Goal: Task Accomplishment & Management: Manage account settings

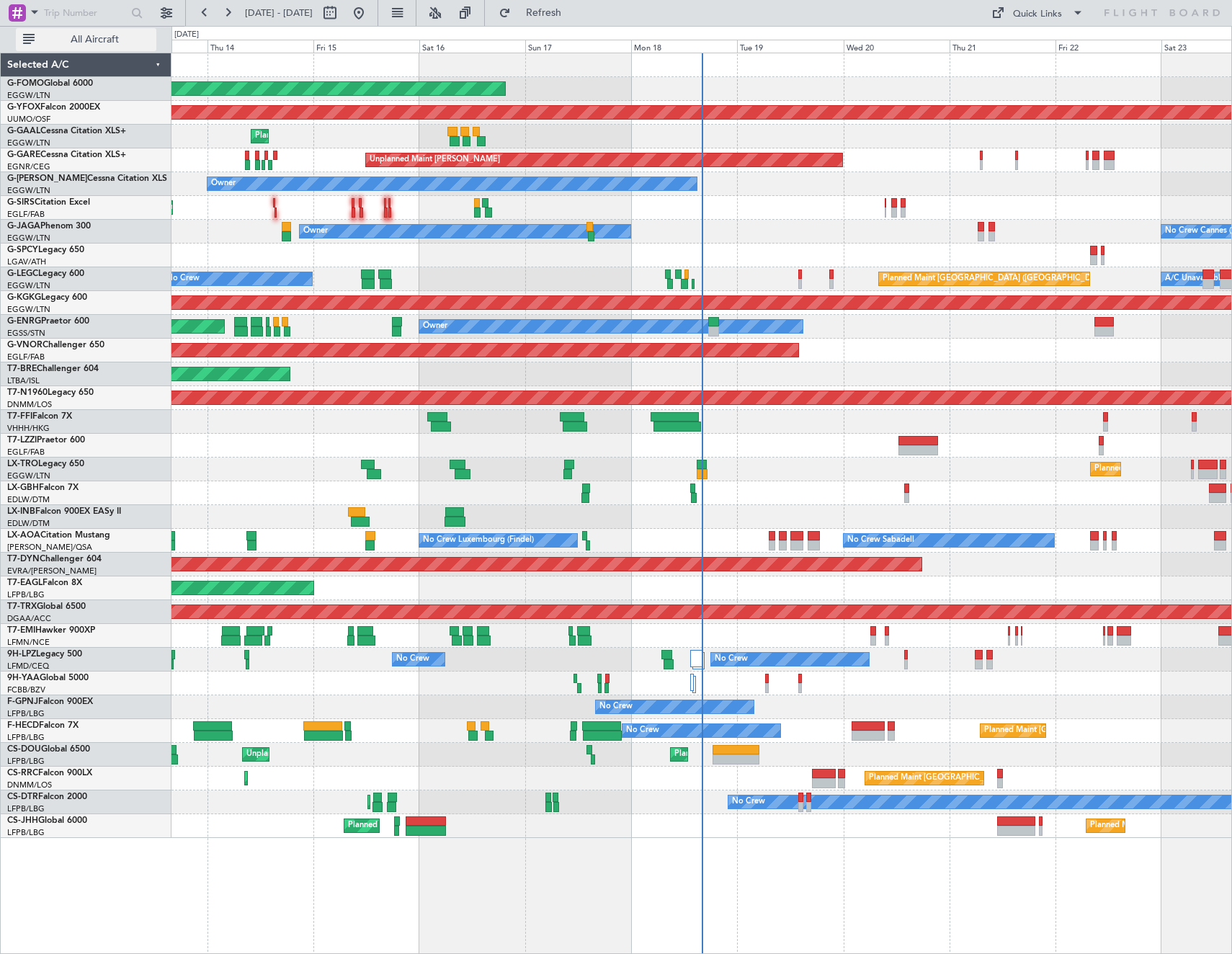
click at [82, 30] on button "All Aircraft" at bounding box center [87, 40] width 141 height 23
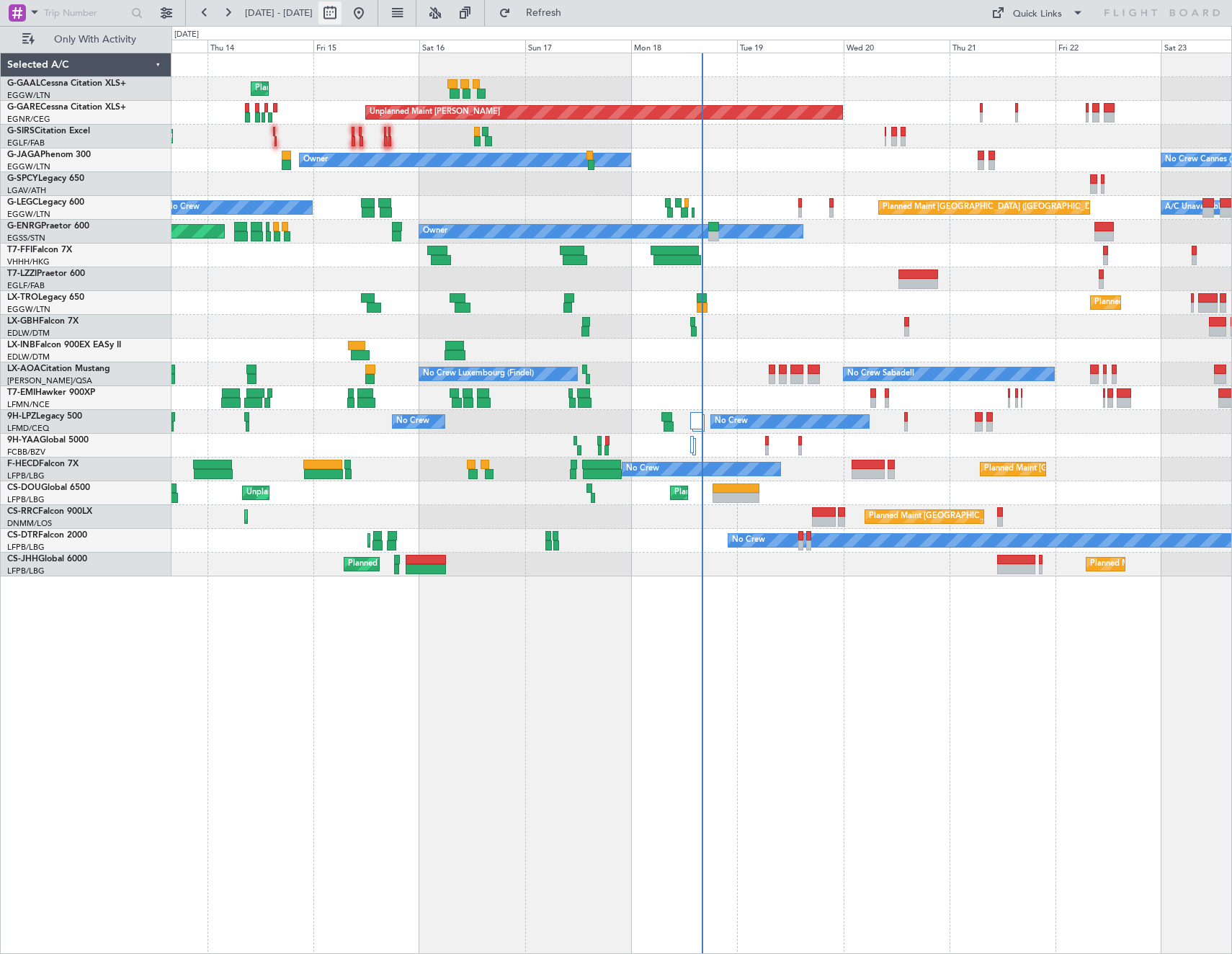
click at [342, 11] on button at bounding box center [329, 13] width 23 height 23
select select "8"
select select "2025"
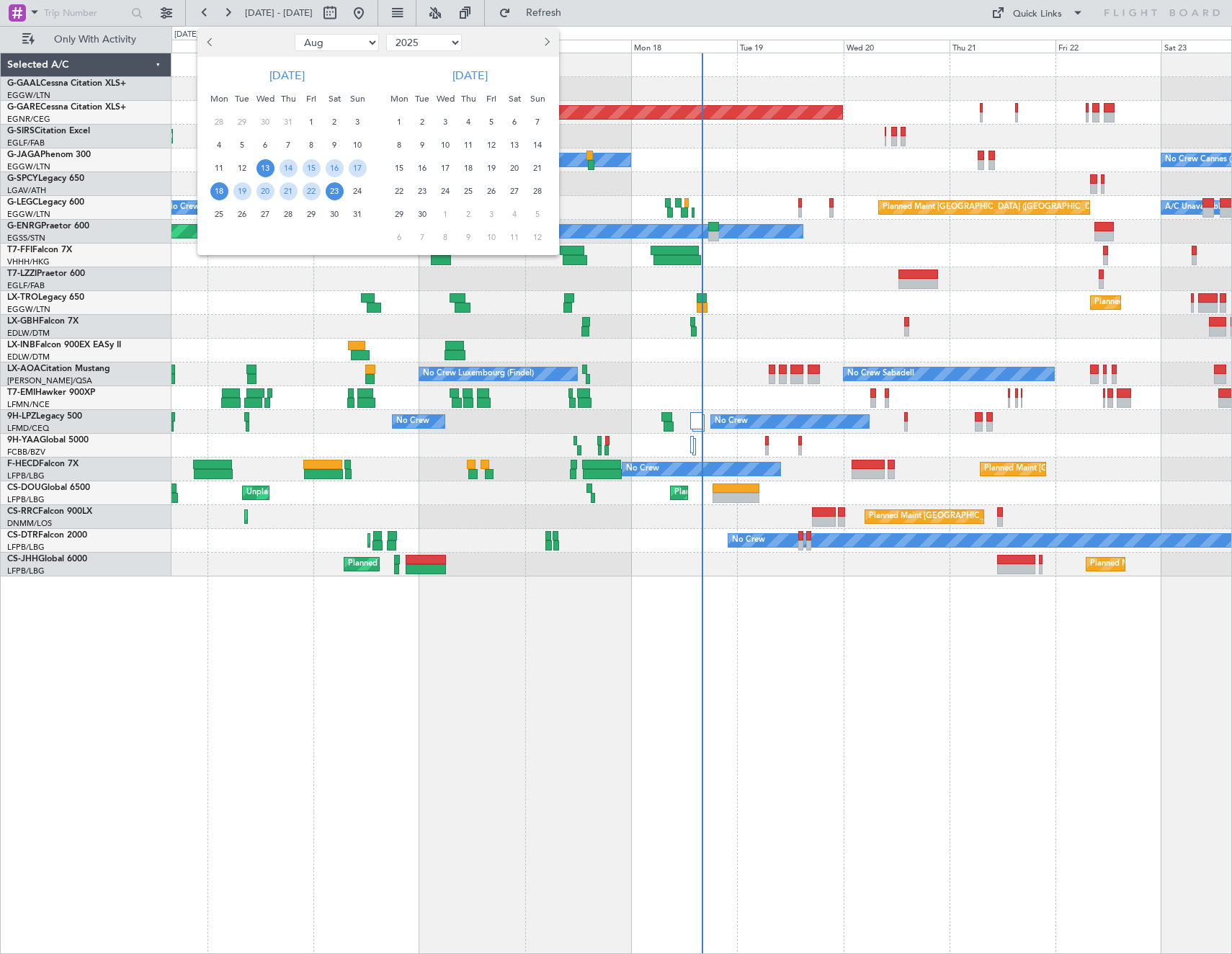
click at [214, 194] on span "18" at bounding box center [219, 191] width 18 height 18
click at [217, 218] on span "25" at bounding box center [219, 214] width 18 height 18
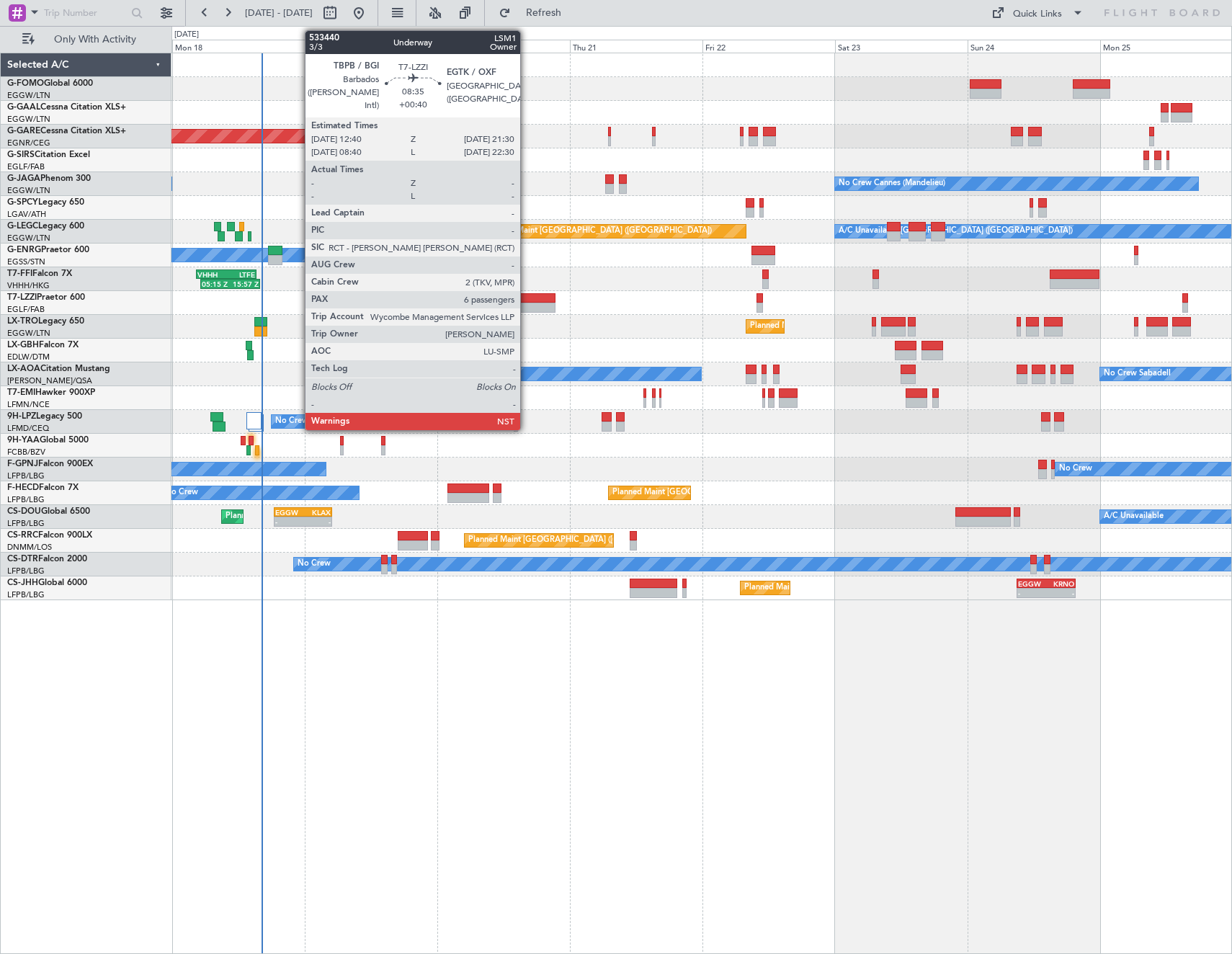
click at [527, 302] on div at bounding box center [531, 298] width 49 height 10
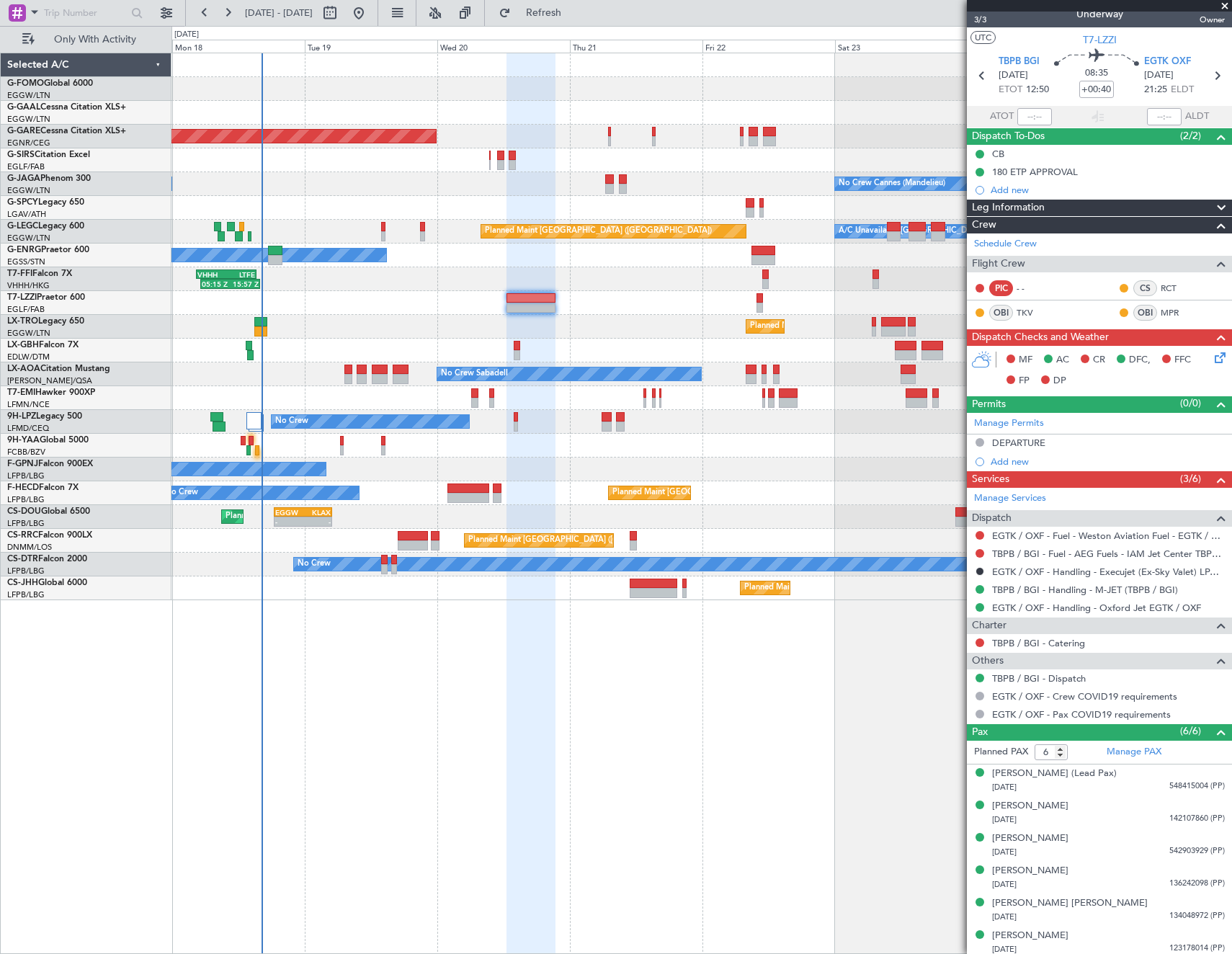
scroll to position [17, 0]
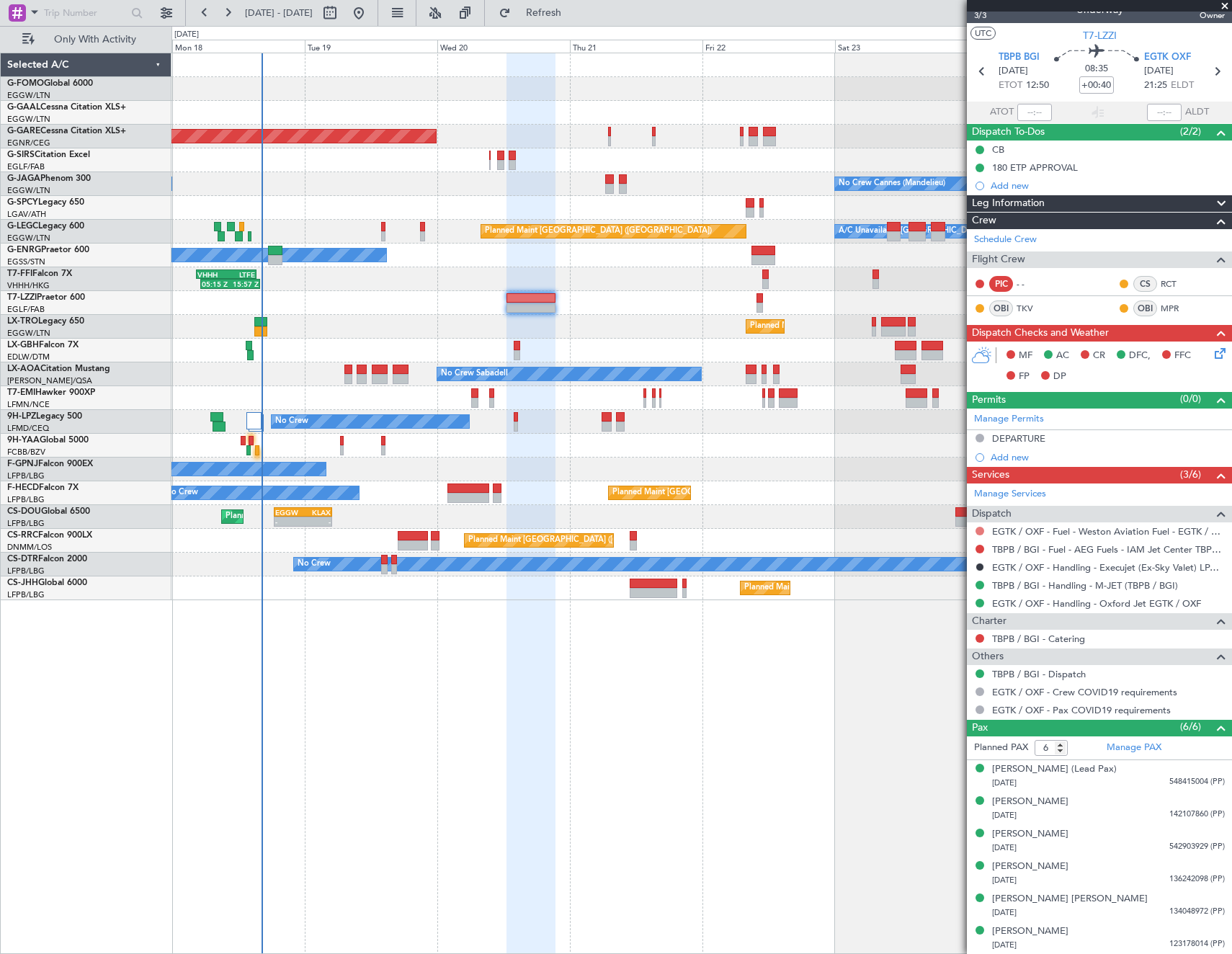
click at [979, 530] on button at bounding box center [979, 531] width 9 height 9
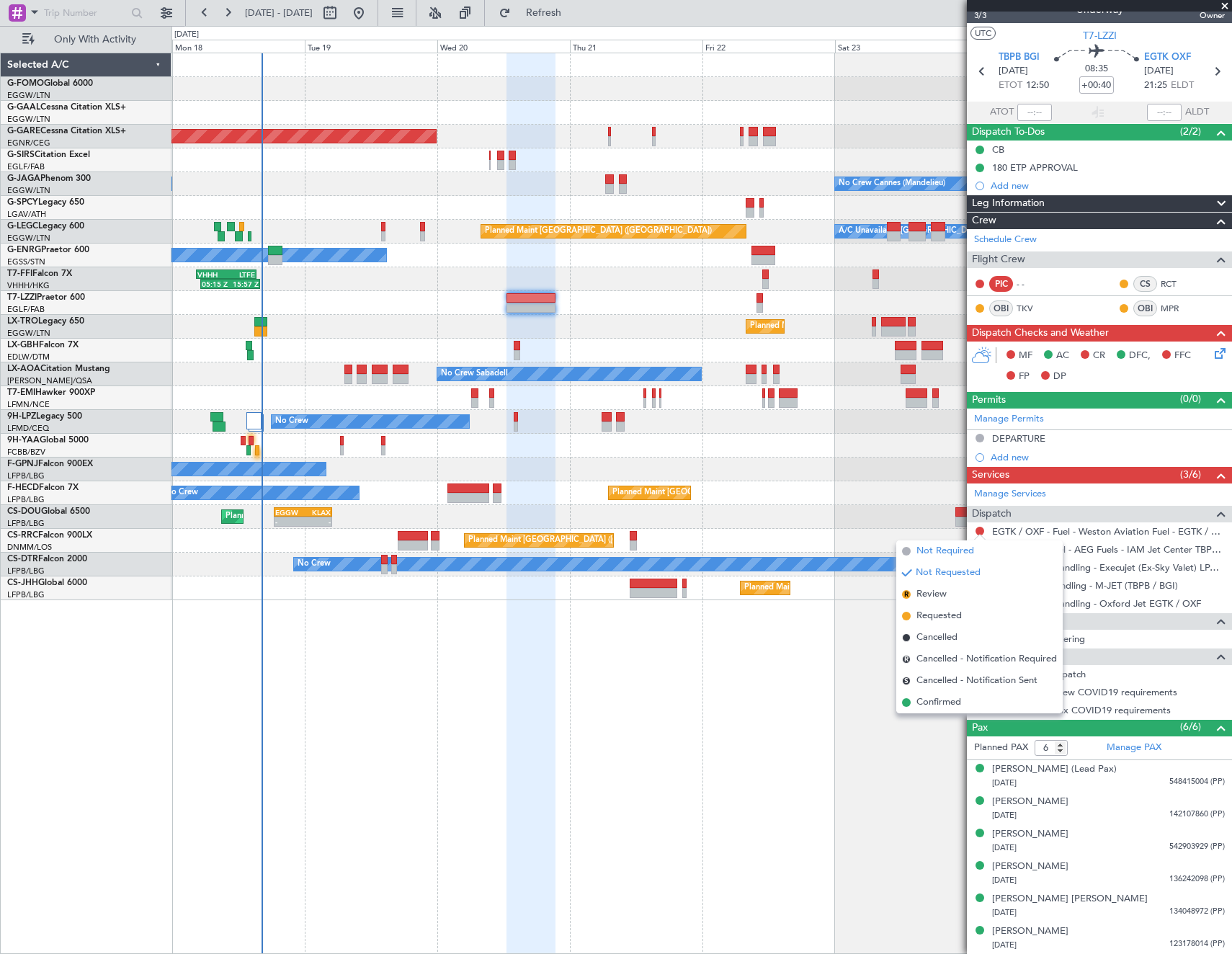
click at [904, 545] on li "Not Required" at bounding box center [979, 551] width 167 height 22
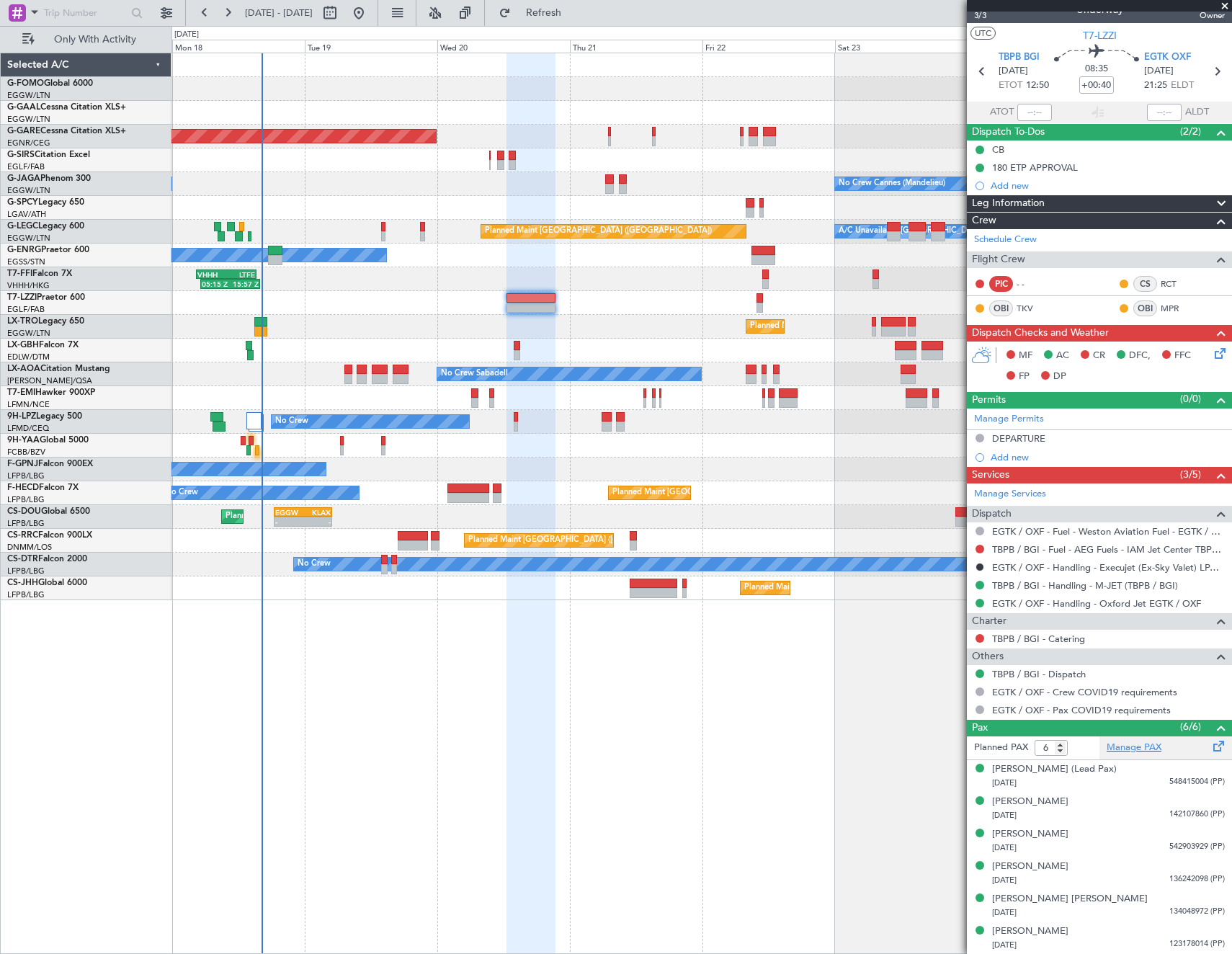
click at [1169, 749] on div "Manage PAX" at bounding box center [1166, 748] width 133 height 23
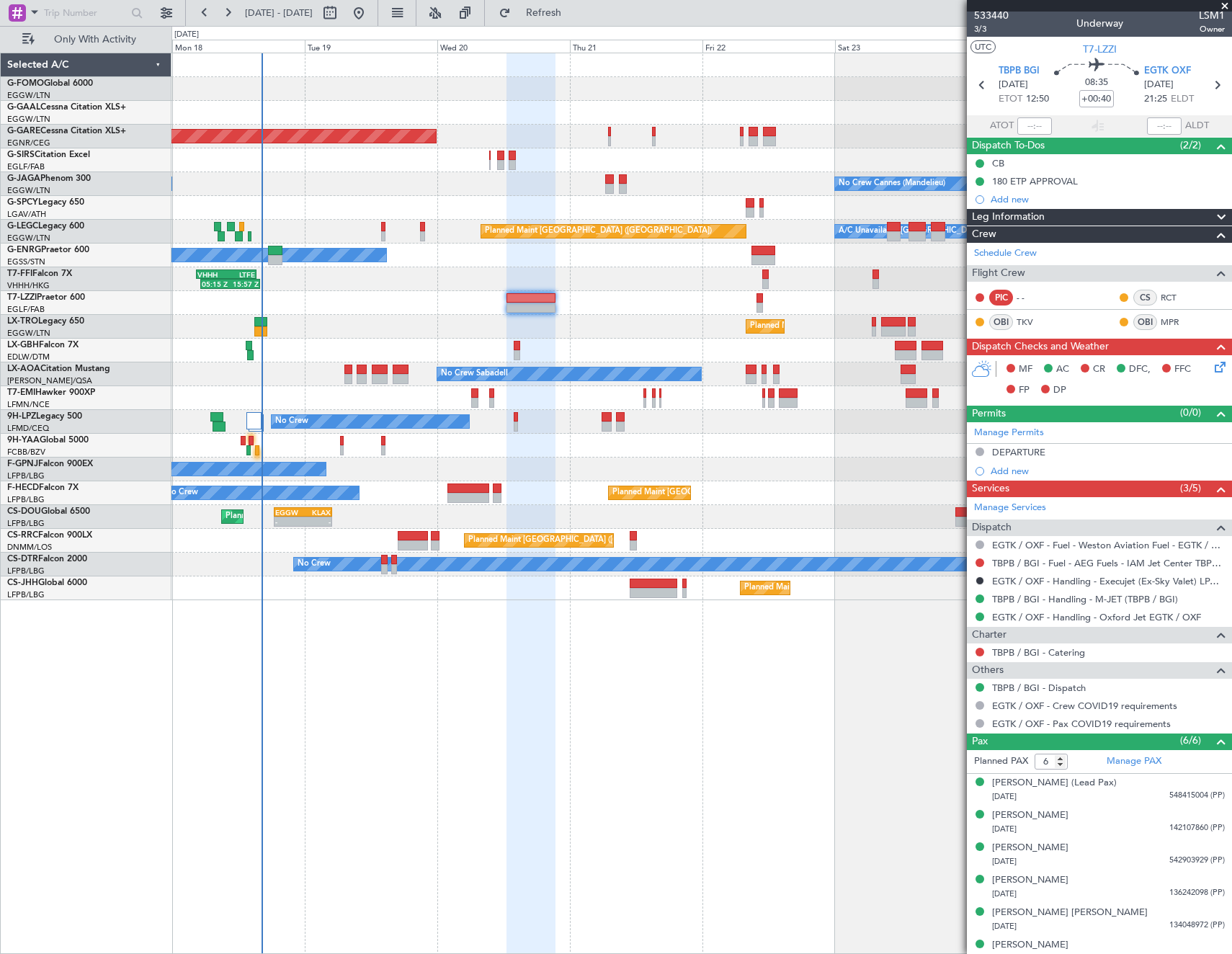
scroll to position [0, 0]
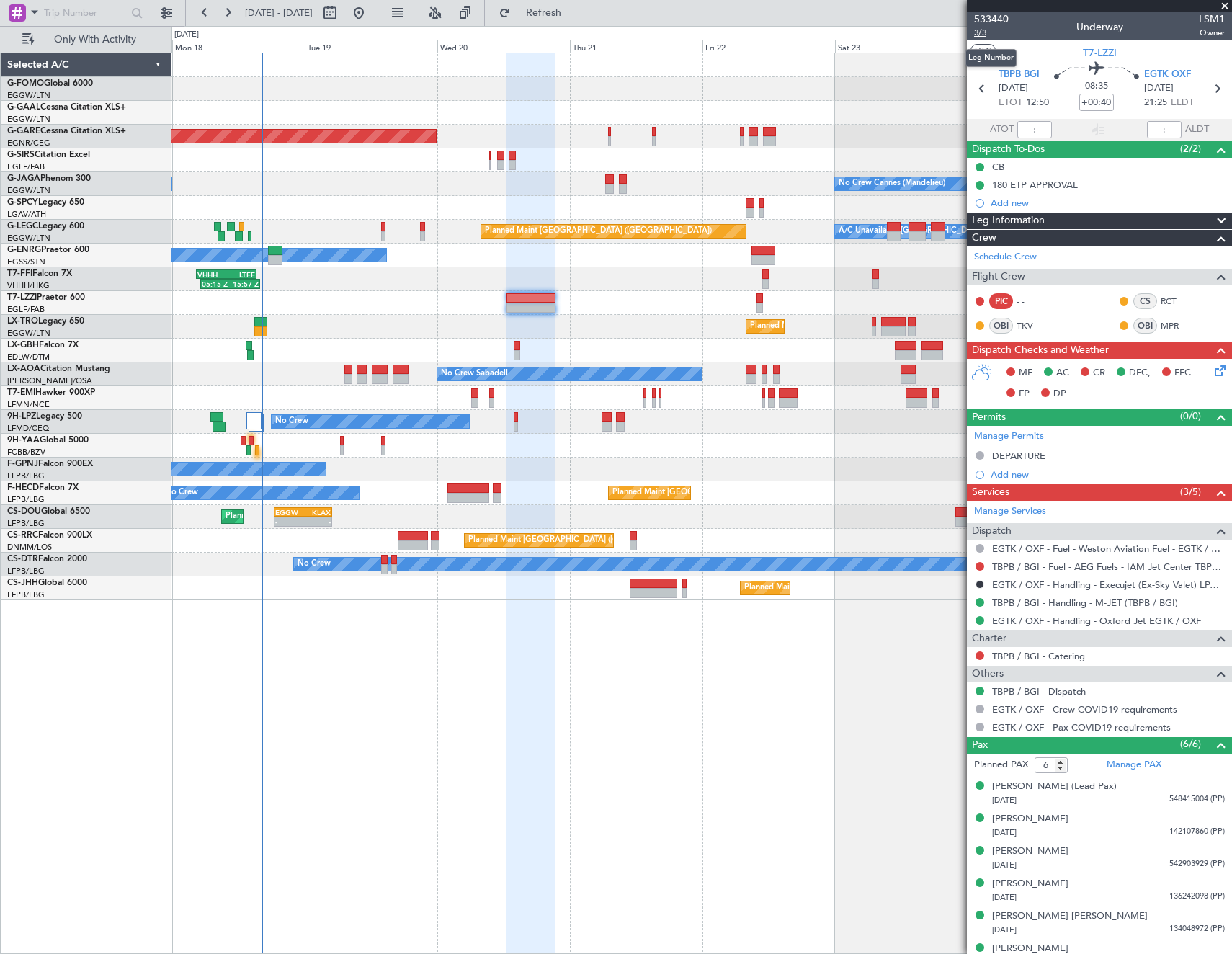
click at [979, 31] on span "3/3" at bounding box center [992, 32] width 35 height 12
click at [1158, 765] on div "Manage PAX" at bounding box center [1166, 765] width 133 height 23
click at [981, 32] on span "3/3" at bounding box center [992, 32] width 35 height 12
click at [569, 15] on span "Refresh" at bounding box center [544, 13] width 61 height 10
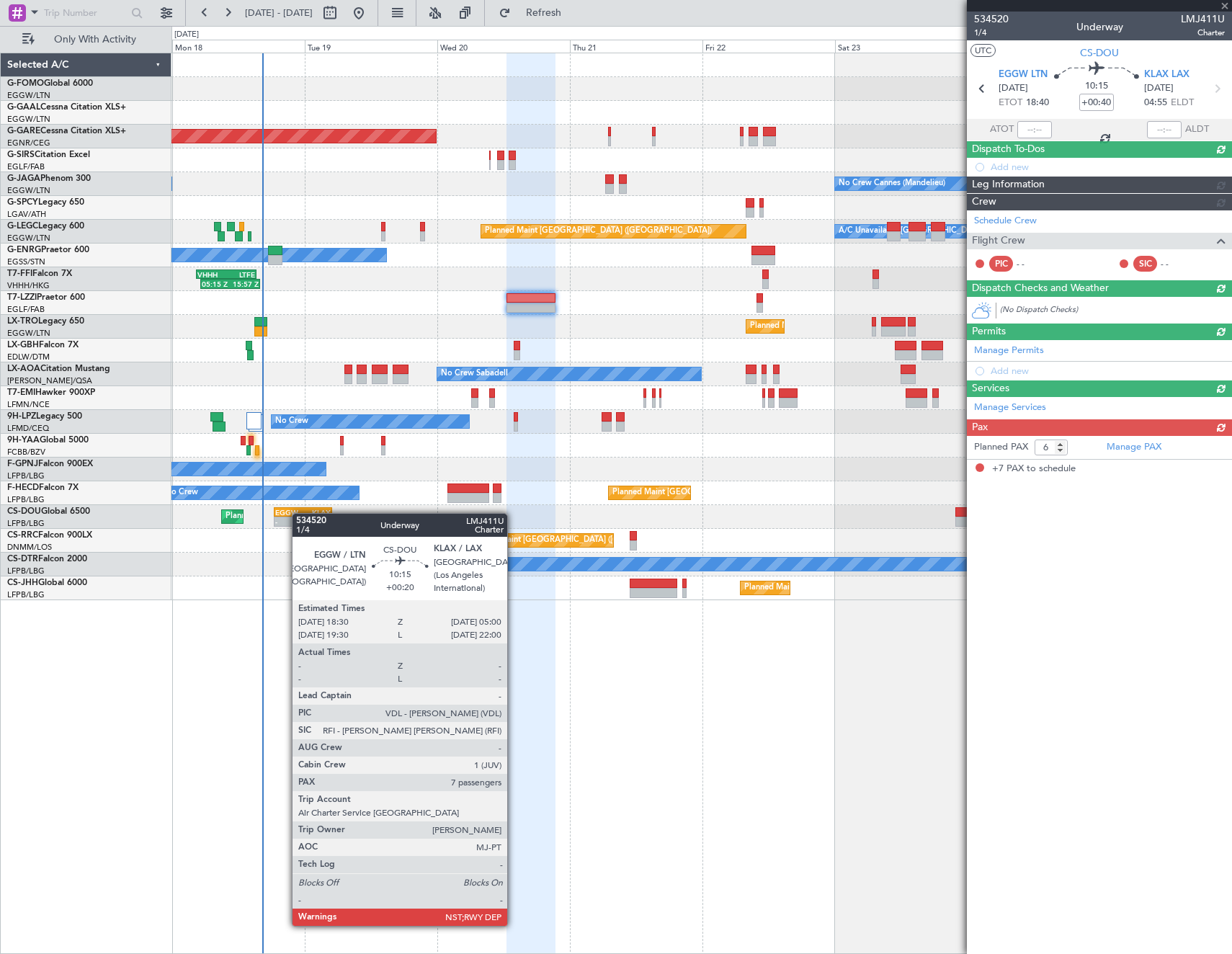
type input "+00:20"
type input "7"
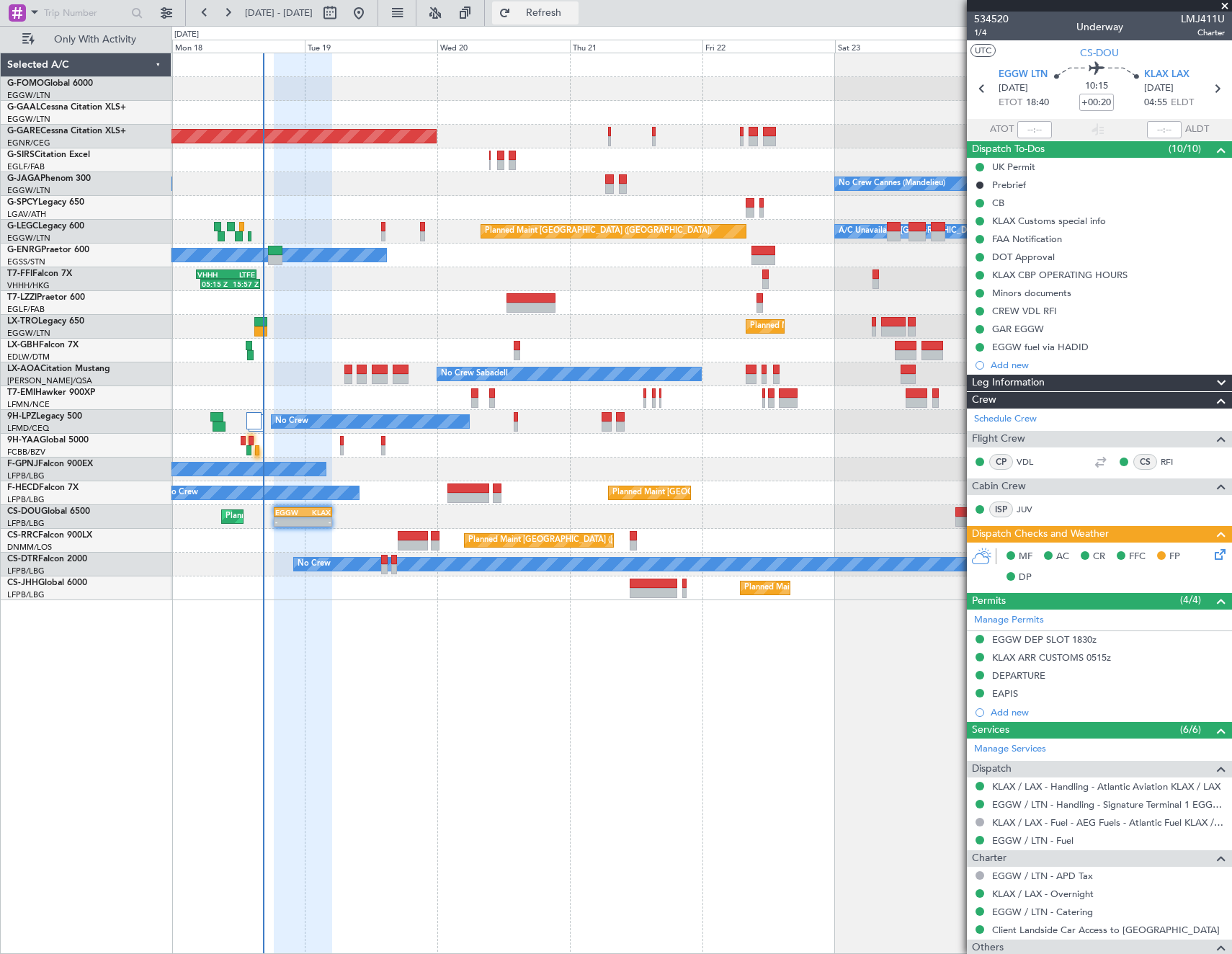
click at [575, 22] on button "Refresh" at bounding box center [535, 13] width 87 height 23
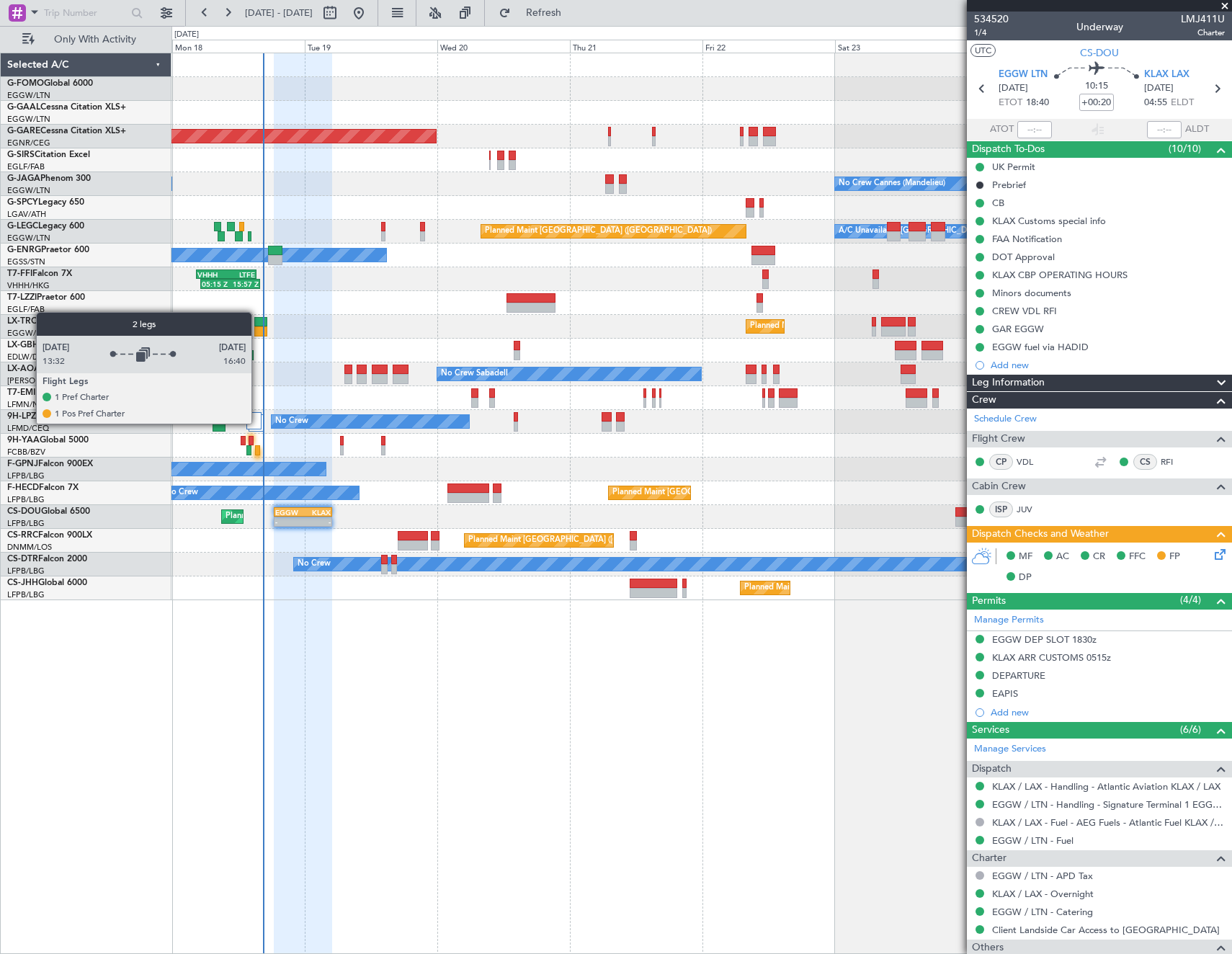
click at [258, 423] on div at bounding box center [254, 420] width 16 height 17
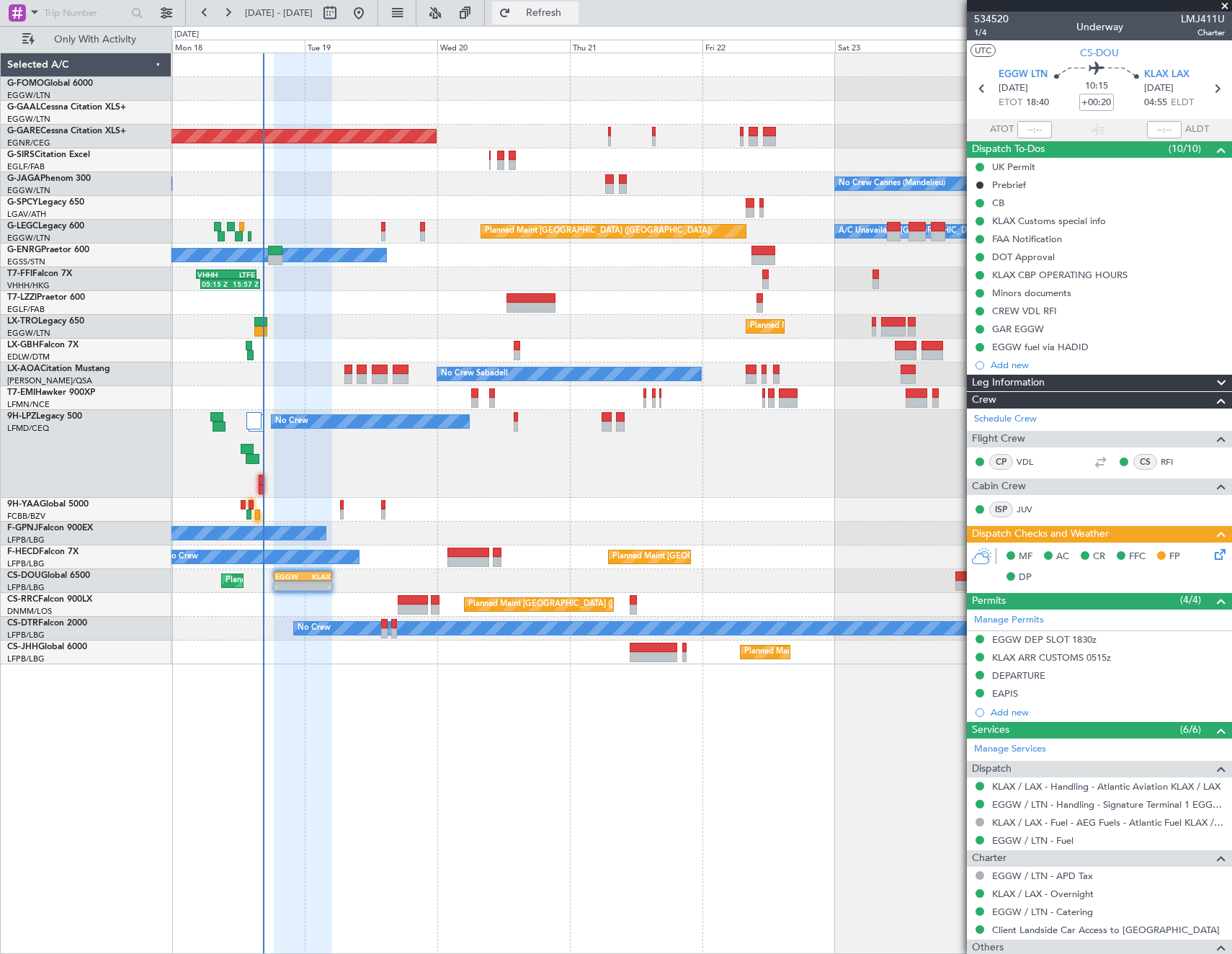
click at [575, 13] on span "Refresh" at bounding box center [544, 13] width 61 height 10
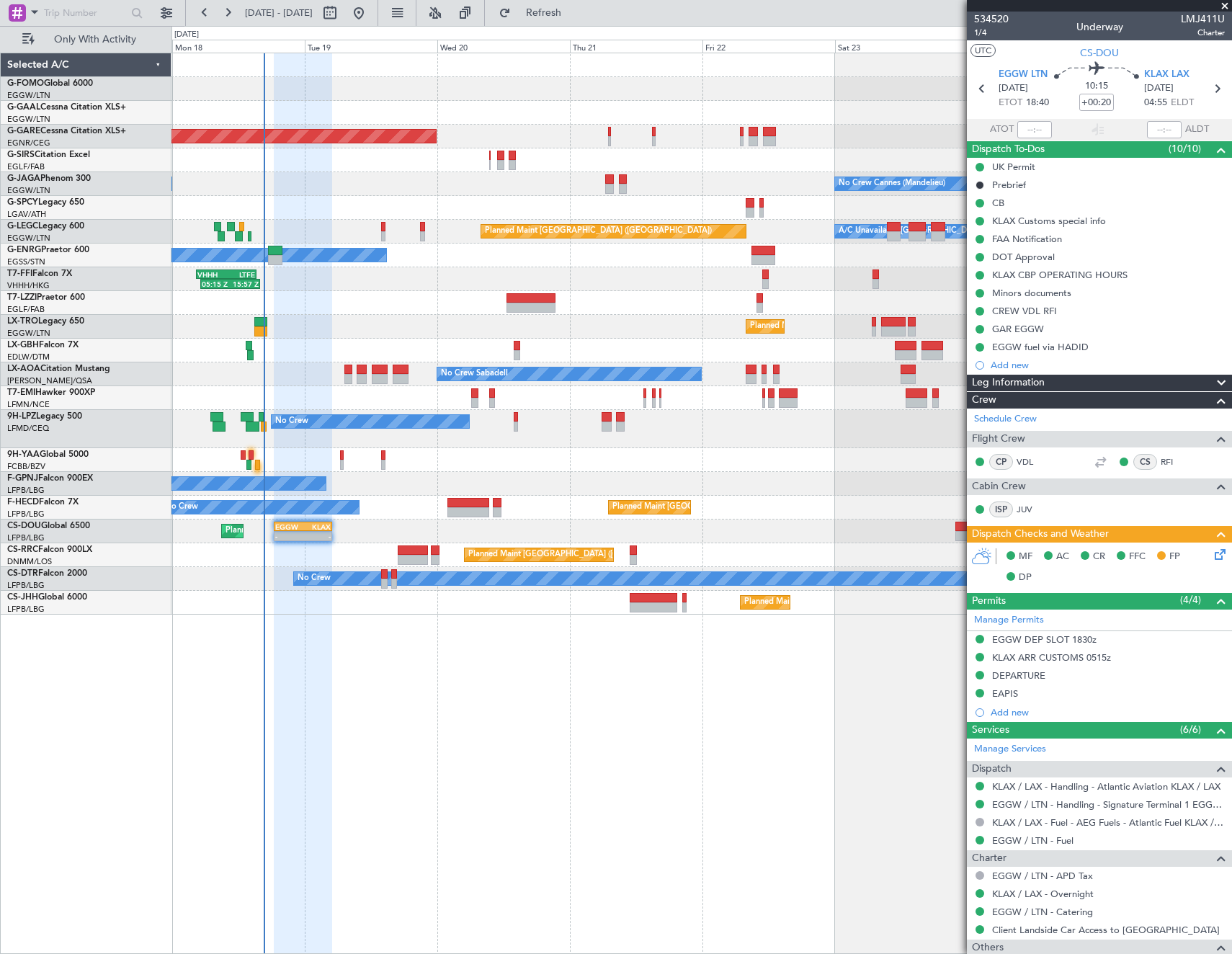
click at [0, 719] on html "18 Aug 2025 - 25 Aug 2025 Refresh Quick Links Only With Activity Planned Maint …" at bounding box center [616, 477] width 1232 height 954
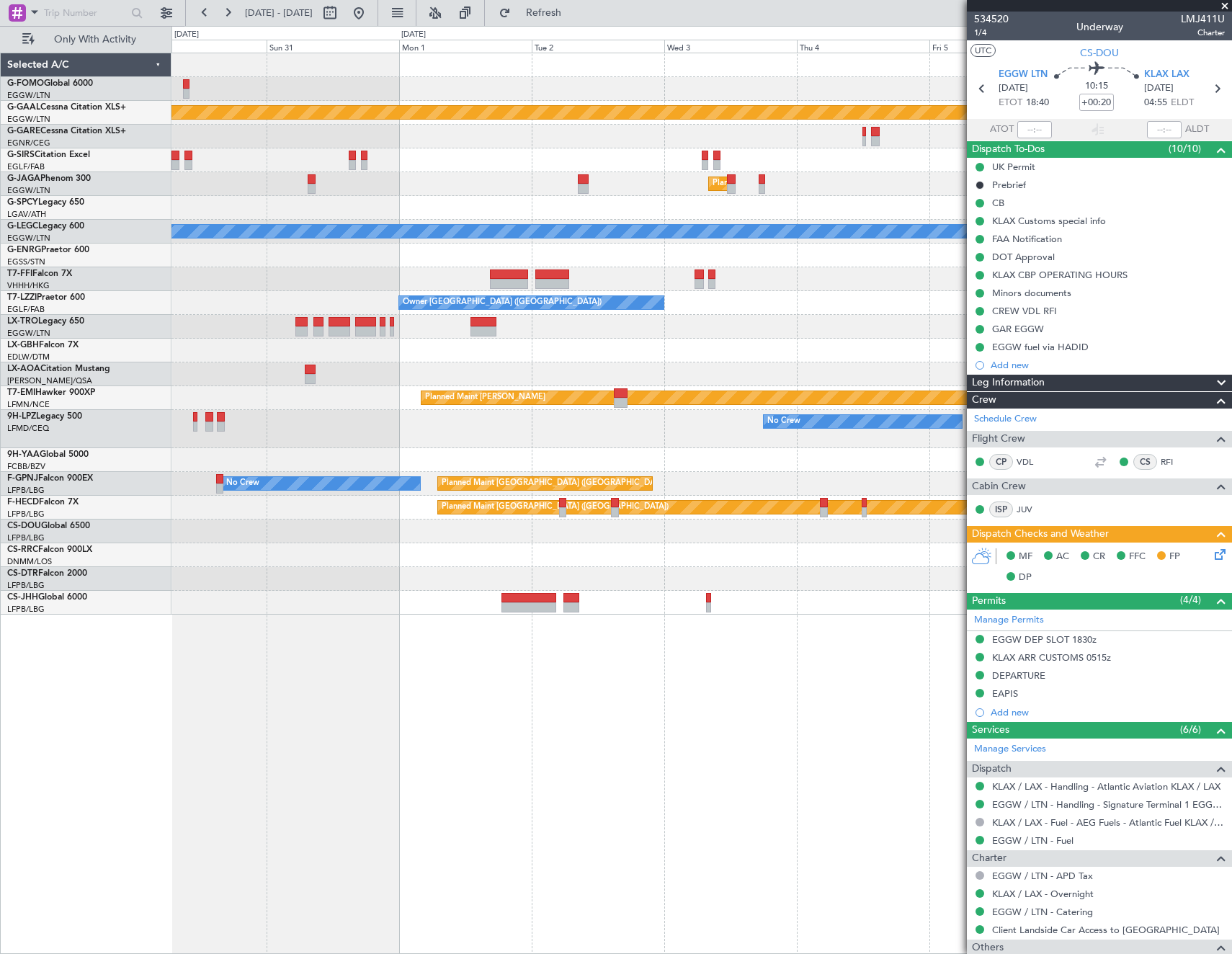
click at [0, 691] on html "18 Aug 2025 - 25 Aug 2025 Refresh Quick Links Only With Activity Planned Maint …" at bounding box center [616, 477] width 1232 height 954
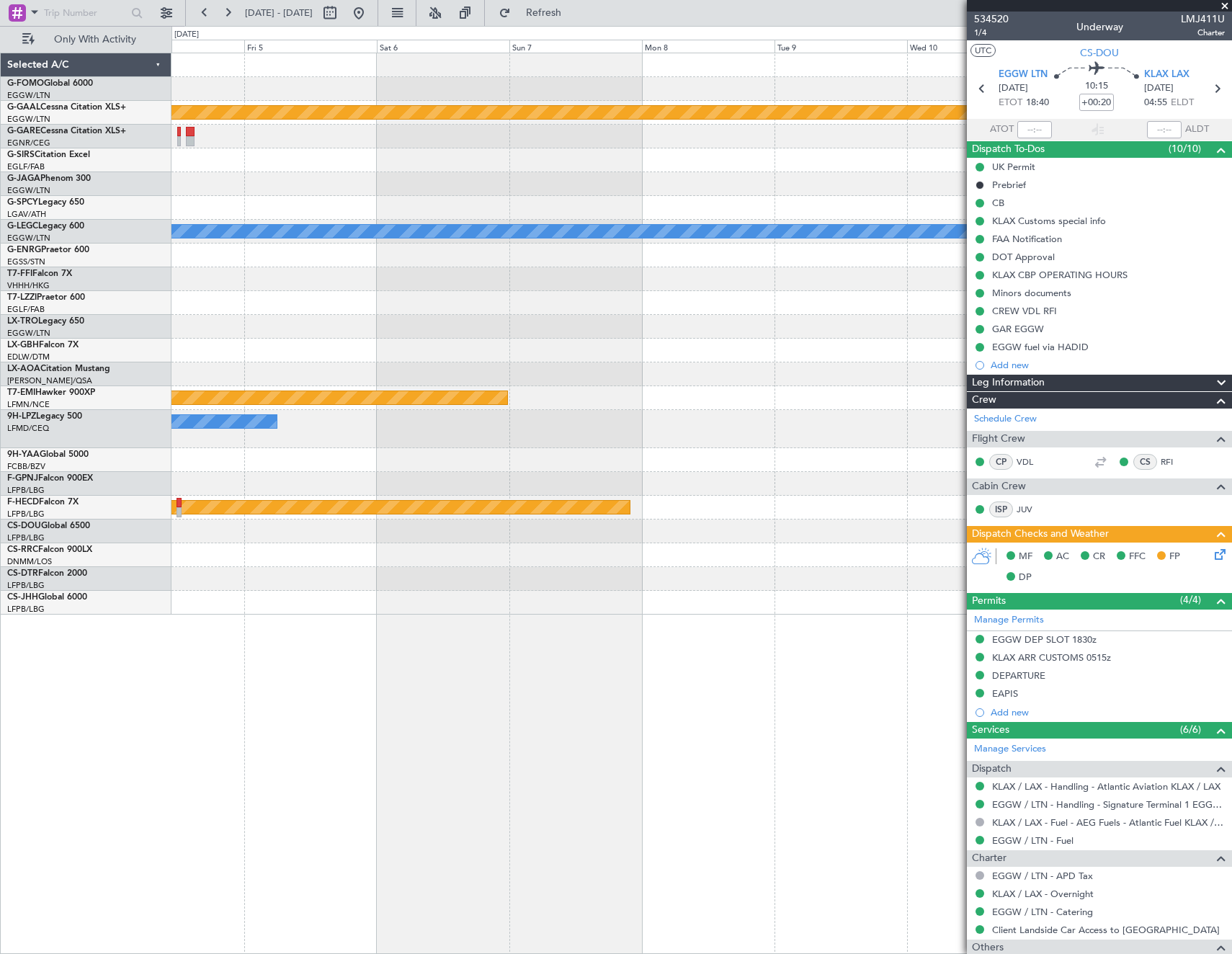
click at [0, 607] on html "18 Aug 2025 - 25 Aug 2025 Refresh Quick Links Only With Activity Planned Maint …" at bounding box center [616, 477] width 1232 height 954
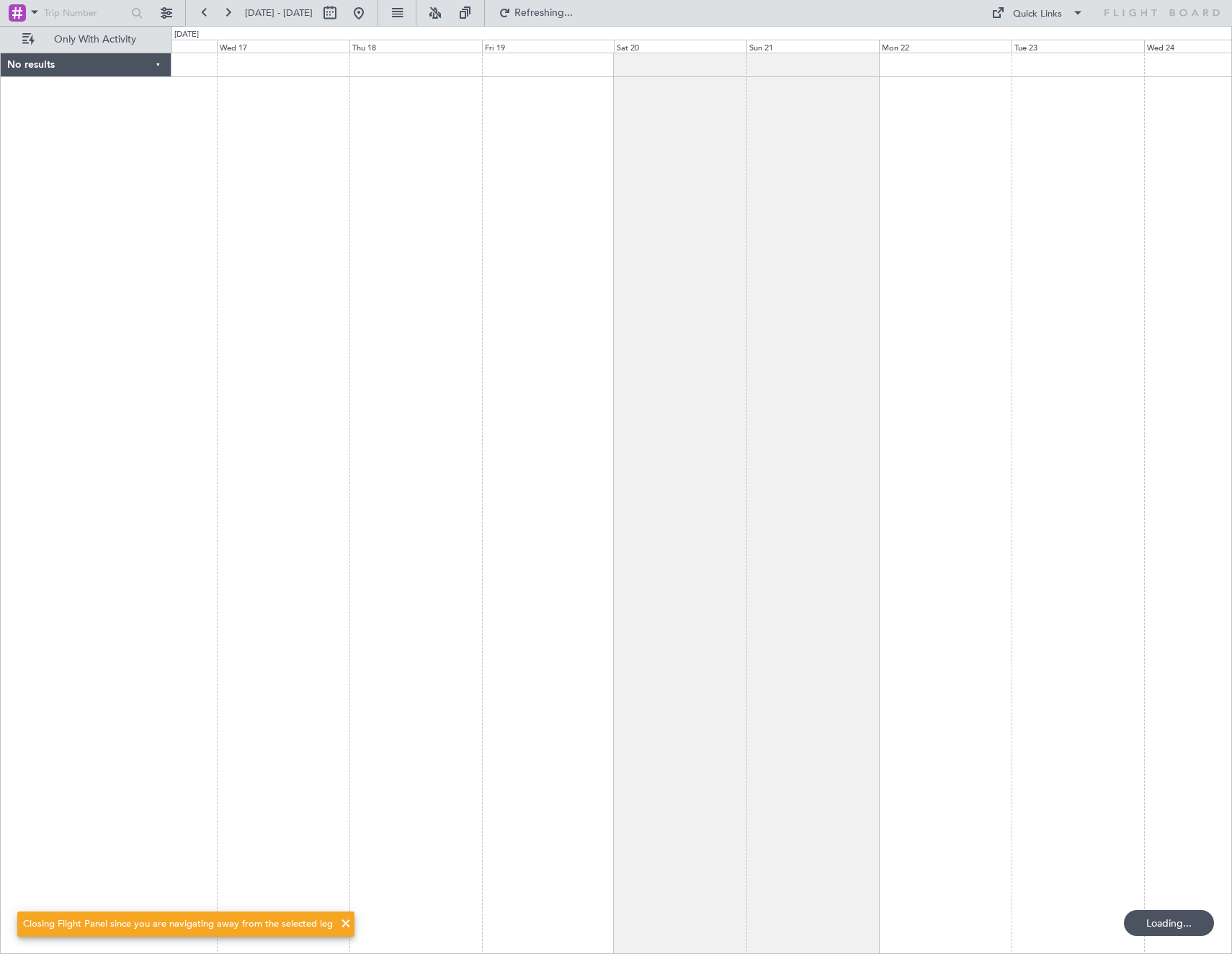
click at [363, 564] on div at bounding box center [702, 503] width 1060 height 901
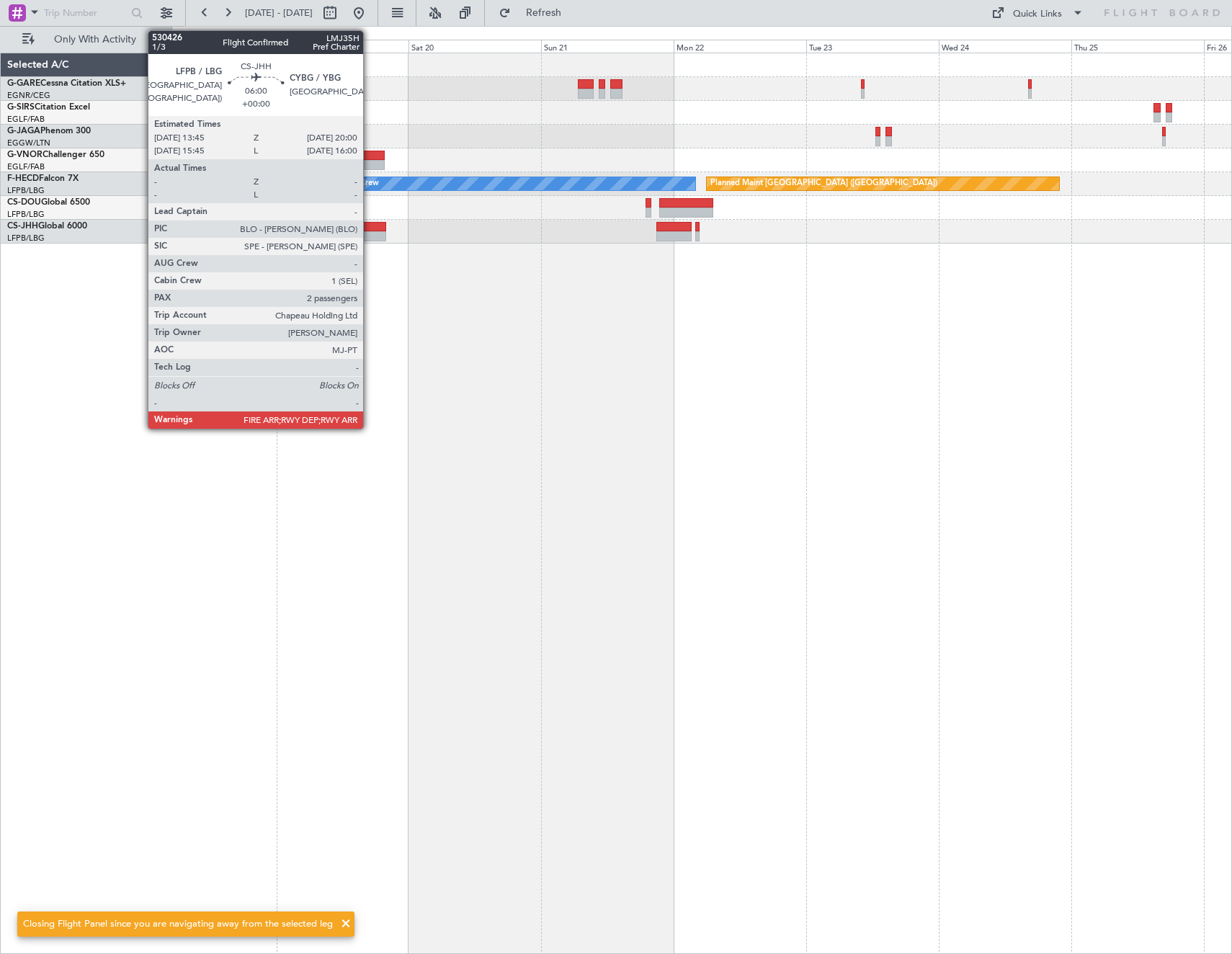
click at [370, 227] on div at bounding box center [368, 227] width 35 height 10
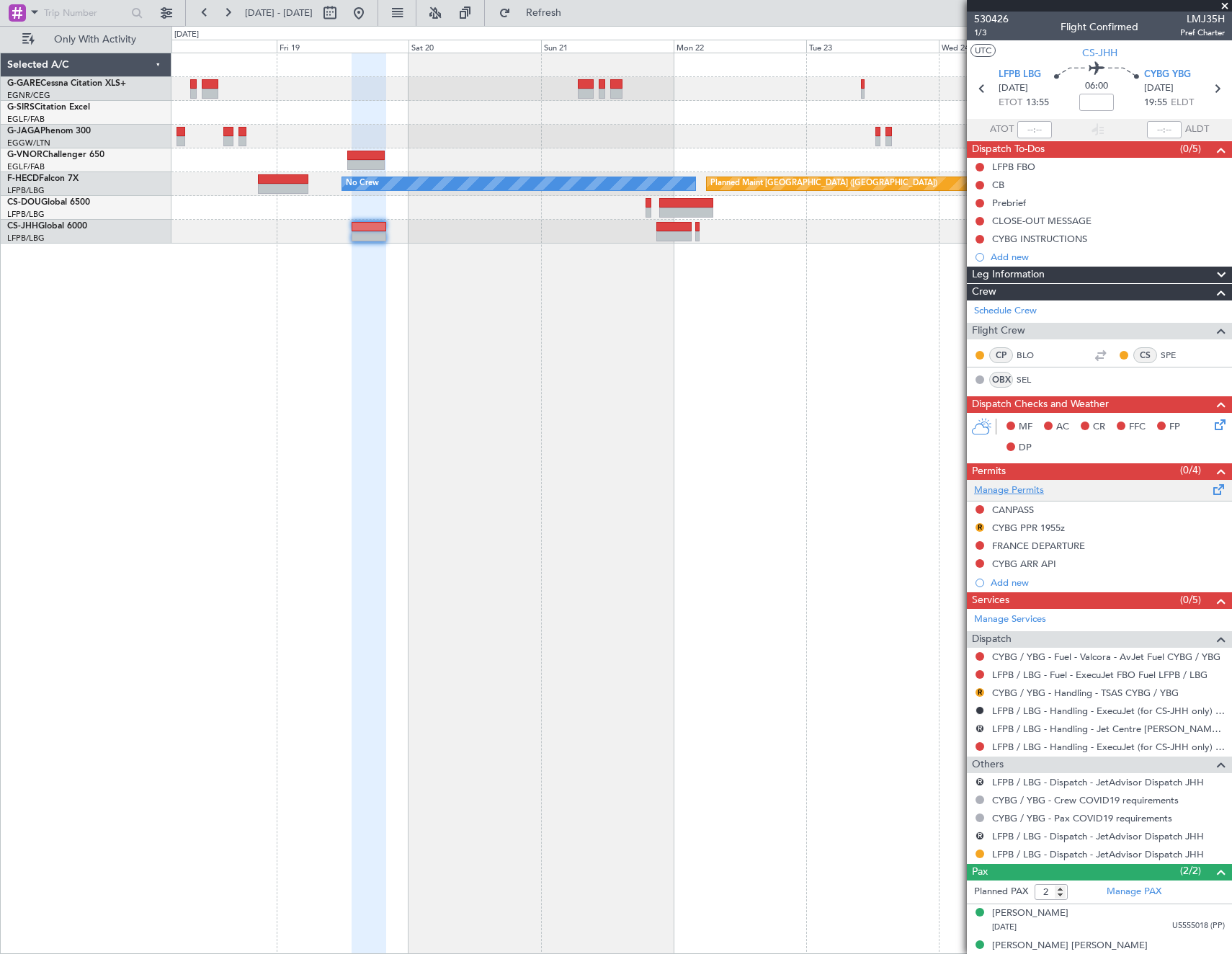
click at [1037, 493] on link "Manage Permits" at bounding box center [1009, 490] width 70 height 15
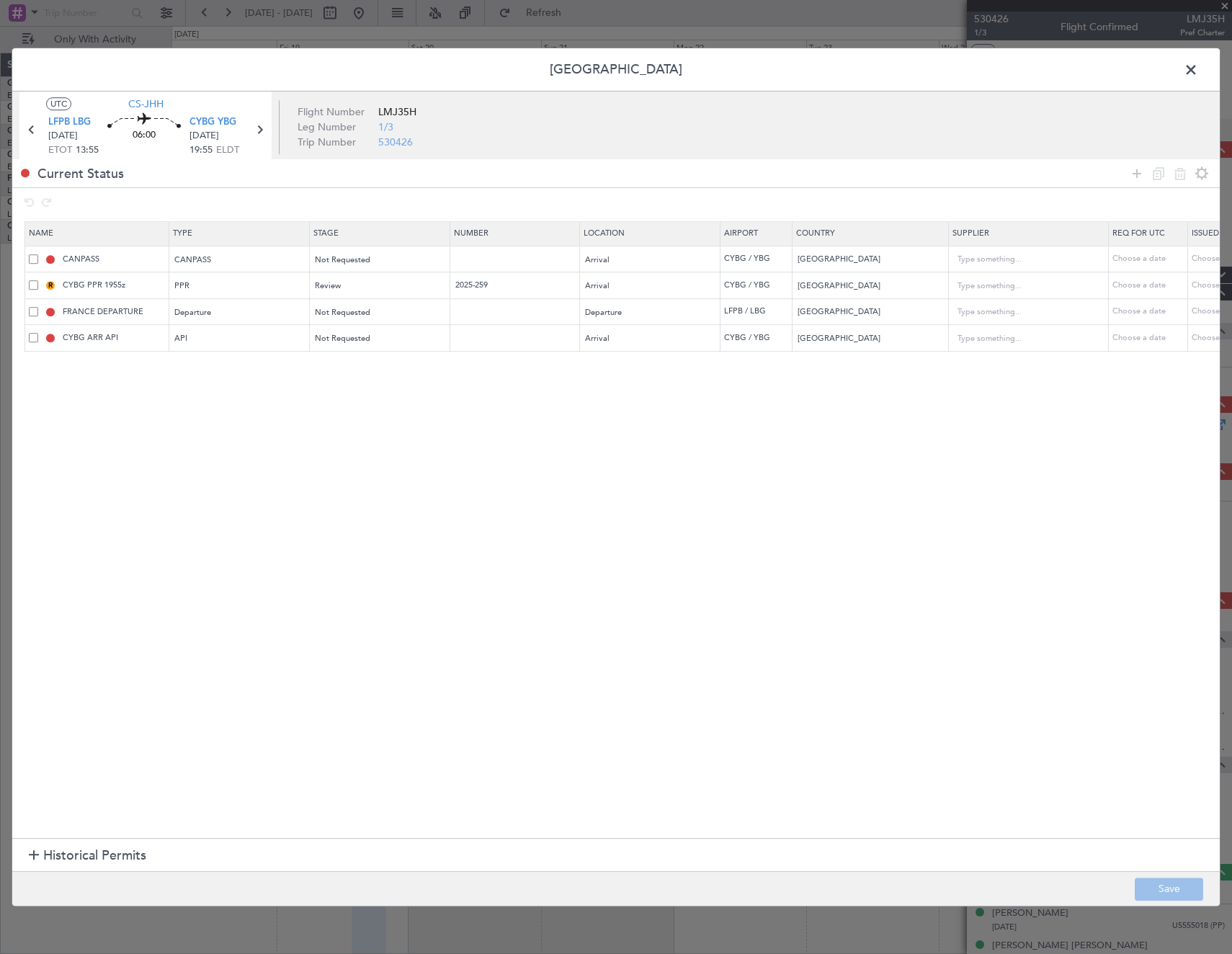
click at [35, 257] on span at bounding box center [34, 259] width 10 height 10
click at [39, 254] on input "checkbox" at bounding box center [39, 254] width 0 height 0
click at [1183, 177] on icon at bounding box center [1180, 173] width 17 height 17
type input "CYBG PPR 1955z"
type input "2025-259"
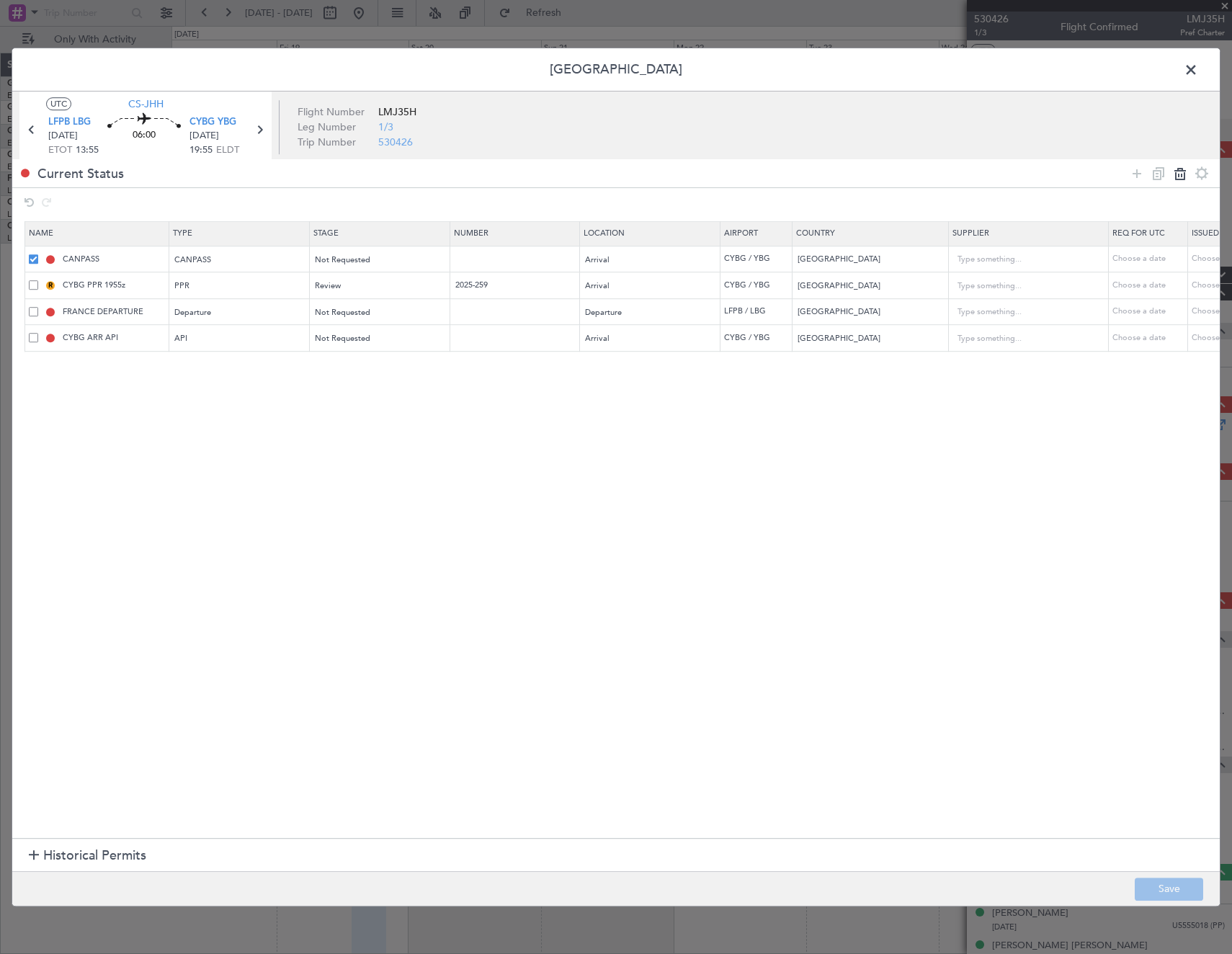
type input "FRANCE DEPARTURE"
type input "France"
type input "CYBG ARR API"
type input "Canada"
click at [1180, 886] on button "Save" at bounding box center [1169, 888] width 69 height 23
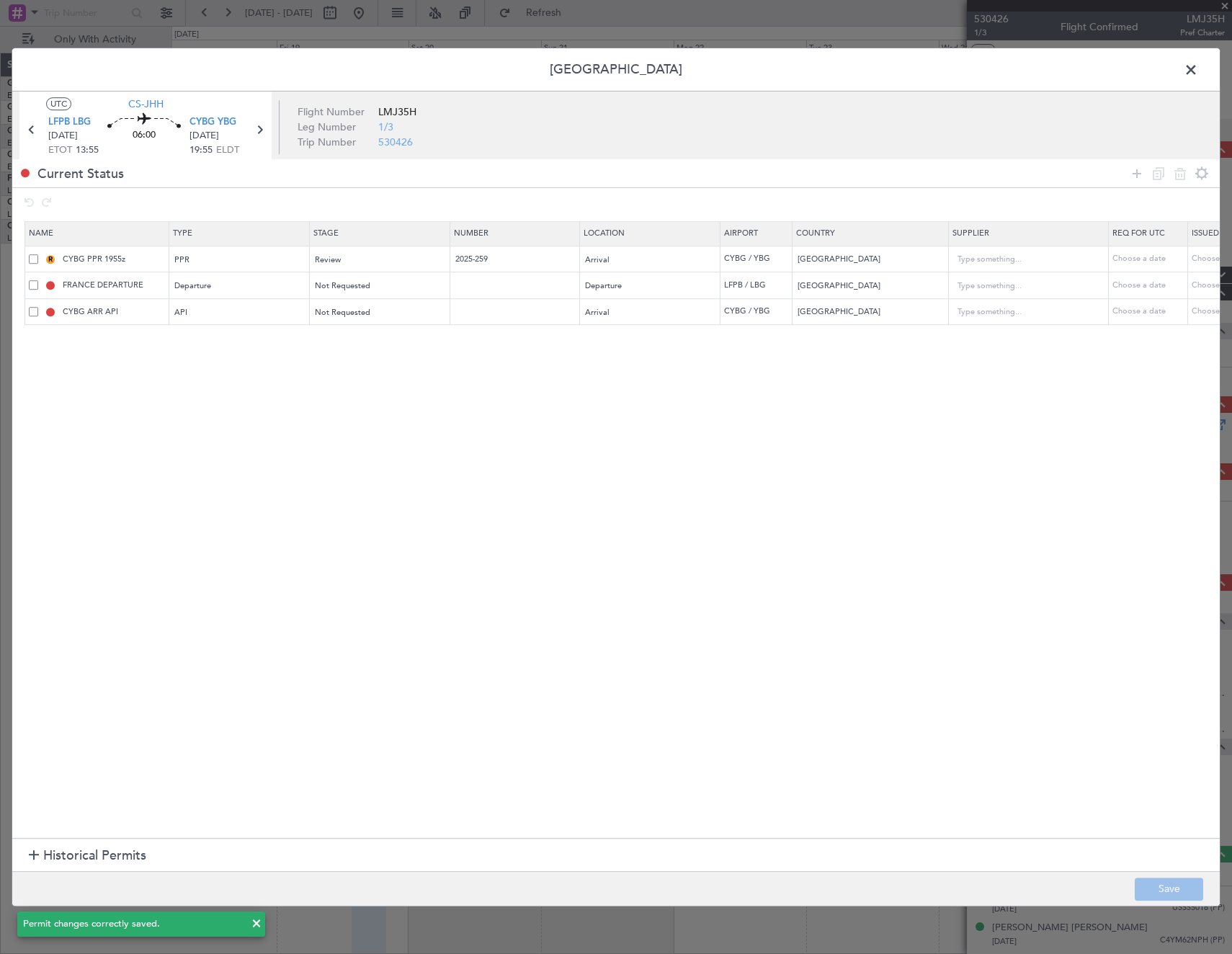
click at [1198, 70] on span at bounding box center [1198, 74] width 0 height 29
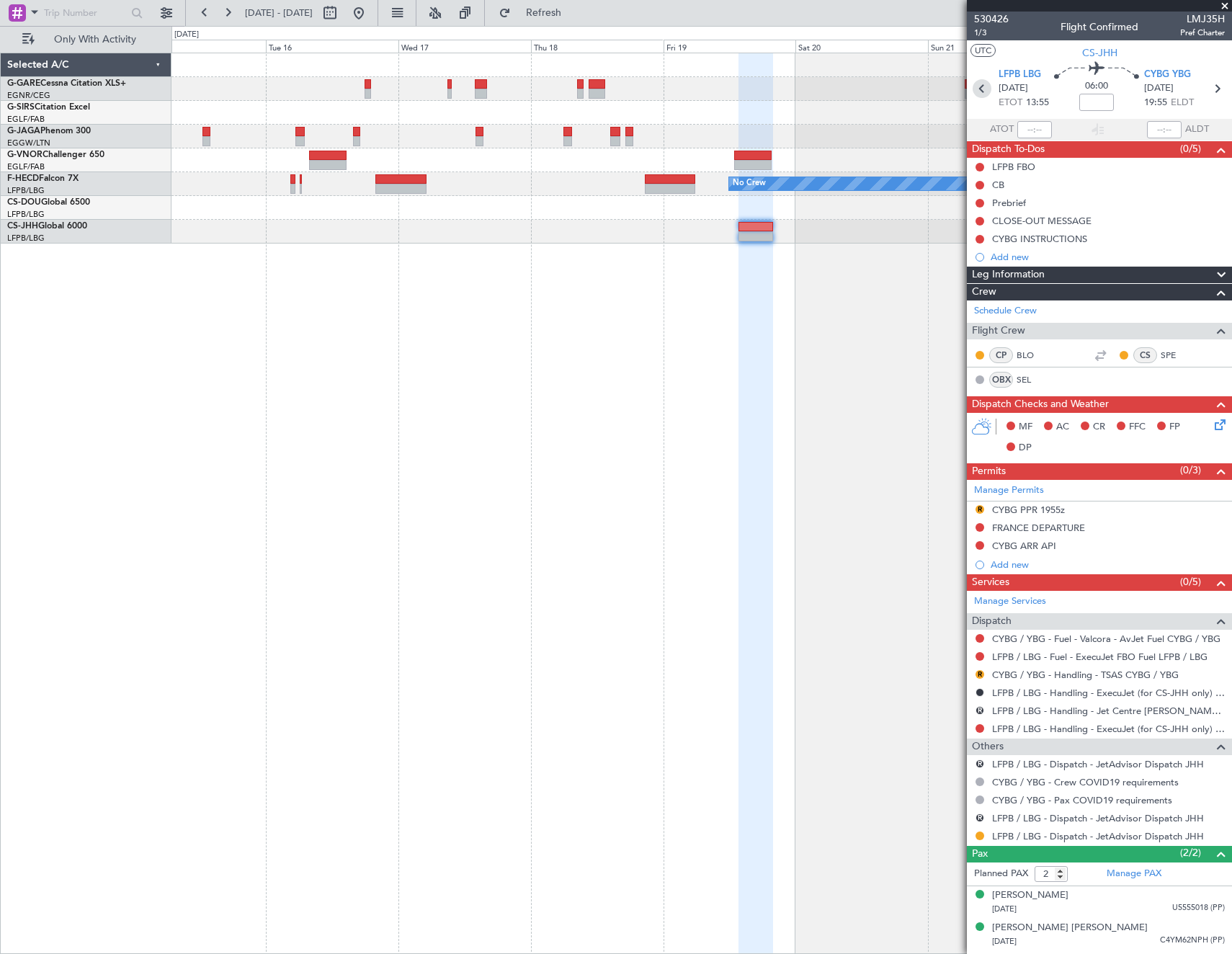
click at [986, 85] on icon at bounding box center [982, 88] width 19 height 19
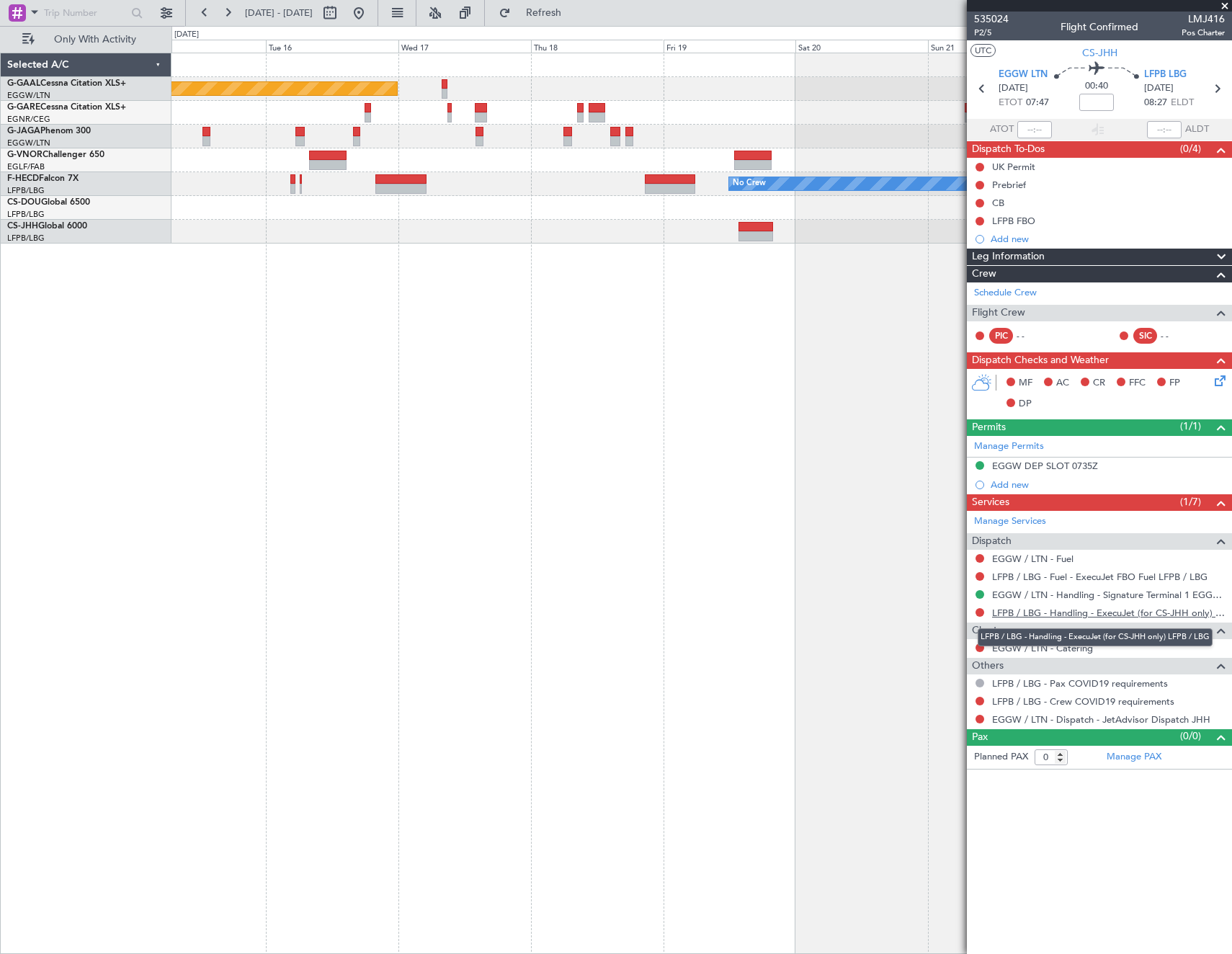
click at [1082, 613] on link "LFPB / LBG - Handling - ExecuJet (for CS-JHH only) LFPB / LBG" at bounding box center [1109, 613] width 233 height 12
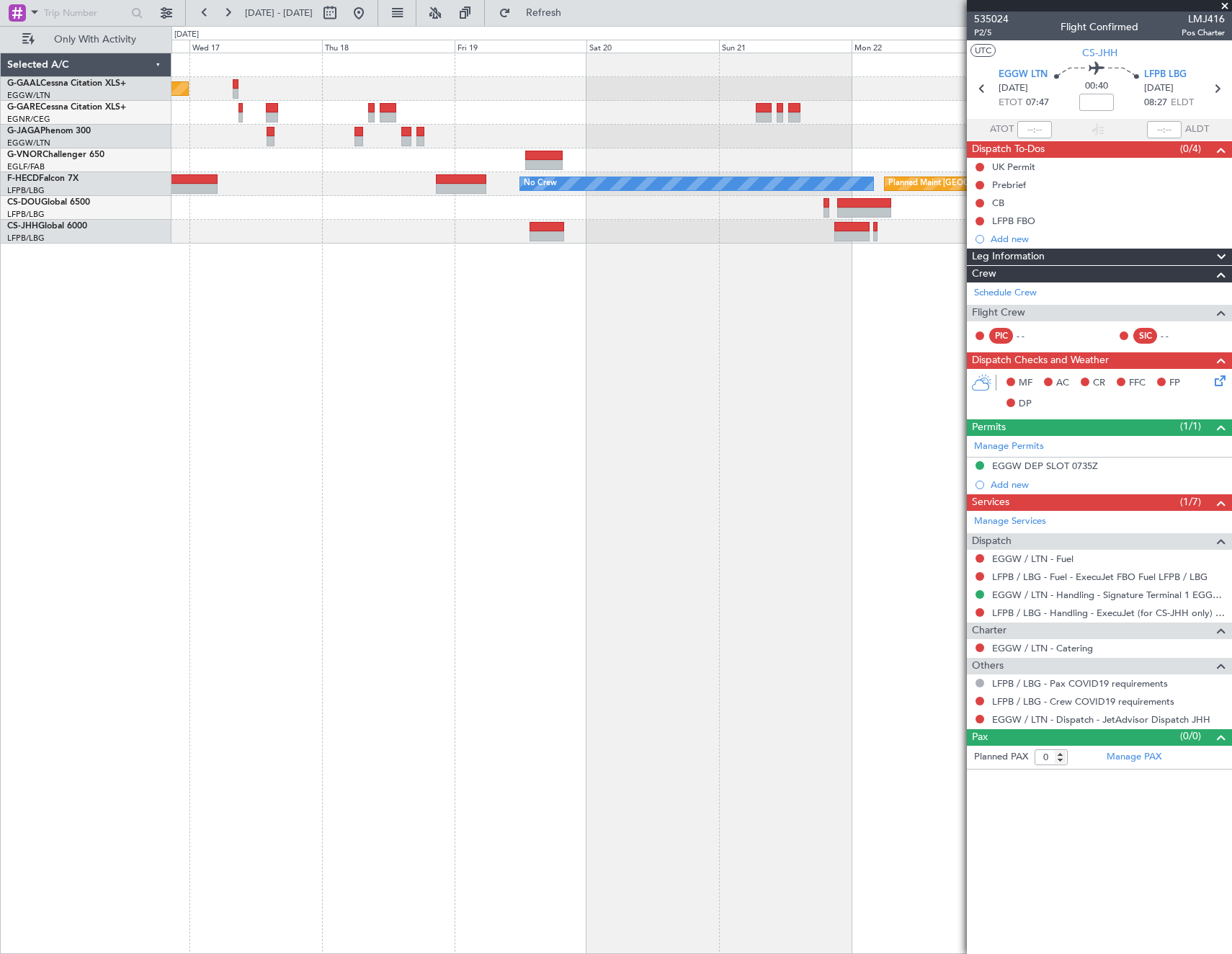
click at [671, 257] on div "Planned Maint Dusseldorf Planned Maint Paris (Le Bourget) No Crew" at bounding box center [702, 503] width 1060 height 901
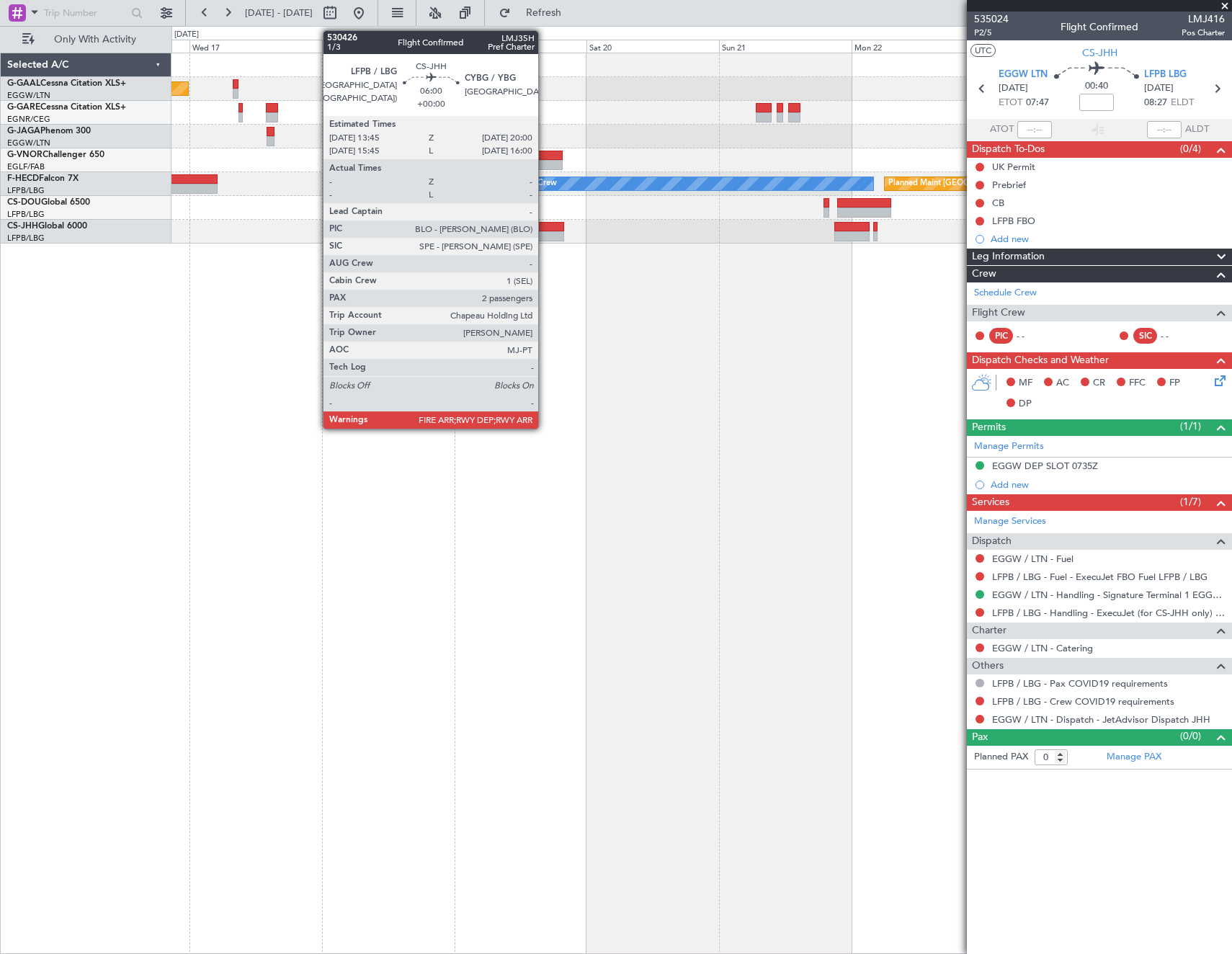
click at [545, 229] on div at bounding box center [546, 227] width 35 height 10
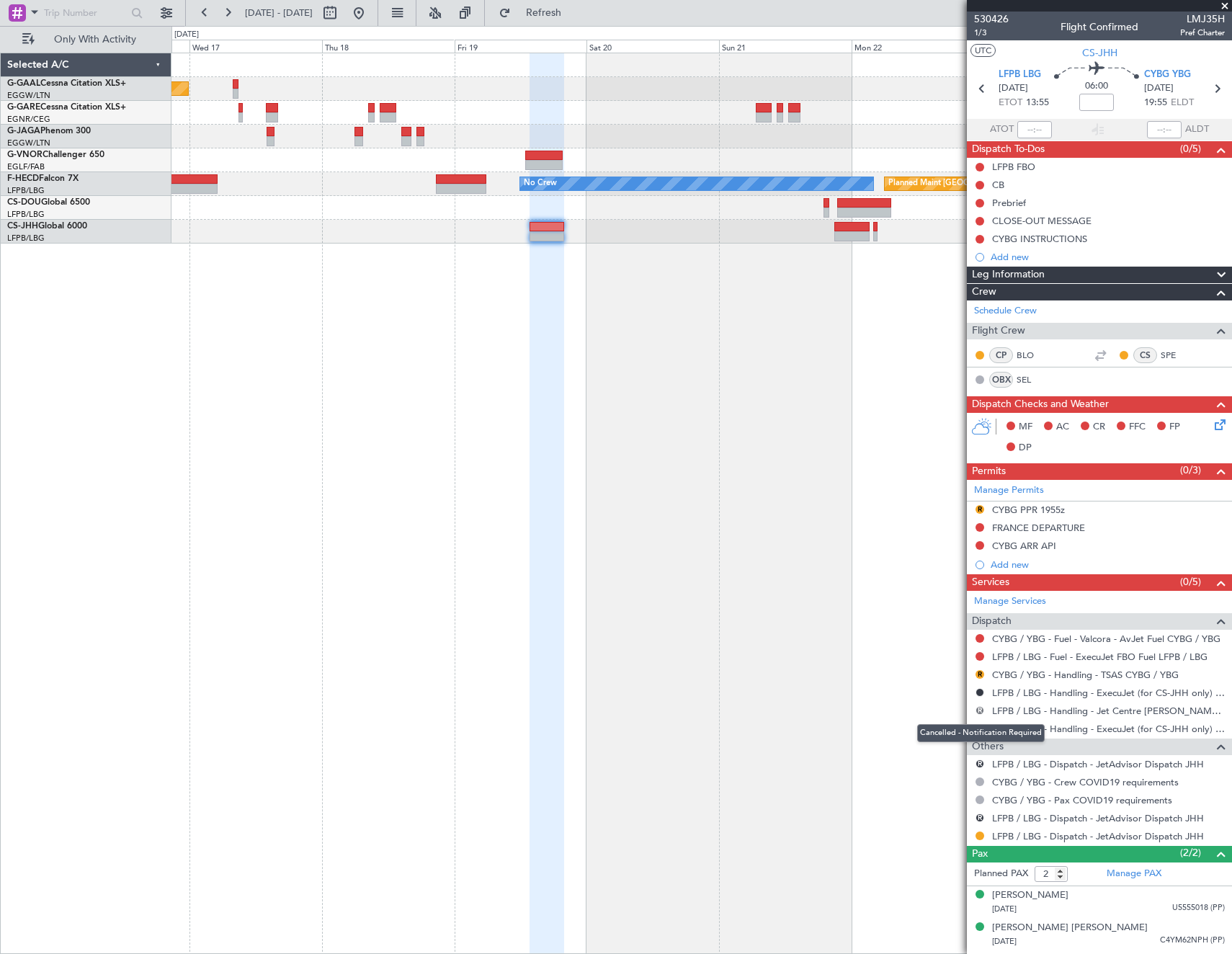
click at [979, 711] on button "R" at bounding box center [979, 710] width 9 height 9
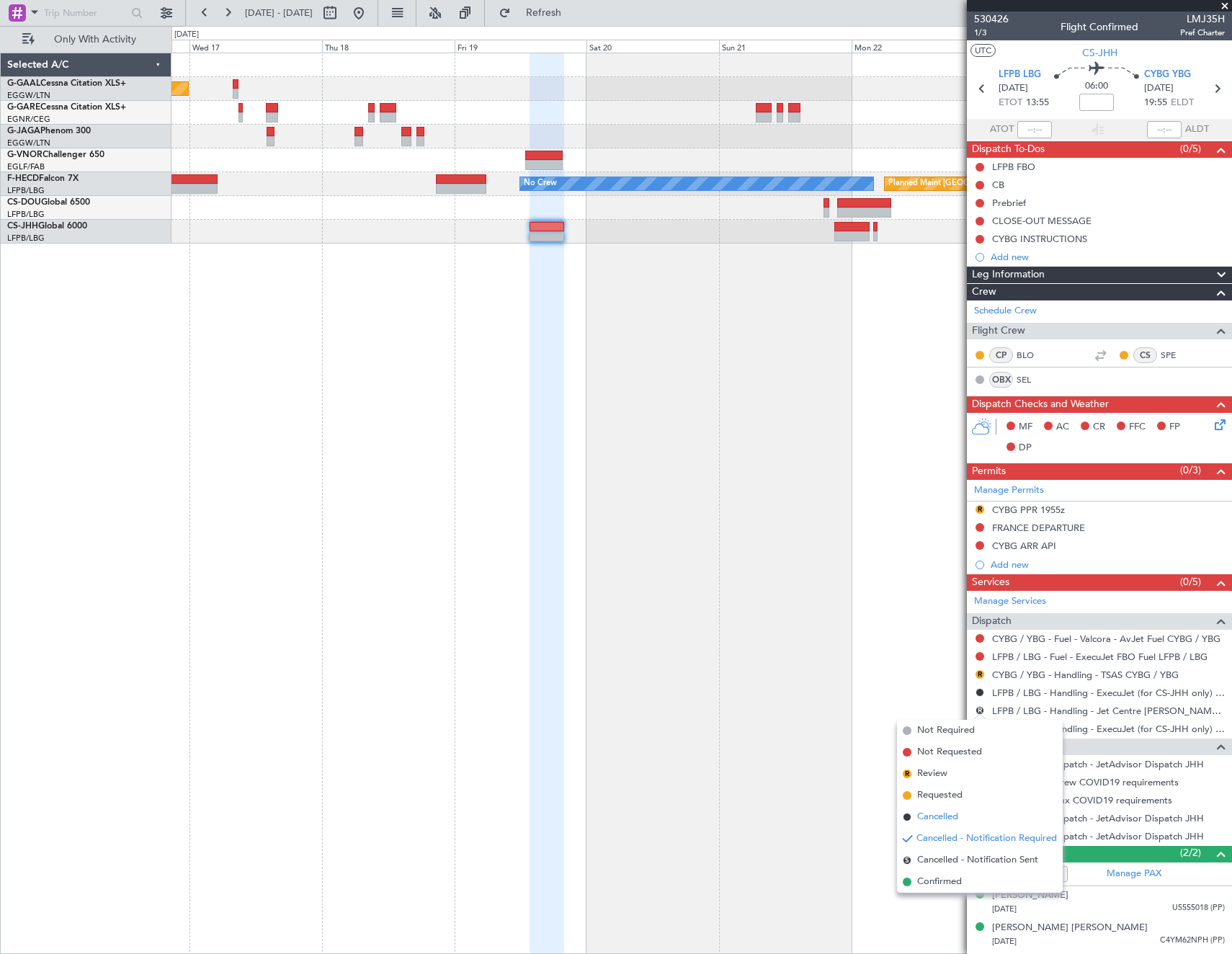
click at [949, 817] on span "Cancelled" at bounding box center [937, 817] width 41 height 15
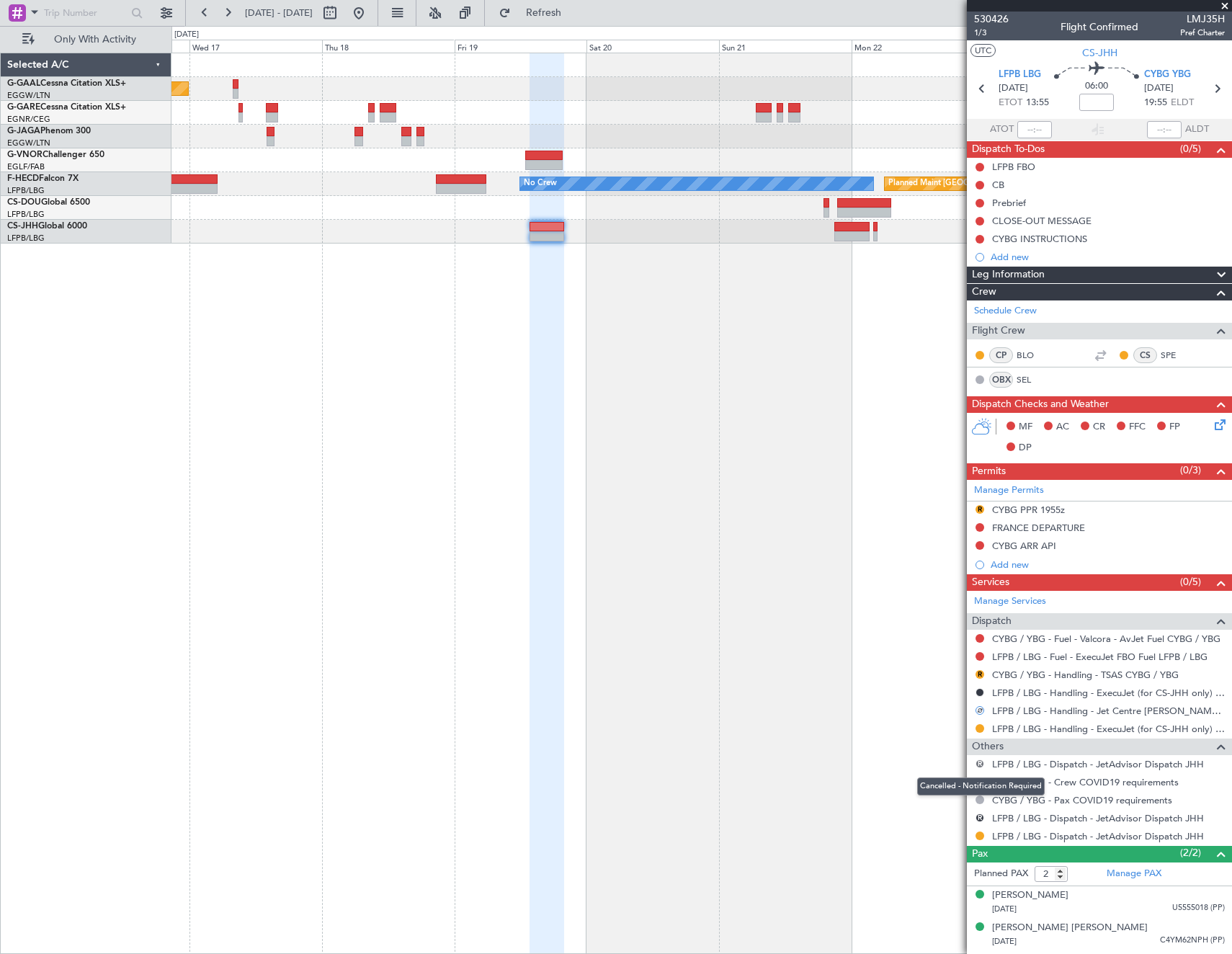
click at [980, 759] on button "R" at bounding box center [979, 763] width 9 height 9
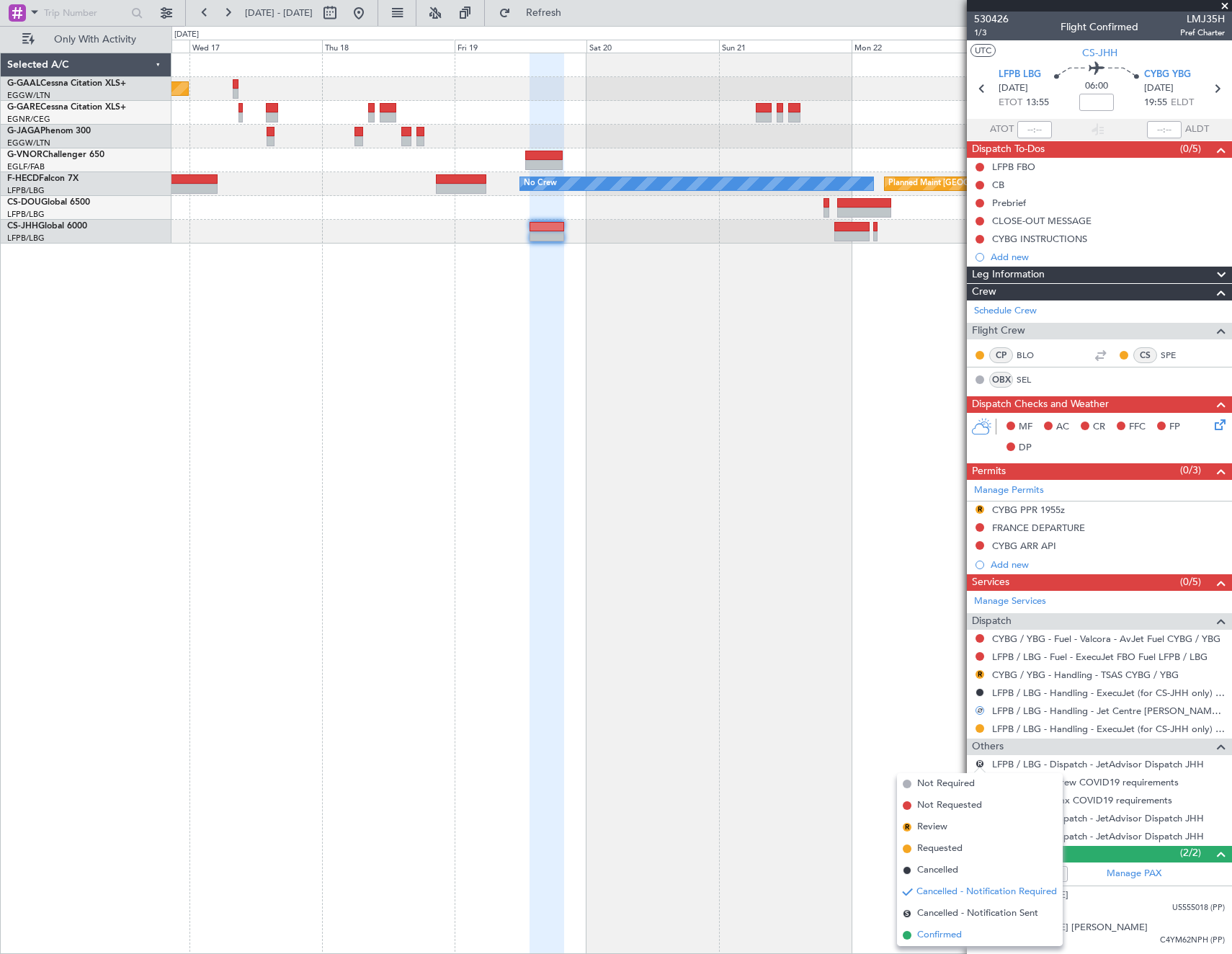
click at [949, 933] on span "Confirmed" at bounding box center [939, 935] width 45 height 15
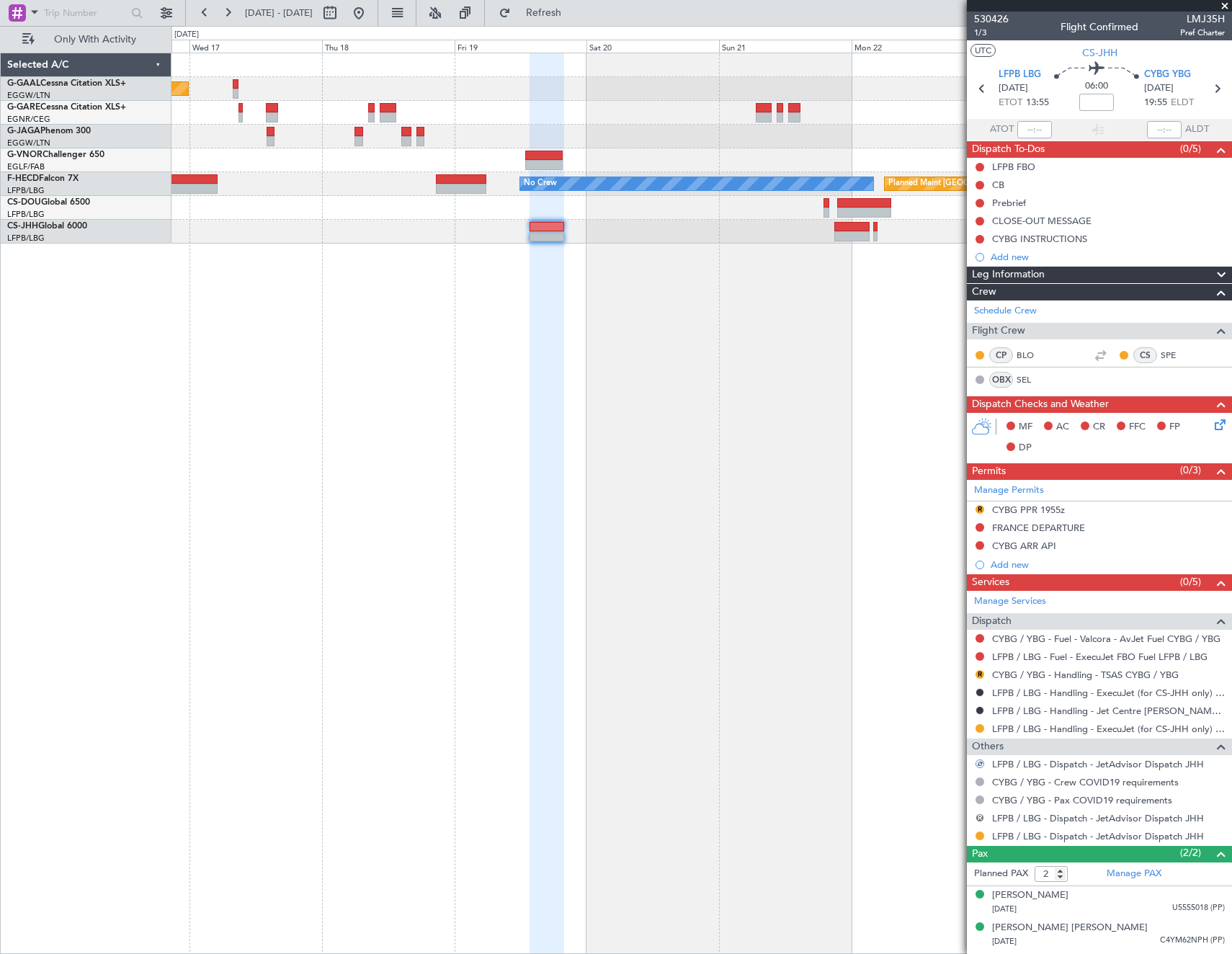
click at [976, 815] on button "R" at bounding box center [979, 817] width 9 height 9
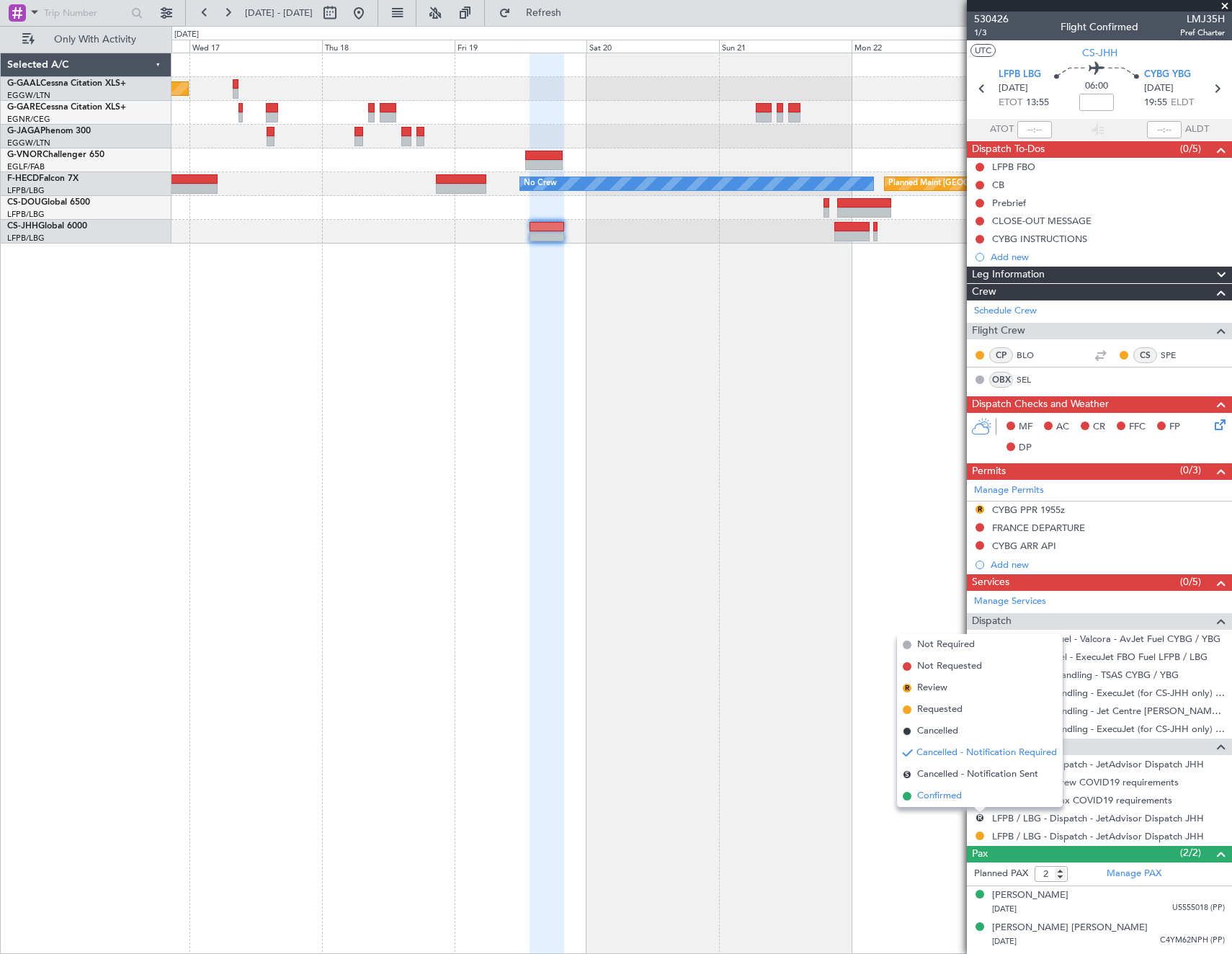
click at [971, 799] on li "Confirmed" at bounding box center [979, 795] width 166 height 22
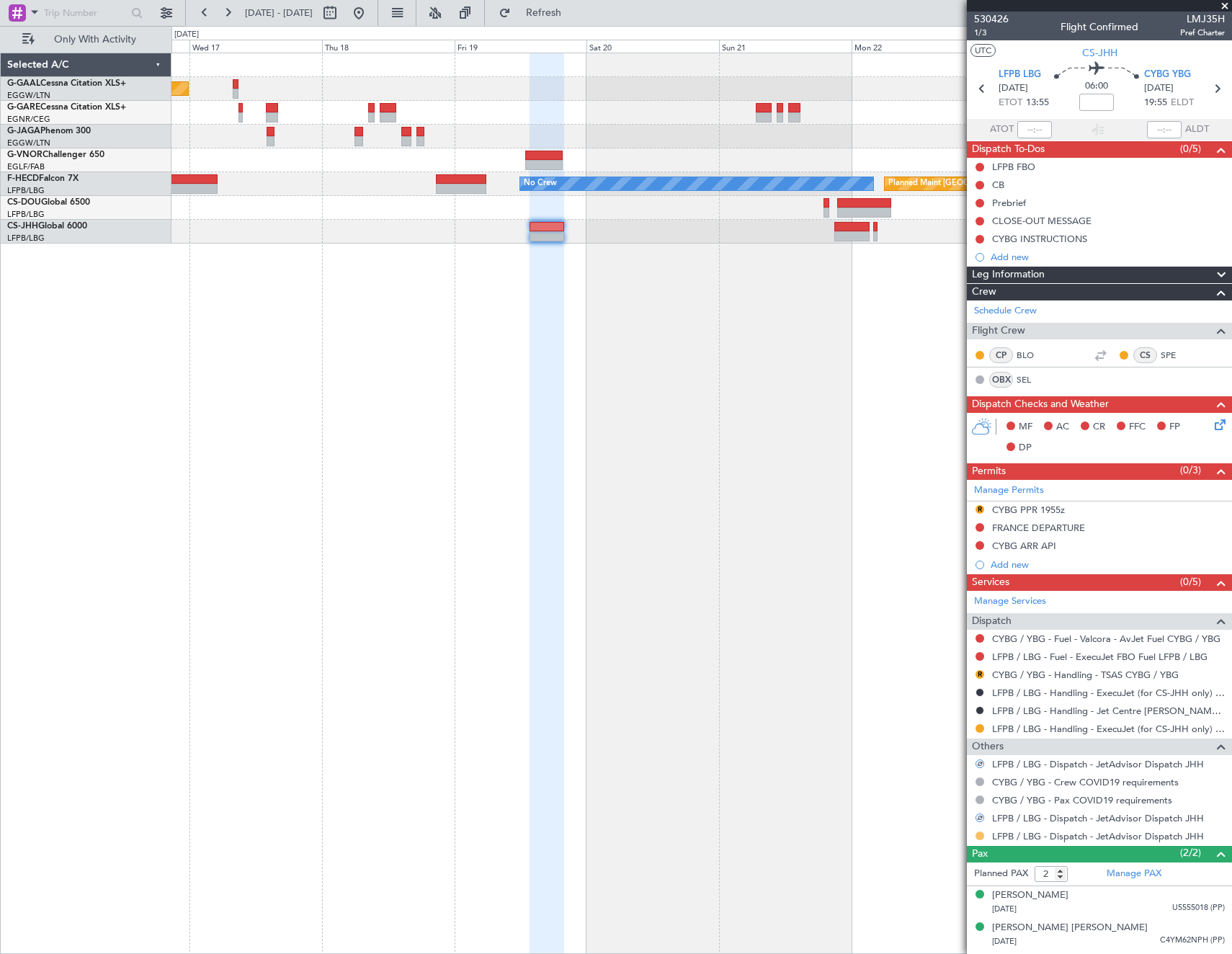
click at [981, 837] on button at bounding box center [979, 835] width 9 height 9
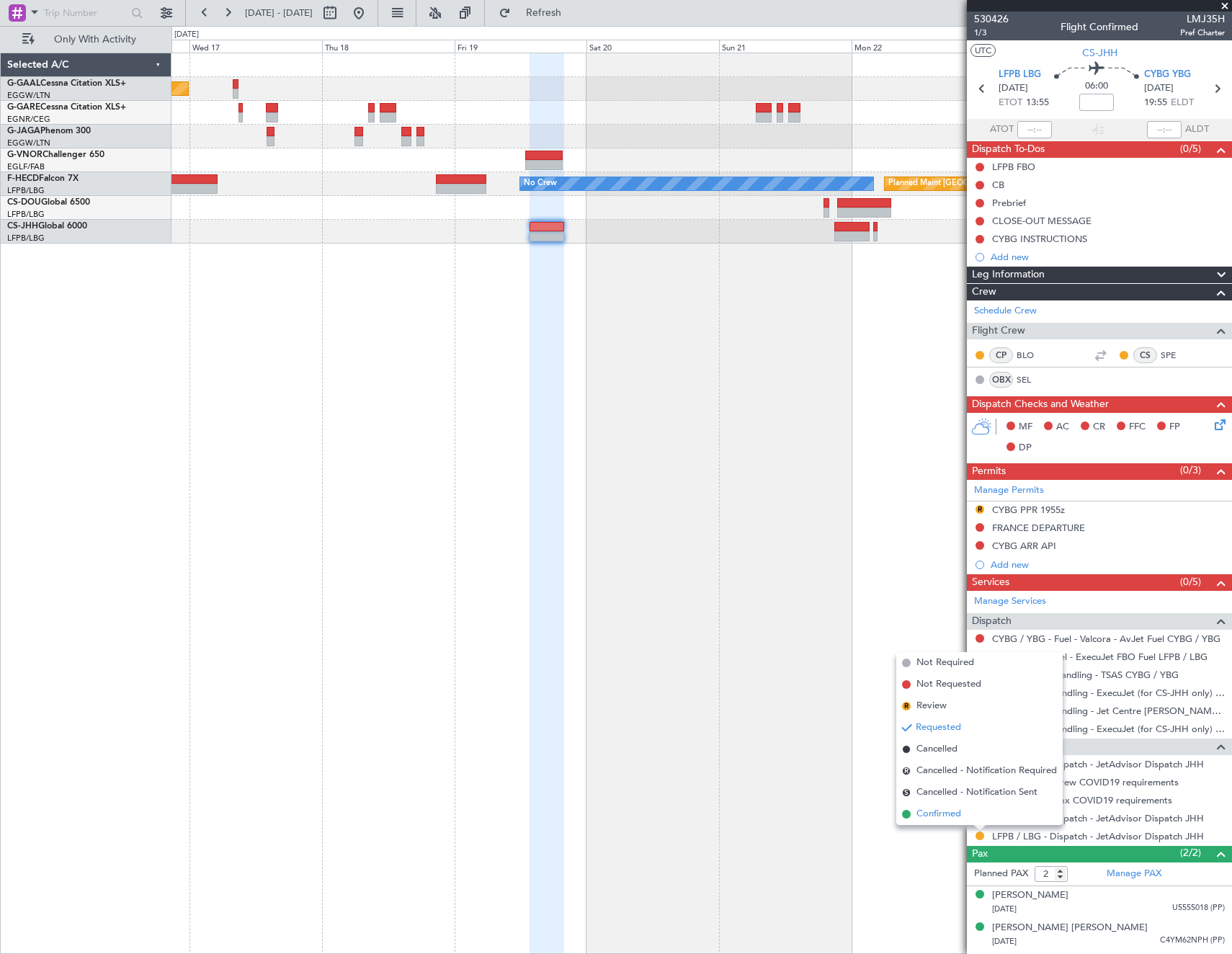
click at [975, 815] on li "Confirmed" at bounding box center [979, 814] width 167 height 22
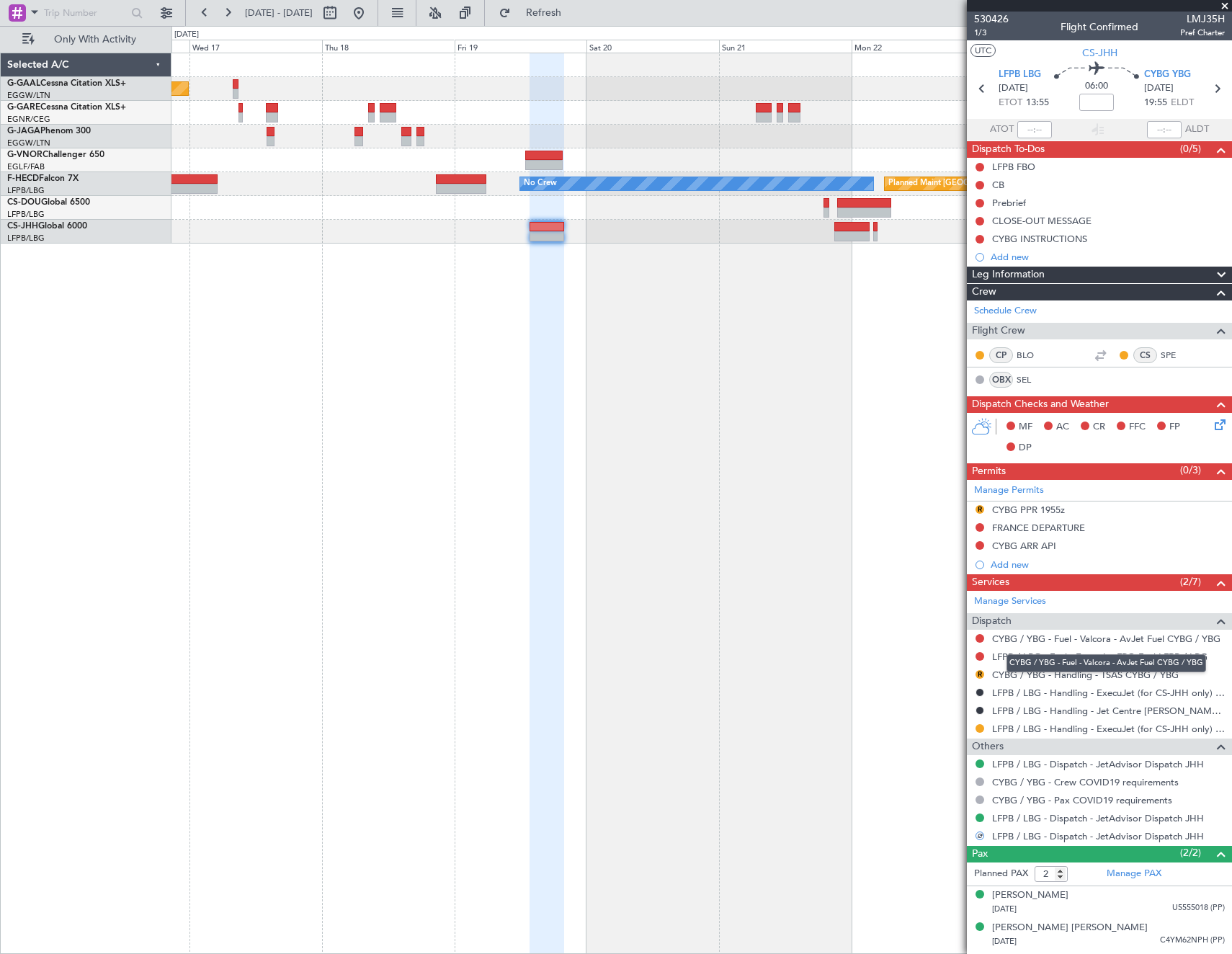
click at [1067, 676] on mat-tooltip-component "CYBG / YBG - Fuel - Valcora - AvJet Fuel CYBG / YBG" at bounding box center [1107, 663] width 220 height 38
click at [1108, 674] on link "CYBG / YBG - Handling - TSAS CYBG / YBG" at bounding box center [1085, 674] width 187 height 12
click at [982, 509] on button "R" at bounding box center [979, 509] width 9 height 9
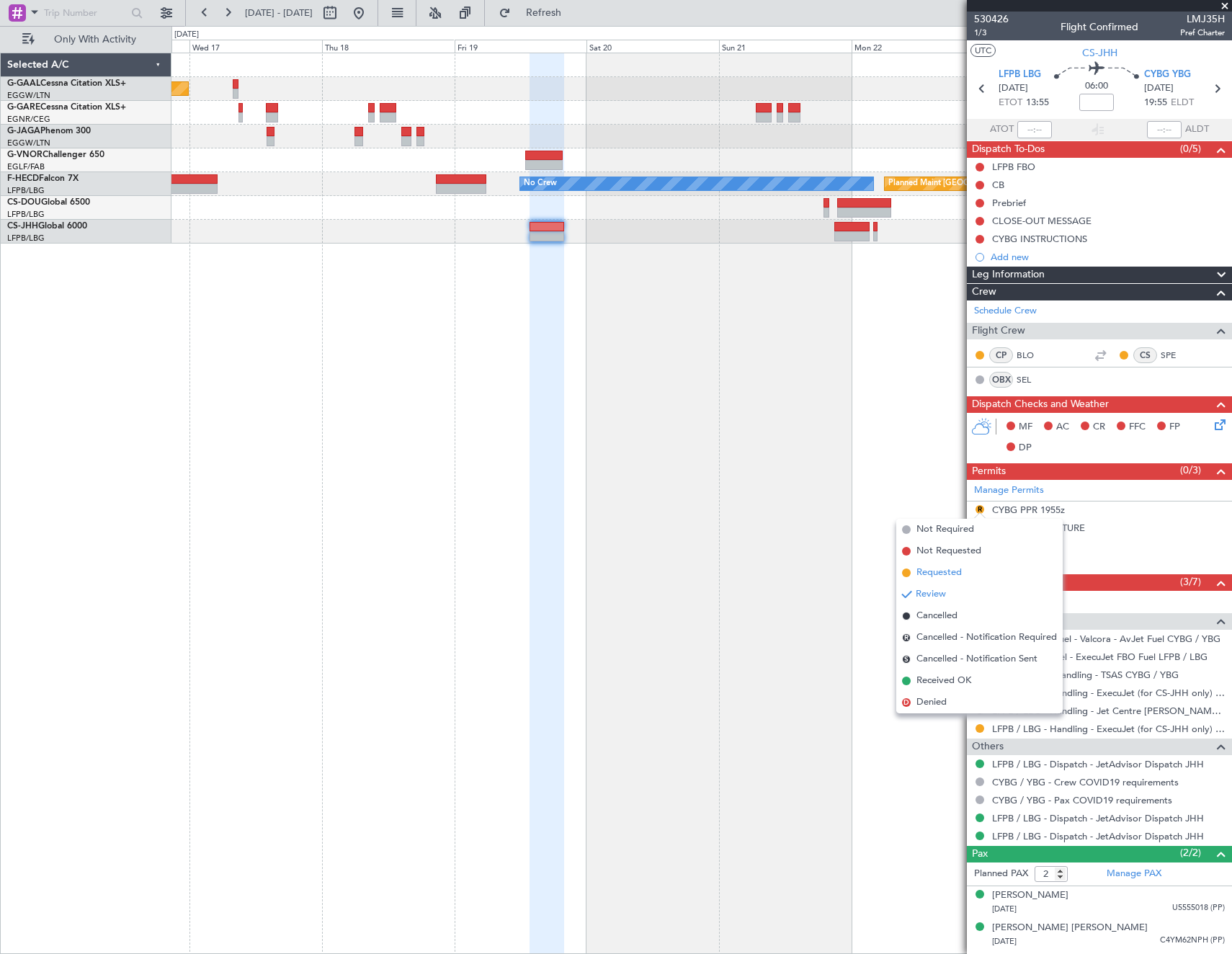
click at [926, 578] on span "Requested" at bounding box center [939, 573] width 45 height 15
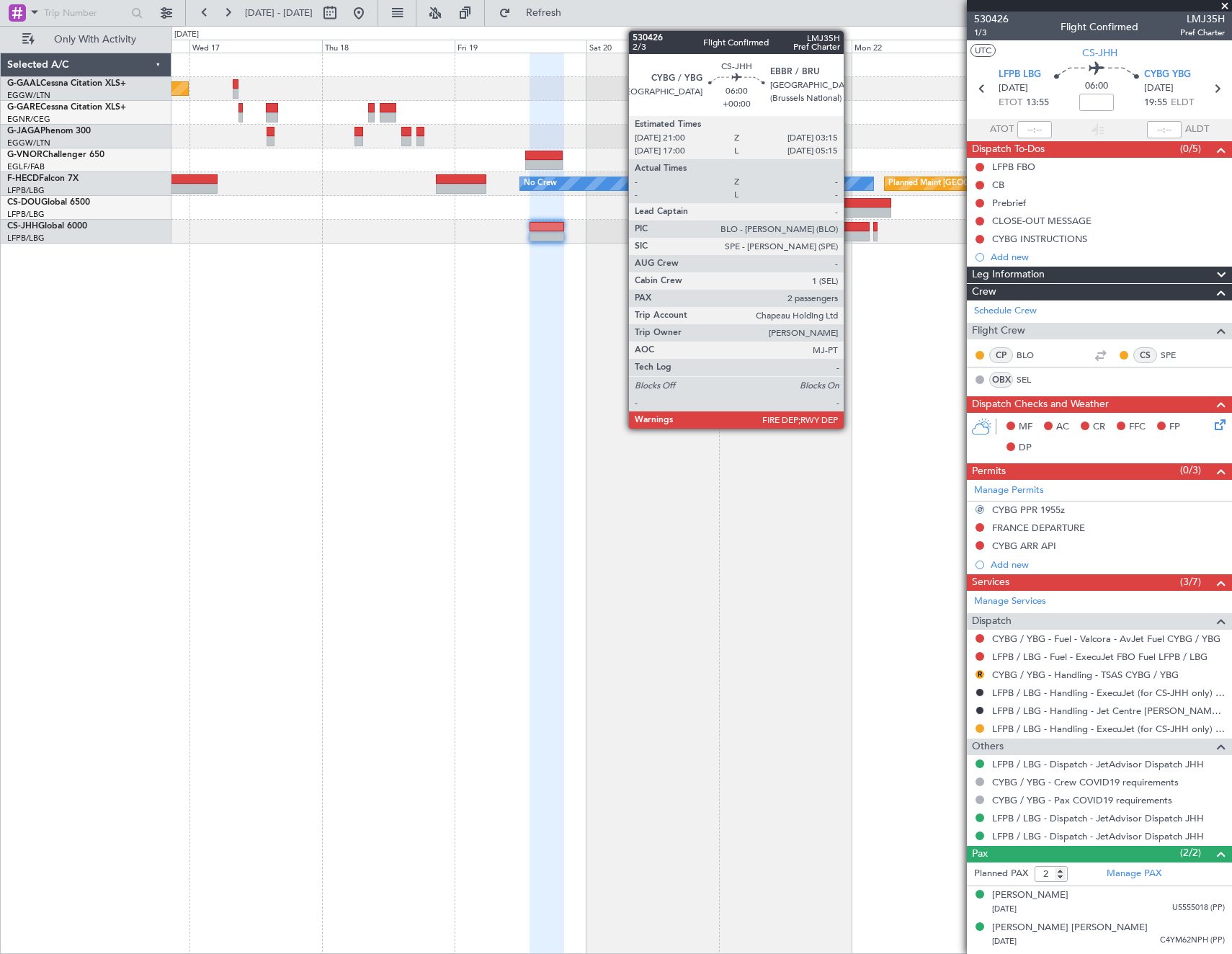
click at [850, 233] on div at bounding box center [852, 236] width 35 height 10
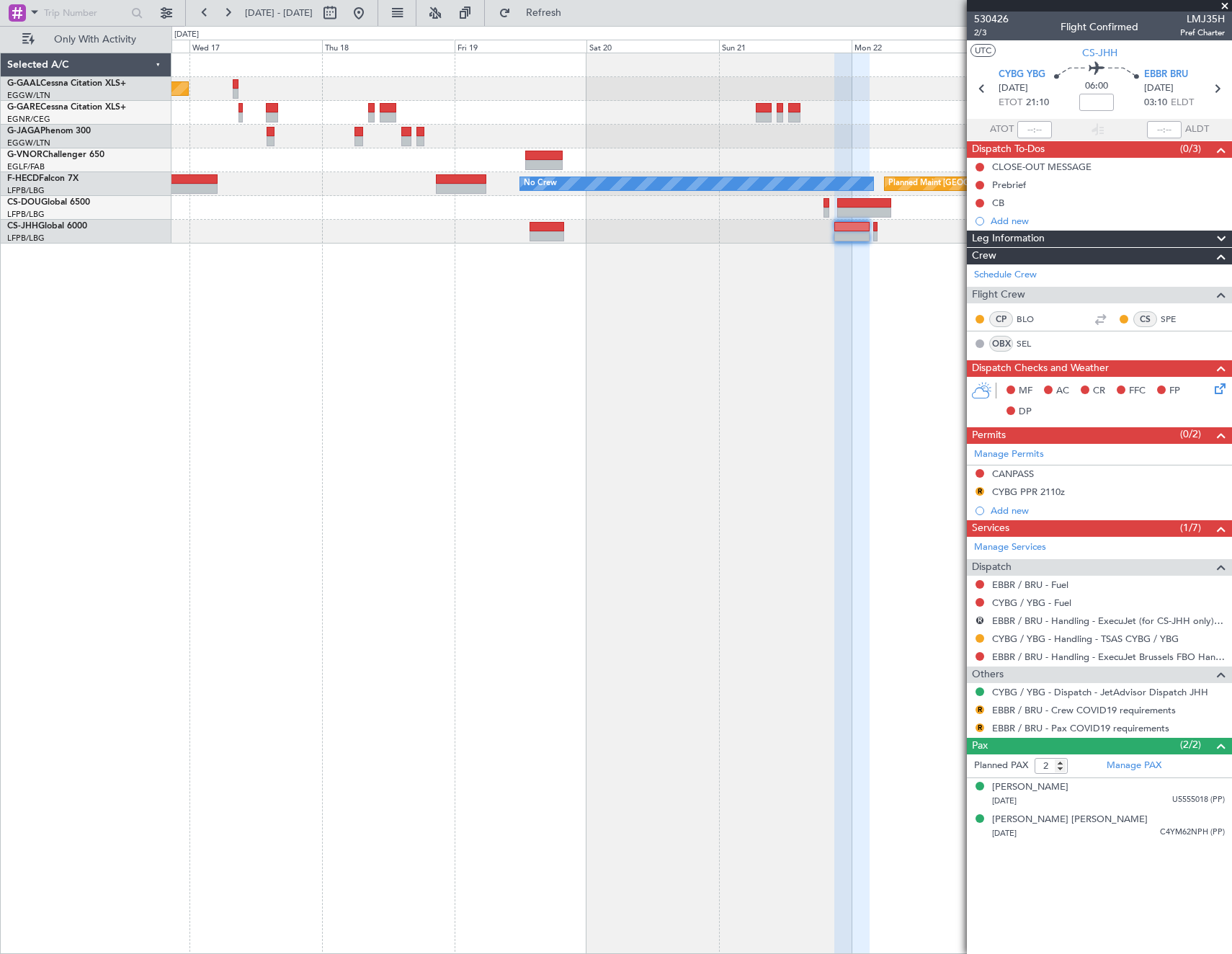
drag, startPoint x: 982, startPoint y: 618, endPoint x: 966, endPoint y: 634, distance: 22.6
click at [982, 618] on button "R" at bounding box center [979, 620] width 9 height 9
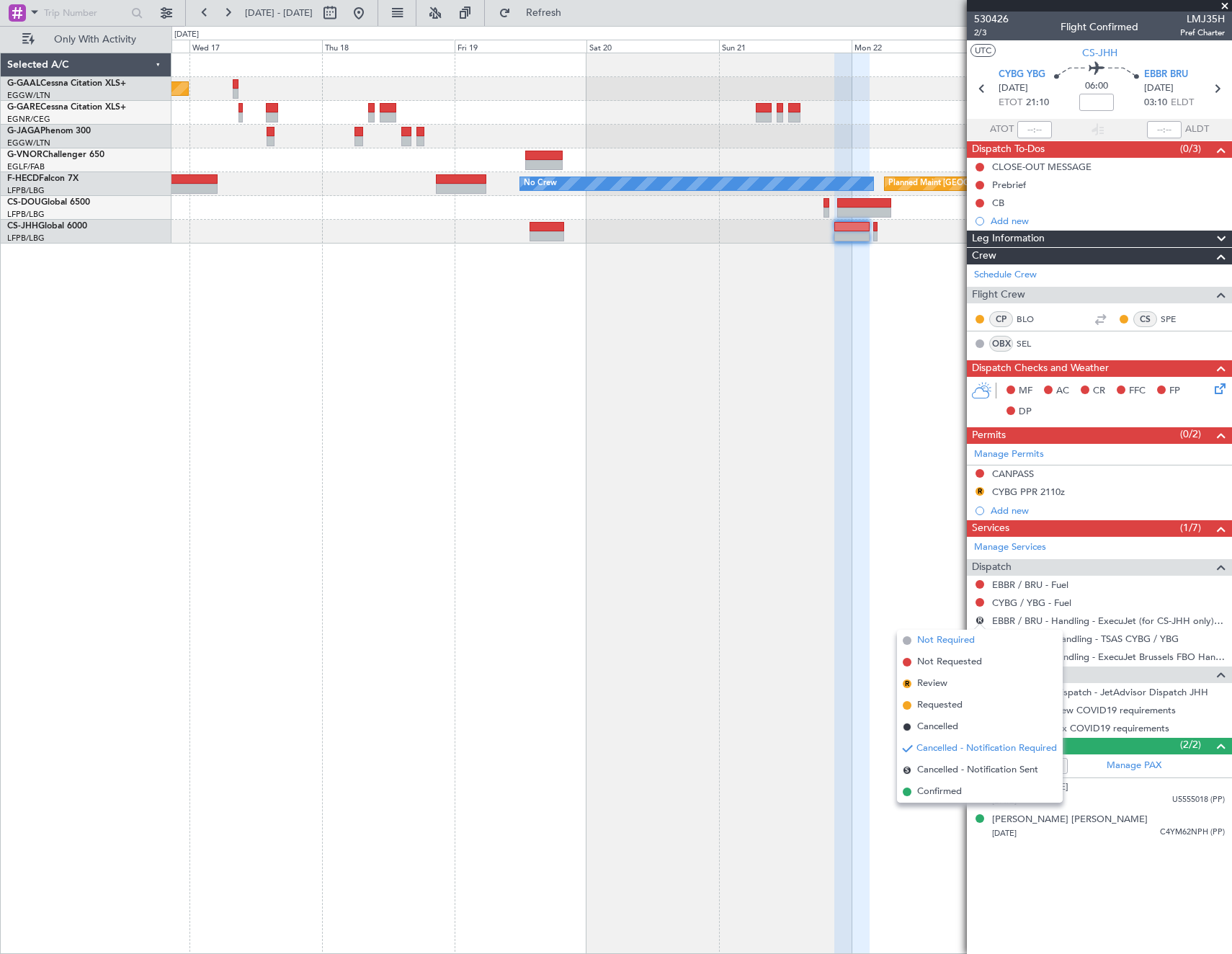
click at [931, 639] on span "Not Required" at bounding box center [945, 641] width 57 height 15
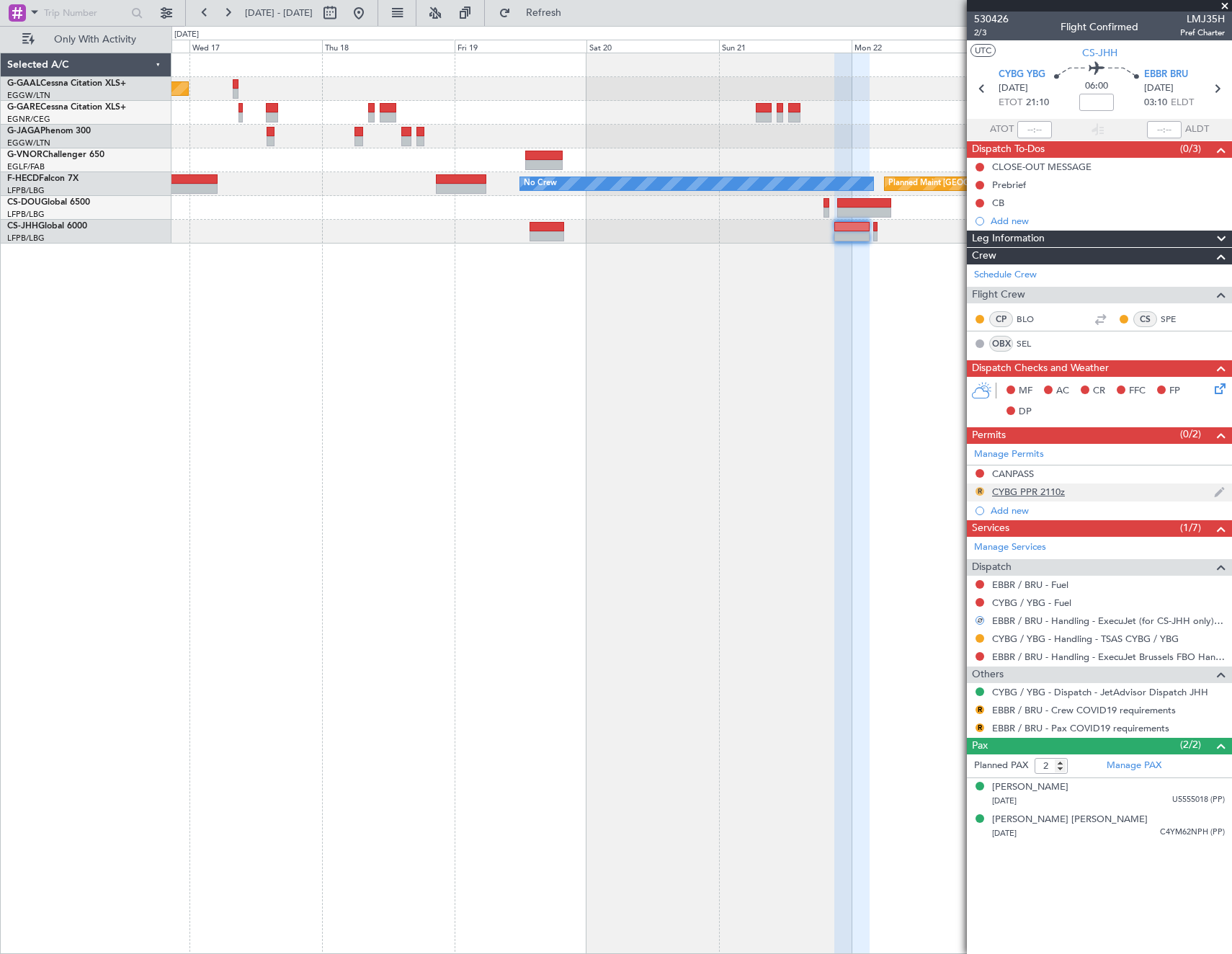
click at [980, 492] on button "R" at bounding box center [979, 491] width 9 height 9
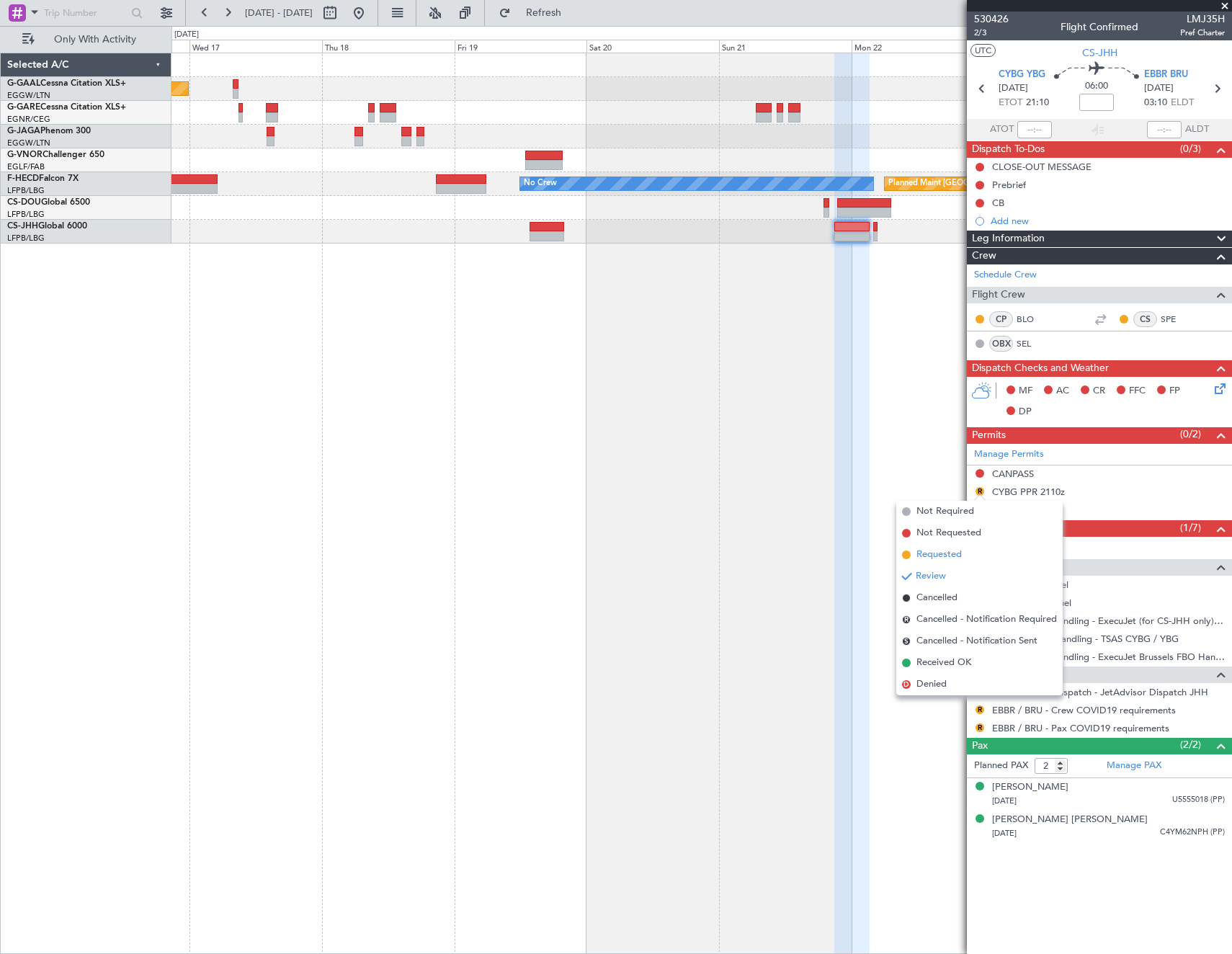
click at [940, 558] on span "Requested" at bounding box center [939, 555] width 45 height 15
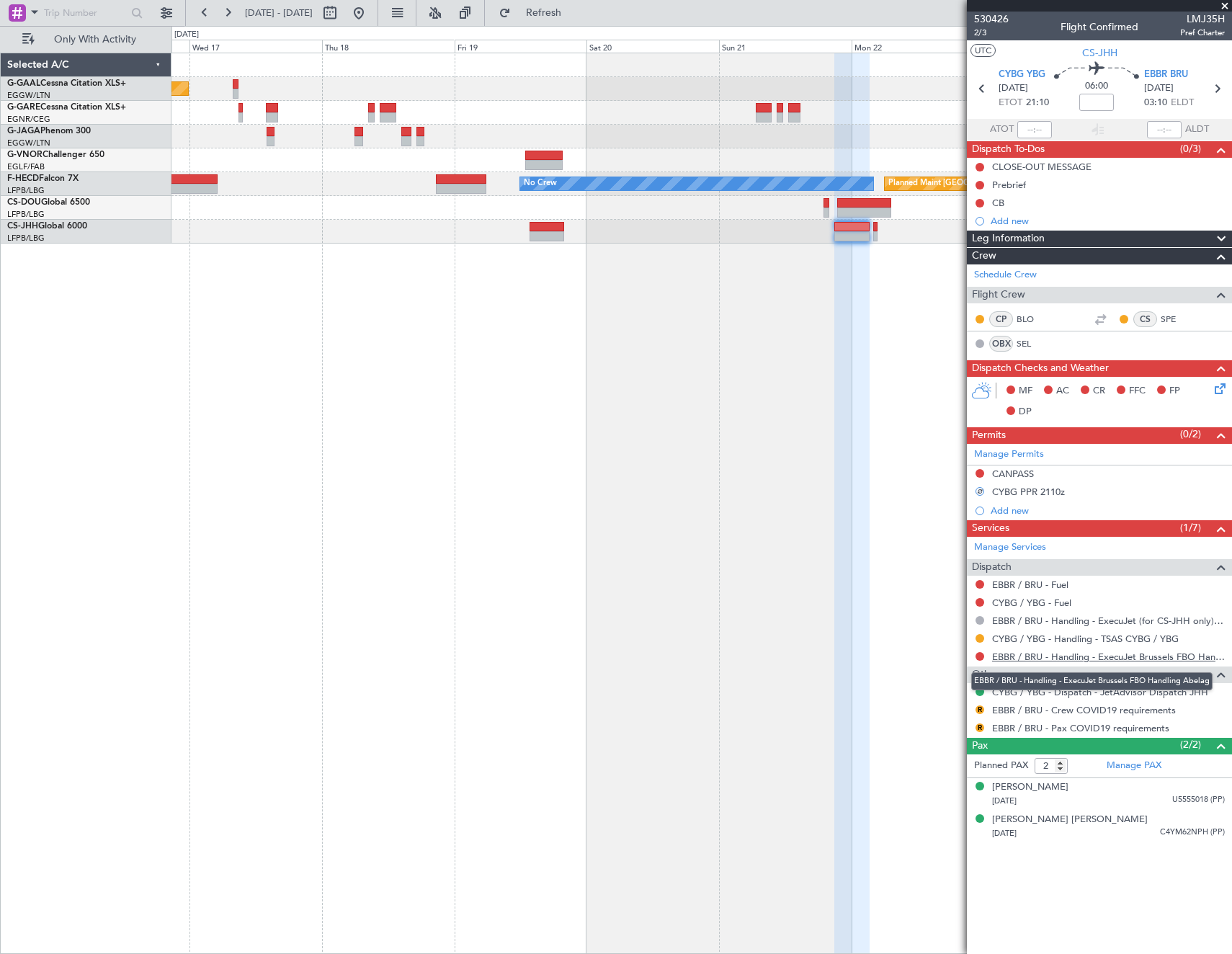
click at [1030, 656] on link "EBBR / BRU - Handling - ExecuJet Brussels FBO Handling Abelag" at bounding box center [1109, 656] width 233 height 12
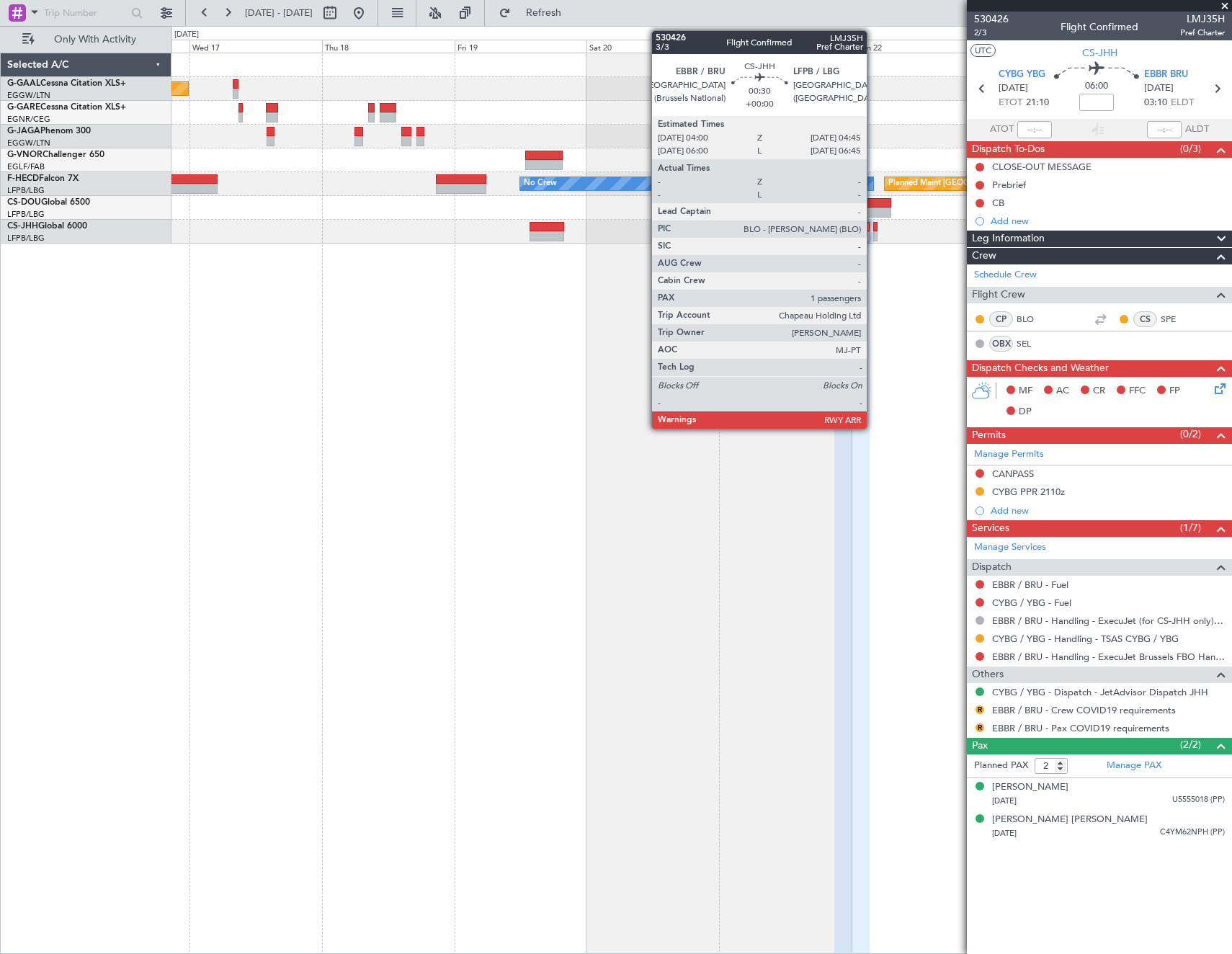
click at [873, 227] on div at bounding box center [875, 227] width 4 height 10
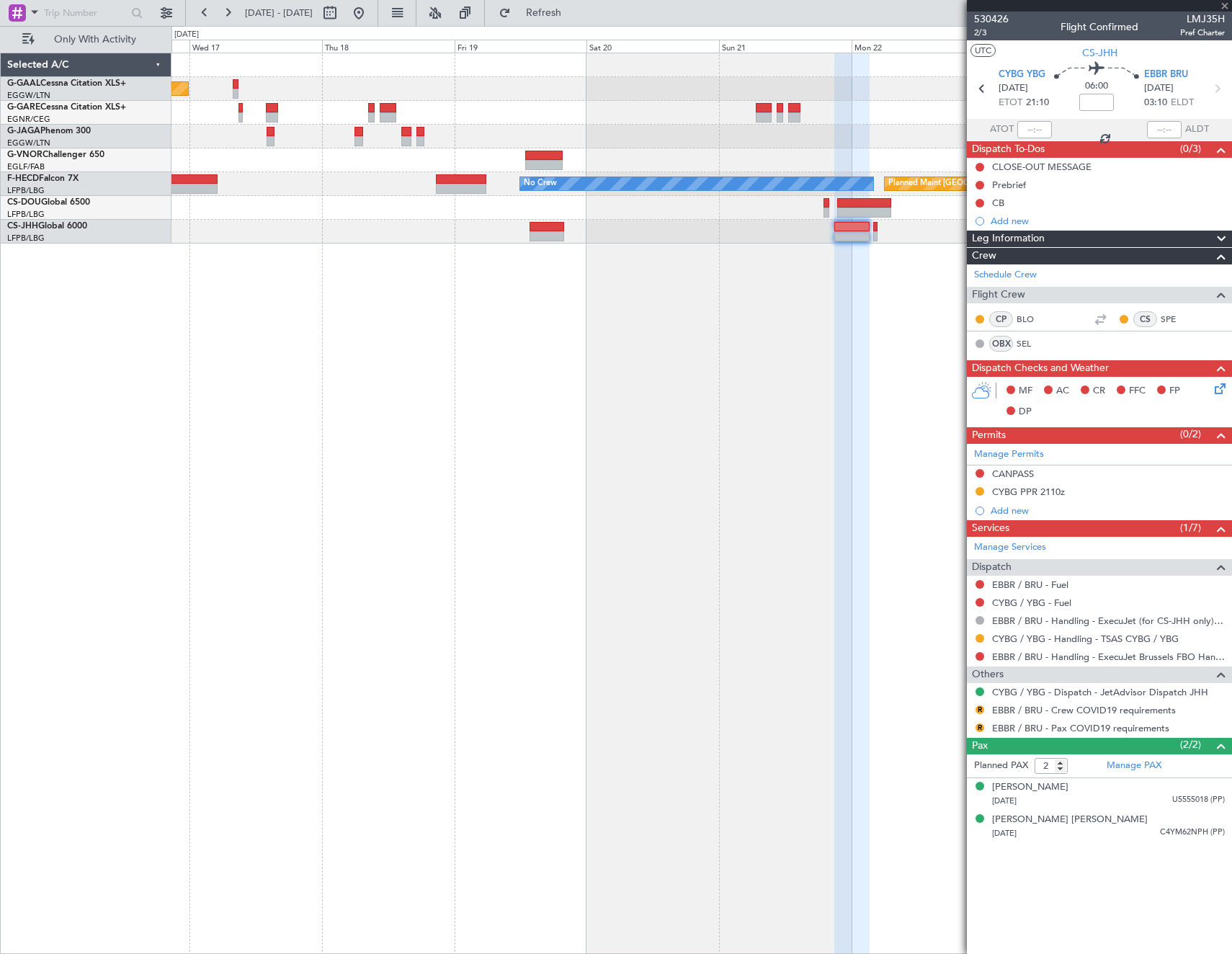
type input "1"
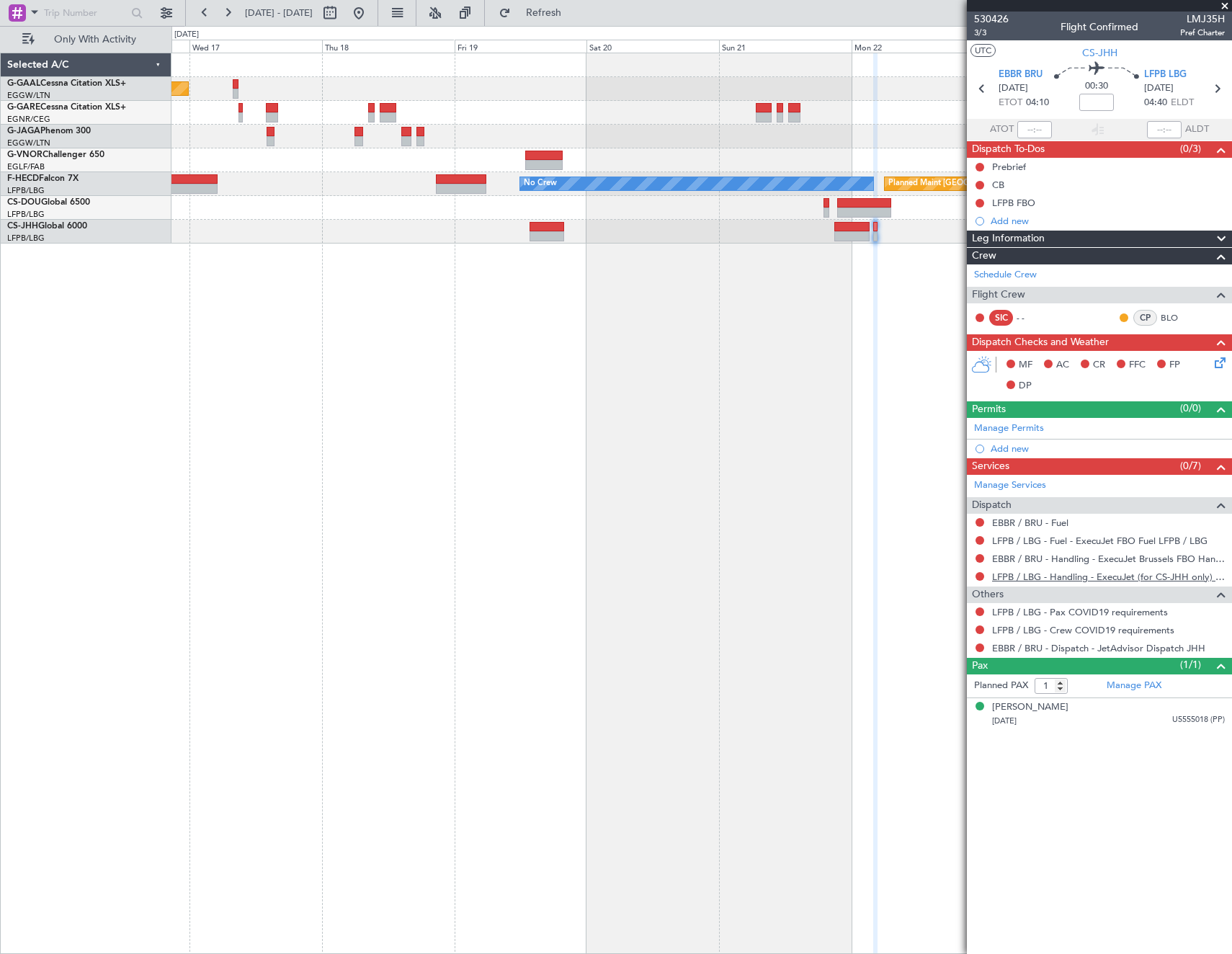
click at [1056, 575] on link "LFPB / LBG - Handling - ExecuJet (for CS-JHH only) LFPB / LBG" at bounding box center [1109, 576] width 233 height 12
click at [579, 19] on button "Refresh" at bounding box center [535, 13] width 87 height 23
click at [1098, 380] on fb-app "16 Sep 2025 - 24 Sep 2025 Refresh Quick Links Only With Activity Planned Maint …" at bounding box center [616, 481] width 1232 height 943
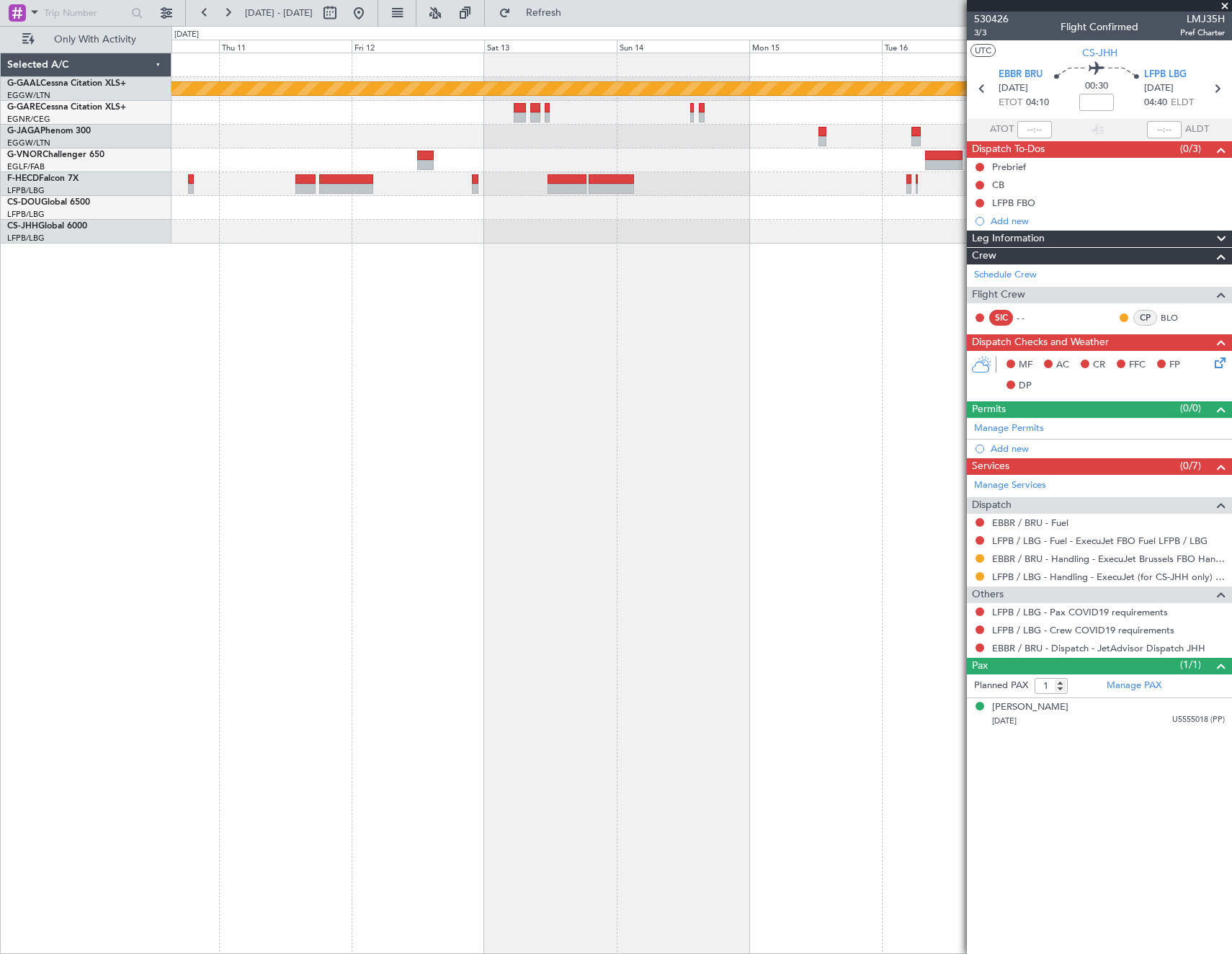
click at [1098, 364] on fb-app "16 Sep 2025 - 24 Sep 2025 Refresh Quick Links Only With Activity Planned Maint …" at bounding box center [616, 481] width 1232 height 943
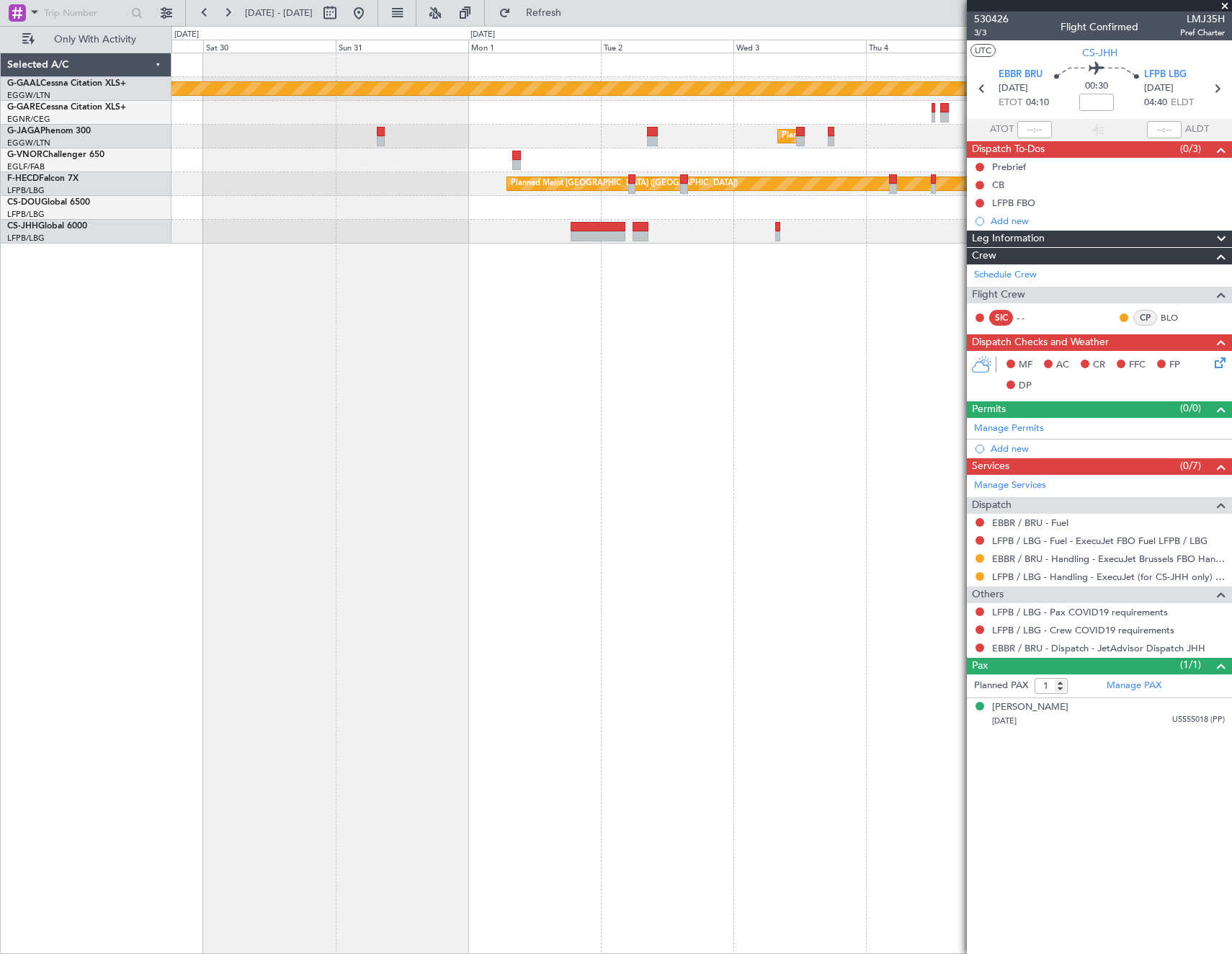
click at [1231, 319] on html "16 Sep 2025 - 24 Sep 2025 Refresh Quick Links Only With Activity Planned Maint …" at bounding box center [616, 477] width 1232 height 954
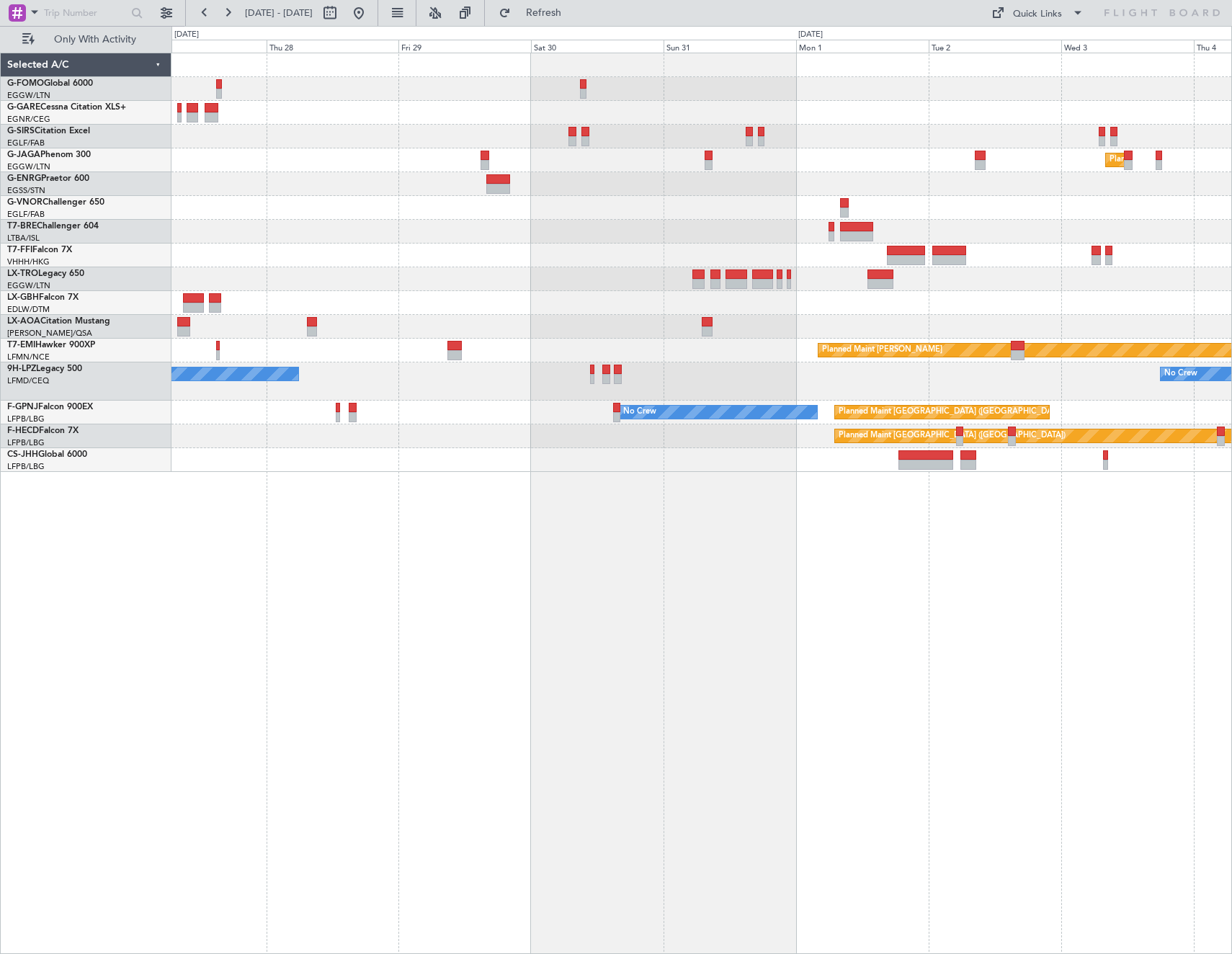
click at [1136, 545] on div "Planned Maint London (Luton) No Crew Cannes (Mandelieu) No Crew No Crew Sabadel…" at bounding box center [702, 503] width 1060 height 901
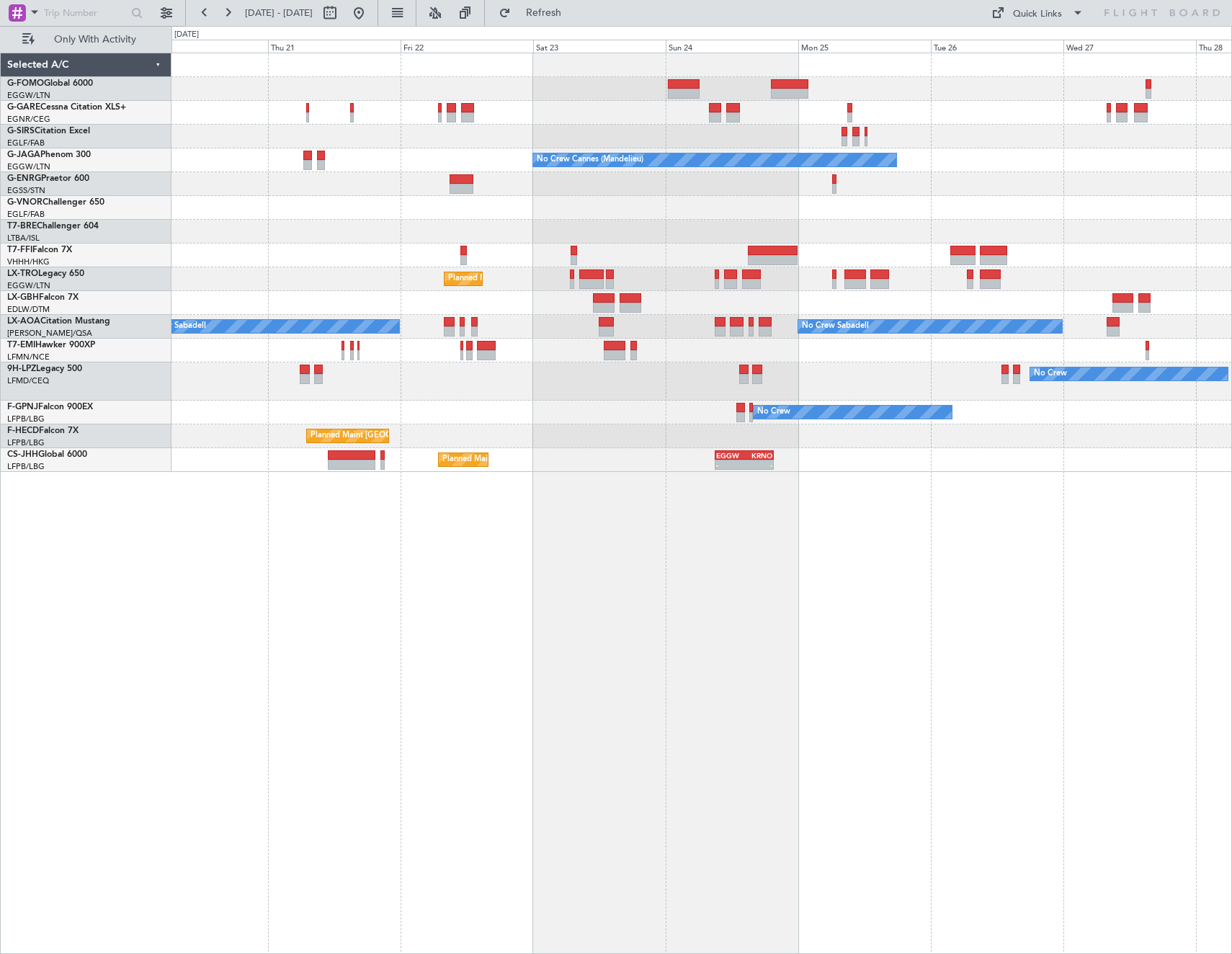
click at [1079, 436] on div "Unplanned Maint Chester No Crew Cannes (Mandelieu) Planned Maint London (Biggin…" at bounding box center [702, 503] width 1060 height 901
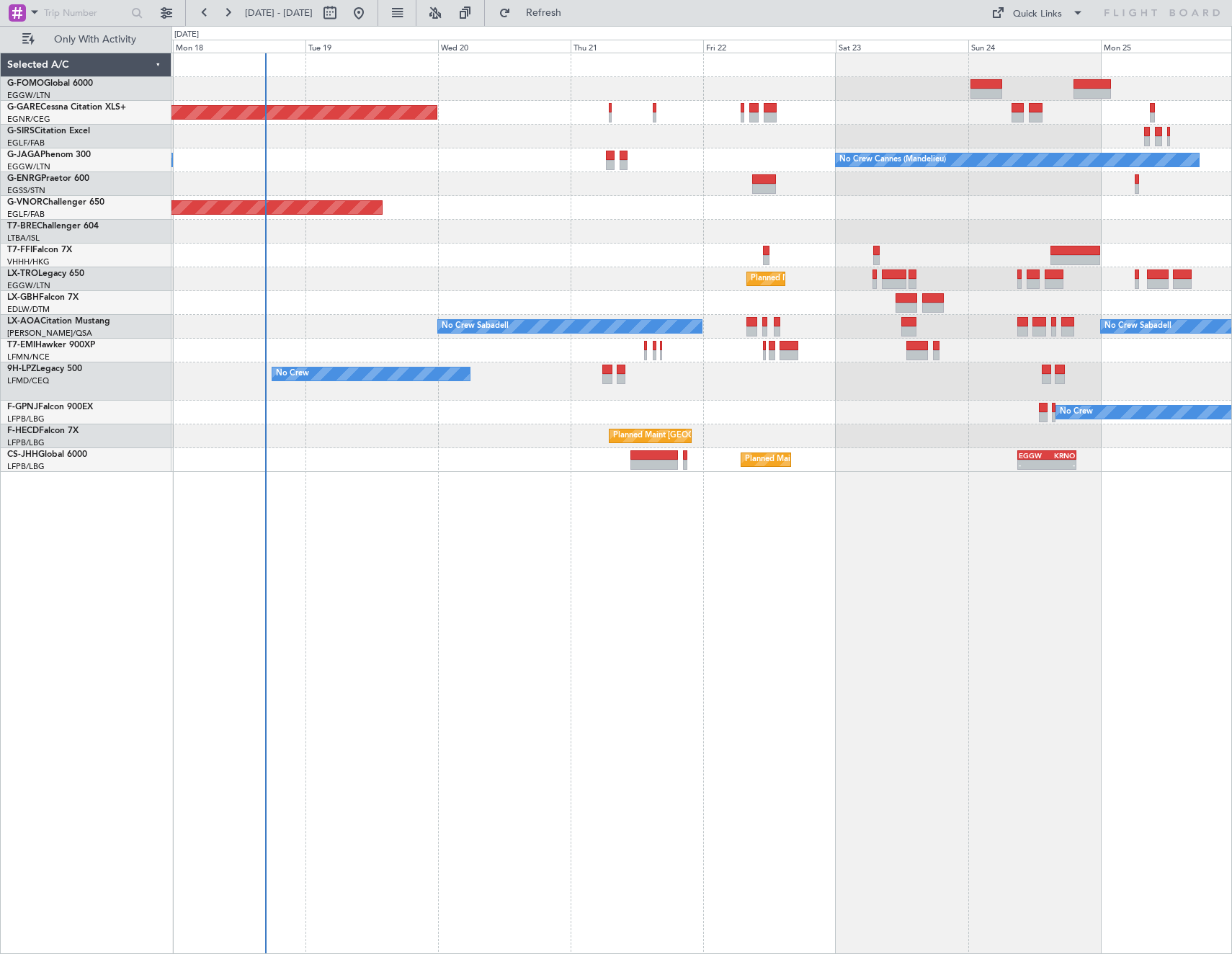
click at [593, 472] on div "Planned Maint Windsor Locks (Bradley Intl) Unplanned Maint Chester No Crew Cann…" at bounding box center [702, 503] width 1060 height 901
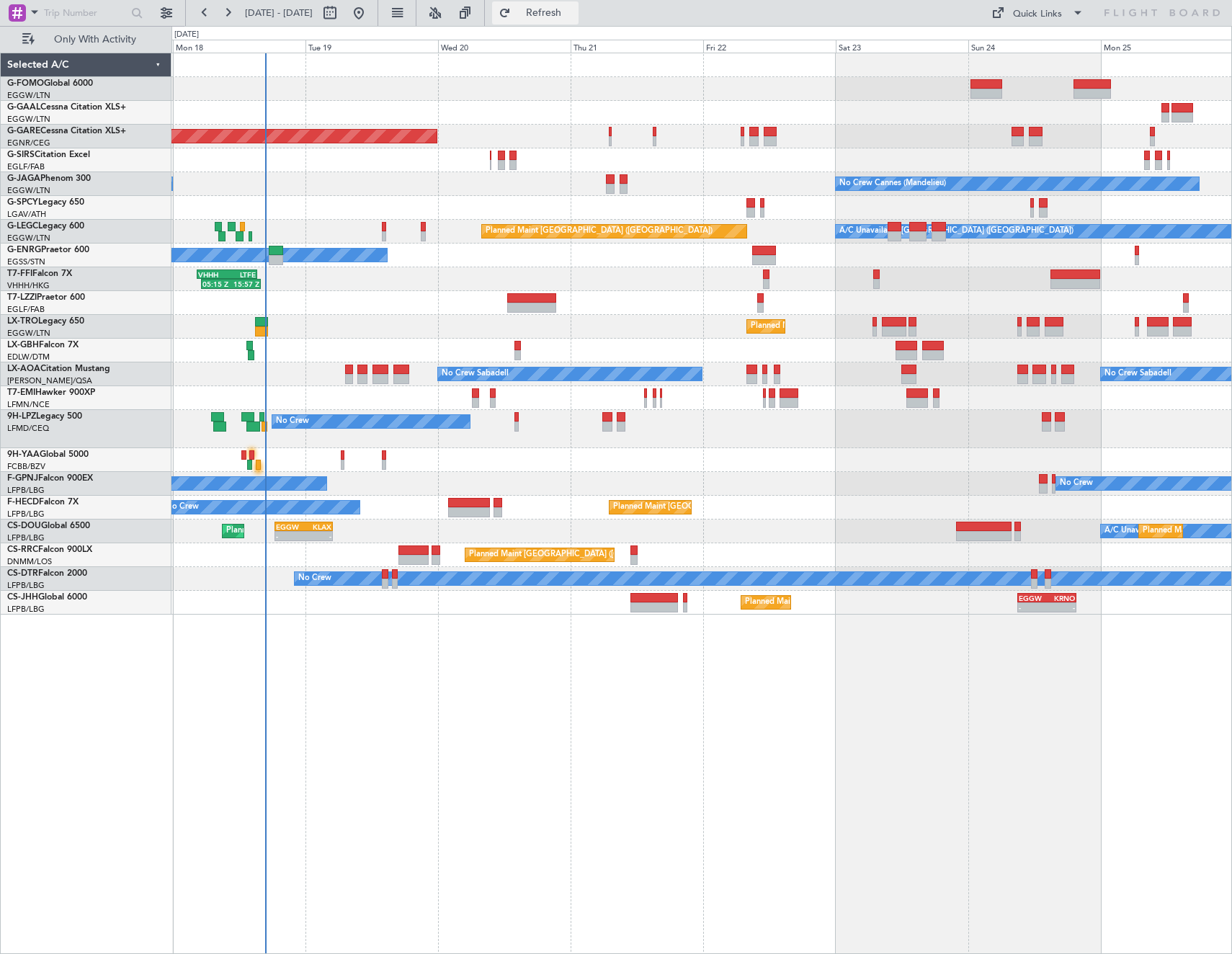
click at [569, 11] on span "Refresh" at bounding box center [544, 13] width 61 height 10
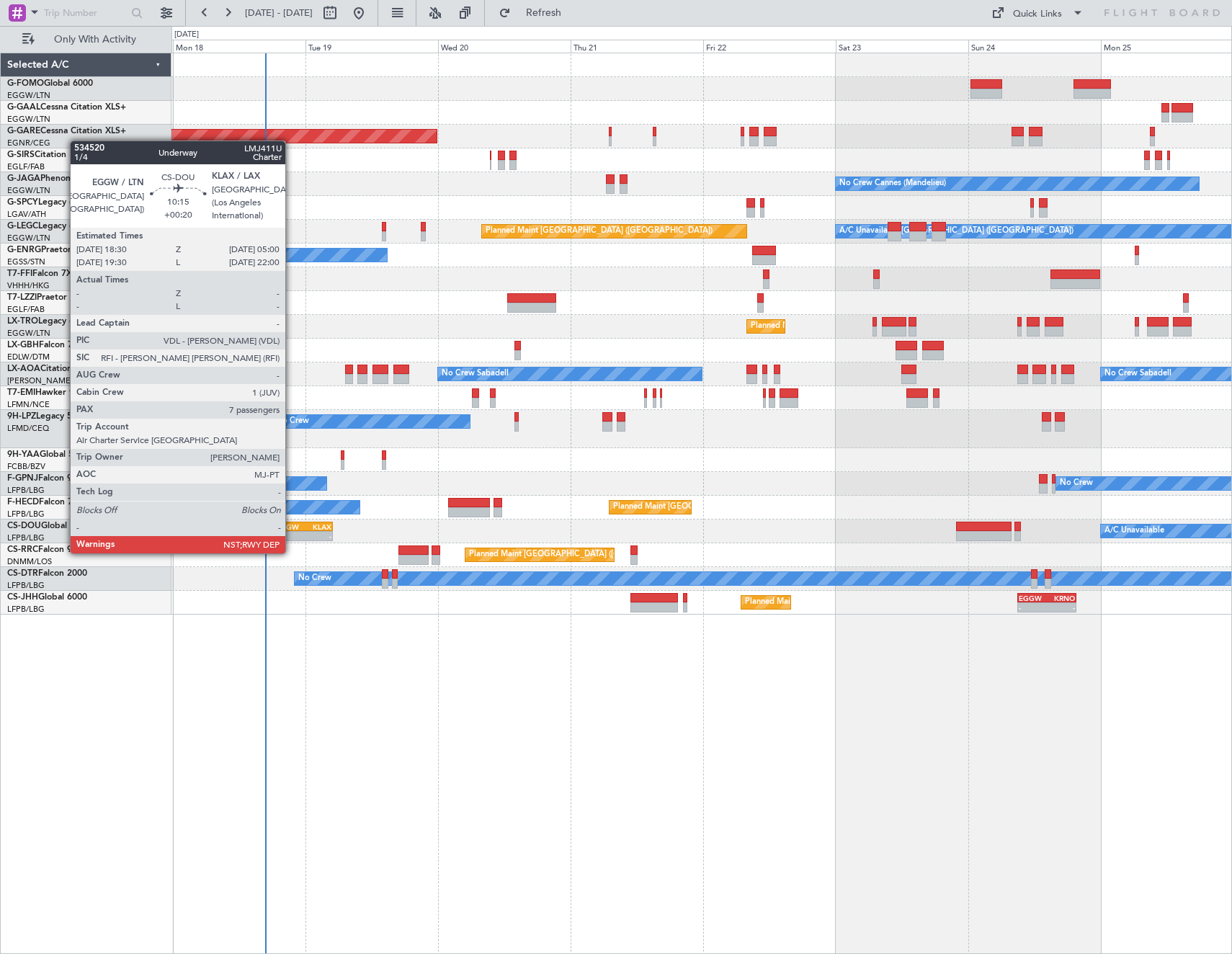
click at [292, 539] on div "-" at bounding box center [290, 536] width 28 height 9
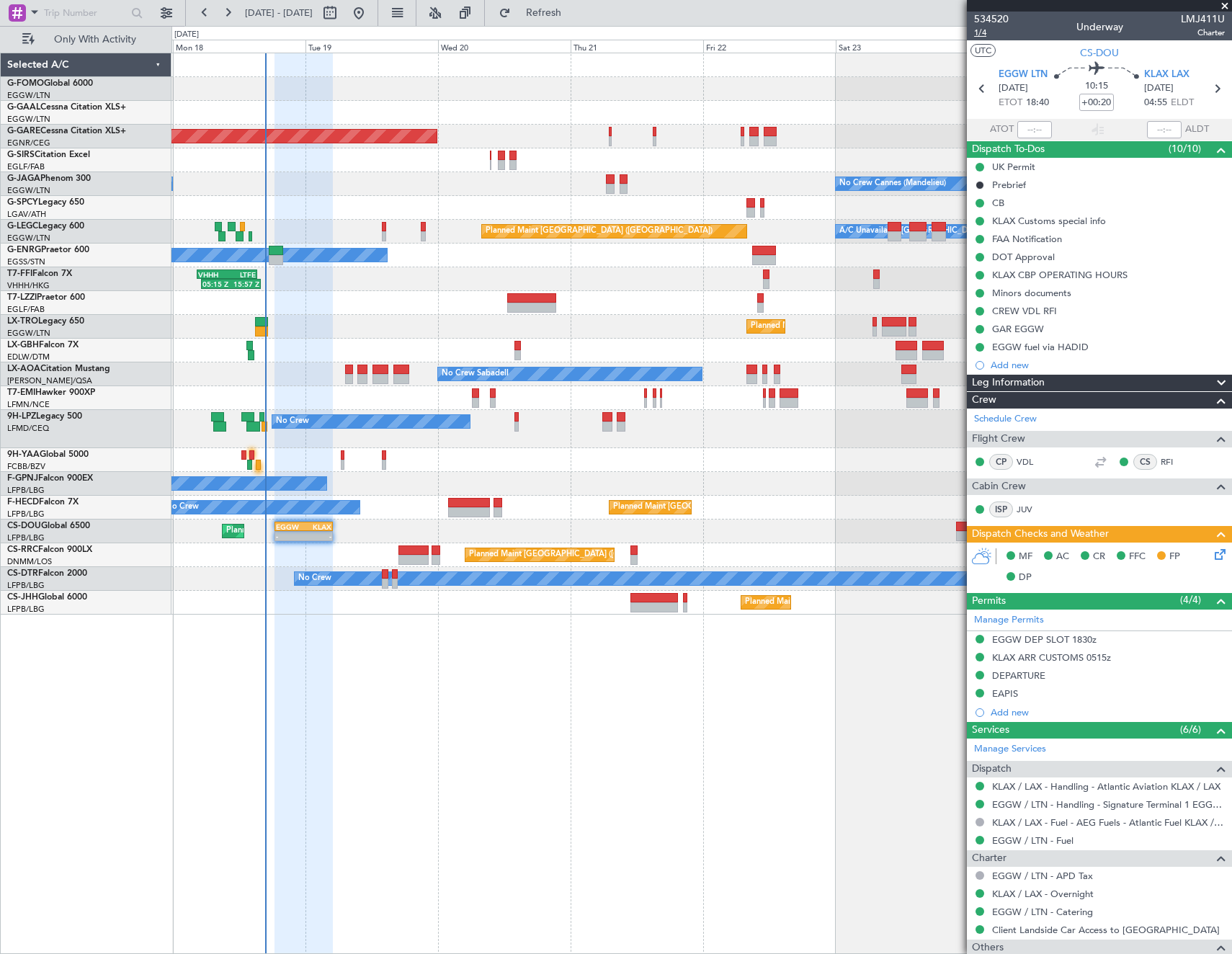
click at [982, 29] on span "1/4" at bounding box center [992, 32] width 35 height 12
click at [1212, 558] on icon at bounding box center [1217, 552] width 11 height 11
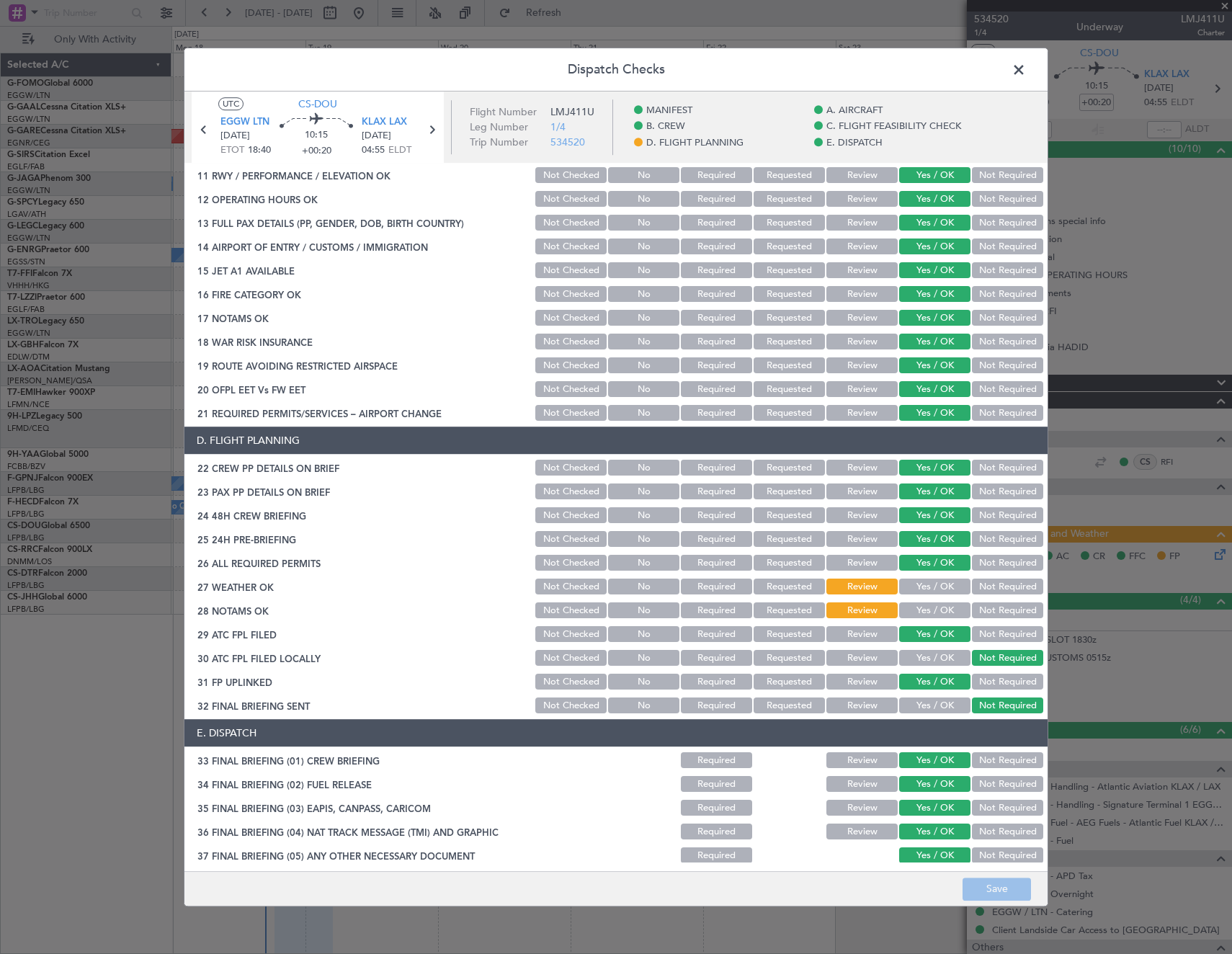
scroll to position [432, 0]
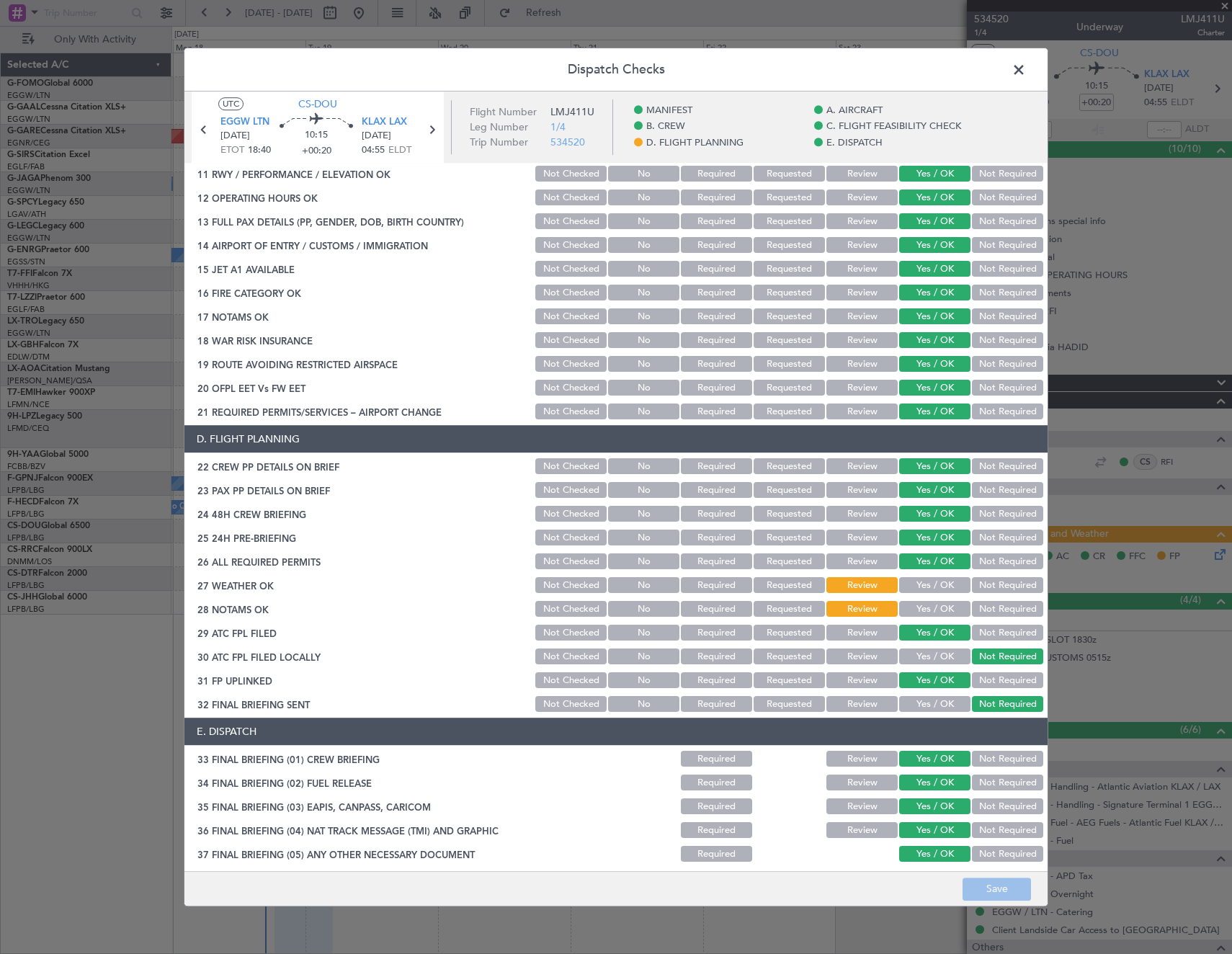
click at [942, 585] on button "Yes / OK" at bounding box center [935, 586] width 71 height 16
click at [932, 607] on button "Yes / OK" at bounding box center [935, 609] width 71 height 16
click at [999, 893] on button "Save" at bounding box center [996, 888] width 69 height 23
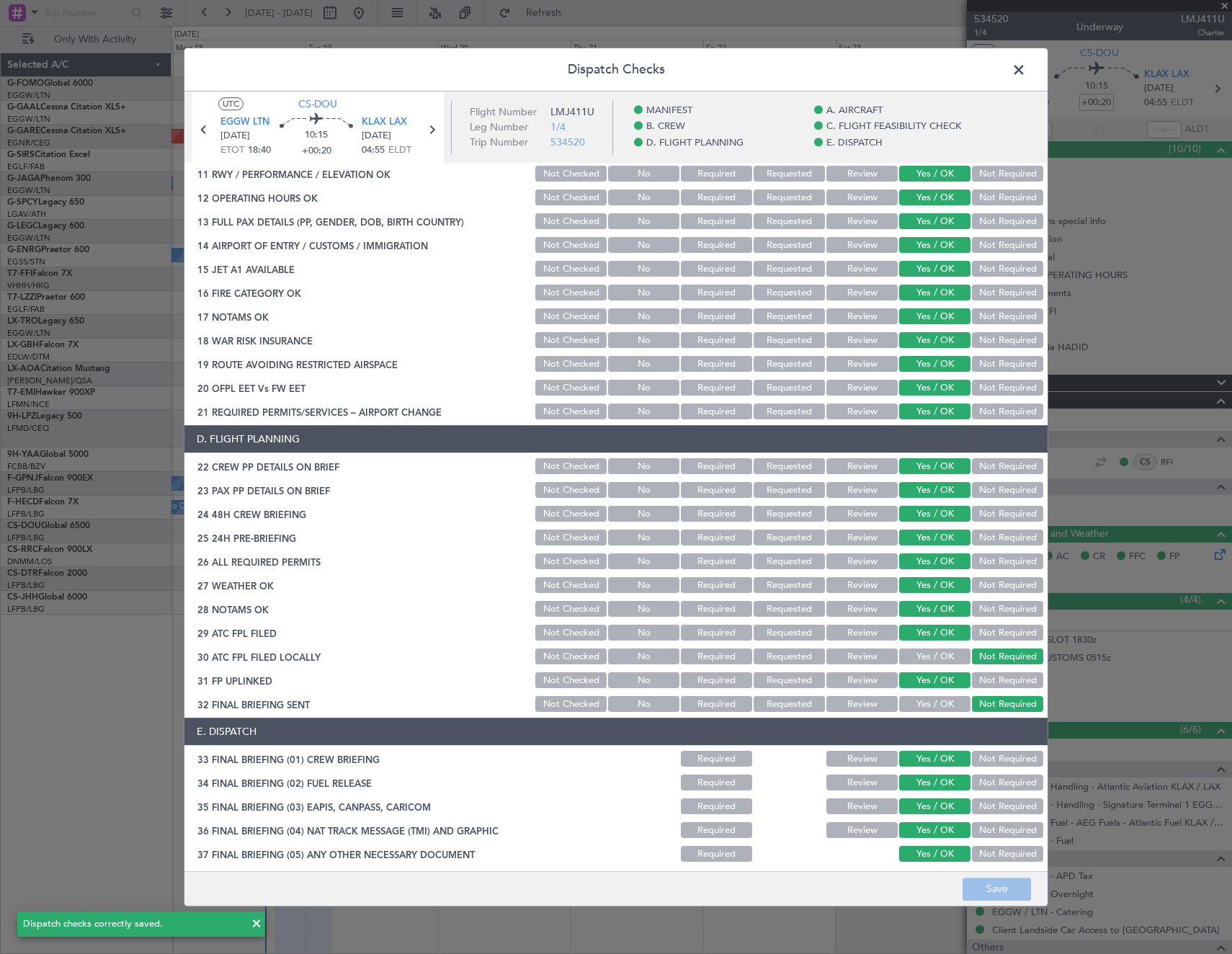
click at [1026, 75] on span at bounding box center [1026, 74] width 0 height 29
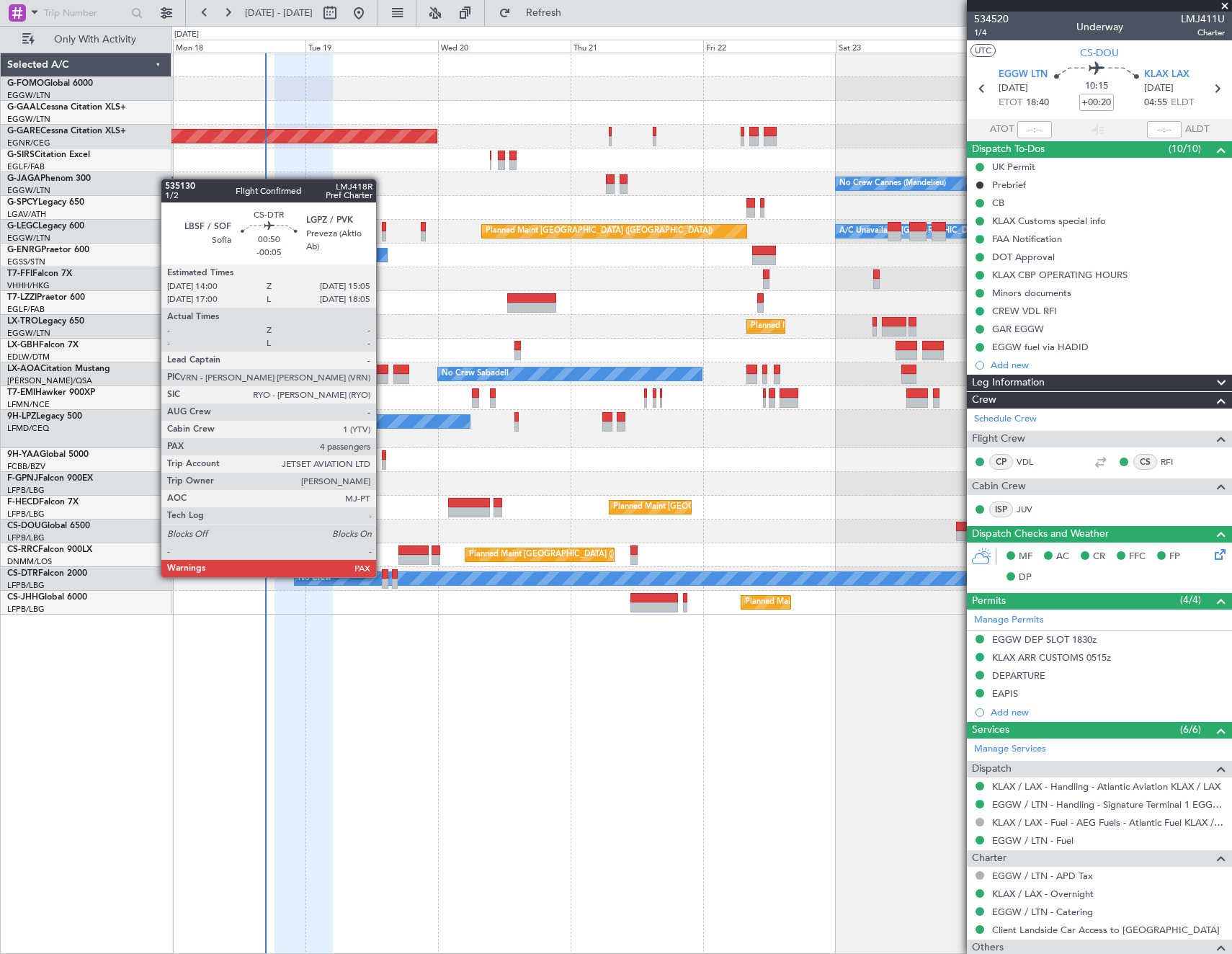
click at [384, 575] on div at bounding box center [385, 574] width 6 height 10
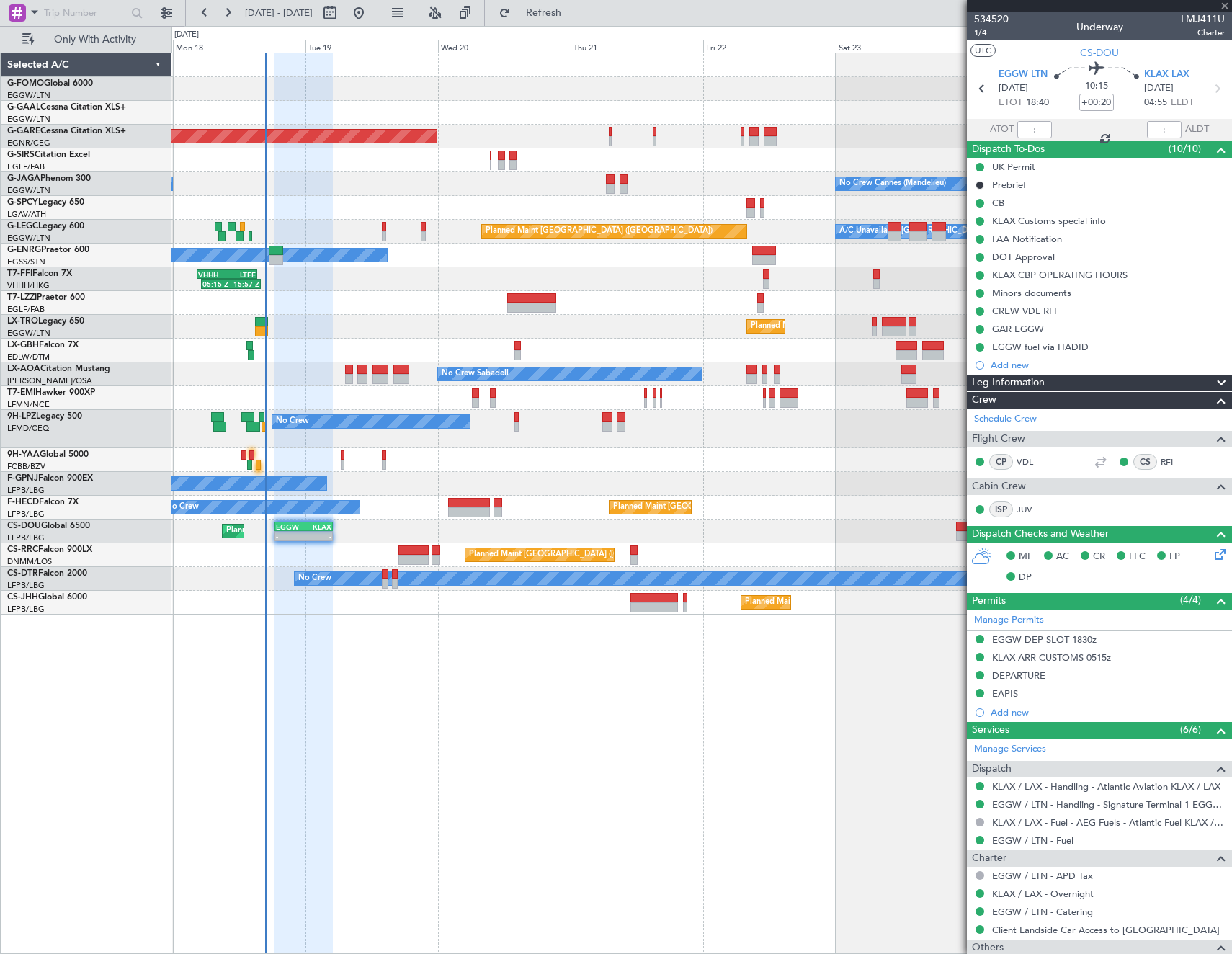
type input "-00:05"
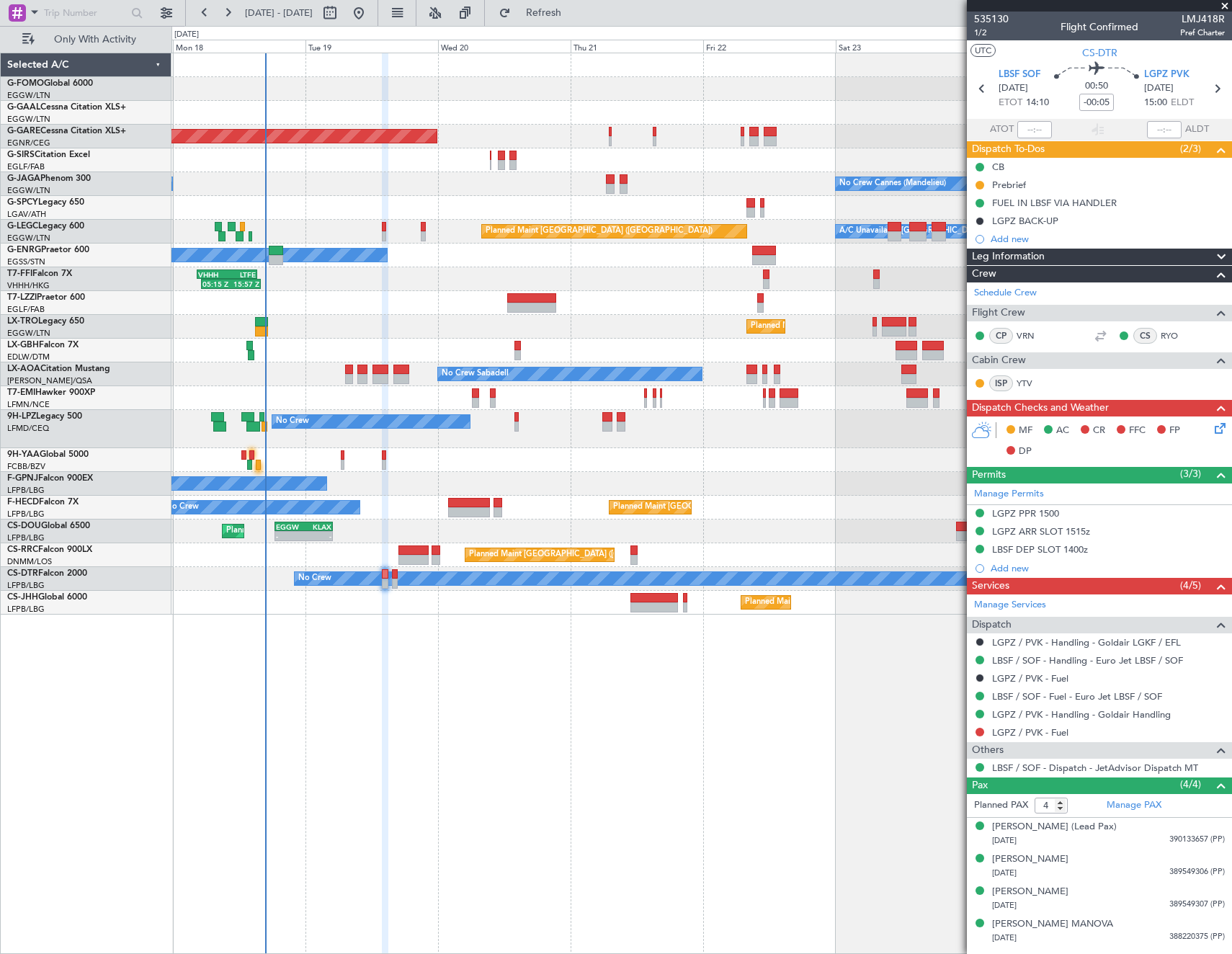
drag, startPoint x: 981, startPoint y: 731, endPoint x: 944, endPoint y: 738, distance: 37.7
click at [981, 731] on button at bounding box center [979, 731] width 9 height 9
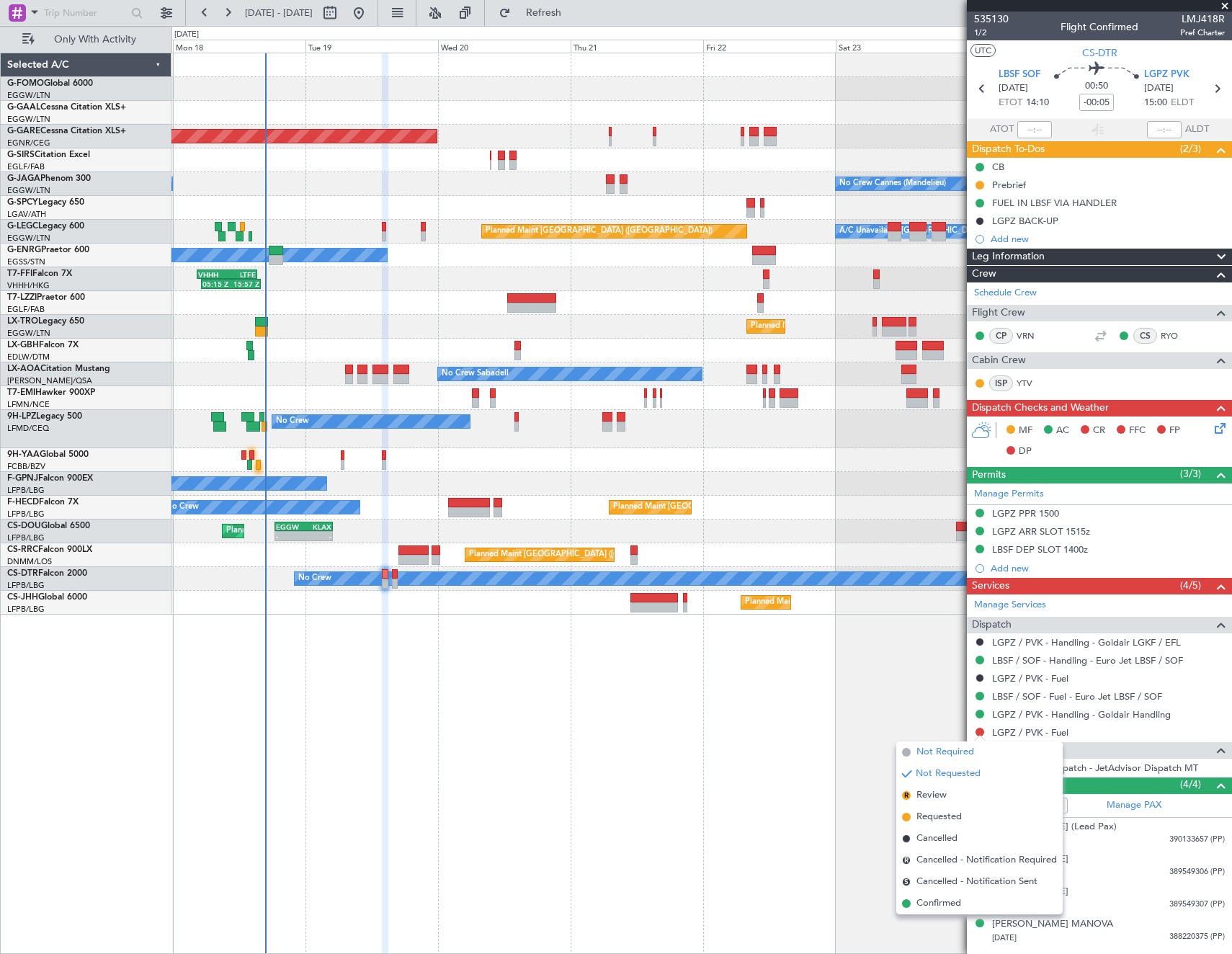
click at [926, 752] on span "Not Required" at bounding box center [945, 752] width 57 height 15
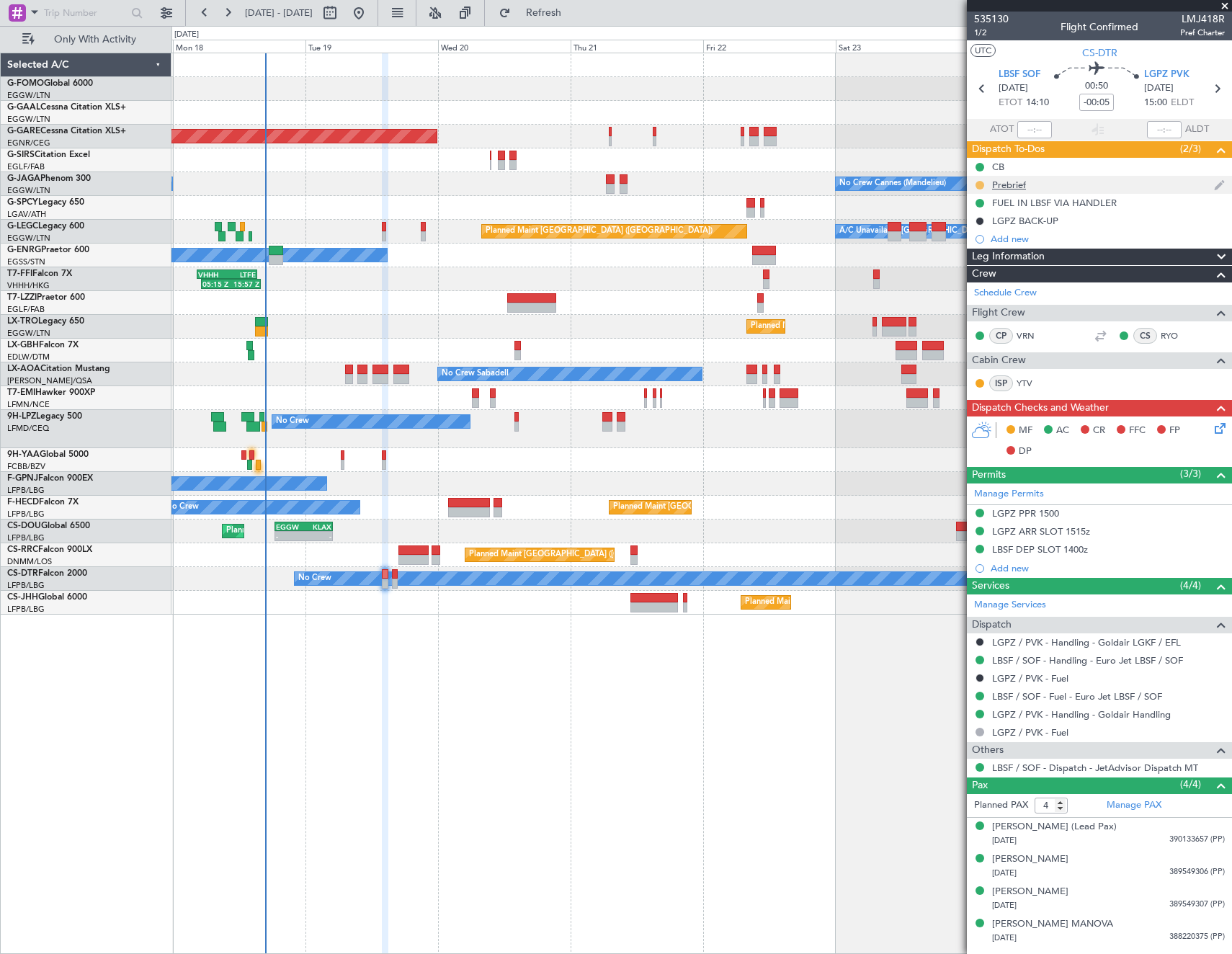
click at [981, 183] on button at bounding box center [979, 184] width 9 height 9
click at [991, 248] on span "Completed" at bounding box center [985, 248] width 48 height 15
click at [1223, 88] on icon at bounding box center [1217, 88] width 19 height 19
type input "0"
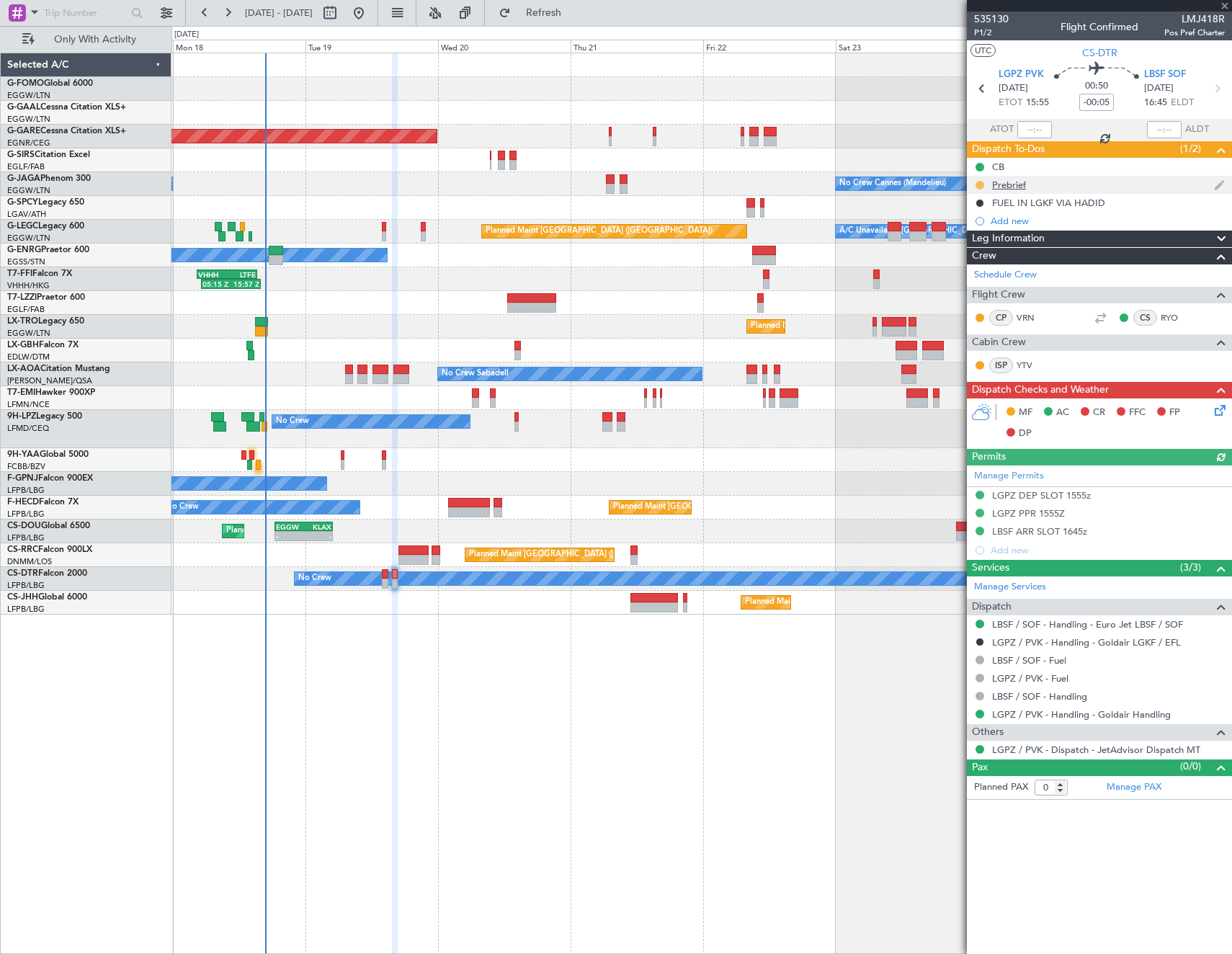
click at [979, 180] on button at bounding box center [979, 184] width 9 height 9
click at [967, 248] on span "Completed" at bounding box center [985, 248] width 48 height 15
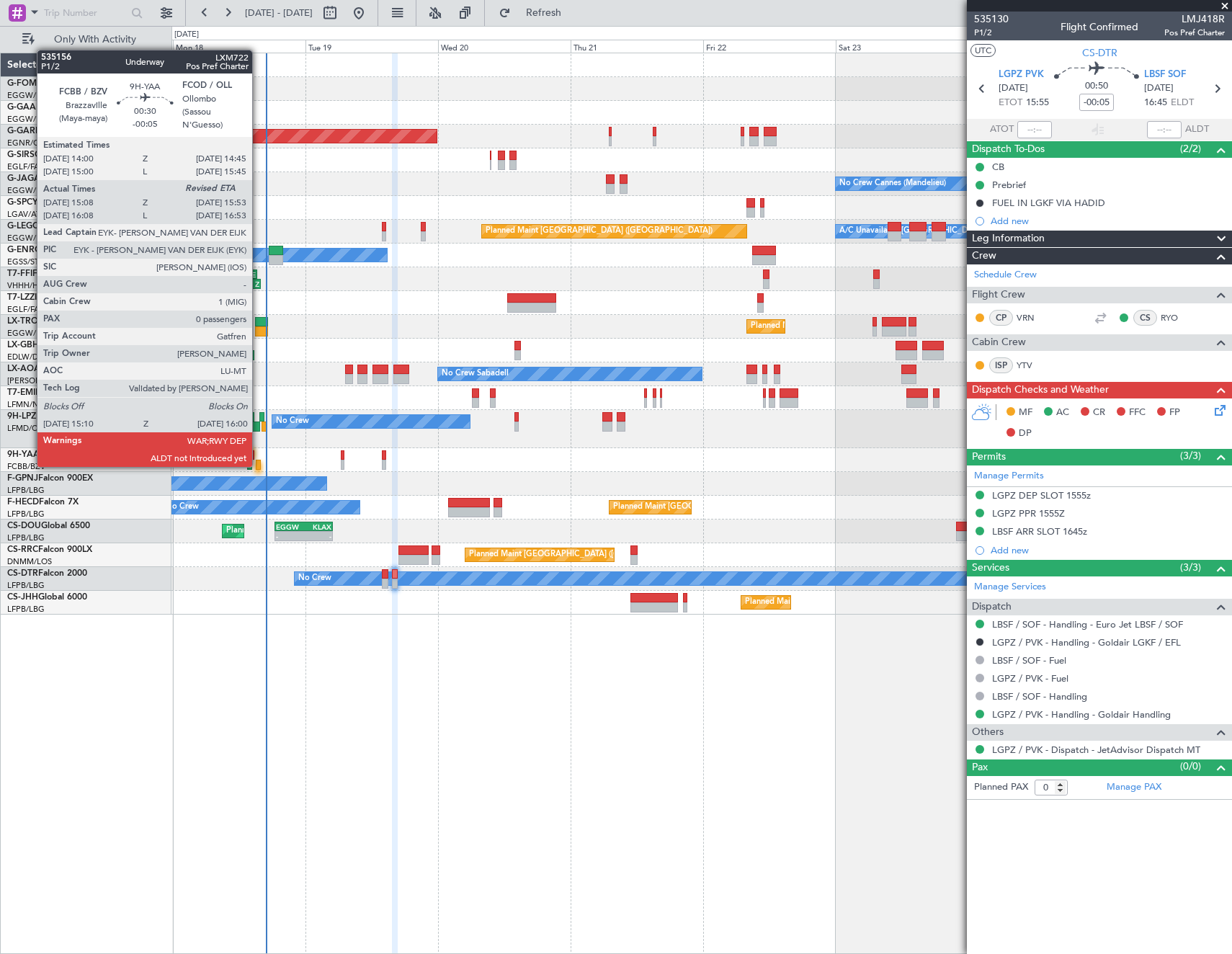
click at [259, 465] on div at bounding box center [258, 464] width 5 height 10
type input "15:18"
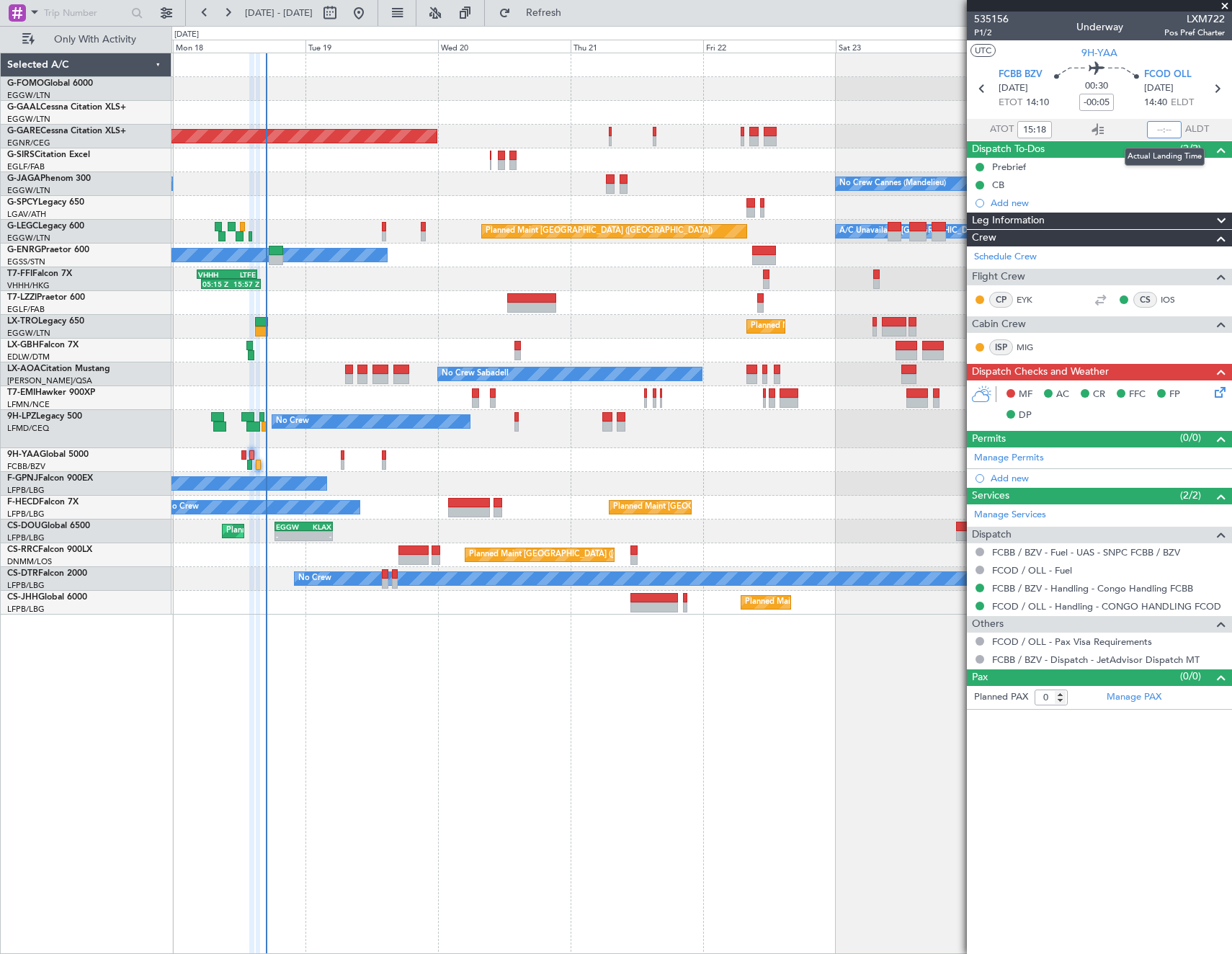
click at [1167, 132] on input "text" at bounding box center [1164, 129] width 35 height 17
click at [1102, 791] on article "535156 P1/2 Underway LXM722 Pos Pref Charter UTC 9H-YAA FCBB BZV 18/08/2025 ETO…" at bounding box center [1100, 482] width 266 height 942
type input "15:53"
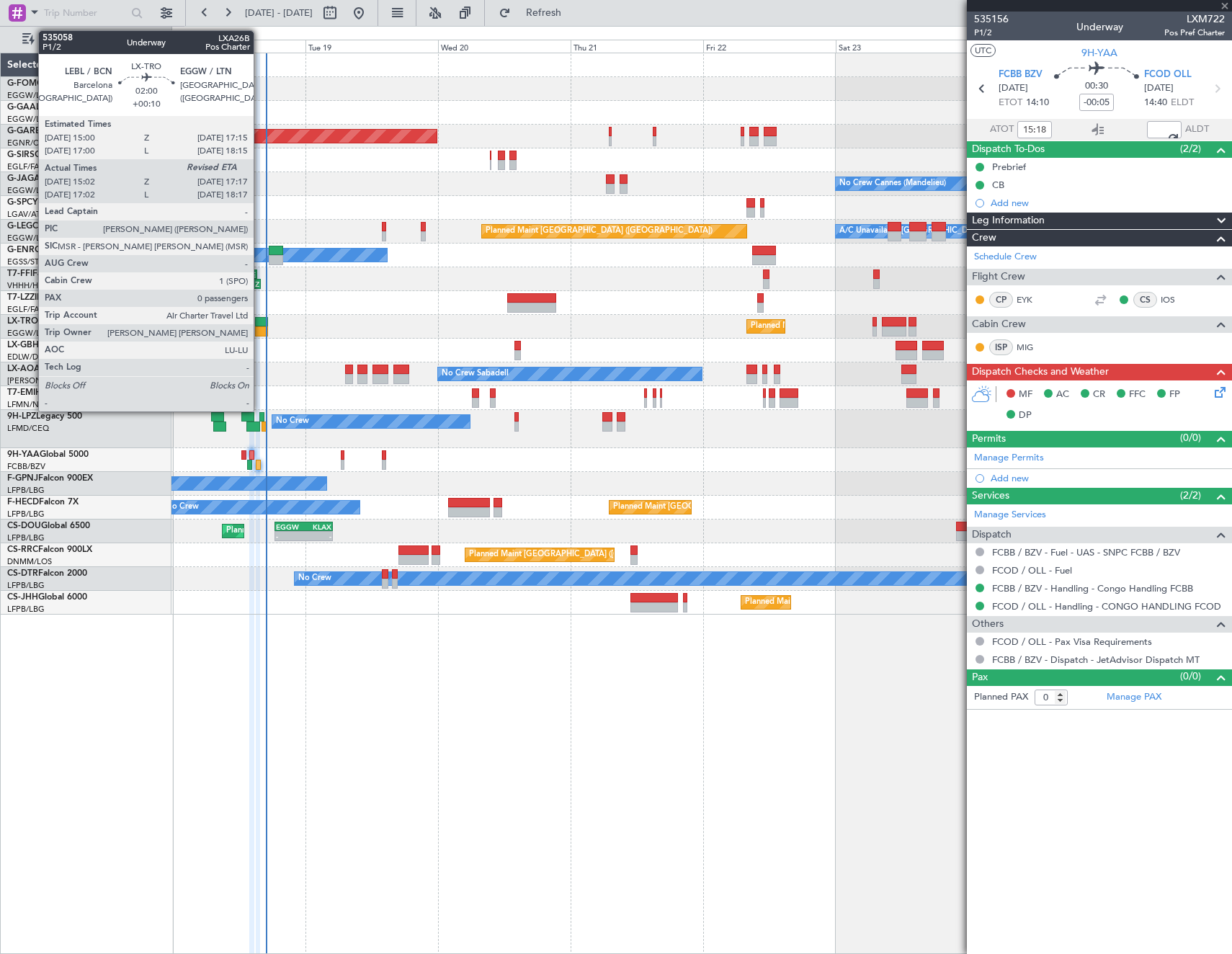
click at [260, 334] on div at bounding box center [261, 331] width 13 height 10
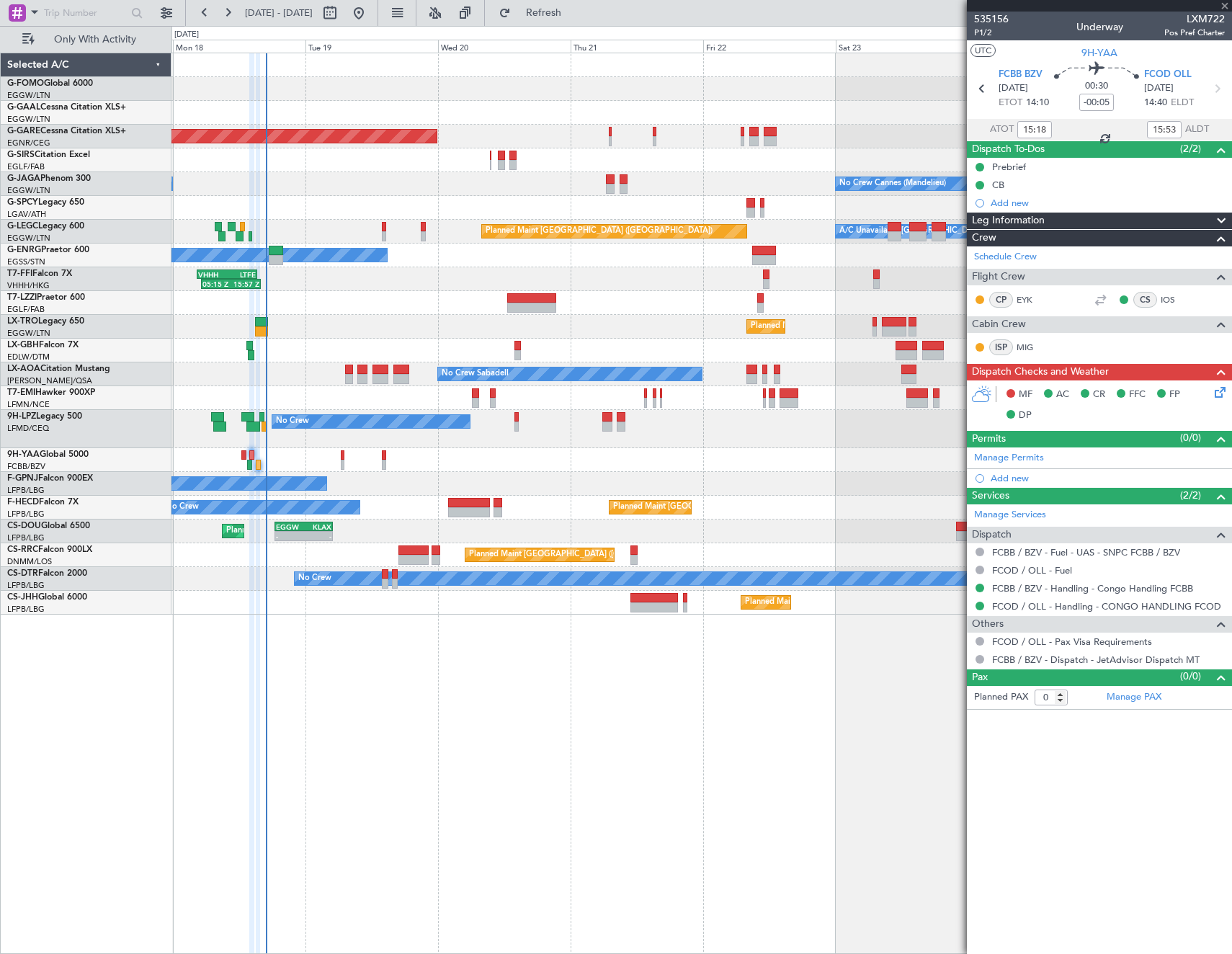
type input "+00:10"
type input "15:02"
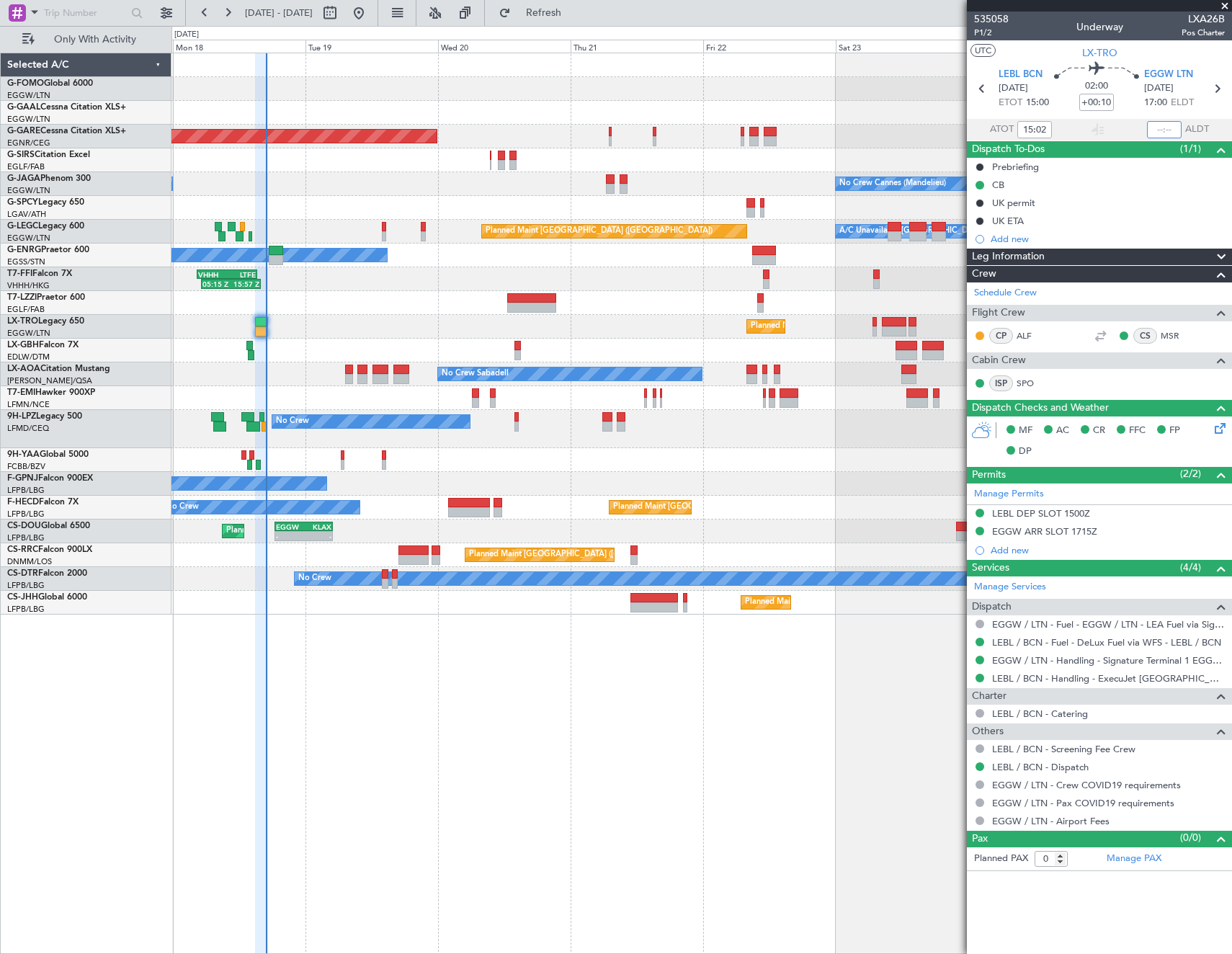
click at [1166, 125] on input "text" at bounding box center [1164, 129] width 35 height 17
click at [1084, 950] on article "535058 P1/2 Underway LXA26B Pos Charter UTC LX-TRO LEBL BCN 18/08/2025 ETOT 15:…" at bounding box center [1100, 482] width 266 height 942
click at [1084, 918] on article "535058 P1/2 Underway LXA26B Pos Charter UTC LX-TRO LEBL BCN 18/08/2025 ETOT 15:…" at bounding box center [1100, 482] width 266 height 942
type input "16:47"
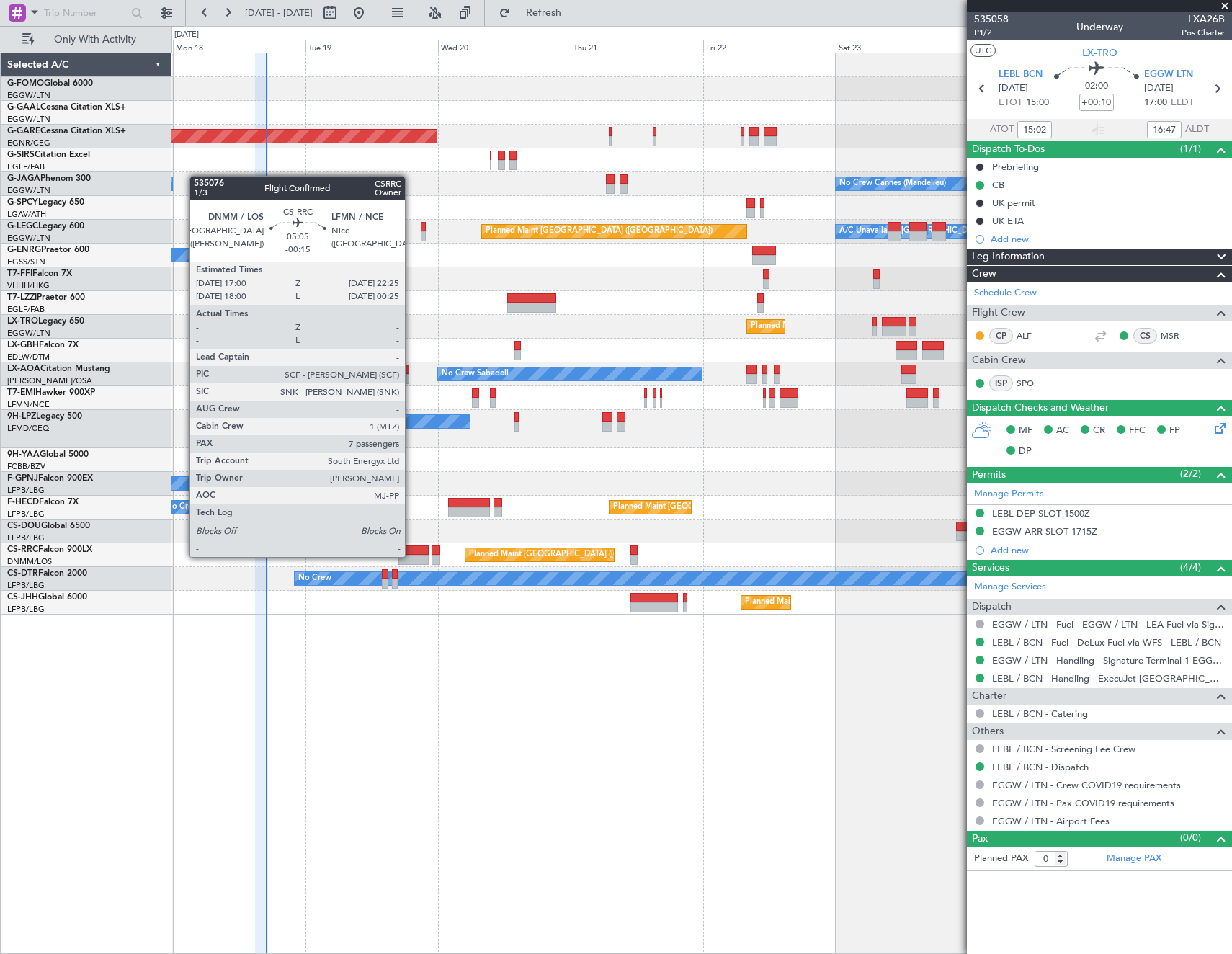
click at [411, 555] on div at bounding box center [413, 559] width 30 height 10
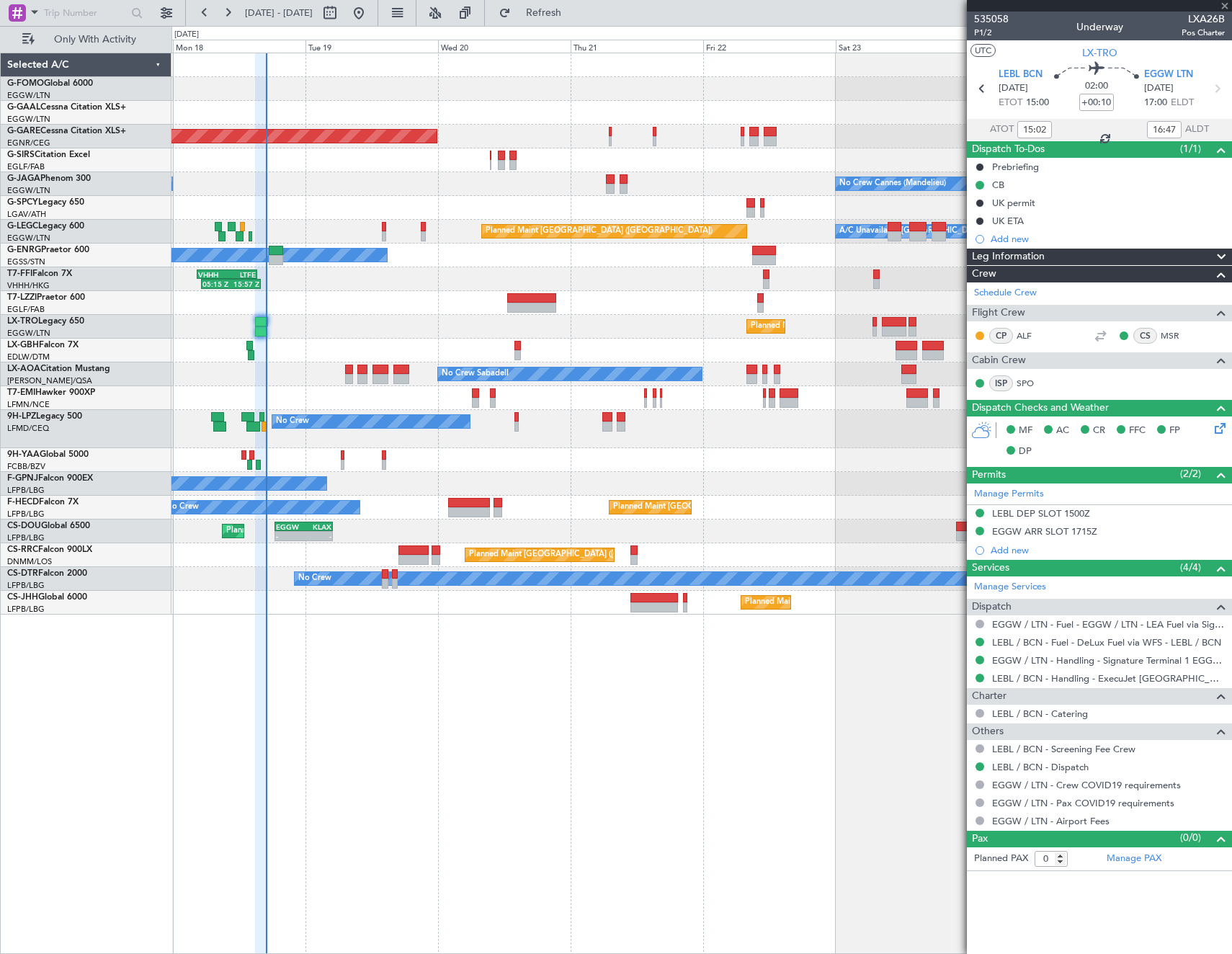
type input "-00:15"
type input "7"
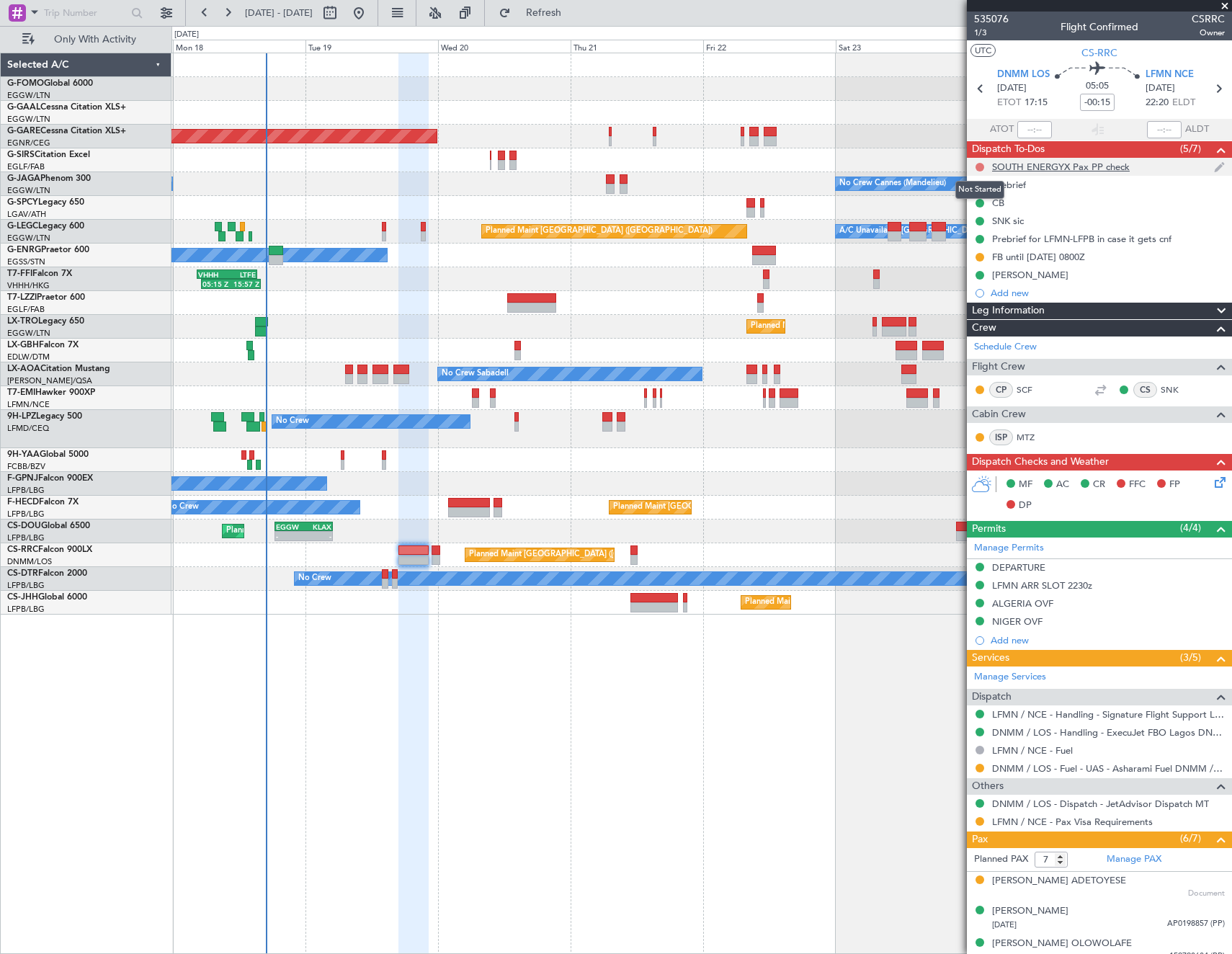
click at [979, 166] on button at bounding box center [979, 167] width 9 height 9
click at [0, 624] on html "17 Aug 2025 - 25 Aug 2025 Refresh Quick Links Only With Activity Planned Maint …" at bounding box center [616, 477] width 1232 height 954
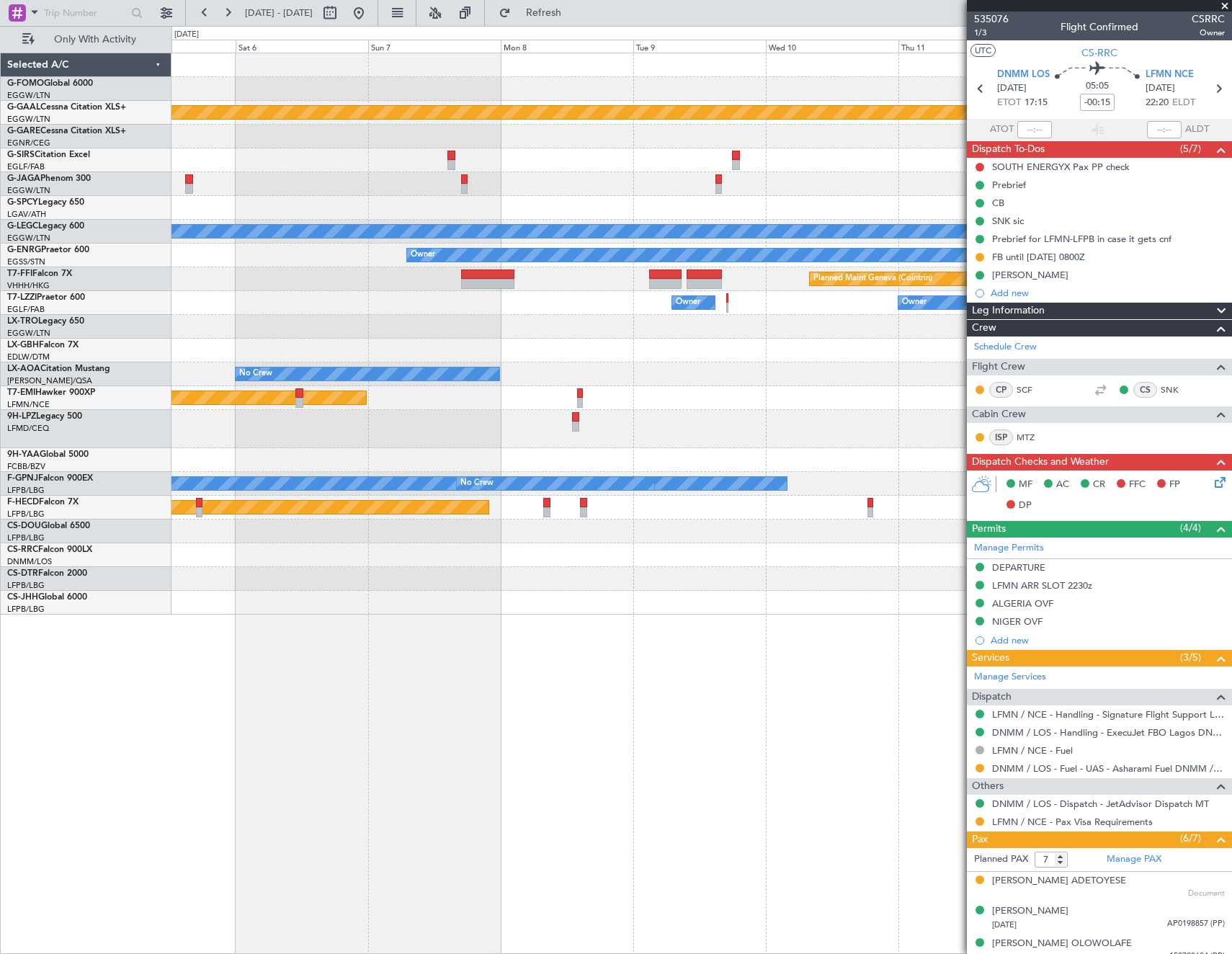
click at [0, 662] on html "17 Aug 2025 - 25 Aug 2025 Refresh Quick Links Only With Activity Planned Maint …" at bounding box center [616, 477] width 1232 height 954
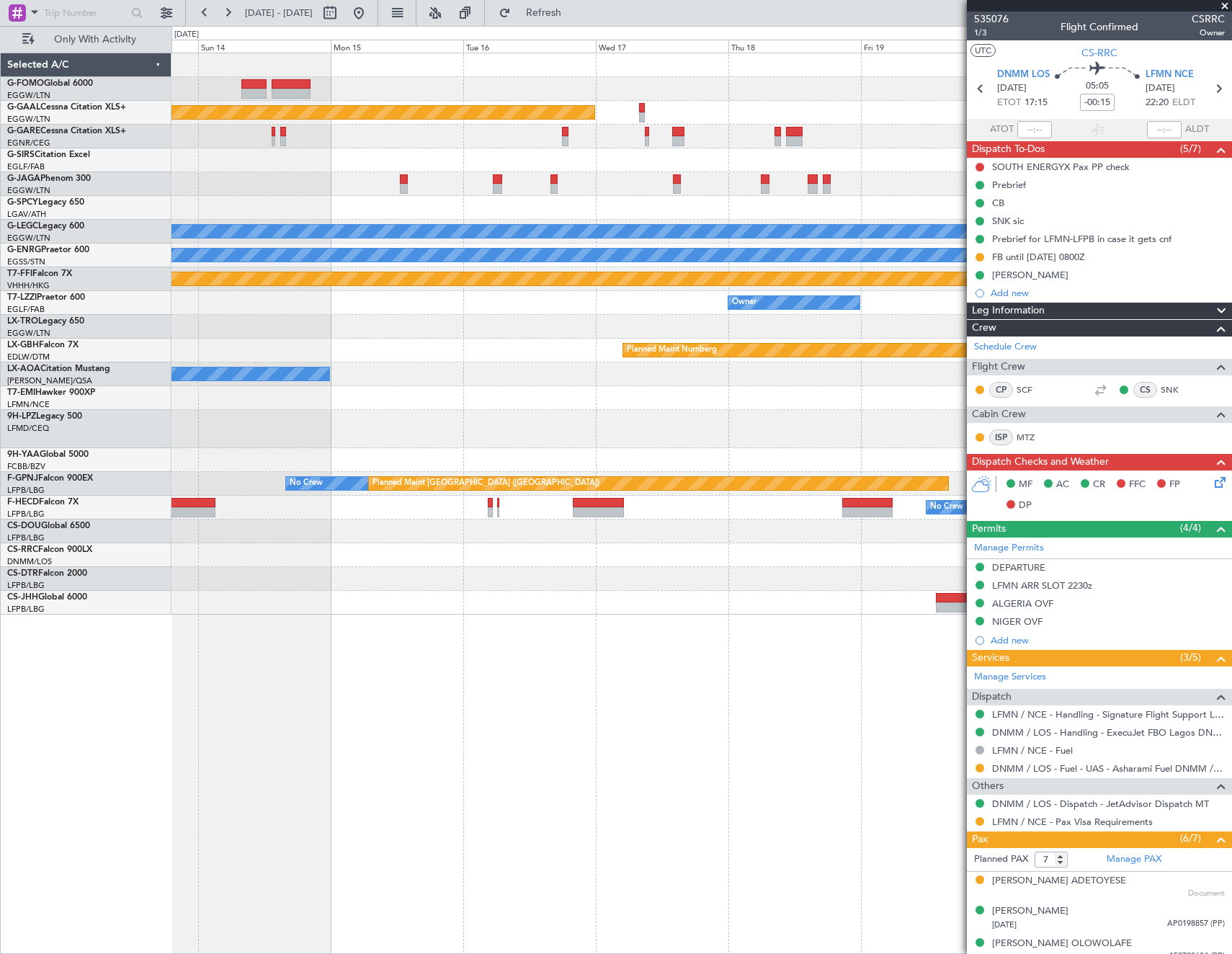
click at [0, 612] on html "17 Aug 2025 - 25 Aug 2025 Refresh Quick Links Only With Activity Planned Maint …" at bounding box center [616, 477] width 1232 height 954
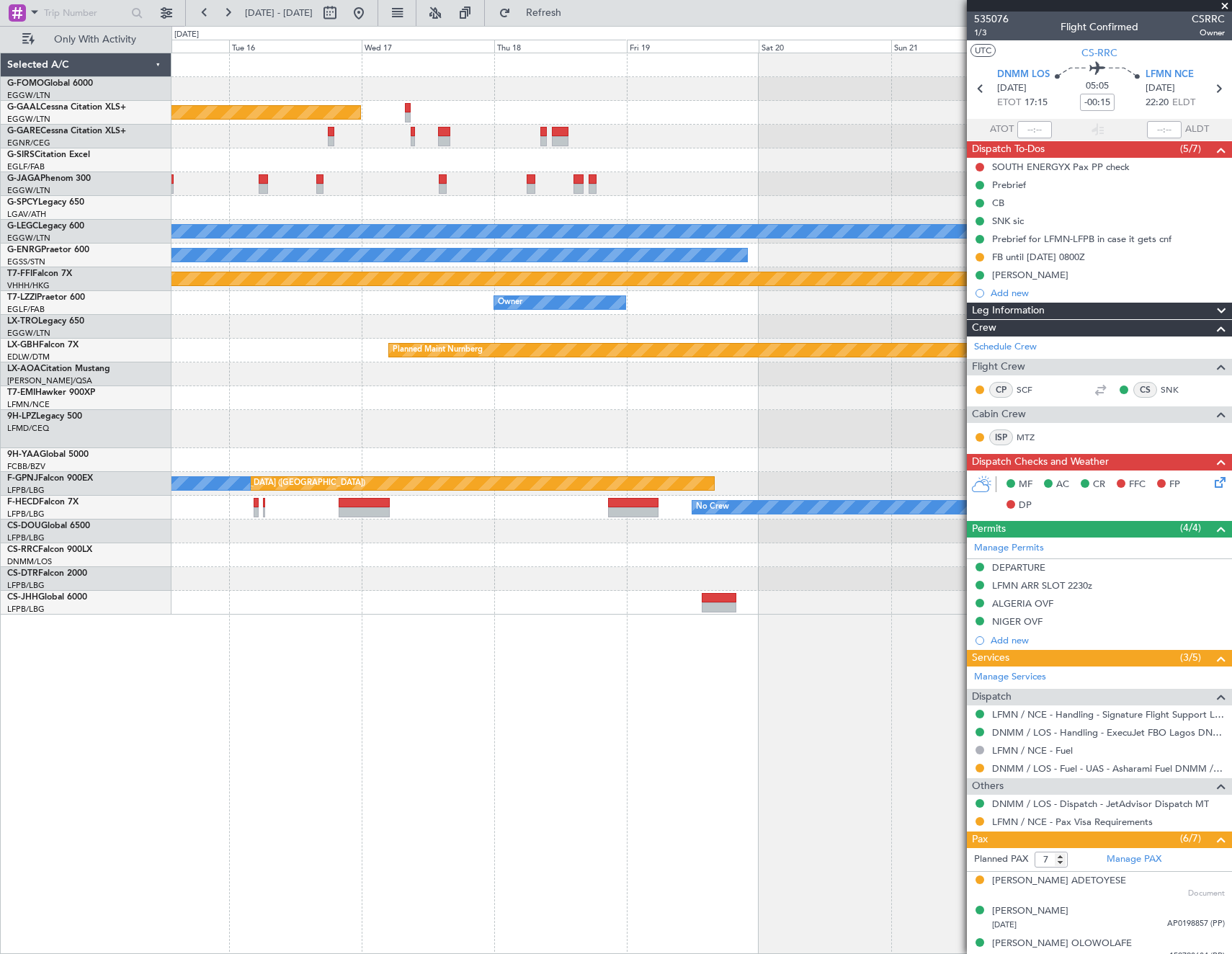
click at [1196, 531] on fb-app "17 Aug 2025 - 25 Aug 2025 Refresh Quick Links Only With Activity Planned Maint …" at bounding box center [616, 481] width 1232 height 943
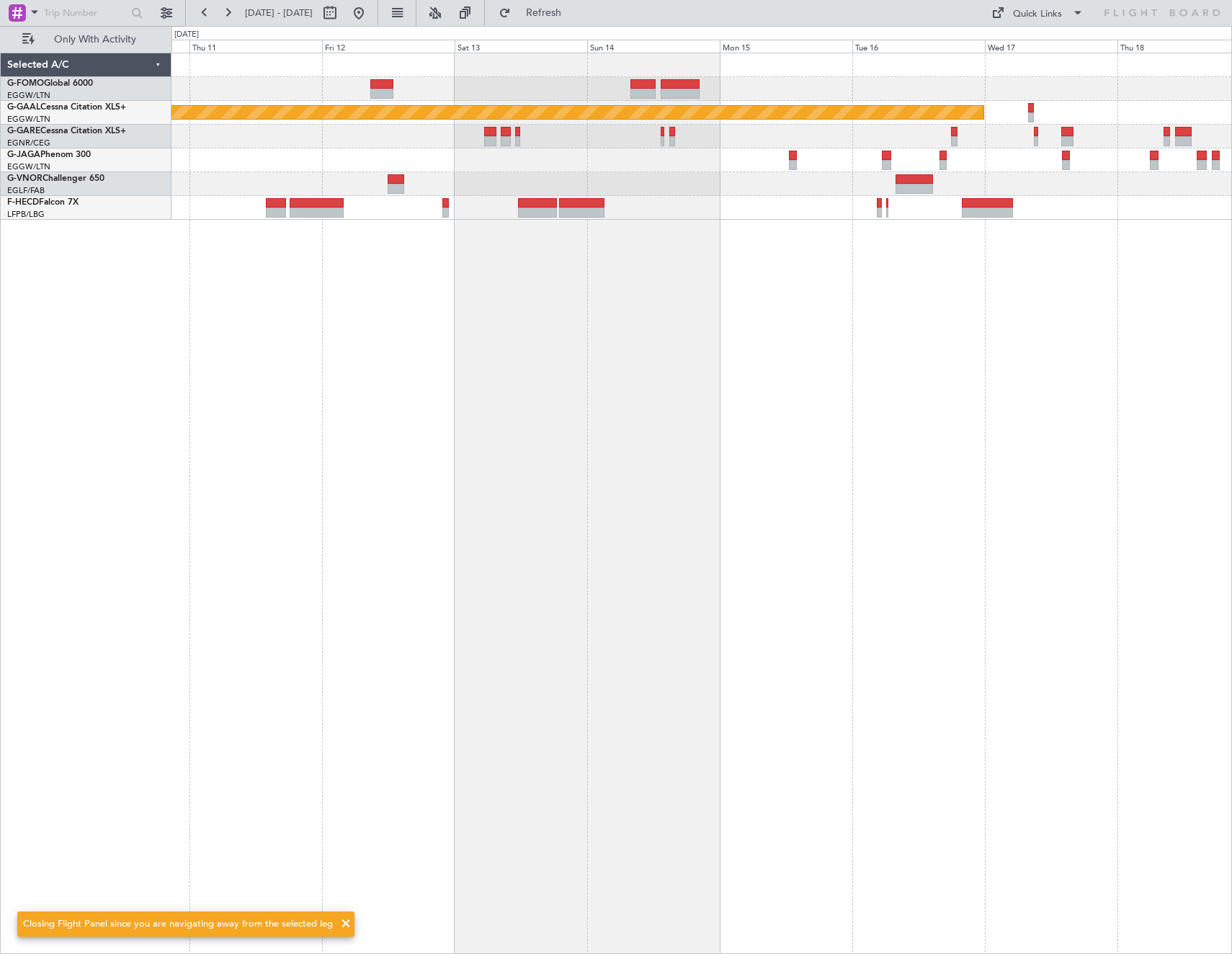
click at [1128, 489] on div "Planned Maint Dusseldorf No Crew" at bounding box center [702, 503] width 1060 height 901
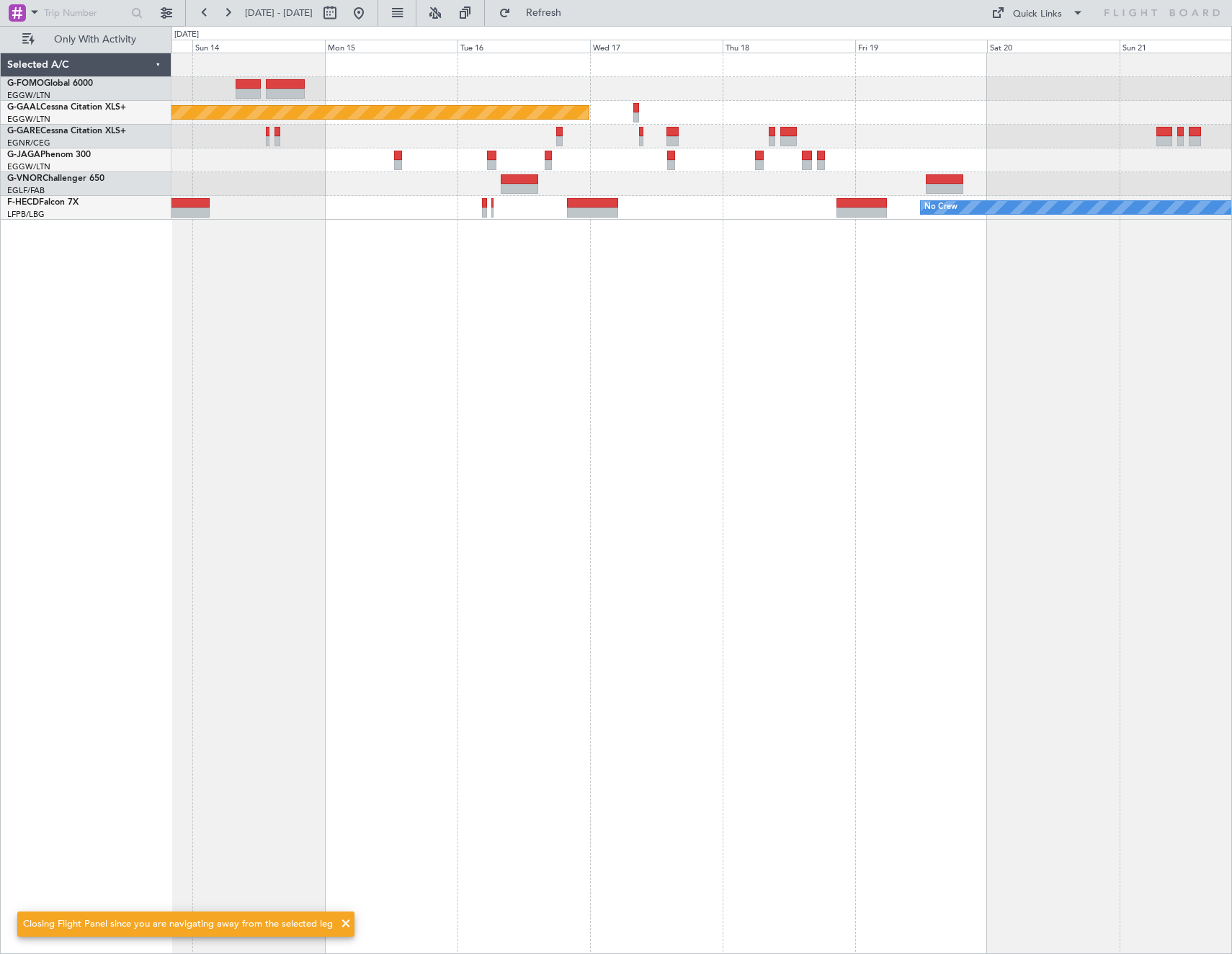
click at [64, 553] on div "Planned Maint Dusseldorf No Crew Planned Maint Paris (Le Bourget) Selected A/C …" at bounding box center [616, 490] width 1232 height 928
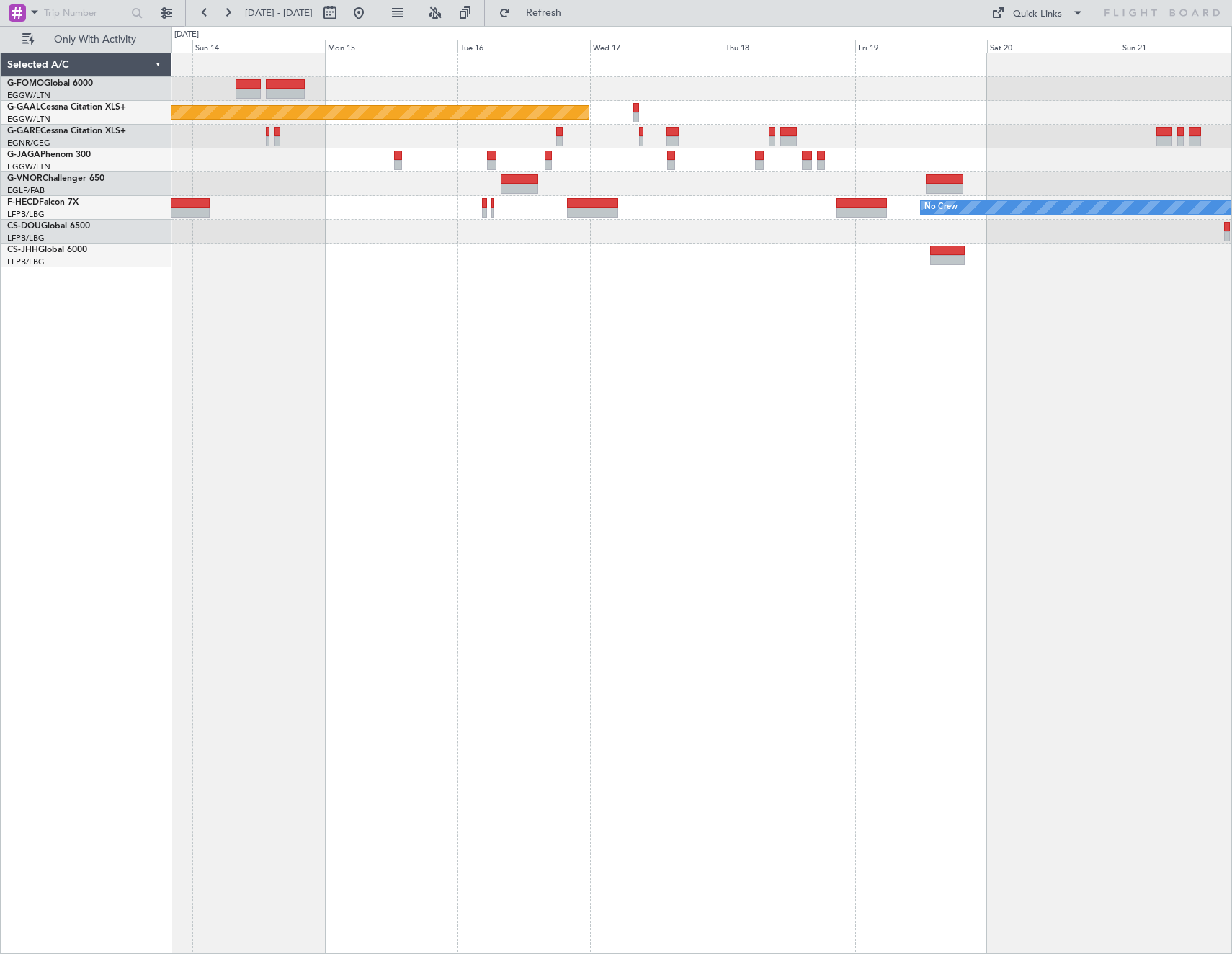
click at [948, 244] on div at bounding box center [702, 255] width 1060 height 23
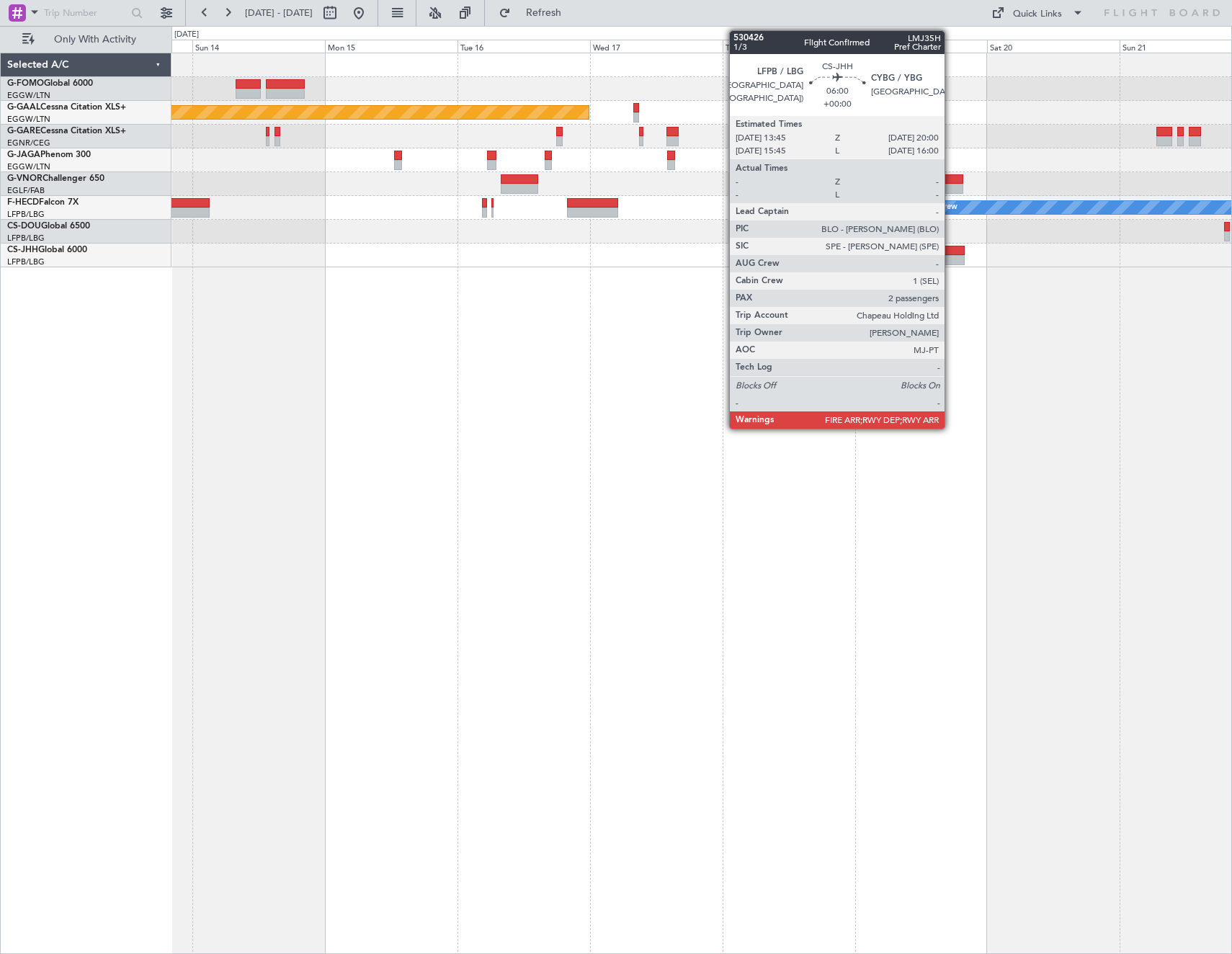
click at [951, 253] on div at bounding box center [947, 251] width 35 height 10
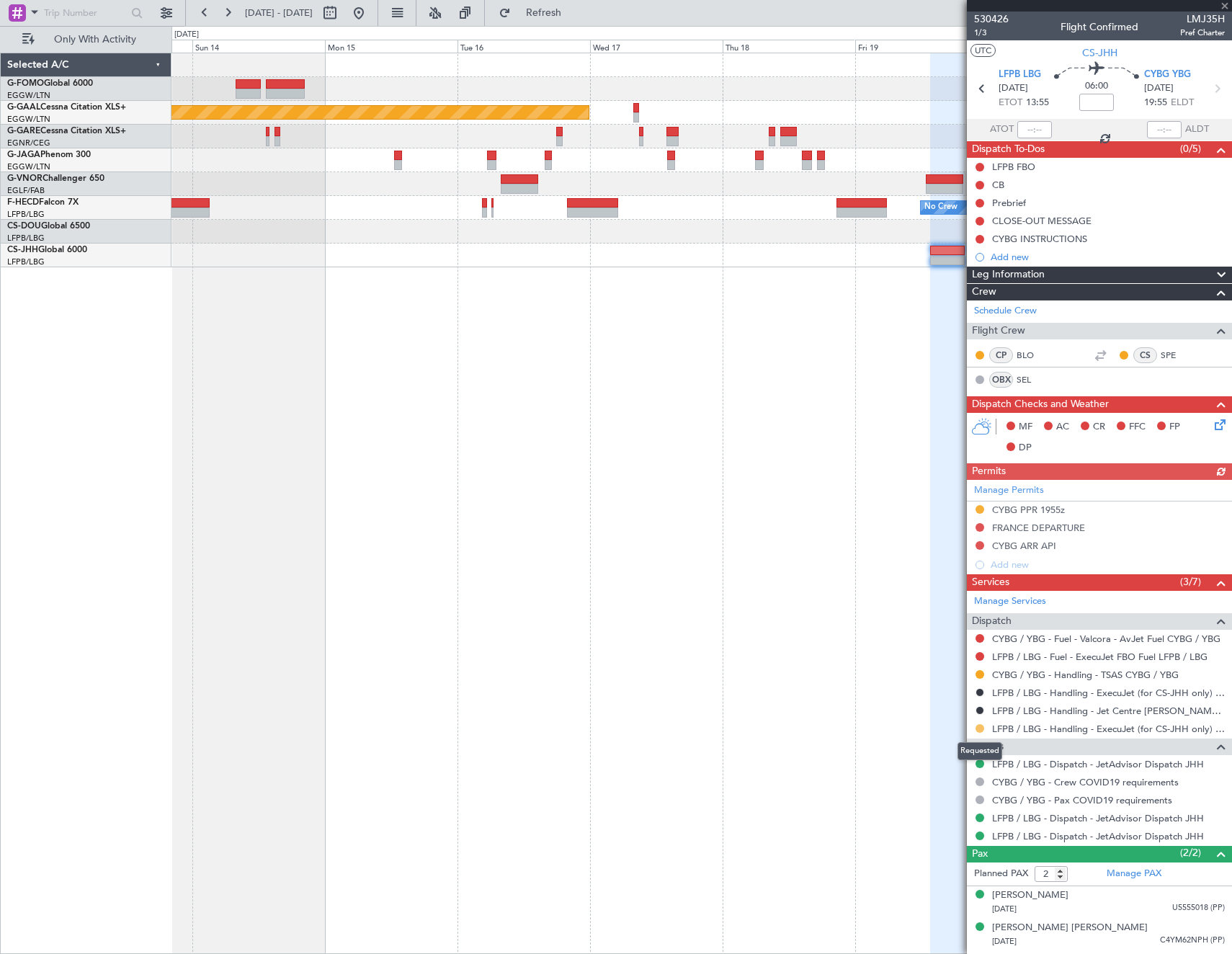
click at [979, 725] on button at bounding box center [979, 728] width 9 height 9
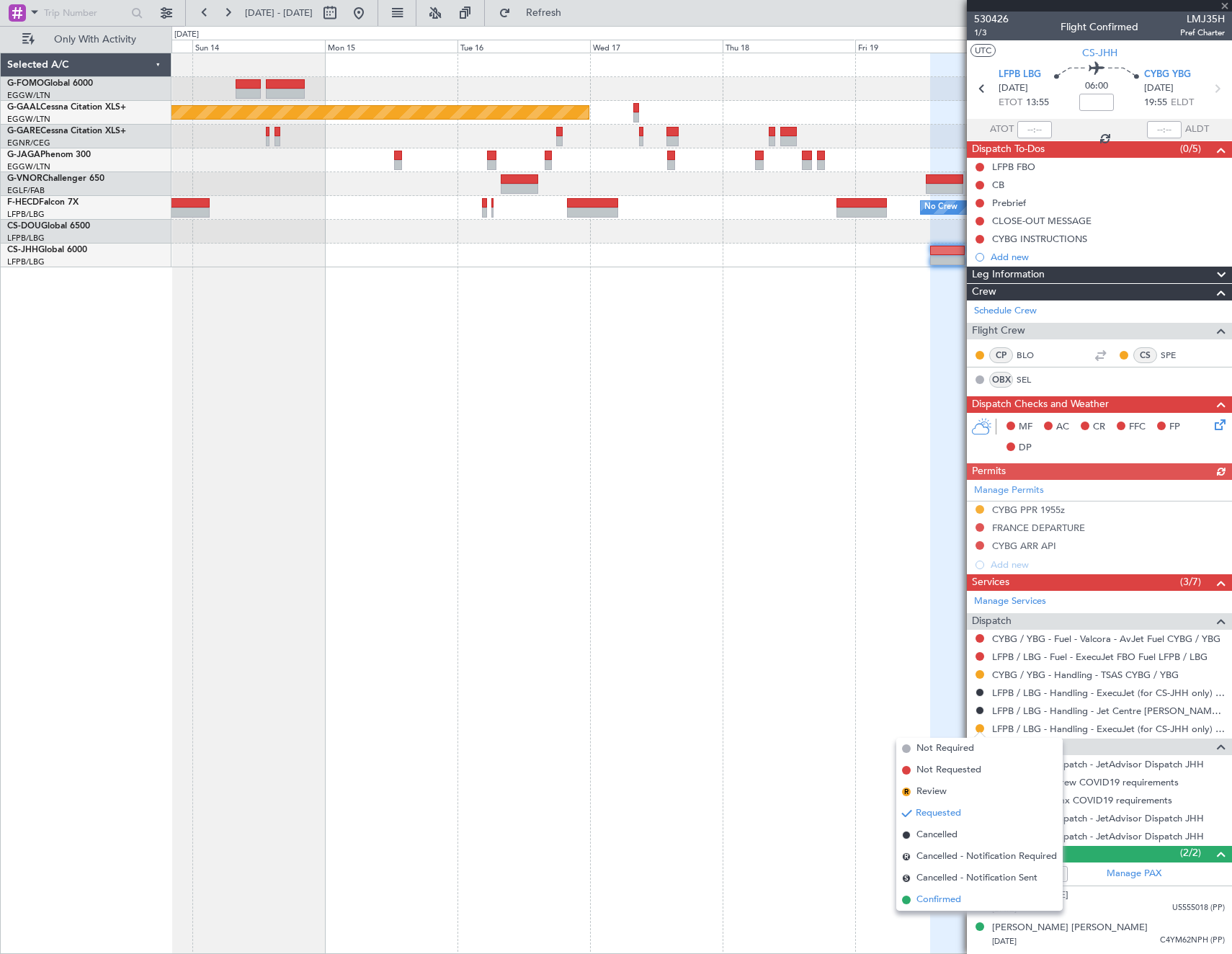
click at [921, 899] on span "Confirmed" at bounding box center [938, 900] width 45 height 15
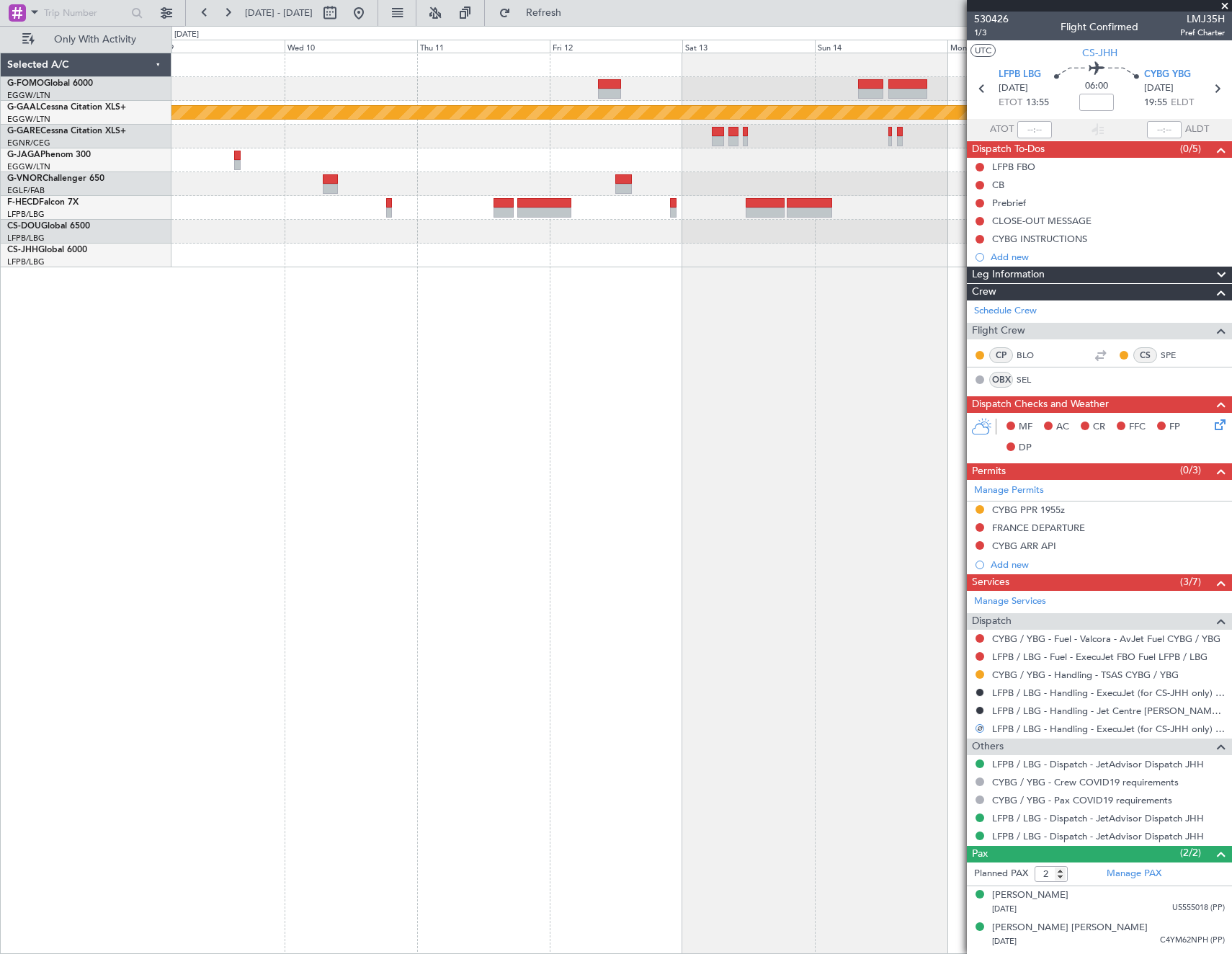
click at [1067, 404] on fb-app "13 Sep 2025 - 21 Sep 2025 Refresh Quick Links Only With Activity Planned Maint …" at bounding box center [616, 481] width 1232 height 943
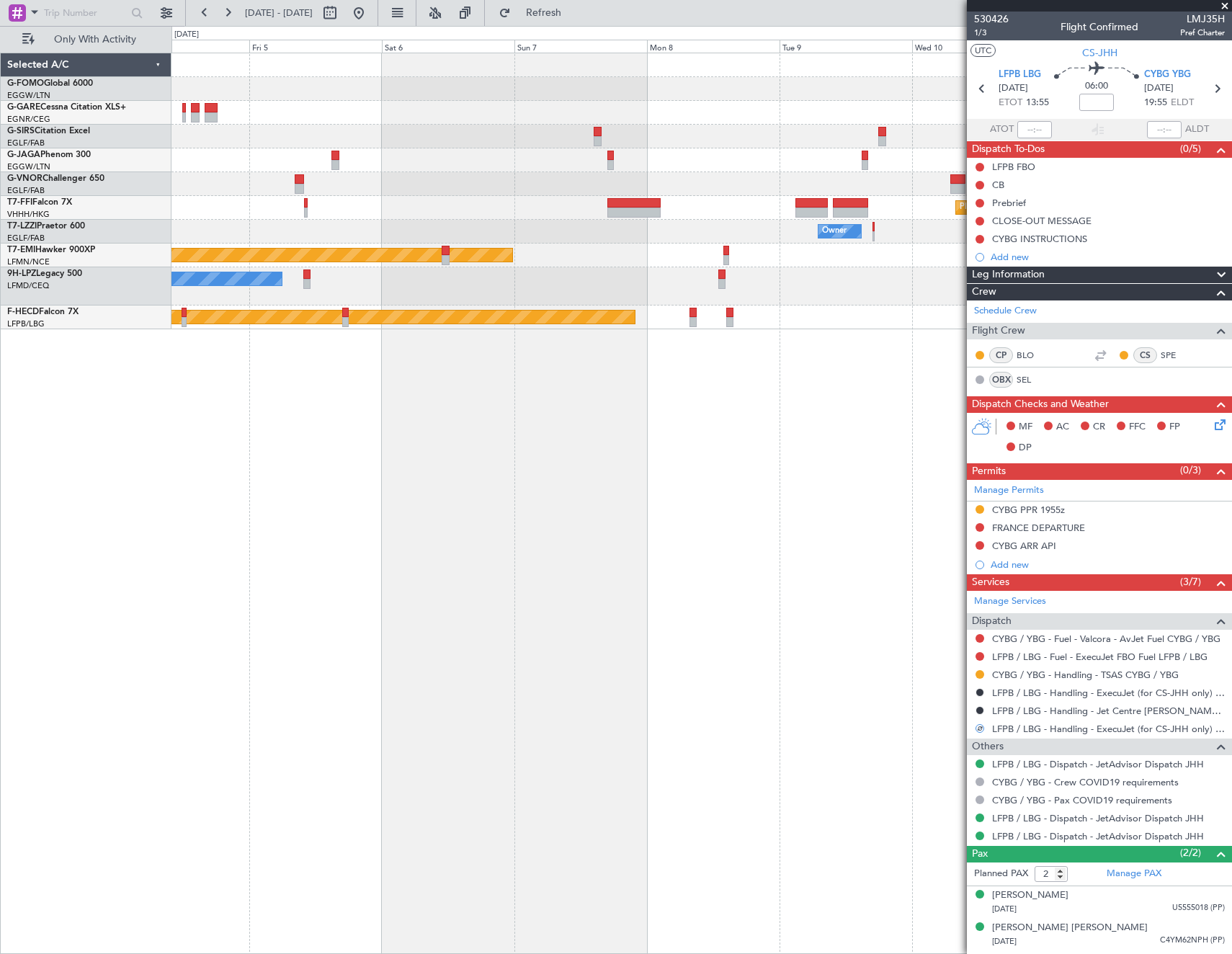
click at [900, 413] on div "Planned Maint London (Luton) Planned Maint Geneva (Cointrin) Owner Owner Owner …" at bounding box center [702, 503] width 1060 height 901
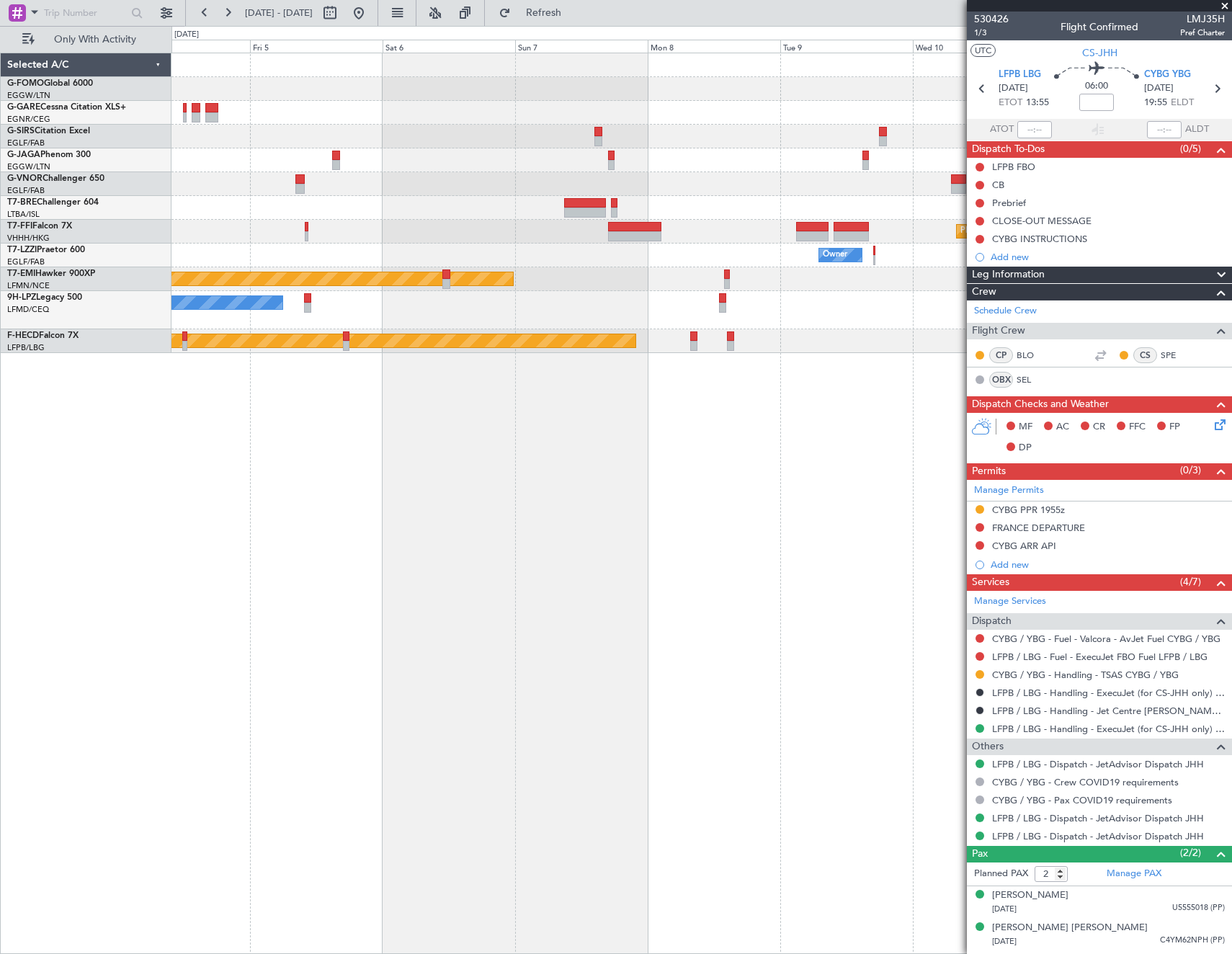
click at [764, 464] on div "Planned Maint London (Luton) Planned Maint Geneva (Cointrin) Owner Owner Owner …" at bounding box center [702, 503] width 1060 height 901
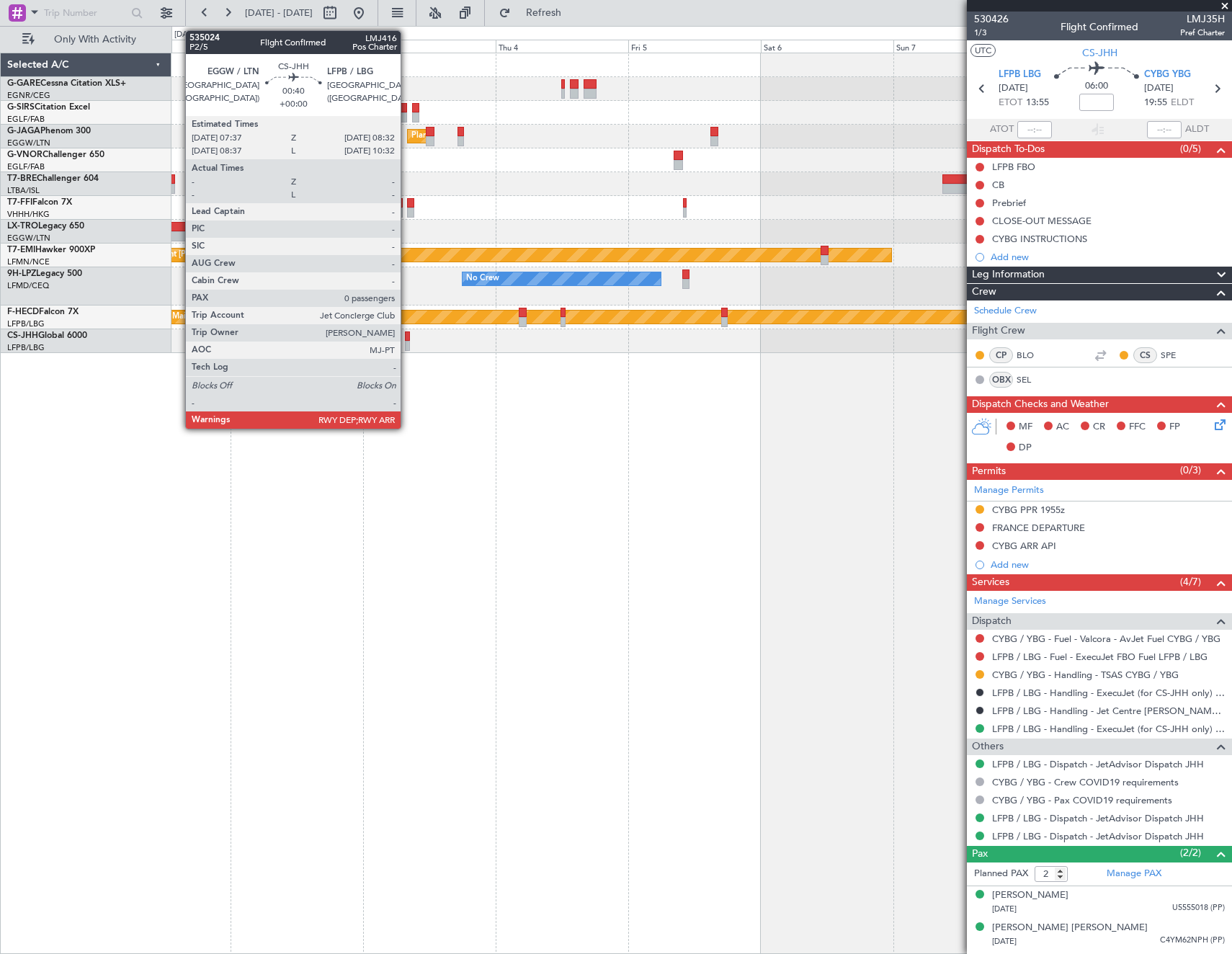
click at [407, 337] on div at bounding box center [407, 337] width 6 height 10
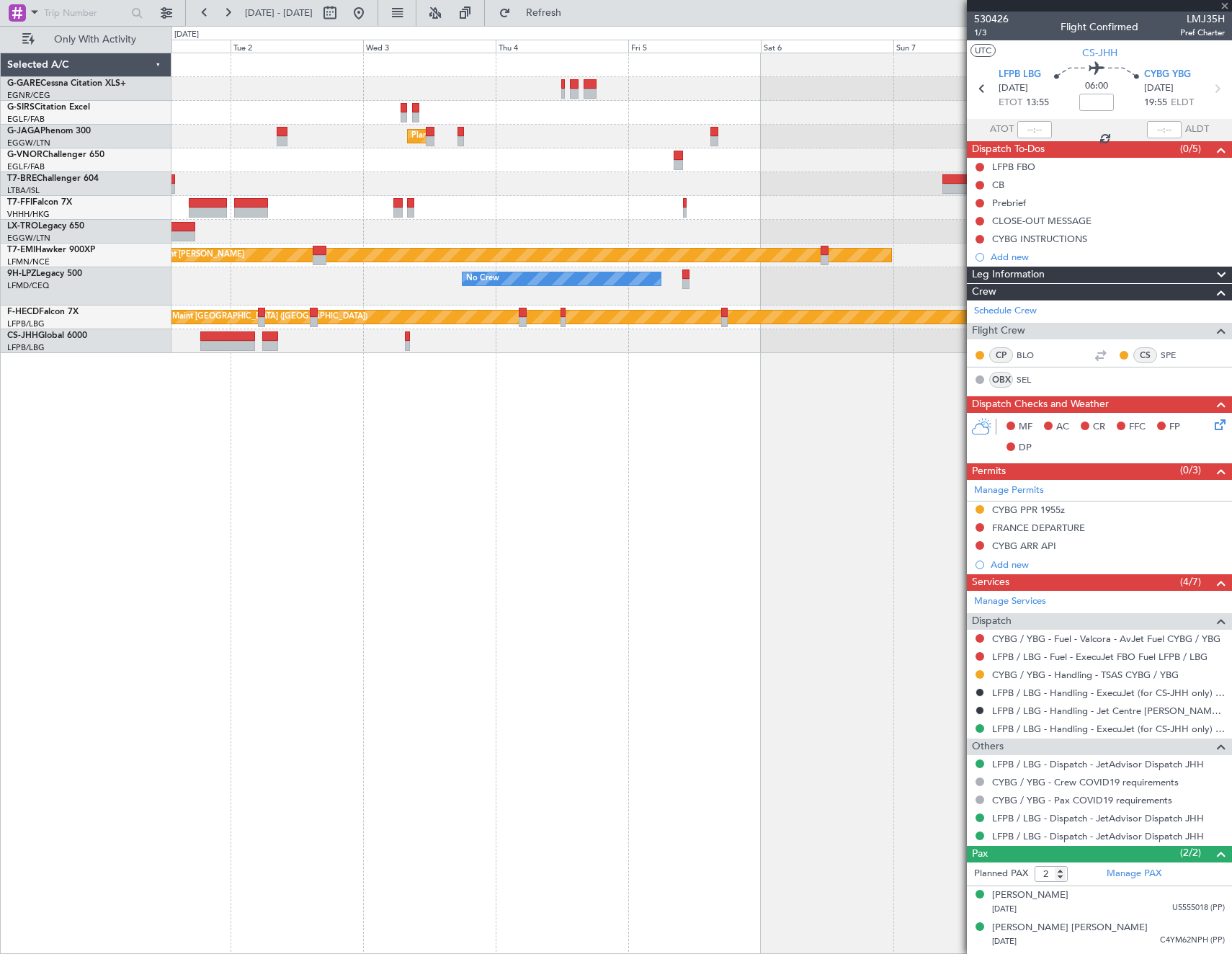
type input "0"
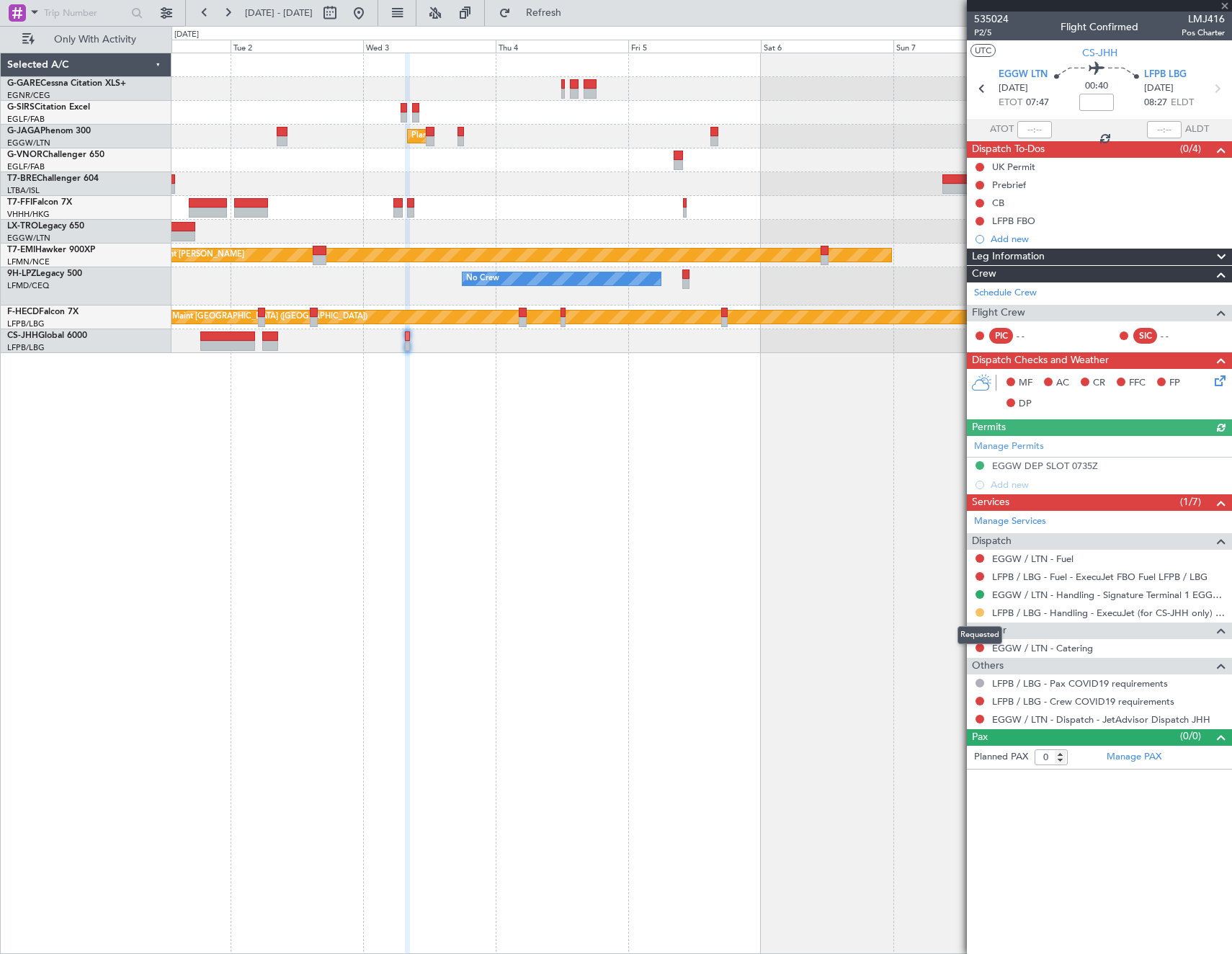
click at [979, 608] on button at bounding box center [979, 612] width 9 height 9
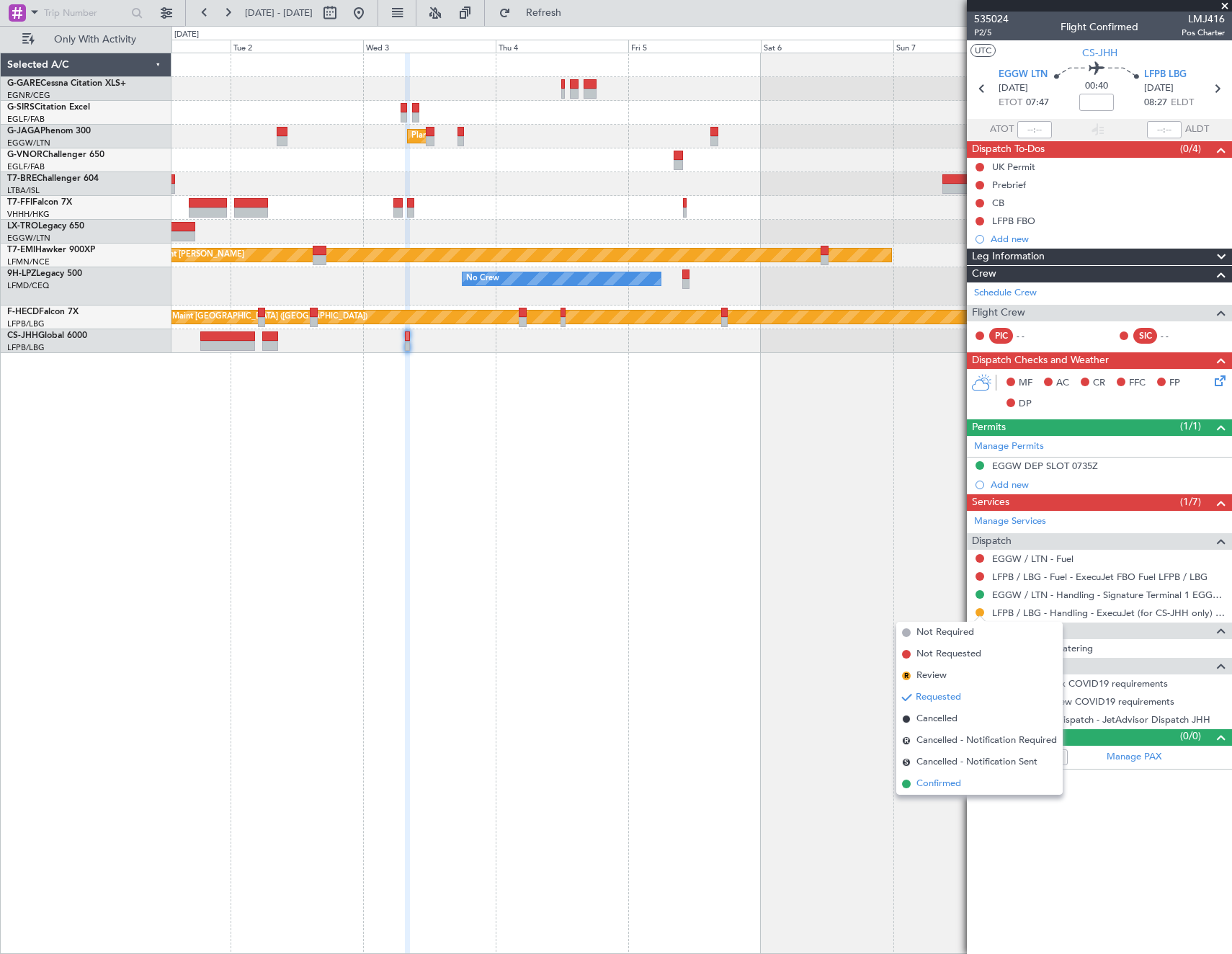
click at [971, 782] on li "Confirmed" at bounding box center [979, 783] width 167 height 22
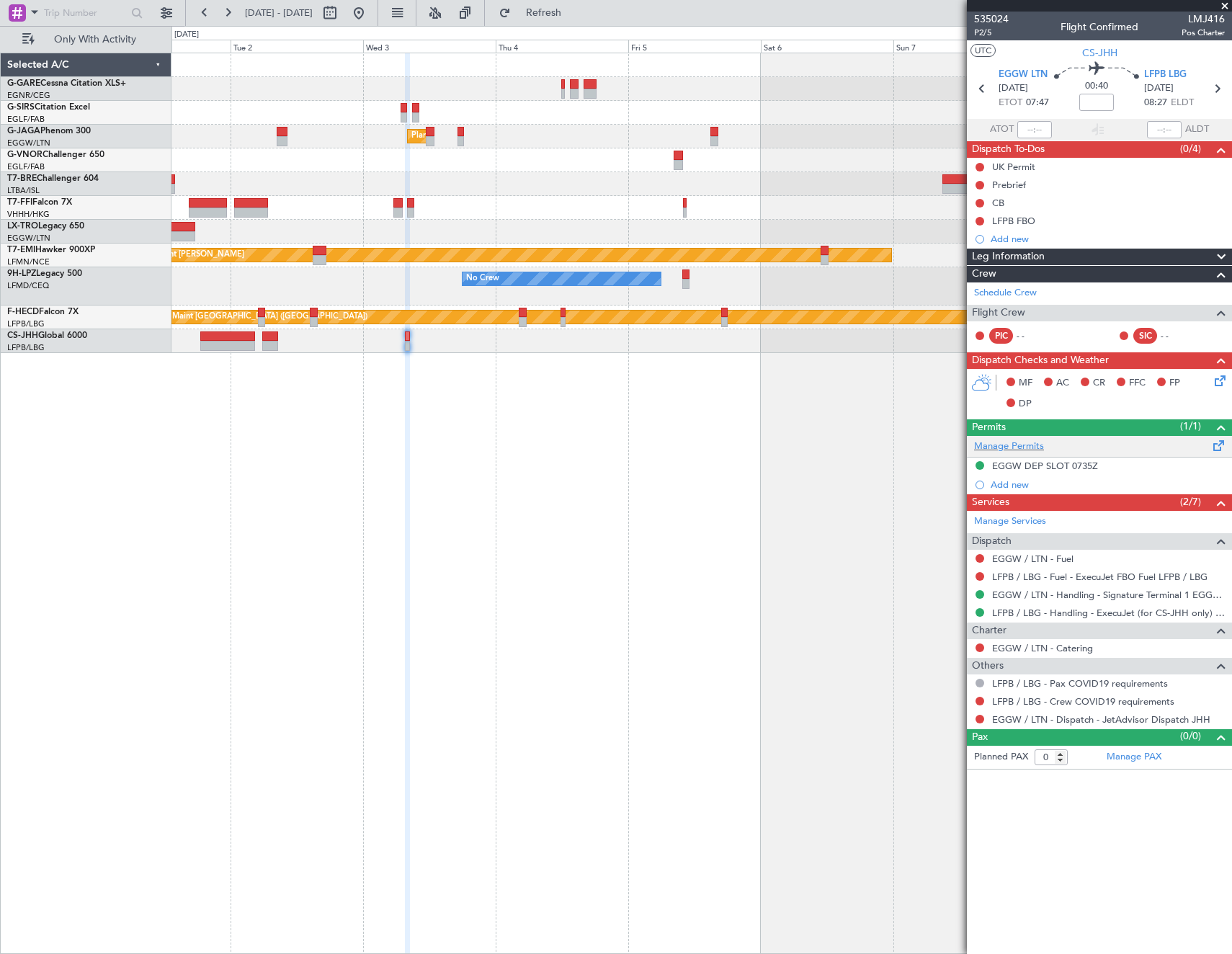
click at [1070, 451] on fb-app "01 Sep 2025 - 09 Sep 2025 Refresh Quick Links Only With Activity Planned Maint …" at bounding box center [616, 481] width 1232 height 943
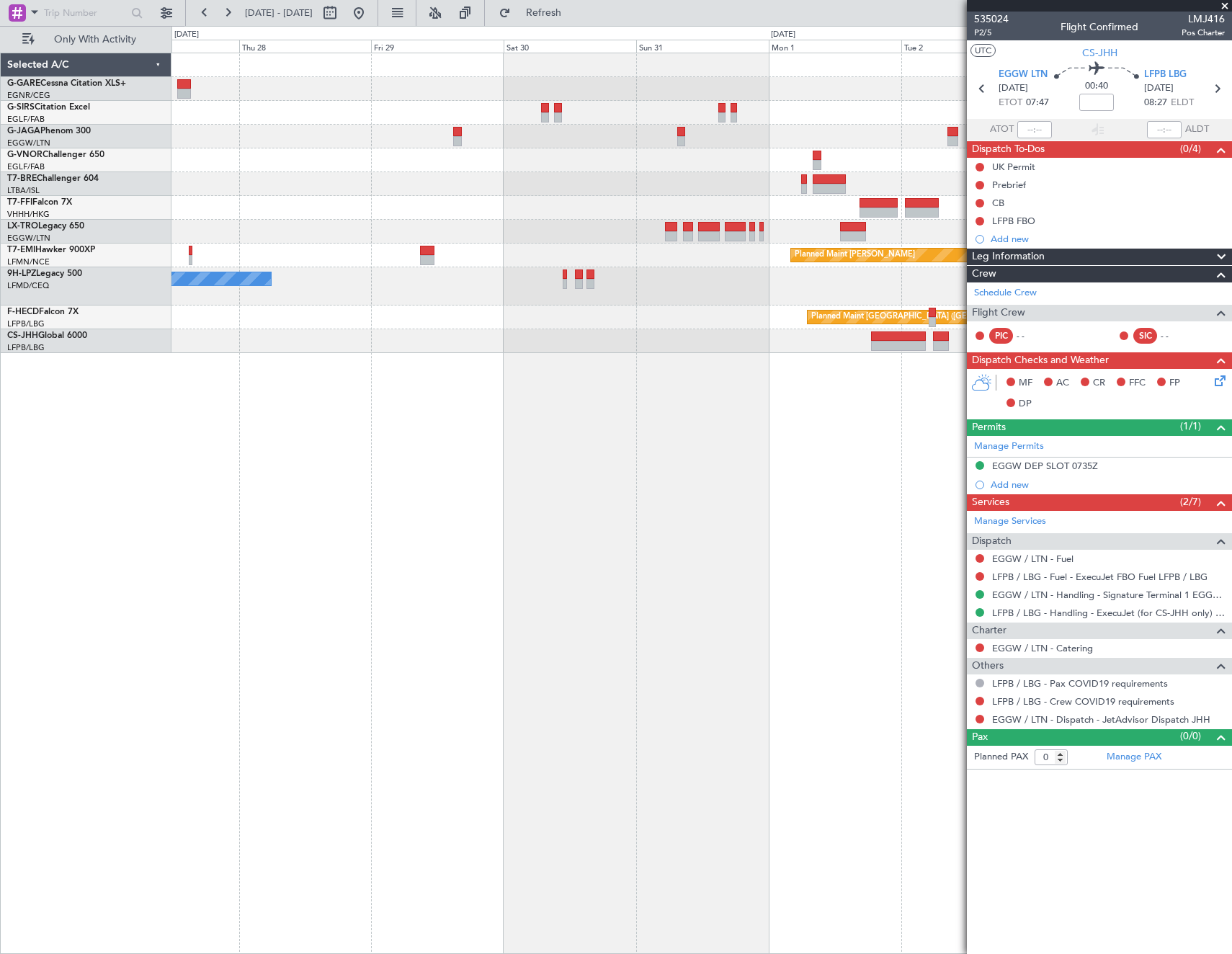
click at [1095, 473] on fb-app "01 Sep 2025 - 09 Sep 2025 Refresh Quick Links Only With Activity Planned Maint …" at bounding box center [616, 481] width 1232 height 943
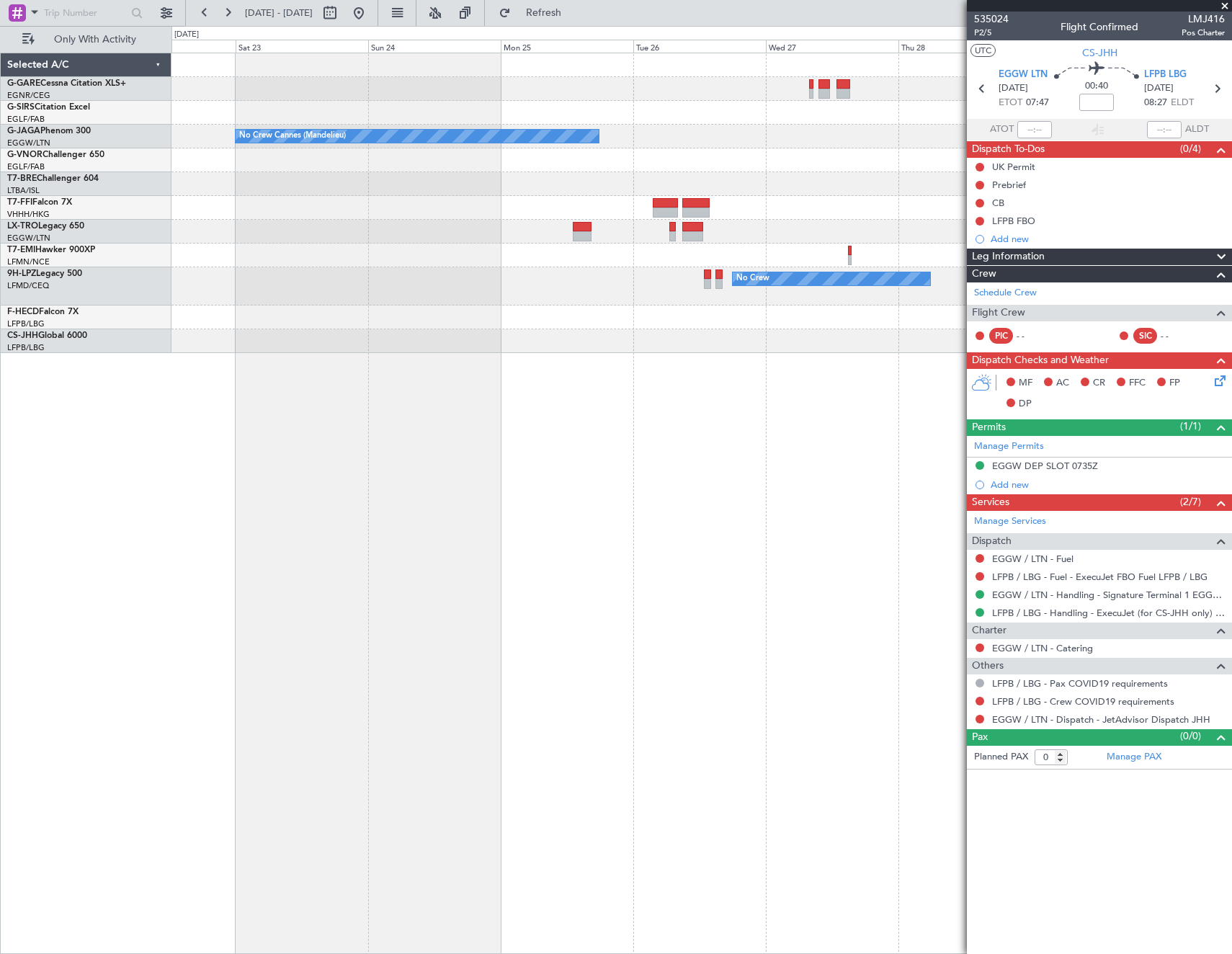
click at [1204, 511] on fb-app "01 Sep 2025 - 09 Sep 2025 Refresh Quick Links Only With Activity No Crew Cannes…" at bounding box center [616, 481] width 1232 height 943
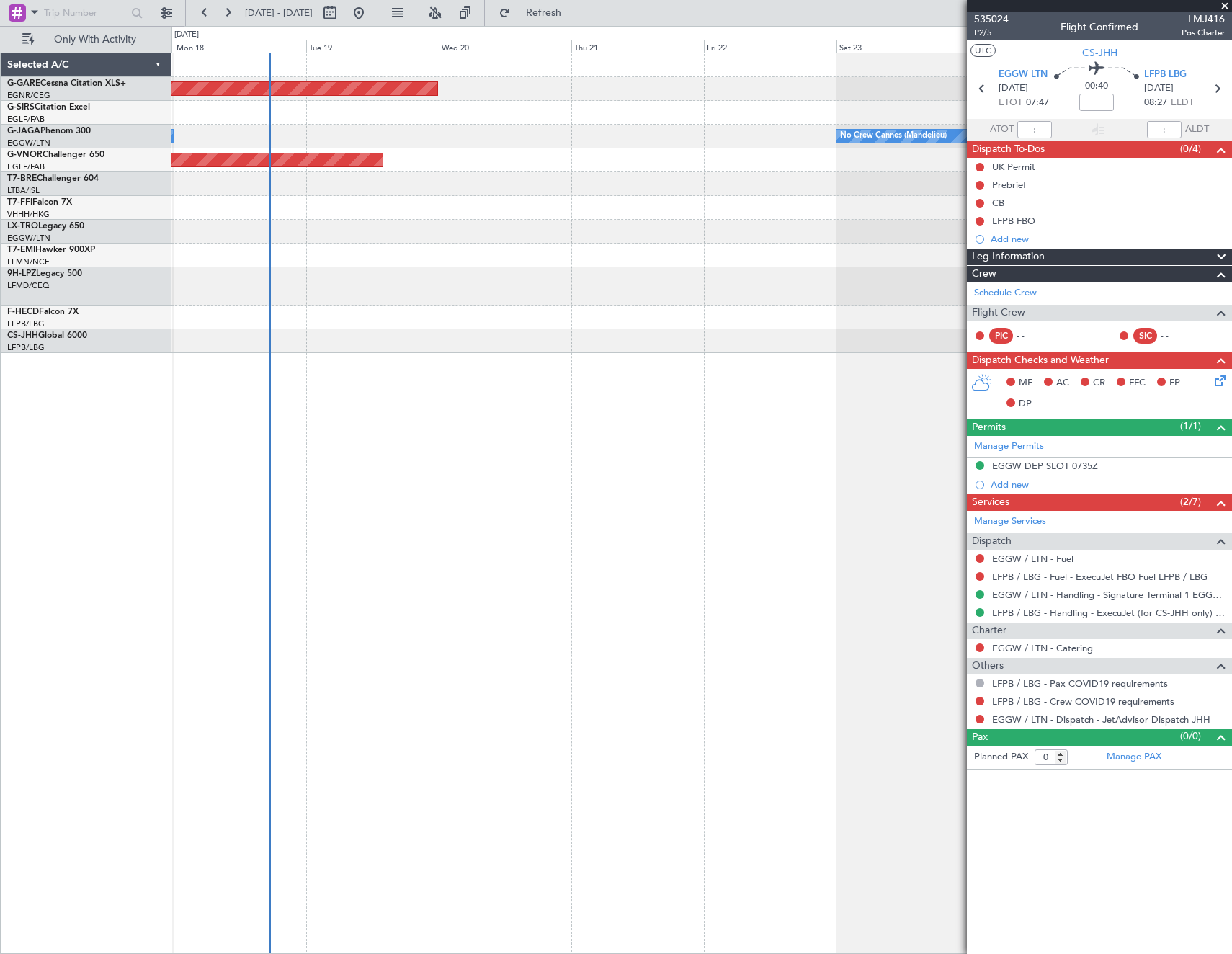
click at [421, 570] on div "Unplanned Maint Chester No Crew Cannes (Mandelieu) Owner Planned Maint London (…" at bounding box center [702, 503] width 1060 height 901
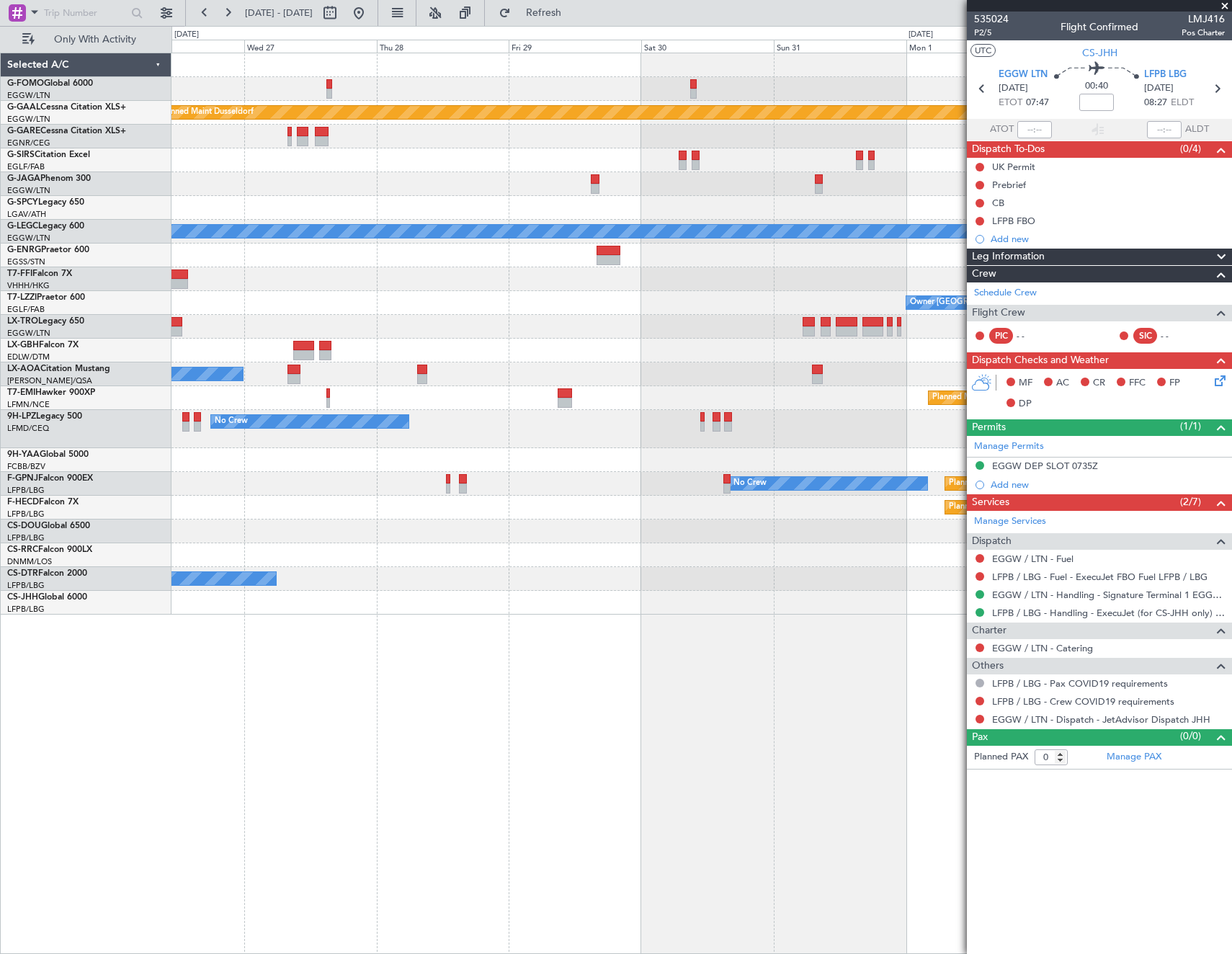
click at [0, 391] on html "17 Aug 2025 - 25 Aug 2025 Refresh Quick Links Only With Activity Planned Maint …" at bounding box center [616, 477] width 1232 height 954
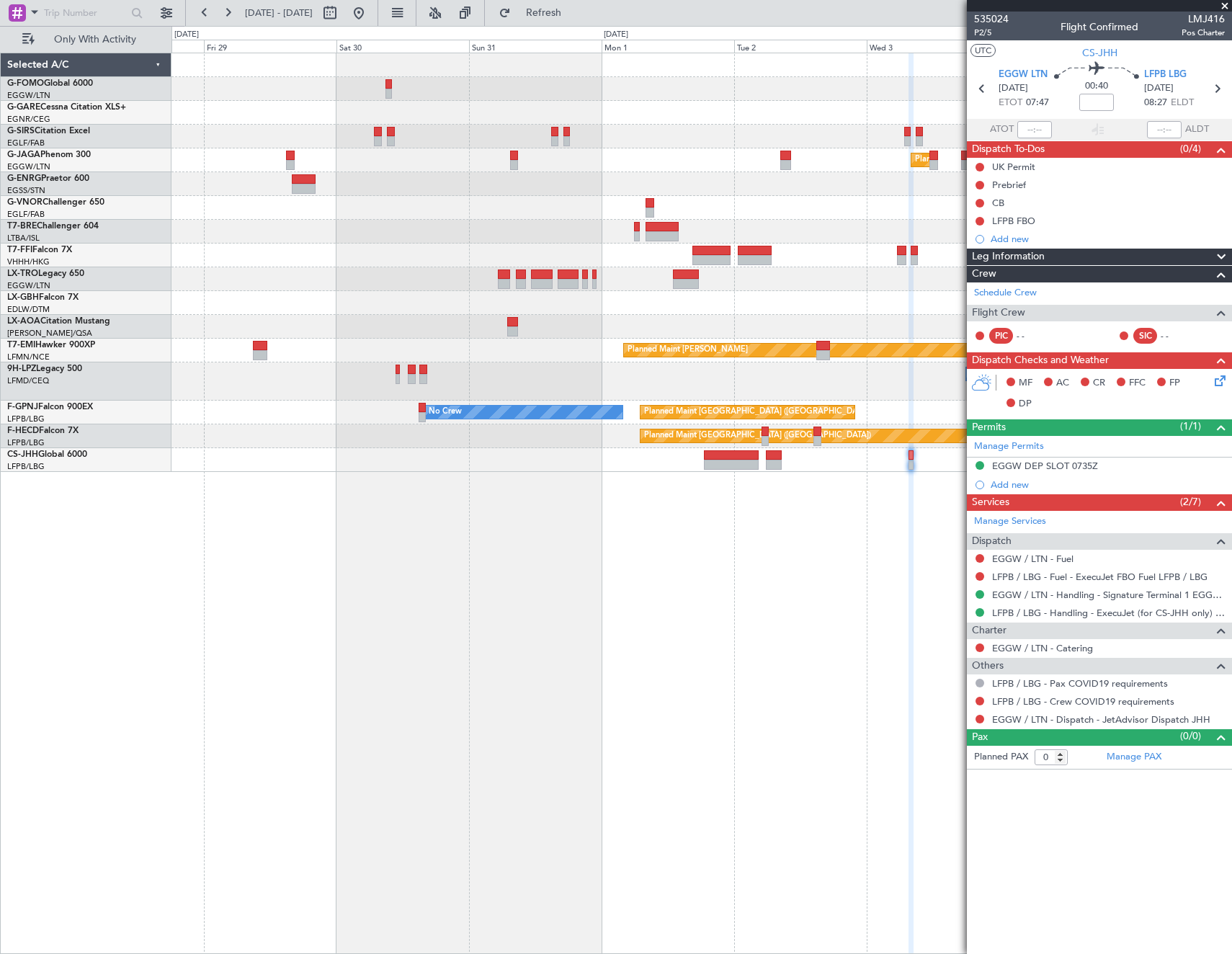
click at [448, 241] on div at bounding box center [702, 231] width 1060 height 23
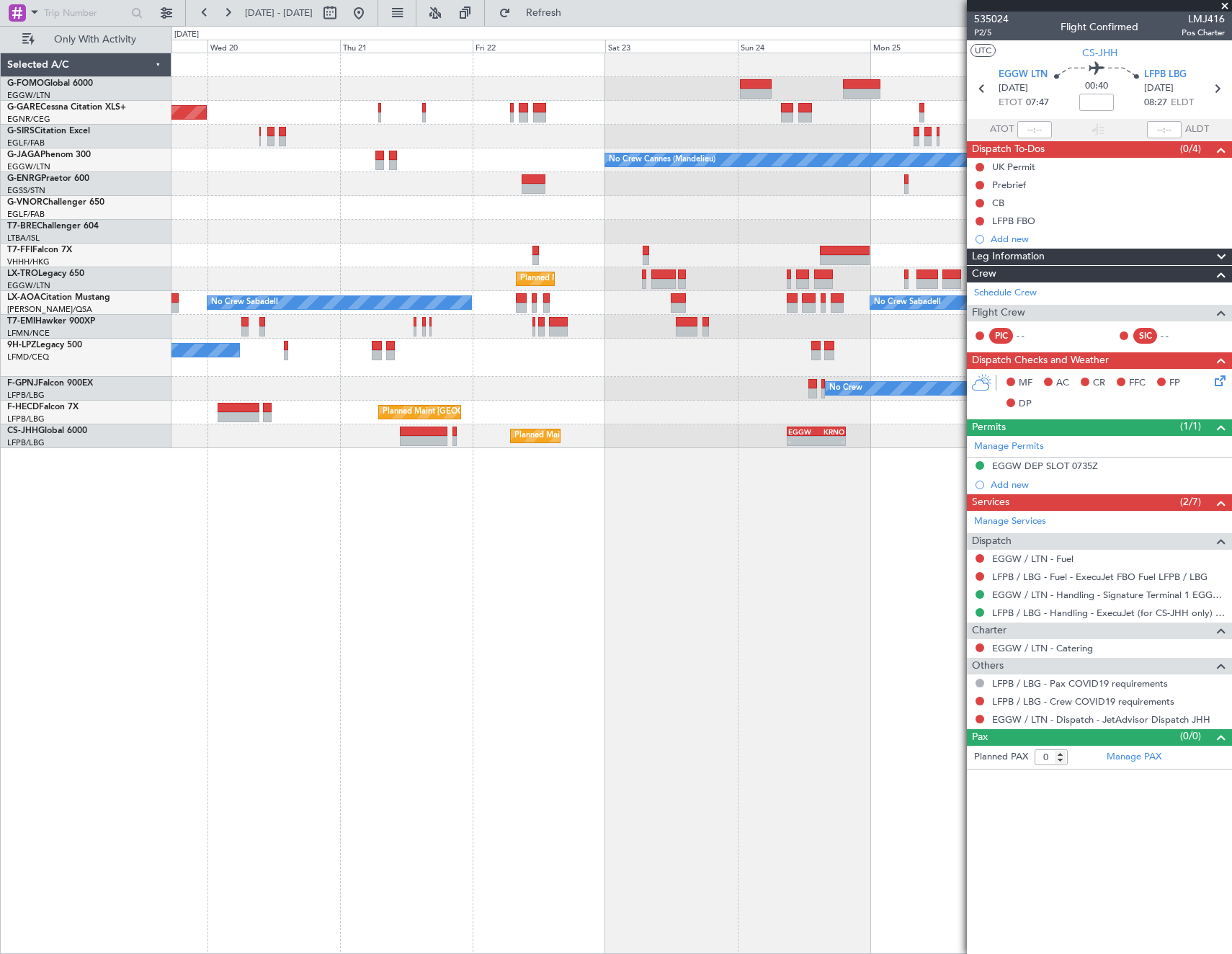
click at [1231, 248] on html "28 Aug 2025 - 05 Sep 2025 Refresh Quick Links Only With Activity Unplanned Main…" at bounding box center [616, 477] width 1232 height 954
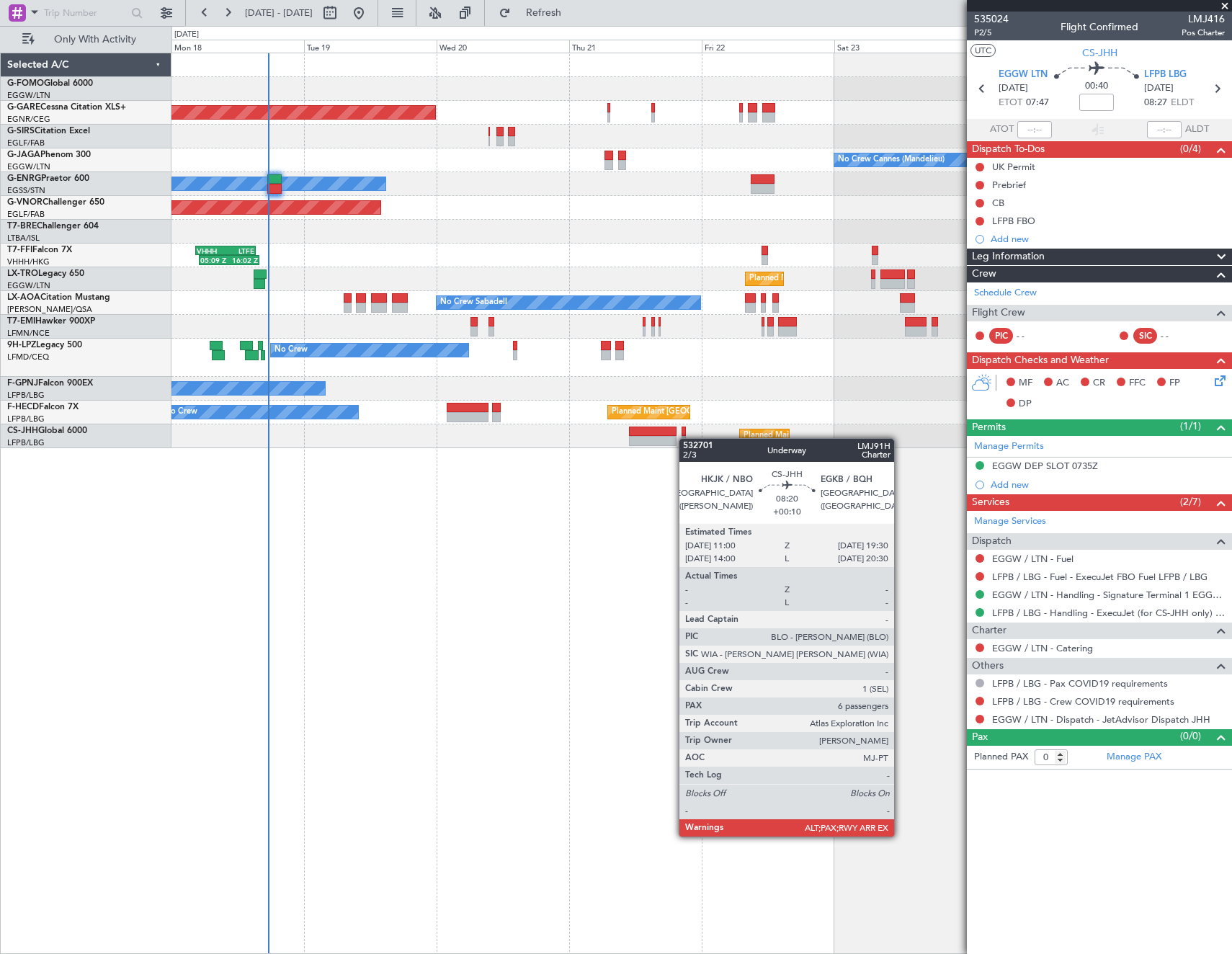
click at [672, 436] on div at bounding box center [652, 441] width 48 height 10
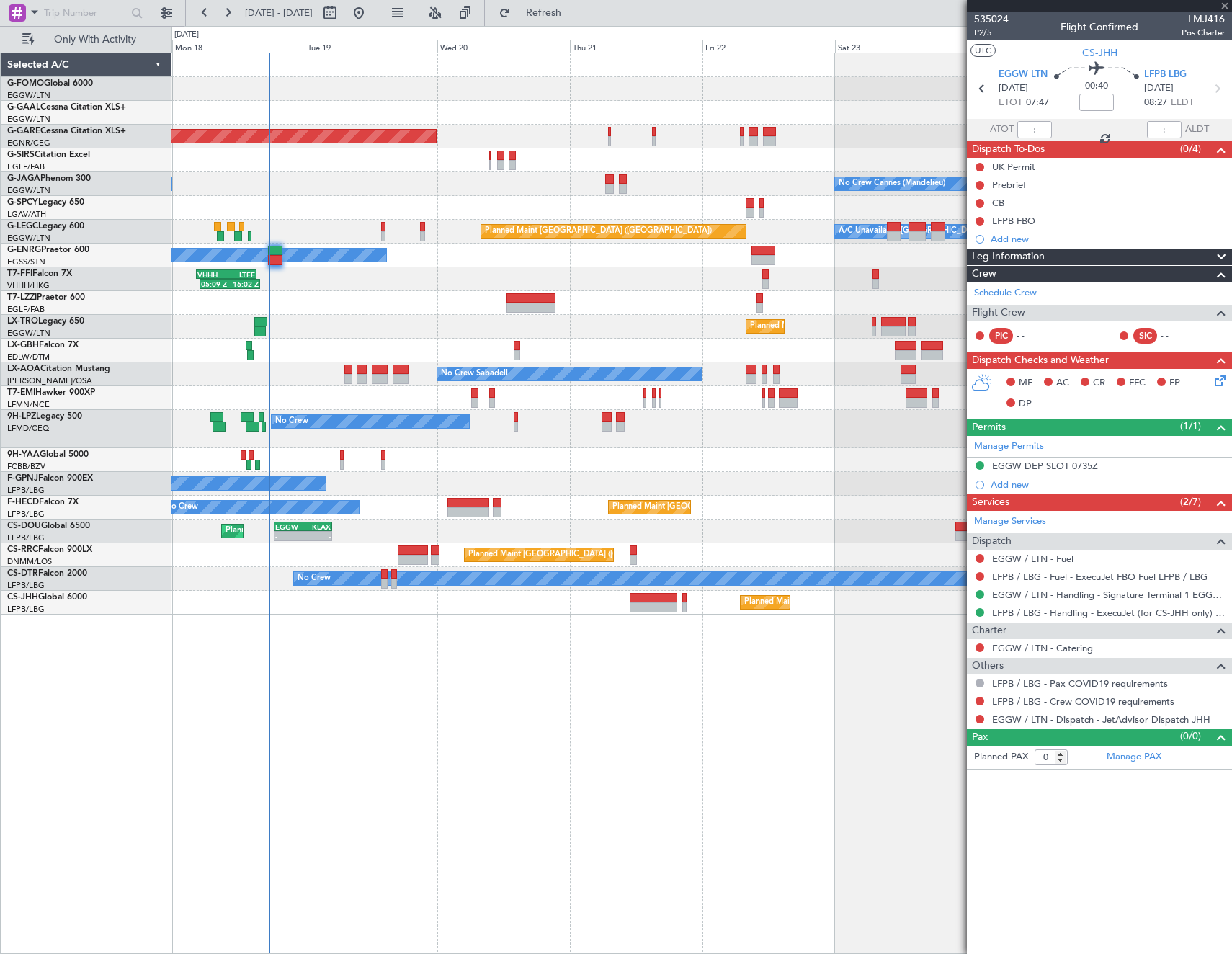
type input "+00:10"
type input "6"
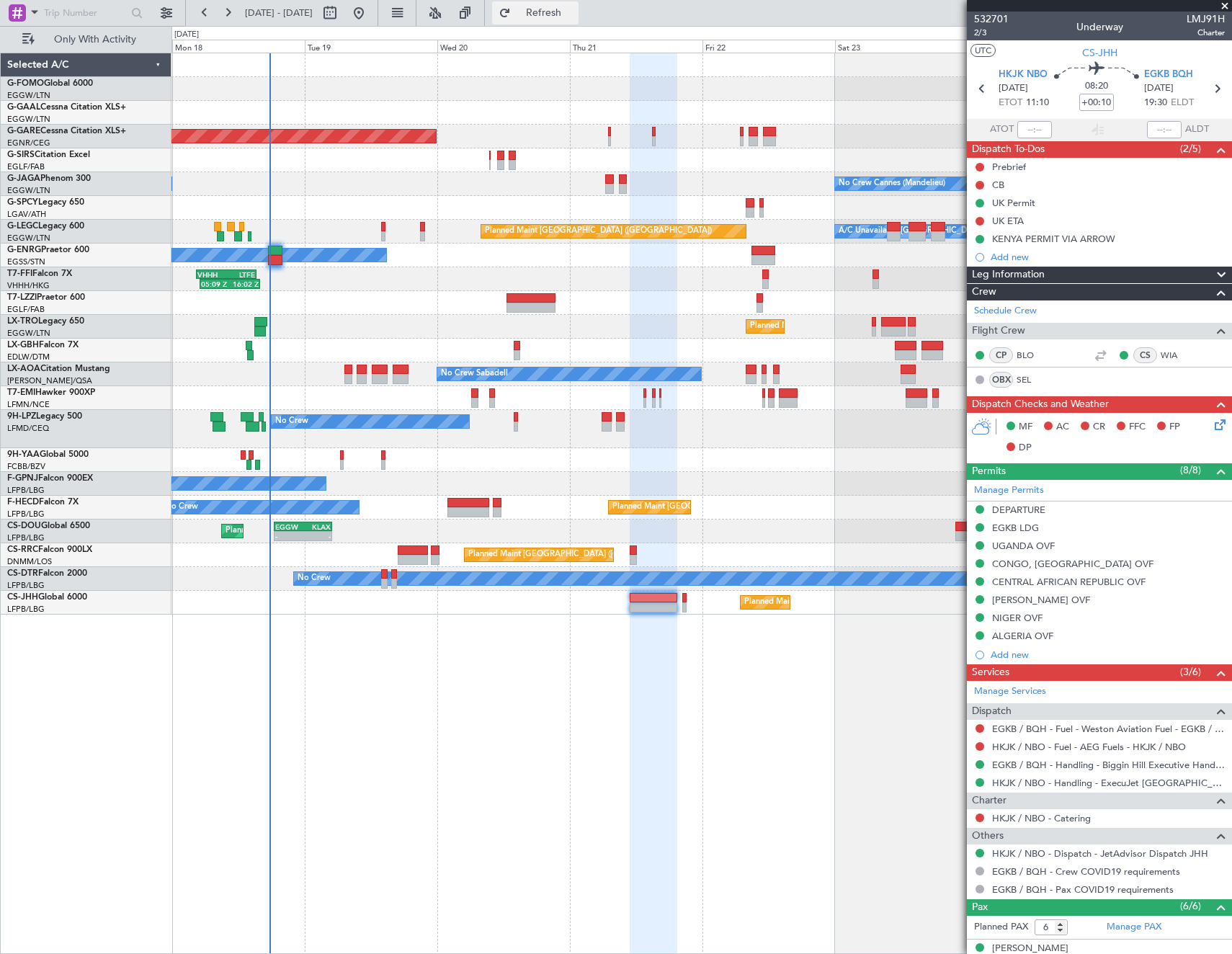
click at [575, 15] on span "Refresh" at bounding box center [544, 13] width 61 height 10
click at [571, 15] on span "Refresh" at bounding box center [544, 13] width 61 height 10
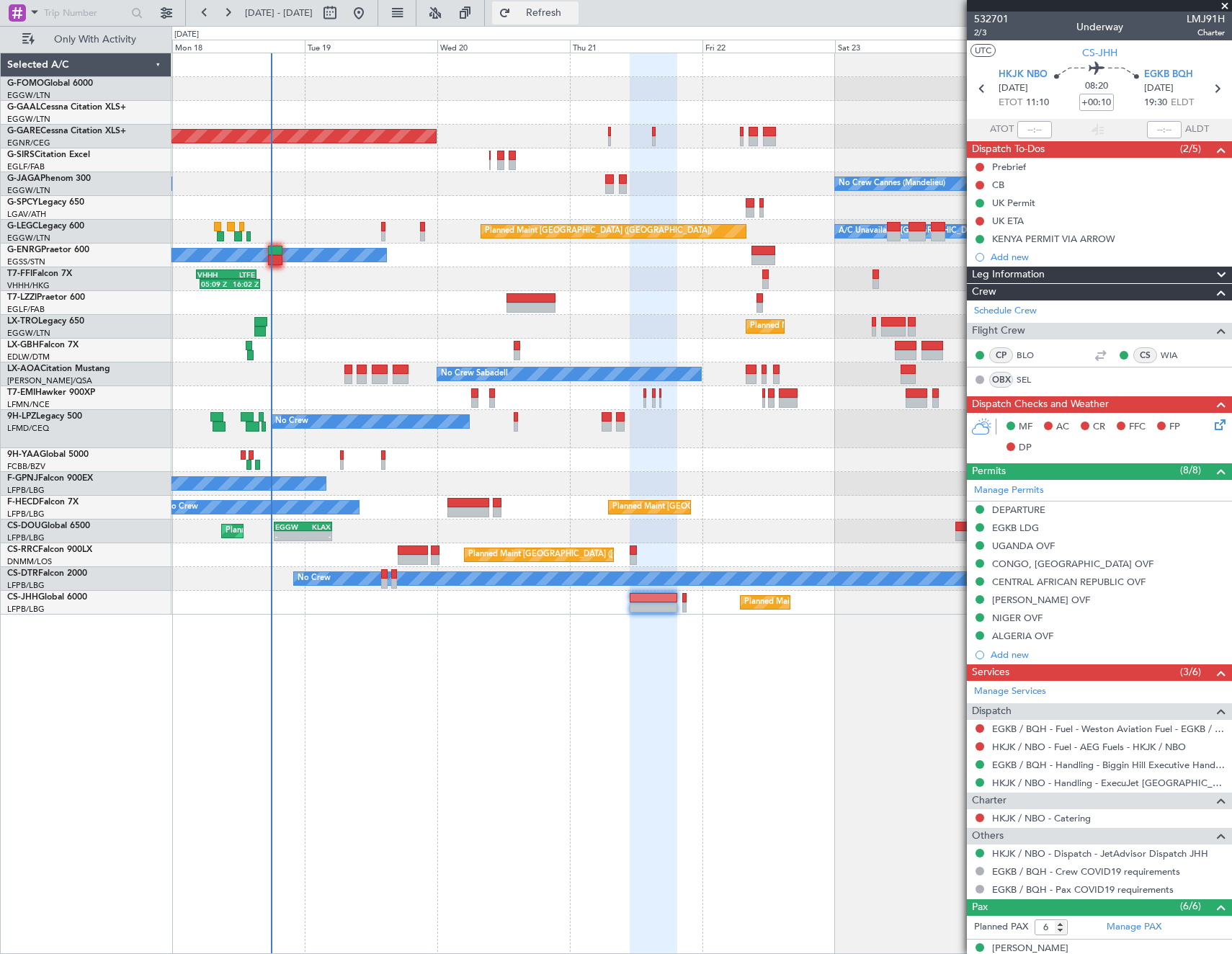
click at [575, 12] on span "Refresh" at bounding box center [544, 13] width 61 height 10
click at [571, 17] on span "Refresh" at bounding box center [544, 13] width 61 height 10
click at [574, 18] on button "Refresh" at bounding box center [535, 13] width 87 height 23
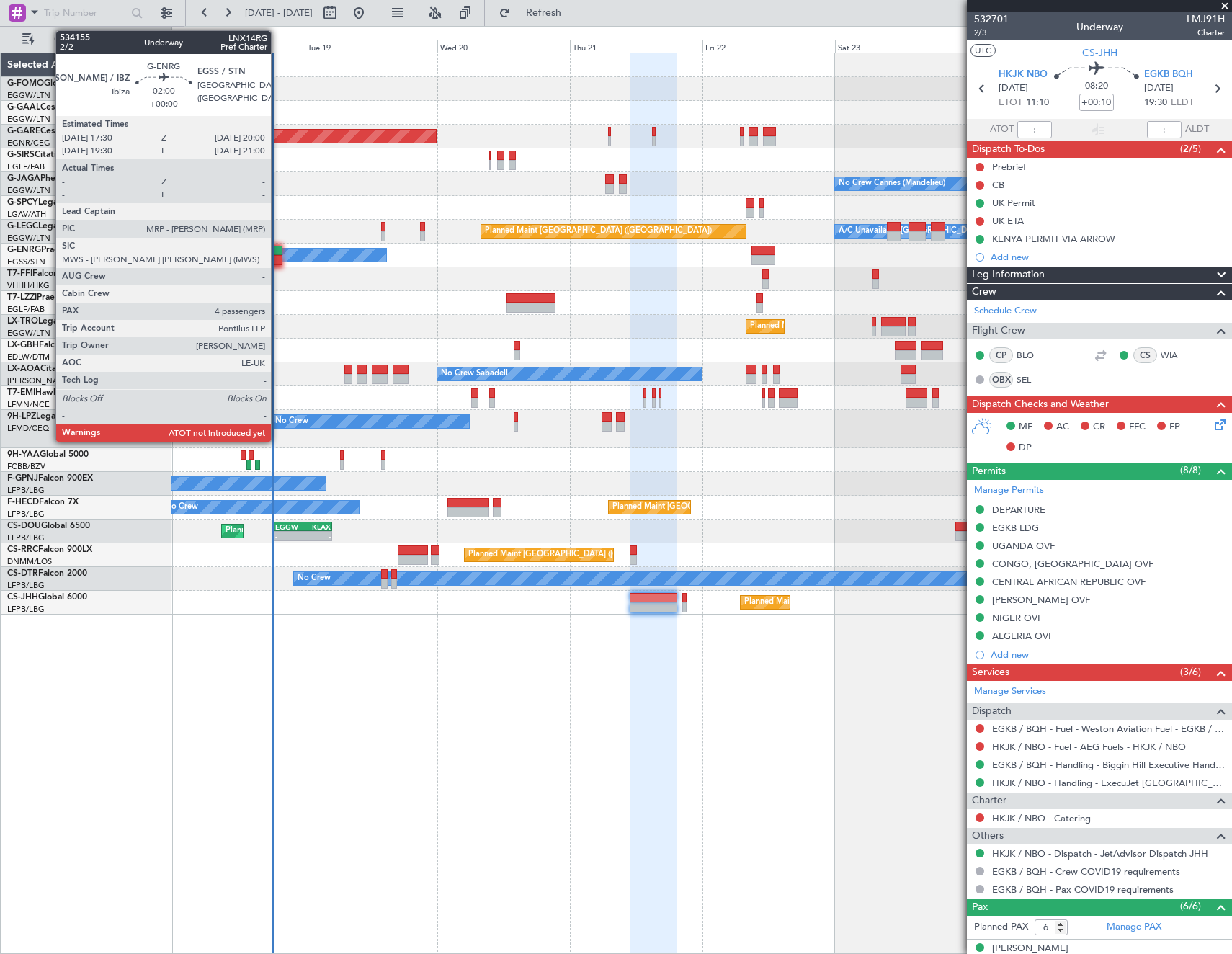
click at [278, 248] on div at bounding box center [275, 251] width 15 height 10
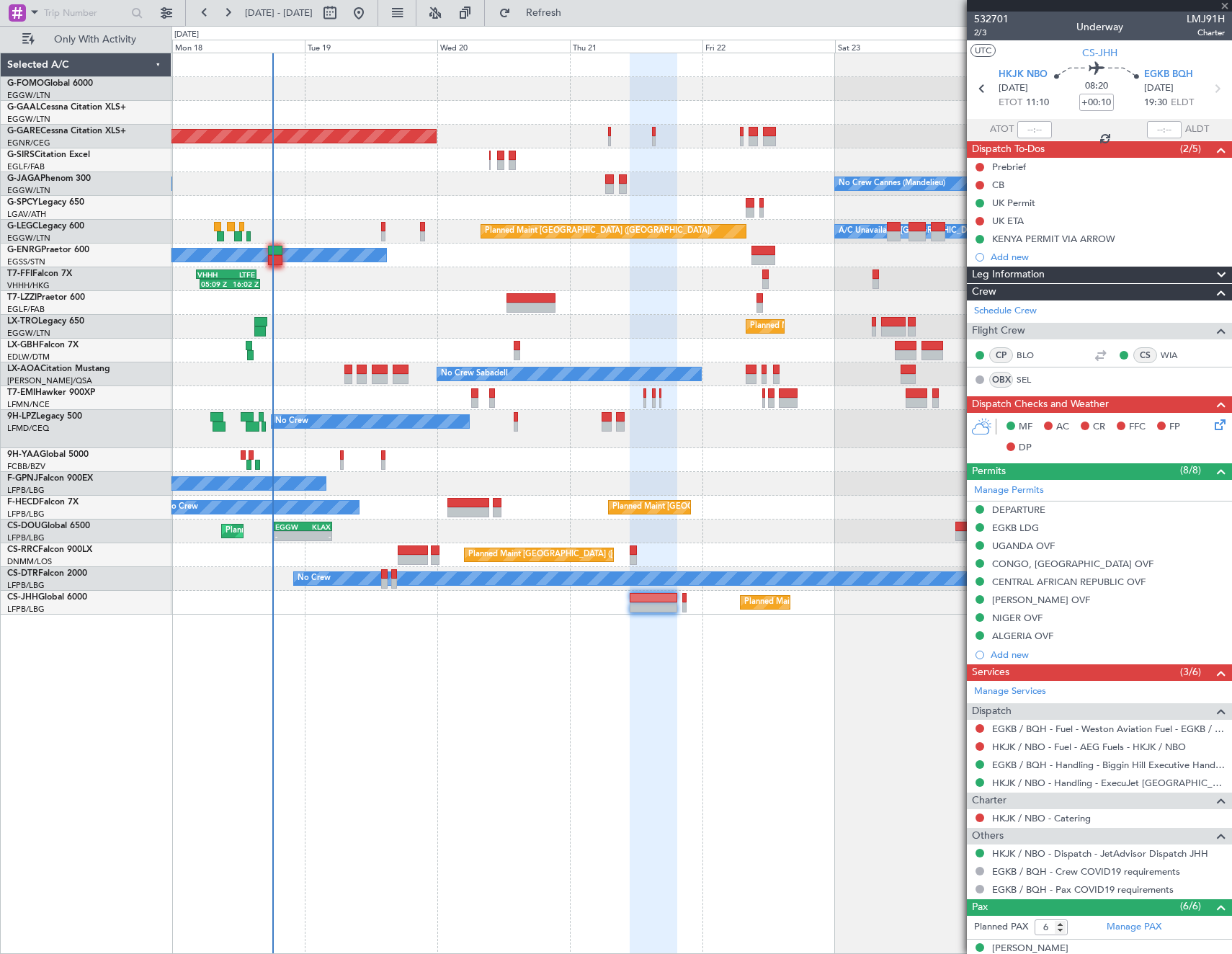
type input "4"
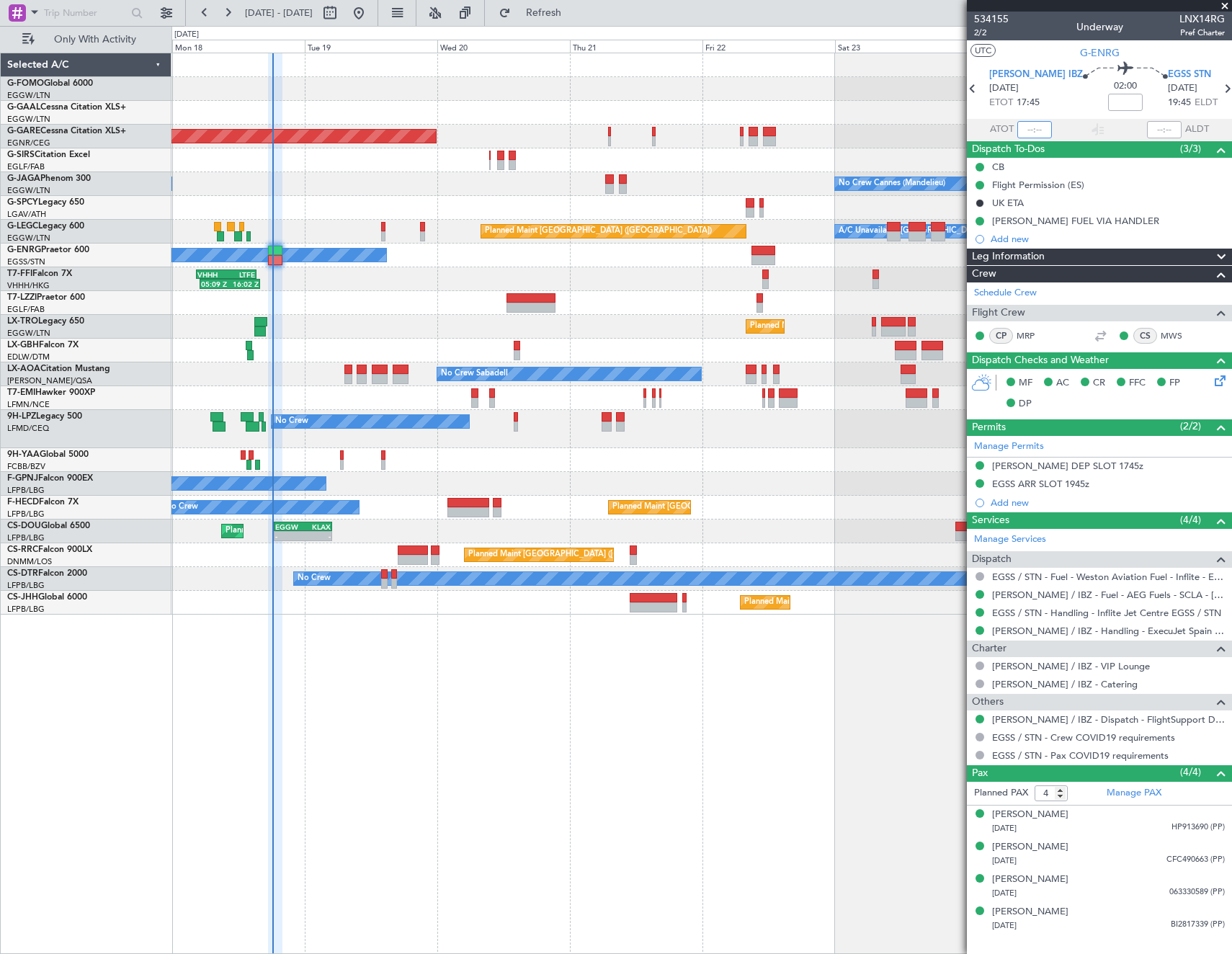
click at [1043, 125] on input "text" at bounding box center [1034, 129] width 35 height 17
click at [1050, 49] on section "UTC G-ENRG" at bounding box center [1100, 51] width 266 height 22
type input "18:11"
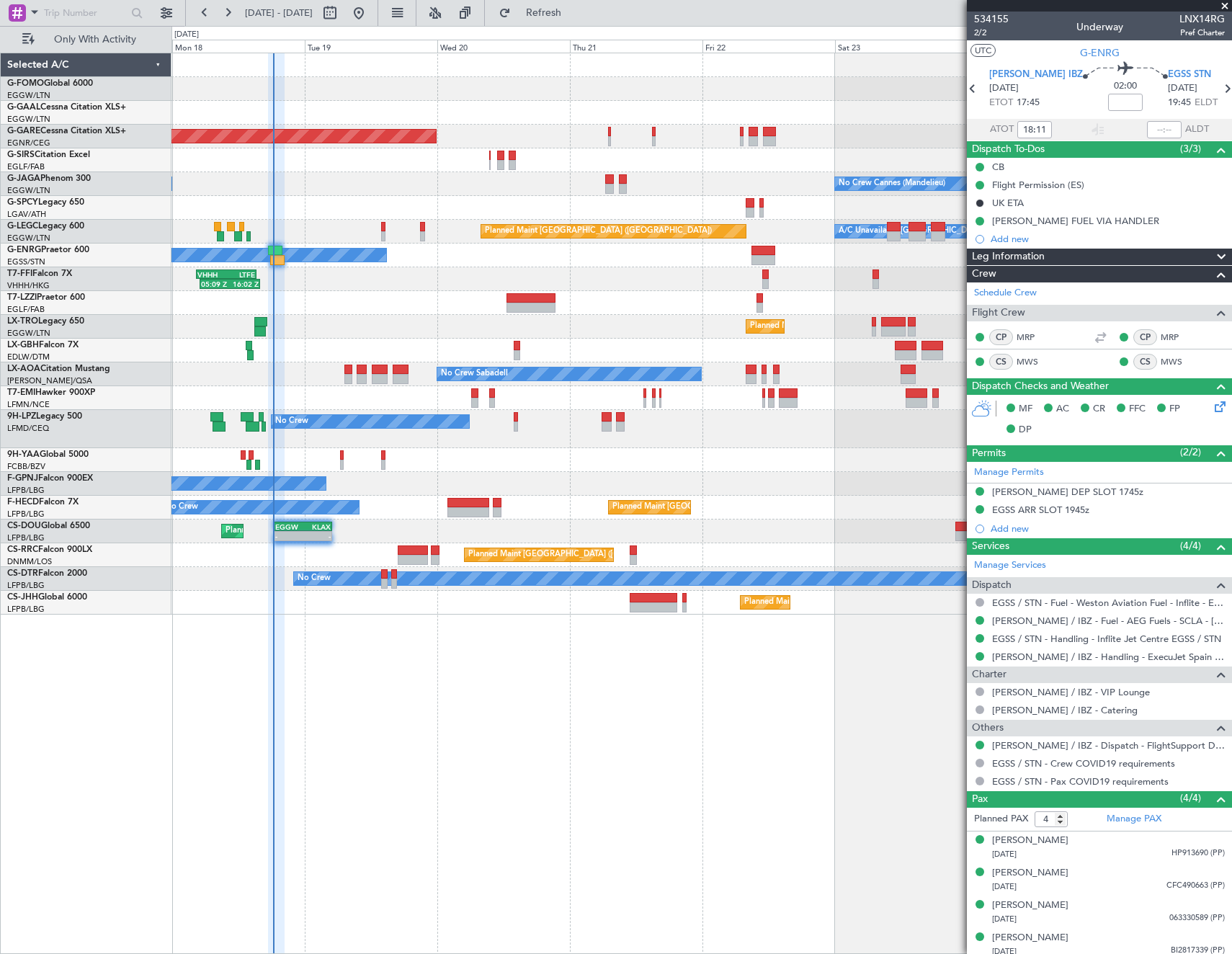
click at [1001, 797] on div "Pax (4/4)" at bounding box center [1100, 799] width 266 height 16
click at [1102, 799] on div "Pax (4/4)" at bounding box center [1100, 799] width 266 height 16
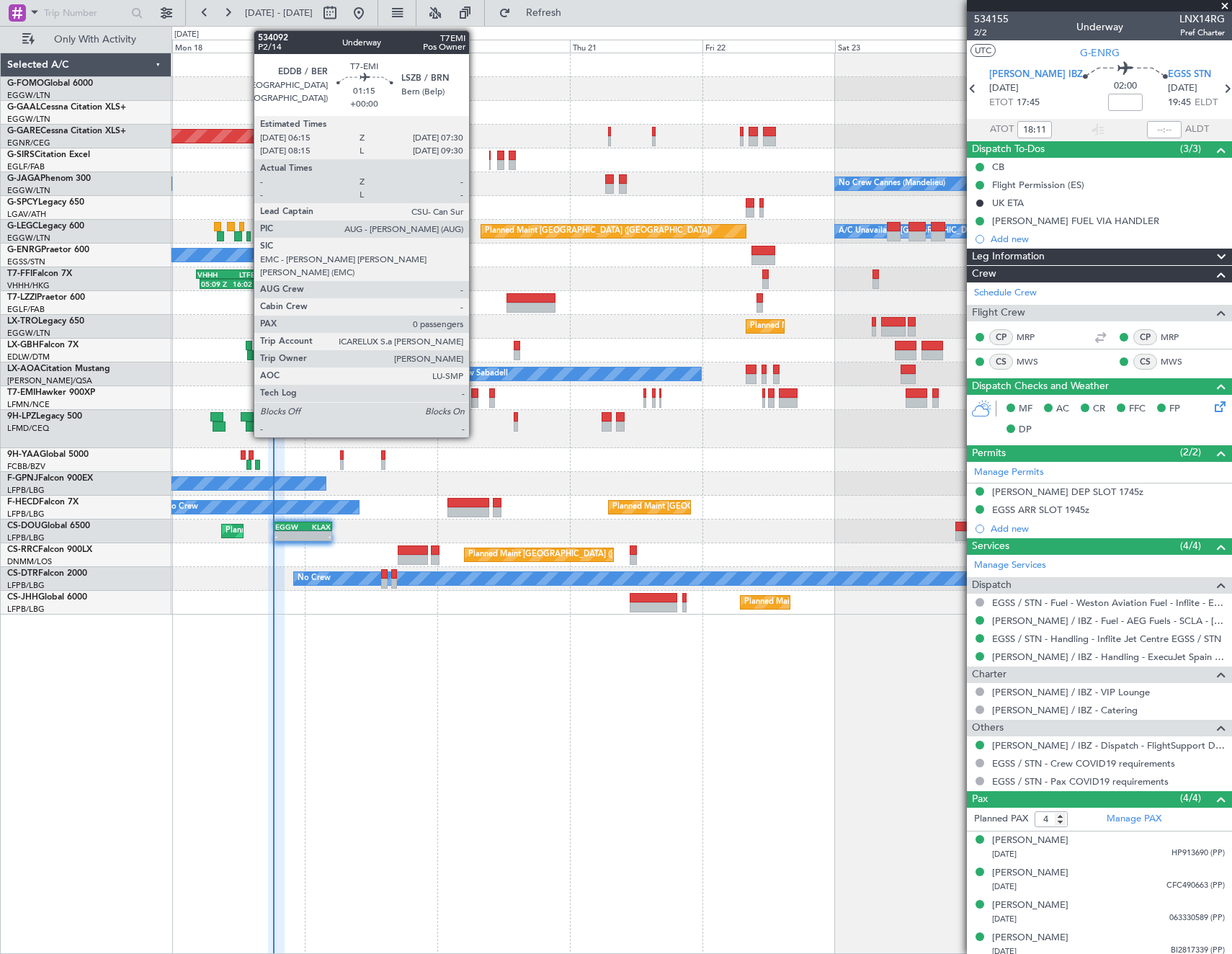
click at [476, 391] on div at bounding box center [474, 393] width 7 height 10
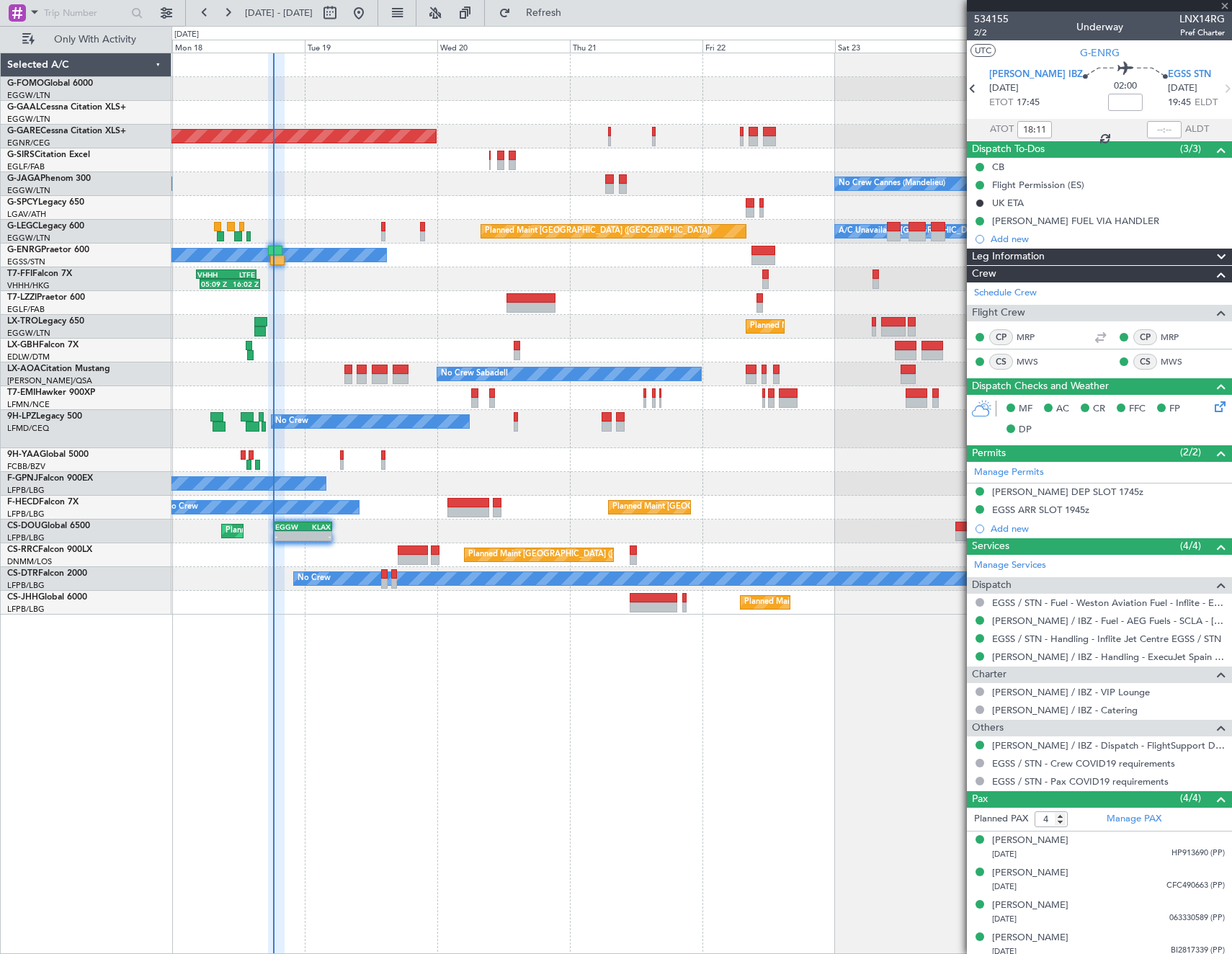
type input "0"
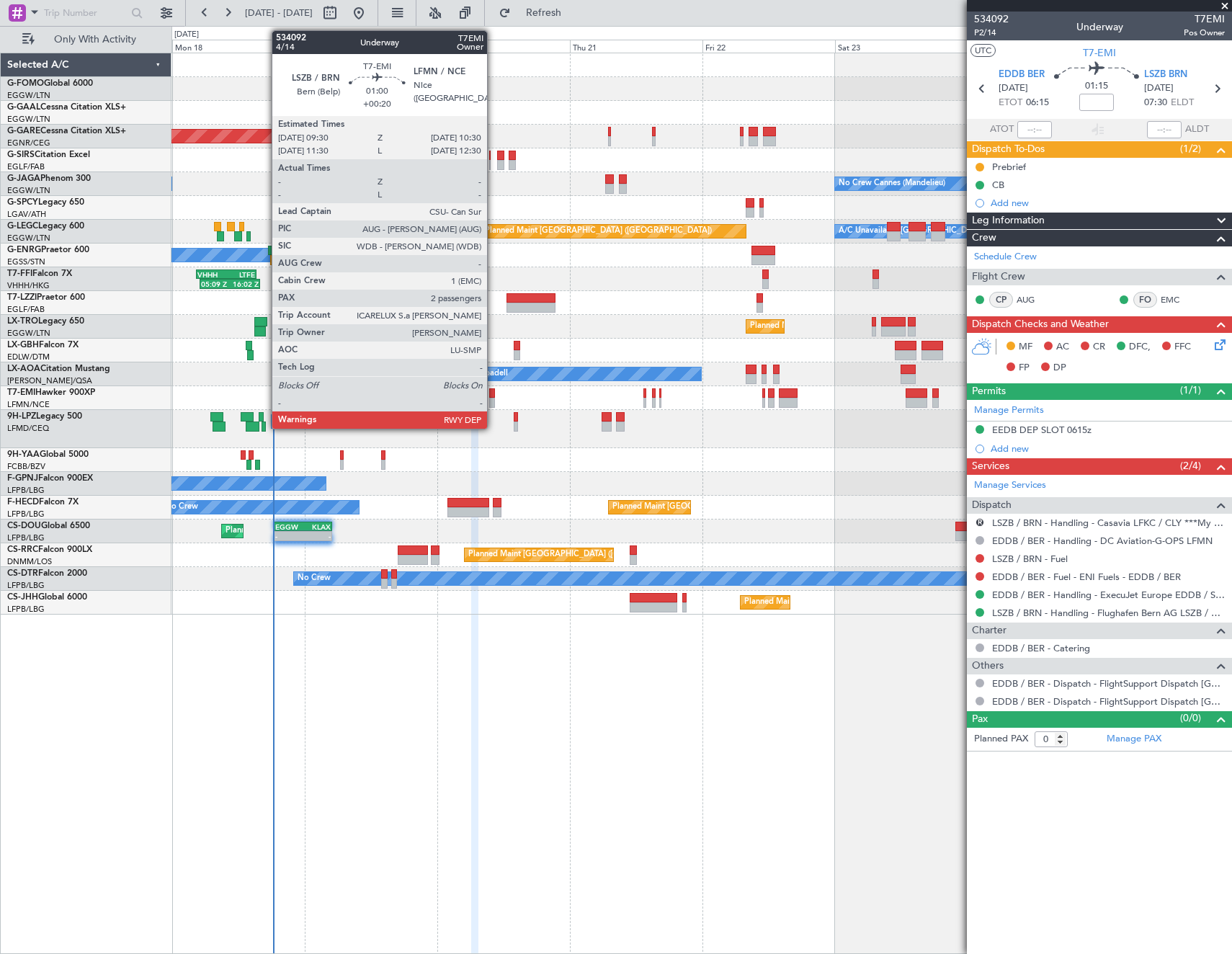
click at [494, 391] on div at bounding box center [491, 393] width 6 height 10
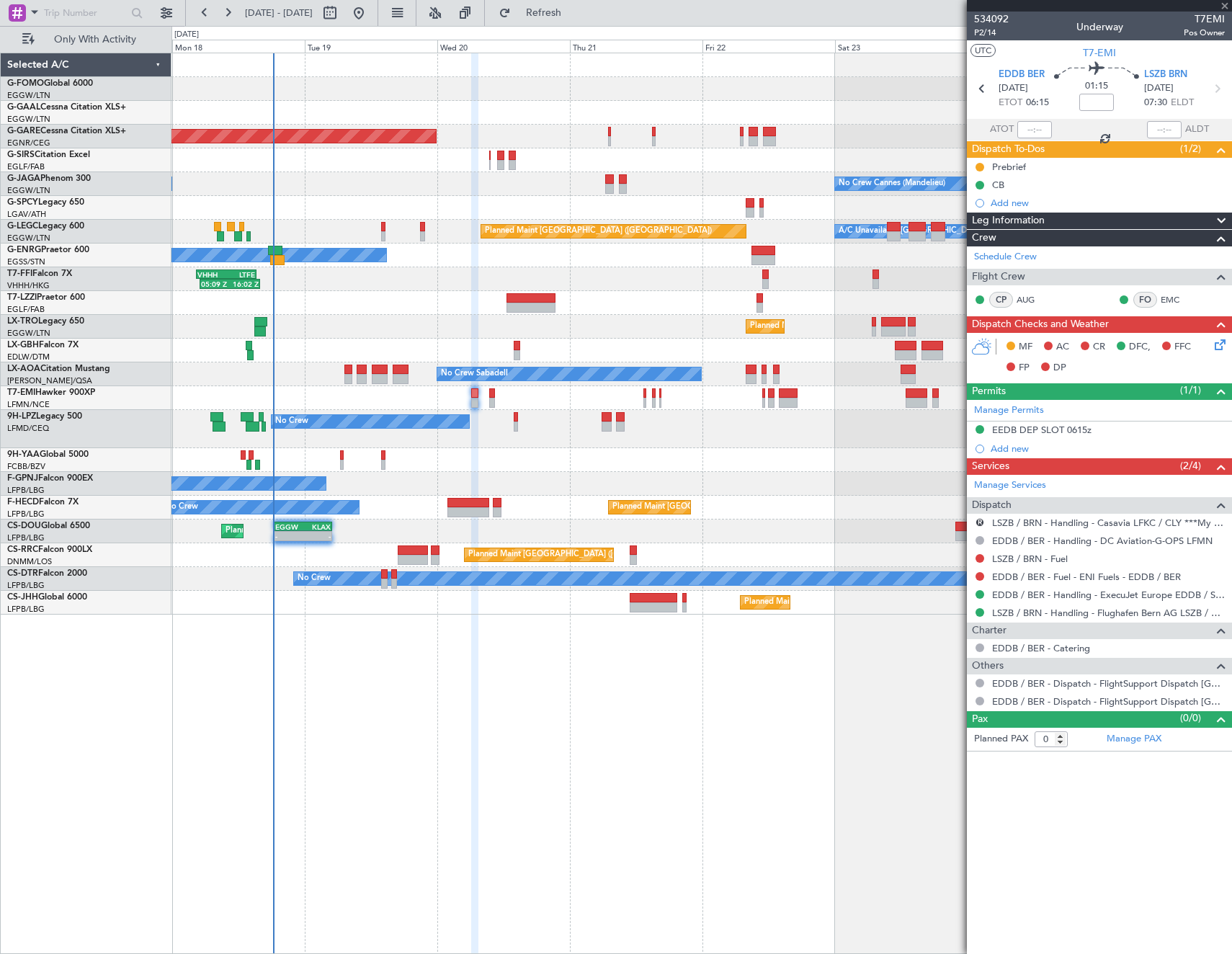
type input "+00:20"
type input "2"
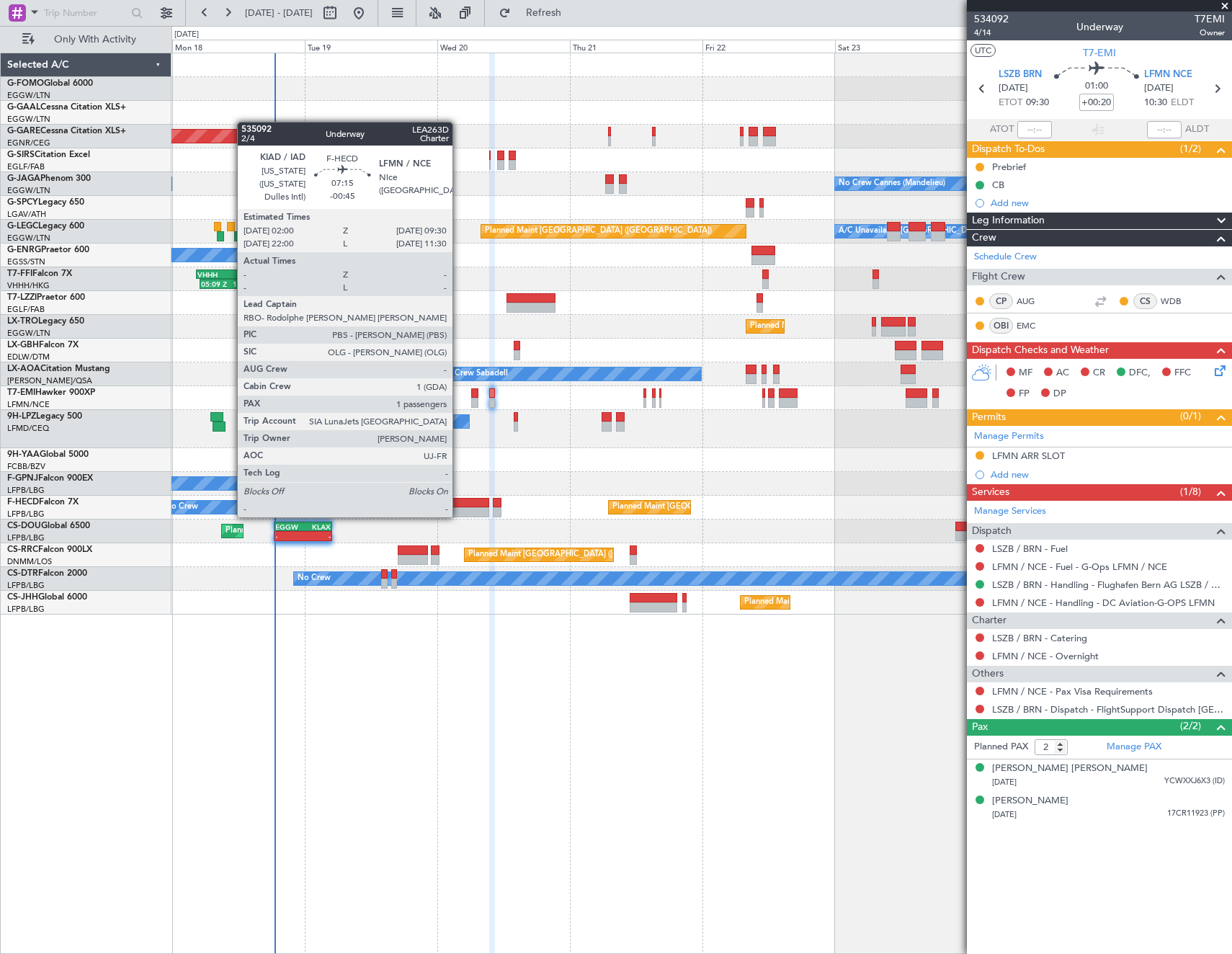
click at [459, 502] on div at bounding box center [469, 502] width 42 height 10
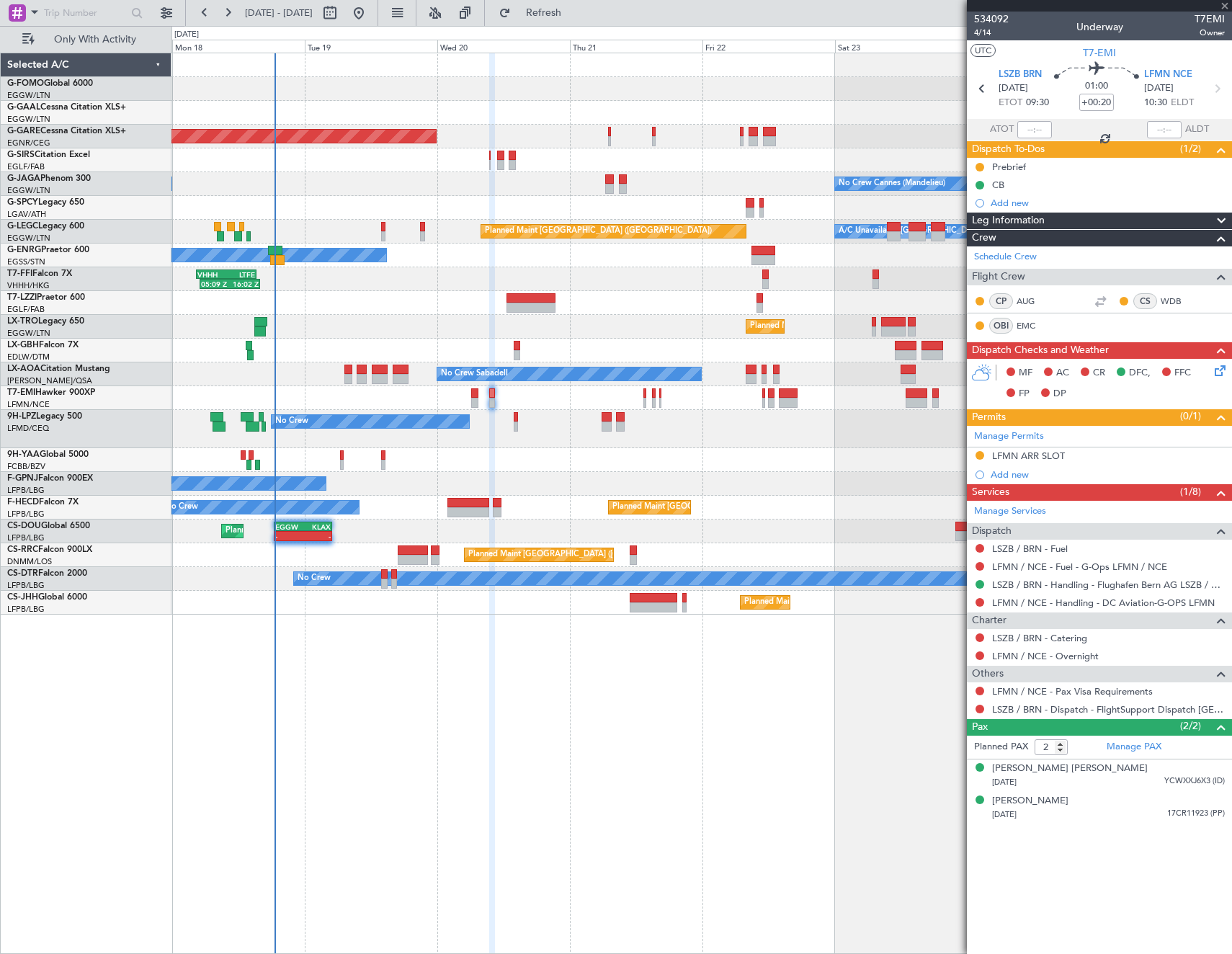
type input "-00:45"
type input "1"
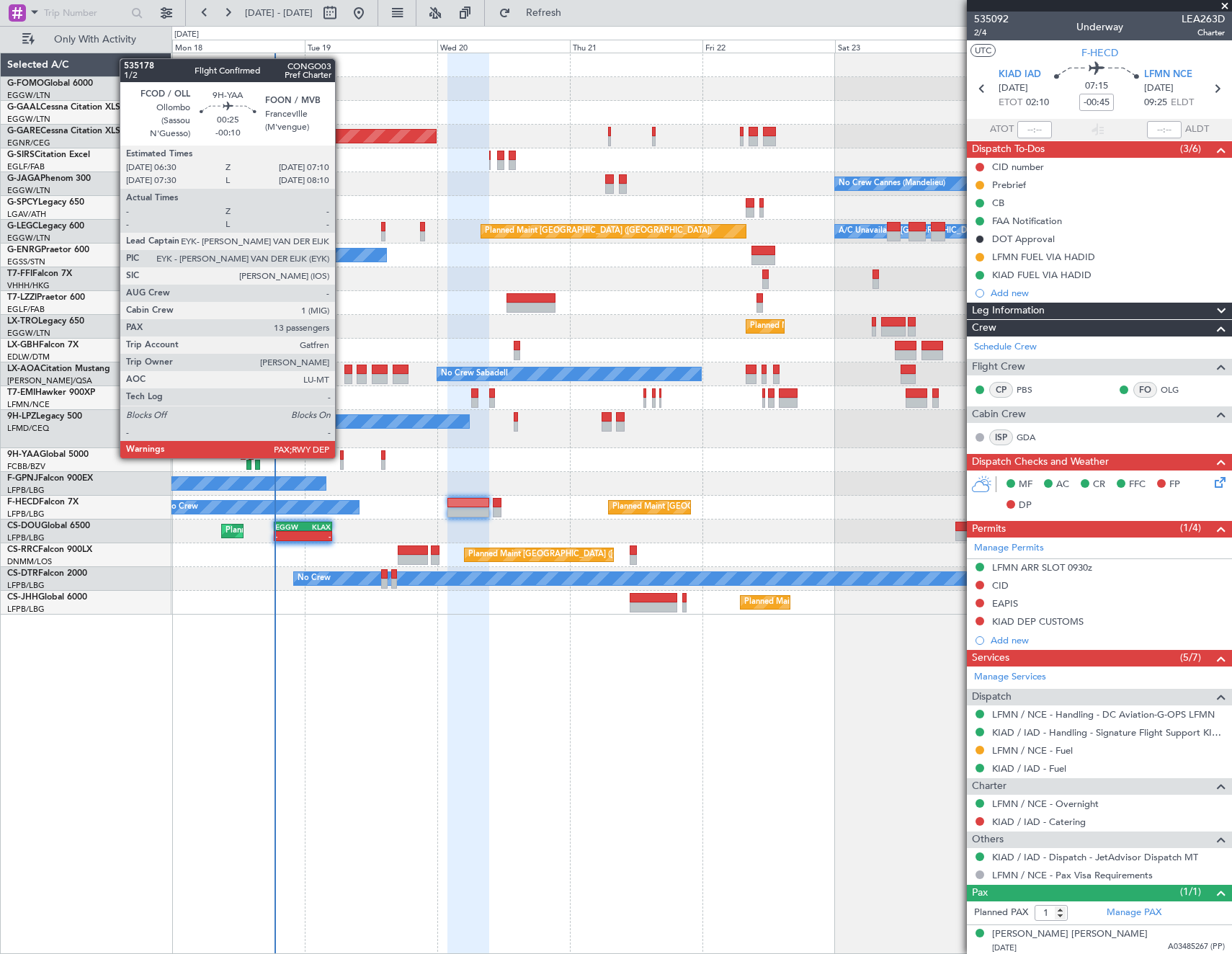
click at [342, 456] on div at bounding box center [342, 455] width 4 height 10
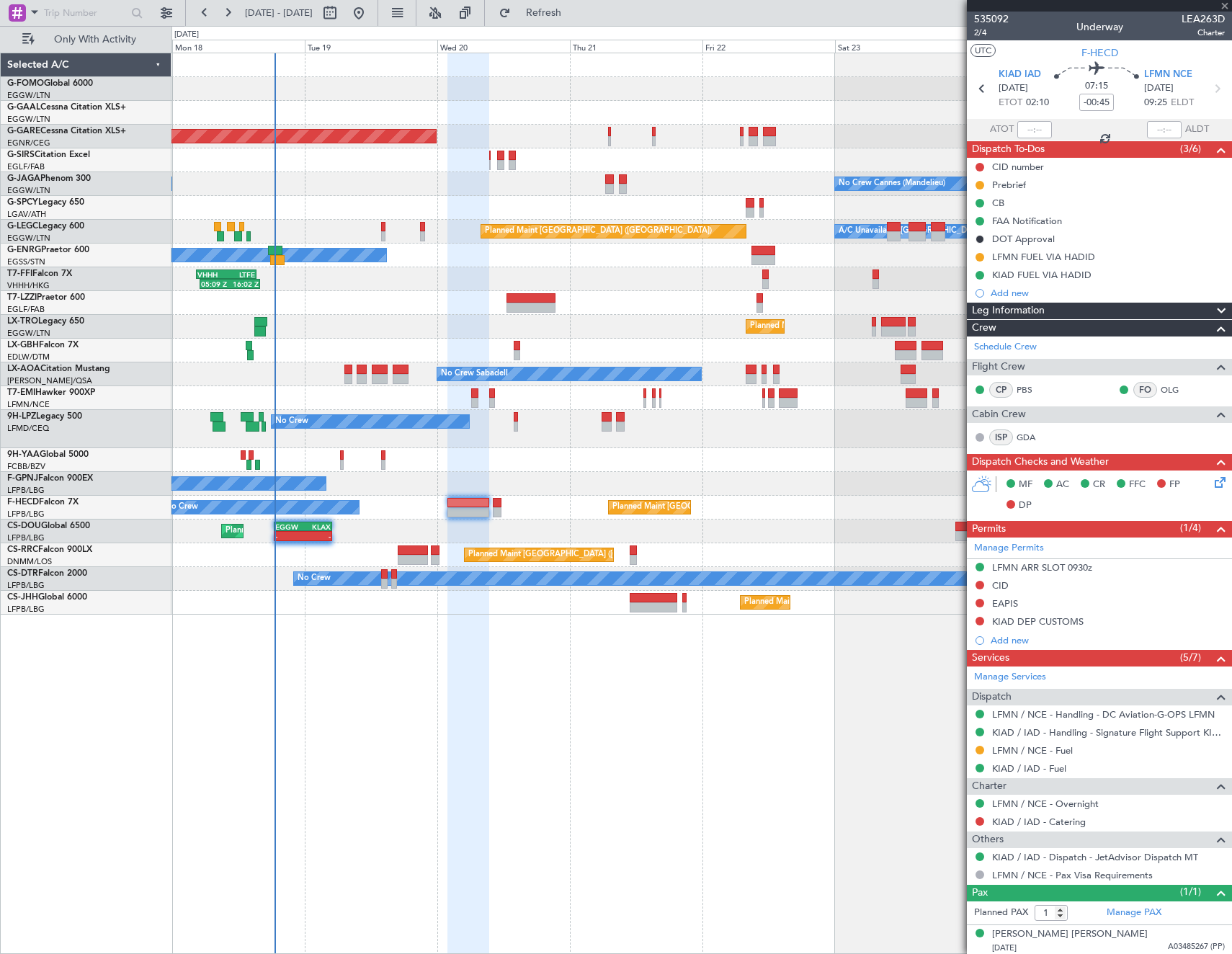
type input "-00:10"
type input "13"
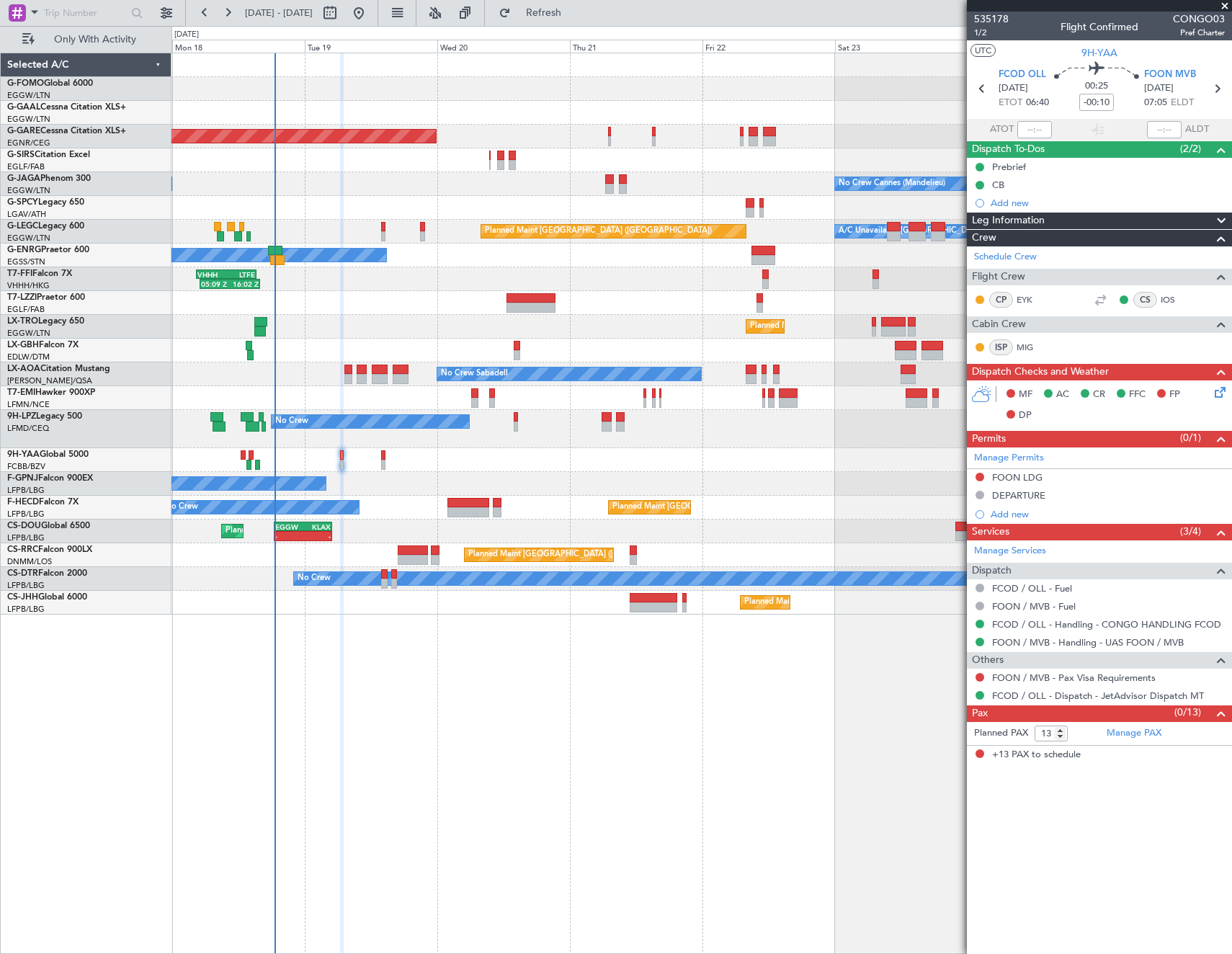
drag, startPoint x: 1014, startPoint y: 476, endPoint x: 1046, endPoint y: 493, distance: 36.2
click at [1014, 476] on div "FOON LDG" at bounding box center [1017, 477] width 50 height 12
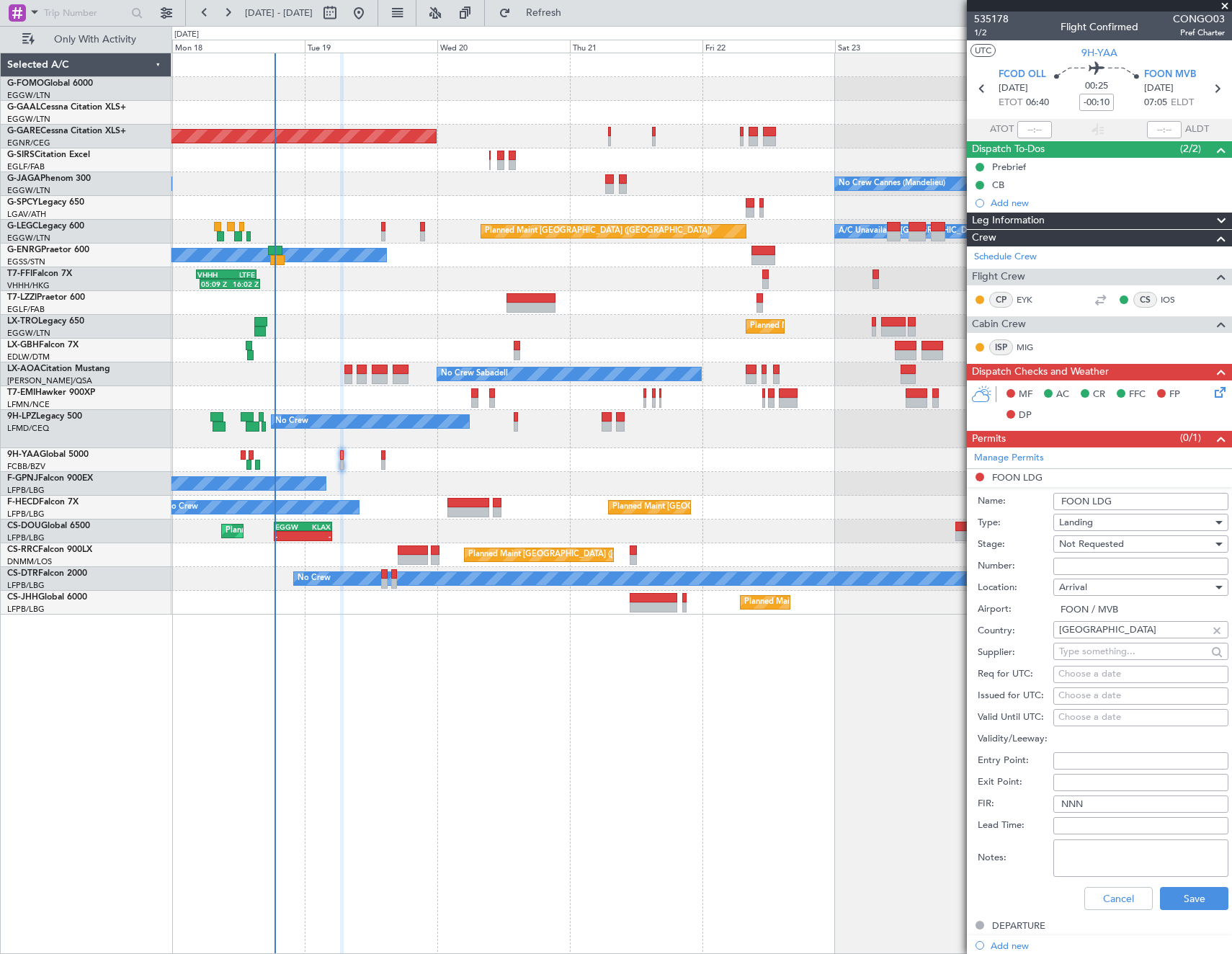
click at [1115, 566] on input "Number:" at bounding box center [1141, 566] width 175 height 17
type input "N GA AVX 2025 03420"
click at [1120, 538] on span "Not Requested" at bounding box center [1092, 544] width 65 height 13
click at [1130, 664] on span "Received OK" at bounding box center [1136, 659] width 151 height 22
click at [1192, 893] on button "Save" at bounding box center [1194, 898] width 69 height 23
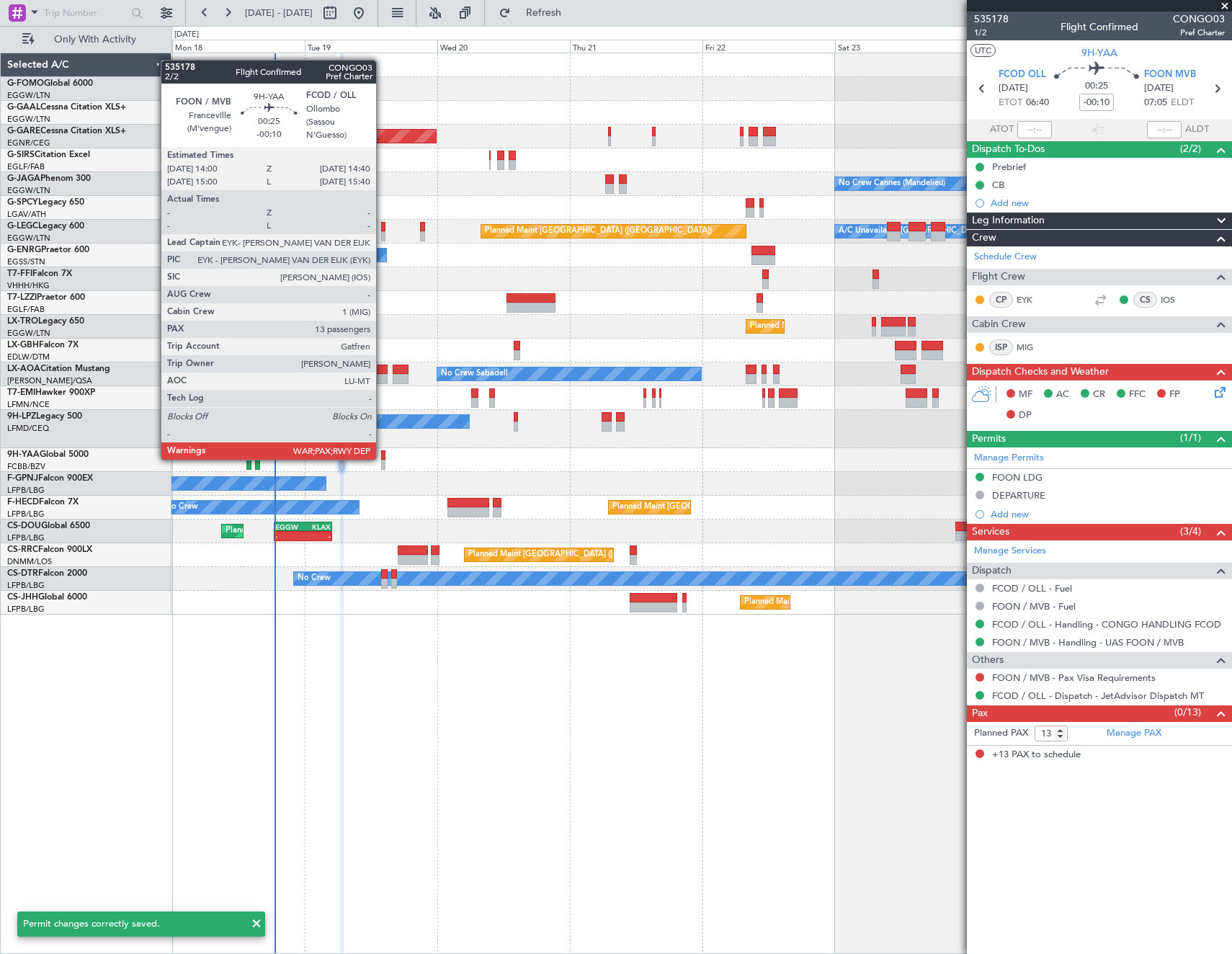
click at [383, 458] on div at bounding box center [383, 455] width 4 height 10
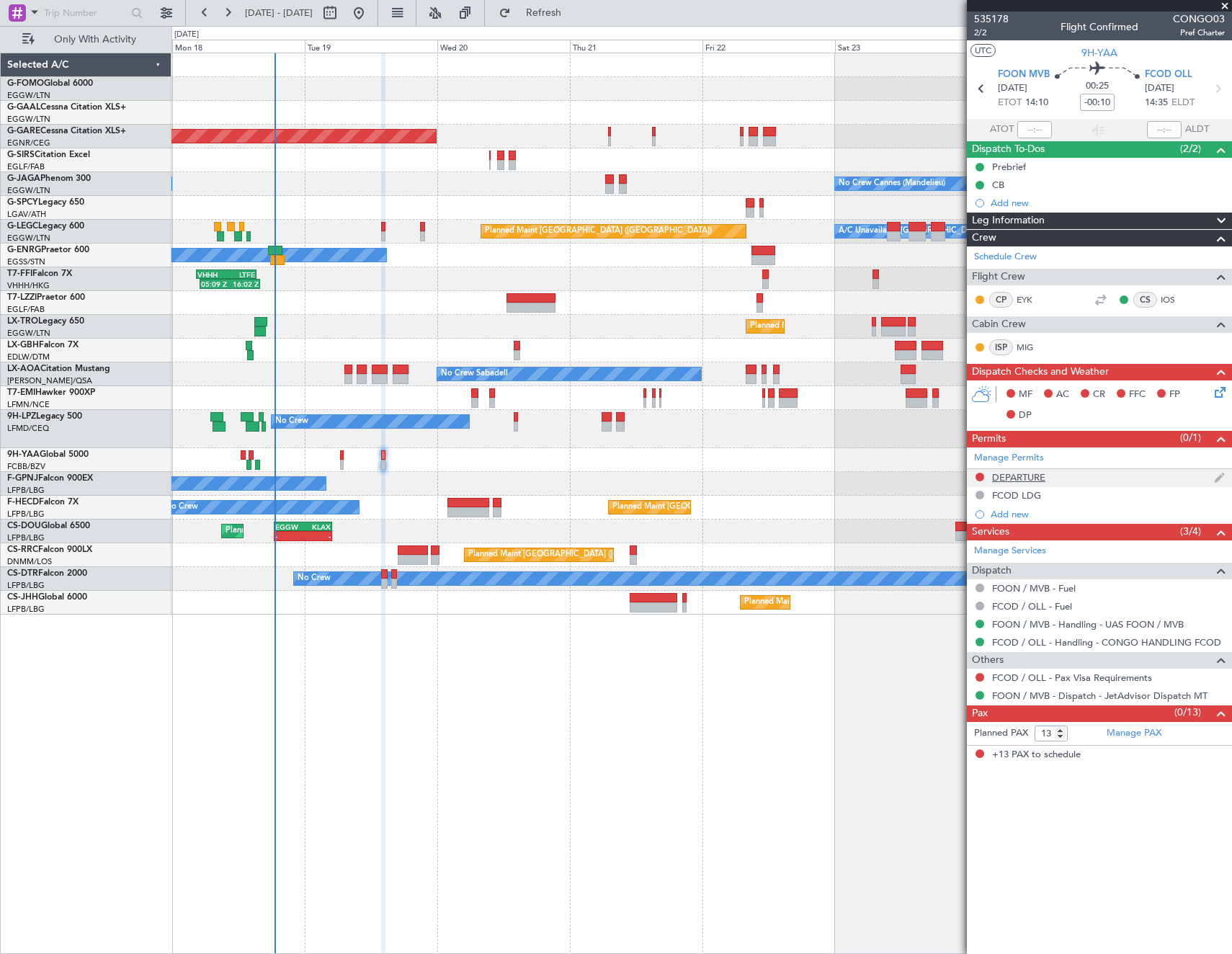
click at [1024, 474] on div "DEPARTURE" at bounding box center [1019, 477] width 53 height 12
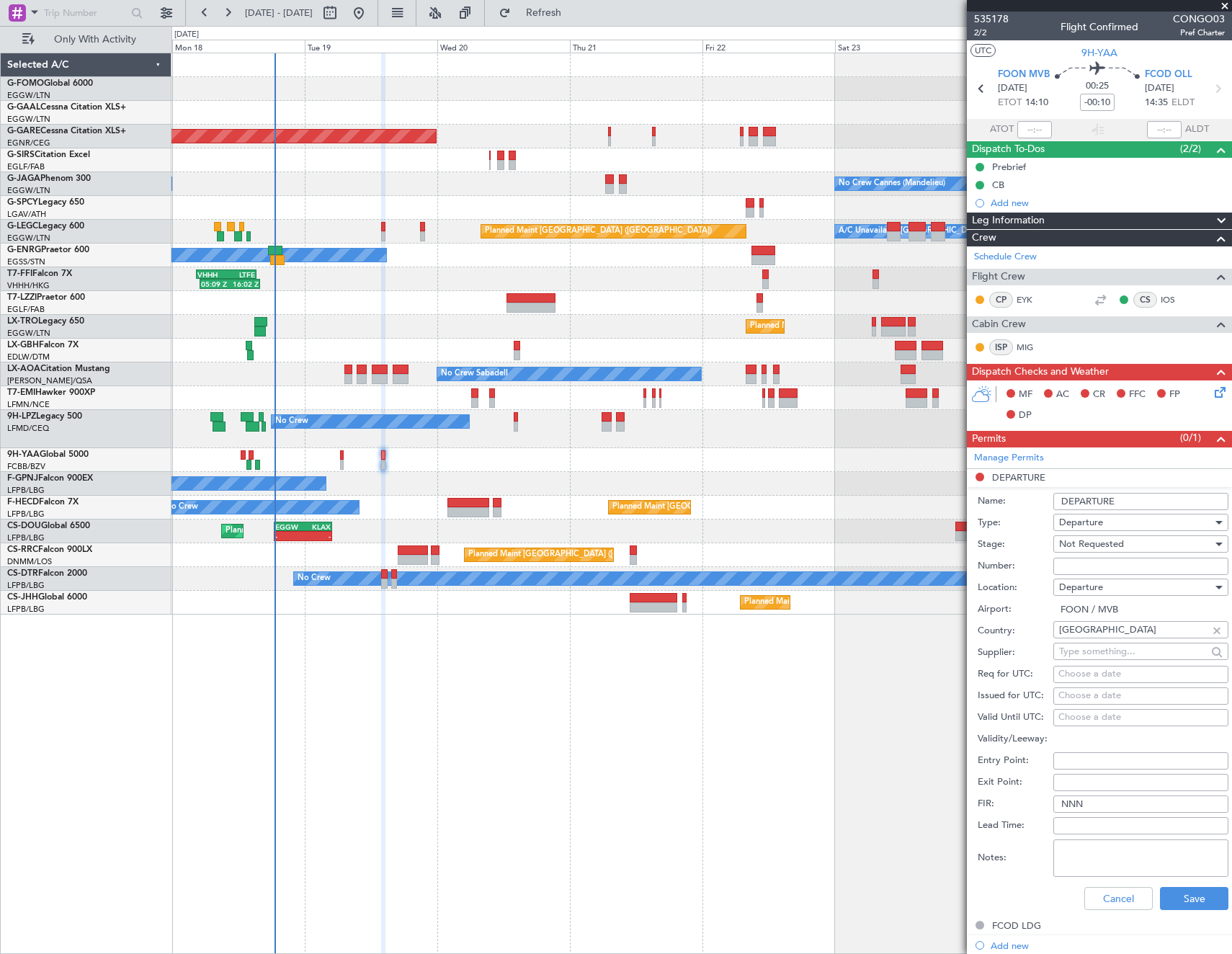
click at [1115, 563] on input "Number:" at bounding box center [1141, 566] width 175 height 17
paste input "N GA AVX 2025 03420"
type input "N GA AVX 2025 03420"
click at [1125, 543] on div "Not Requested" at bounding box center [1136, 544] width 154 height 22
click at [1099, 658] on span "Received OK" at bounding box center [1136, 659] width 151 height 22
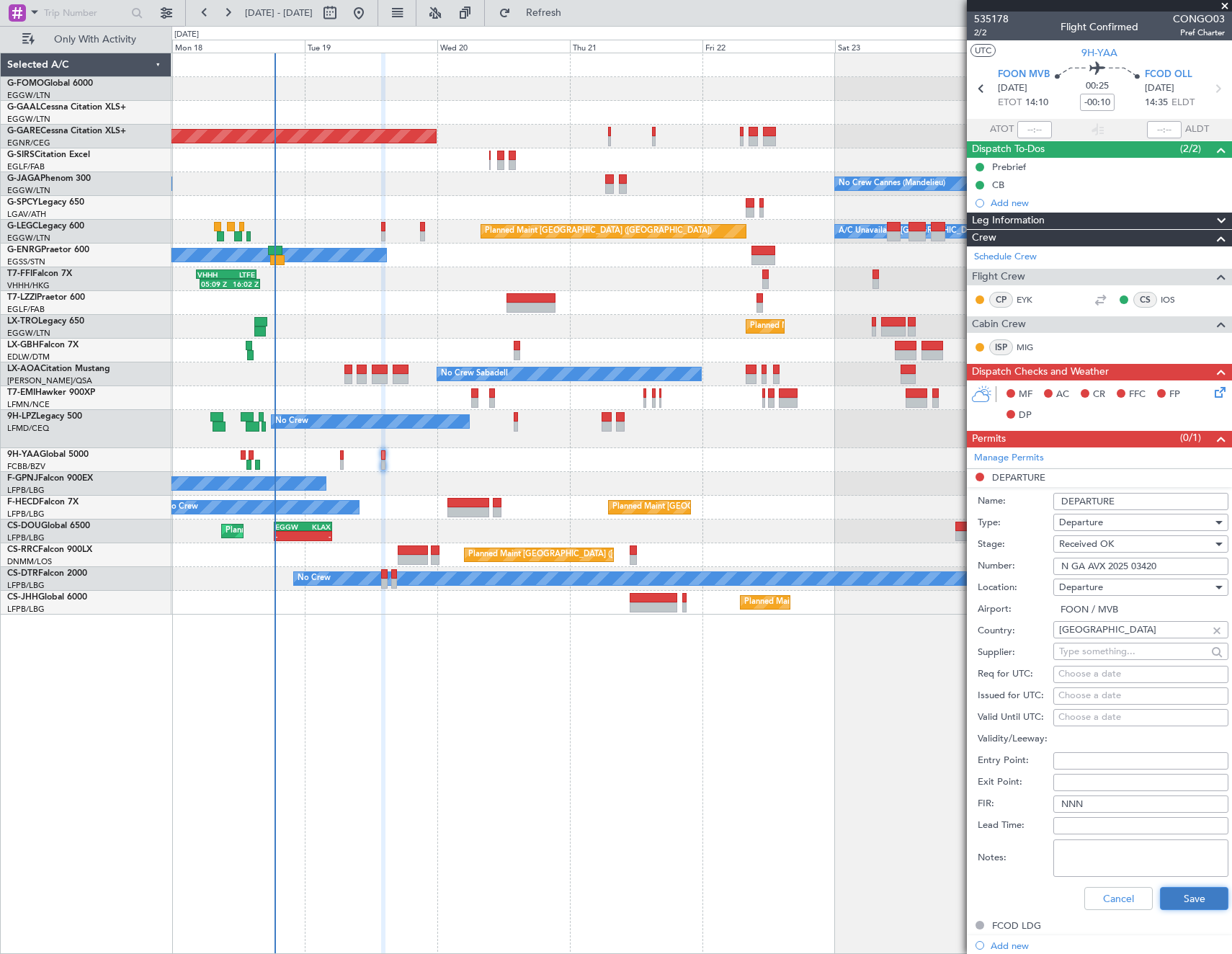
click at [1183, 899] on button "Save" at bounding box center [1194, 898] width 69 height 23
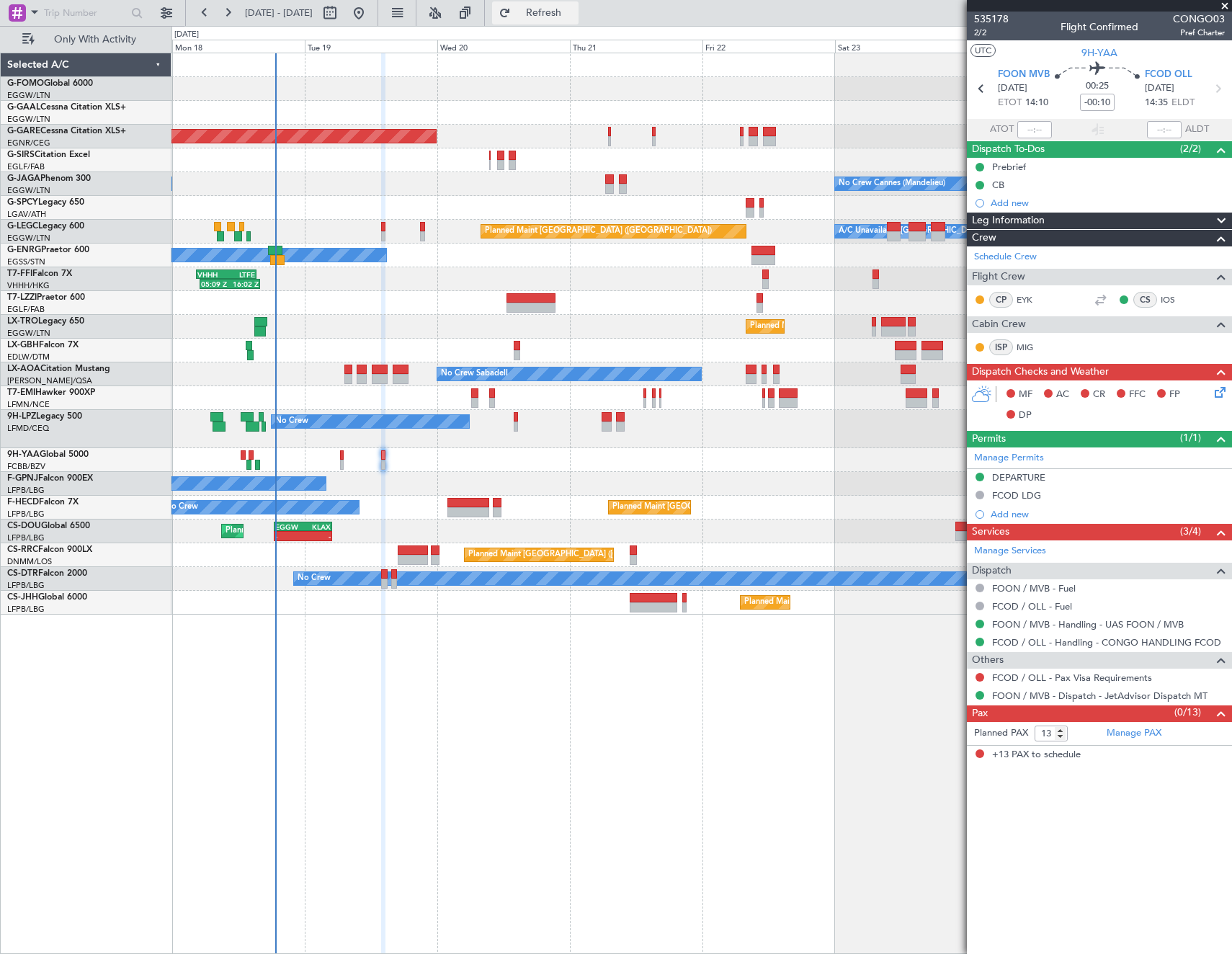
click at [575, 14] on span "Refresh" at bounding box center [544, 13] width 61 height 10
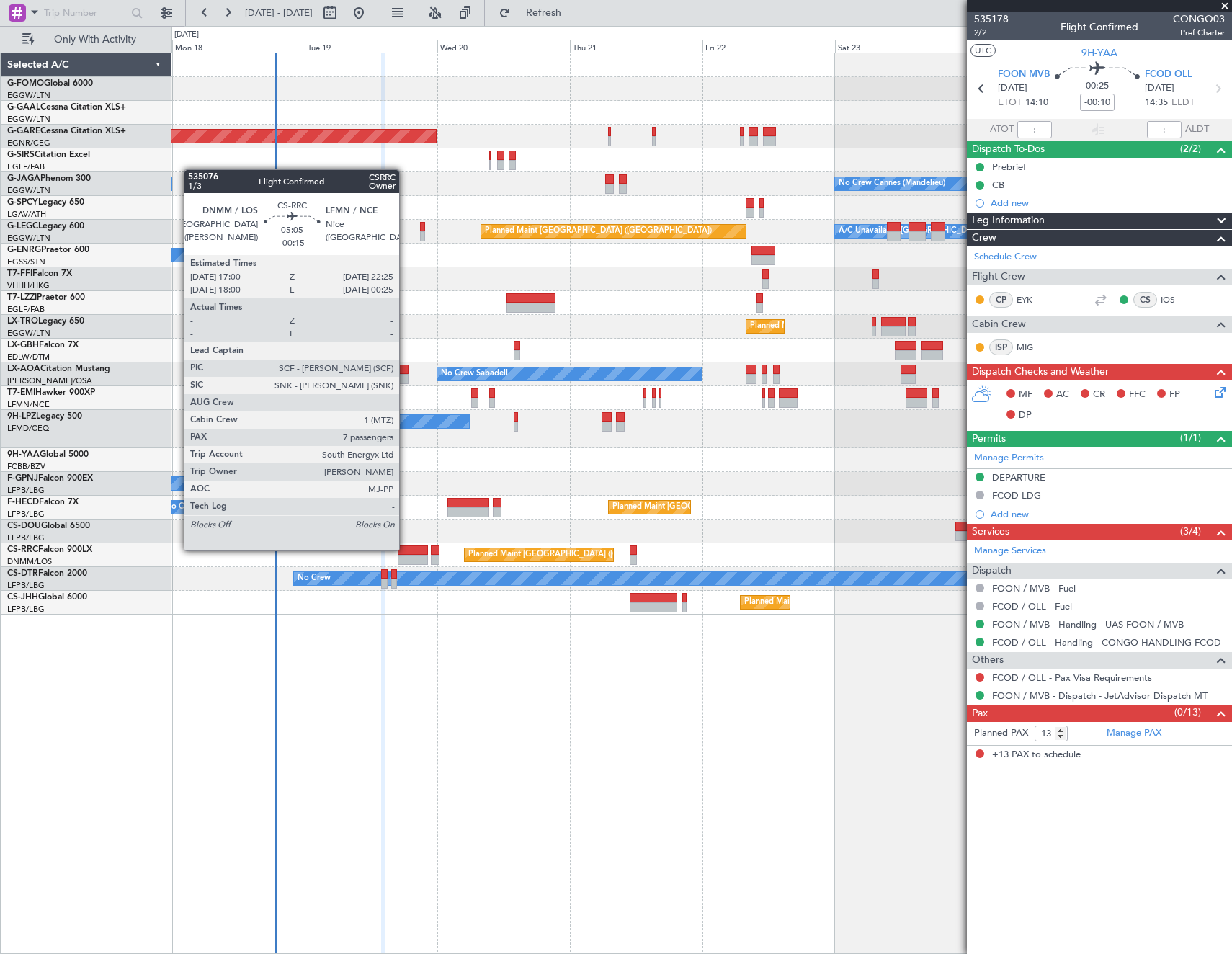
click at [406, 549] on div at bounding box center [412, 550] width 30 height 10
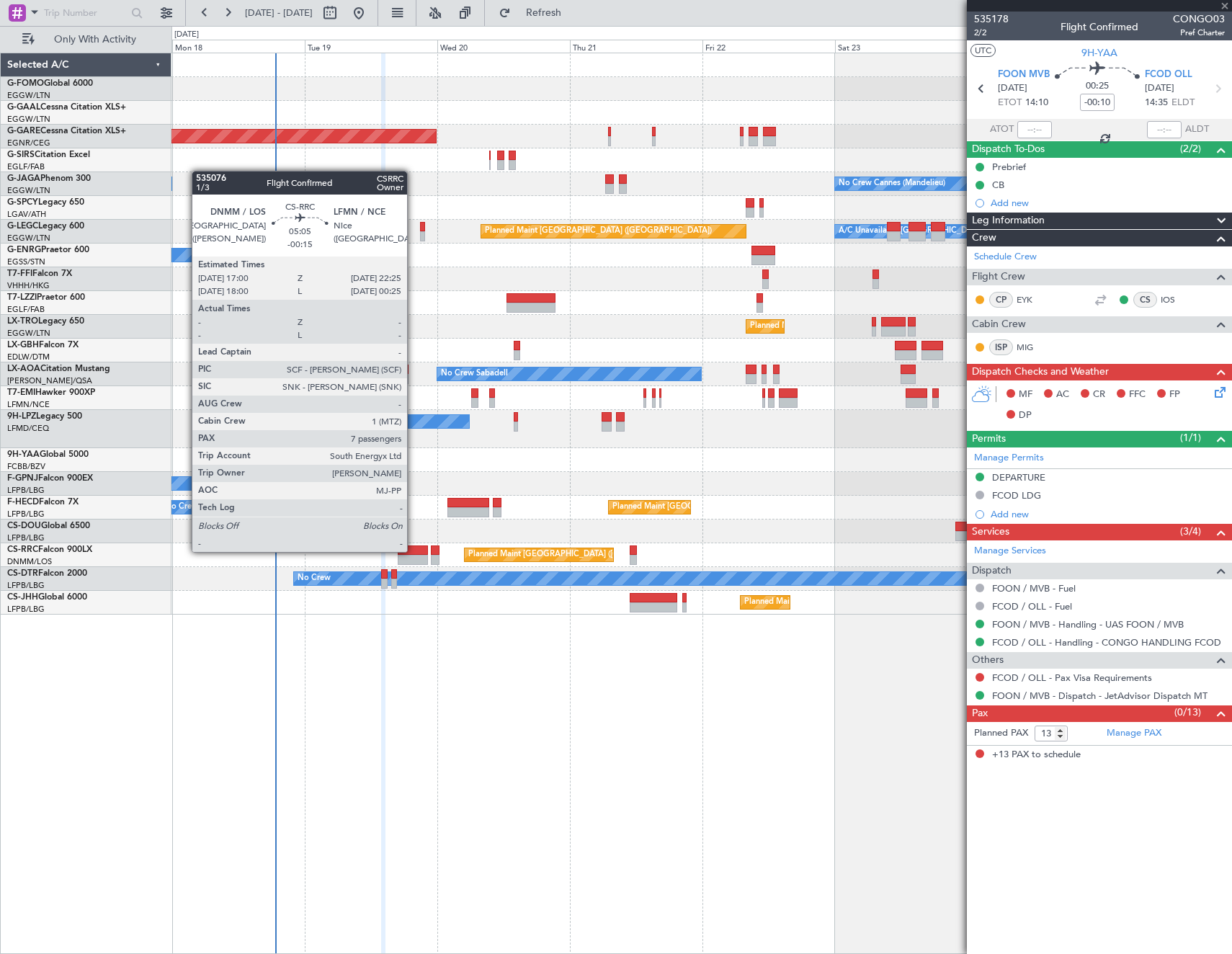
type input "-00:15"
type input "7"
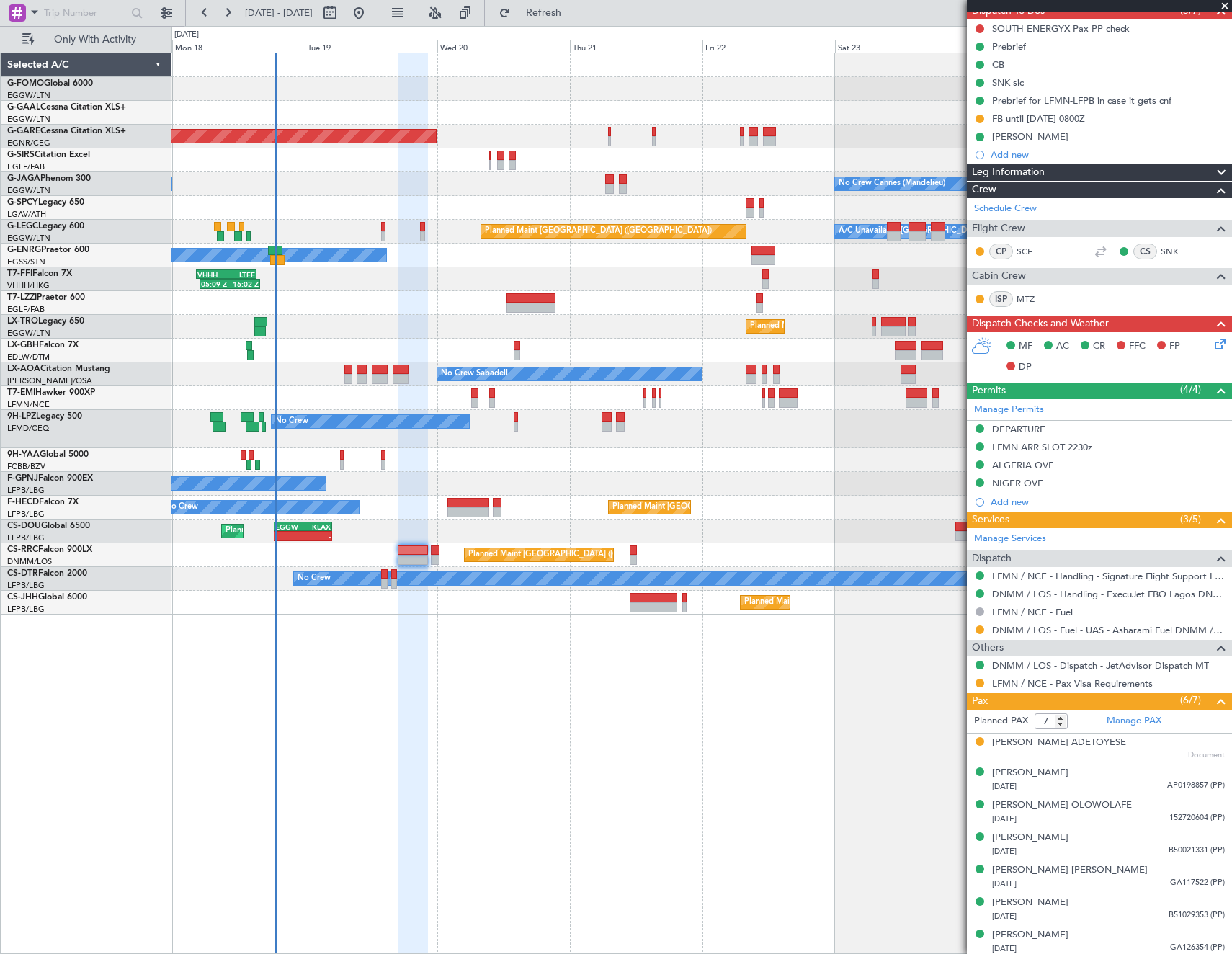
scroll to position [142, 0]
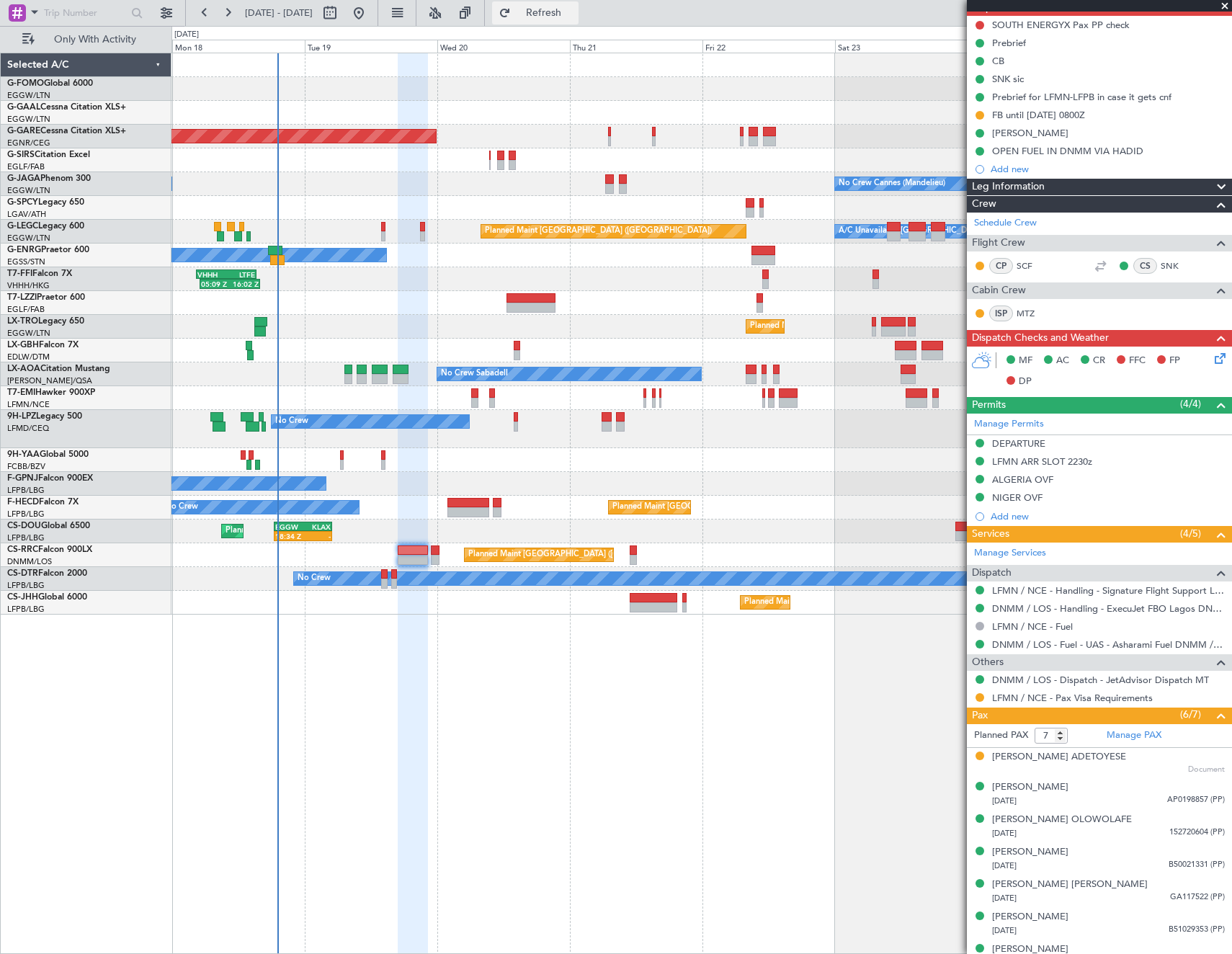
click at [575, 17] on span "Refresh" at bounding box center [544, 13] width 61 height 10
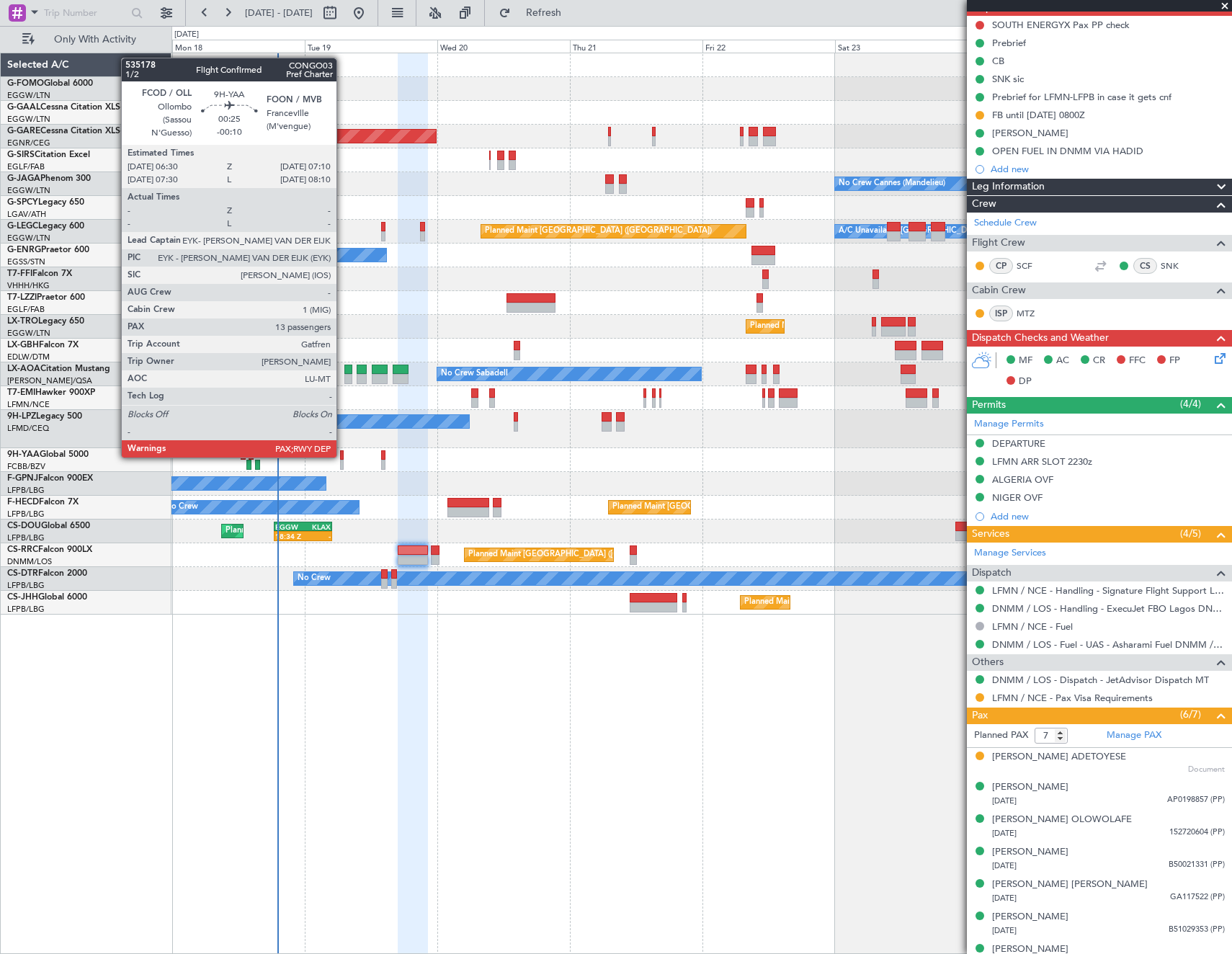
click at [343, 456] on div at bounding box center [342, 455] width 4 height 10
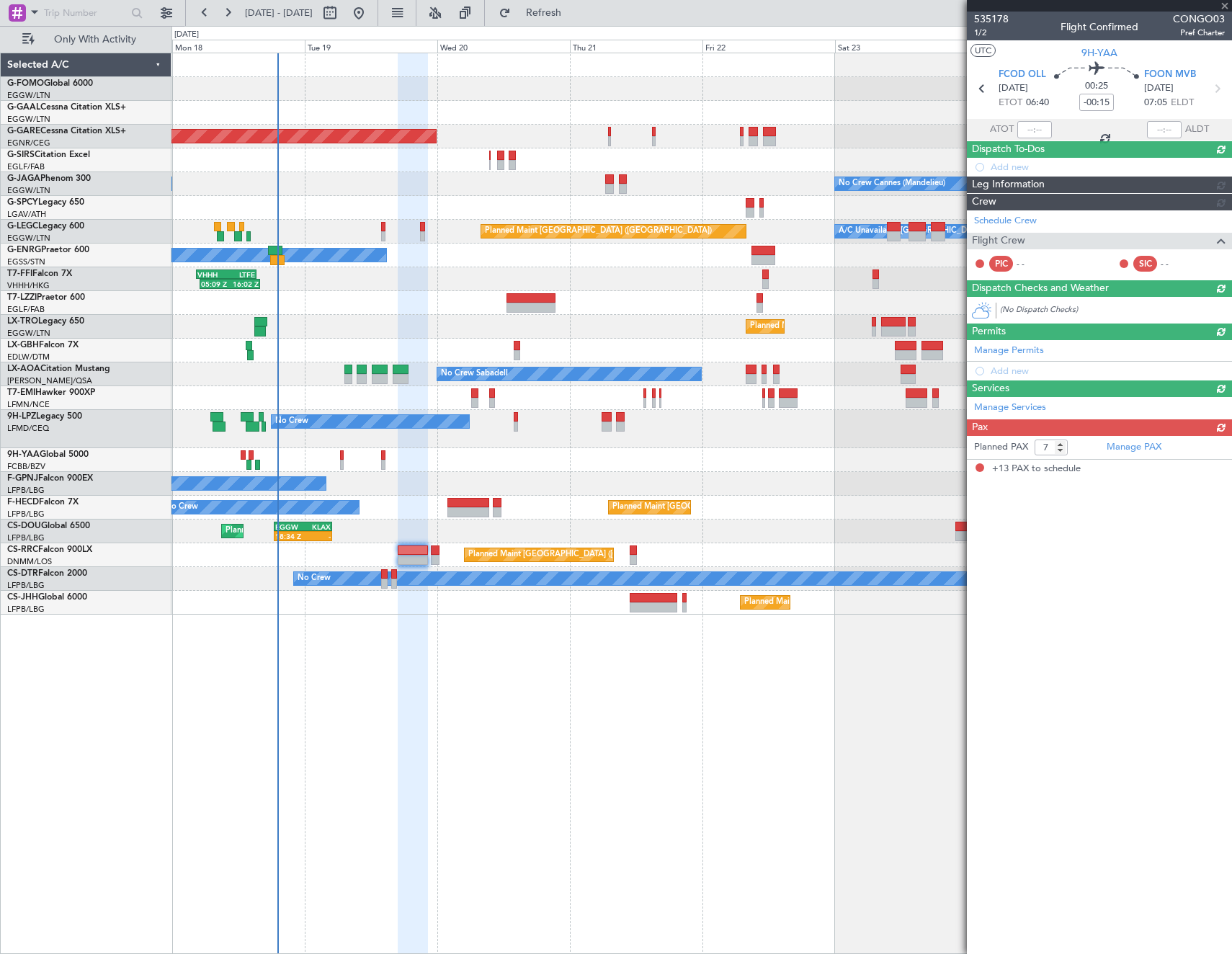
type input "-00:10"
type input "13"
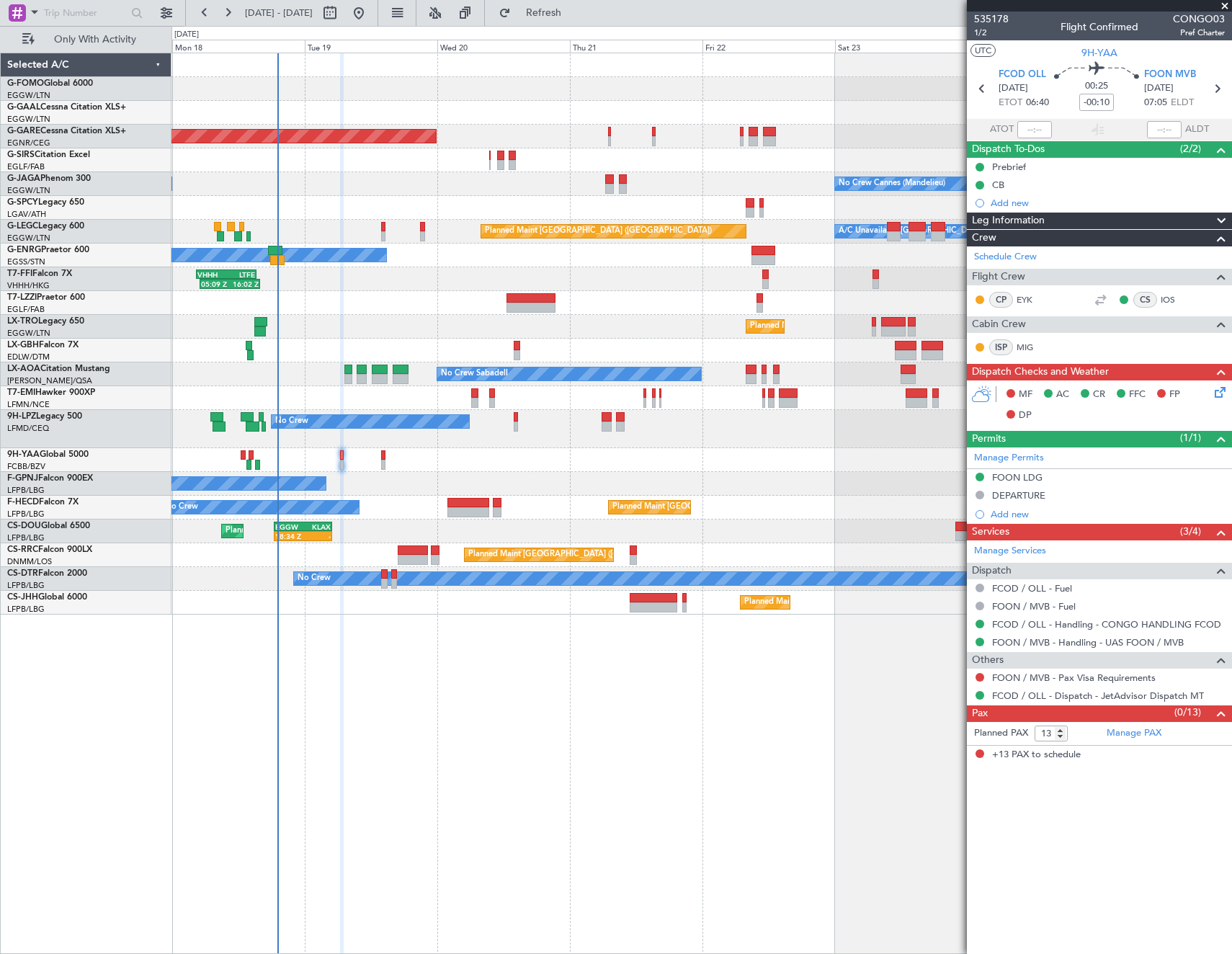
click at [1217, 395] on icon at bounding box center [1217, 389] width 11 height 11
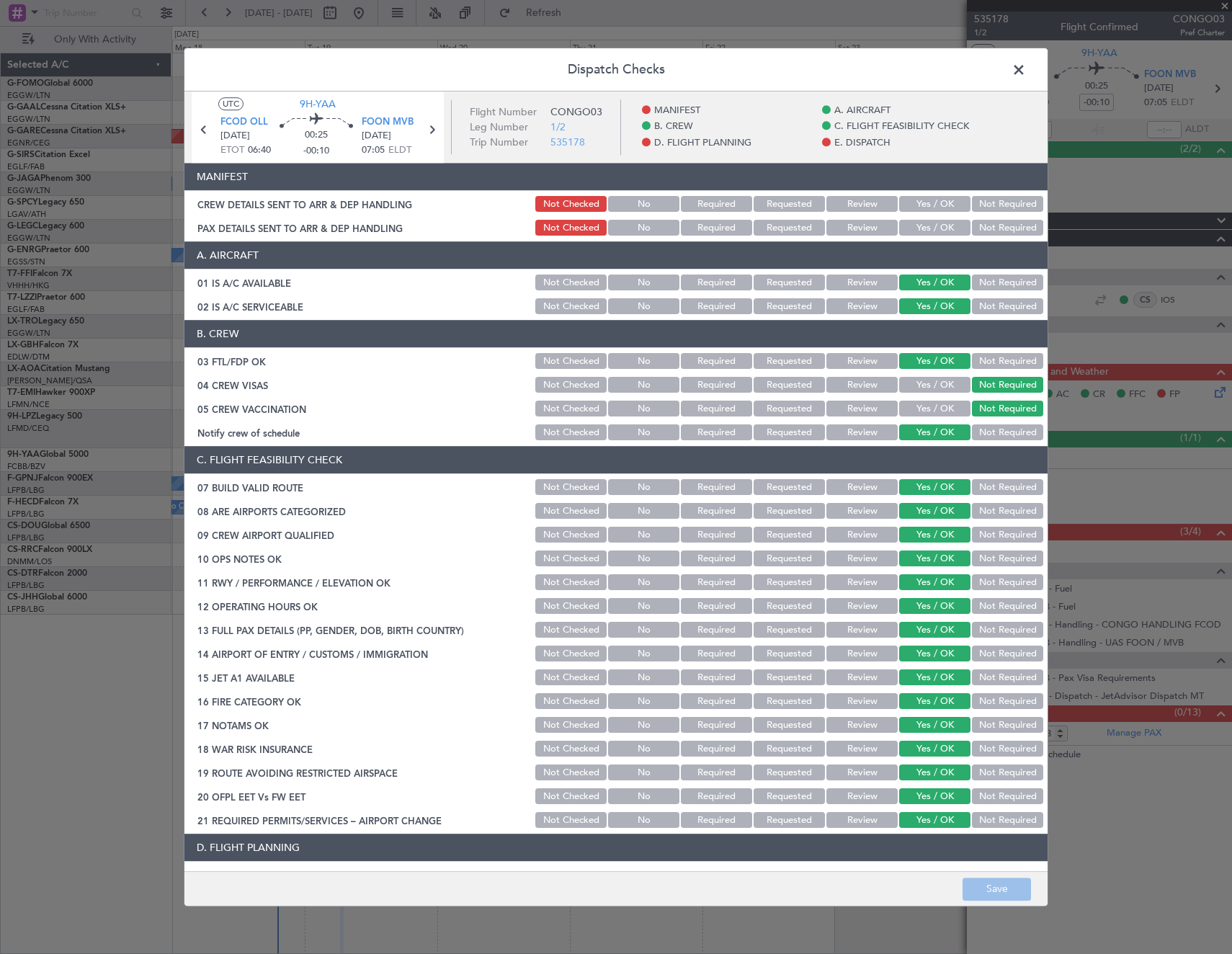
click at [1026, 62] on span at bounding box center [1026, 74] width 0 height 29
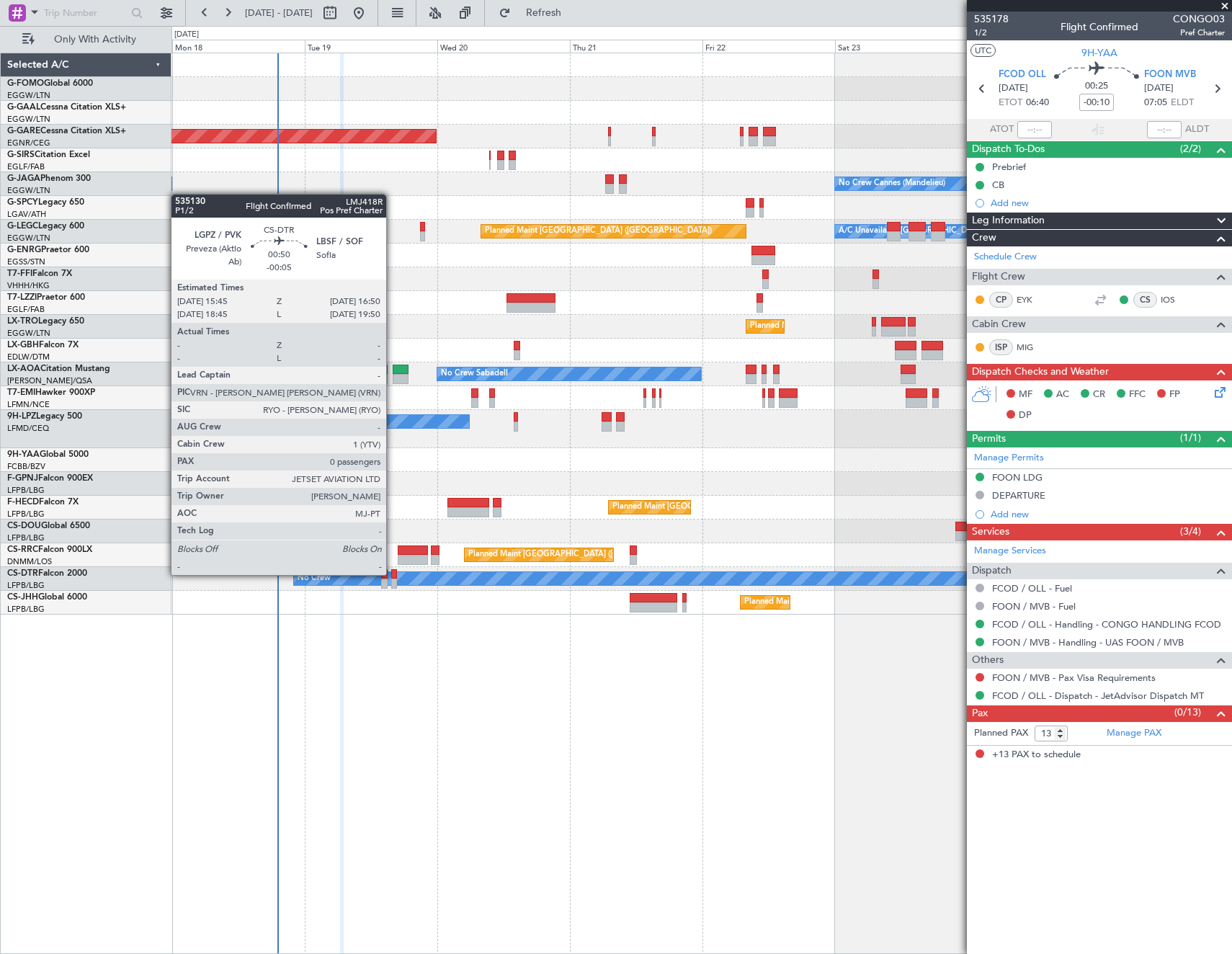
click at [393, 574] on div at bounding box center [394, 574] width 6 height 10
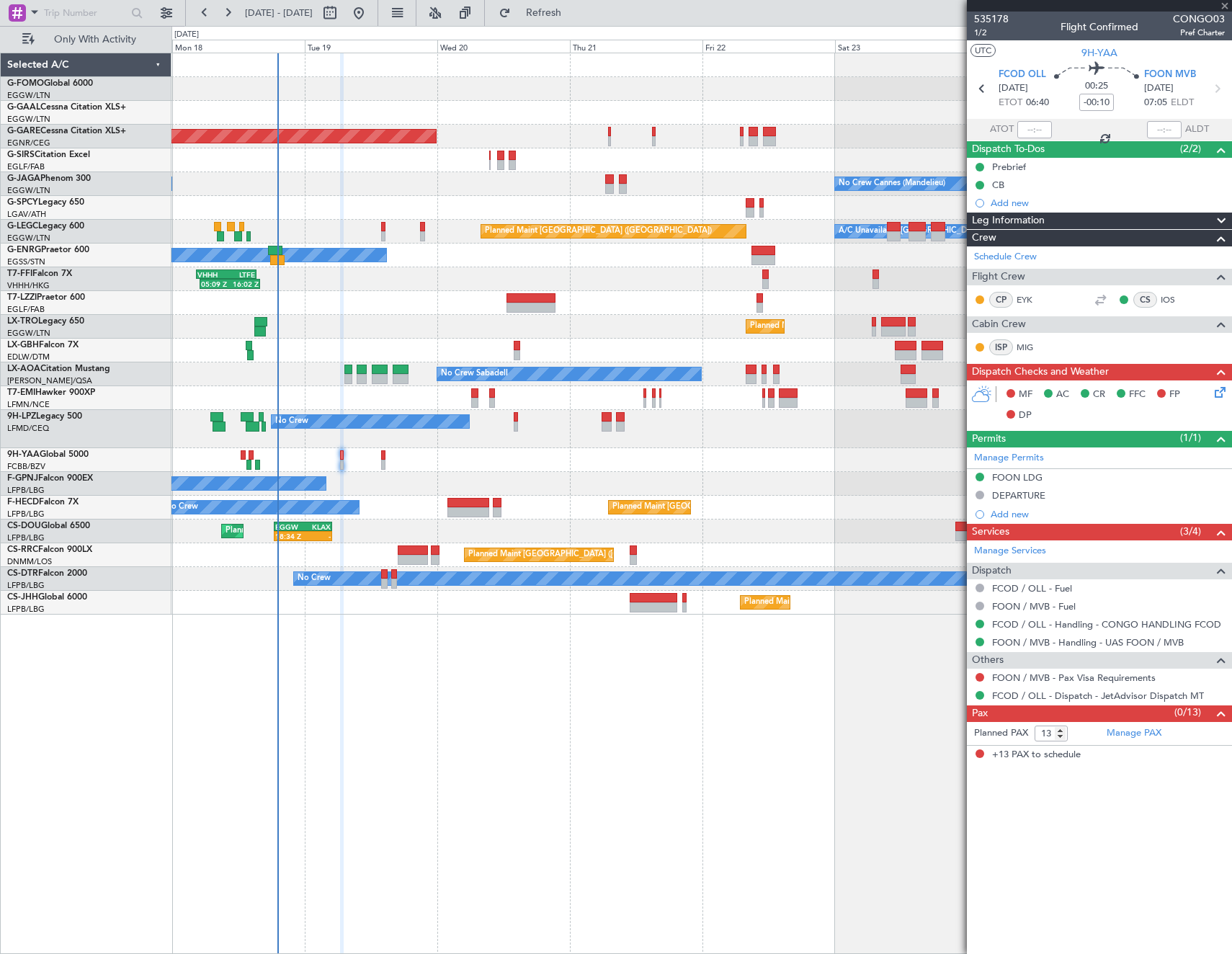
type input "-00:05"
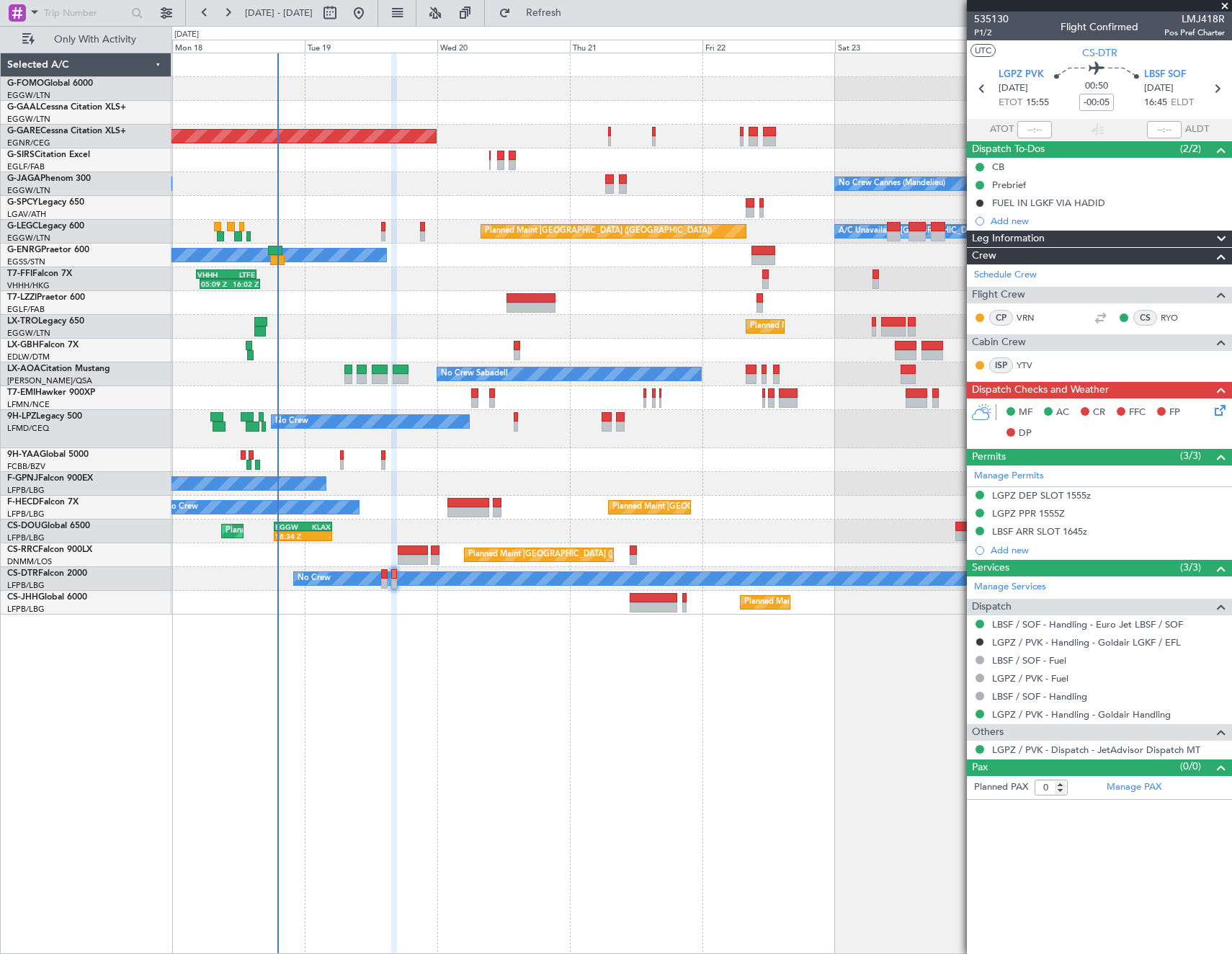
click at [380, 570] on div "No Crew" at bounding box center [702, 579] width 1060 height 23
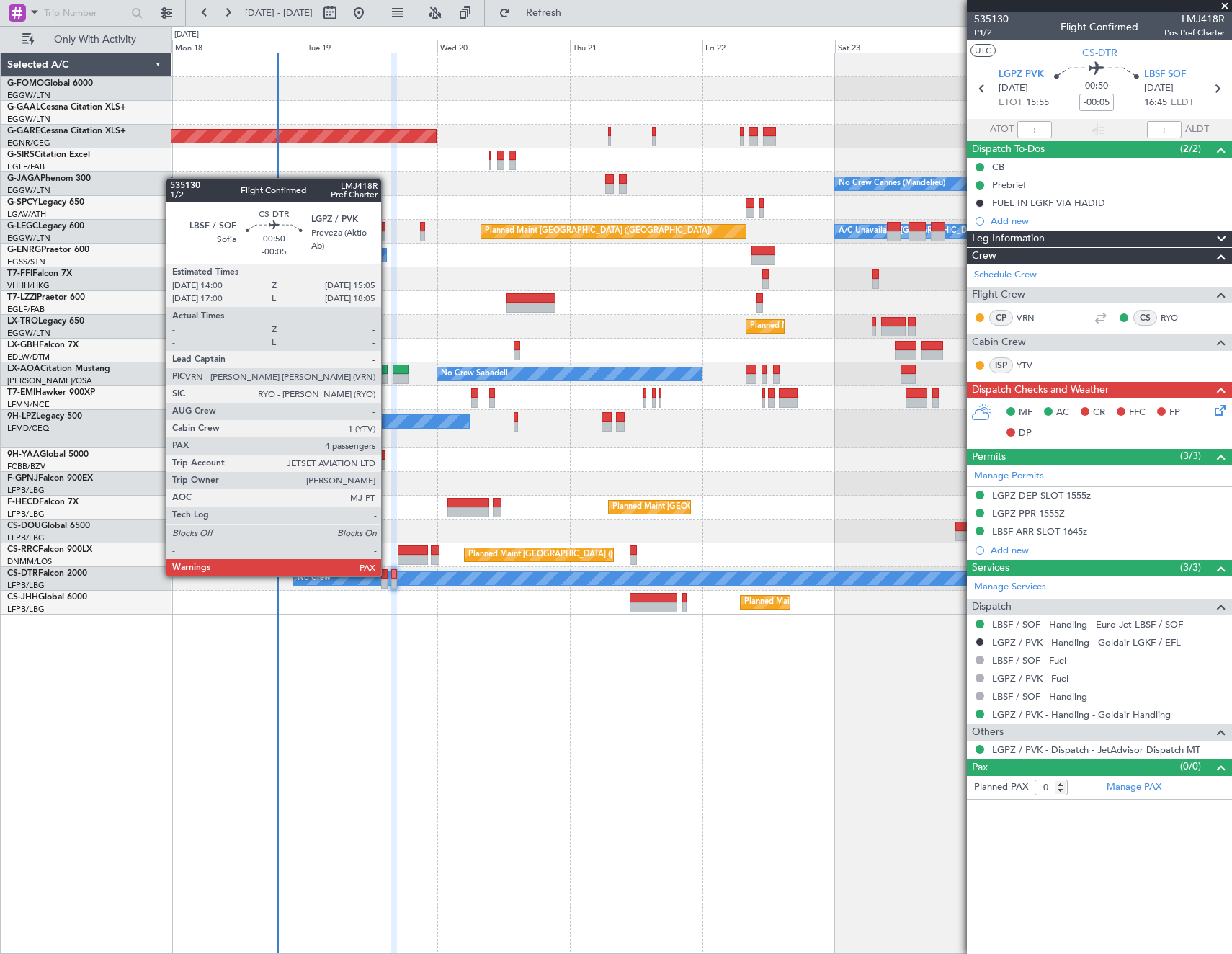
click at [388, 575] on div at bounding box center [384, 574] width 6 height 10
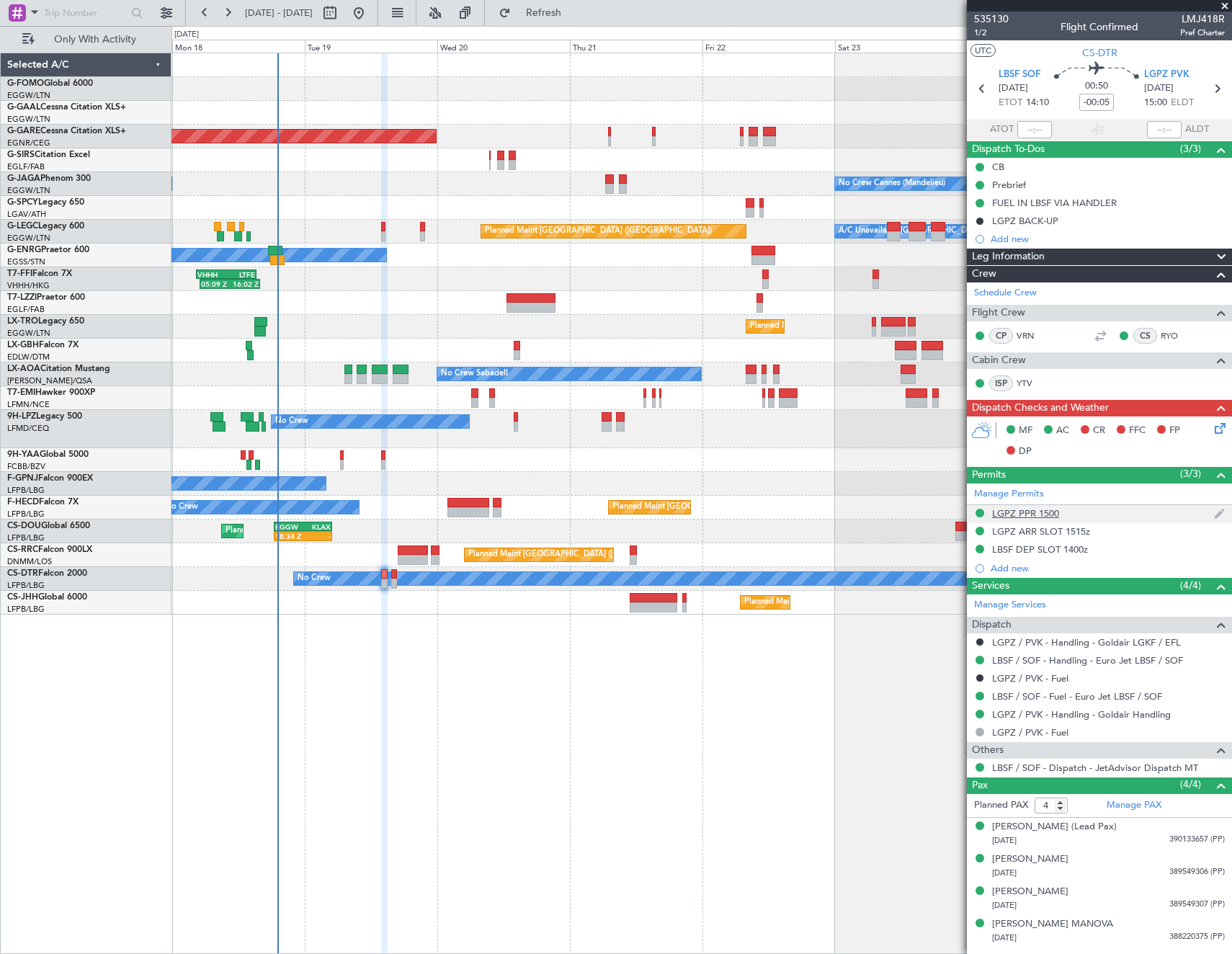
click at [1014, 512] on div "LGPZ PPR 1500" at bounding box center [1026, 513] width 67 height 12
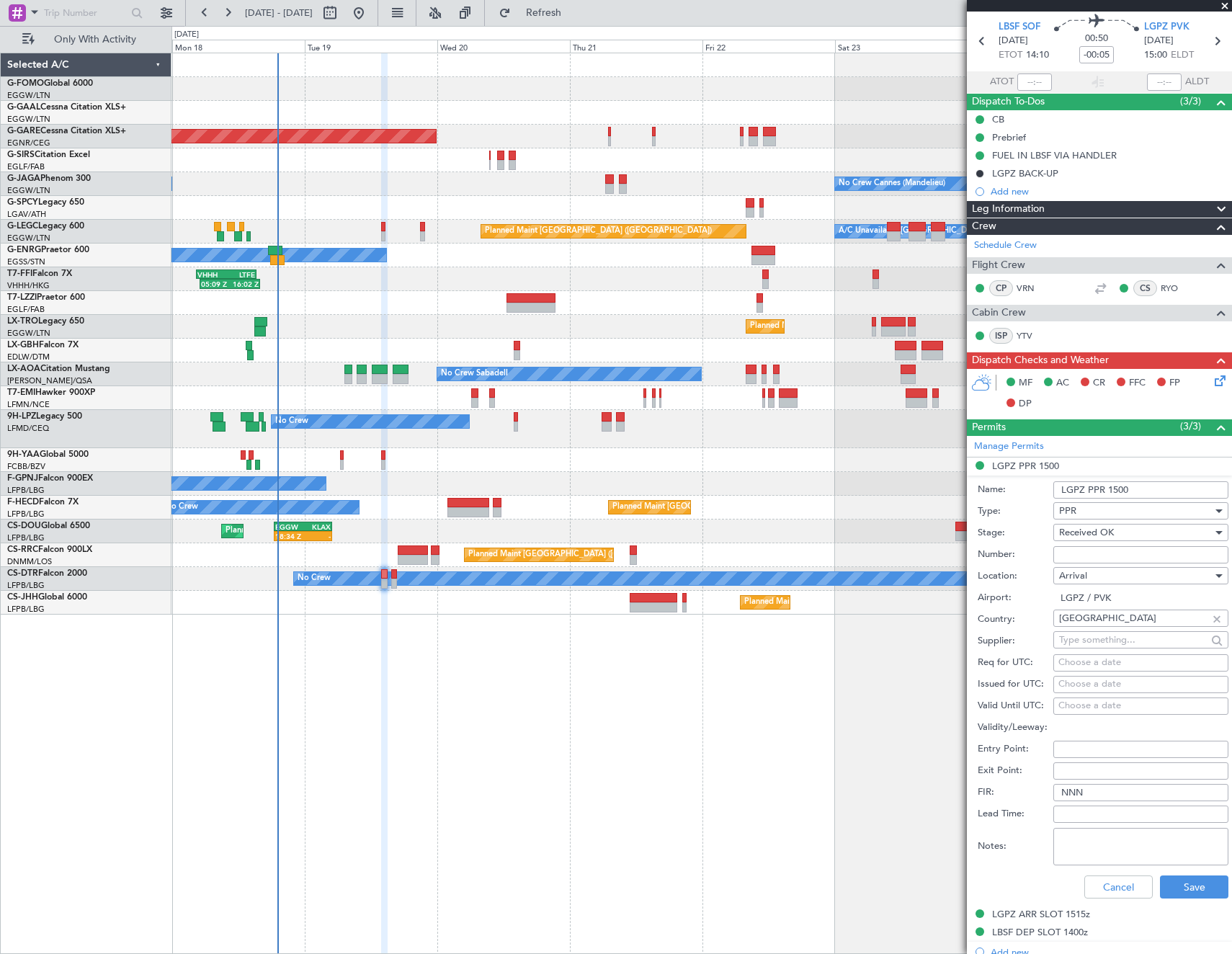
scroll to position [72, 0]
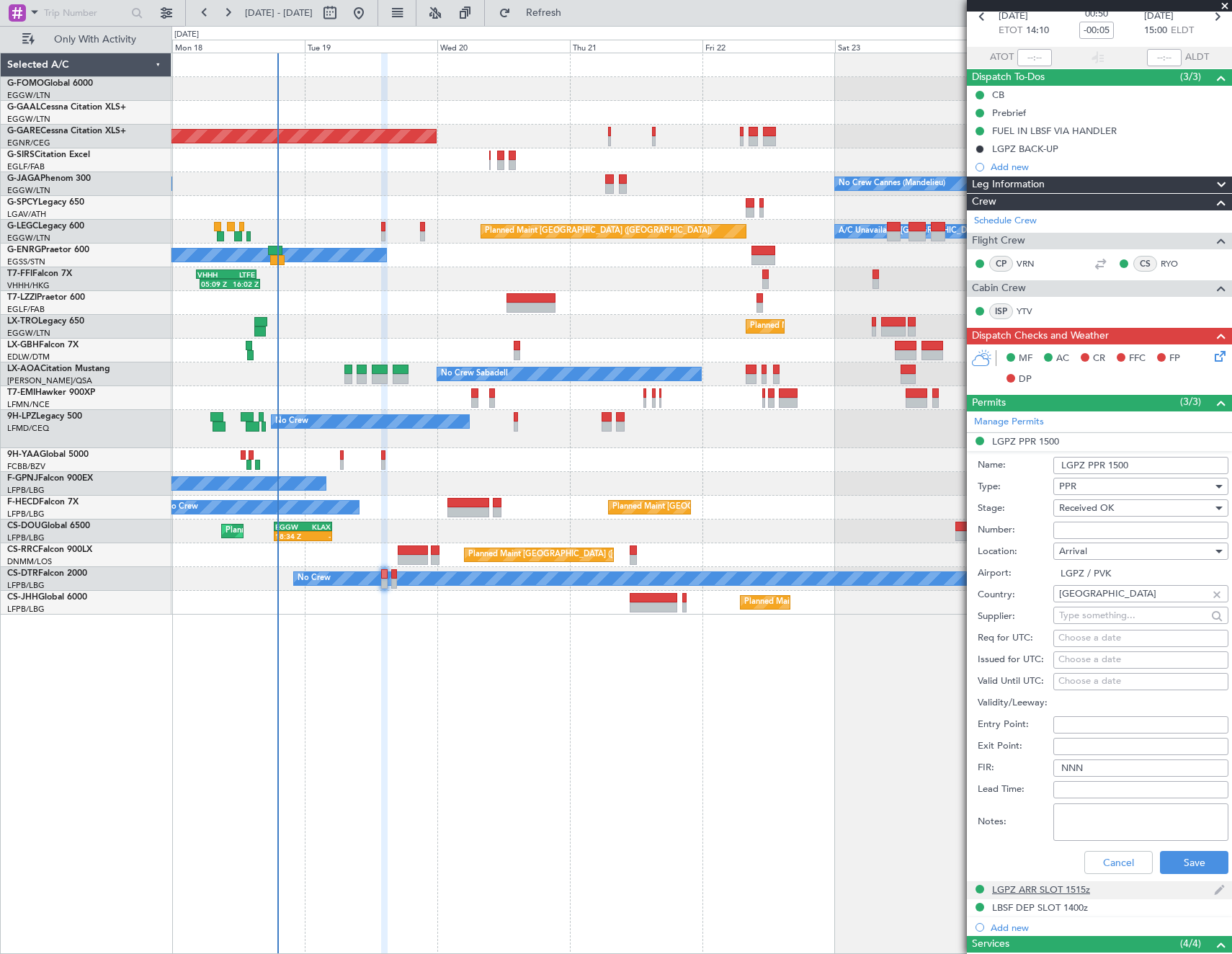
click at [1019, 888] on div "LGPZ ARR SLOT 1515z" at bounding box center [1041, 888] width 98 height 12
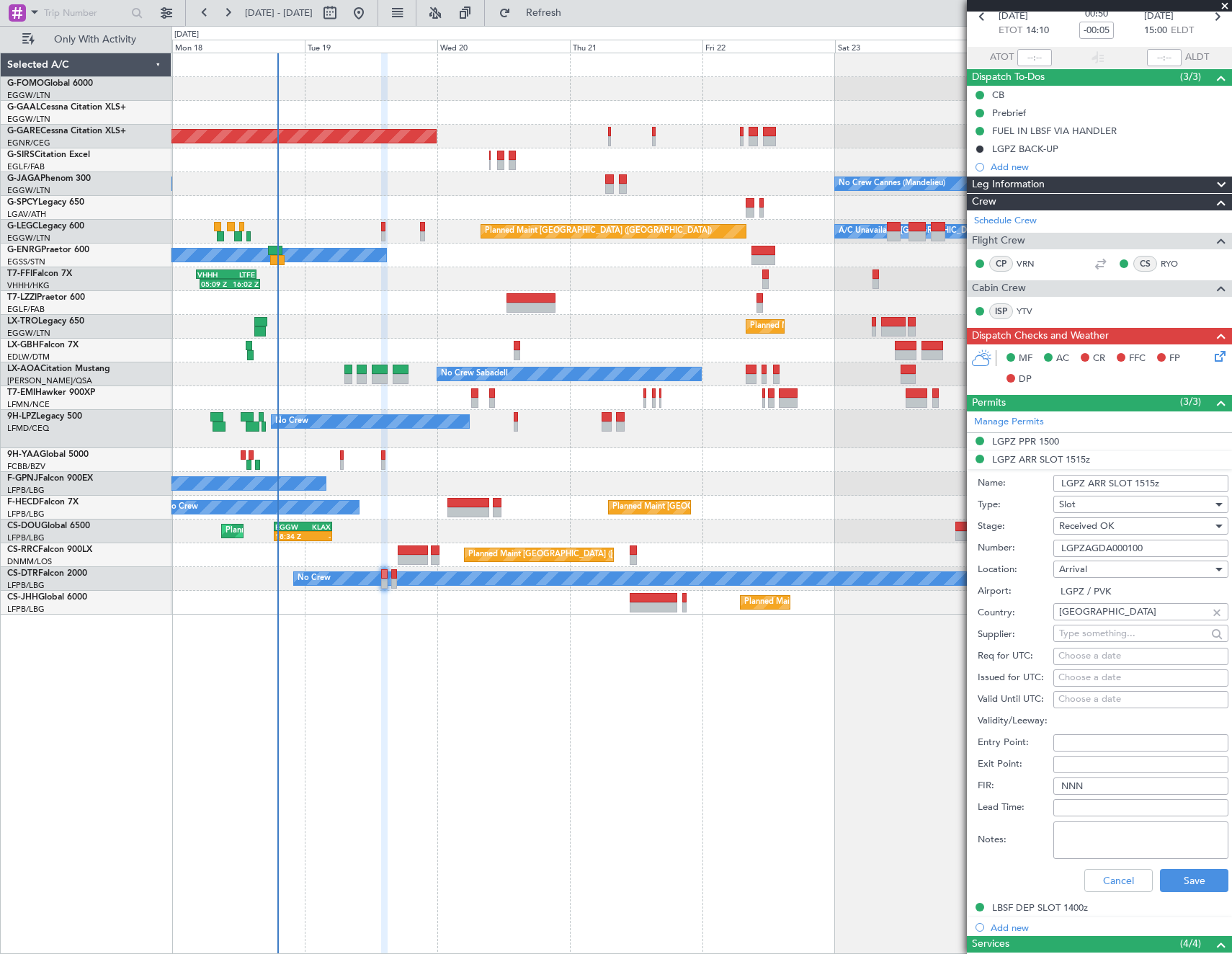
click at [1124, 548] on input "LGPZAGDA000100" at bounding box center [1141, 548] width 175 height 17
click at [1032, 907] on div "LBSF DEP SLOT 1400z" at bounding box center [1040, 907] width 96 height 12
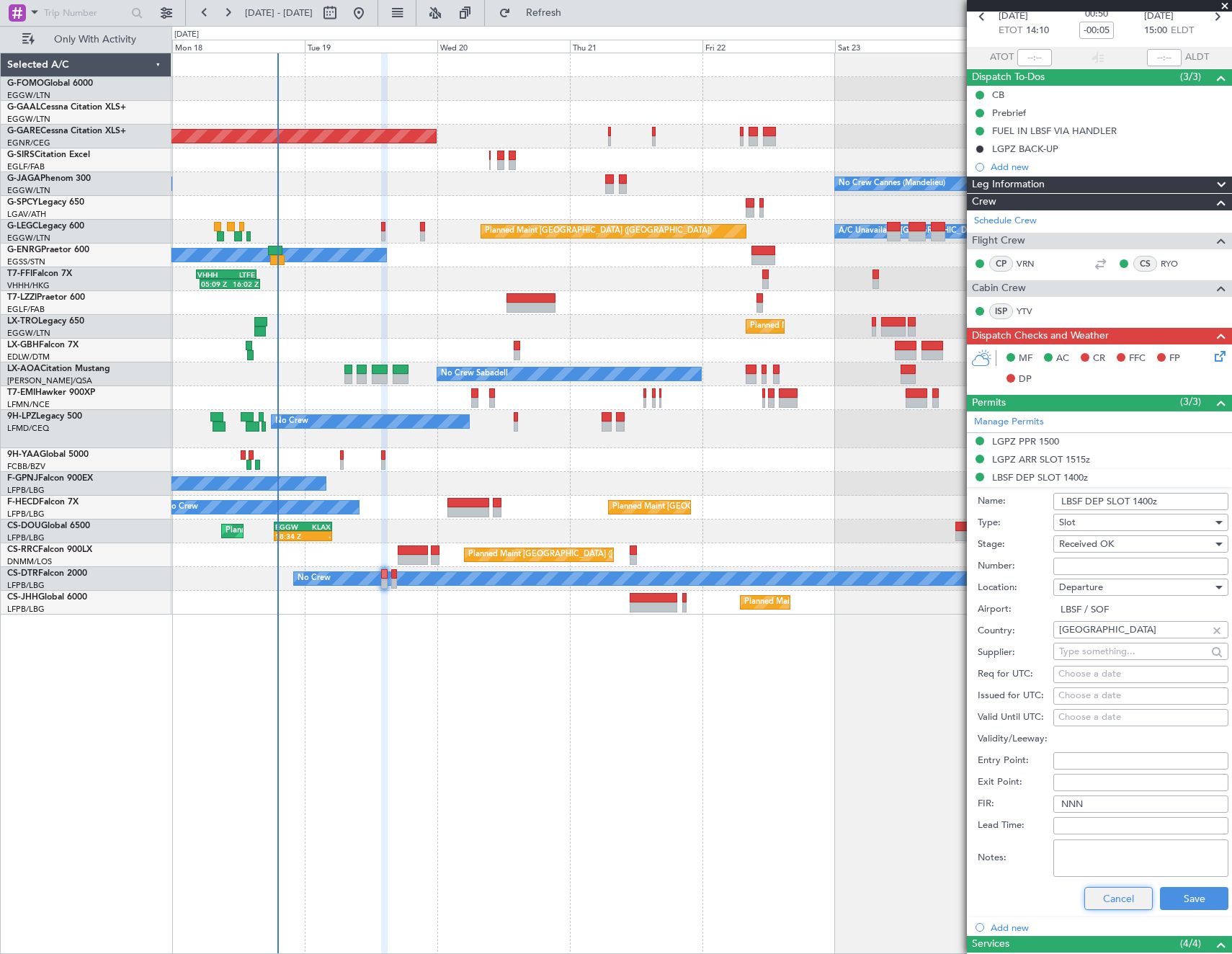
click at [1107, 896] on button "Cancel" at bounding box center [1119, 898] width 69 height 23
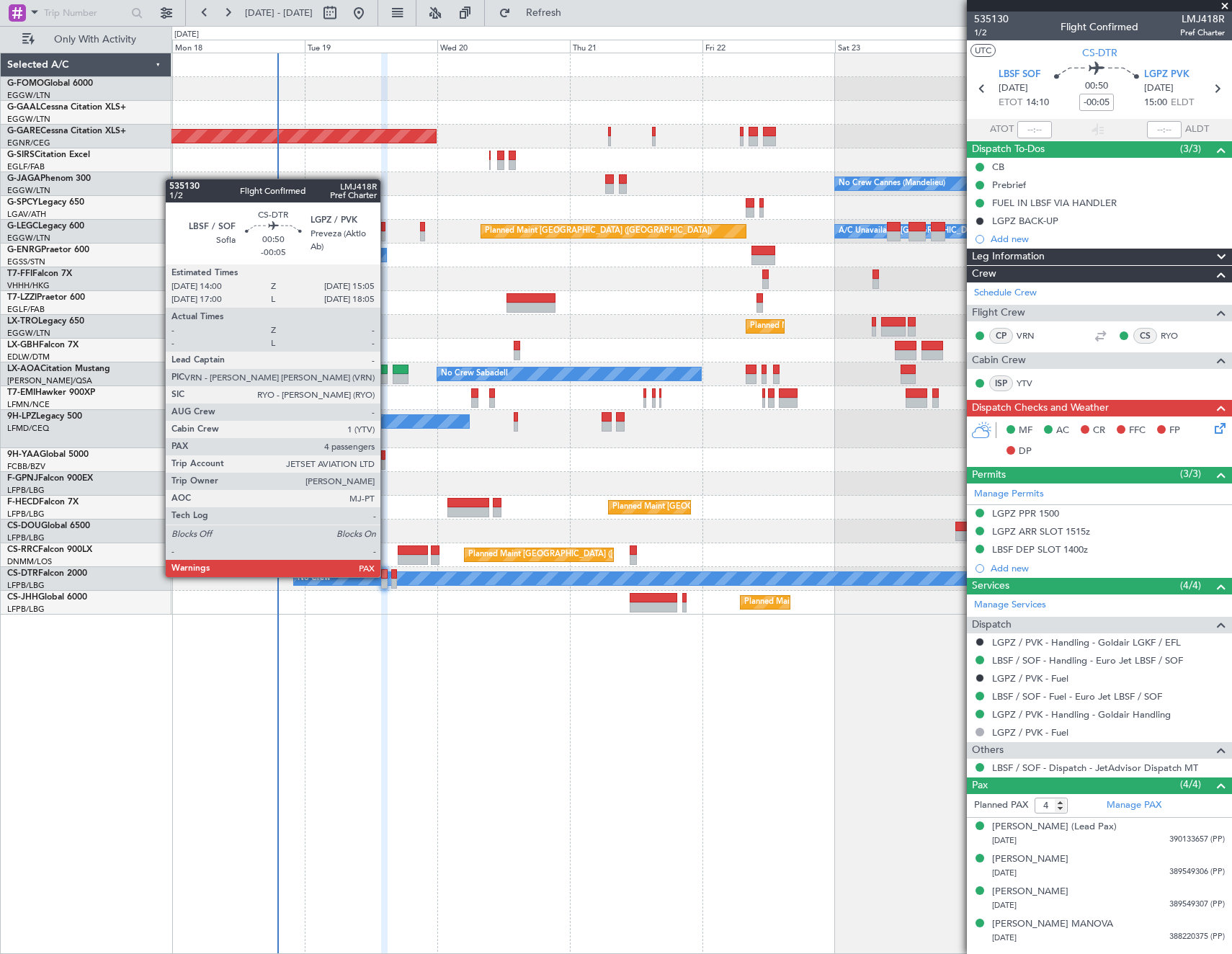
click at [387, 575] on div at bounding box center [384, 574] width 6 height 10
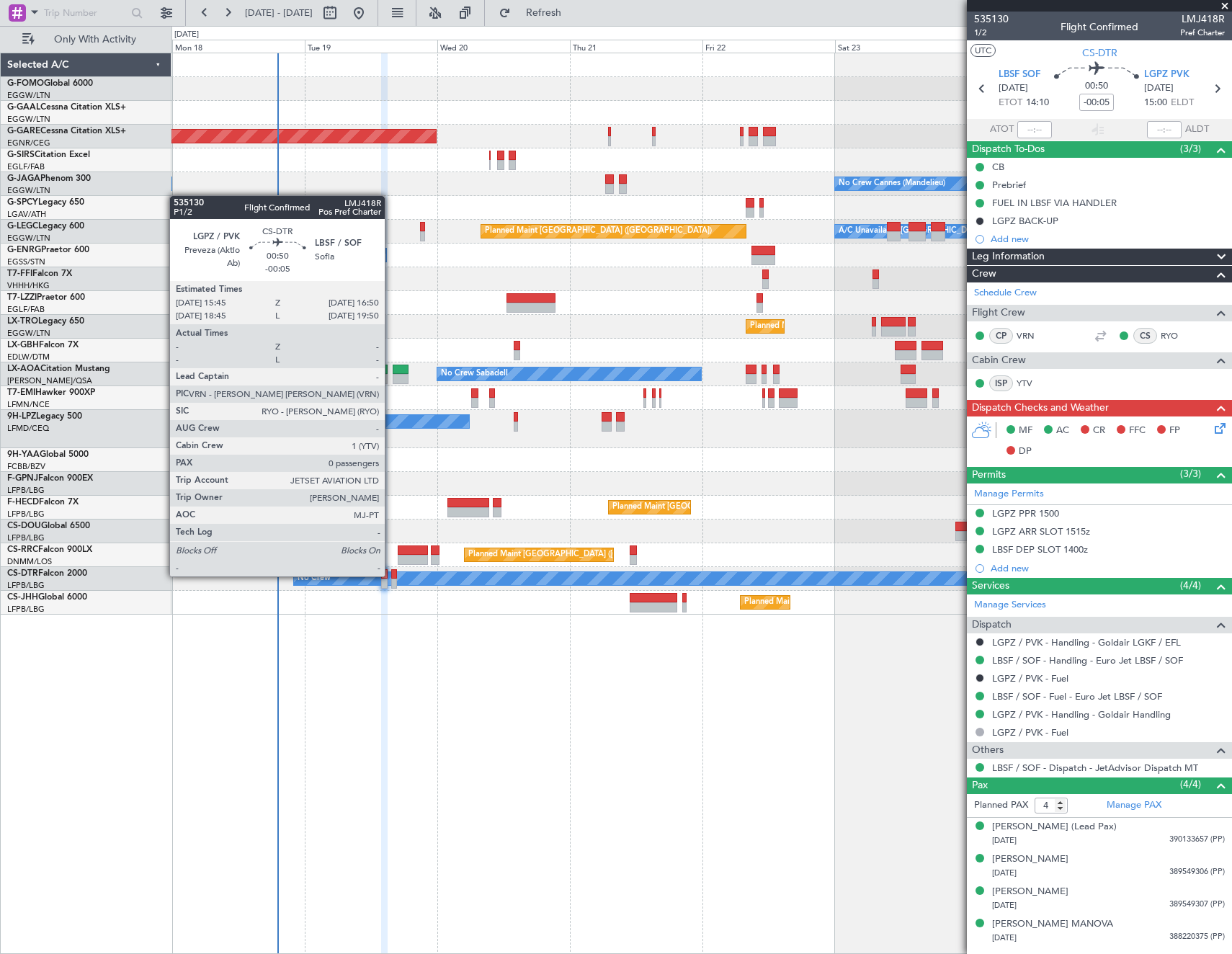
click at [391, 575] on div at bounding box center [394, 574] width 6 height 10
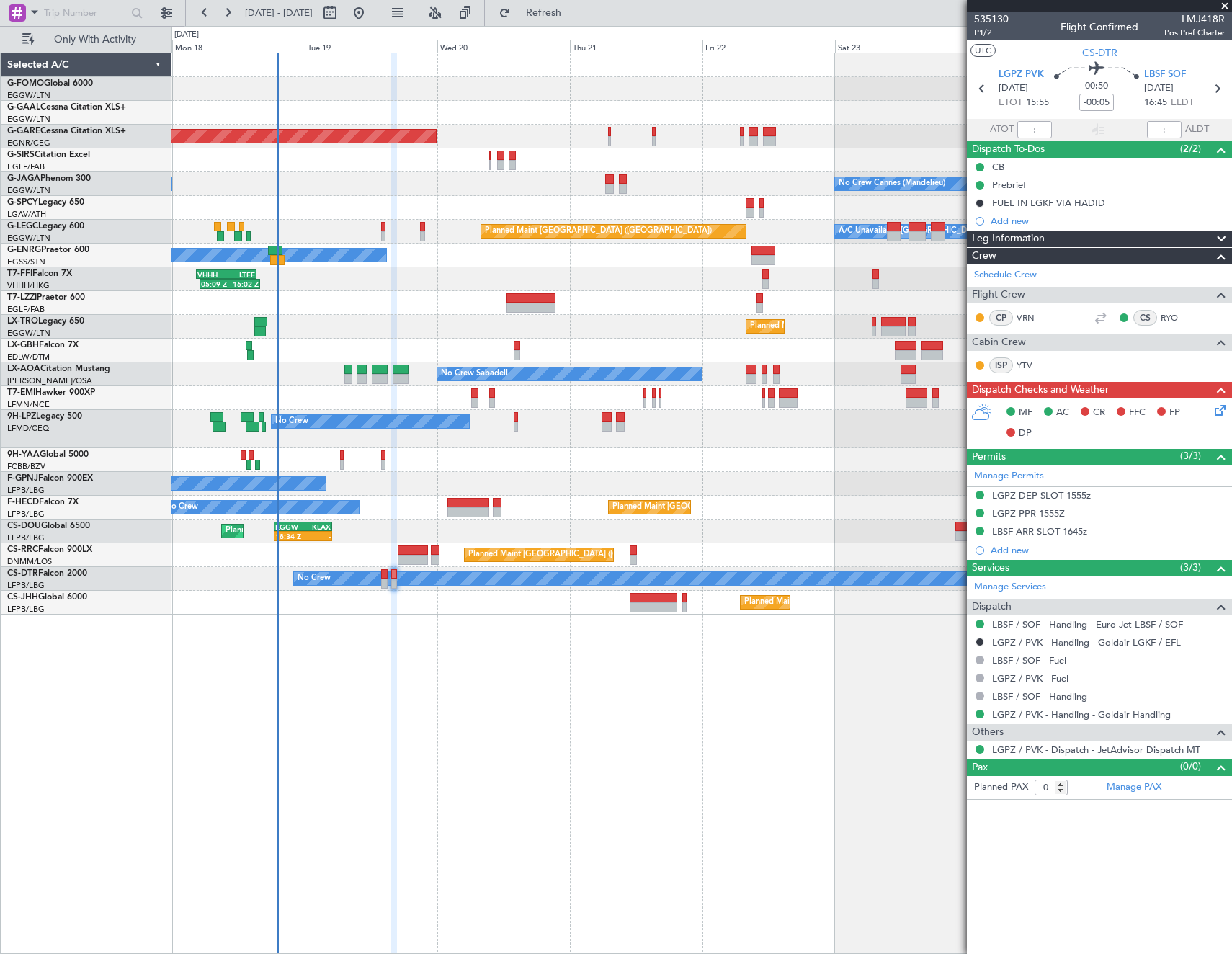
click at [1217, 412] on icon at bounding box center [1217, 408] width 11 height 11
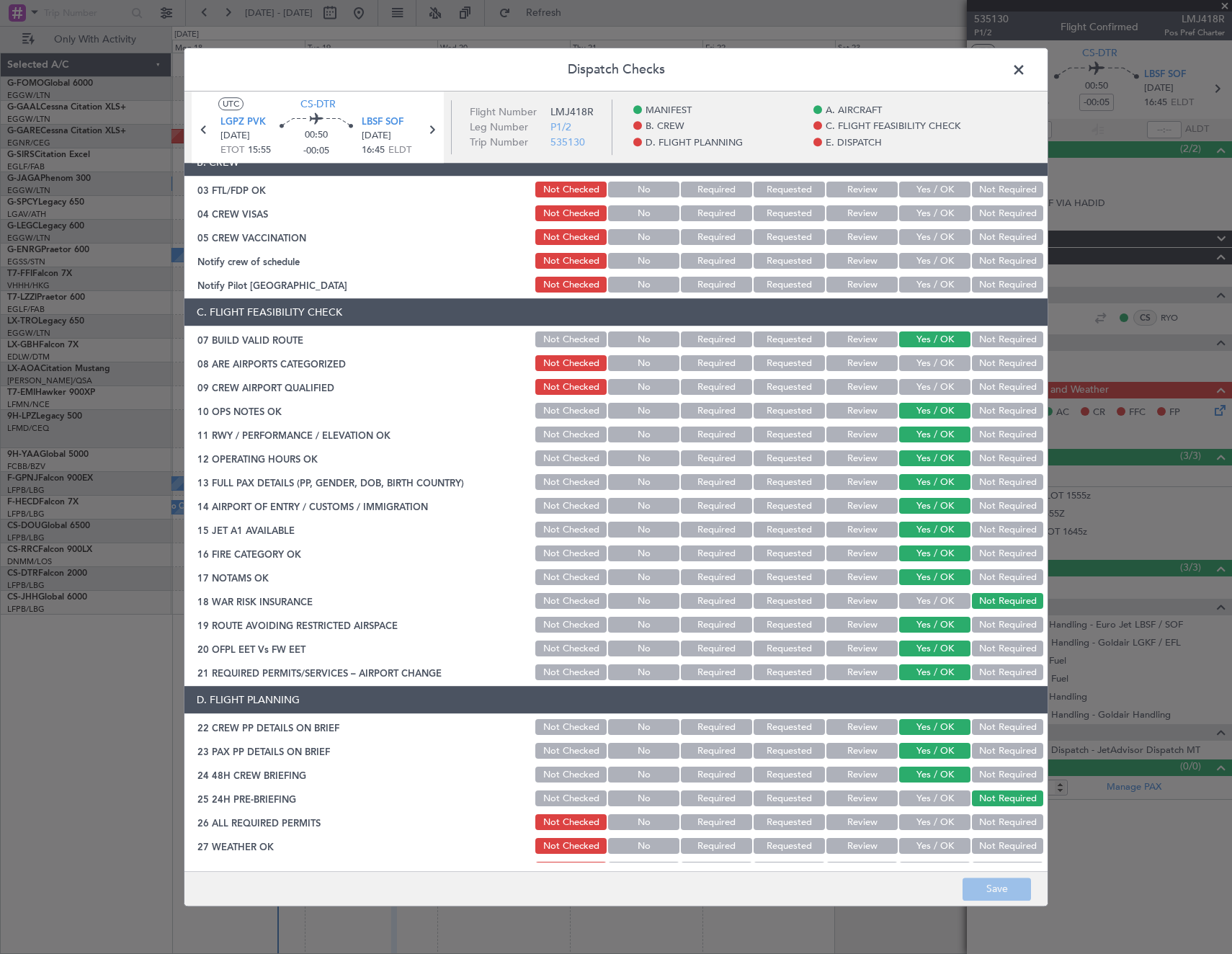
scroll to position [360, 0]
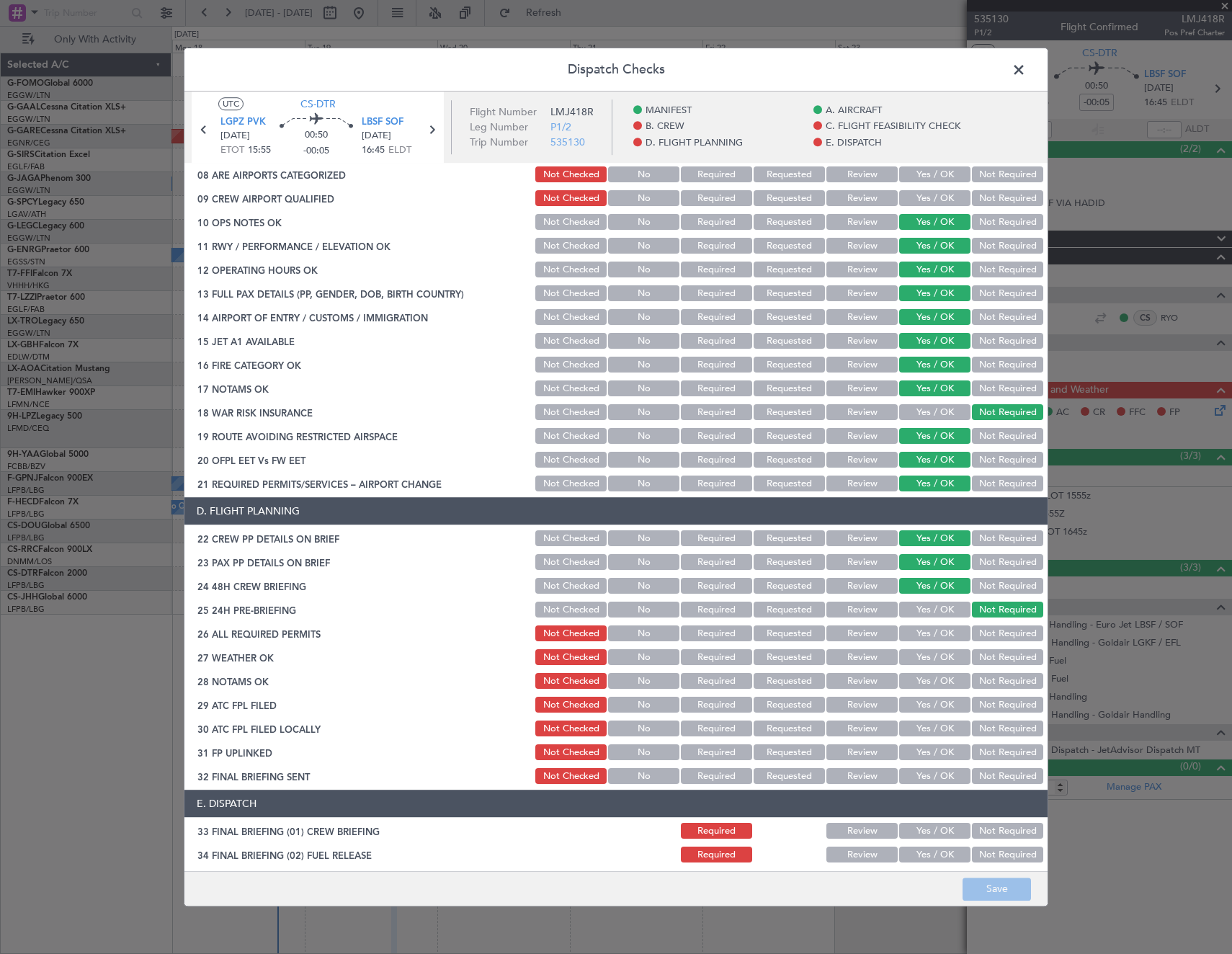
click at [927, 634] on button "Yes / OK" at bounding box center [935, 634] width 71 height 16
click at [920, 653] on button "Yes / OK" at bounding box center [935, 658] width 71 height 16
click at [922, 679] on button "Yes / OK" at bounding box center [935, 681] width 71 height 16
click at [926, 702] on button "Yes / OK" at bounding box center [935, 706] width 71 height 16
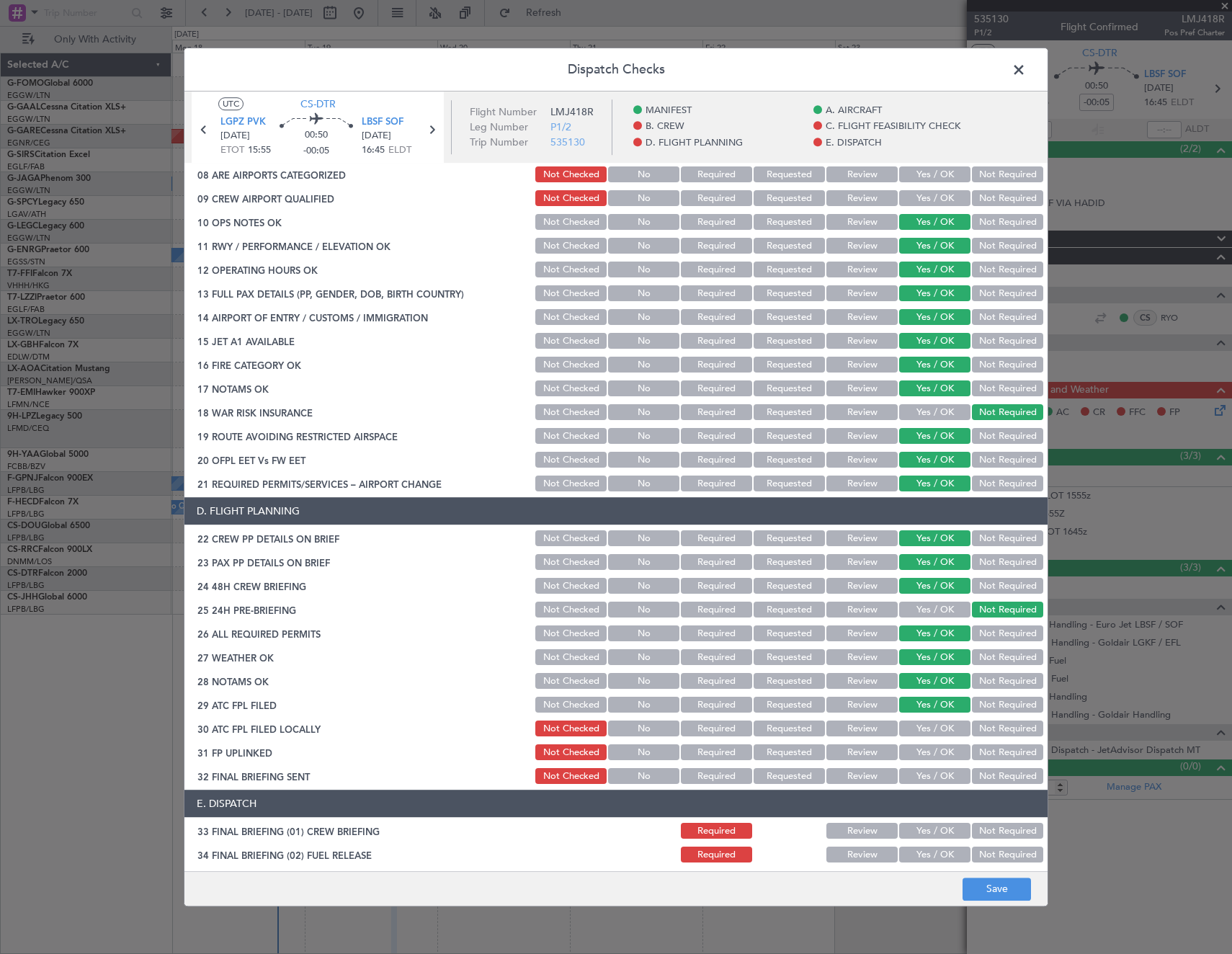
drag, startPoint x: 980, startPoint y: 727, endPoint x: 961, endPoint y: 744, distance: 25.5
click at [980, 730] on button "Not Required" at bounding box center [1008, 729] width 71 height 16
click at [953, 747] on button "Yes / OK" at bounding box center [935, 753] width 71 height 16
click at [992, 776] on button "Not Required" at bounding box center [1008, 777] width 71 height 16
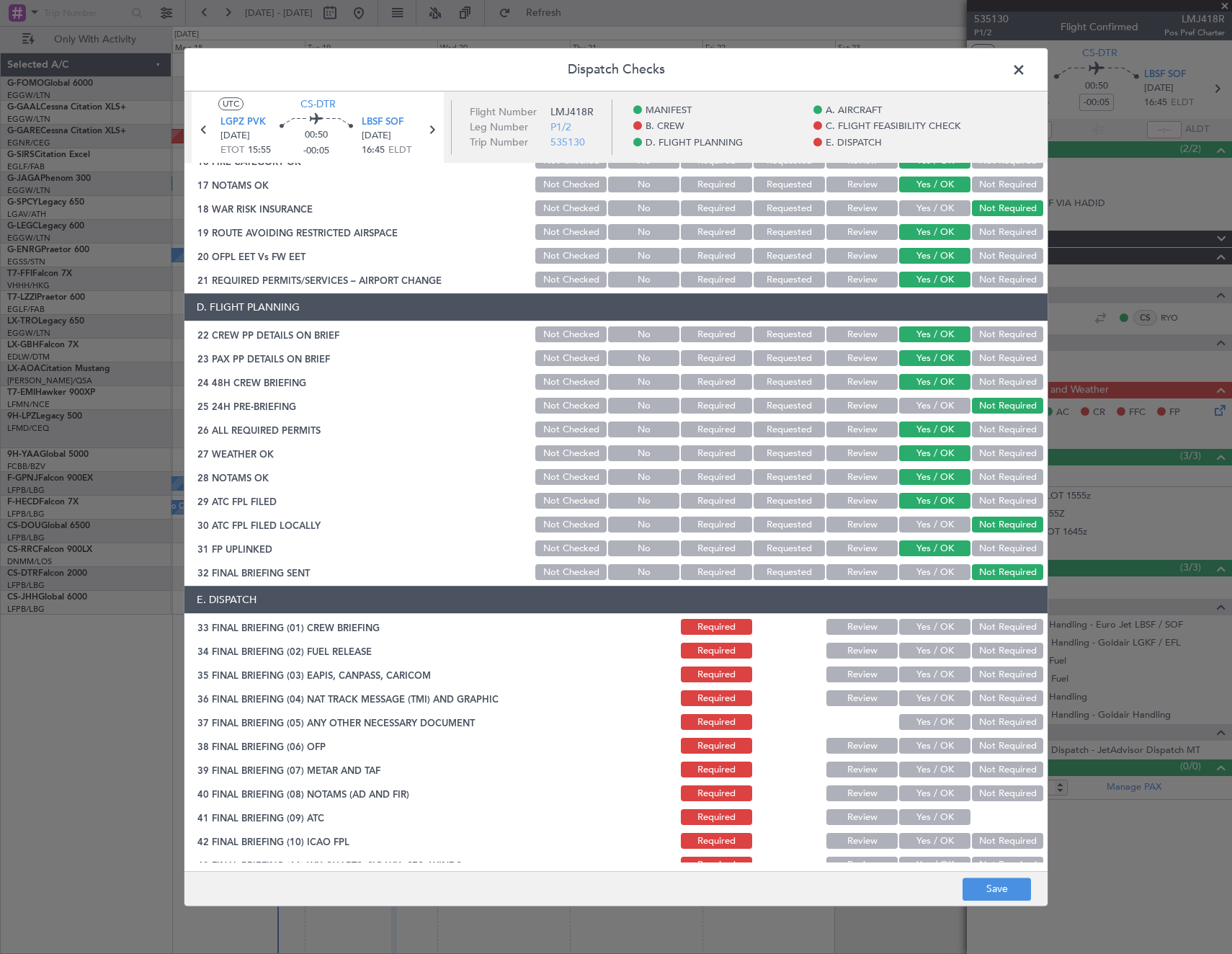
scroll to position [604, 0]
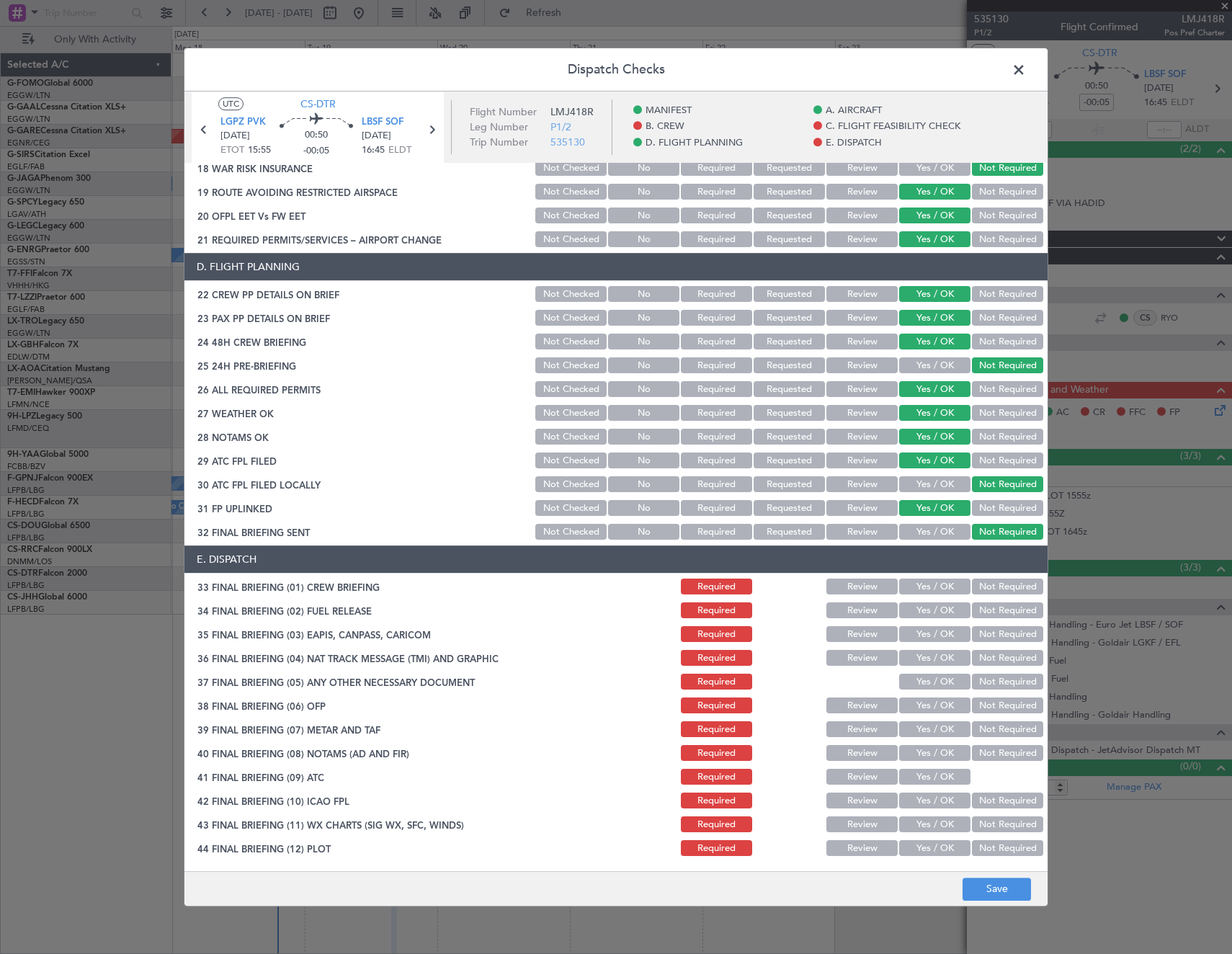
click at [914, 588] on button "Yes / OK" at bounding box center [935, 587] width 71 height 16
click at [979, 612] on button "Not Required" at bounding box center [1008, 611] width 71 height 16
click at [980, 635] on button "Not Required" at bounding box center [1008, 635] width 71 height 16
click at [981, 656] on button "Not Required" at bounding box center [1008, 659] width 71 height 16
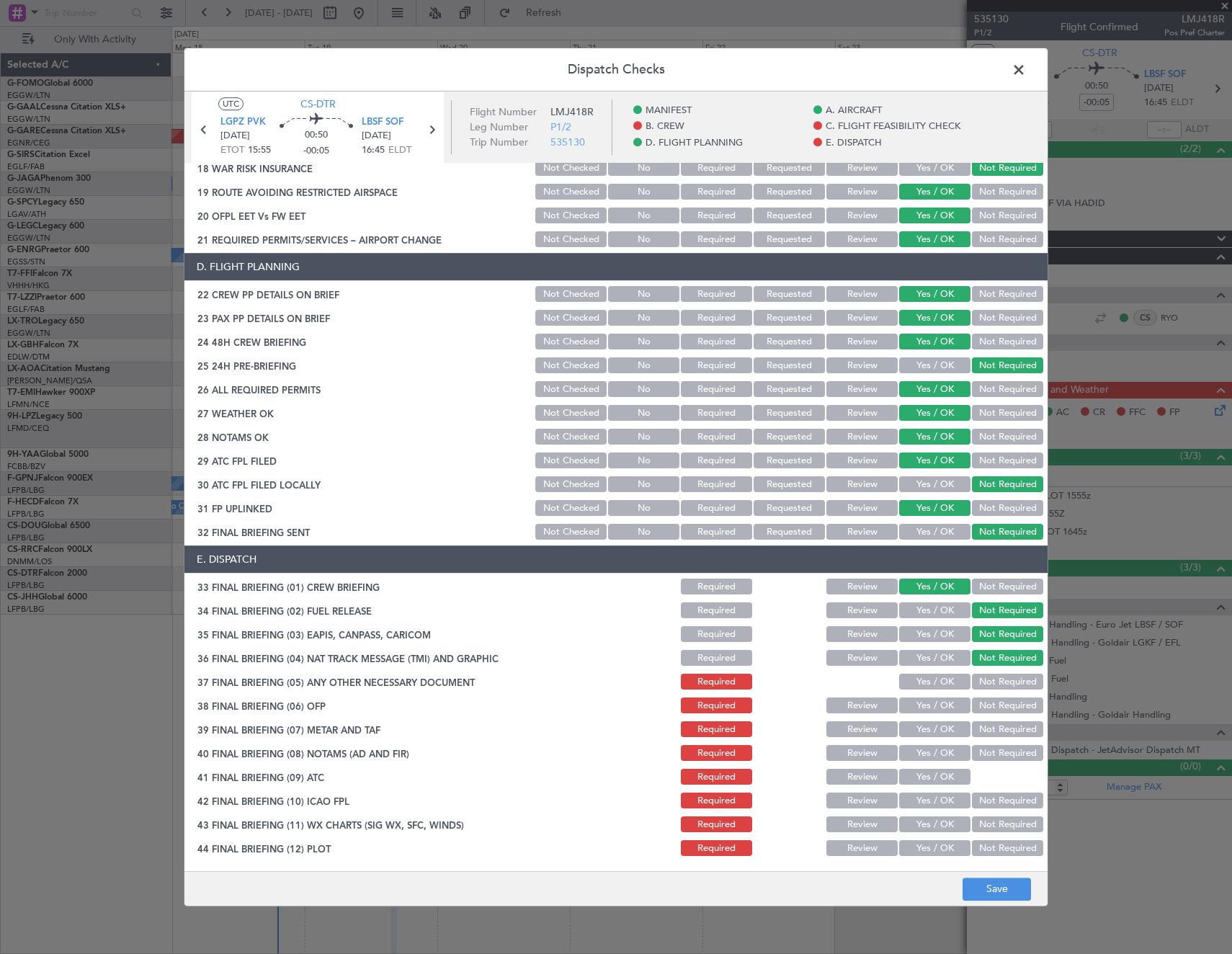
click at [949, 679] on button "Yes / OK" at bounding box center [935, 682] width 71 height 16
click at [928, 711] on button "Yes / OK" at bounding box center [935, 706] width 71 height 16
drag, startPoint x: 919, startPoint y: 730, endPoint x: 919, endPoint y: 742, distance: 12.0
click at [919, 731] on button "Yes / OK" at bounding box center [935, 730] width 71 height 16
click at [922, 749] on div "Yes / OK" at bounding box center [933, 753] width 73 height 20
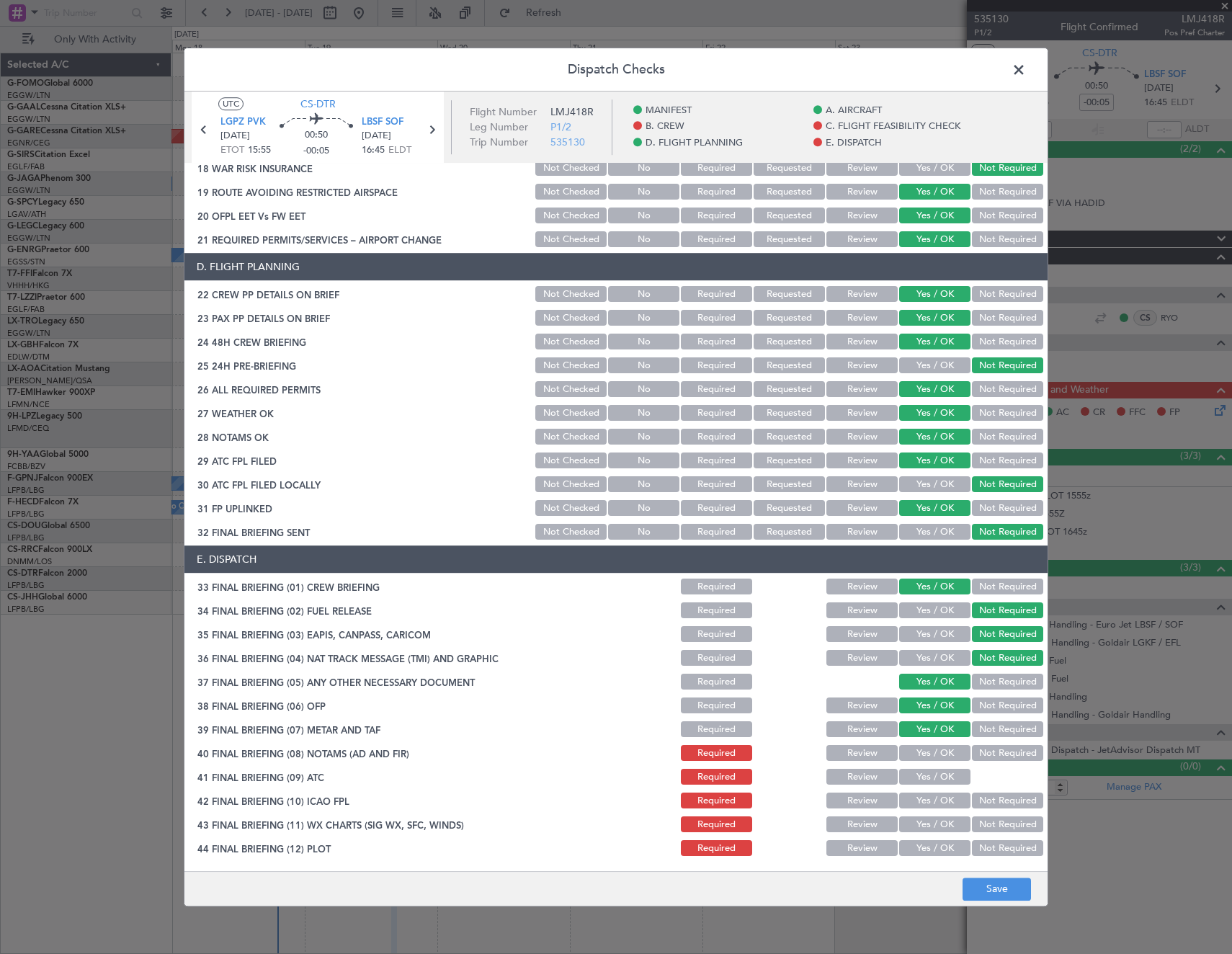
click at [922, 768] on div "Yes / OK" at bounding box center [933, 777] width 73 height 20
drag, startPoint x: 922, startPoint y: 754, endPoint x: 918, endPoint y: 778, distance: 24.3
click at [922, 757] on button "Yes / OK" at bounding box center [935, 753] width 71 height 16
click at [918, 778] on button "Yes / OK" at bounding box center [935, 778] width 71 height 16
drag, startPoint x: 918, startPoint y: 797, endPoint x: 918, endPoint y: 814, distance: 17.0
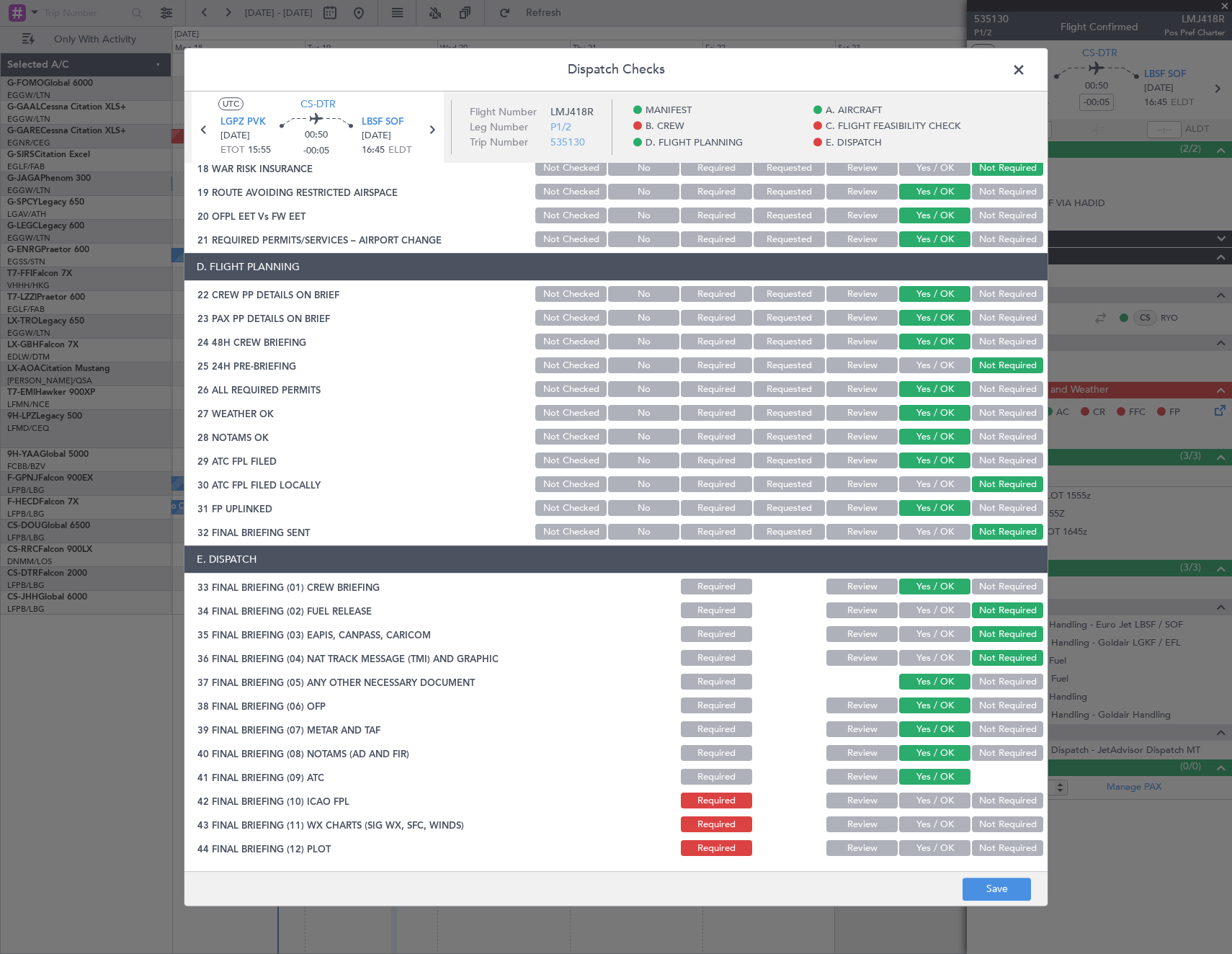
click at [918, 797] on button "Yes / OK" at bounding box center [935, 801] width 71 height 16
drag, startPoint x: 918, startPoint y: 814, endPoint x: 919, endPoint y: 831, distance: 17.0
click at [918, 820] on div "Yes / OK" at bounding box center [933, 825] width 73 height 20
click at [919, 831] on button "Yes / OK" at bounding box center [935, 825] width 71 height 16
drag, startPoint x: 918, startPoint y: 843, endPoint x: 971, endPoint y: 881, distance: 65.2
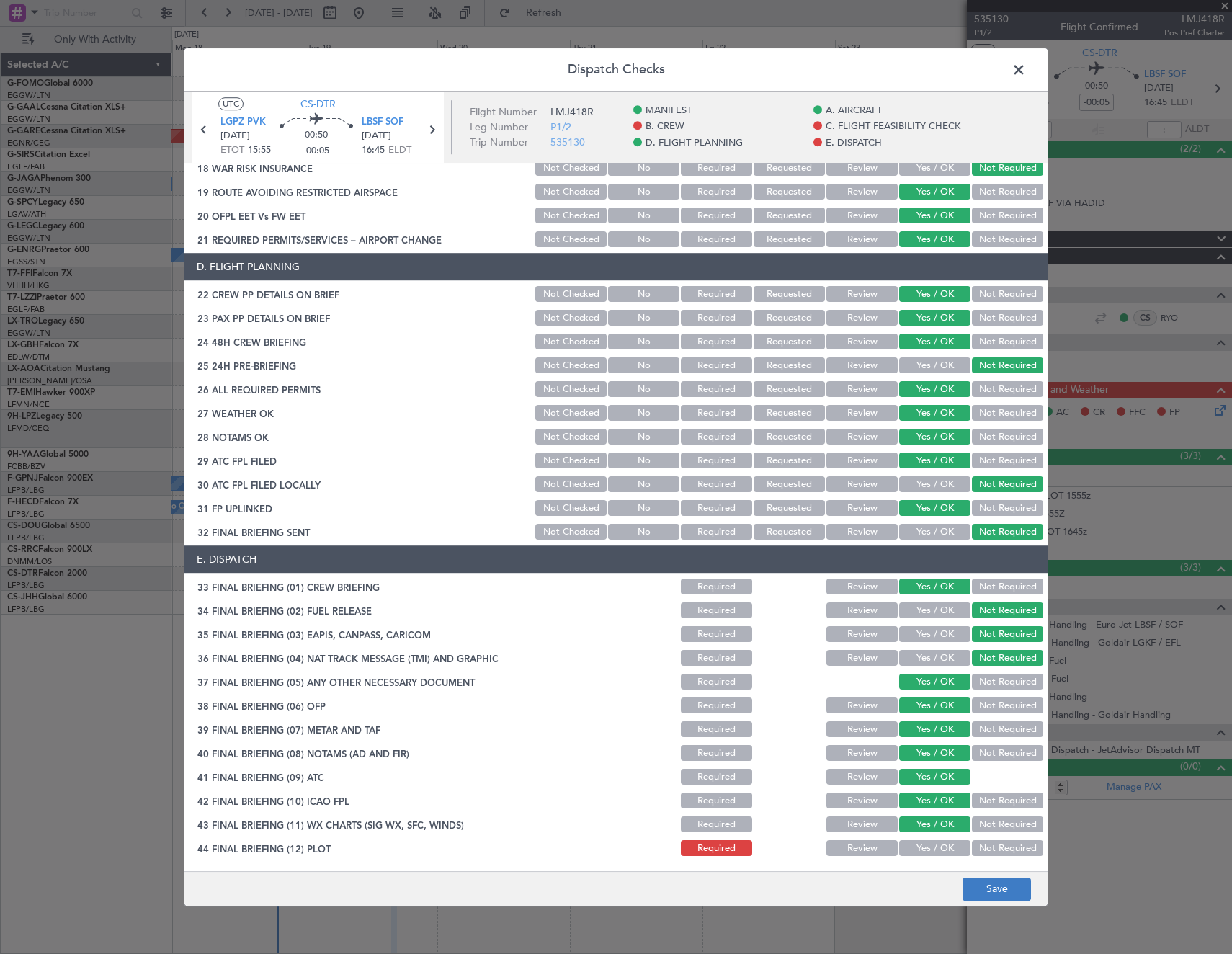
click at [923, 850] on button "Yes / OK" at bounding box center [935, 849] width 71 height 16
click at [991, 891] on button "Save" at bounding box center [996, 888] width 69 height 23
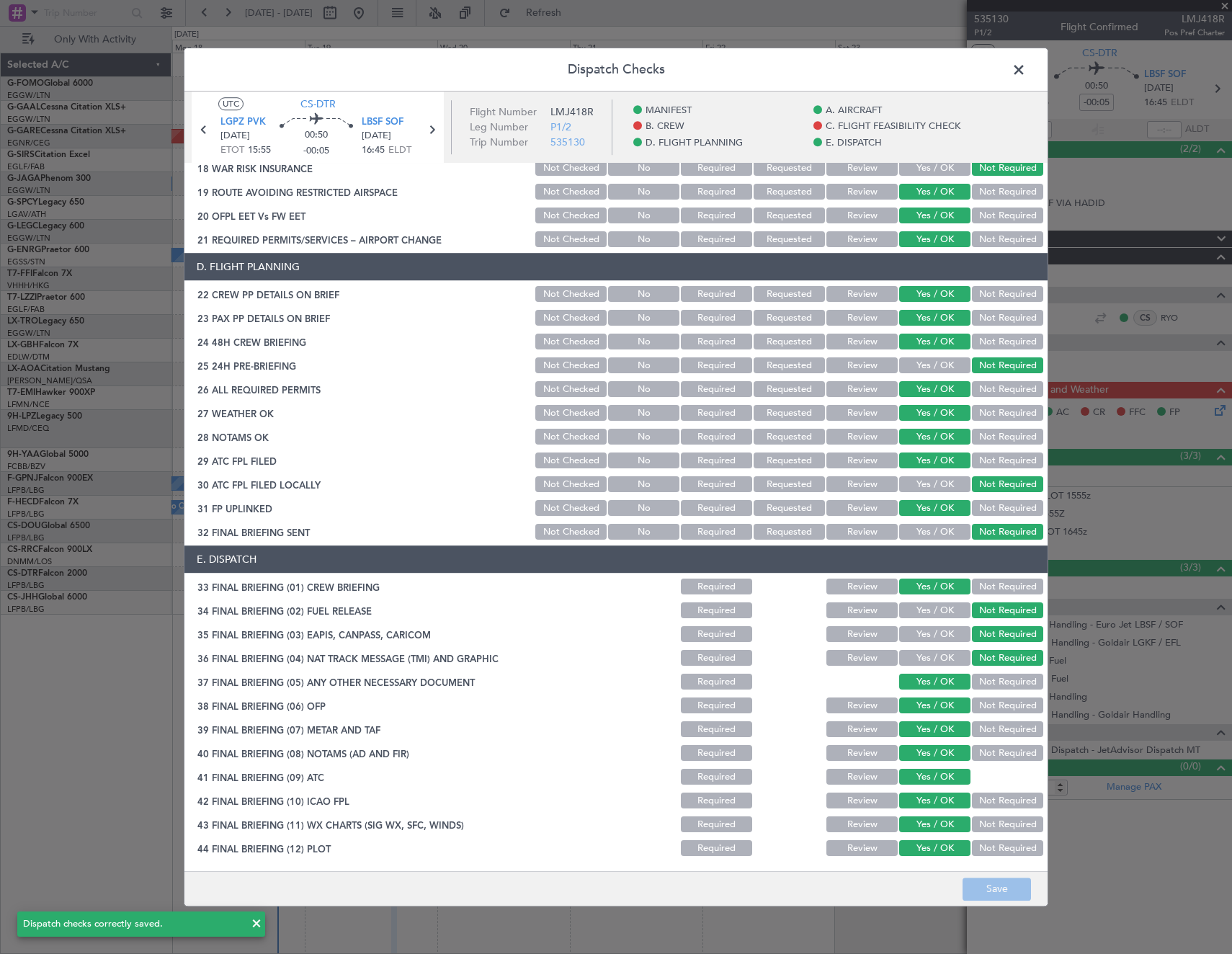
click at [1026, 69] on span at bounding box center [1026, 74] width 0 height 29
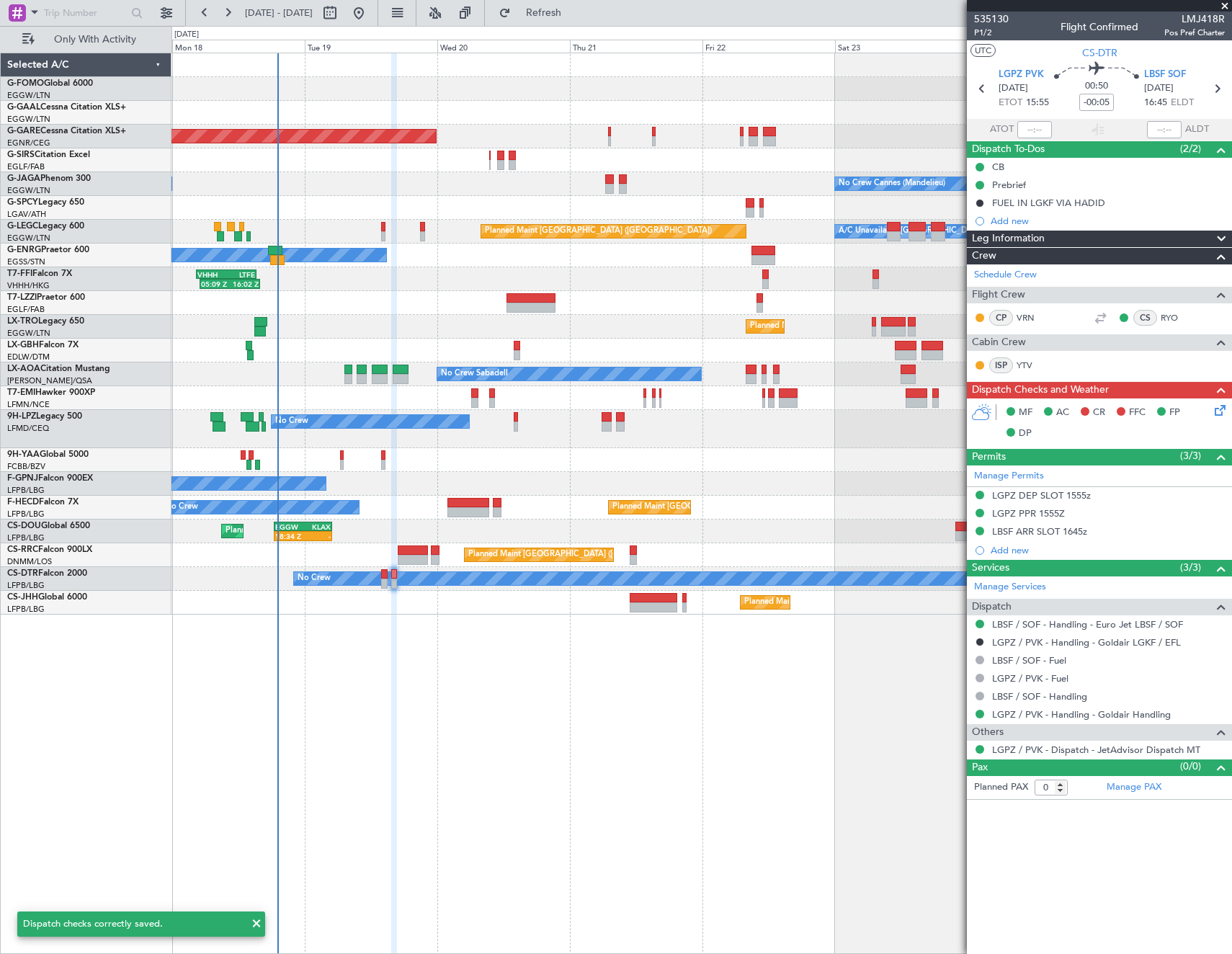
drag, startPoint x: 1054, startPoint y: 497, endPoint x: 1090, endPoint y: 529, distance: 48.2
click at [1056, 497] on div "LGPZ DEP SLOT 1555z" at bounding box center [1042, 494] width 99 height 12
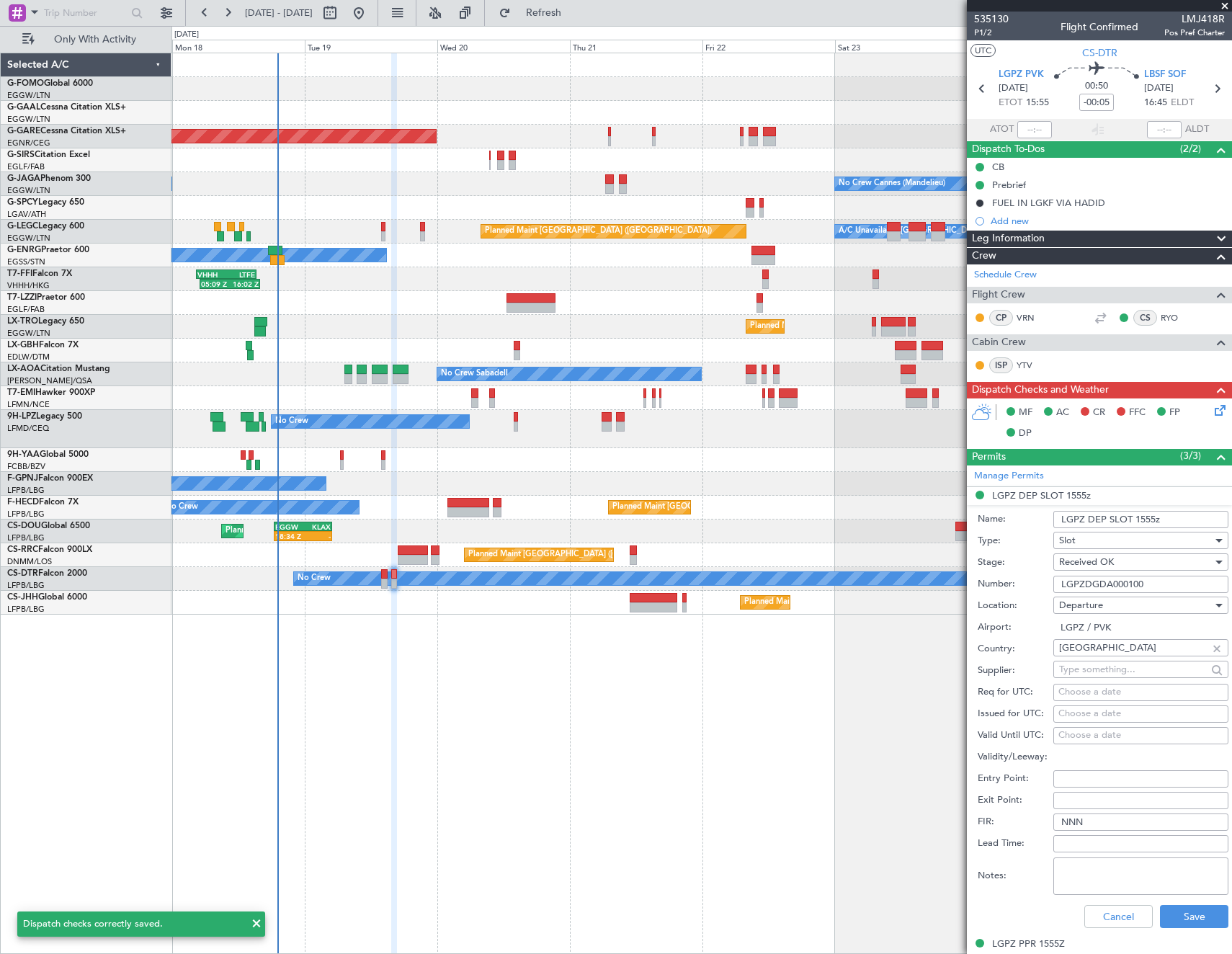
click at [1128, 574] on div "Number: LGPZDGDA000100" at bounding box center [1103, 584] width 251 height 22
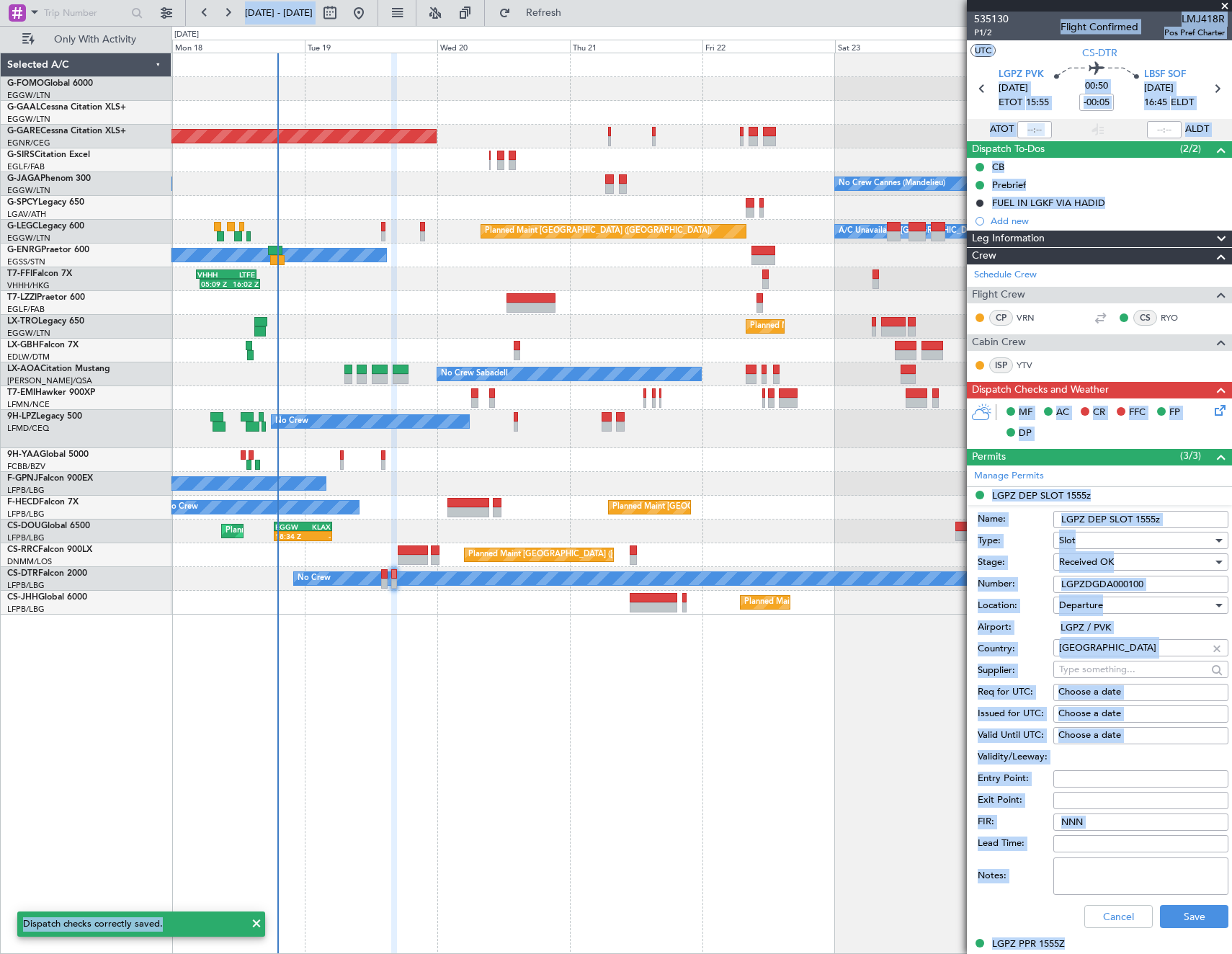
click at [1149, 580] on input "LGPZDGDA000100" at bounding box center [1141, 583] width 175 height 17
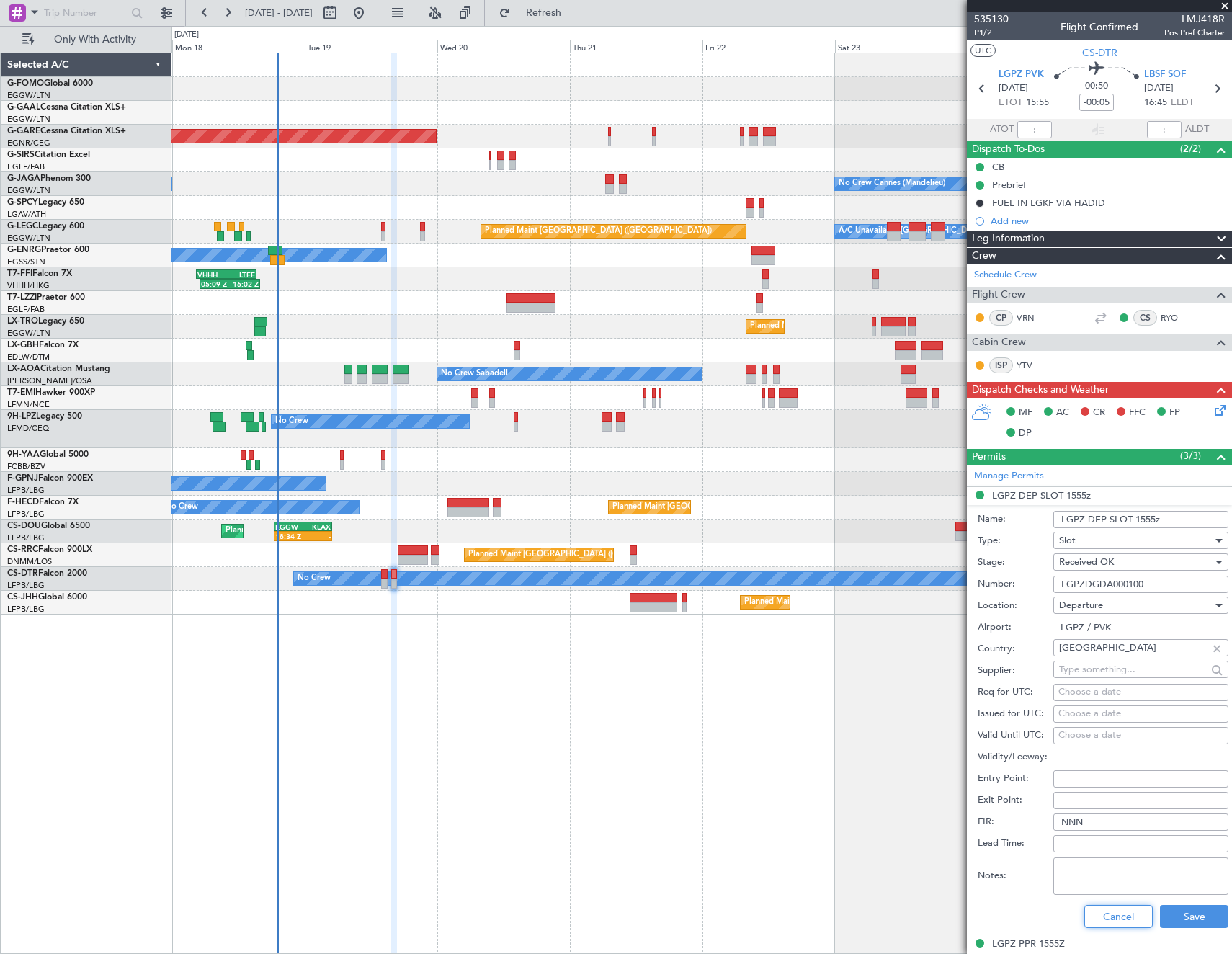
drag, startPoint x: 1106, startPoint y: 918, endPoint x: 976, endPoint y: 288, distance: 643.3
click at [1106, 915] on button "Cancel" at bounding box center [1119, 916] width 69 height 23
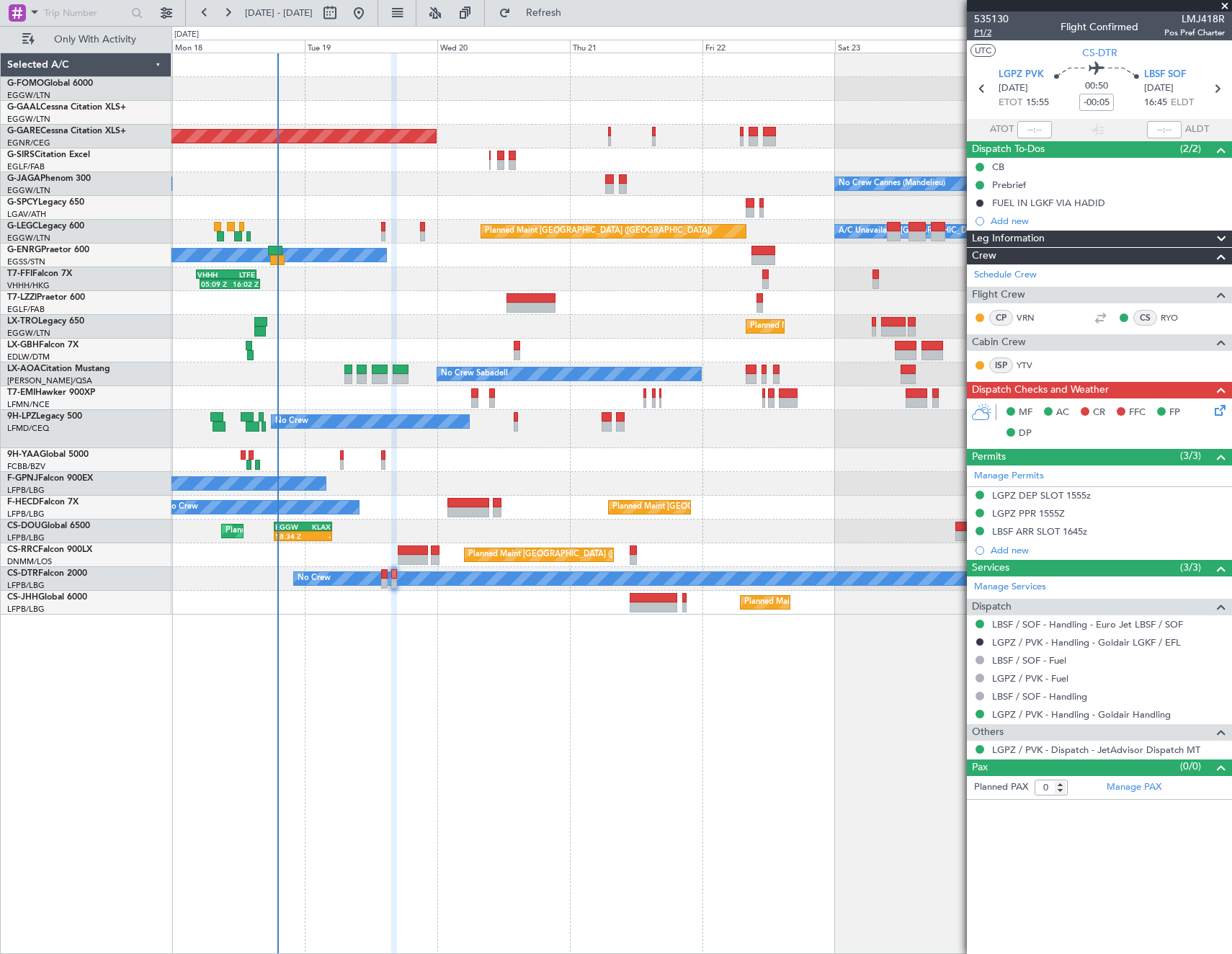
click at [979, 32] on span "P1/2" at bounding box center [992, 32] width 35 height 12
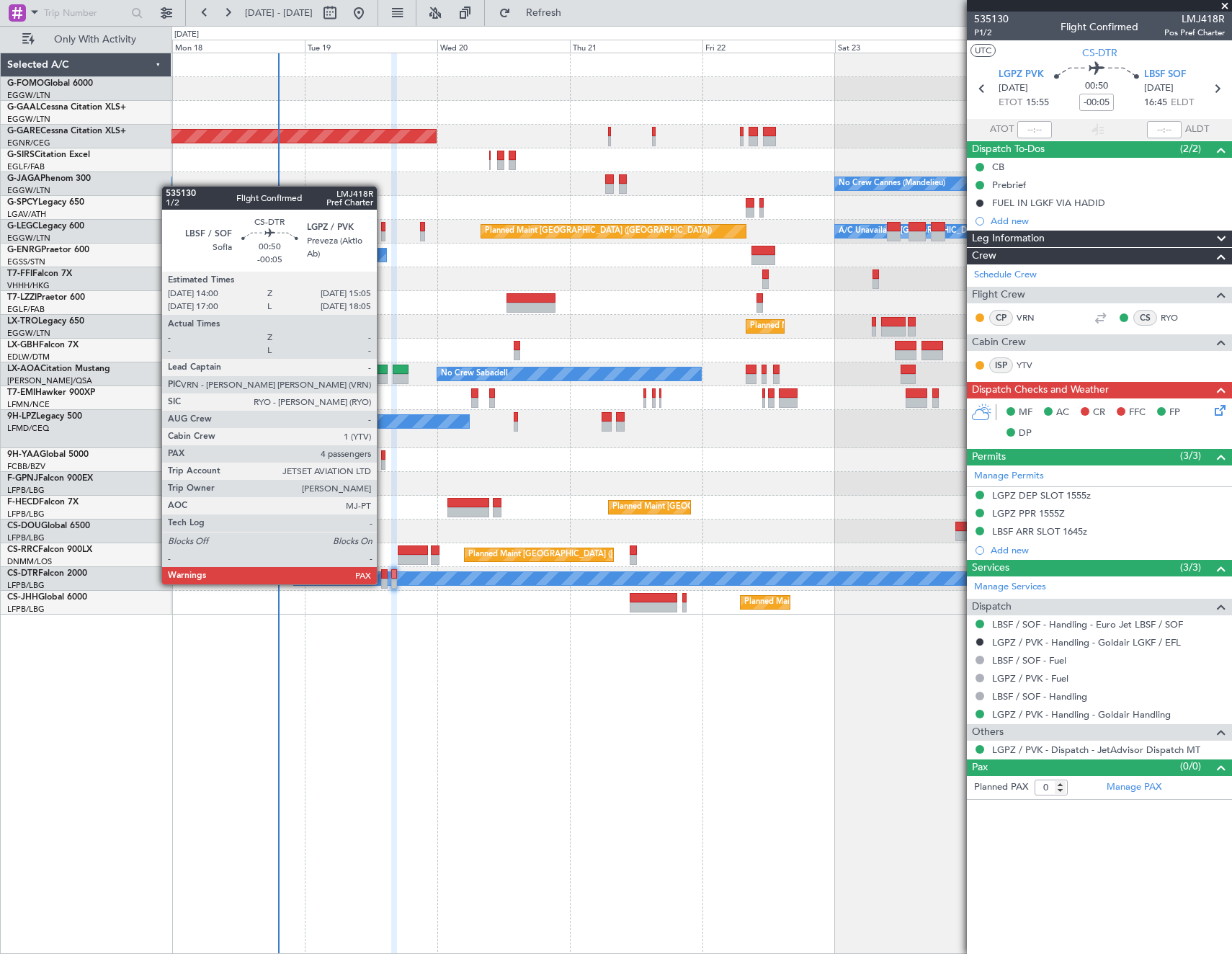
click at [384, 582] on div at bounding box center [384, 583] width 6 height 10
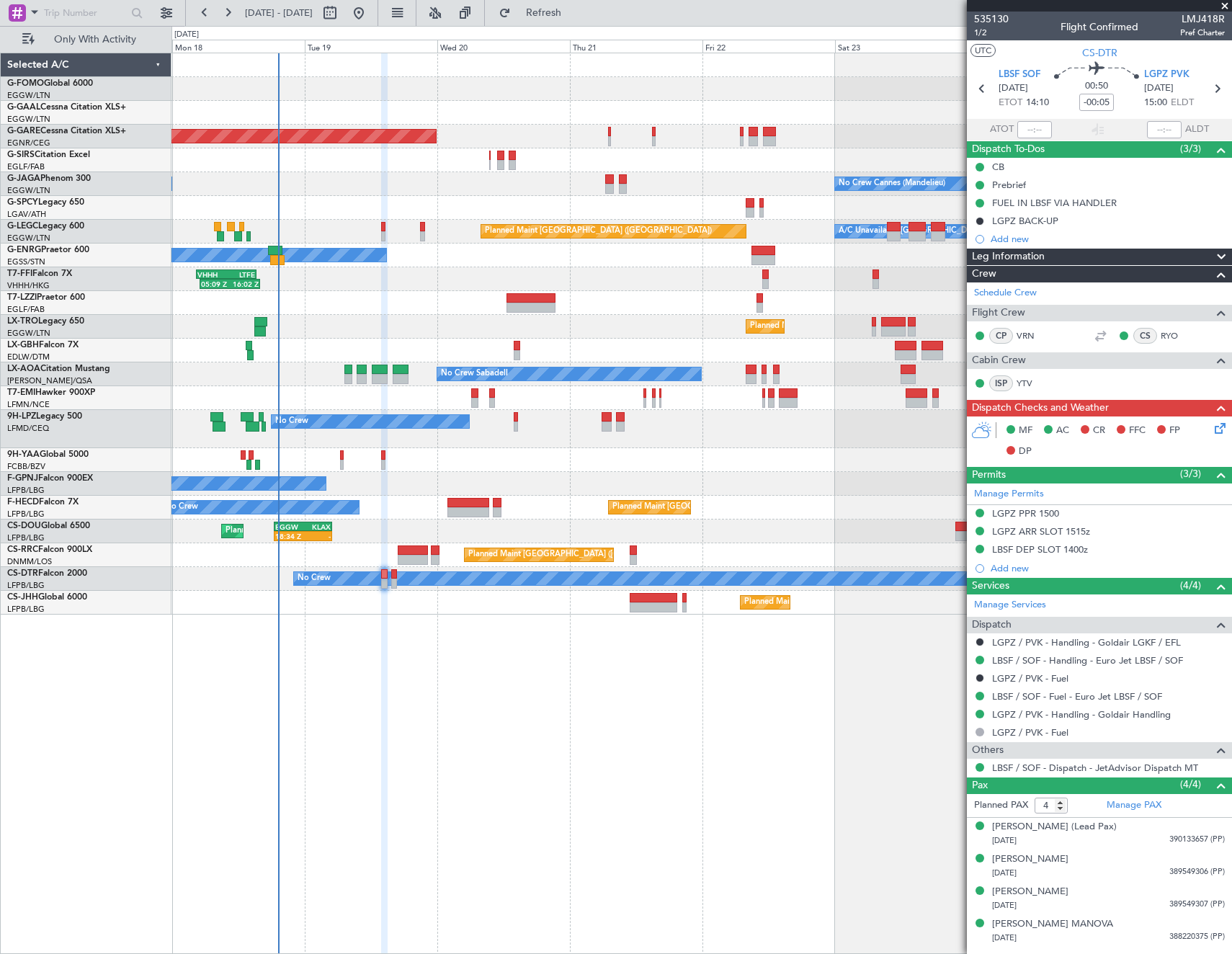
click at [1213, 430] on icon at bounding box center [1217, 426] width 11 height 11
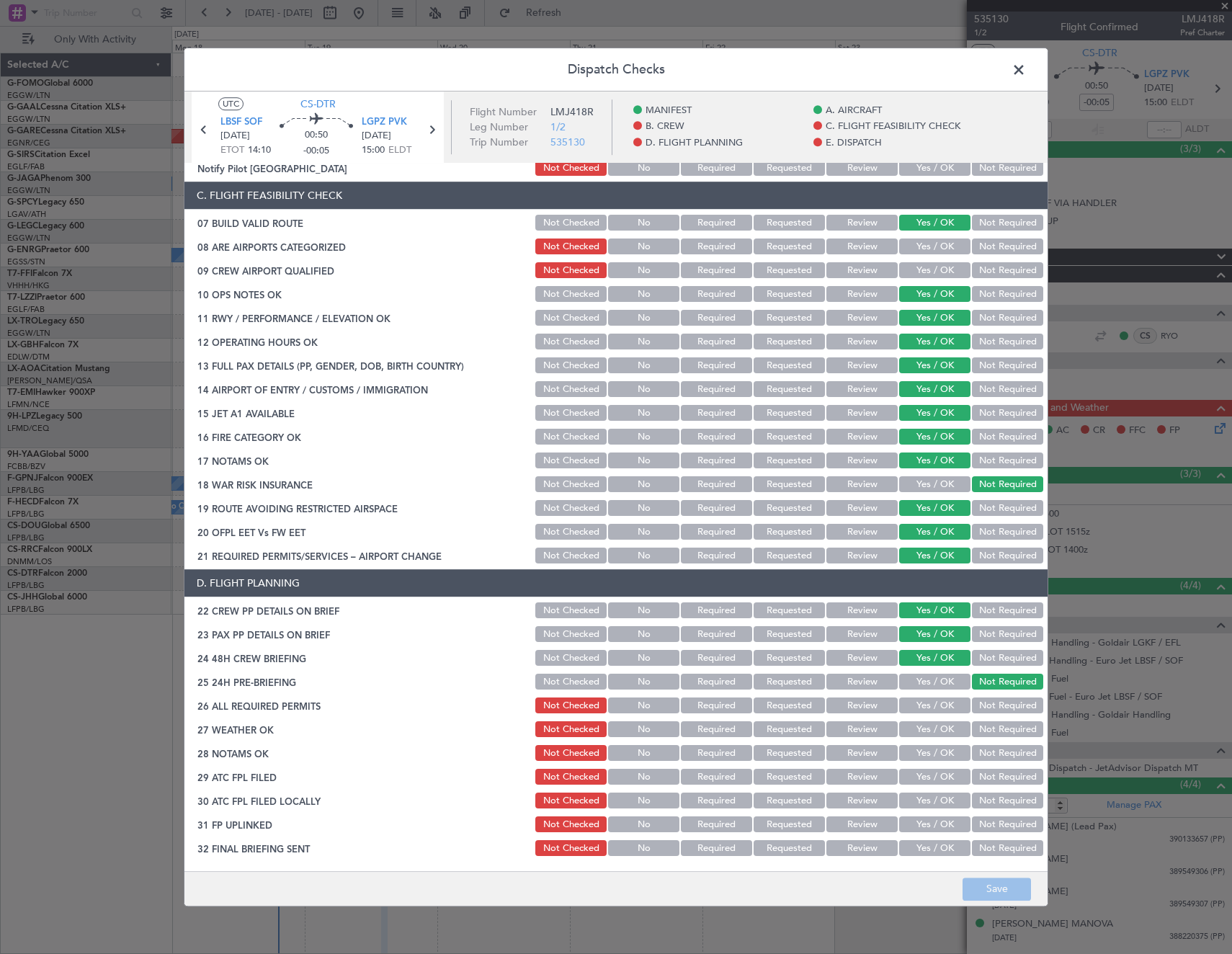
scroll to position [504, 0]
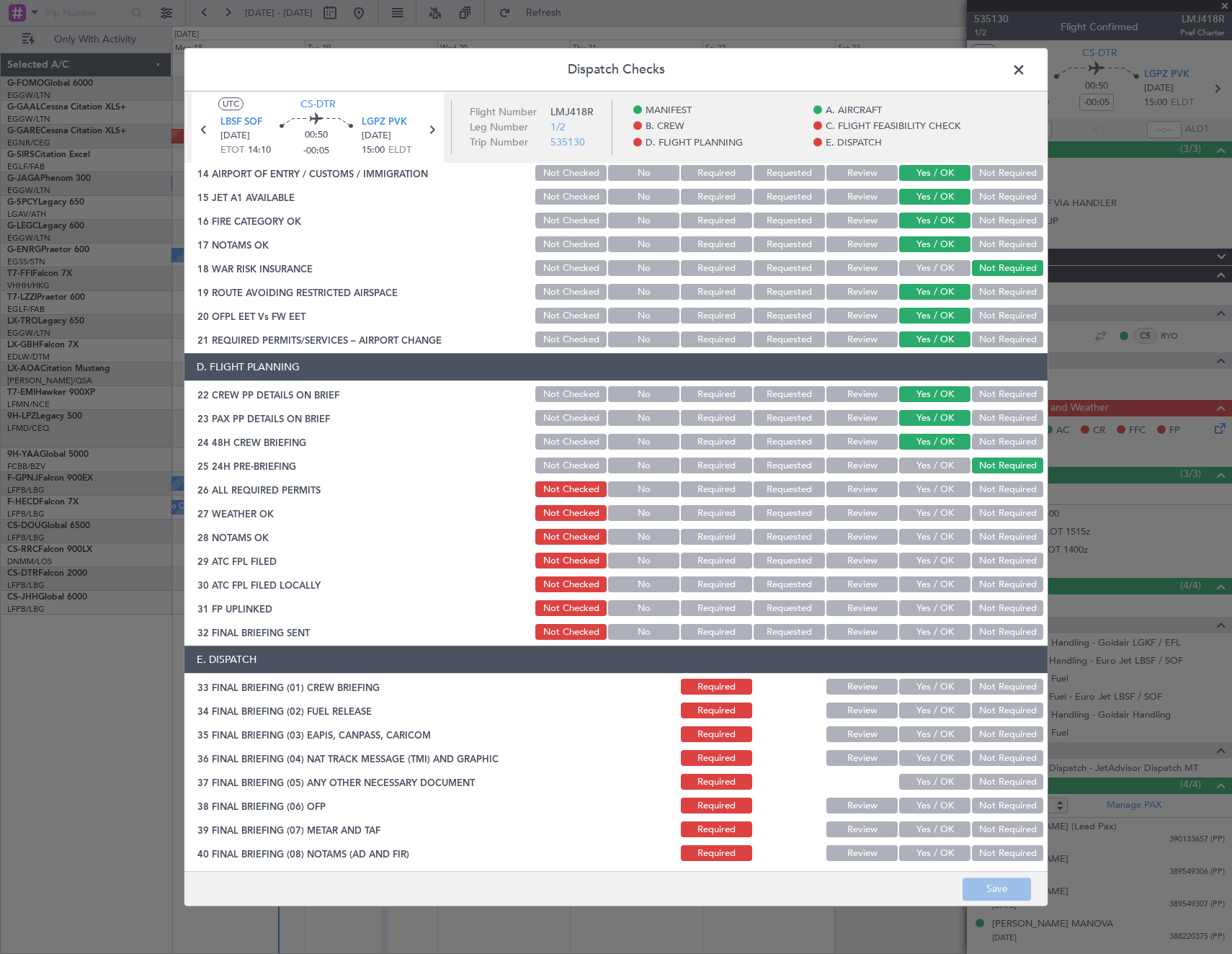
drag, startPoint x: 935, startPoint y: 490, endPoint x: 936, endPoint y: 515, distance: 25.0
click at [936, 494] on button "Yes / OK" at bounding box center [935, 490] width 71 height 16
click at [936, 515] on button "Yes / OK" at bounding box center [935, 514] width 71 height 16
click at [932, 538] on button "Yes / OK" at bounding box center [935, 537] width 71 height 16
click at [932, 554] on button "Yes / OK" at bounding box center [935, 562] width 71 height 16
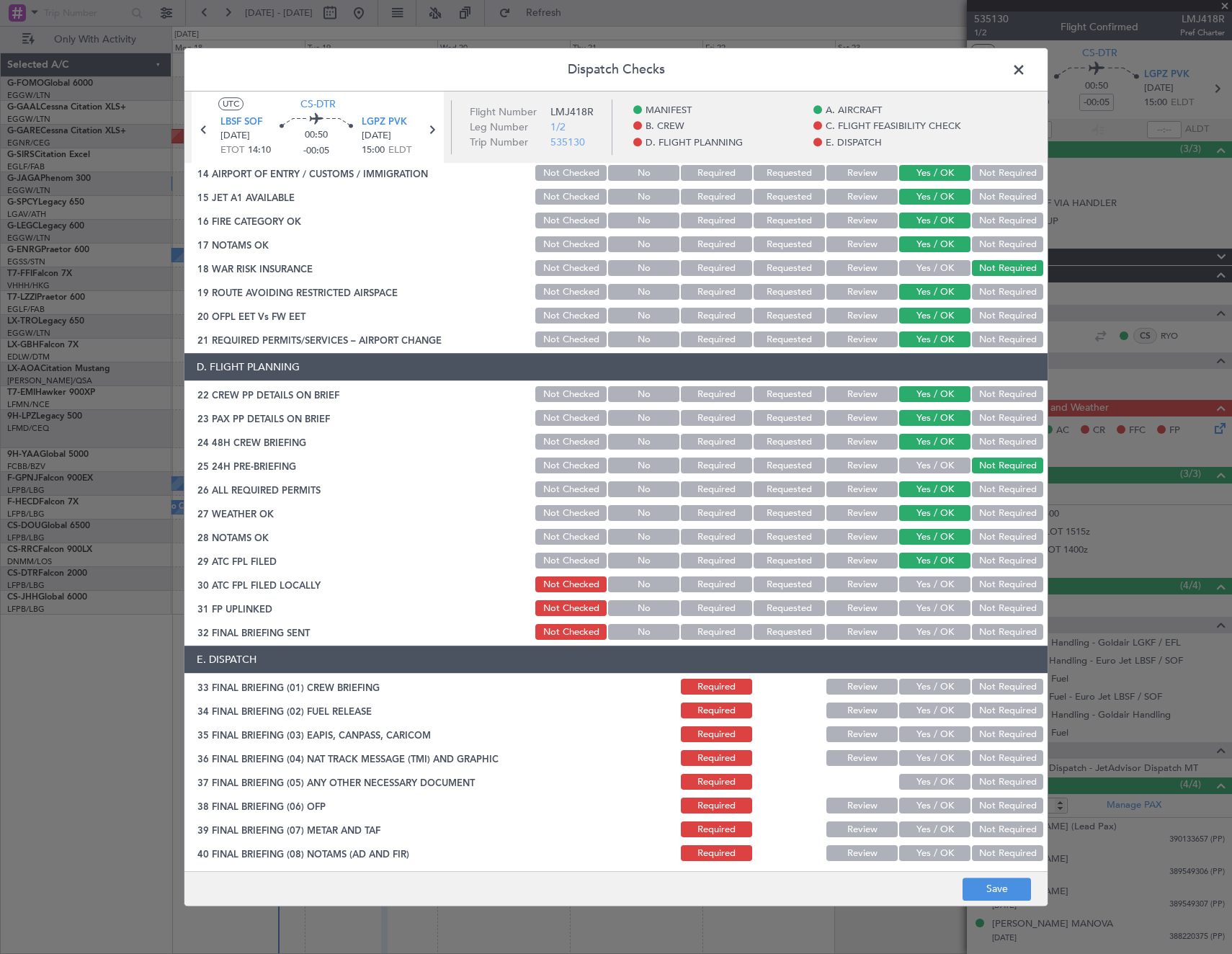
drag, startPoint x: 973, startPoint y: 586, endPoint x: 945, endPoint y: 605, distance: 33.8
click at [973, 587] on button "Not Required" at bounding box center [1008, 585] width 71 height 16
click at [945, 605] on button "Yes / OK" at bounding box center [935, 608] width 71 height 16
click at [975, 625] on button "Not Required" at bounding box center [1008, 633] width 71 height 16
drag, startPoint x: 844, startPoint y: 512, endPoint x: 845, endPoint y: 532, distance: 20.0
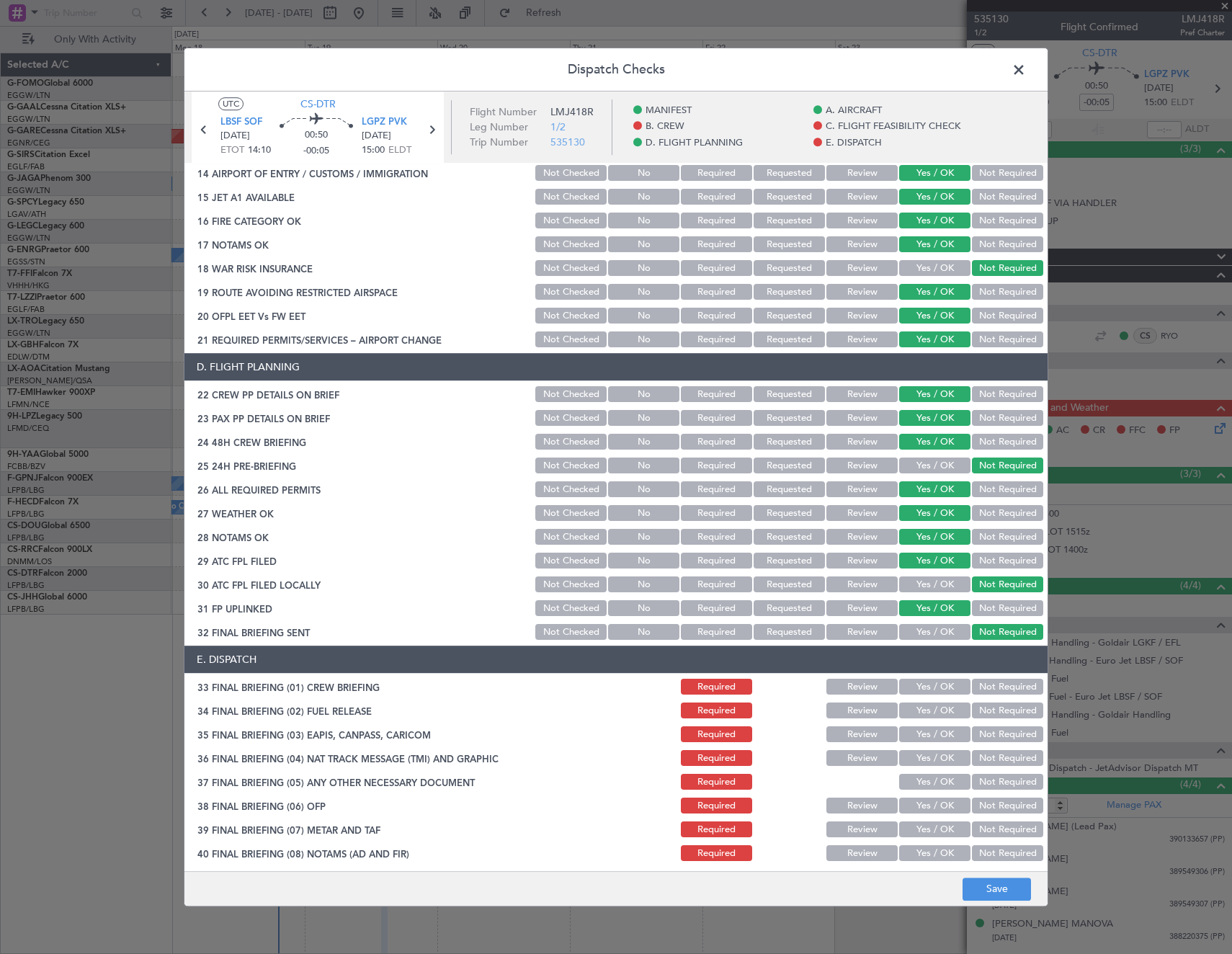
click at [844, 516] on button "Review" at bounding box center [862, 514] width 71 height 16
click at [845, 532] on button "Review" at bounding box center [862, 537] width 71 height 16
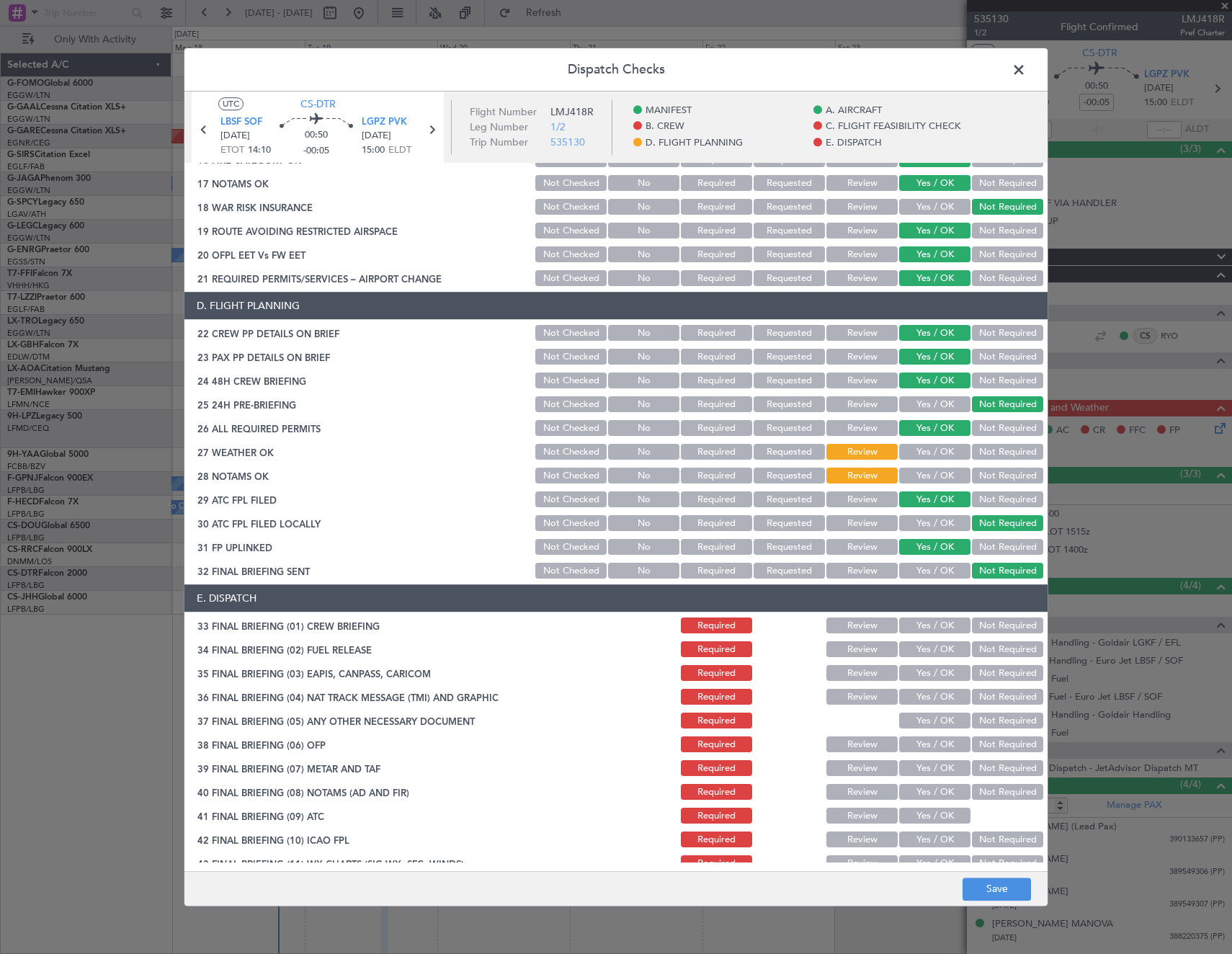
scroll to position [604, 0]
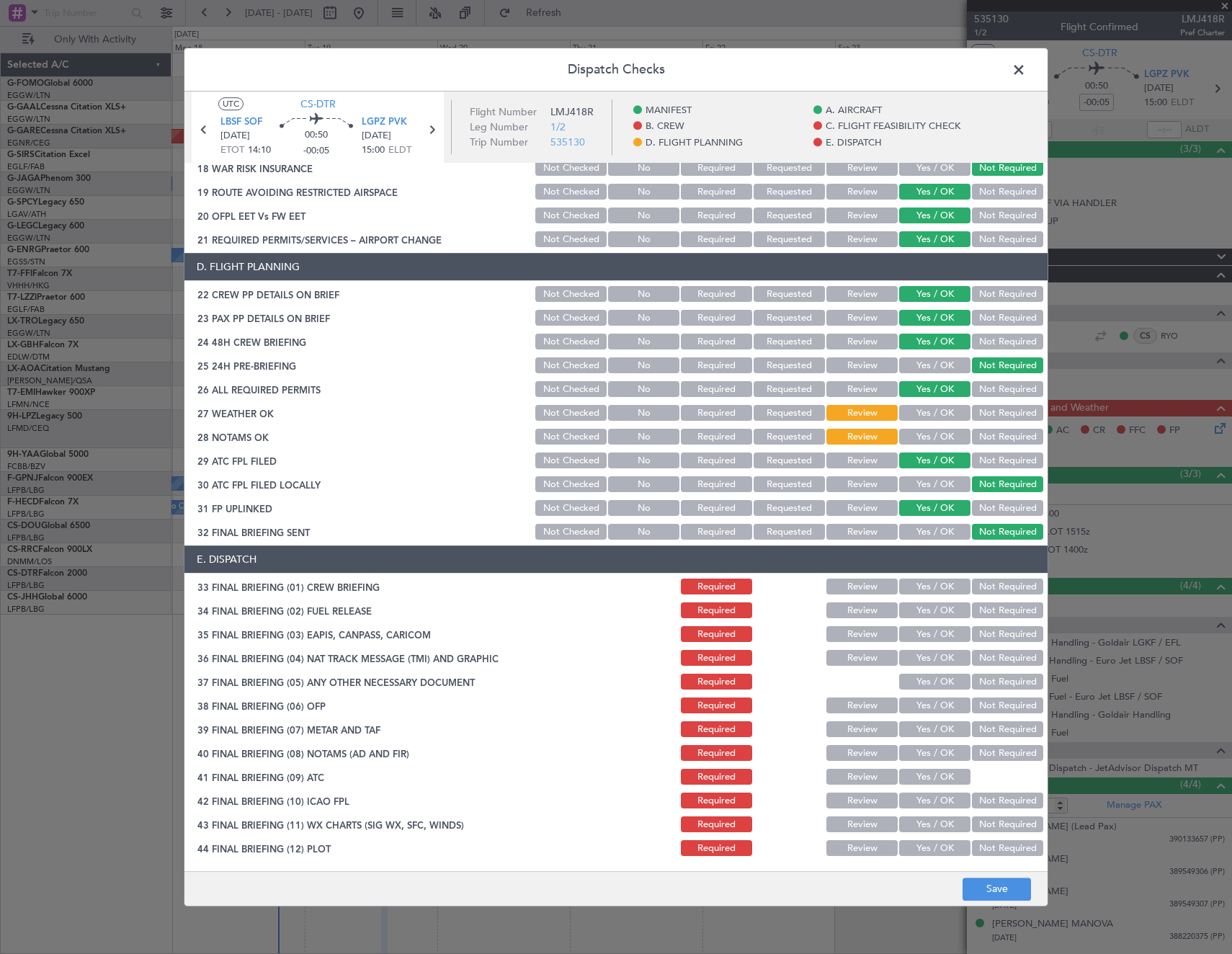
click at [911, 590] on button "Yes / OK" at bounding box center [935, 587] width 71 height 16
click at [993, 613] on button "Not Required" at bounding box center [1008, 611] width 71 height 16
click at [988, 629] on button "Not Required" at bounding box center [1008, 635] width 71 height 16
click at [985, 651] on button "Not Required" at bounding box center [1008, 659] width 71 height 16
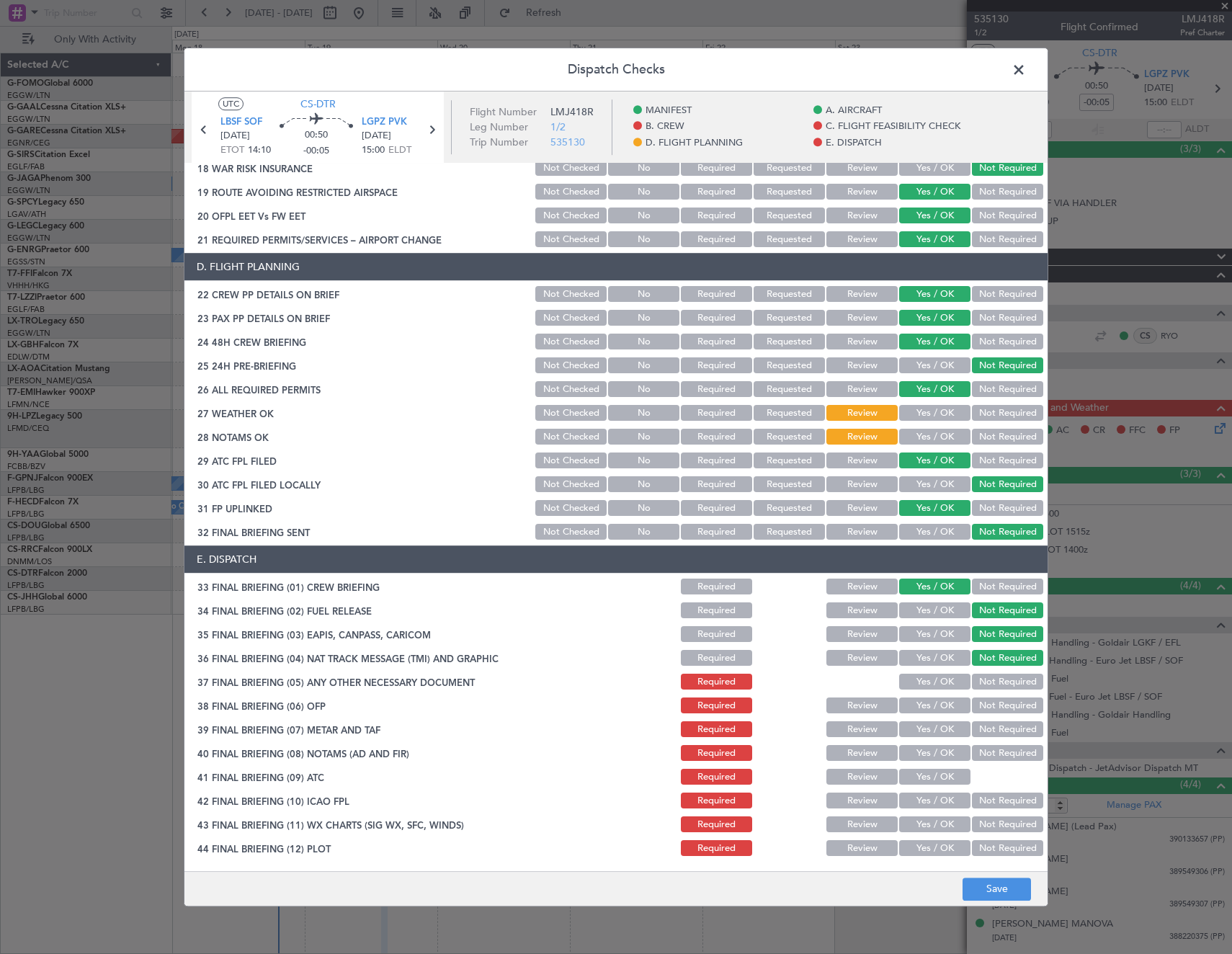
drag, startPoint x: 928, startPoint y: 683, endPoint x: 924, endPoint y: 689, distance: 7.2
click at [928, 683] on button "Yes / OK" at bounding box center [935, 682] width 71 height 16
drag, startPoint x: 920, startPoint y: 701, endPoint x: 924, endPoint y: 725, distance: 24.3
click at [921, 702] on button "Yes / OK" at bounding box center [935, 706] width 71 height 16
drag, startPoint x: 924, startPoint y: 726, endPoint x: 922, endPoint y: 751, distance: 25.1
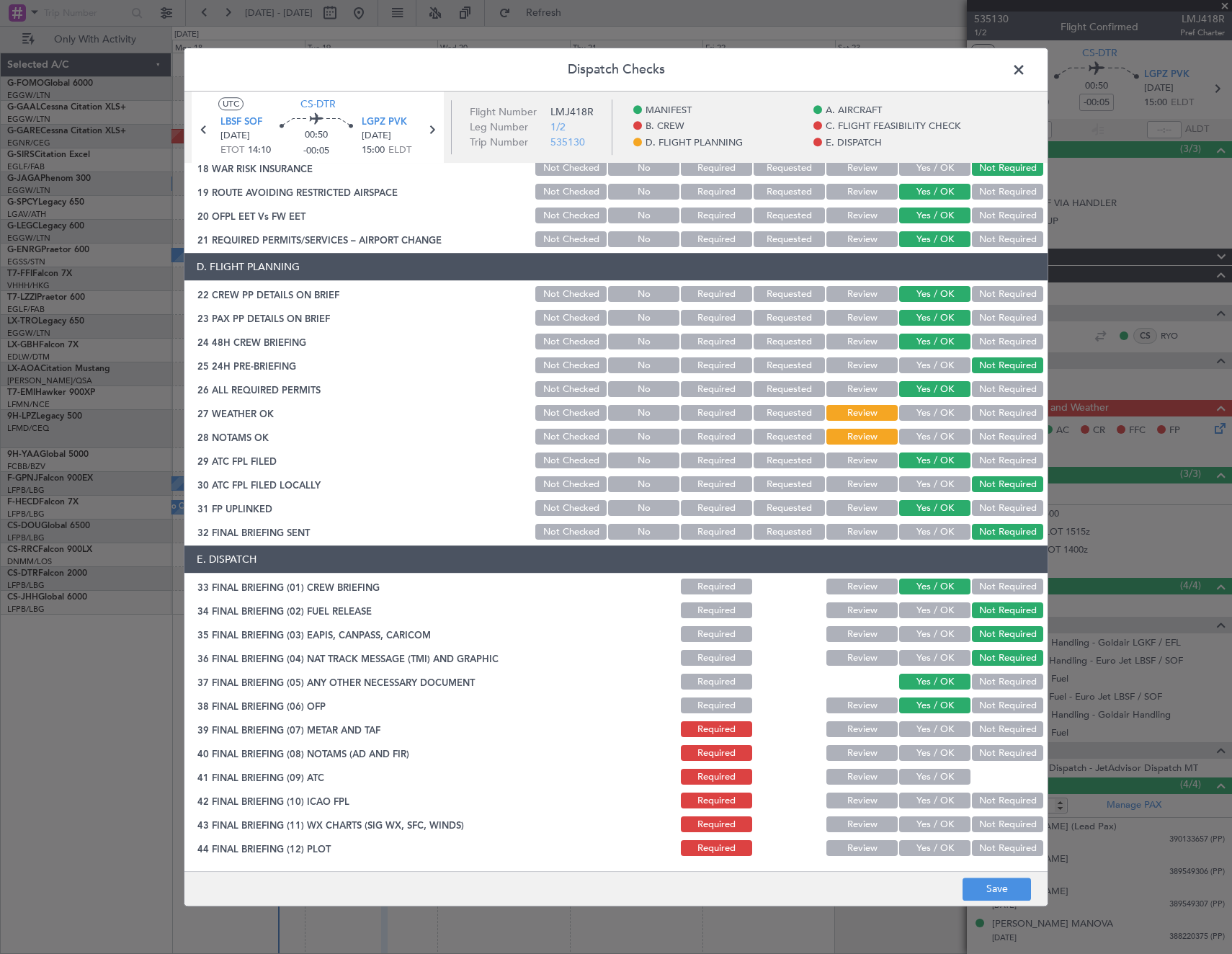
click at [926, 727] on button "Yes / OK" at bounding box center [935, 730] width 71 height 16
drag, startPoint x: 922, startPoint y: 752, endPoint x: 922, endPoint y: 761, distance: 9.0
click at [922, 752] on button "Yes / OK" at bounding box center [935, 753] width 71 height 16
click at [922, 774] on div "Yes / OK" at bounding box center [933, 777] width 73 height 20
click at [922, 778] on button "Yes / OK" at bounding box center [935, 778] width 71 height 16
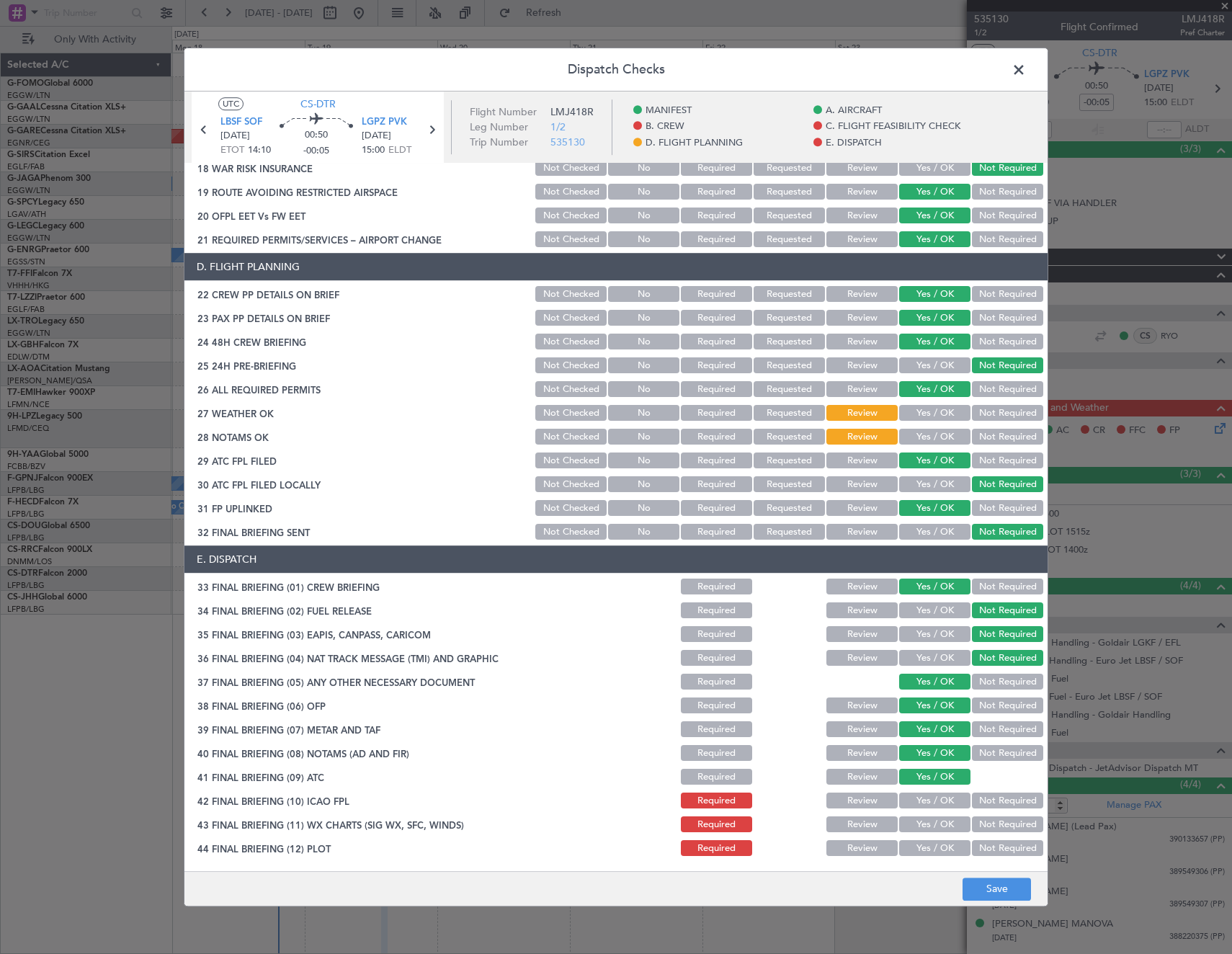
drag, startPoint x: 921, startPoint y: 795, endPoint x: 920, endPoint y: 816, distance: 21.0
click at [920, 803] on button "Yes / OK" at bounding box center [935, 801] width 71 height 16
click at [920, 822] on button "Yes / OK" at bounding box center [935, 825] width 71 height 16
click at [928, 858] on div "Yes / OK" at bounding box center [933, 848] width 73 height 20
drag, startPoint x: 927, startPoint y: 844, endPoint x: 935, endPoint y: 852, distance: 11.3
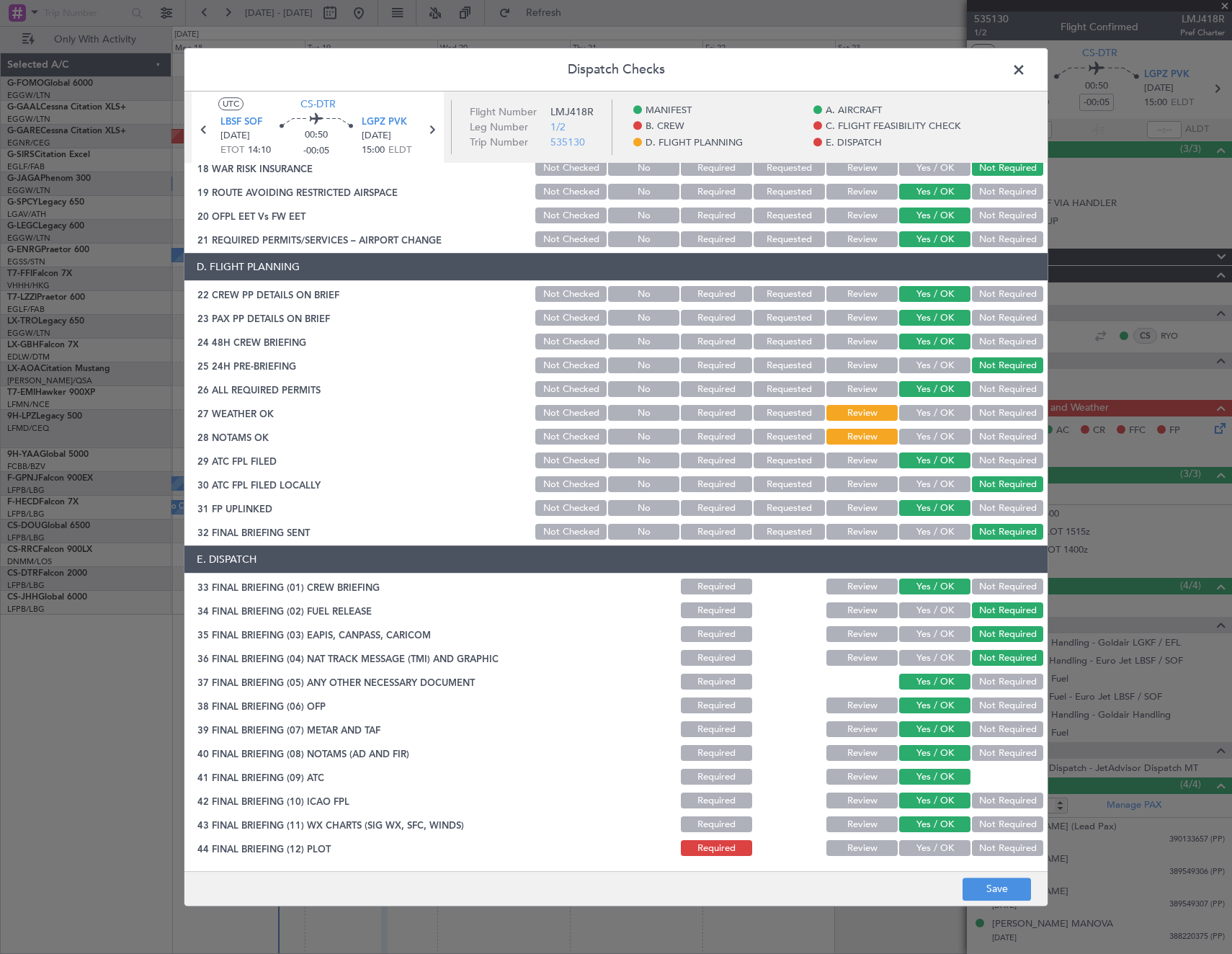
click at [927, 846] on button "Yes / OK" at bounding box center [935, 849] width 71 height 16
click at [1000, 890] on button "Save" at bounding box center [996, 888] width 69 height 23
click at [1026, 73] on span at bounding box center [1026, 74] width 0 height 29
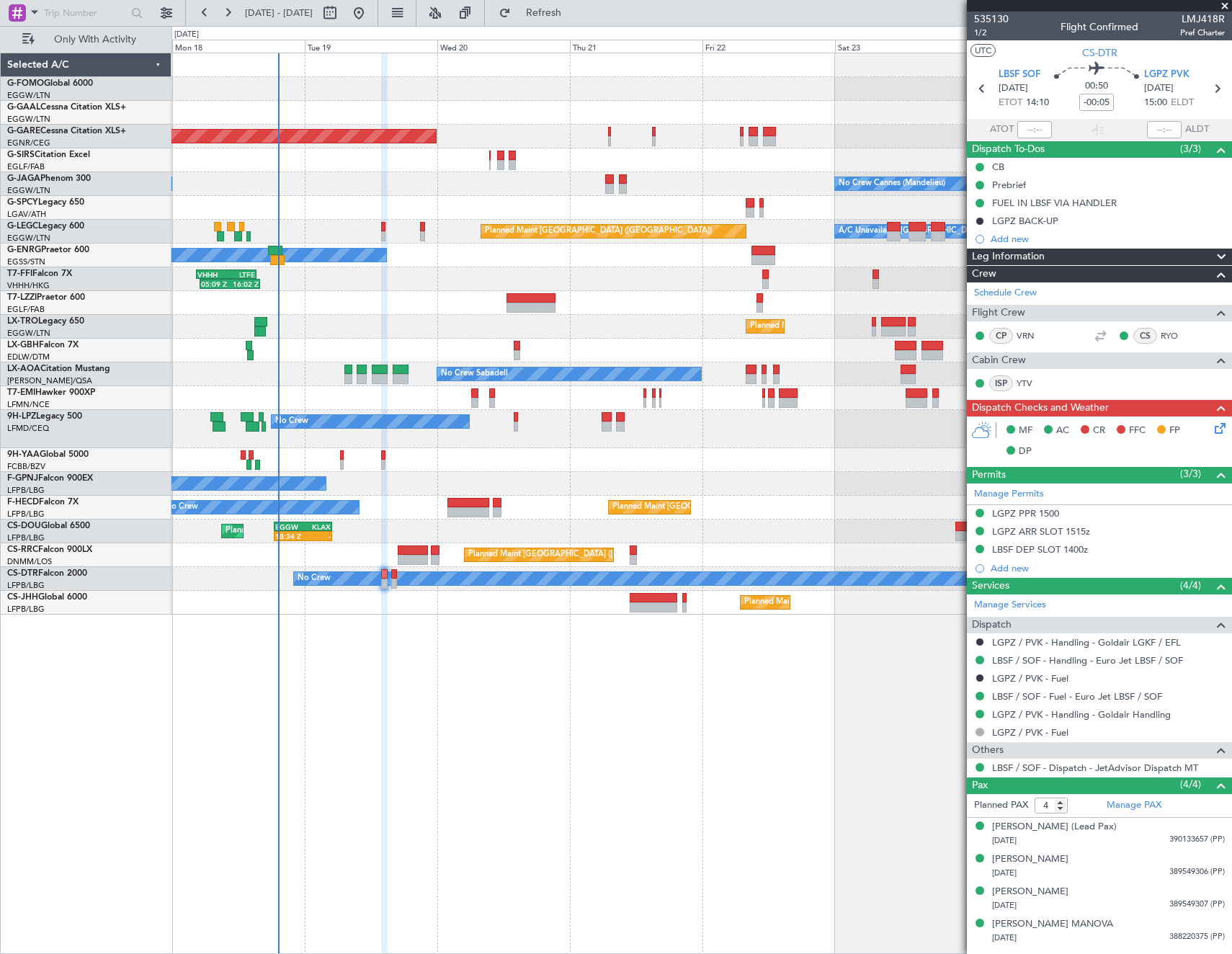
click at [1223, 431] on icon at bounding box center [1217, 426] width 11 height 11
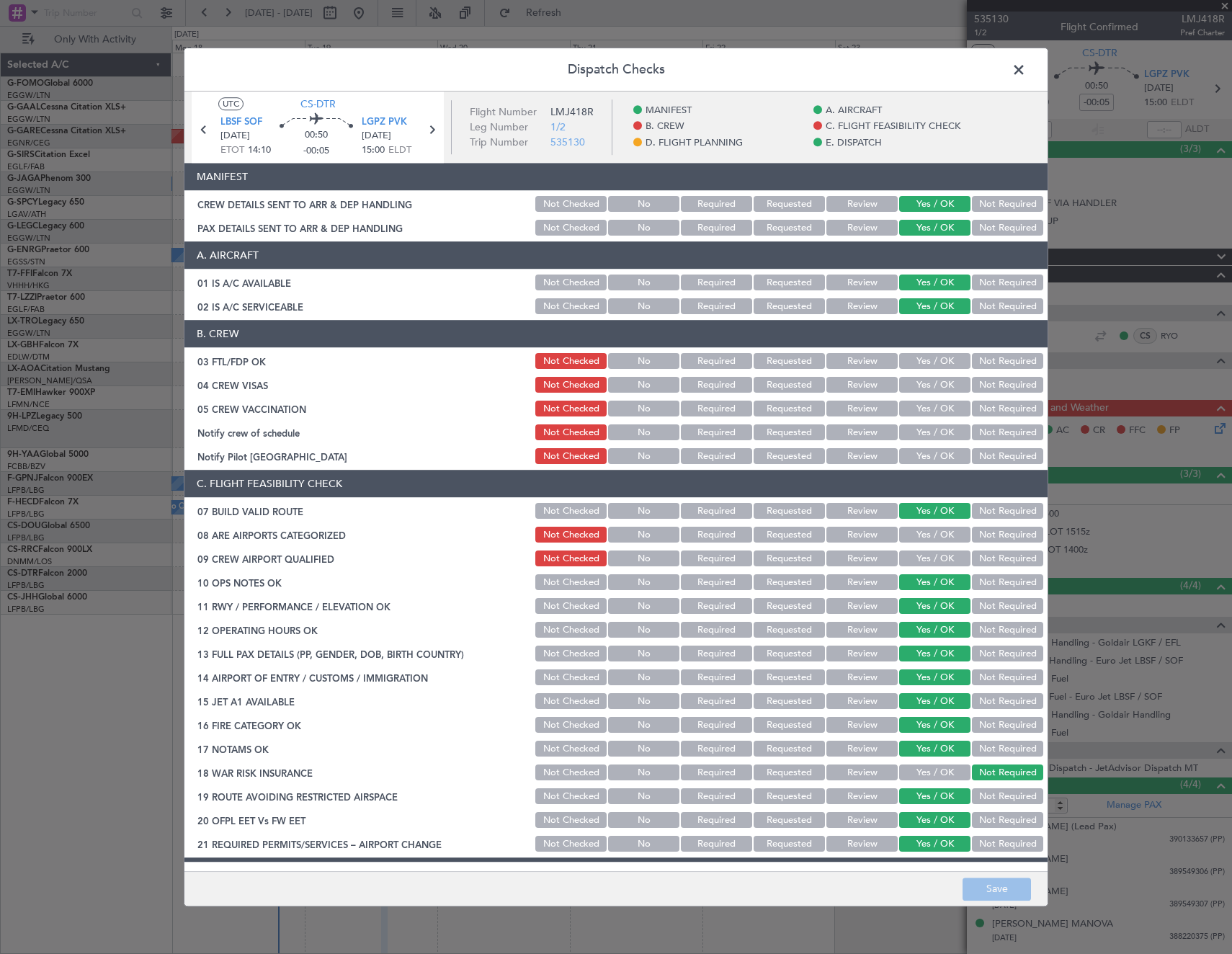
click at [932, 359] on button "Yes / OK" at bounding box center [935, 362] width 71 height 16
click at [986, 385] on button "Not Required" at bounding box center [1008, 385] width 71 height 16
click at [981, 410] on button "Not Required" at bounding box center [1008, 409] width 71 height 16
click at [922, 431] on button "Yes / OK" at bounding box center [935, 433] width 71 height 16
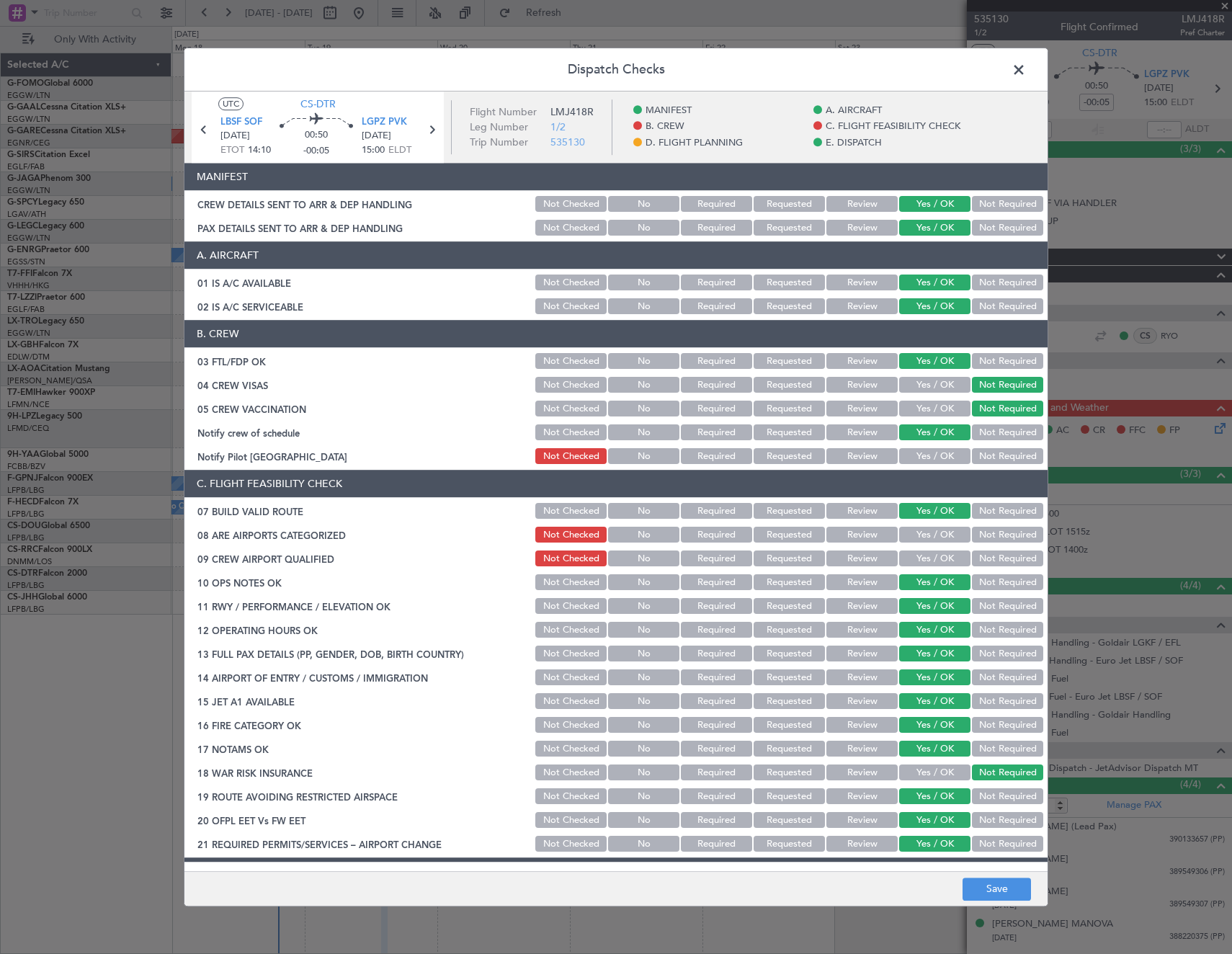
click at [992, 460] on button "Not Required" at bounding box center [1008, 457] width 71 height 16
click at [949, 534] on button "Yes / OK" at bounding box center [935, 536] width 71 height 16
drag, startPoint x: 936, startPoint y: 553, endPoint x: 941, endPoint y: 575, distance: 22.6
click at [936, 555] on button "Yes / OK" at bounding box center [935, 559] width 71 height 16
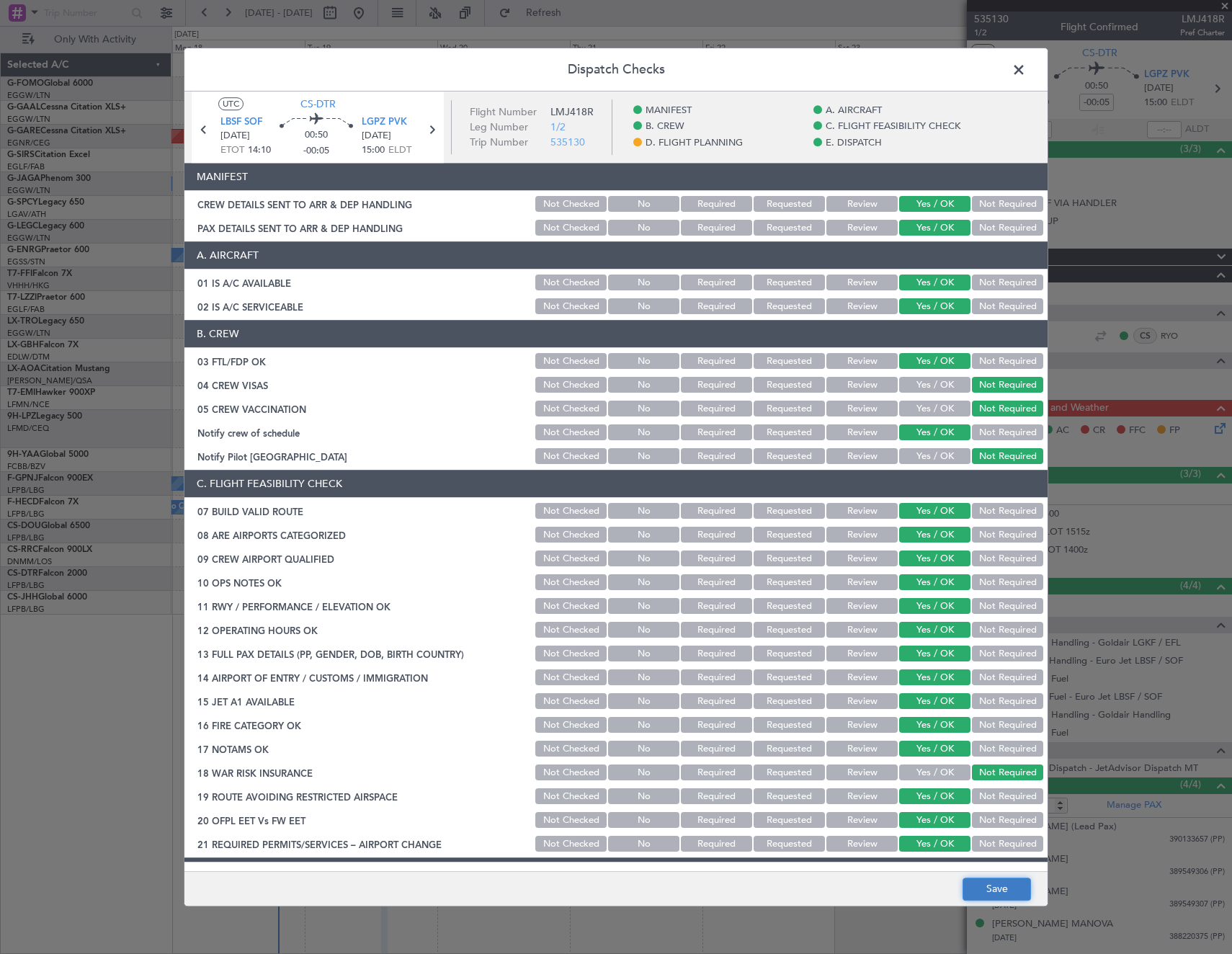
click at [1014, 889] on button "Save" at bounding box center [996, 888] width 69 height 23
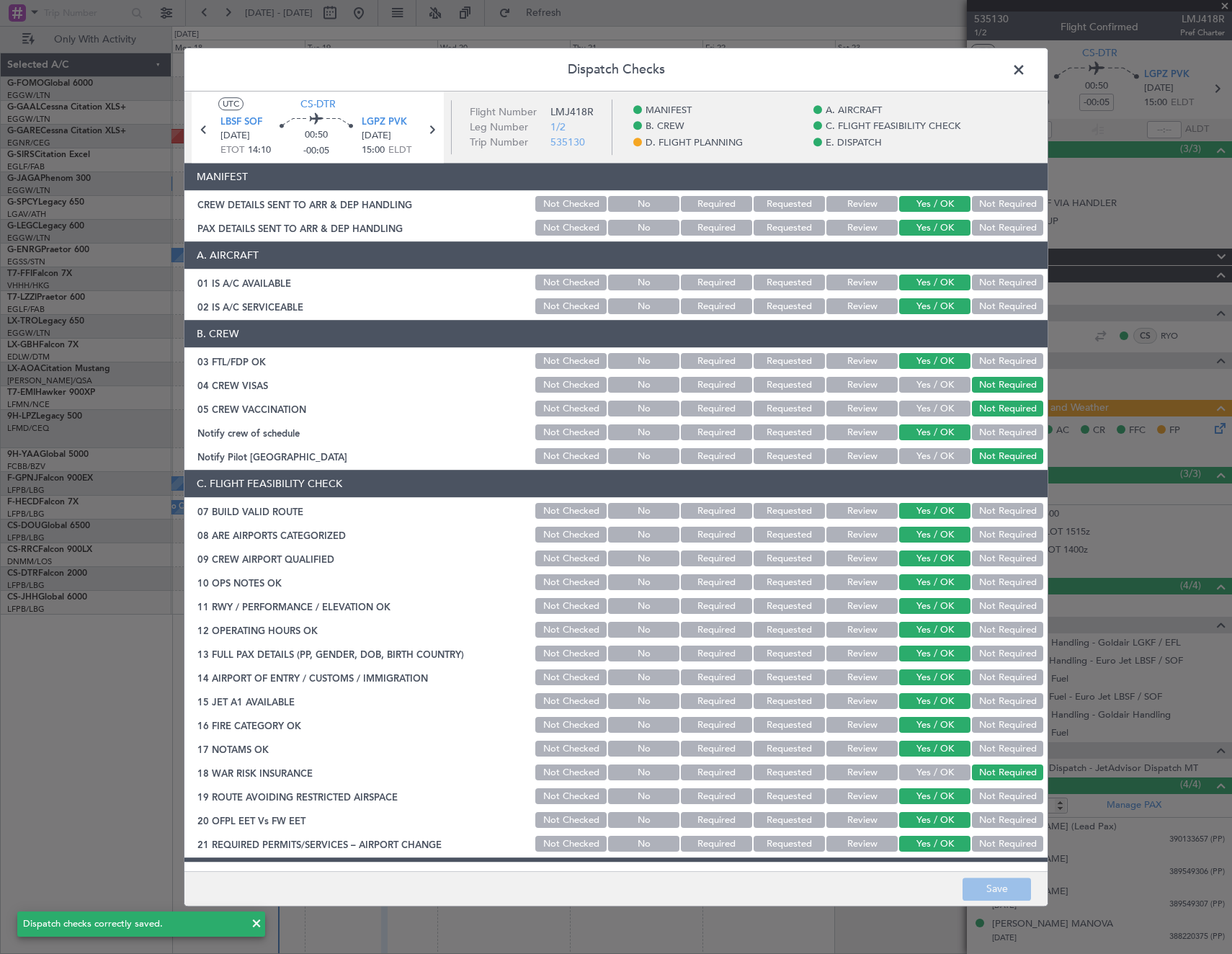
click at [1026, 67] on span at bounding box center [1026, 74] width 0 height 29
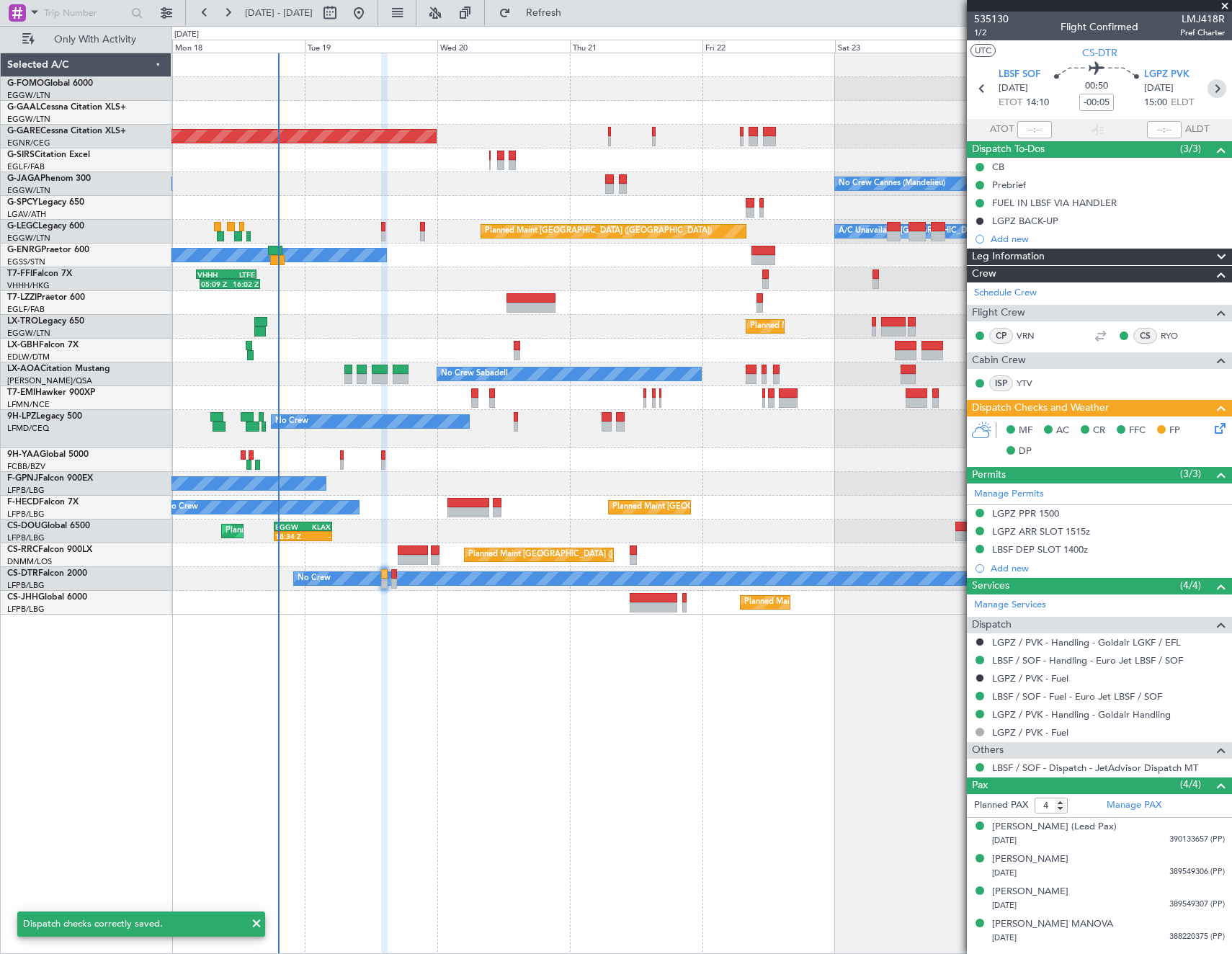
click at [1215, 88] on icon at bounding box center [1217, 88] width 19 height 19
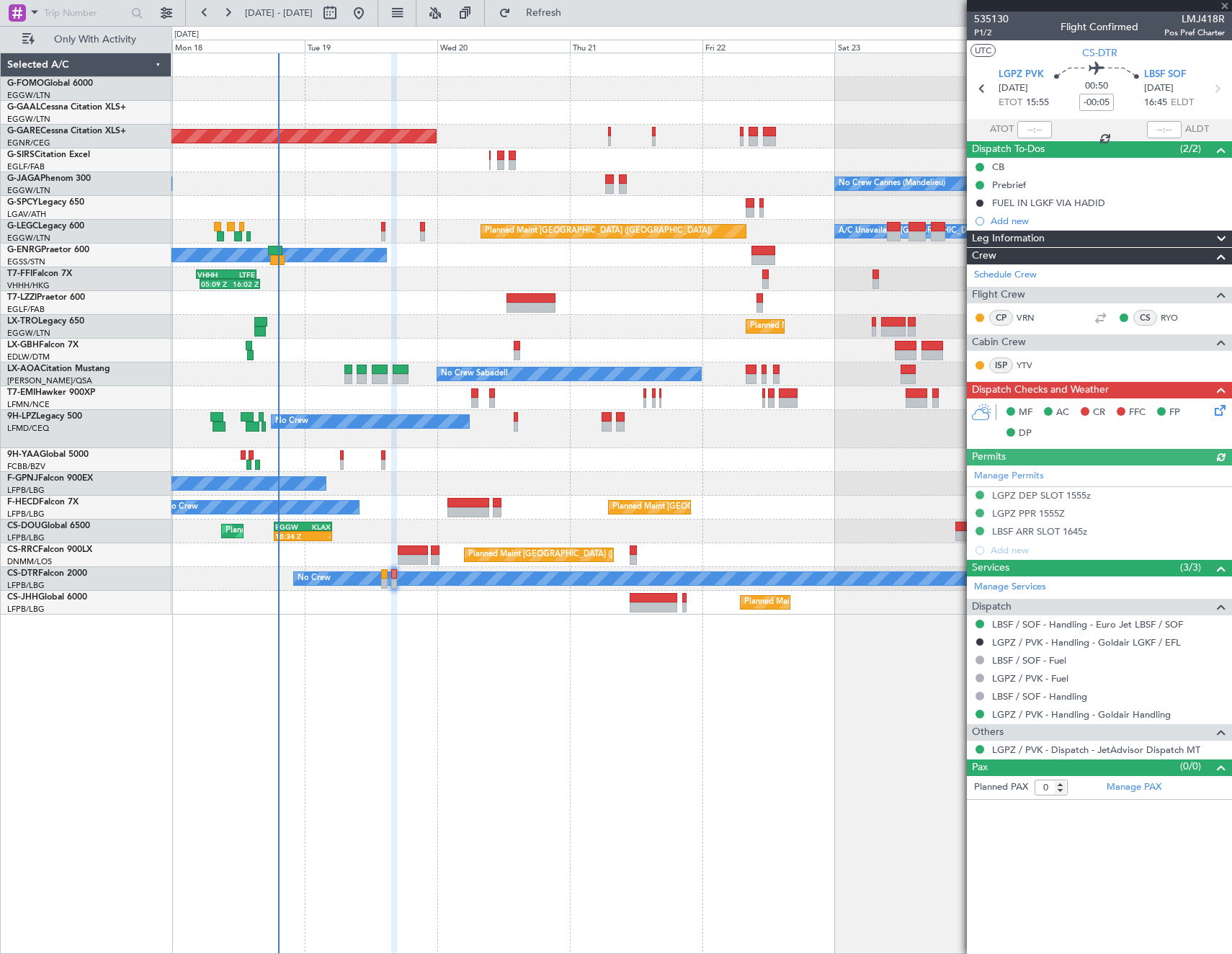
click at [1218, 410] on icon at bounding box center [1217, 408] width 11 height 11
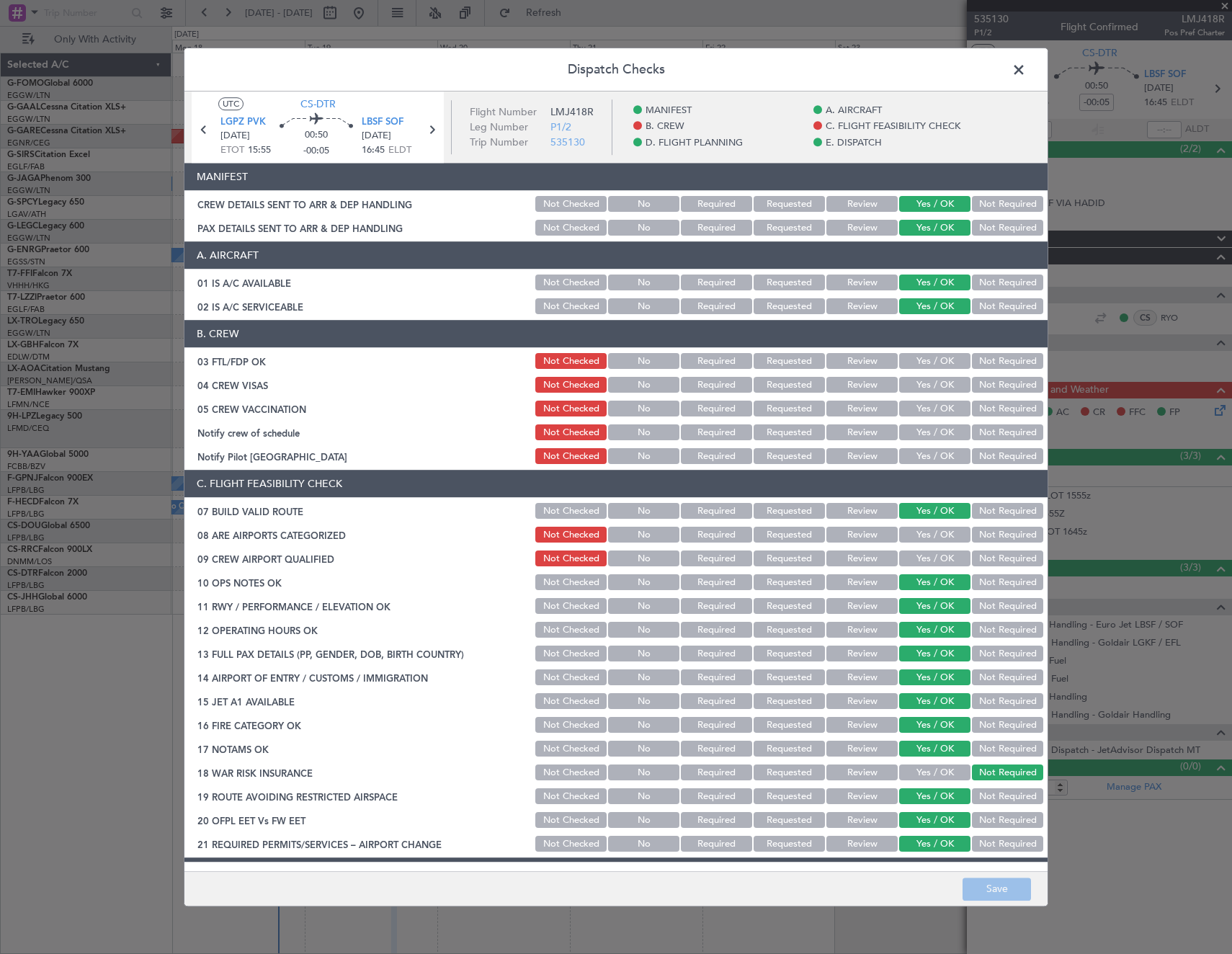
click at [929, 364] on button "Yes / OK" at bounding box center [935, 362] width 71 height 16
click at [989, 386] on button "Not Required" at bounding box center [1008, 385] width 71 height 16
click at [982, 411] on button "Not Required" at bounding box center [1008, 409] width 71 height 16
click at [938, 435] on button "Yes / OK" at bounding box center [935, 433] width 71 height 16
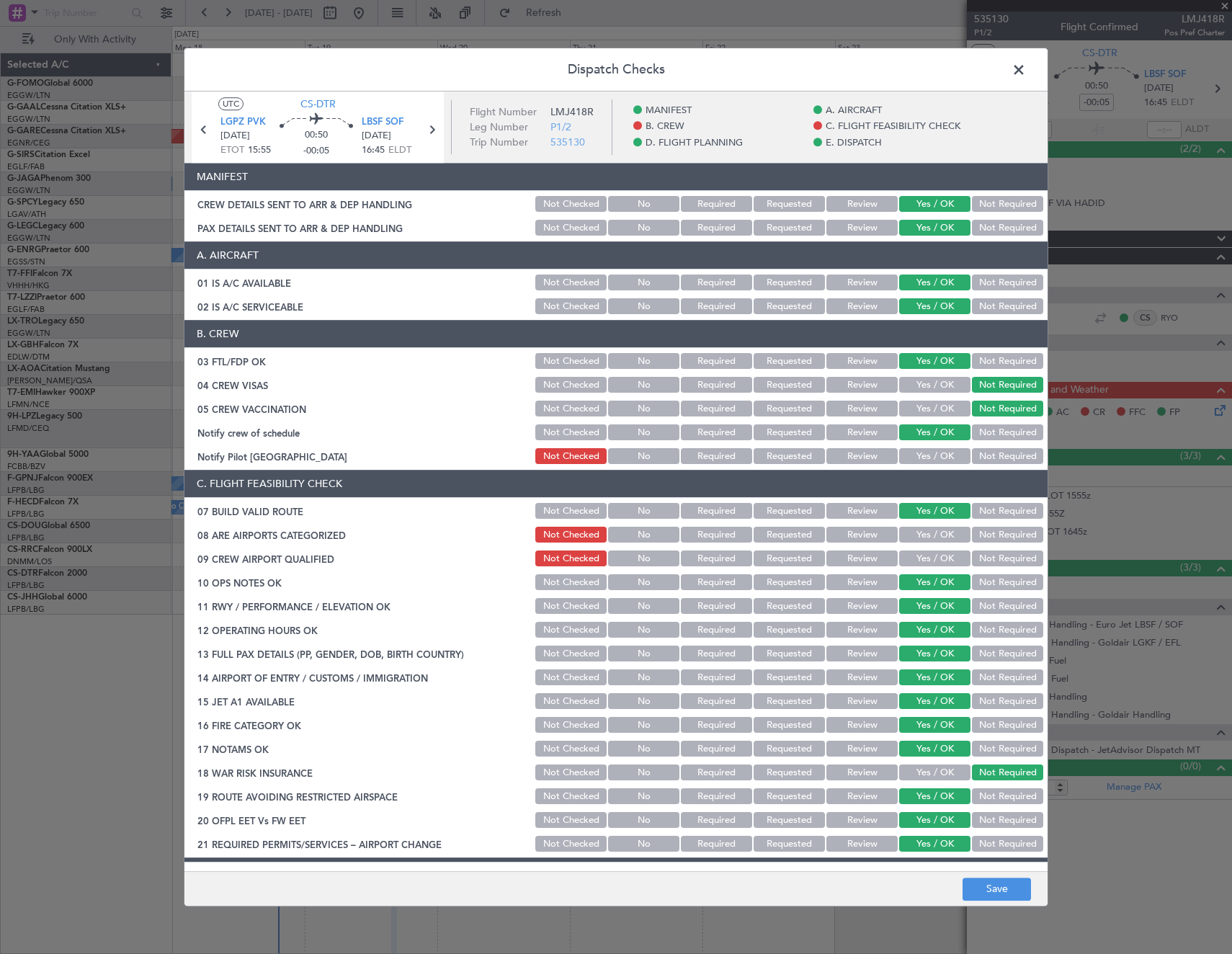
click at [977, 450] on button "Not Required" at bounding box center [1008, 457] width 71 height 16
drag, startPoint x: 916, startPoint y: 536, endPoint x: 927, endPoint y: 557, distance: 23.7
click at [916, 539] on button "Yes / OK" at bounding box center [935, 536] width 71 height 16
click at [927, 558] on button "Yes / OK" at bounding box center [935, 559] width 71 height 16
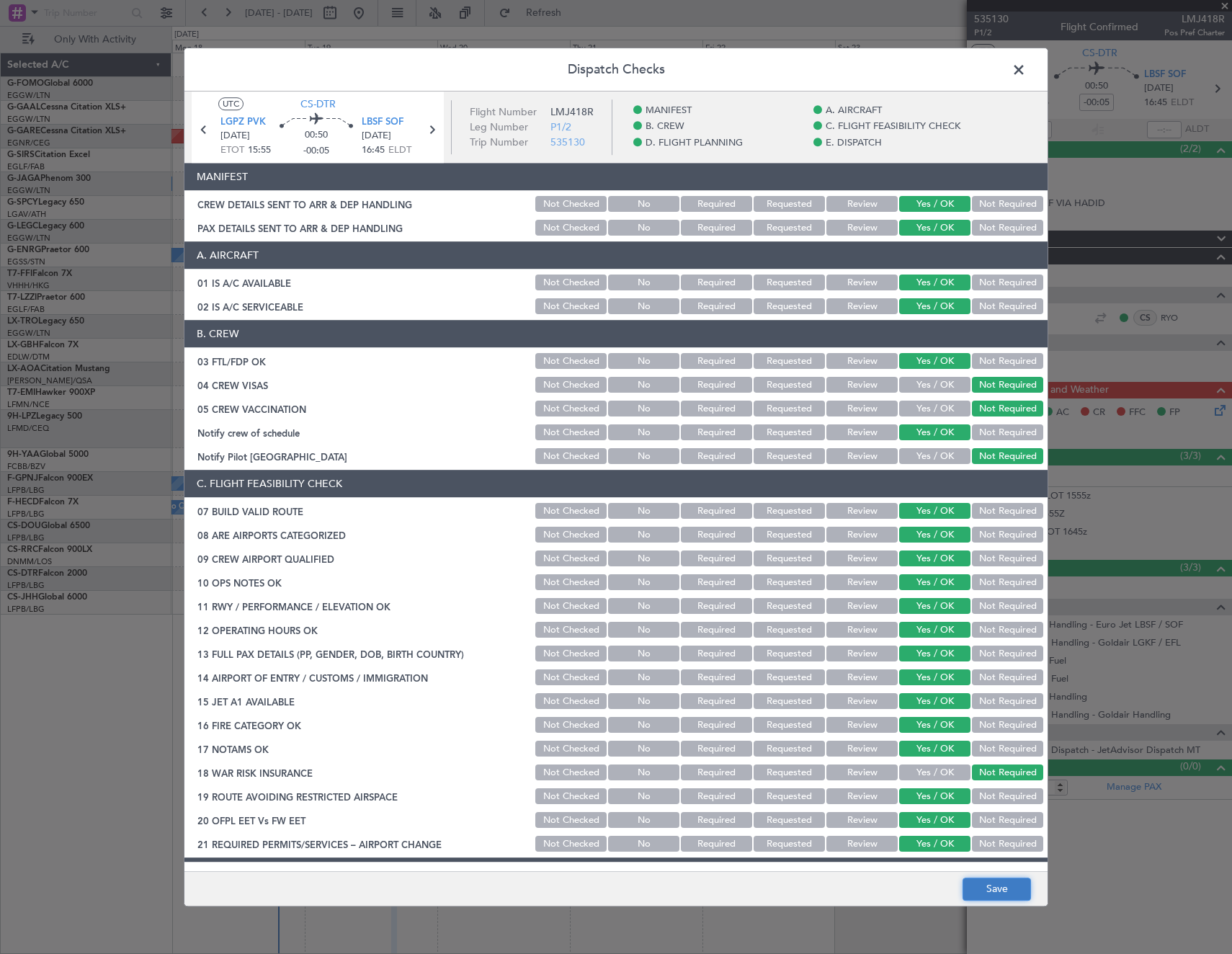
click at [1009, 886] on button "Save" at bounding box center [996, 888] width 69 height 23
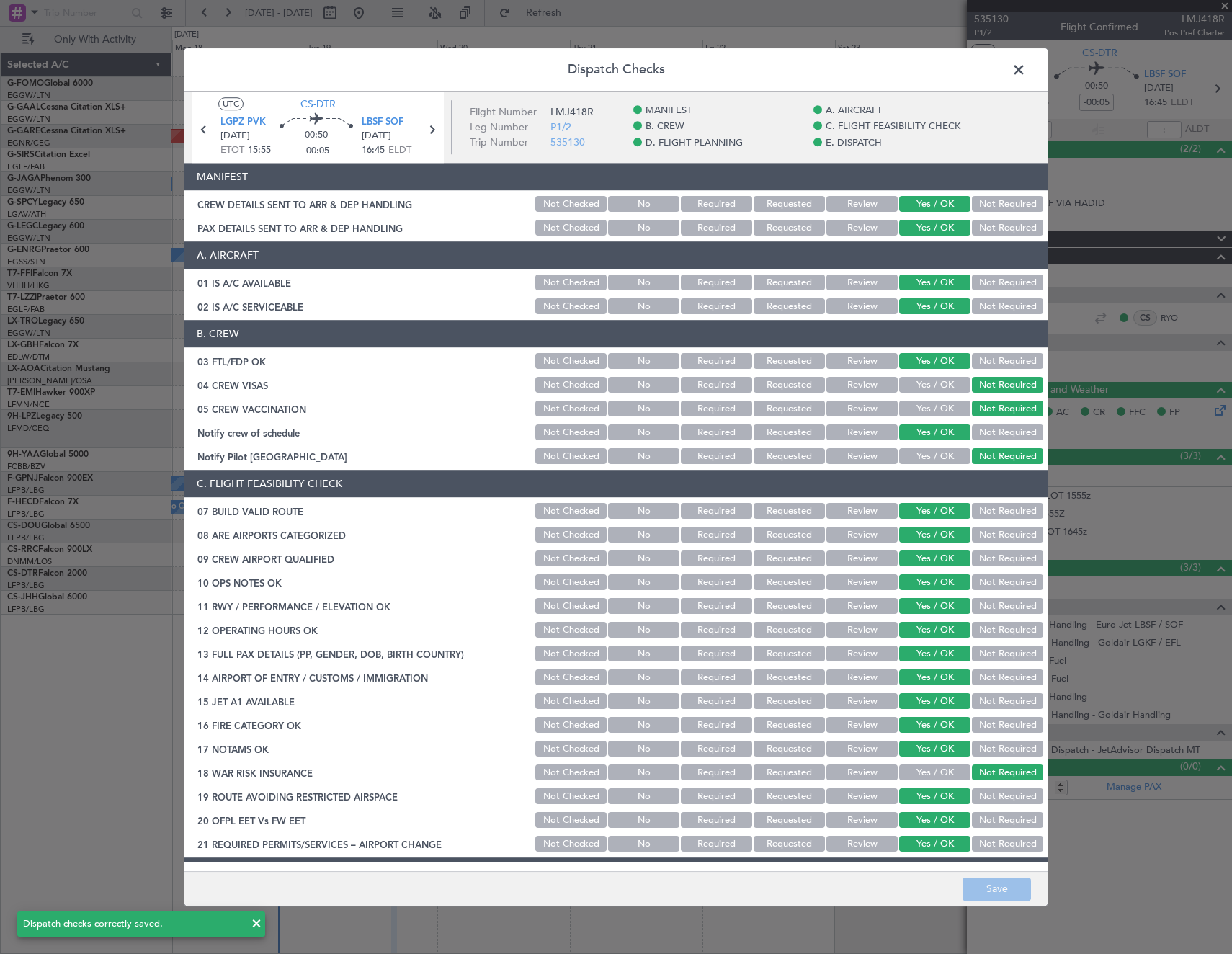
click at [1026, 69] on span at bounding box center [1026, 74] width 0 height 29
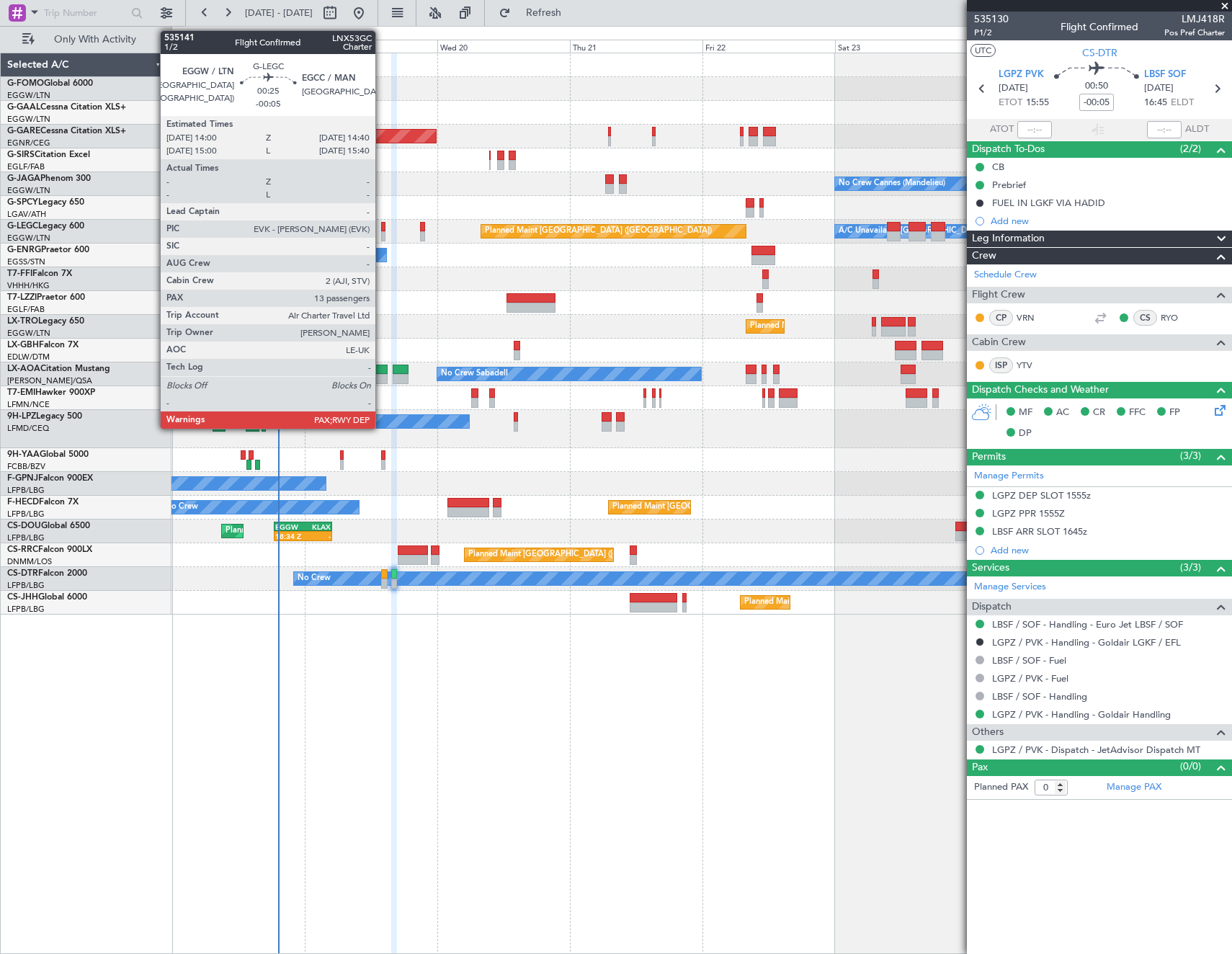
click at [382, 234] on div at bounding box center [383, 236] width 4 height 10
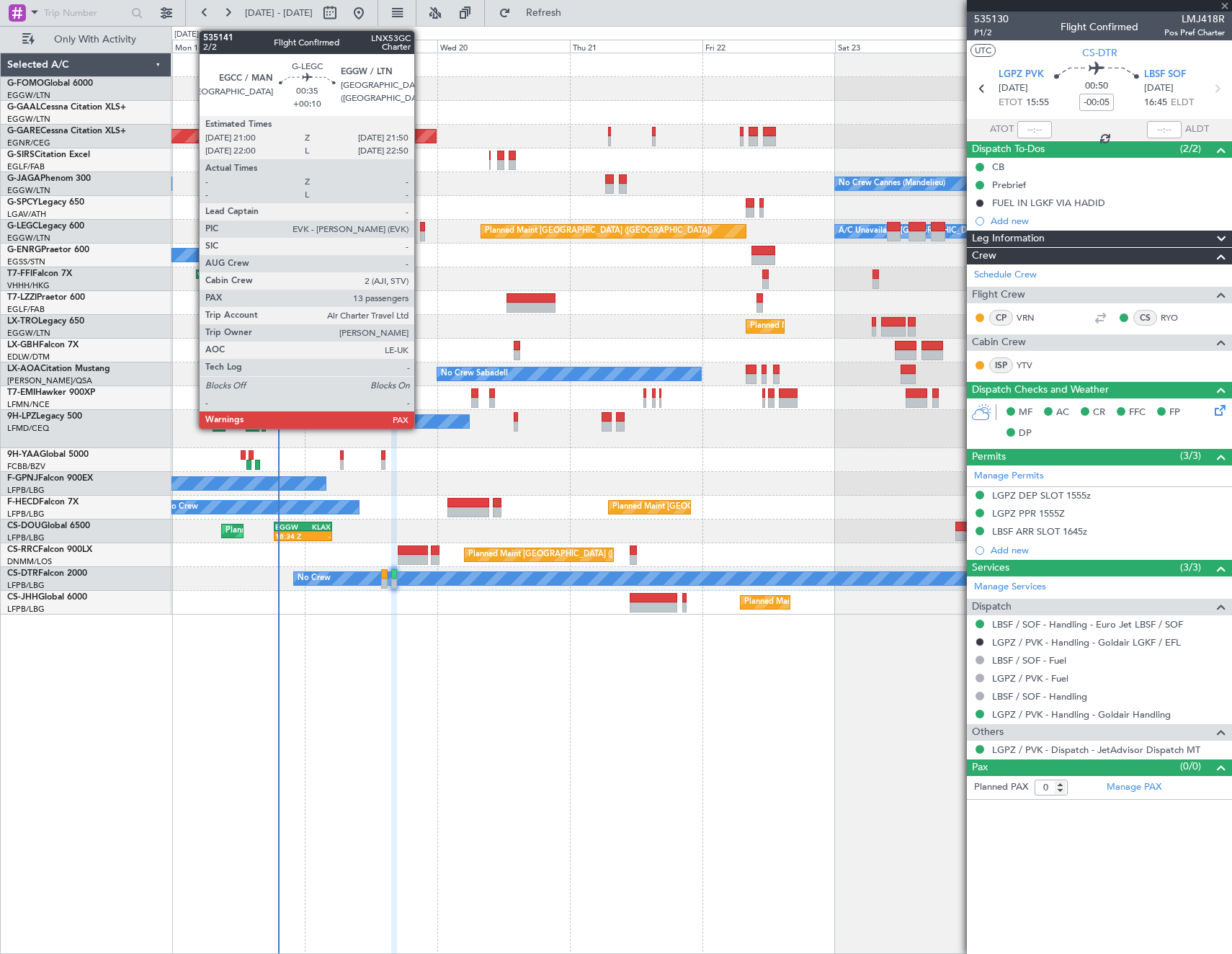
type input "13"
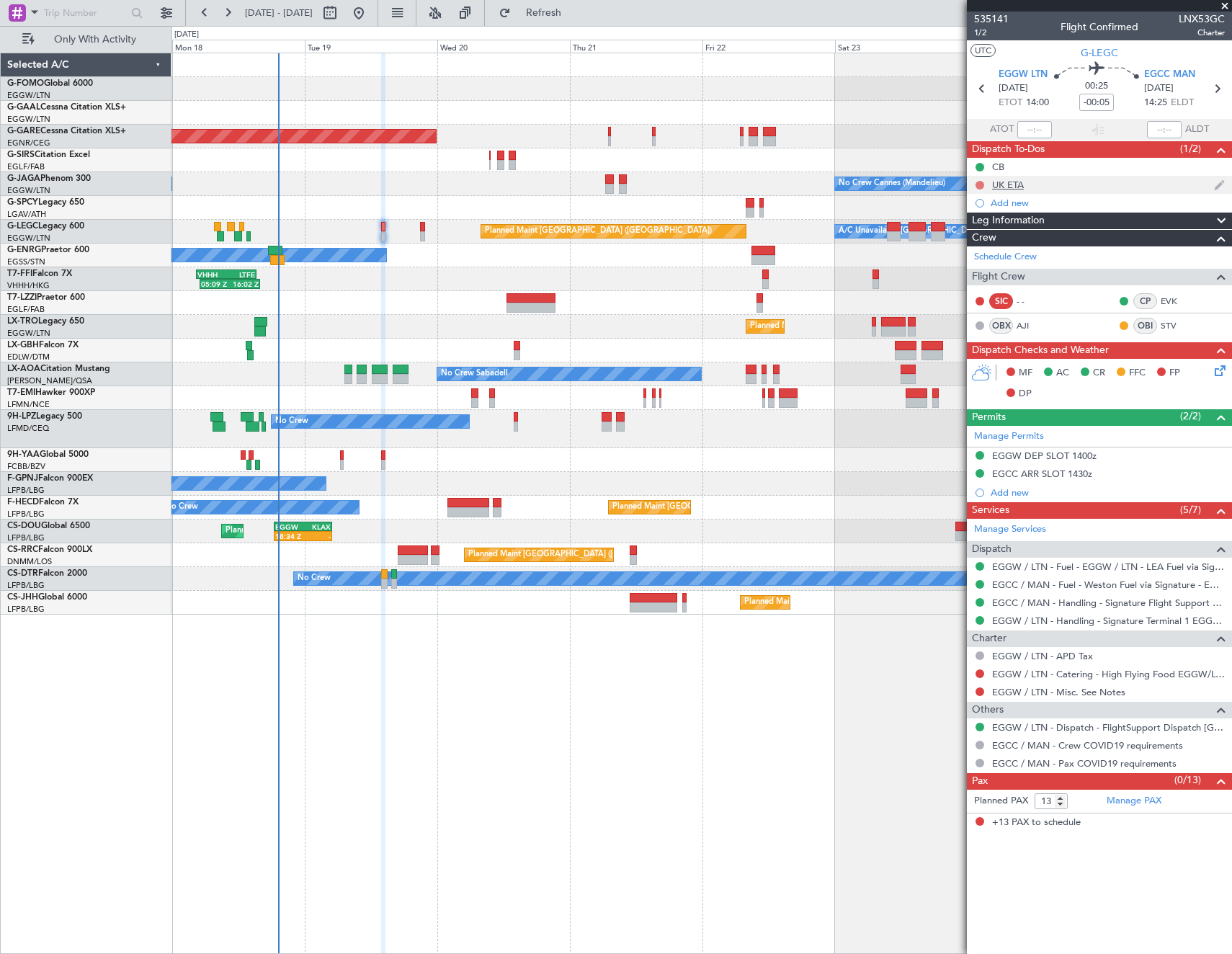
click at [981, 183] on button at bounding box center [979, 184] width 9 height 9
click at [975, 269] on span "Cancelled" at bounding box center [983, 270] width 41 height 15
click at [1166, 810] on div "Manage PAX" at bounding box center [1166, 801] width 133 height 23
click at [1214, 371] on icon at bounding box center [1217, 368] width 11 height 11
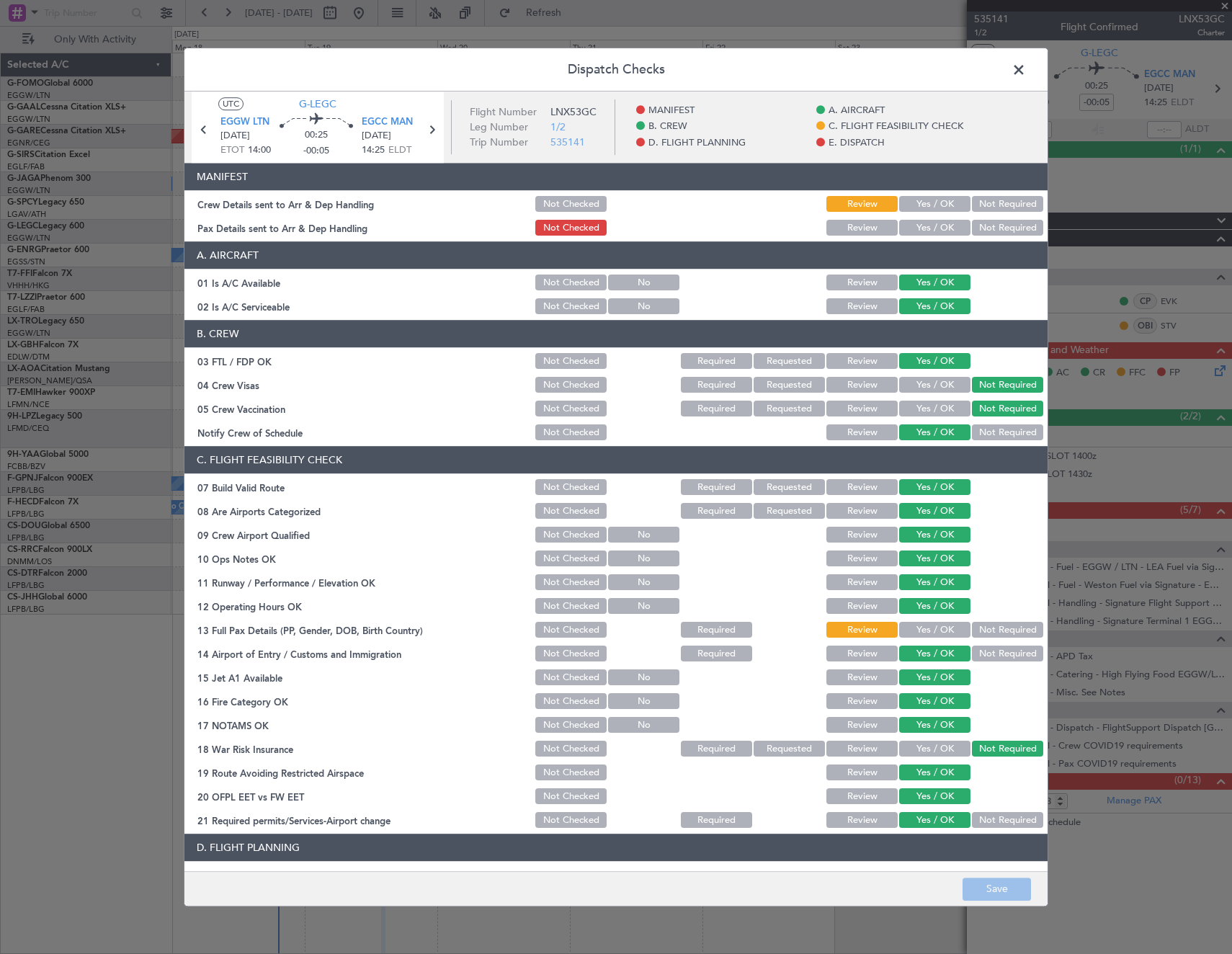
click at [1026, 72] on span at bounding box center [1026, 74] width 0 height 29
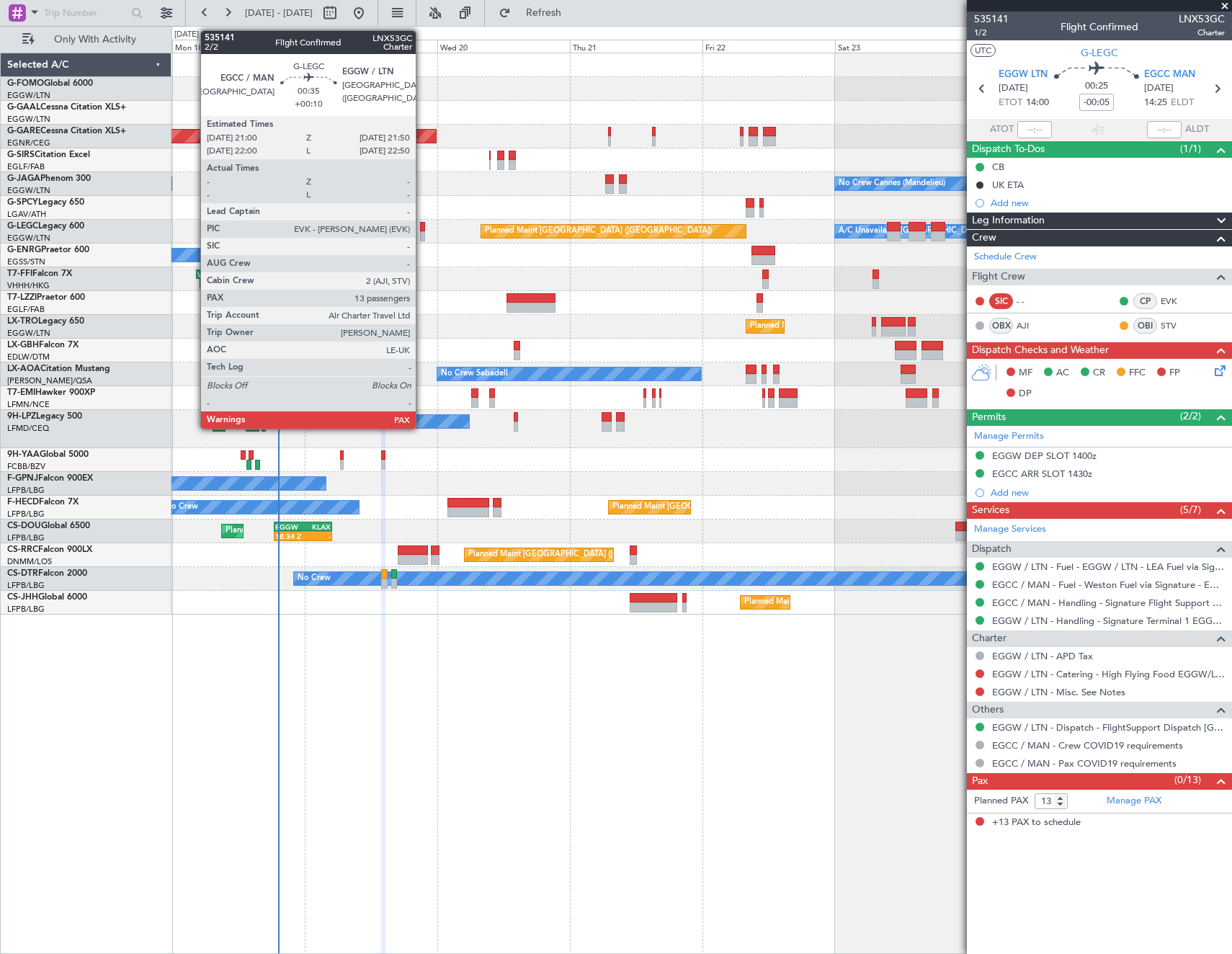
click at [423, 235] on div at bounding box center [423, 236] width 5 height 10
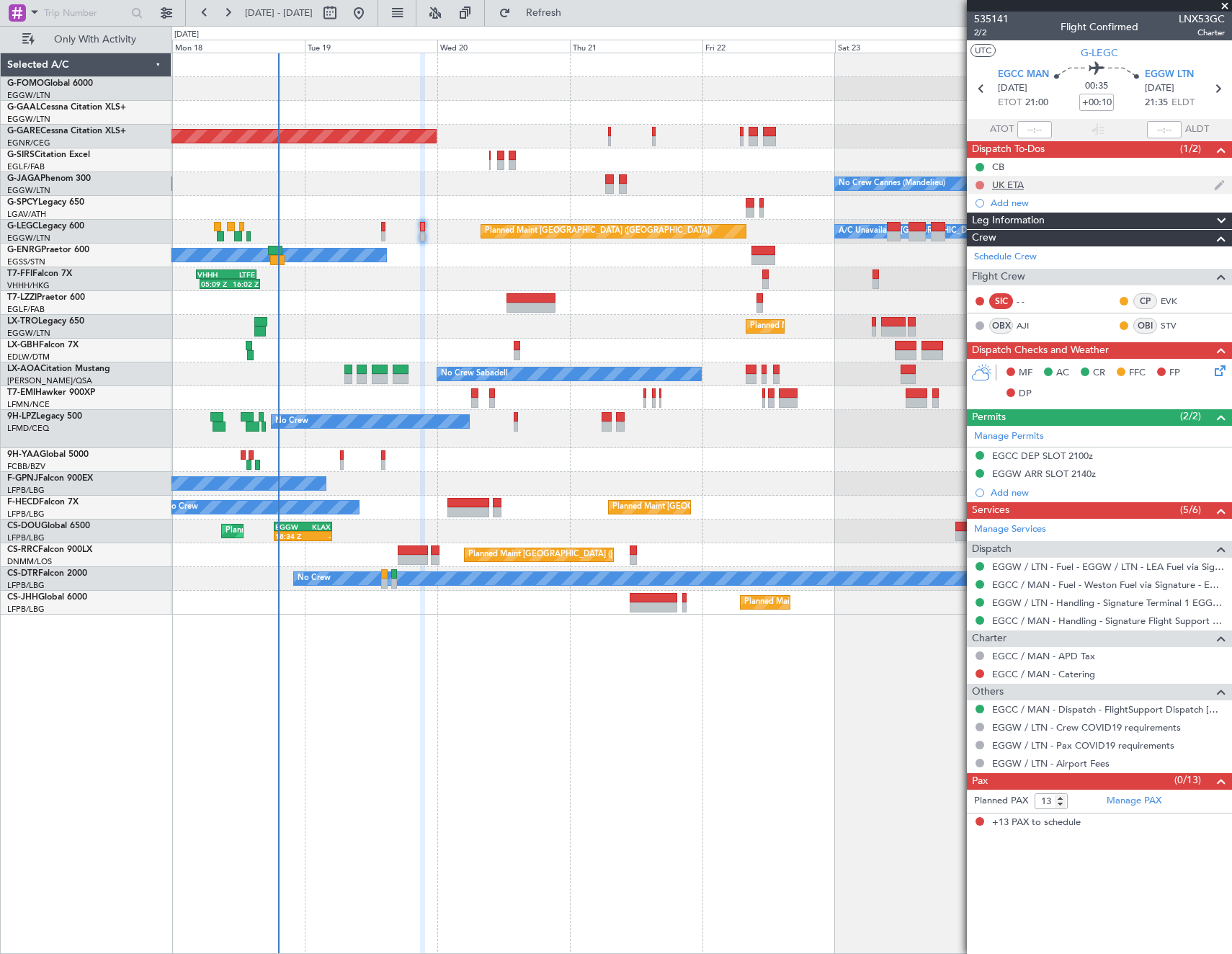
click at [979, 184] on button at bounding box center [979, 184] width 9 height 9
click at [970, 272] on span "Cancelled" at bounding box center [983, 270] width 41 height 15
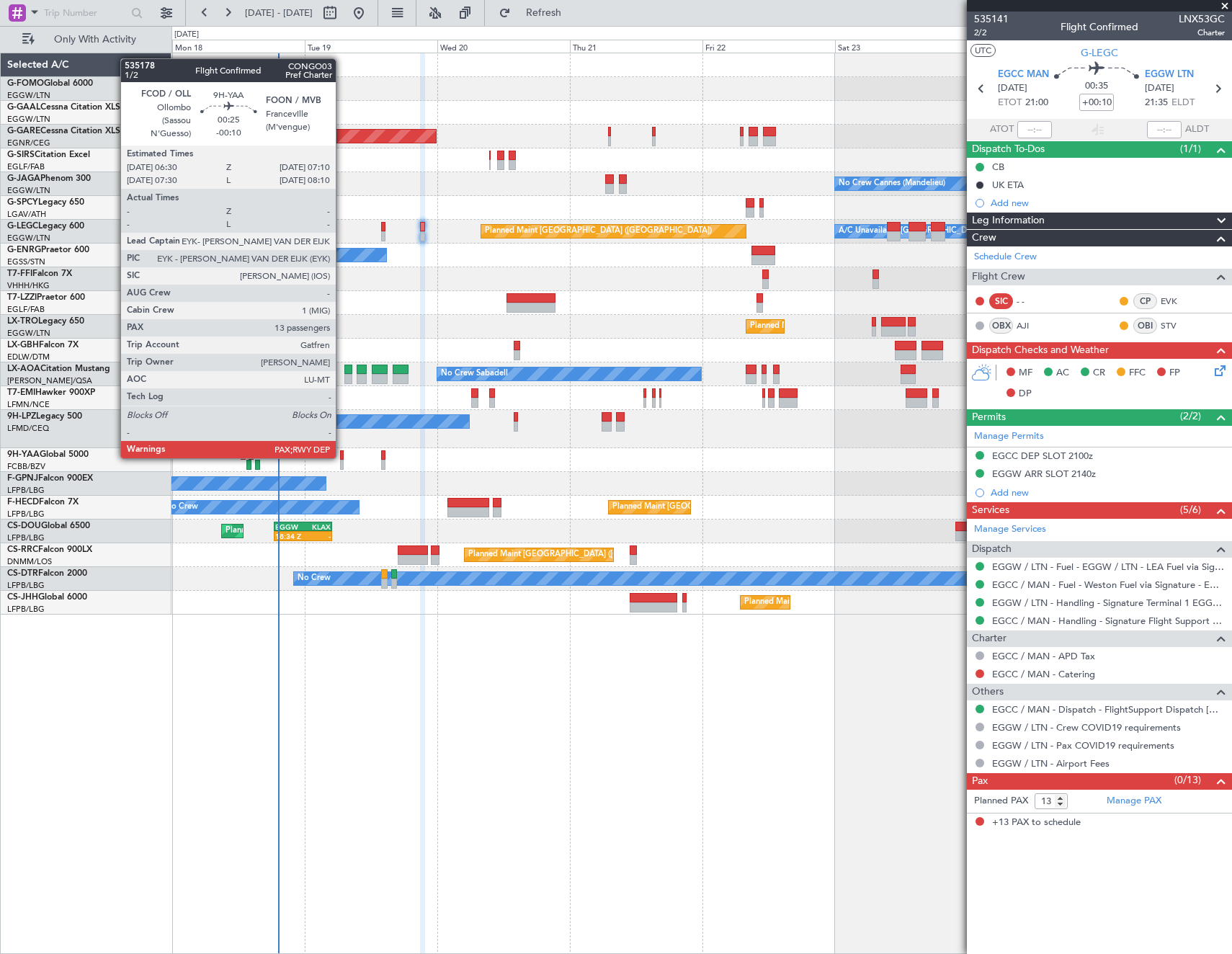
click at [342, 456] on div at bounding box center [342, 455] width 4 height 10
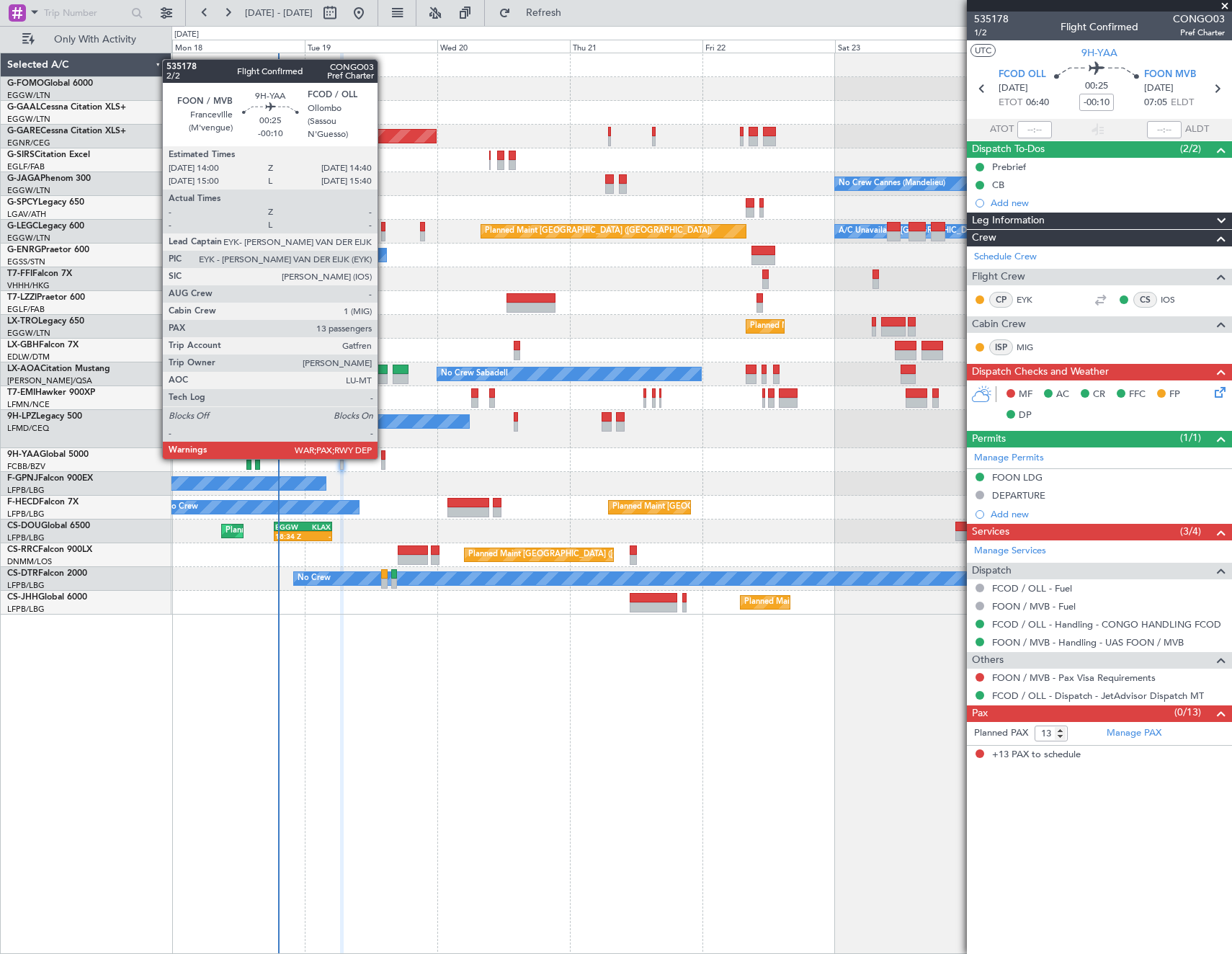
click at [384, 457] on div at bounding box center [383, 455] width 4 height 10
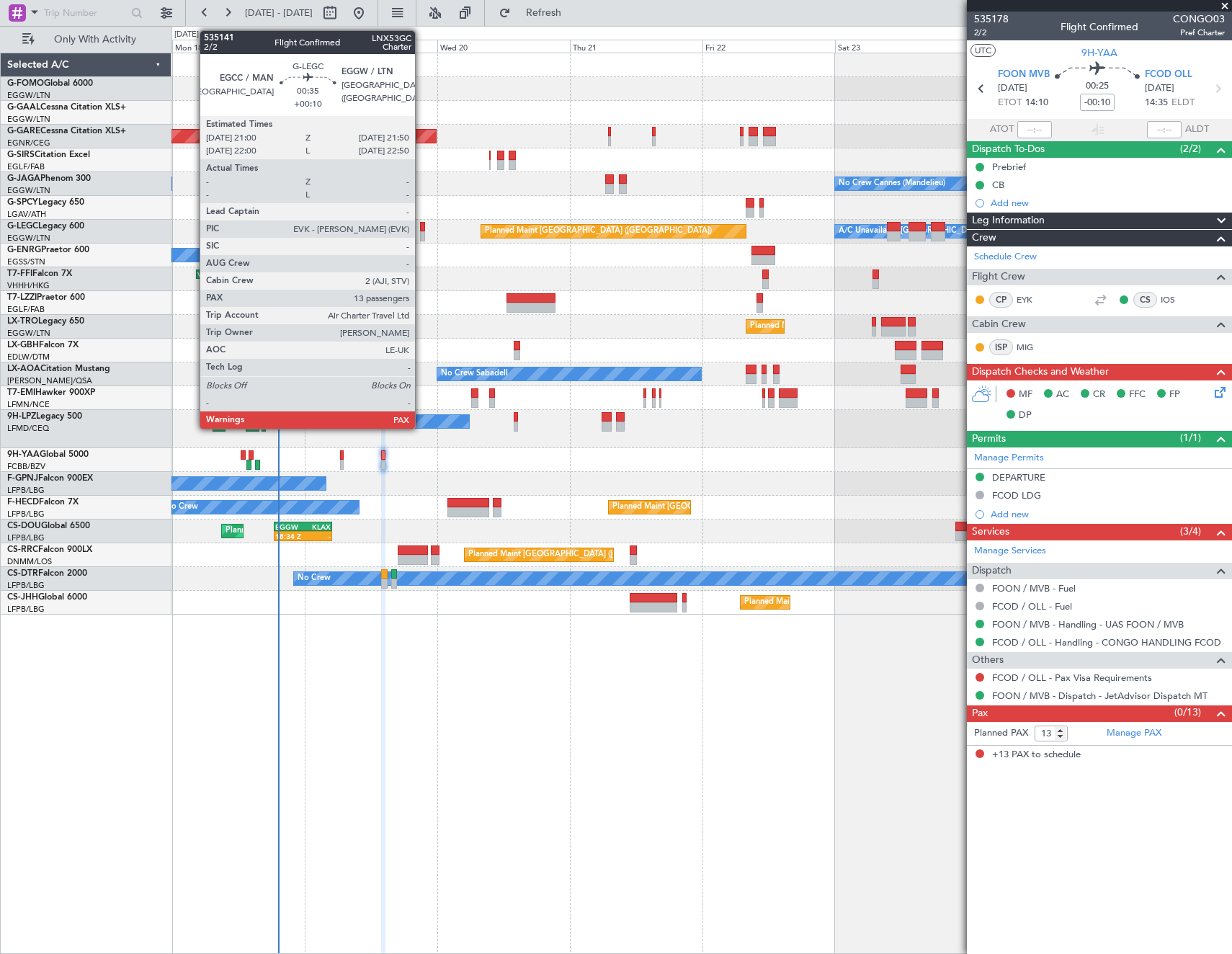
click at [422, 223] on div at bounding box center [423, 227] width 5 height 10
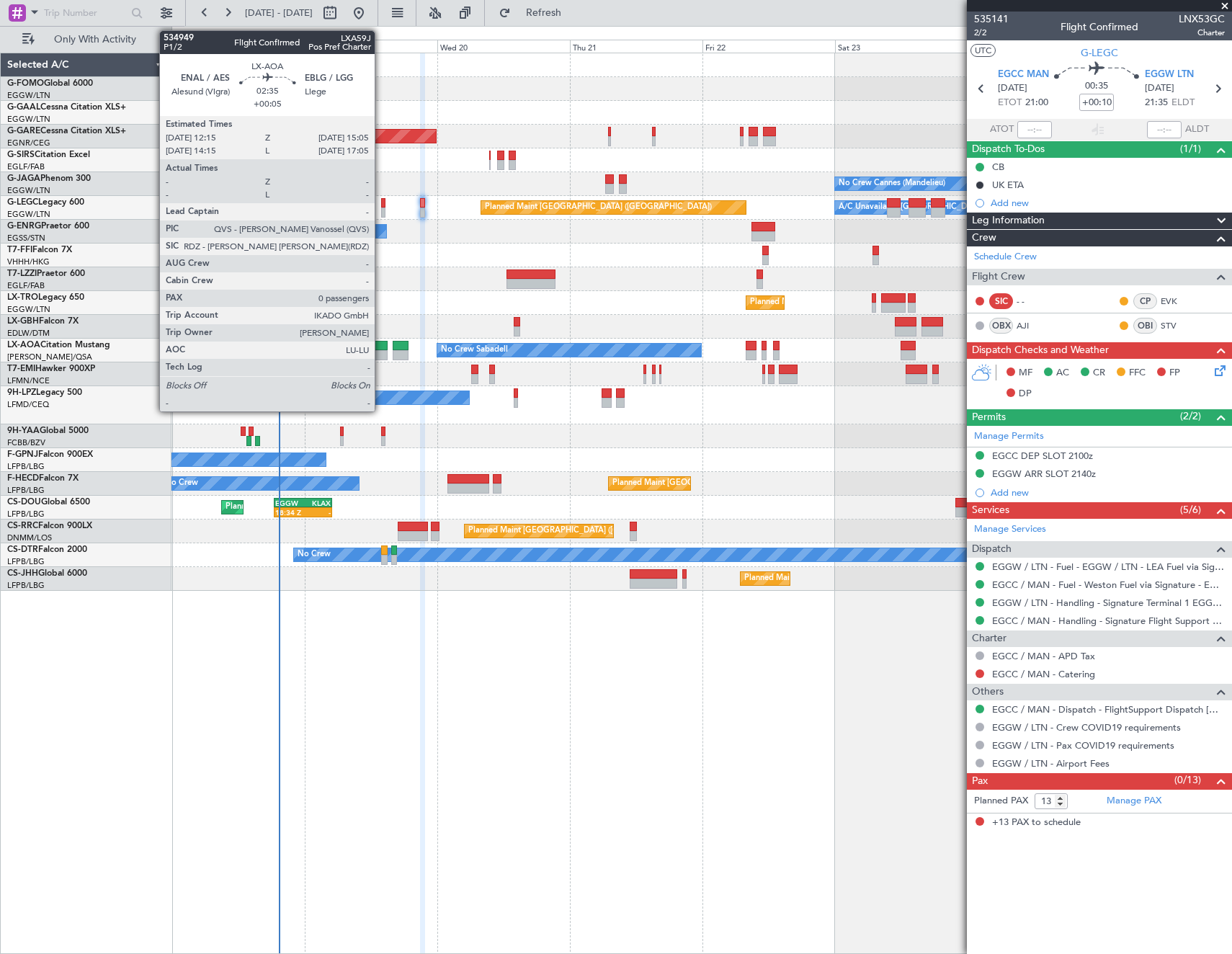
click at [381, 353] on div at bounding box center [380, 355] width 16 height 10
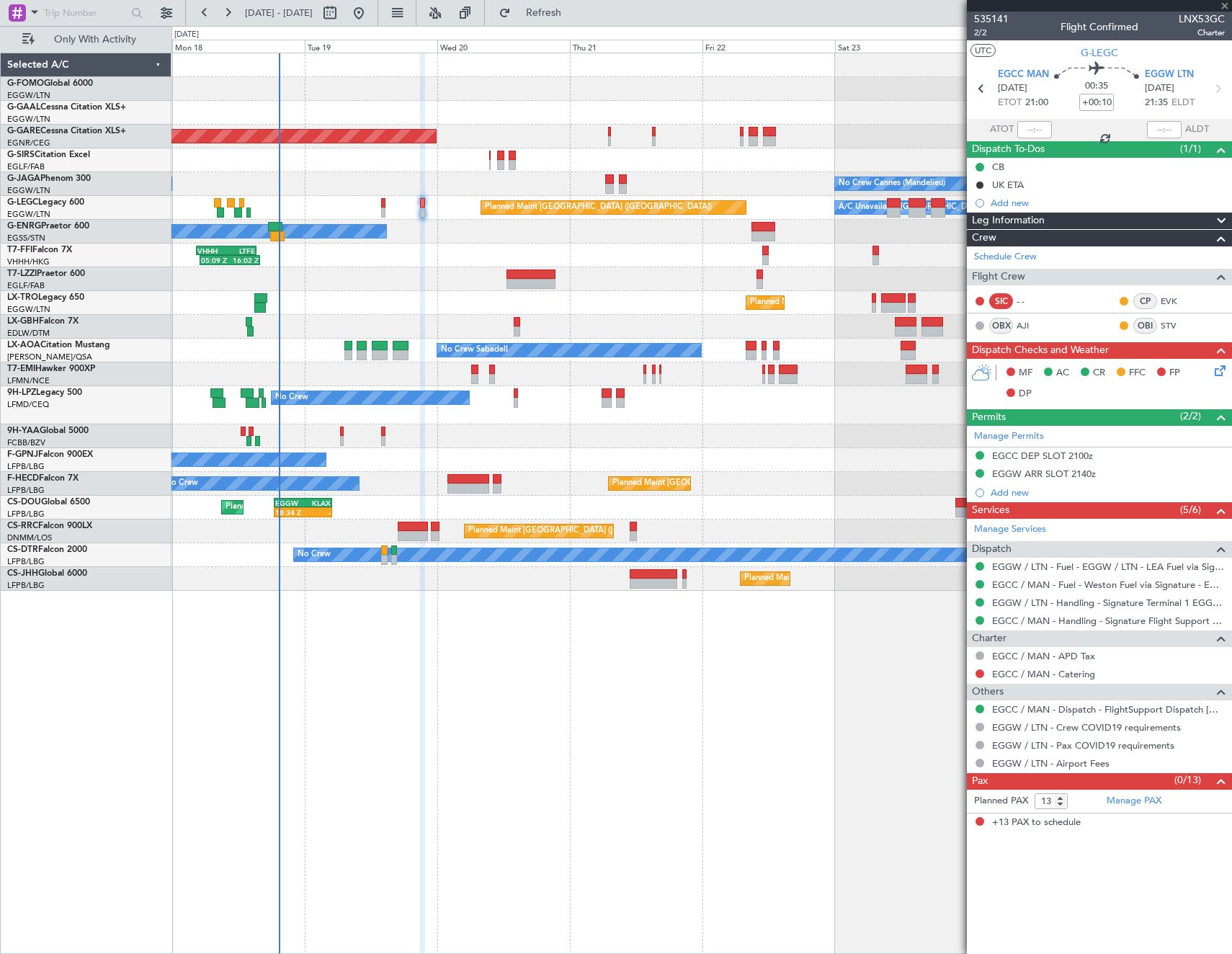
type input "+00:05"
type input "0"
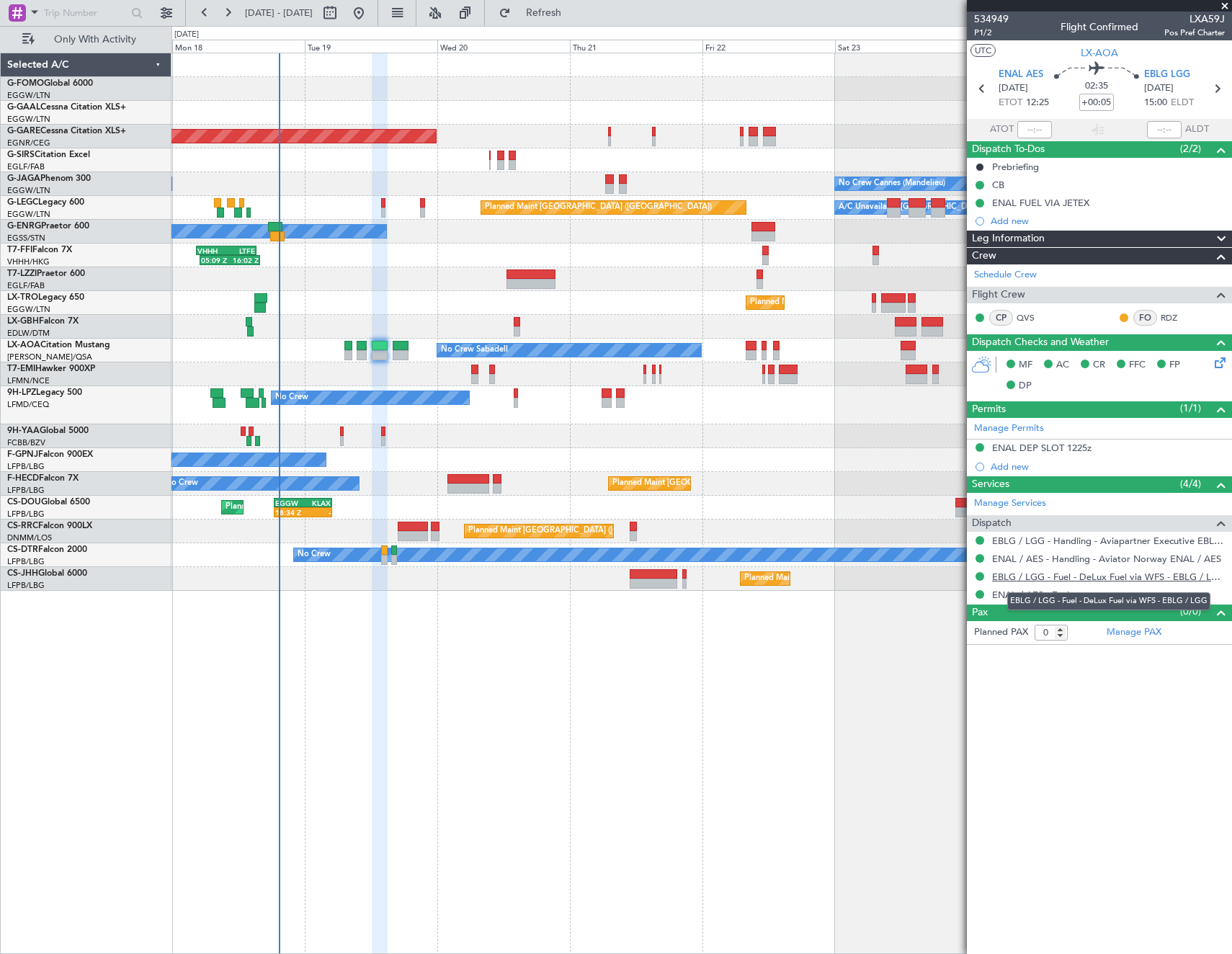
click at [1103, 579] on link "EBLG / LGG - Fuel - DeLux Fuel via WFS - EBLG / LGG" at bounding box center [1109, 576] width 233 height 12
click at [575, 8] on span "Refresh" at bounding box center [544, 13] width 61 height 10
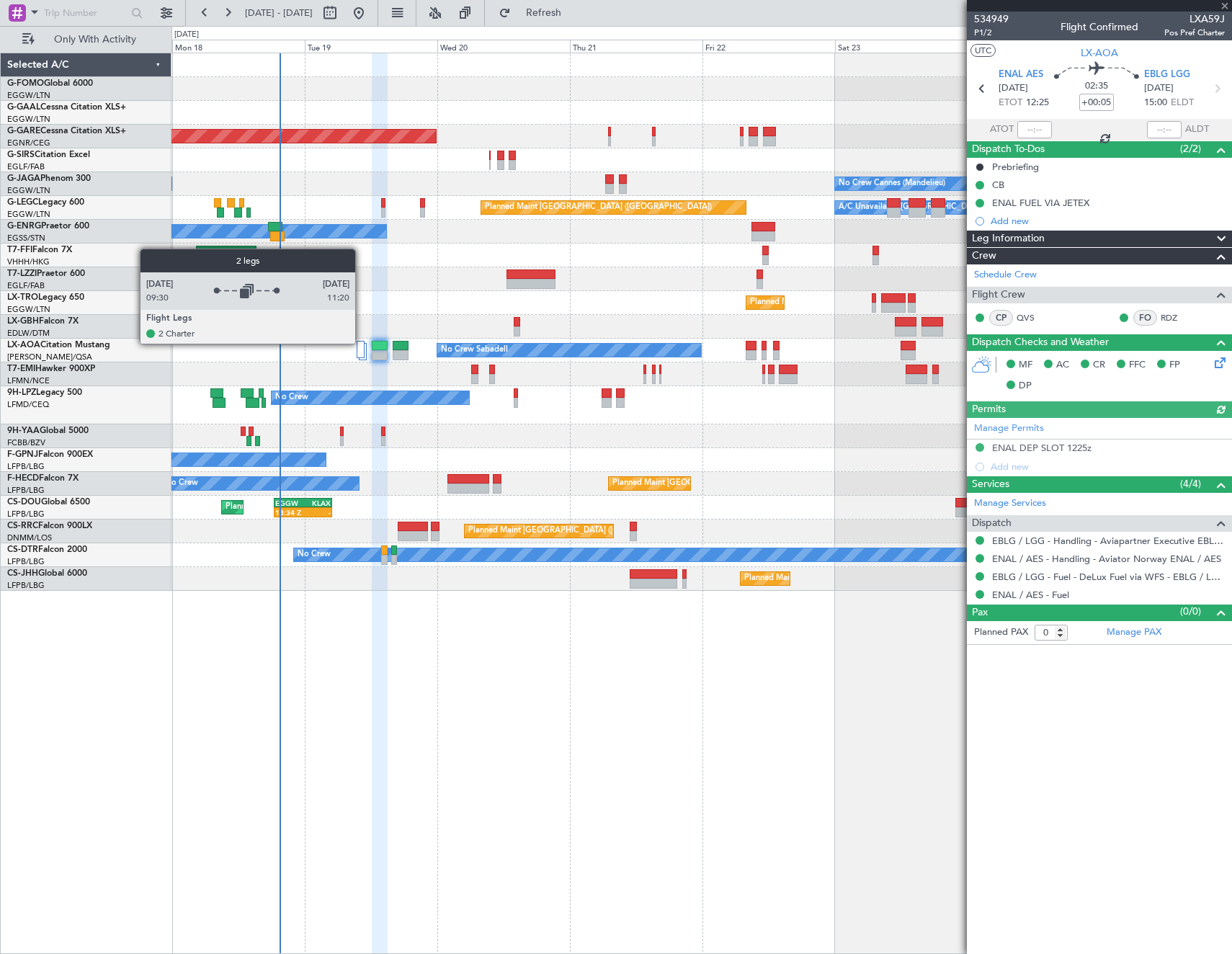
click at [362, 343] on div at bounding box center [361, 349] width 9 height 17
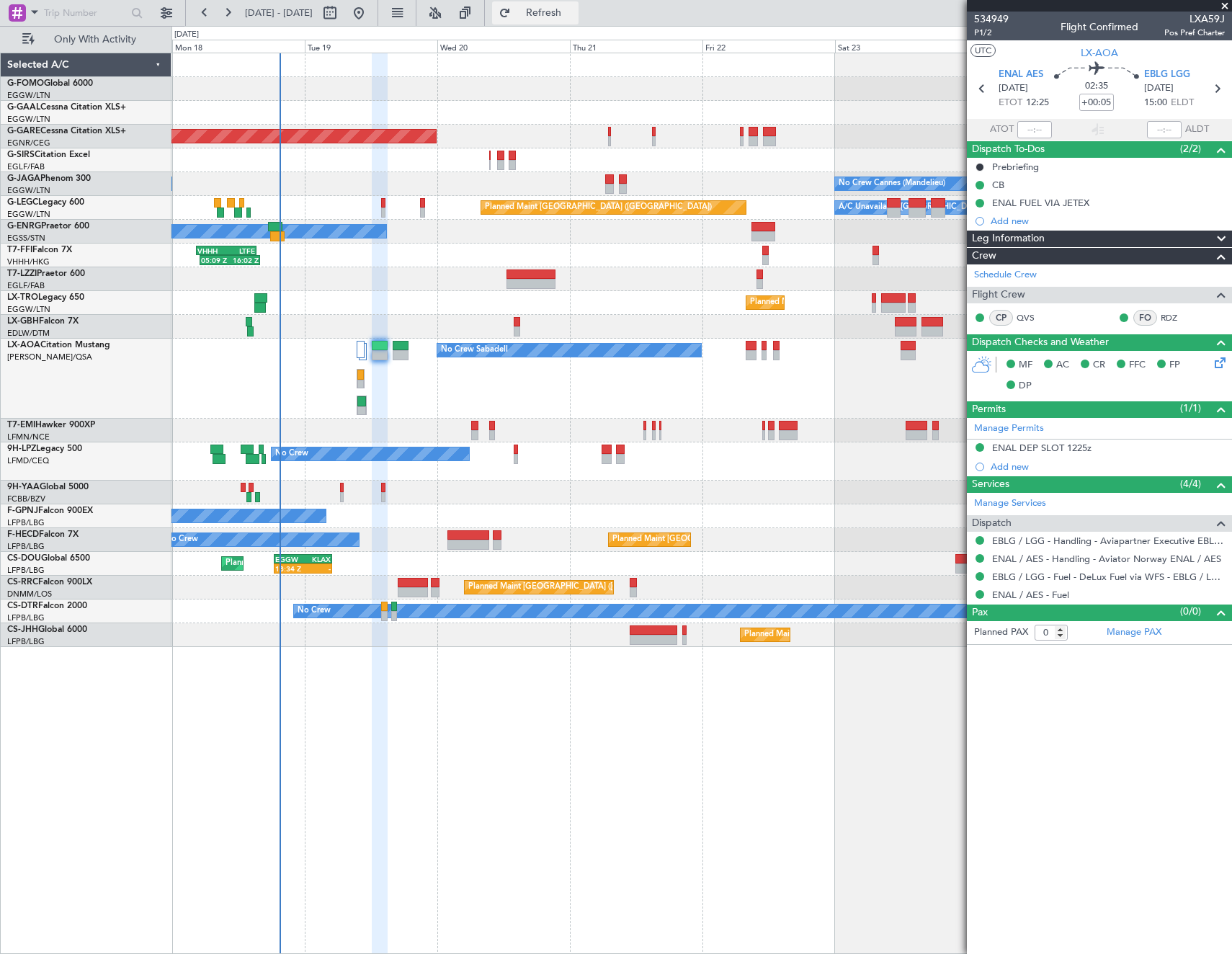
click at [555, 21] on button "Refresh" at bounding box center [535, 13] width 87 height 23
click at [575, 10] on span "Refresh" at bounding box center [544, 13] width 61 height 10
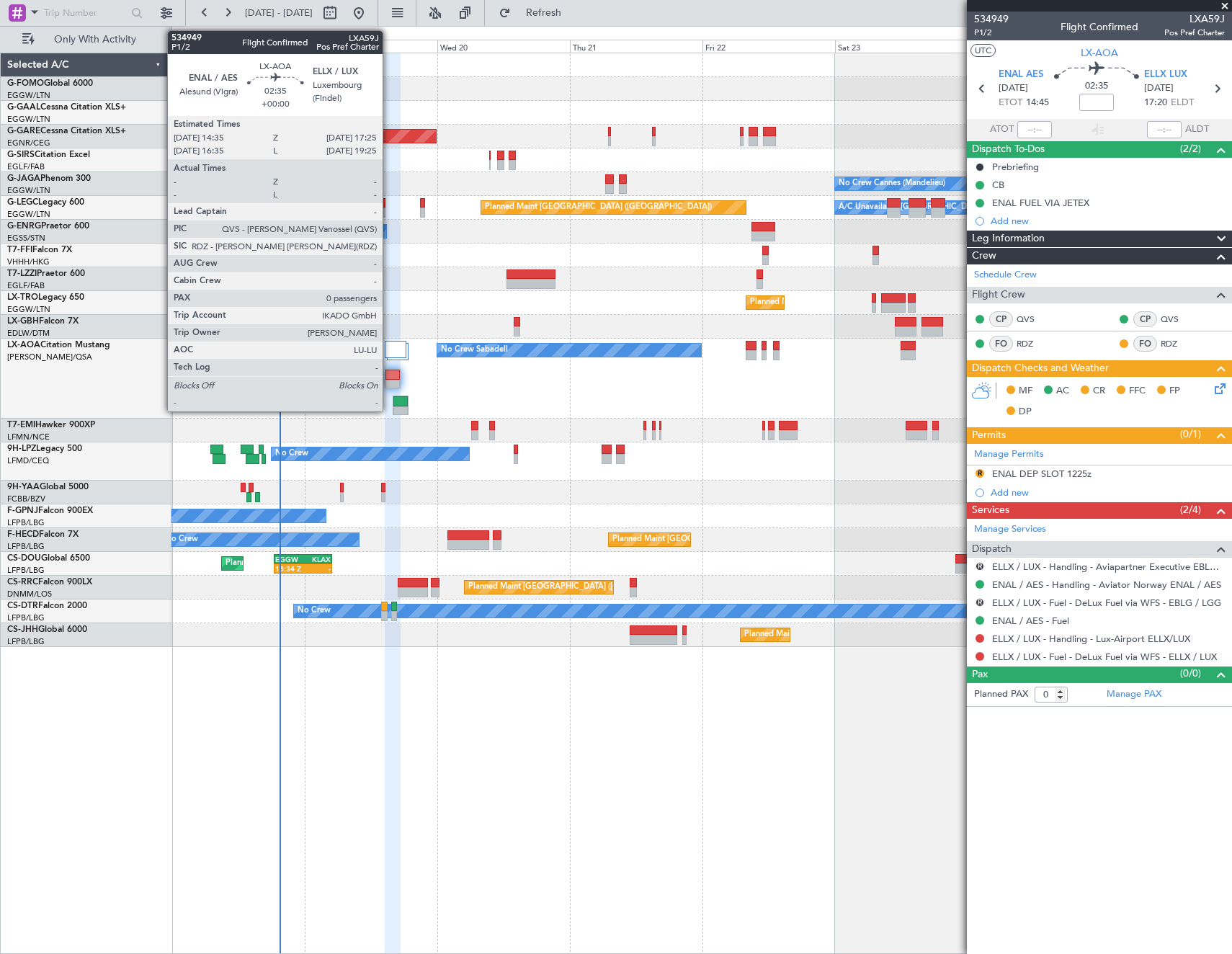
click at [389, 377] on div at bounding box center [393, 375] width 15 height 10
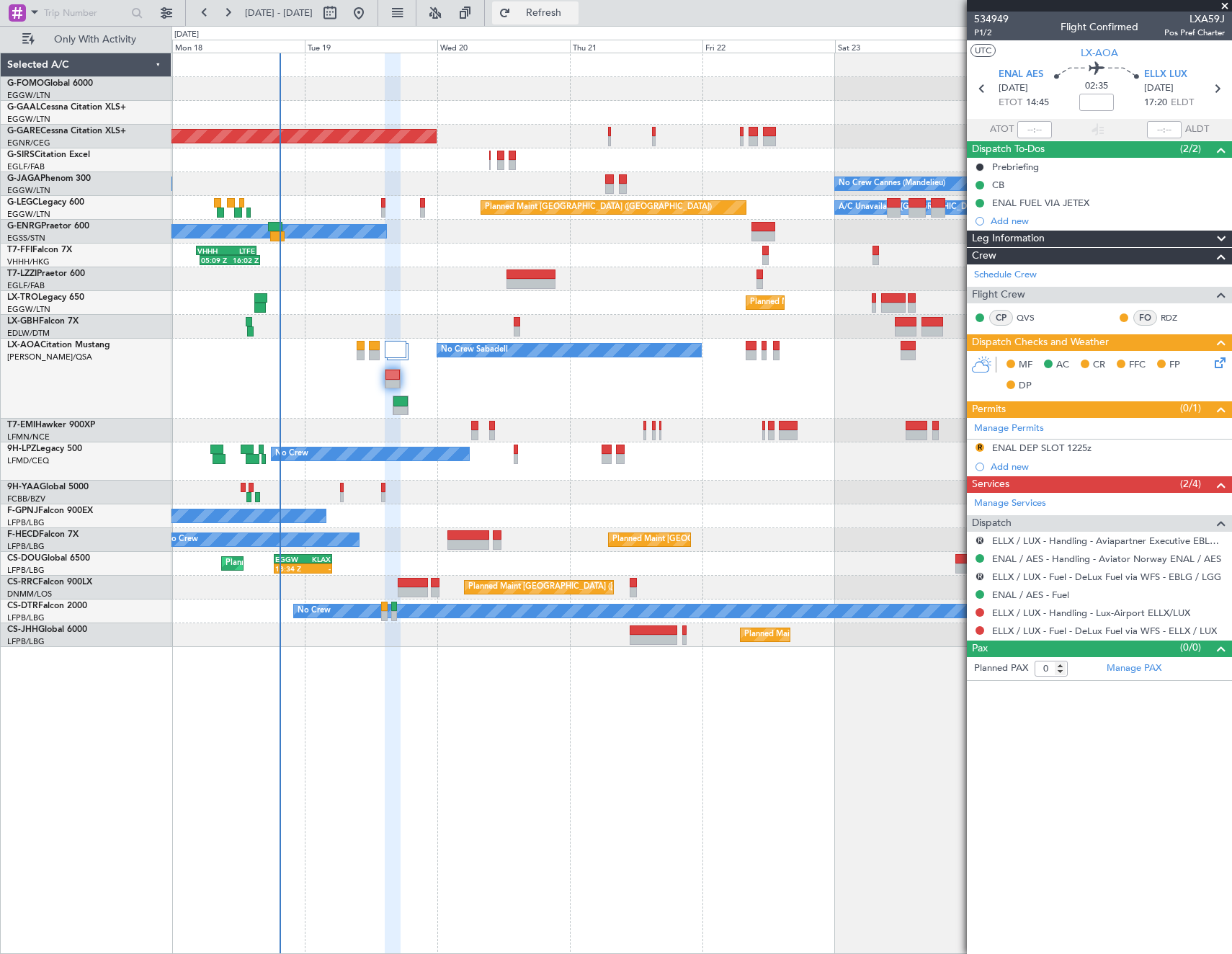
click at [575, 18] on span "Refresh" at bounding box center [544, 13] width 61 height 10
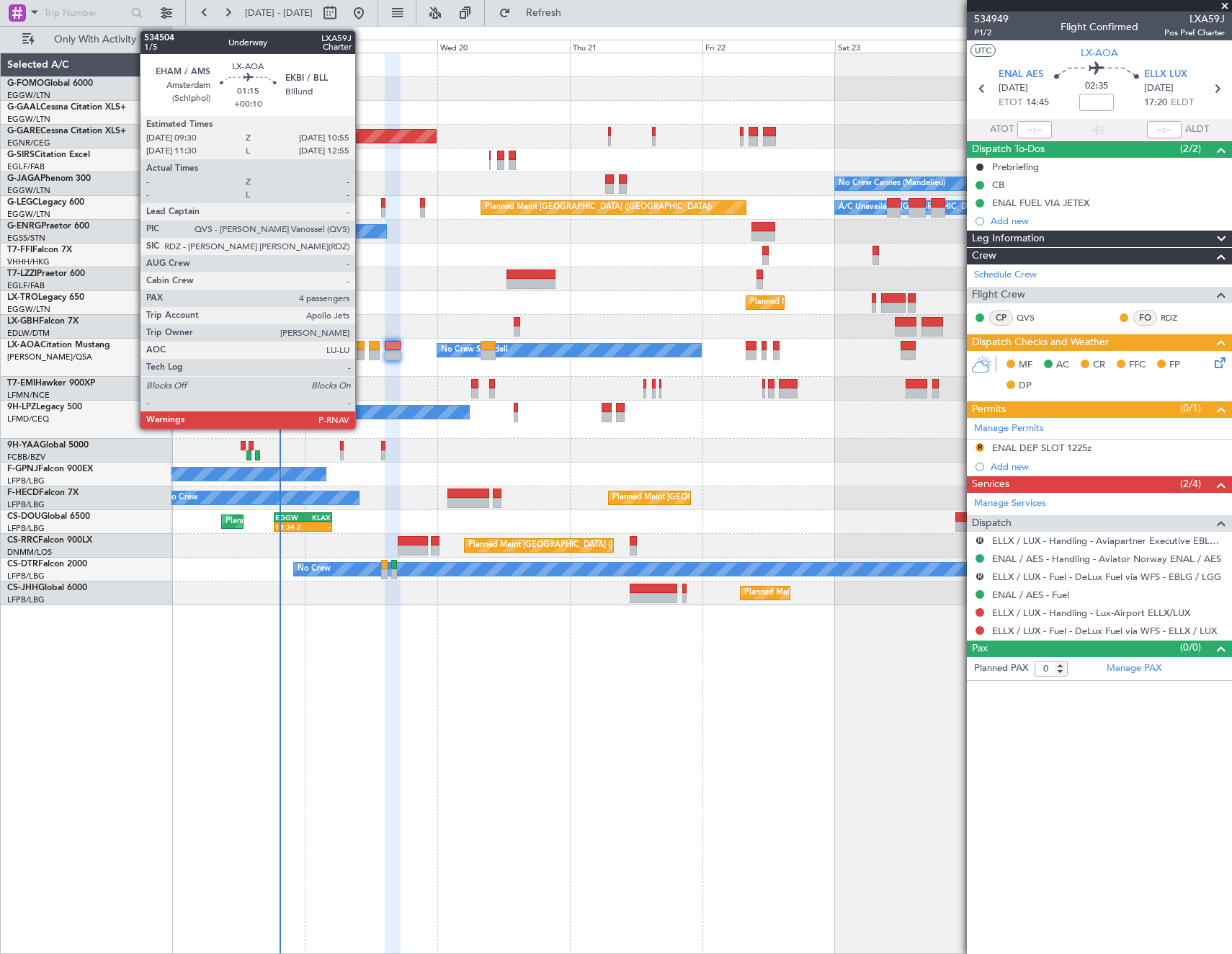
click at [362, 346] on div at bounding box center [361, 346] width 8 height 10
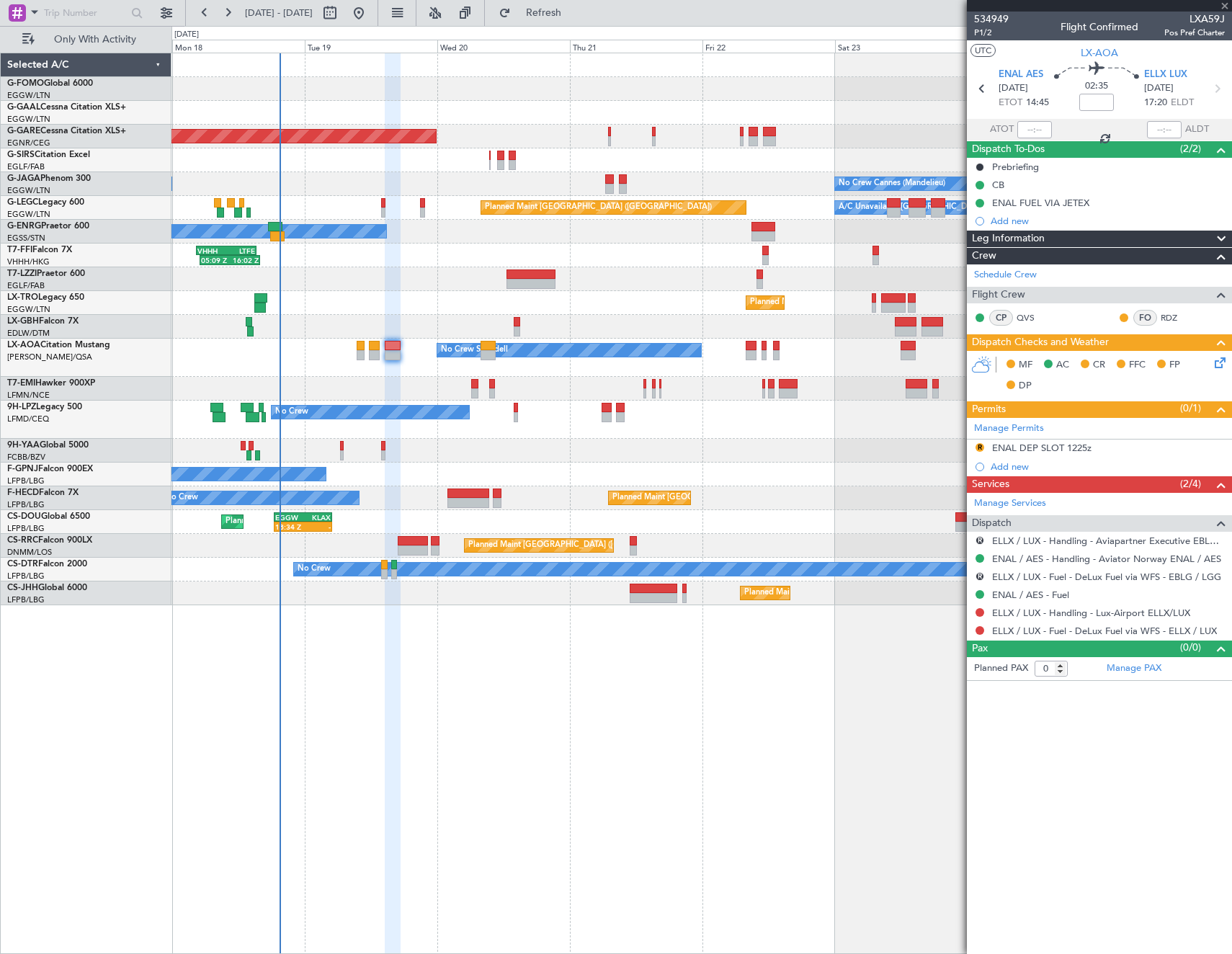
type input "+00:10"
type input "4"
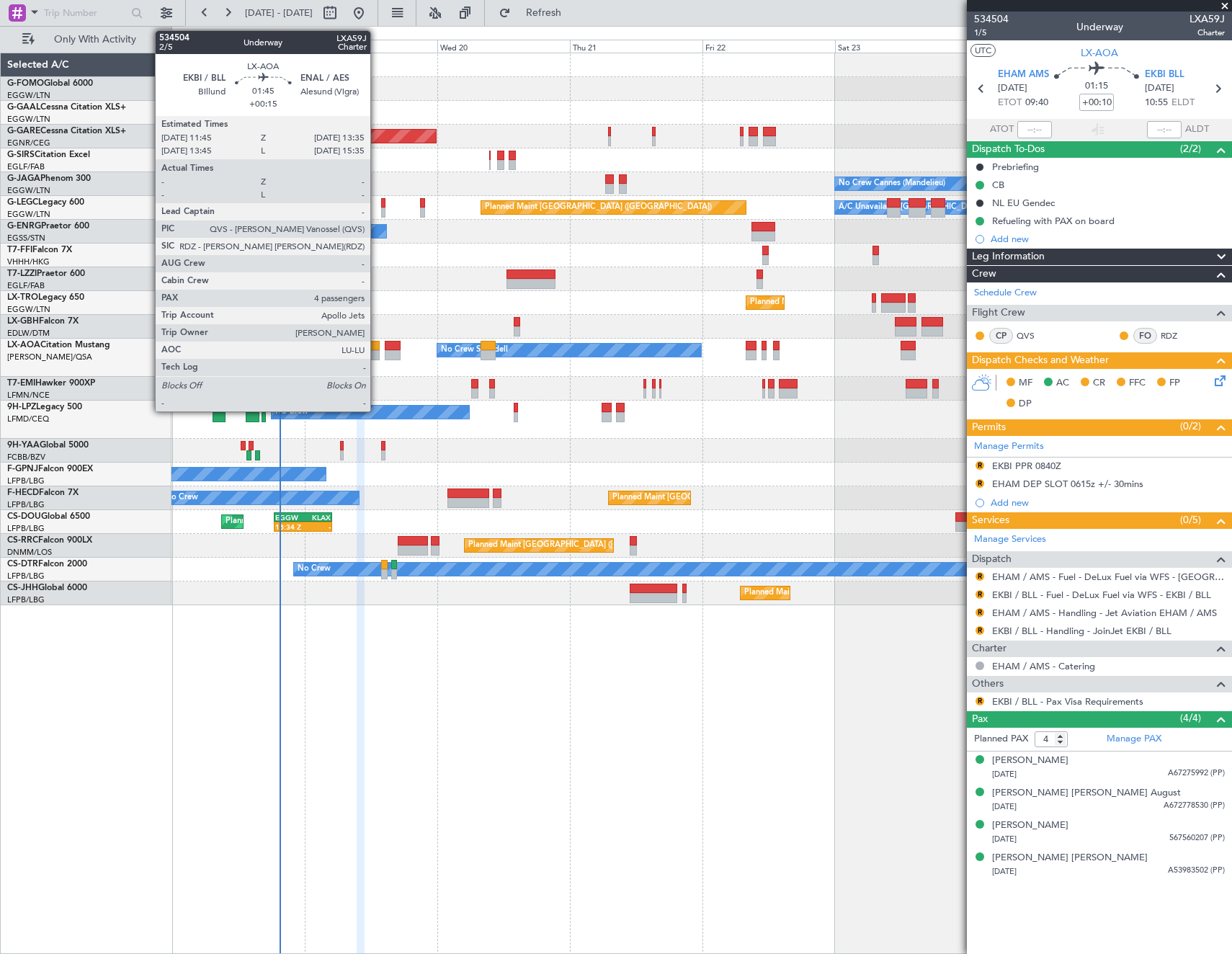
click at [377, 353] on div at bounding box center [374, 355] width 11 height 10
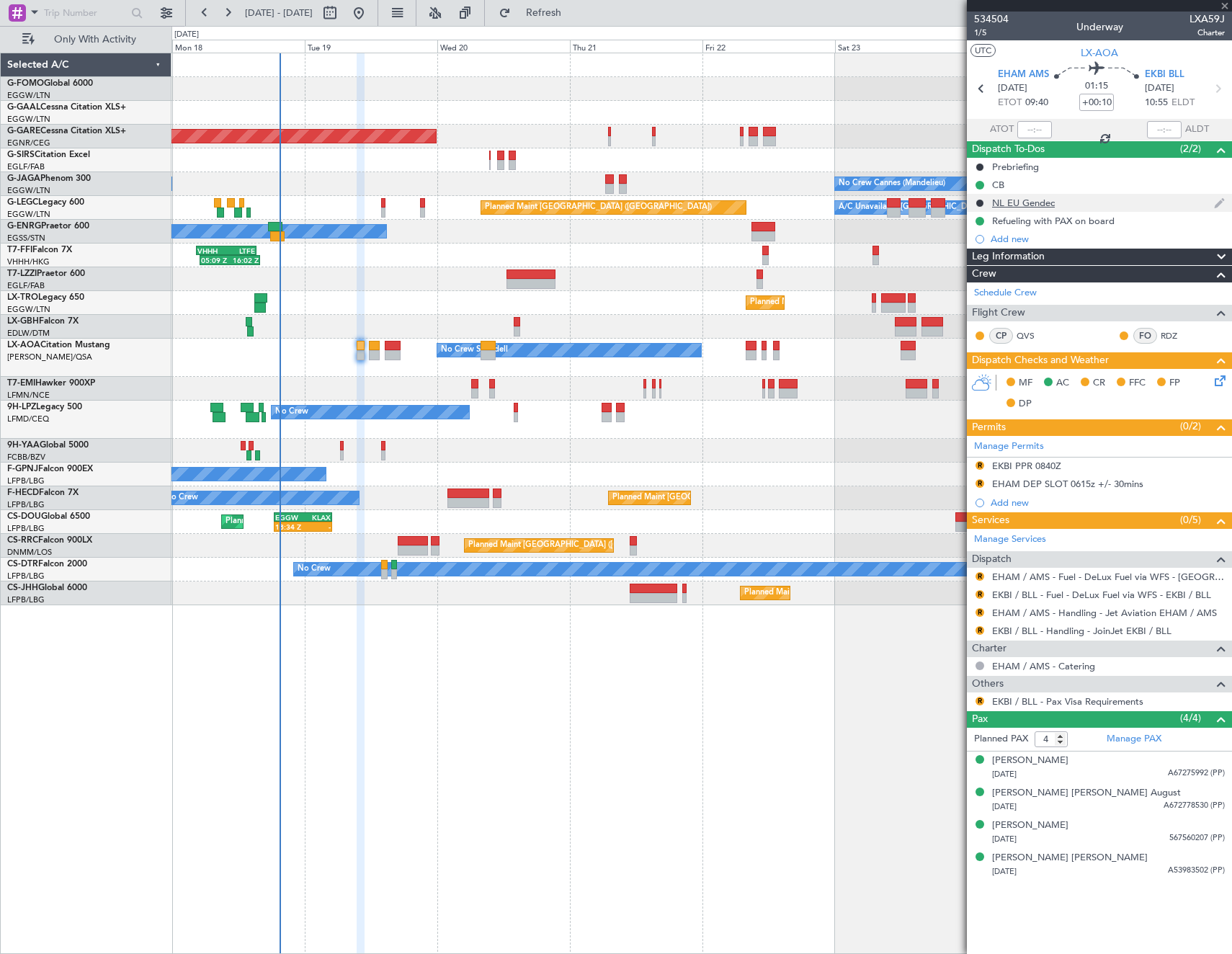
type input "+00:15"
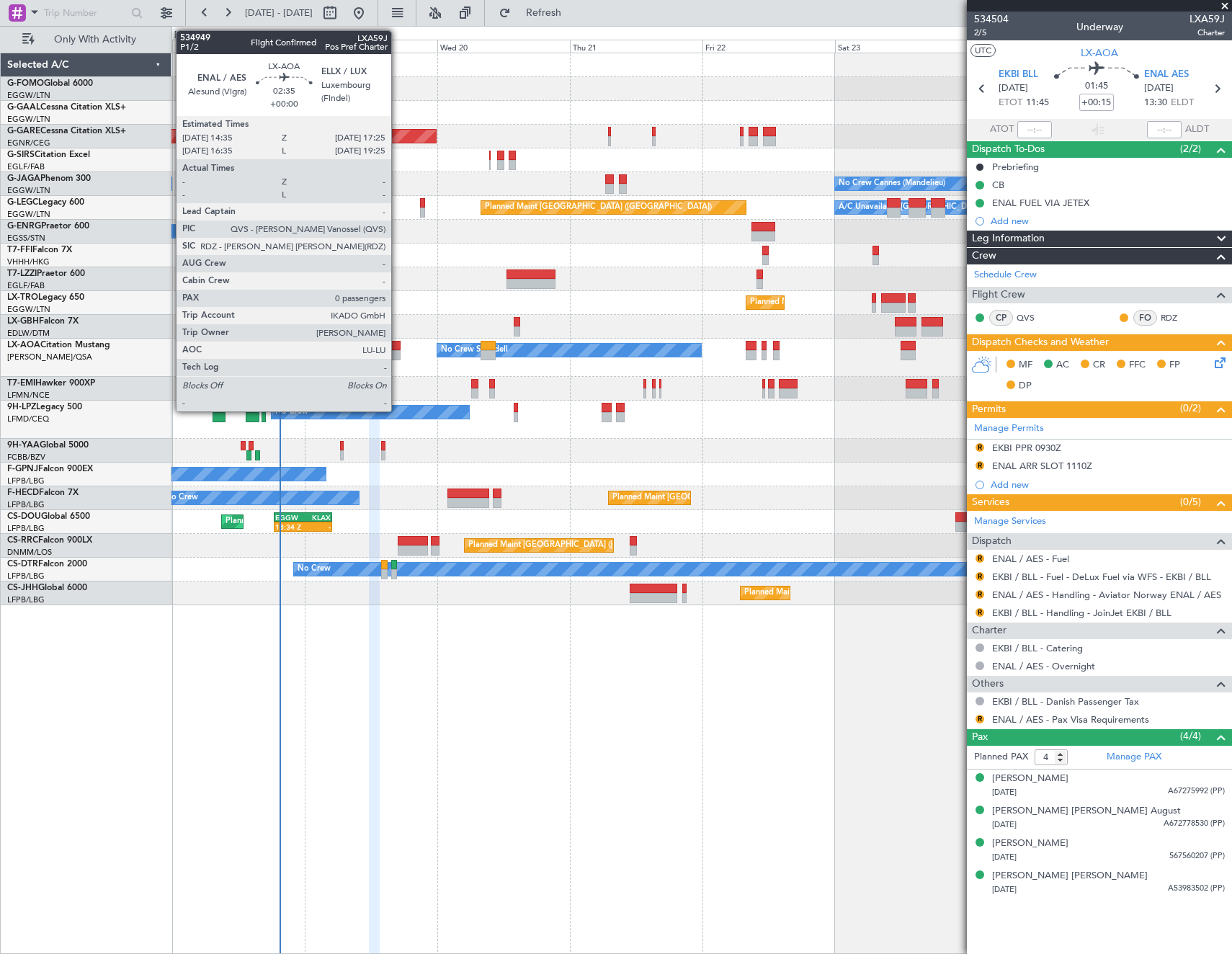
click at [397, 348] on div at bounding box center [393, 346] width 16 height 10
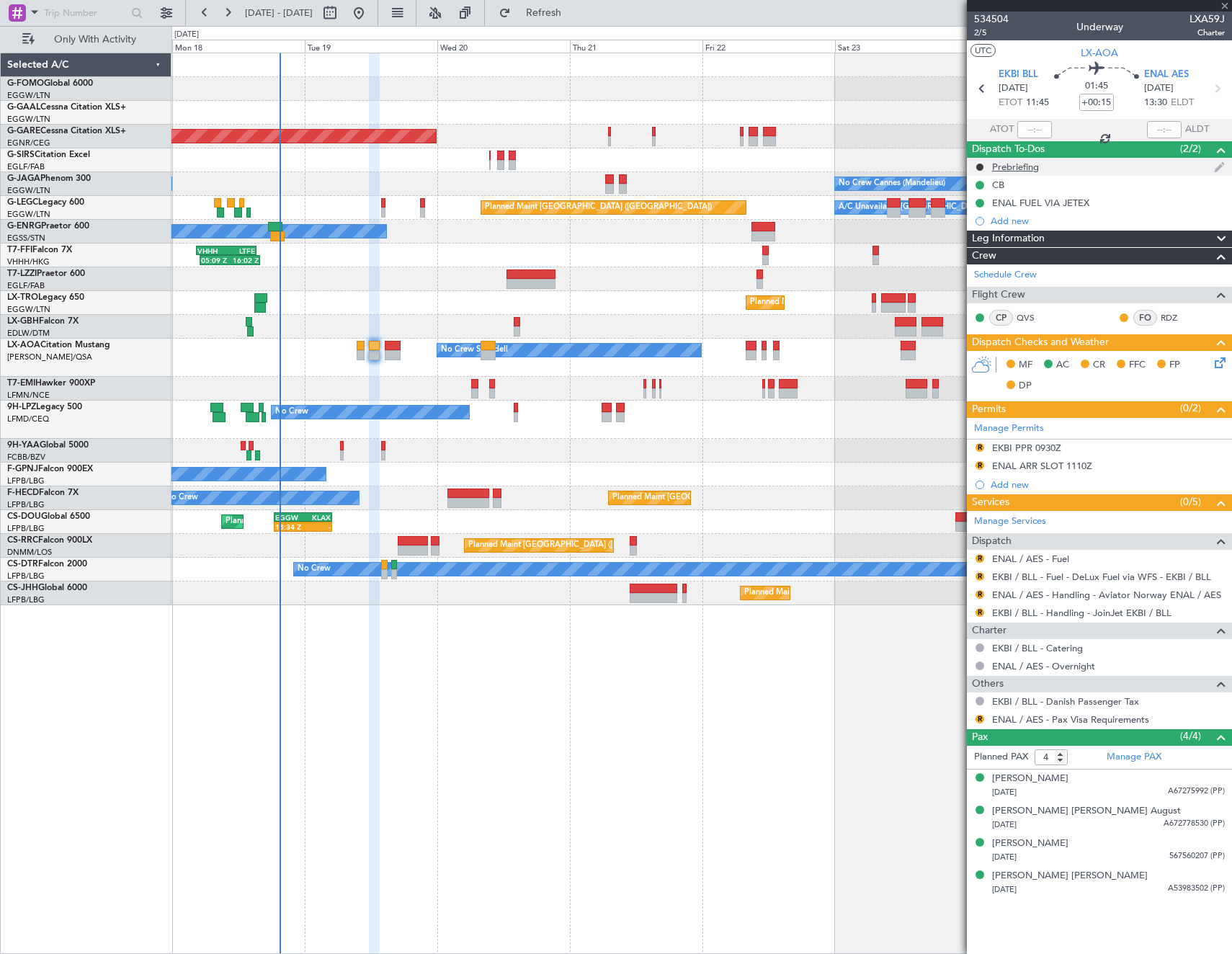
type input "0"
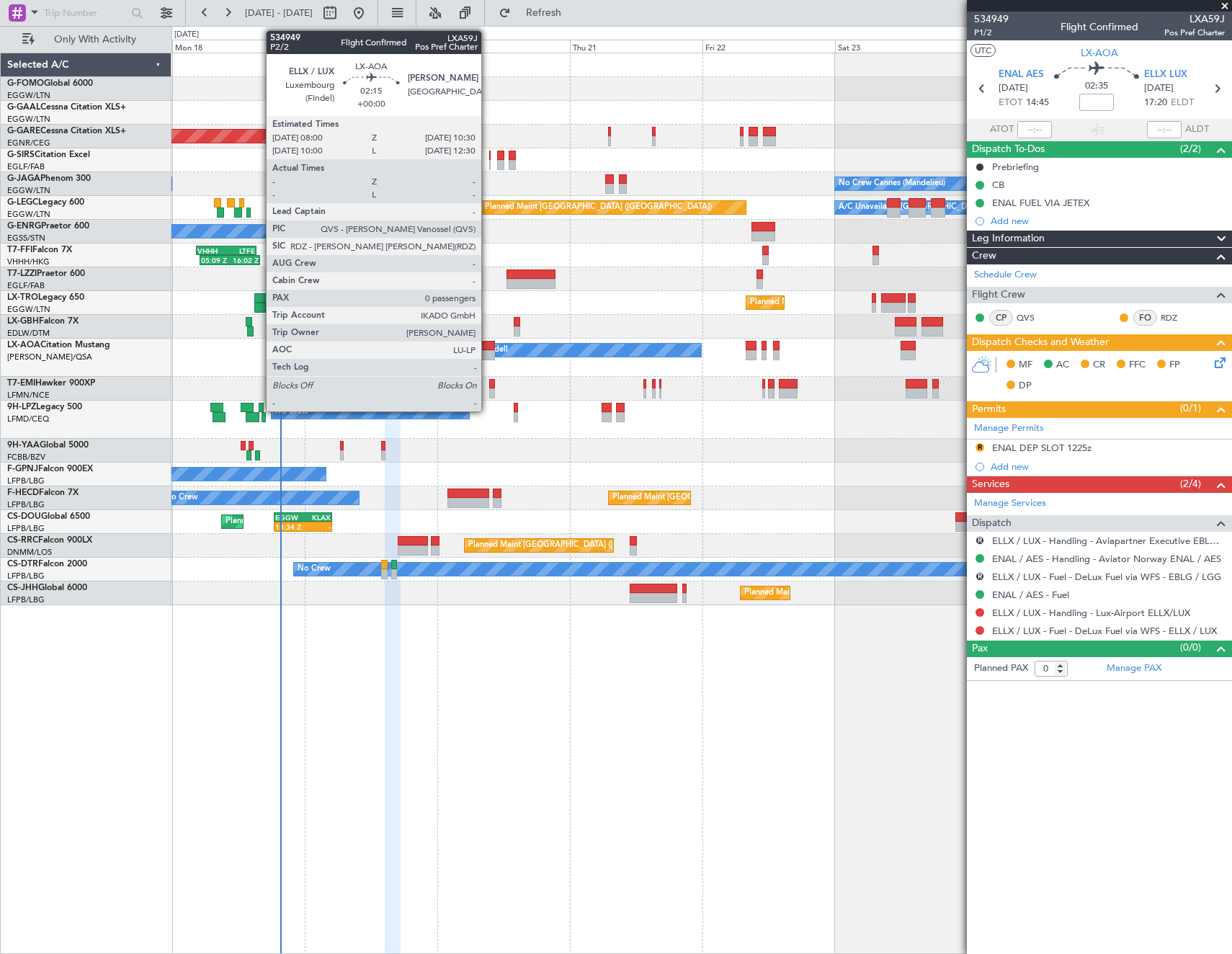
click at [488, 354] on div at bounding box center [488, 355] width 15 height 10
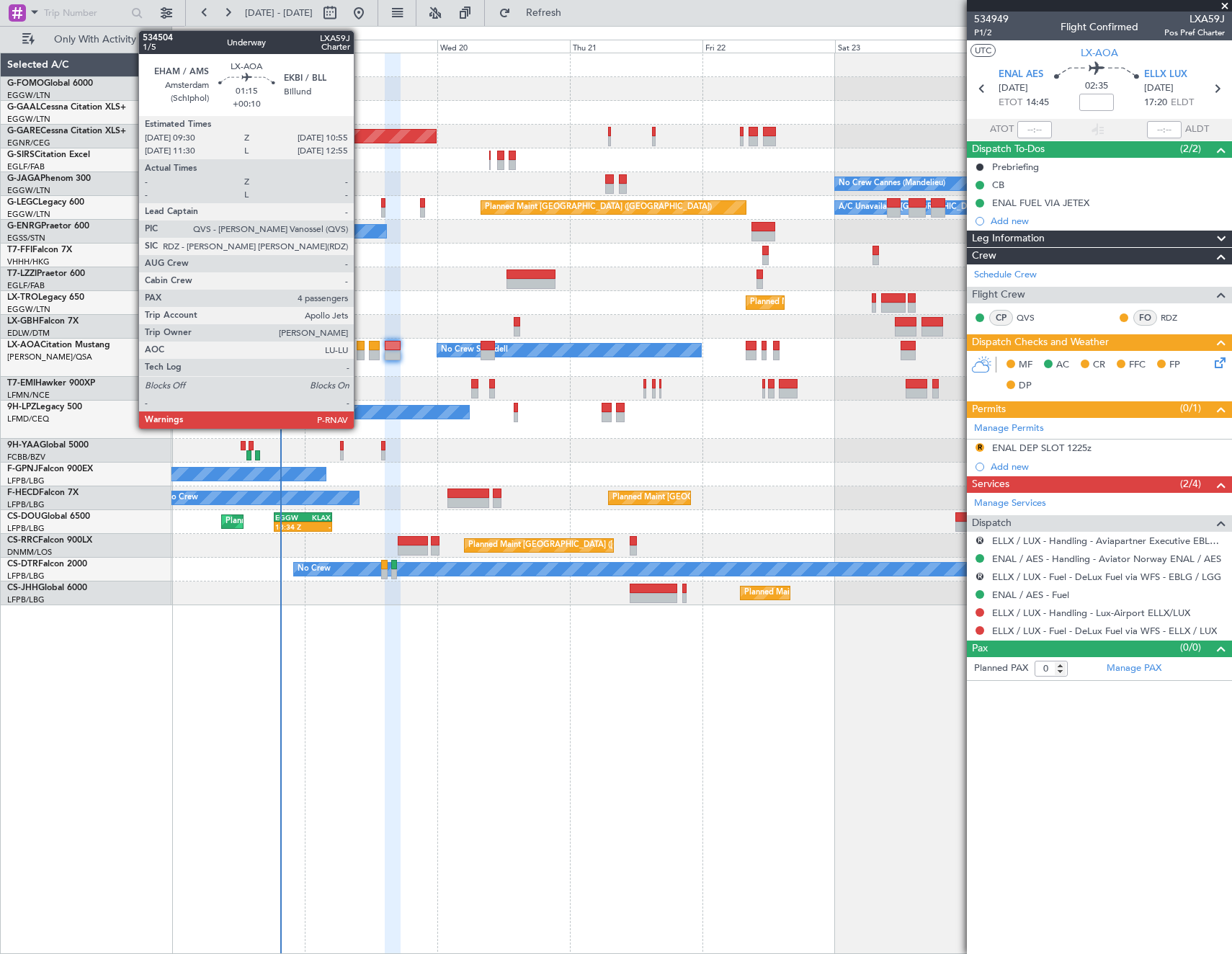
click at [360, 351] on div at bounding box center [361, 355] width 8 height 10
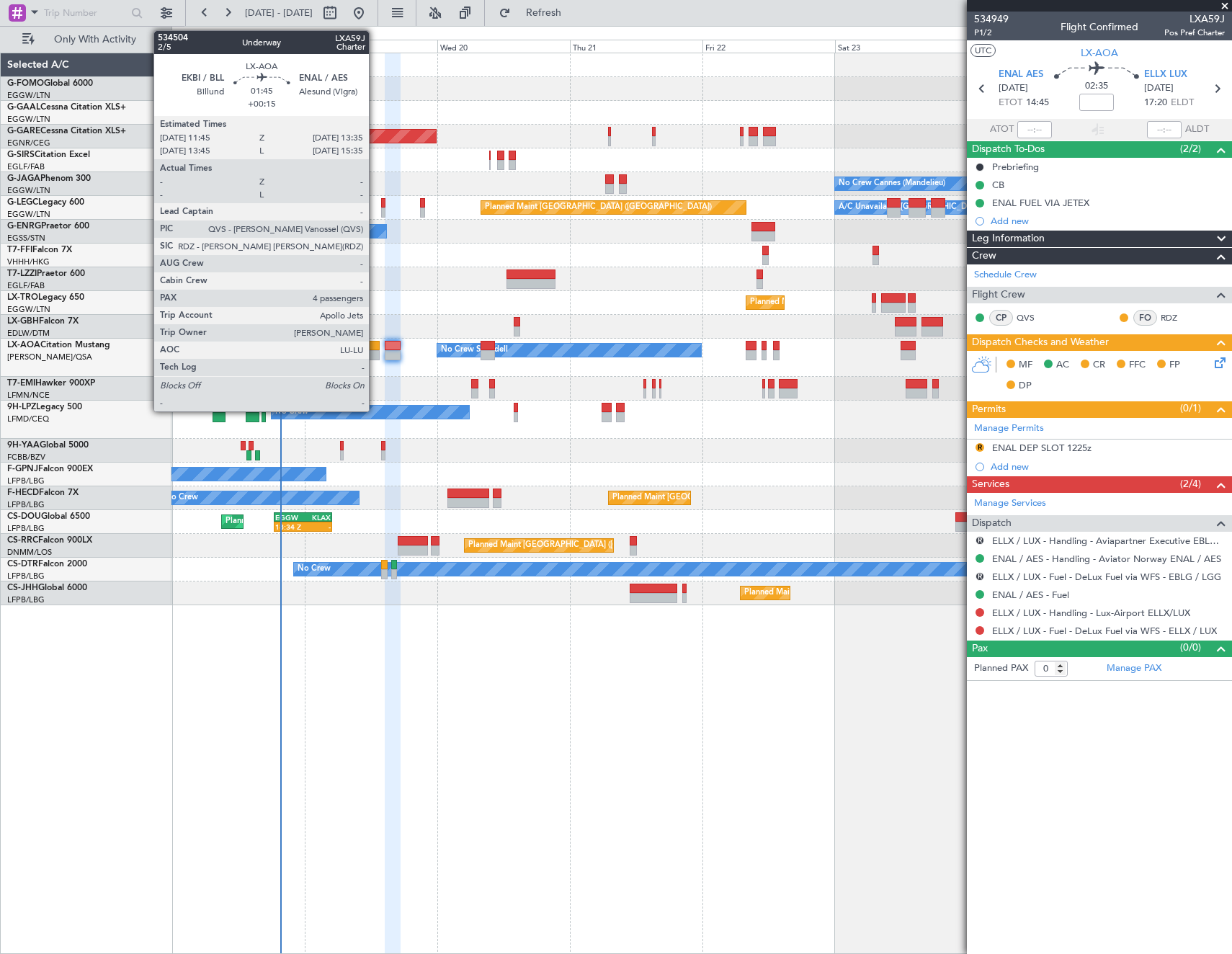
click at [376, 354] on div at bounding box center [374, 355] width 11 height 10
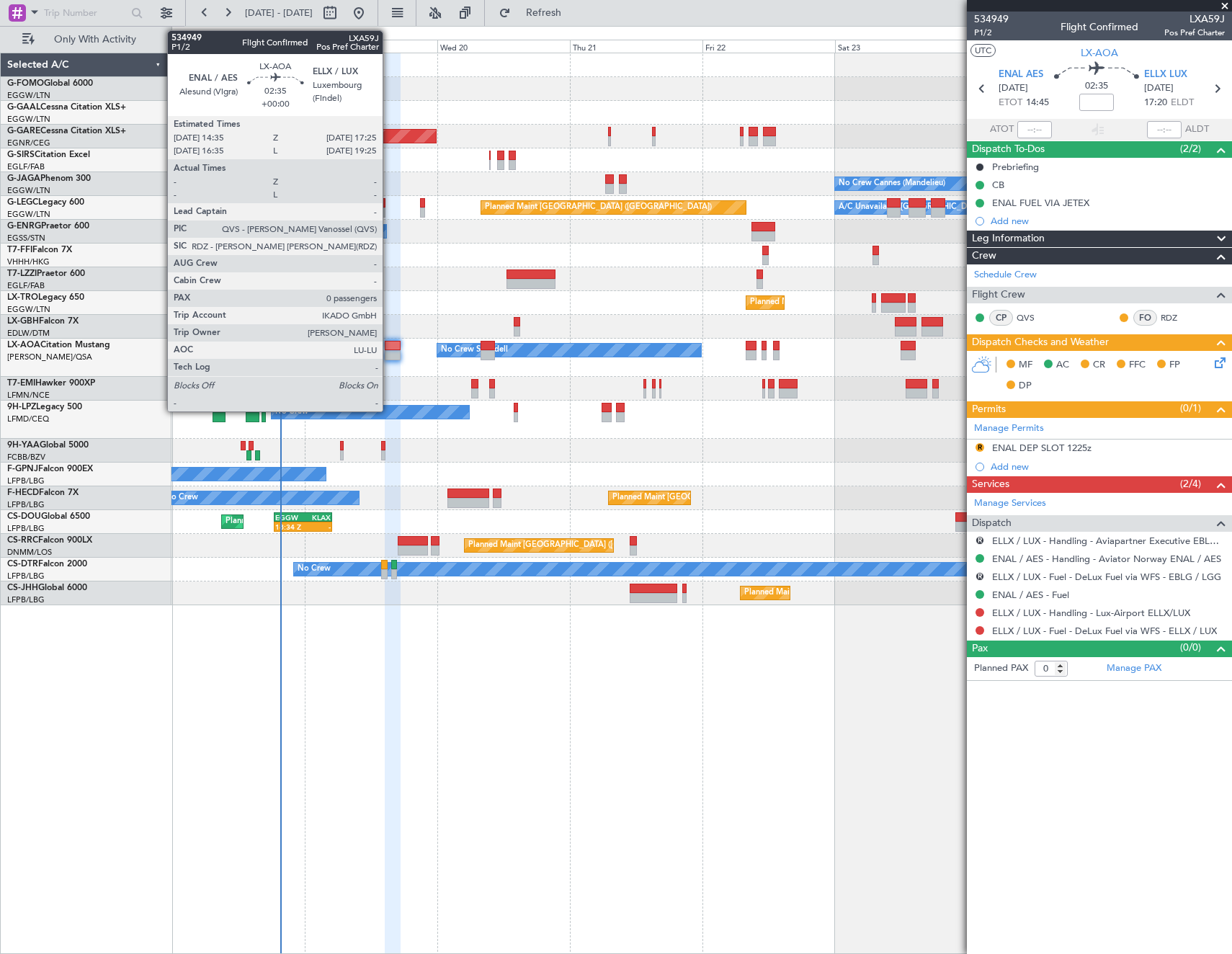
click at [389, 349] on div at bounding box center [393, 346] width 16 height 10
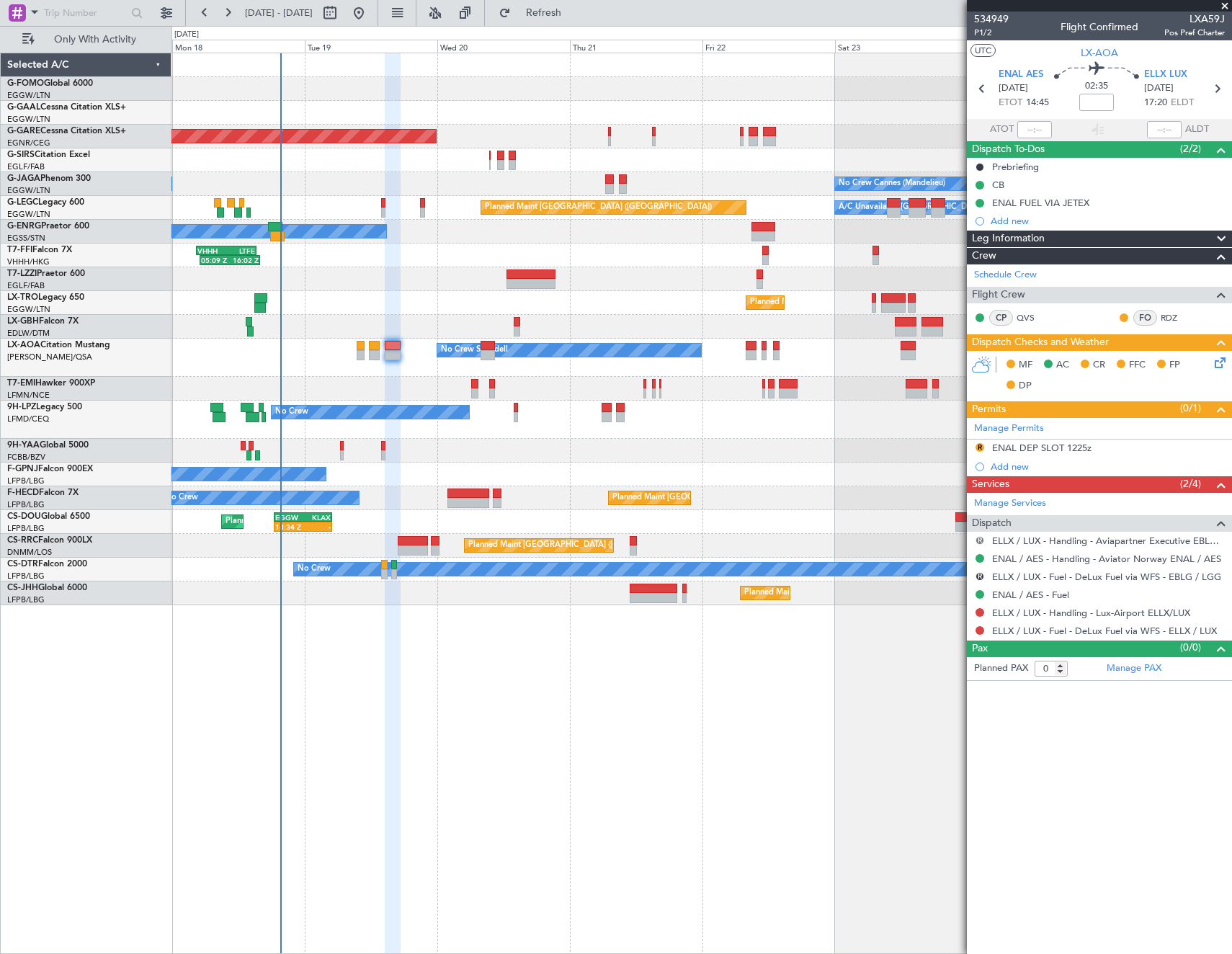
click at [982, 538] on button "R" at bounding box center [979, 540] width 9 height 9
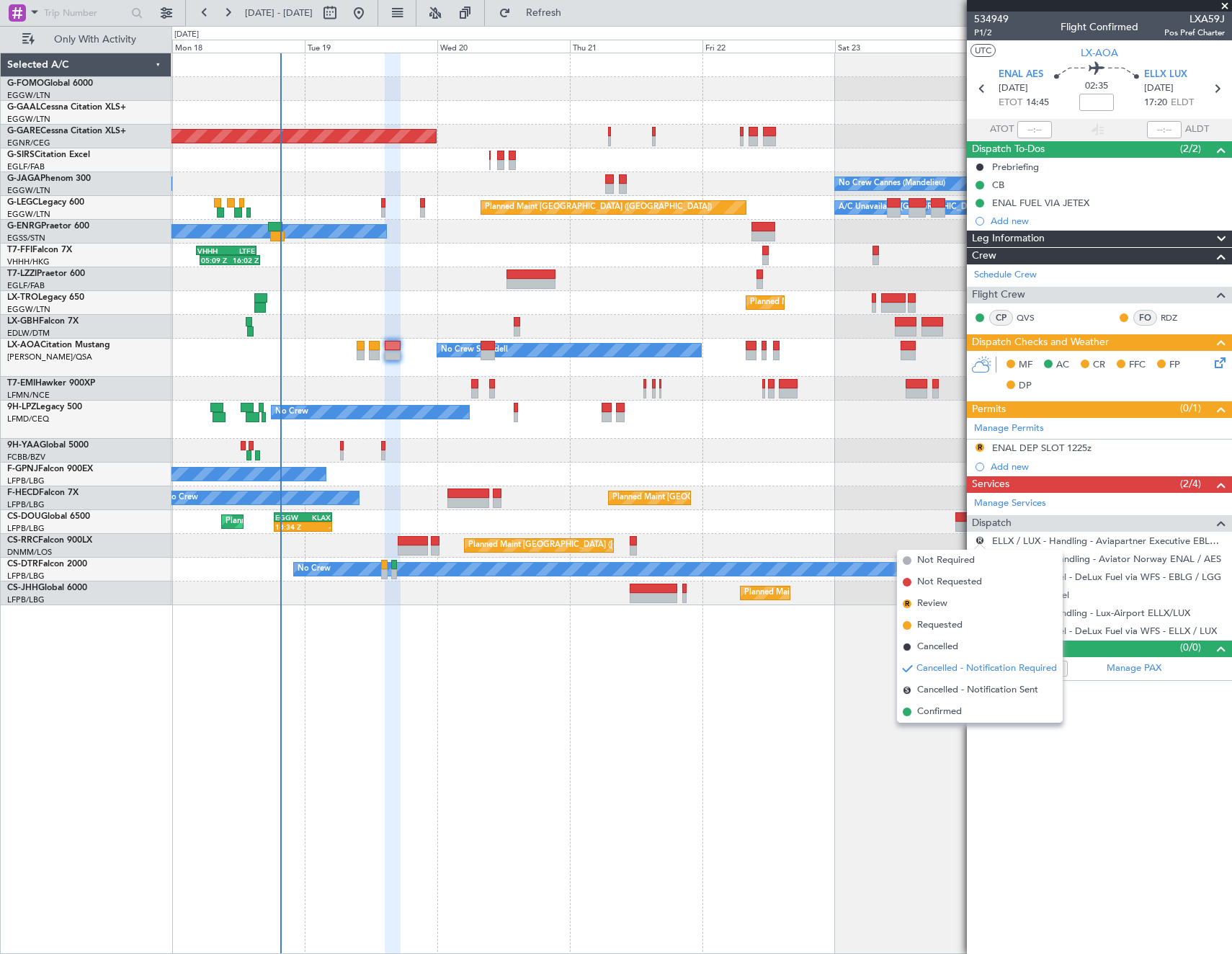
drag, startPoint x: 942, startPoint y: 648, endPoint x: 970, endPoint y: 604, distance: 52.2
click at [942, 647] on span "Cancelled" at bounding box center [937, 647] width 41 height 15
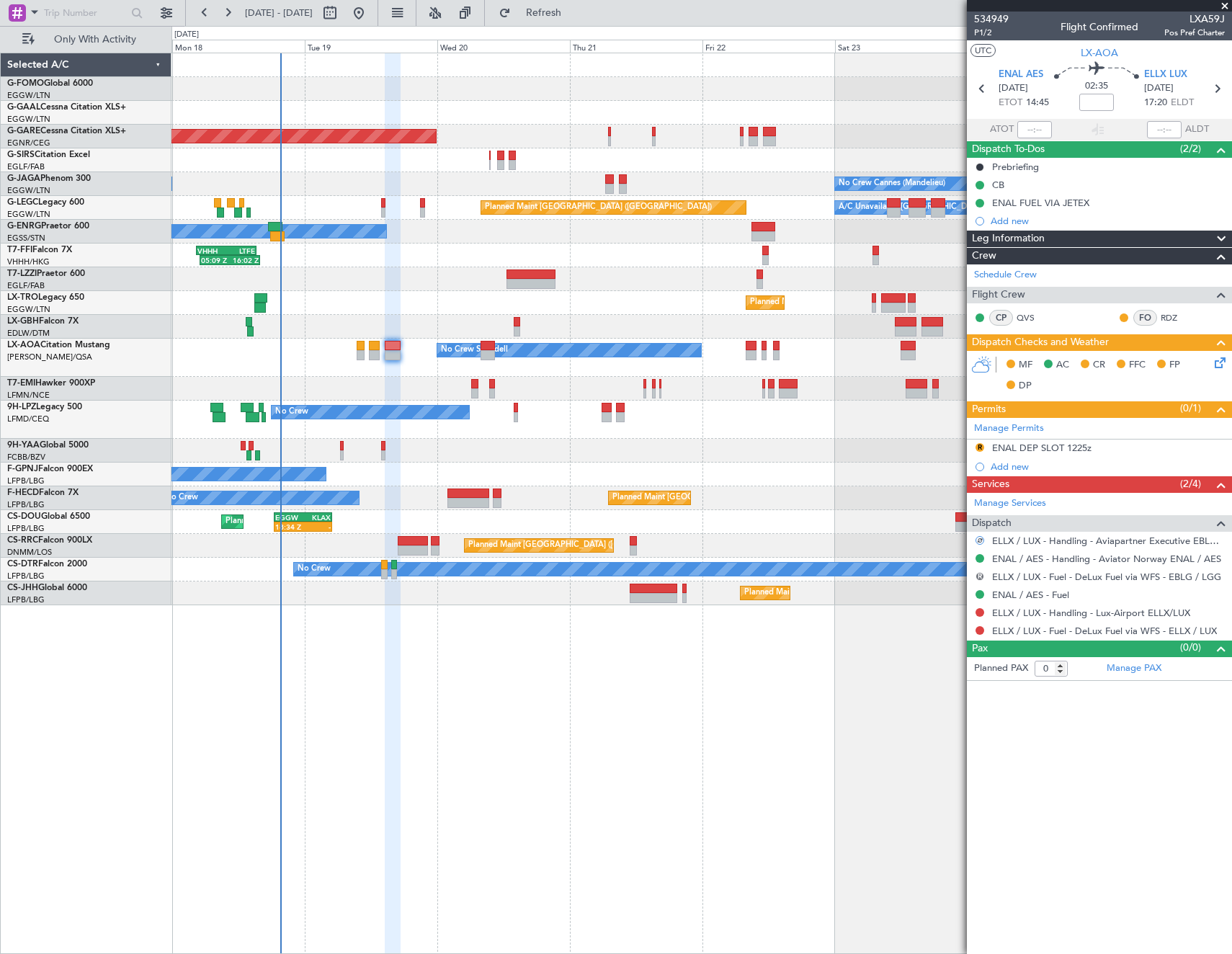
click at [978, 575] on button "R" at bounding box center [979, 576] width 9 height 9
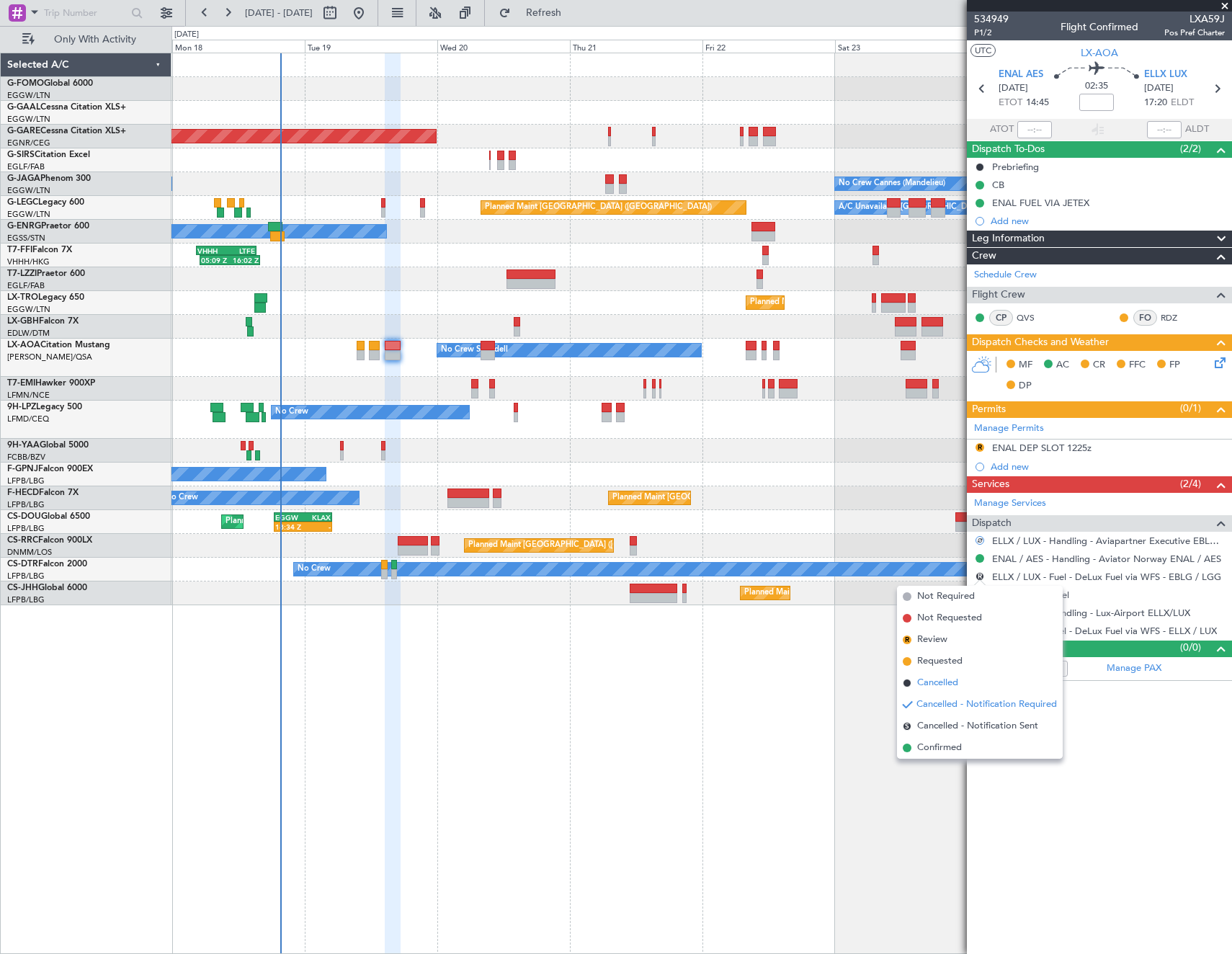
click at [929, 684] on span "Cancelled" at bounding box center [937, 683] width 41 height 15
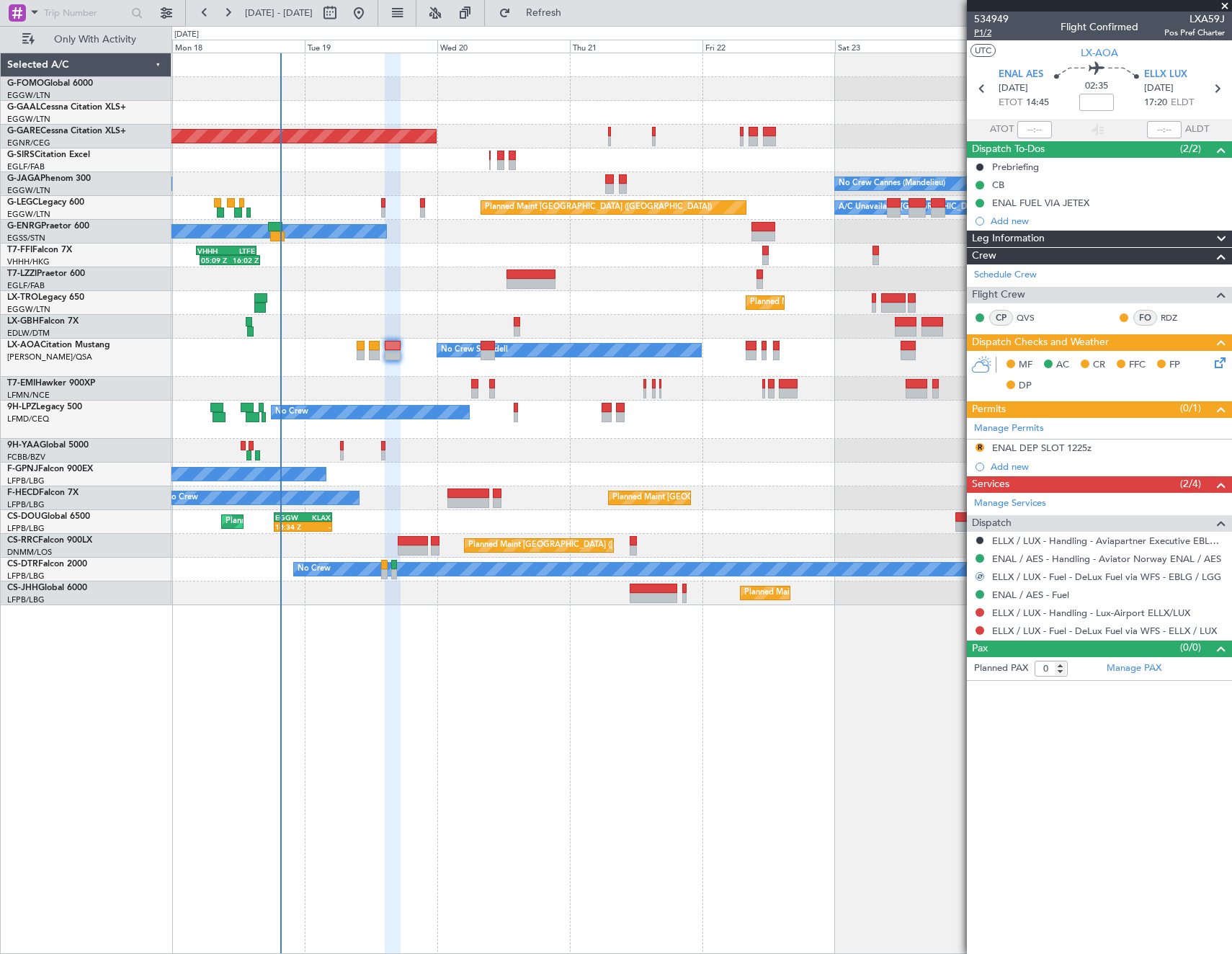
click at [993, 34] on span "P1/2" at bounding box center [992, 32] width 35 height 12
click at [1079, 282] on div "Schedule Crew" at bounding box center [1100, 275] width 266 height 22
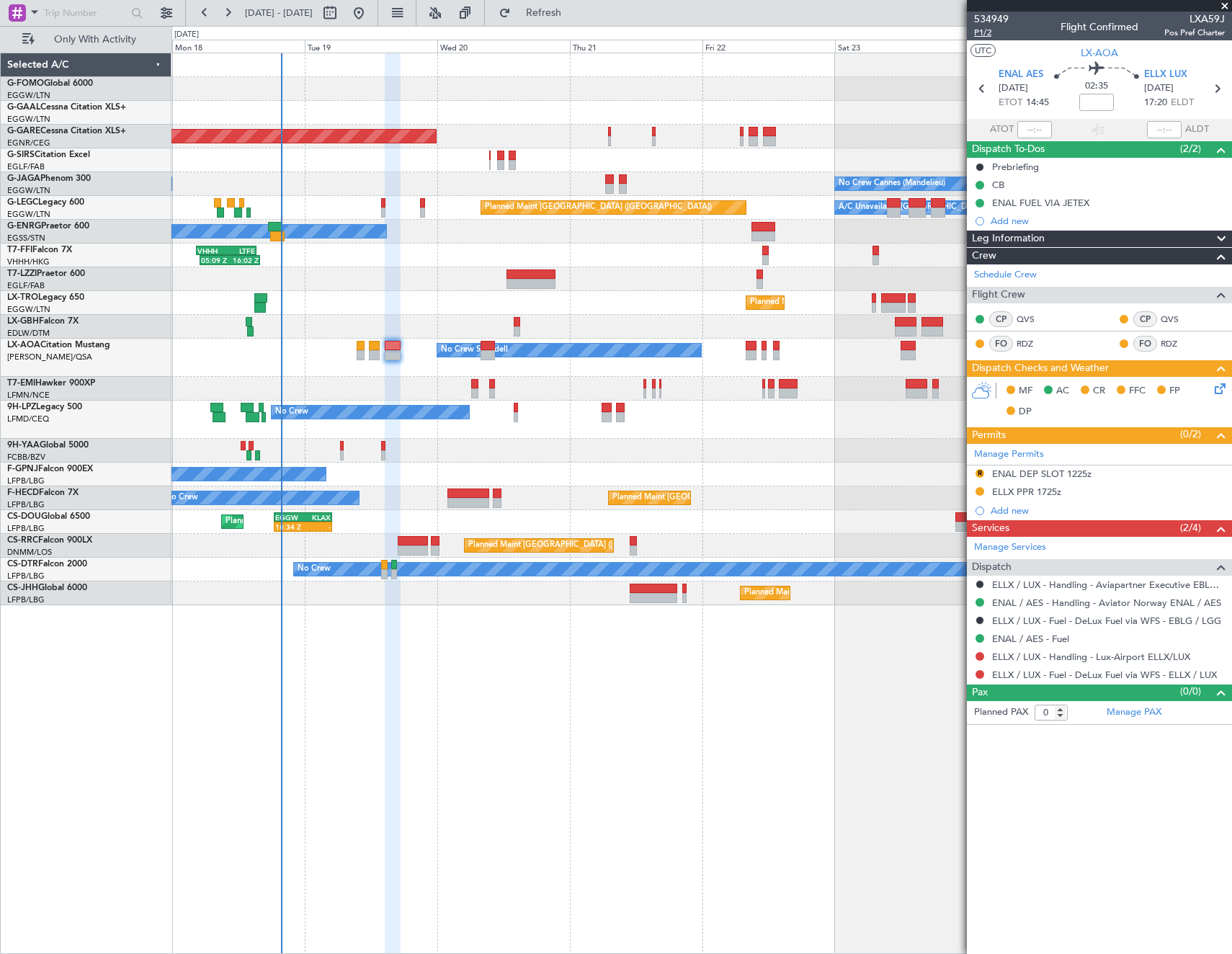
click at [983, 31] on span "P1/2" at bounding box center [992, 32] width 35 height 12
click at [1219, 390] on icon at bounding box center [1217, 386] width 11 height 11
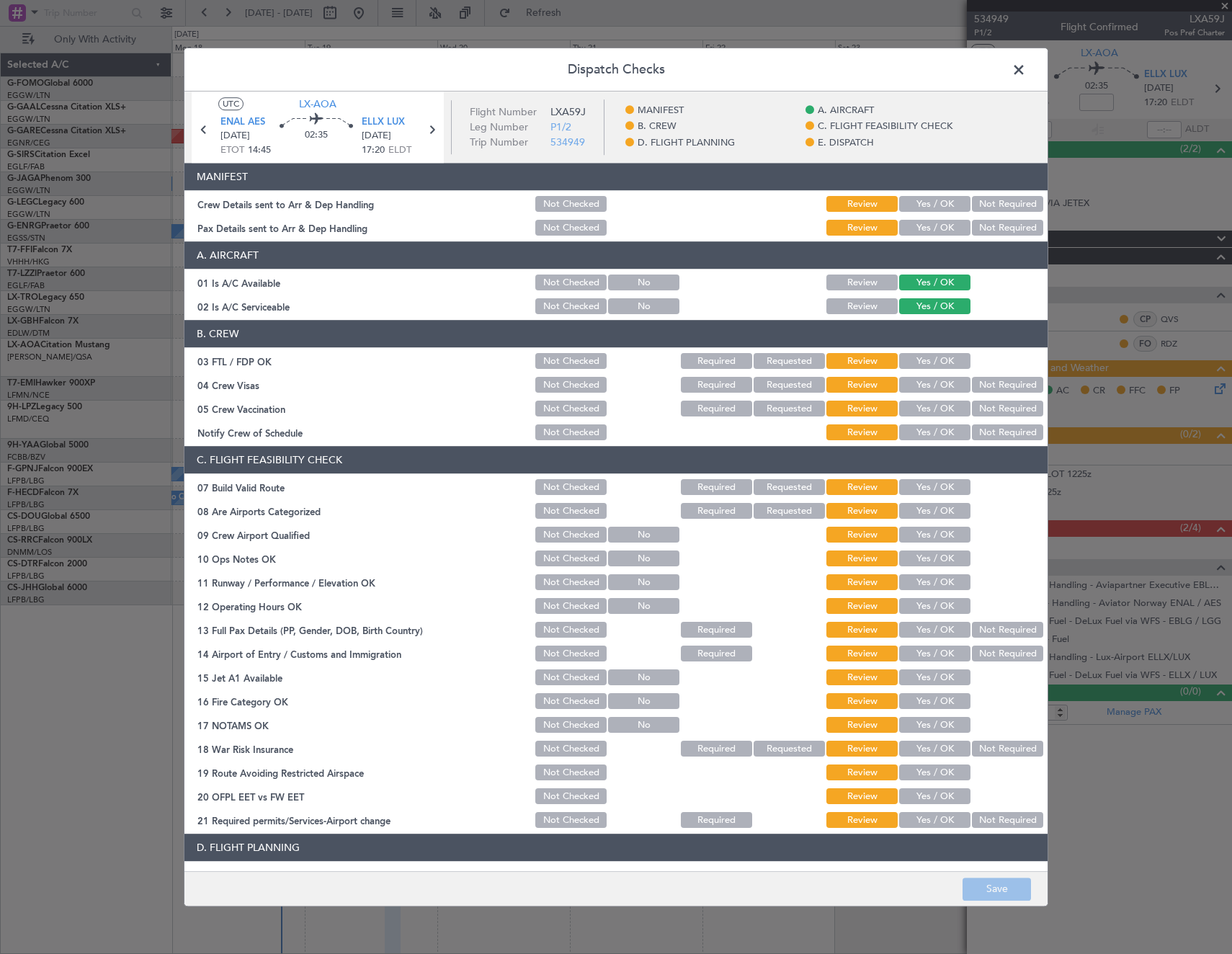
click at [937, 363] on button "Yes / OK" at bounding box center [935, 362] width 71 height 16
click at [1002, 393] on div "Not Required" at bounding box center [1006, 385] width 73 height 20
click at [984, 389] on button "Not Required" at bounding box center [1008, 385] width 71 height 16
click at [984, 406] on button "Not Required" at bounding box center [1008, 409] width 71 height 16
drag, startPoint x: 937, startPoint y: 428, endPoint x: 916, endPoint y: 500, distance: 75.0
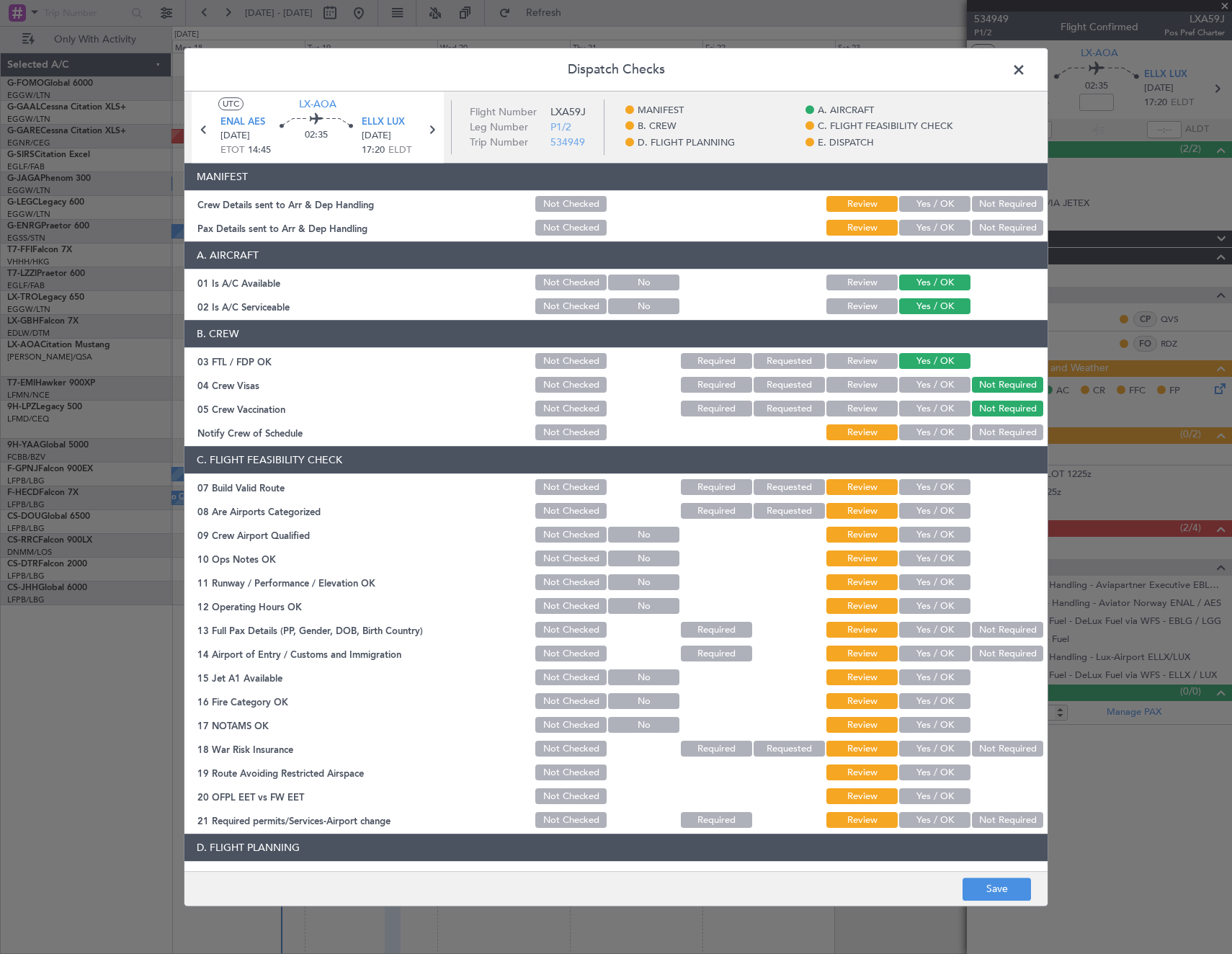
click at [937, 429] on button "Yes / OK" at bounding box center [935, 433] width 71 height 16
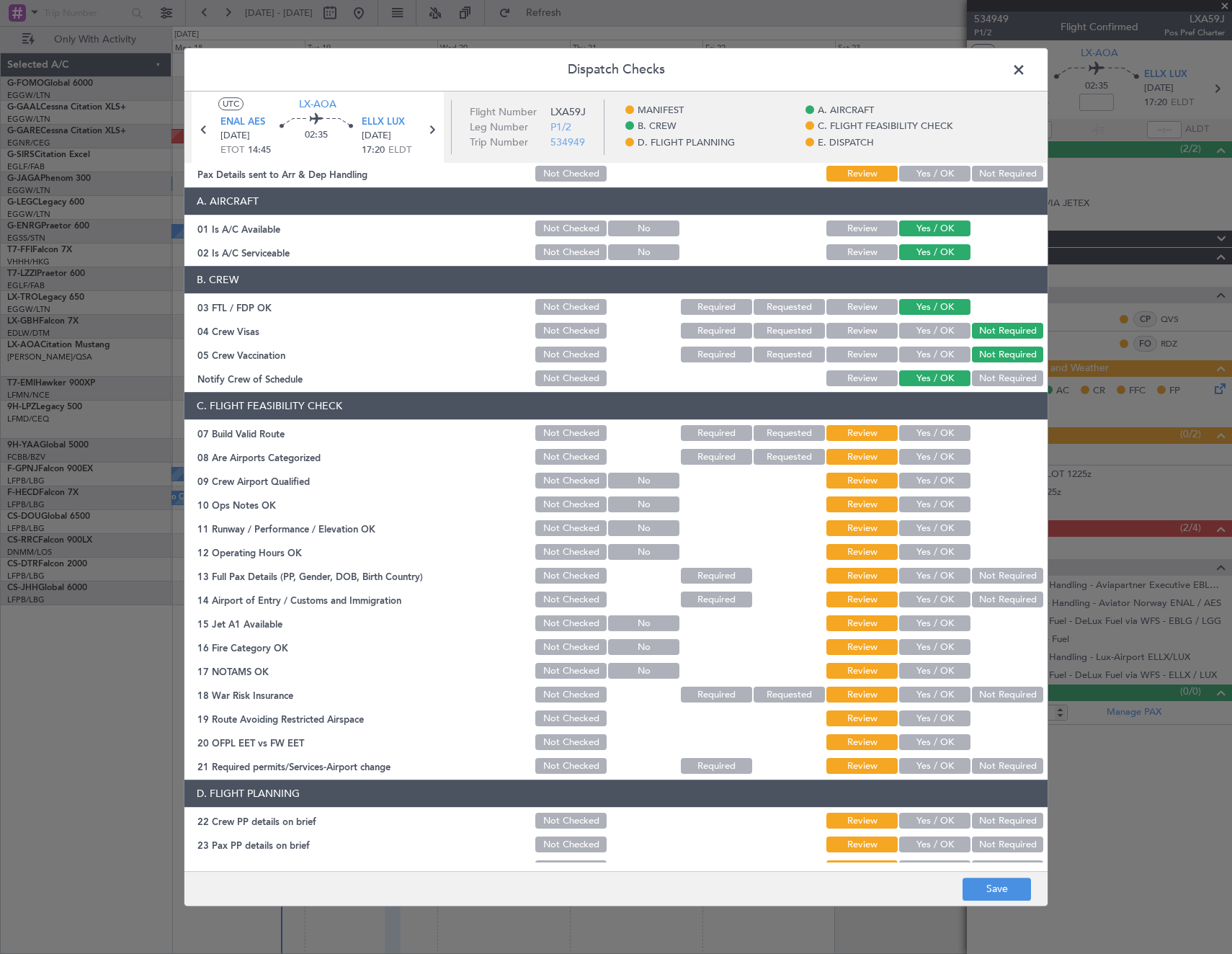
scroll to position [144, 0]
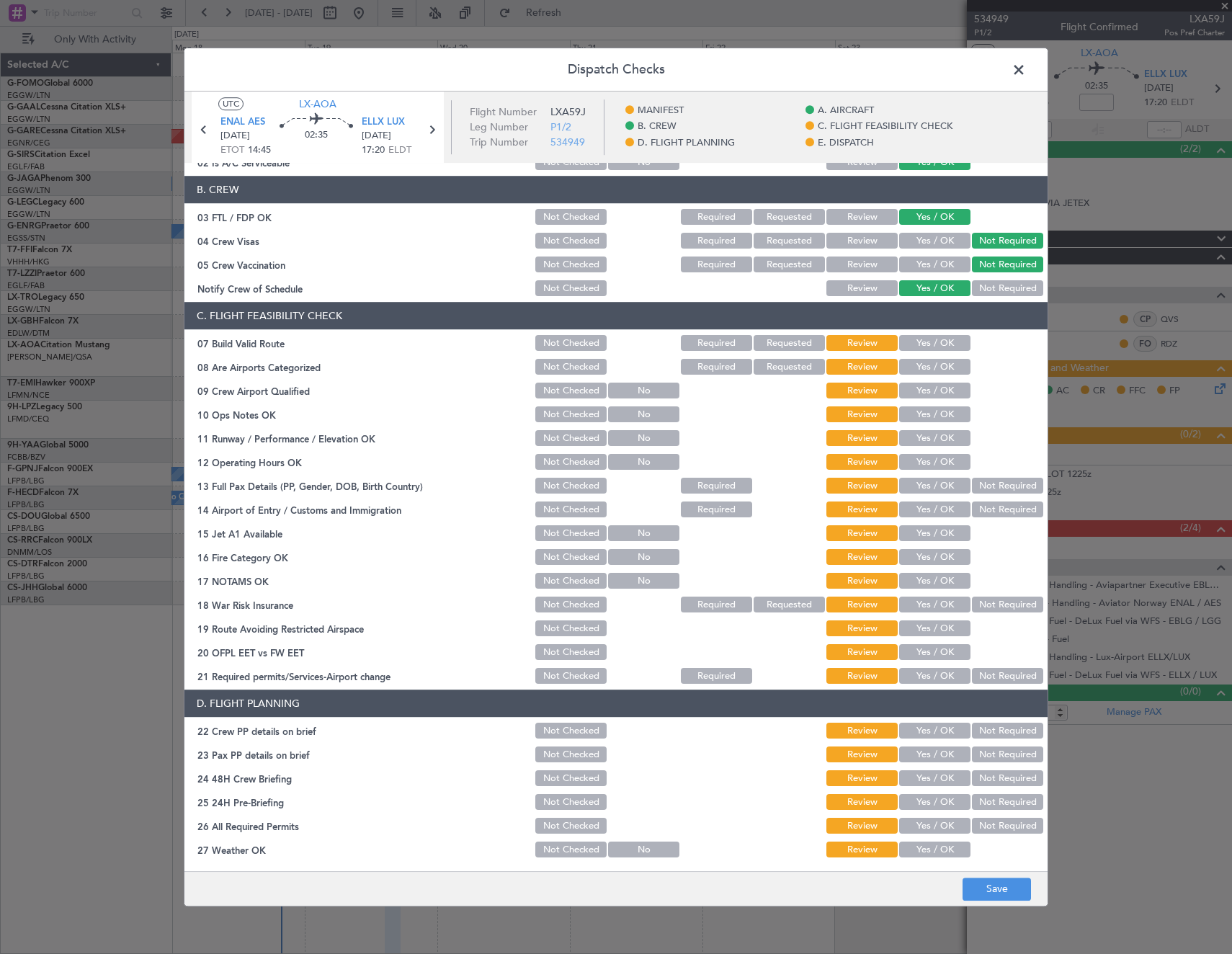
drag, startPoint x: 923, startPoint y: 801, endPoint x: 924, endPoint y: 787, distance: 14.0
click at [923, 797] on button "Yes / OK" at bounding box center [935, 803] width 71 height 16
click at [925, 771] on button "Yes / OK" at bounding box center [935, 779] width 71 height 16
click at [925, 754] on button "Yes / OK" at bounding box center [935, 755] width 71 height 16
click at [924, 734] on button "Yes / OK" at bounding box center [935, 731] width 71 height 16
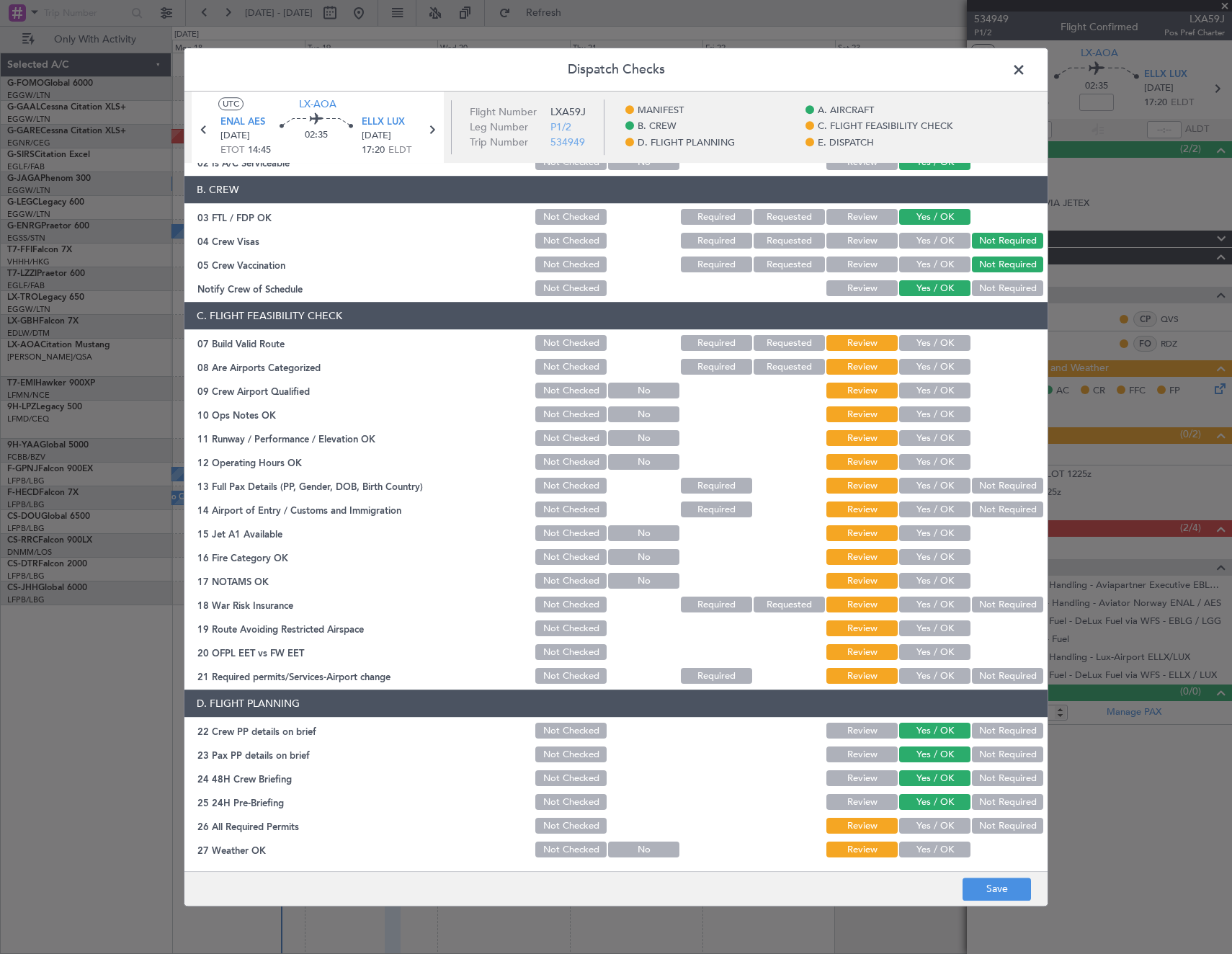
click at [910, 338] on button "Yes / OK" at bounding box center [935, 344] width 71 height 16
drag, startPoint x: 925, startPoint y: 367, endPoint x: 925, endPoint y: 380, distance: 13.0
click at [925, 369] on button "Yes / OK" at bounding box center [935, 367] width 71 height 16
drag, startPoint x: 924, startPoint y: 380, endPoint x: 924, endPoint y: 392, distance: 12.0
click at [924, 382] on div "Yes / OK" at bounding box center [933, 391] width 73 height 20
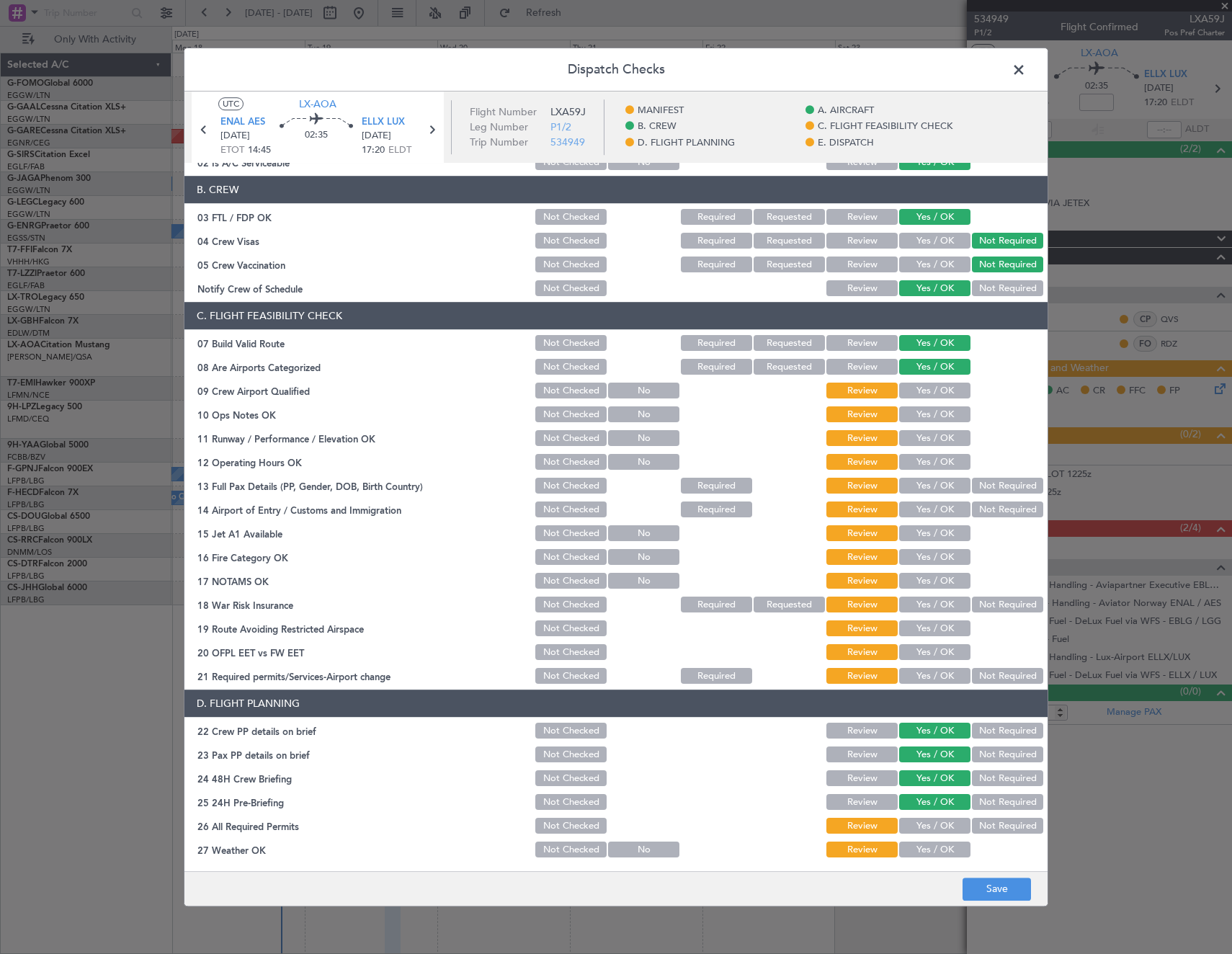
click at [920, 398] on button "Yes / OK" at bounding box center [935, 392] width 71 height 16
drag, startPoint x: 922, startPoint y: 411, endPoint x: 924, endPoint y: 436, distance: 25.1
click at [922, 414] on button "Yes / OK" at bounding box center [935, 415] width 71 height 16
drag, startPoint x: 924, startPoint y: 436, endPoint x: 925, endPoint y: 460, distance: 24.0
click at [924, 437] on button "Yes / OK" at bounding box center [935, 439] width 71 height 16
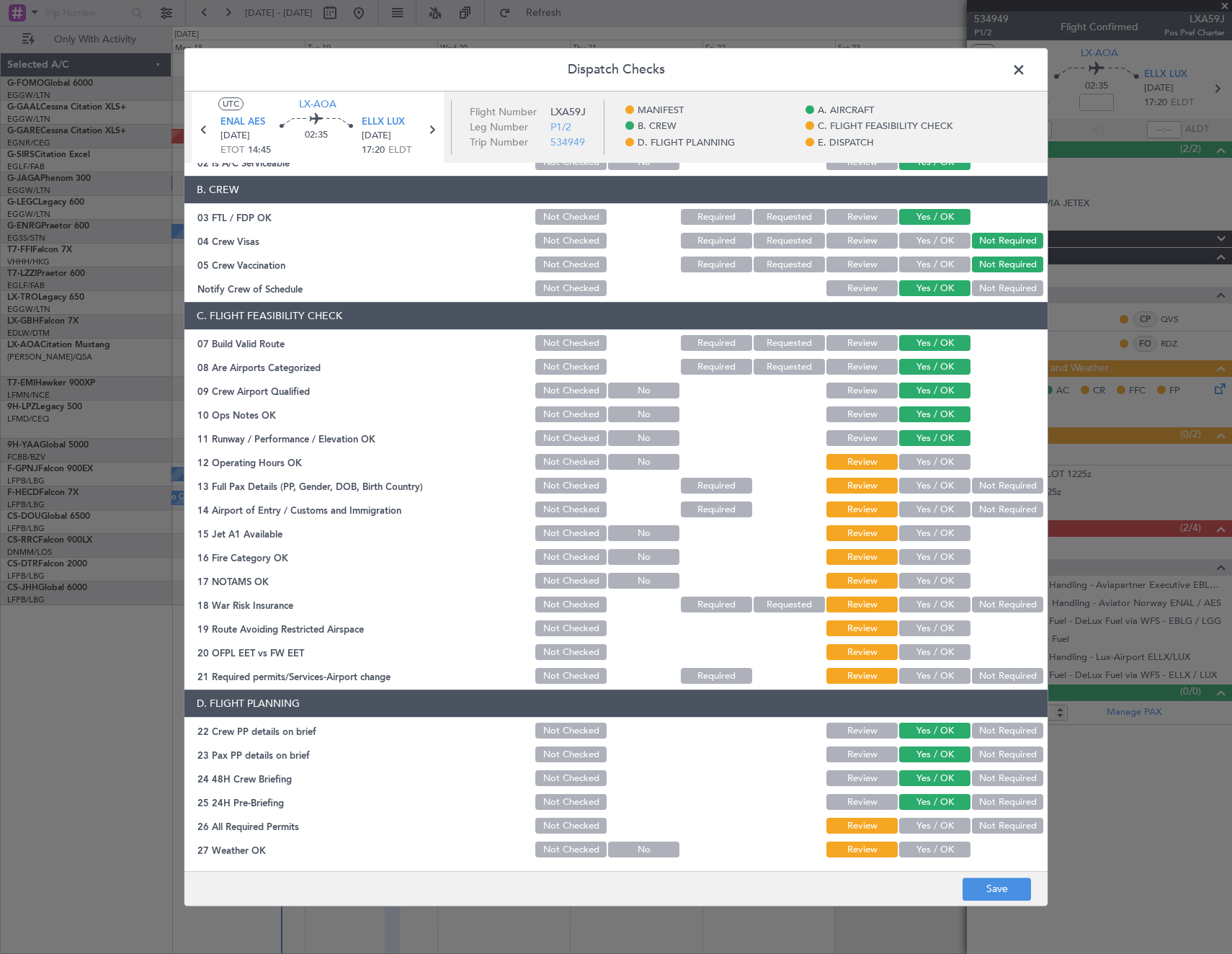
click at [925, 460] on button "Yes / OK" at bounding box center [935, 463] width 71 height 16
click at [990, 486] on button "Not Required" at bounding box center [1008, 486] width 71 height 16
click at [940, 506] on button "Yes / OK" at bounding box center [935, 510] width 71 height 16
click at [942, 536] on button "Yes / OK" at bounding box center [935, 534] width 71 height 16
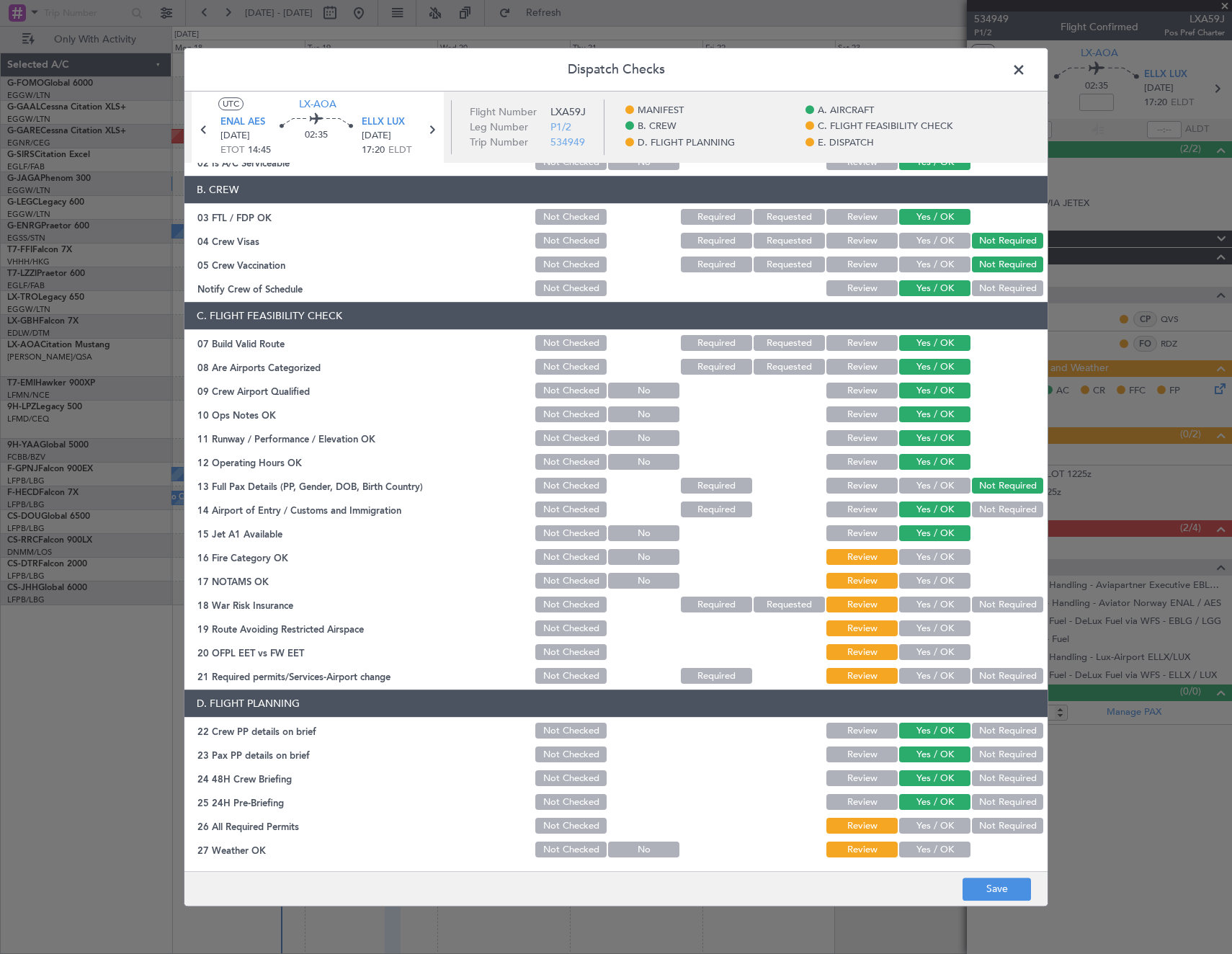
click at [943, 561] on button "Yes / OK" at bounding box center [935, 558] width 71 height 16
drag, startPoint x: 942, startPoint y: 583, endPoint x: 979, endPoint y: 598, distance: 39.9
click at [942, 584] on button "Yes / OK" at bounding box center [935, 582] width 71 height 16
click at [987, 600] on button "Not Required" at bounding box center [1008, 605] width 71 height 16
click at [942, 630] on button "Yes / OK" at bounding box center [935, 629] width 71 height 16
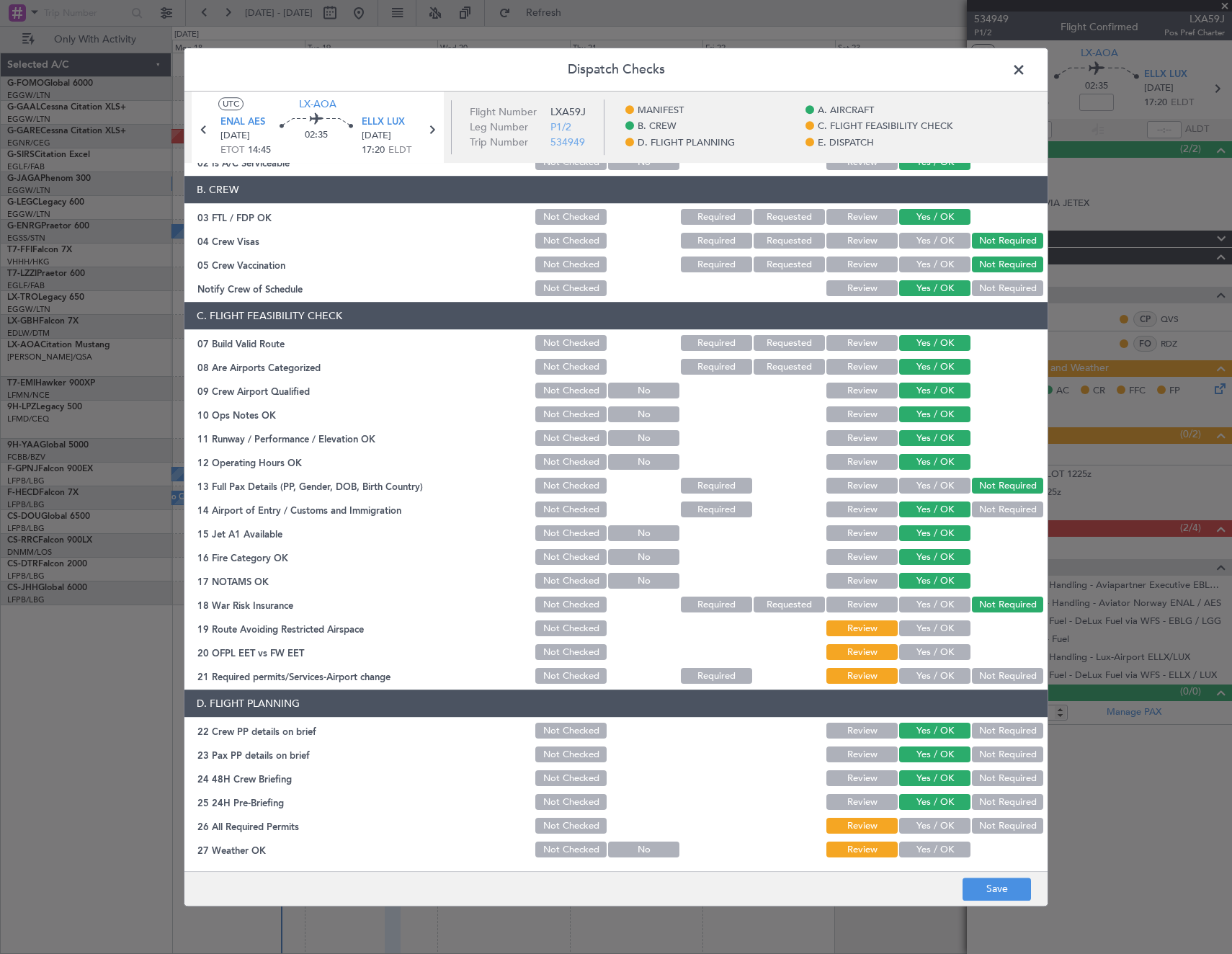
click at [937, 651] on button "Yes / OK" at bounding box center [935, 653] width 71 height 16
click at [932, 676] on button "Yes / OK" at bounding box center [935, 676] width 71 height 16
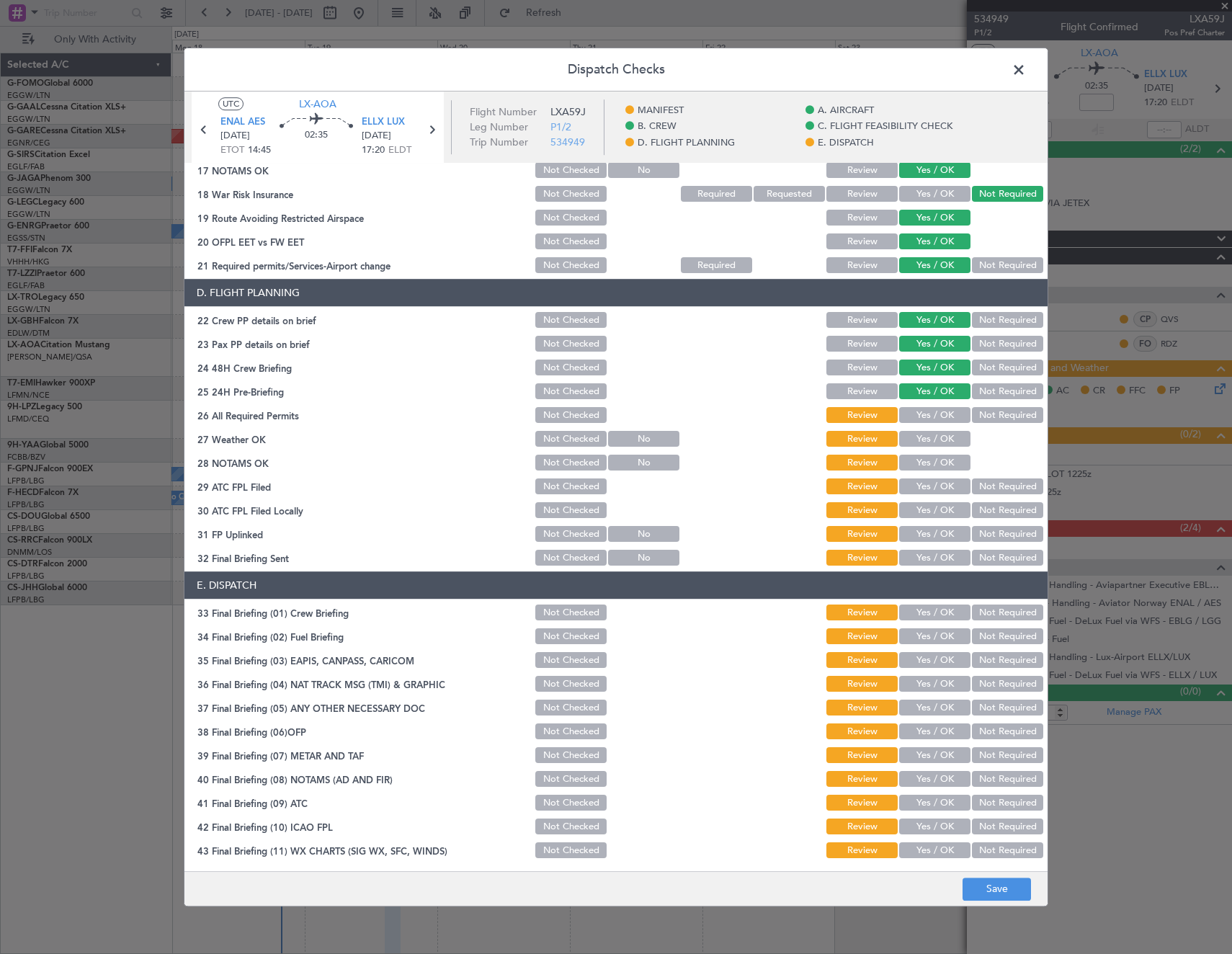
scroll to position [581, 0]
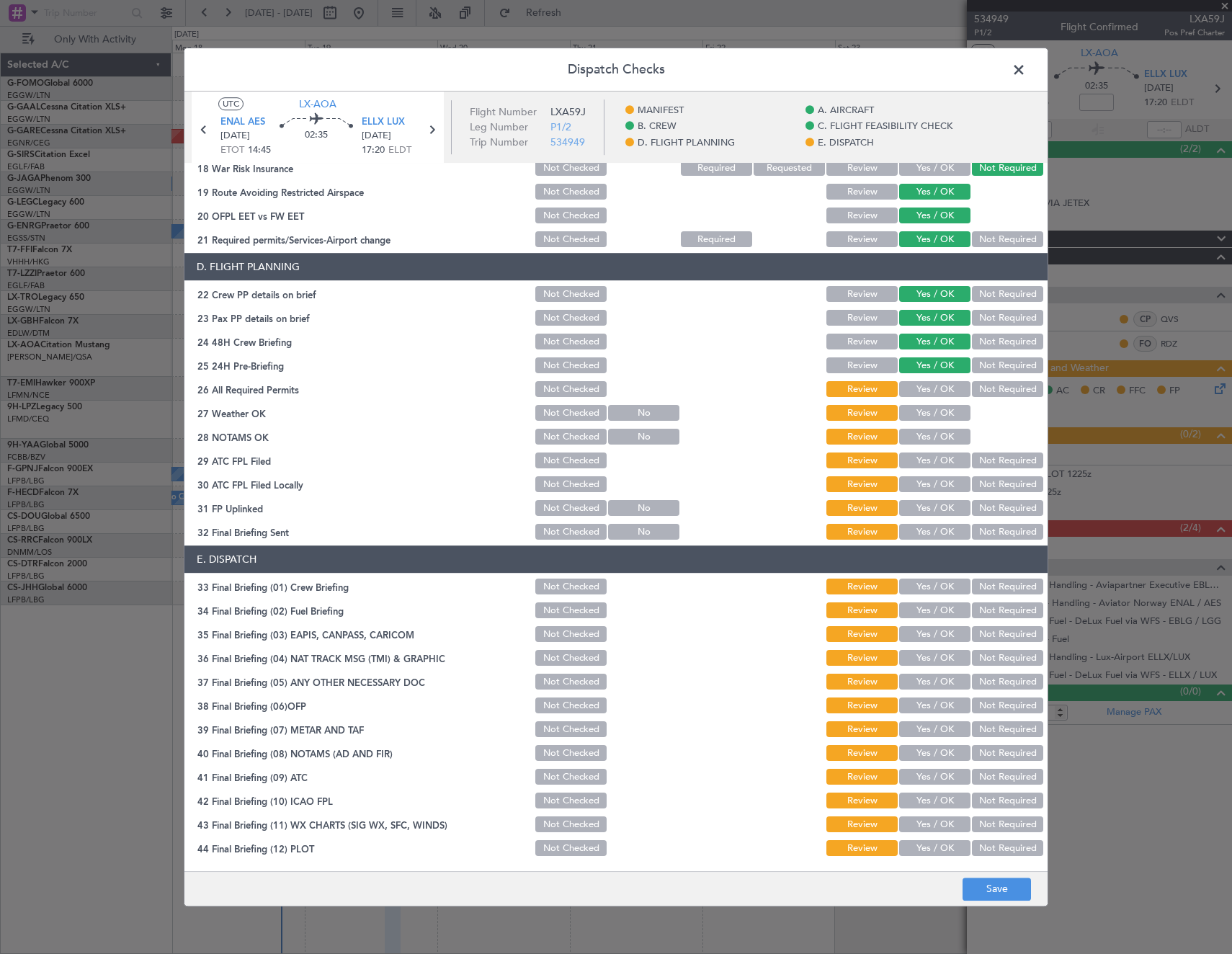
click at [566, 413] on button "Not Checked" at bounding box center [571, 413] width 71 height 16
drag, startPoint x: 569, startPoint y: 436, endPoint x: 569, endPoint y: 464, distance: 28.0
click at [569, 441] on button "Not Checked" at bounding box center [571, 438] width 71 height 16
drag, startPoint x: 569, startPoint y: 464, endPoint x: 561, endPoint y: 490, distance: 27.2
click at [569, 467] on button "Not Checked" at bounding box center [571, 461] width 71 height 16
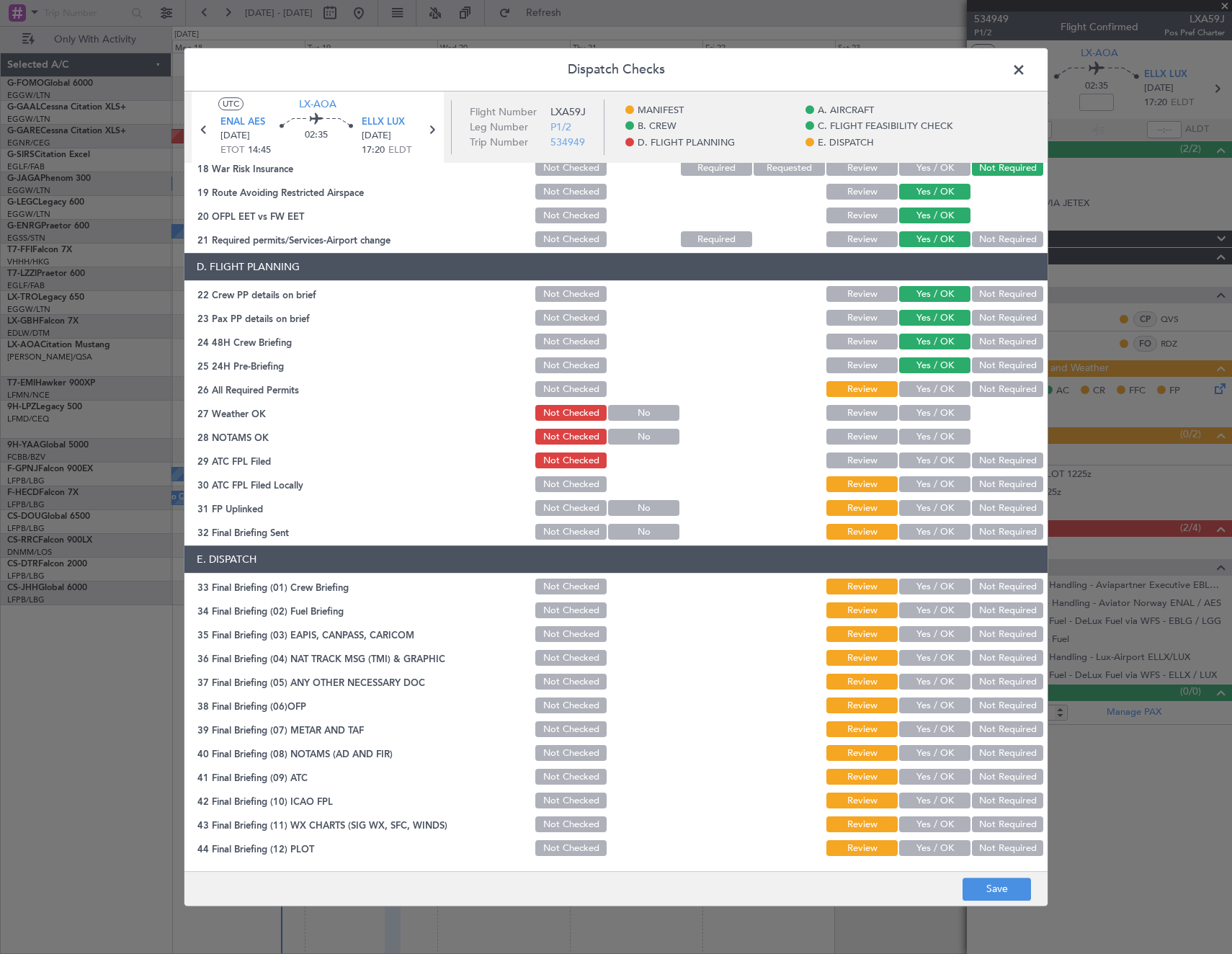
drag, startPoint x: 561, startPoint y: 490, endPoint x: 557, endPoint y: 505, distance: 15.5
click at [561, 493] on div "Not Checked" at bounding box center [570, 485] width 73 height 20
drag, startPoint x: 557, startPoint y: 510, endPoint x: 563, endPoint y: 524, distance: 15.2
click at [558, 511] on button "Not Checked" at bounding box center [571, 509] width 71 height 16
click at [564, 533] on button "Not Checked" at bounding box center [571, 532] width 71 height 16
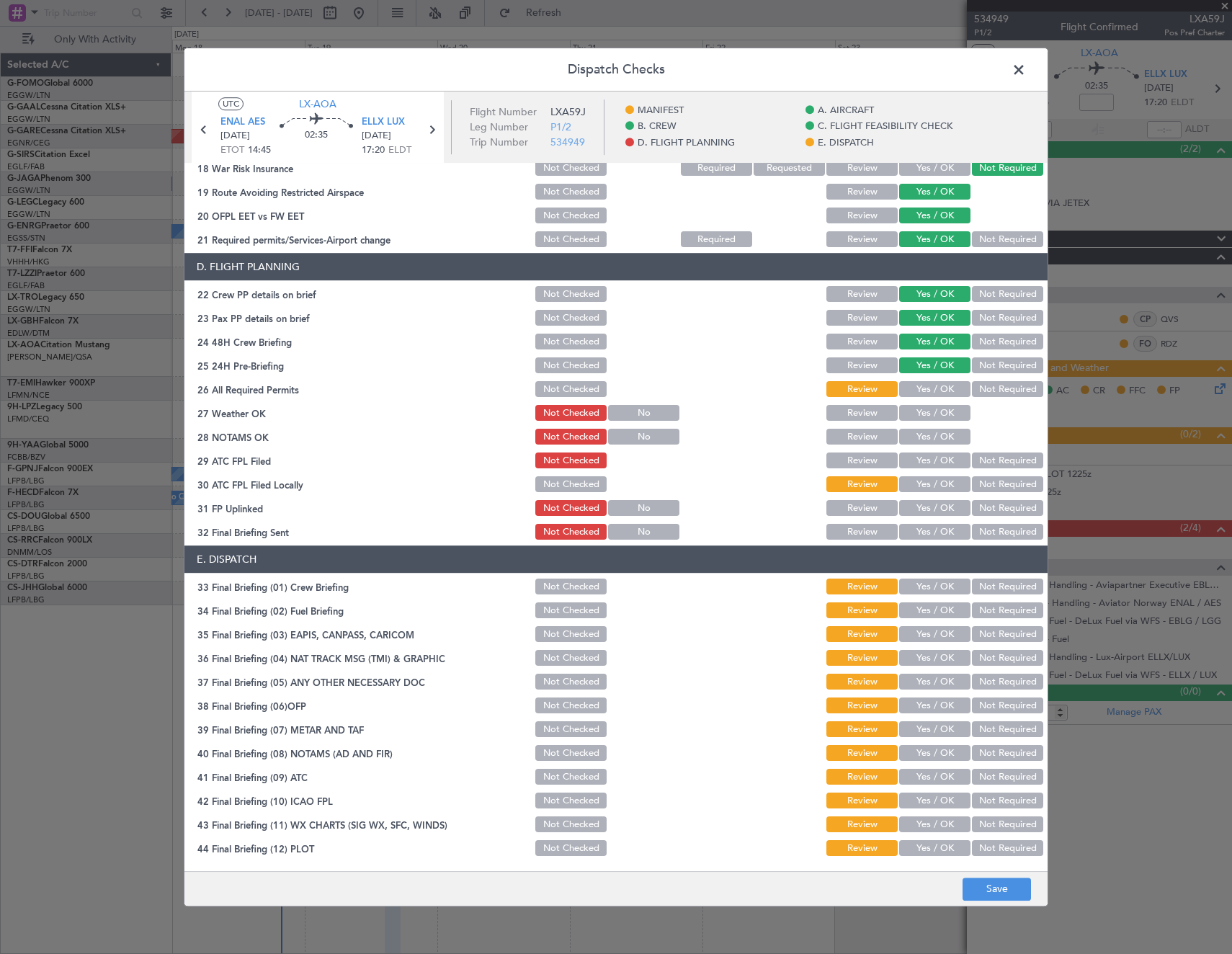
click at [558, 486] on button "Not Checked" at bounding box center [571, 485] width 71 height 16
click at [583, 582] on button "Not Checked" at bounding box center [571, 587] width 71 height 16
click at [578, 608] on button "Not Checked" at bounding box center [571, 611] width 71 height 16
click at [572, 634] on button "Not Checked" at bounding box center [571, 635] width 71 height 16
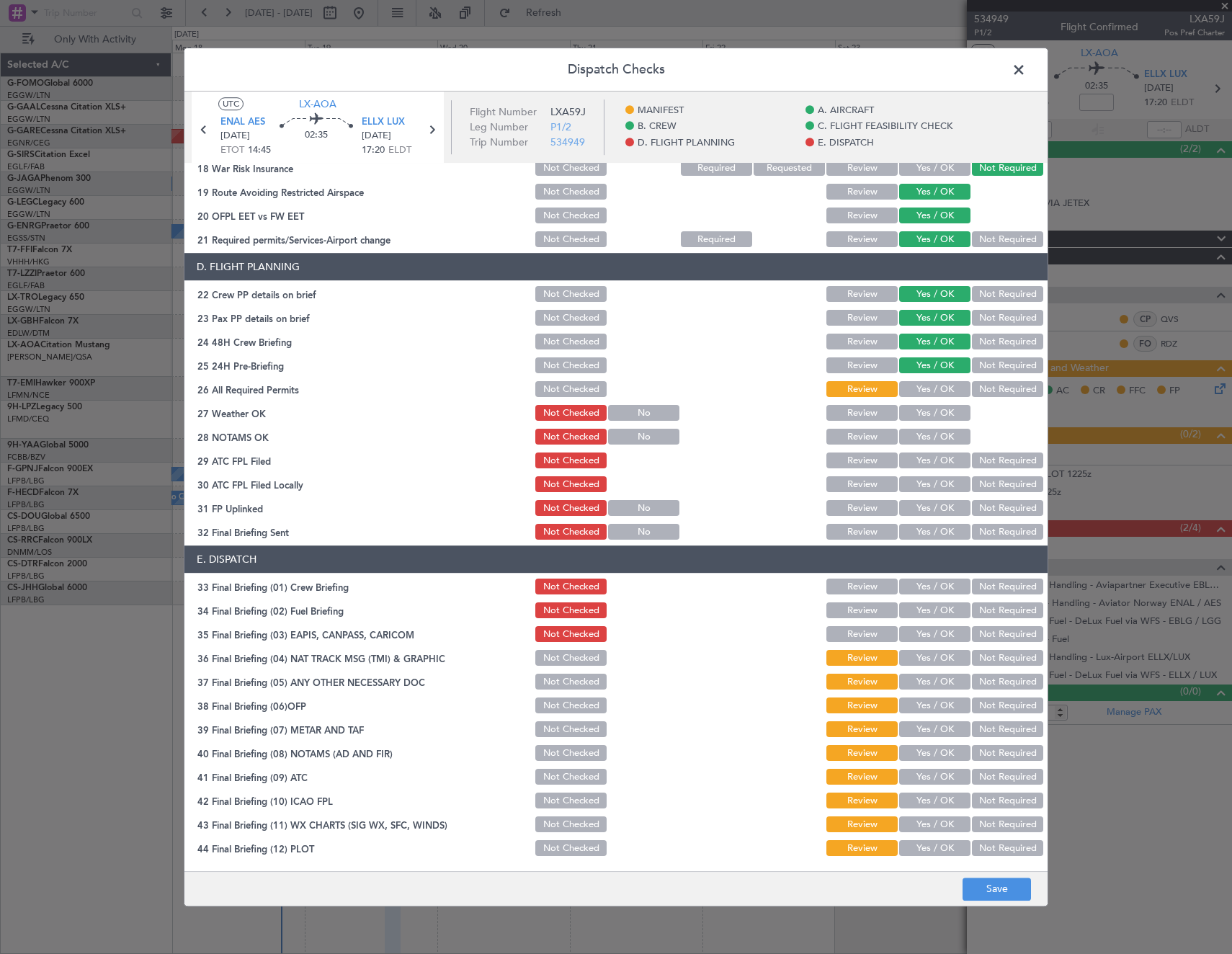
click at [567, 666] on div "Not Checked" at bounding box center [570, 658] width 73 height 20
click at [562, 659] on button "Not Checked" at bounding box center [571, 659] width 71 height 16
drag, startPoint x: 563, startPoint y: 681, endPoint x: 560, endPoint y: 707, distance: 26.2
click at [563, 687] on button "Not Checked" at bounding box center [571, 682] width 71 height 16
drag, startPoint x: 560, startPoint y: 710, endPoint x: 562, endPoint y: 727, distance: 17.1
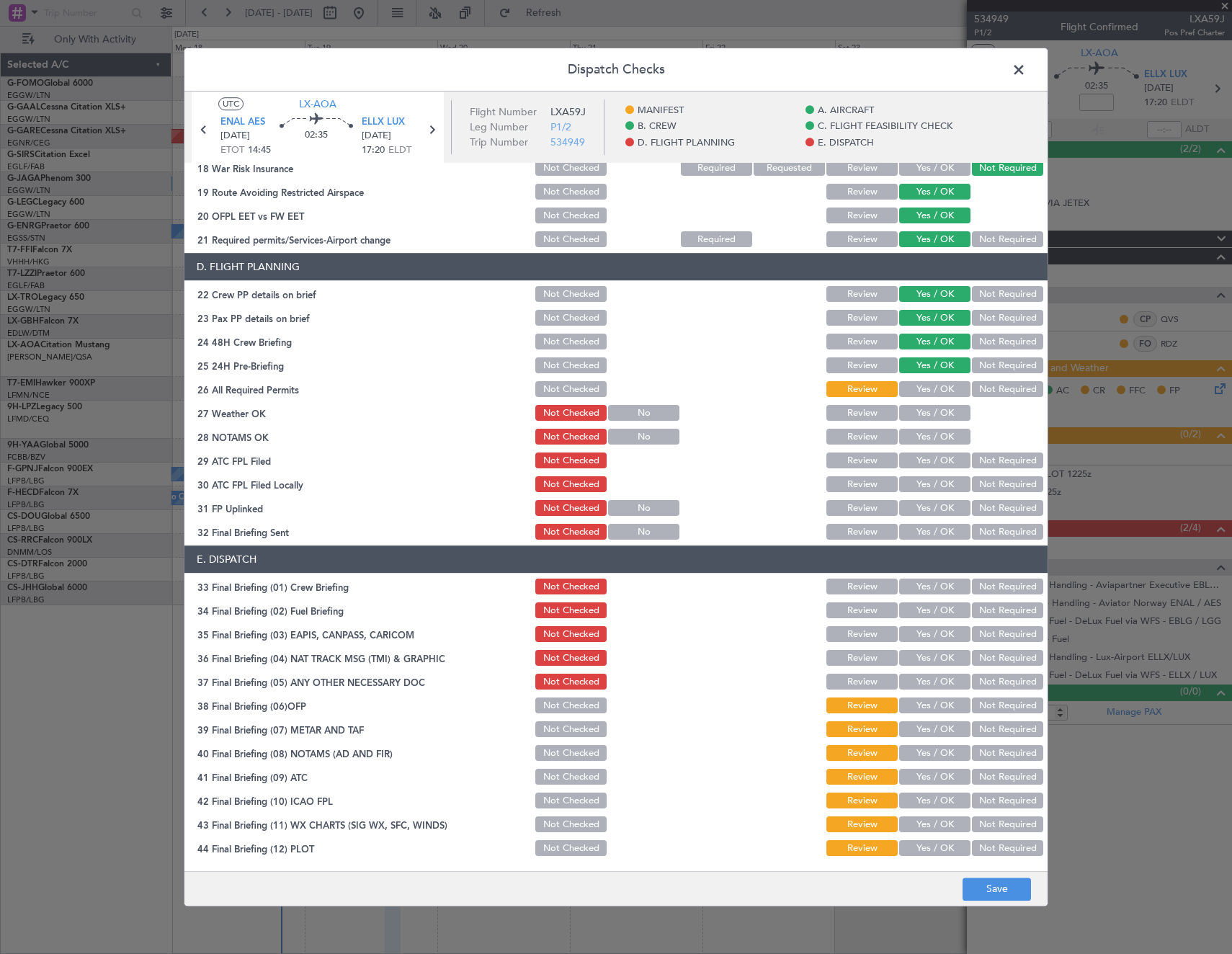
click at [561, 713] on button "Not Checked" at bounding box center [571, 706] width 71 height 16
click at [563, 740] on section "E. DISPATCH 33 Final Briefing (01) Crew Briefing Not Checked Review Yes / OK No…" at bounding box center [616, 702] width 863 height 312
click at [560, 729] on button "Not Checked" at bounding box center [571, 730] width 71 height 16
click at [560, 771] on button "Not Checked" at bounding box center [571, 778] width 71 height 16
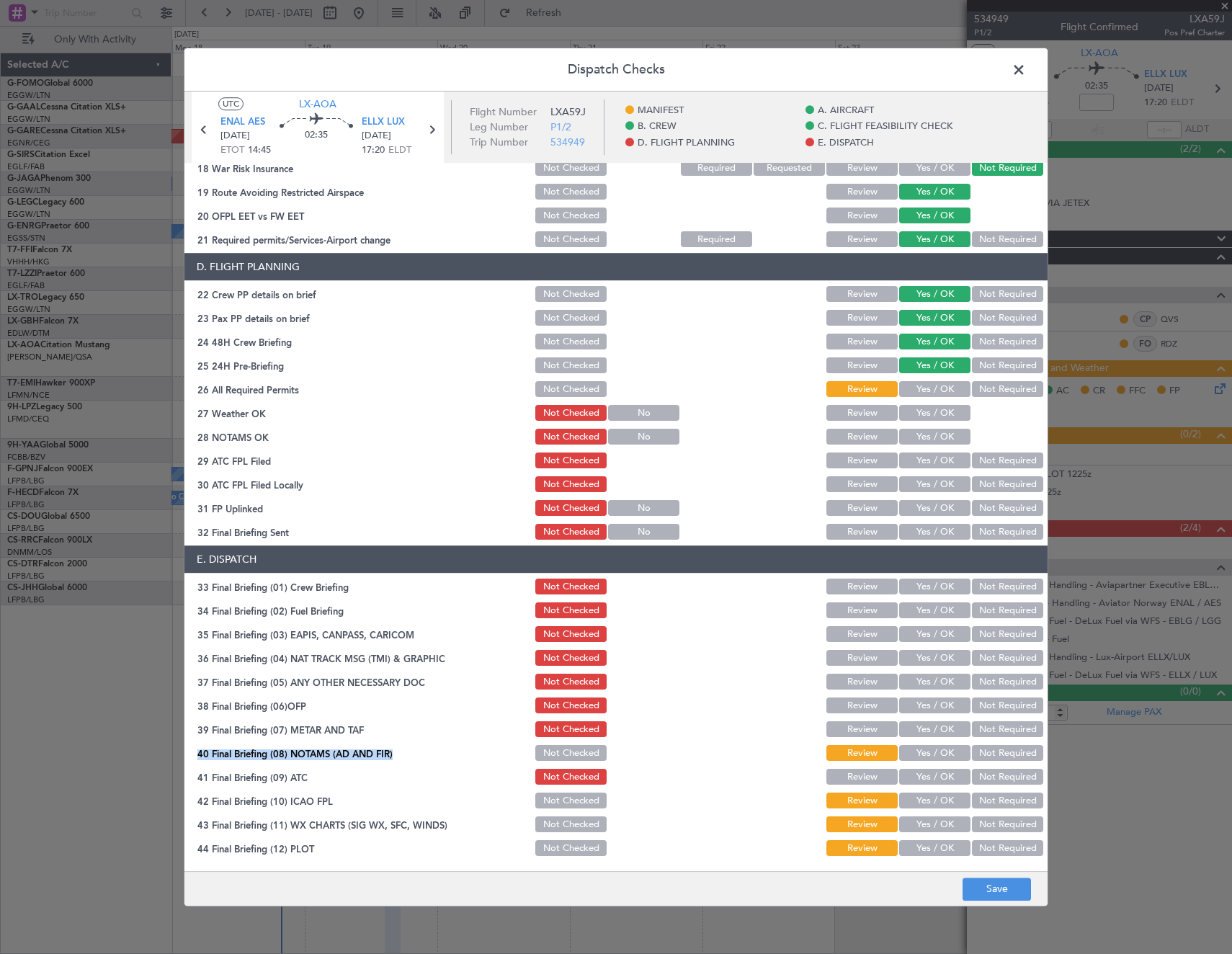
click at [560, 756] on button "Not Checked" at bounding box center [571, 753] width 71 height 16
drag, startPoint x: 558, startPoint y: 793, endPoint x: 558, endPoint y: 803, distance: 10.0
click at [558, 794] on button "Not Checked" at bounding box center [571, 801] width 71 height 16
click at [557, 824] on button "Not Checked" at bounding box center [571, 825] width 71 height 16
drag, startPoint x: 554, startPoint y: 850, endPoint x: 803, endPoint y: 883, distance: 251.2
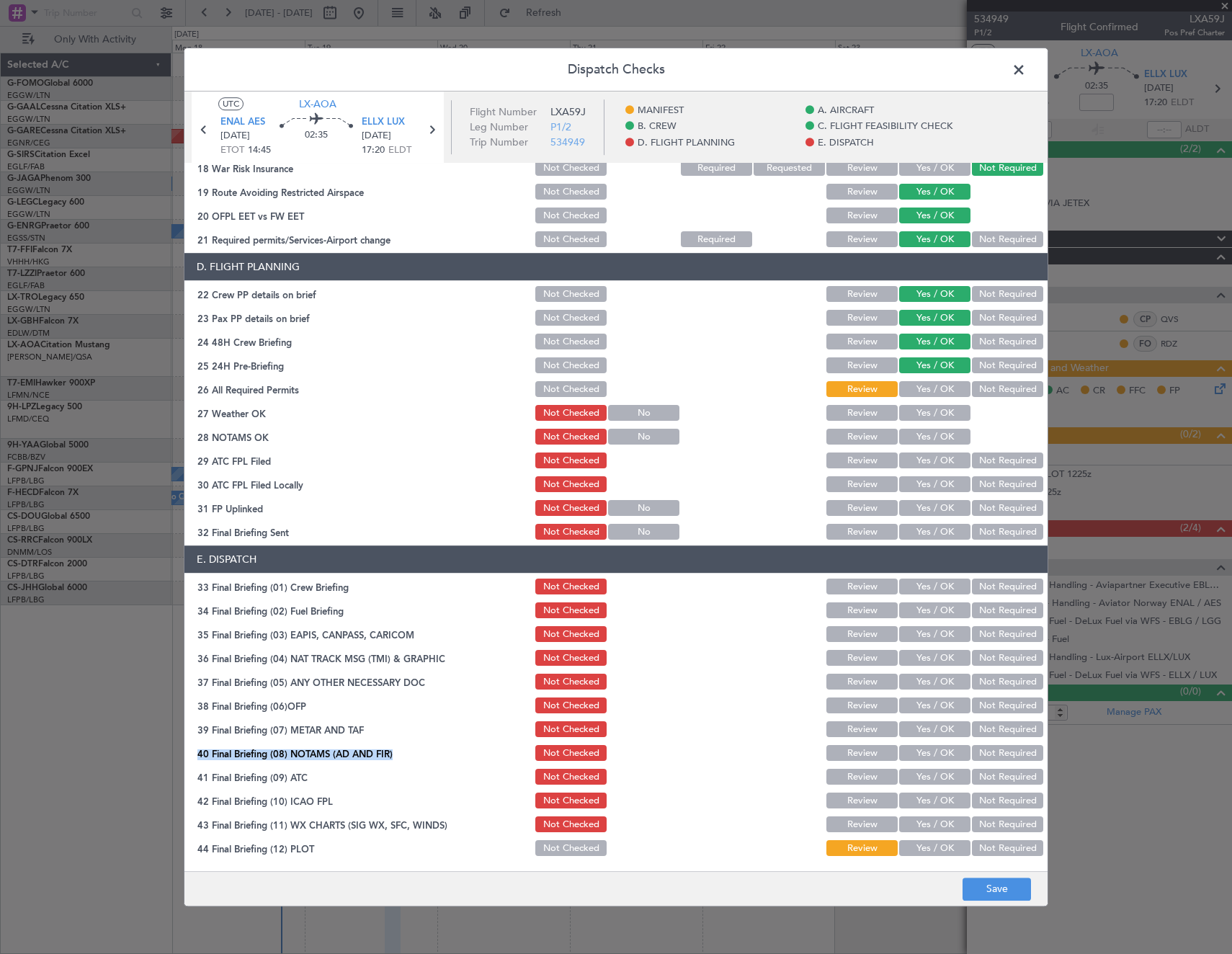
click at [554, 852] on button "Not Checked" at bounding box center [571, 849] width 71 height 16
click at [1003, 899] on button "Save" at bounding box center [996, 888] width 69 height 23
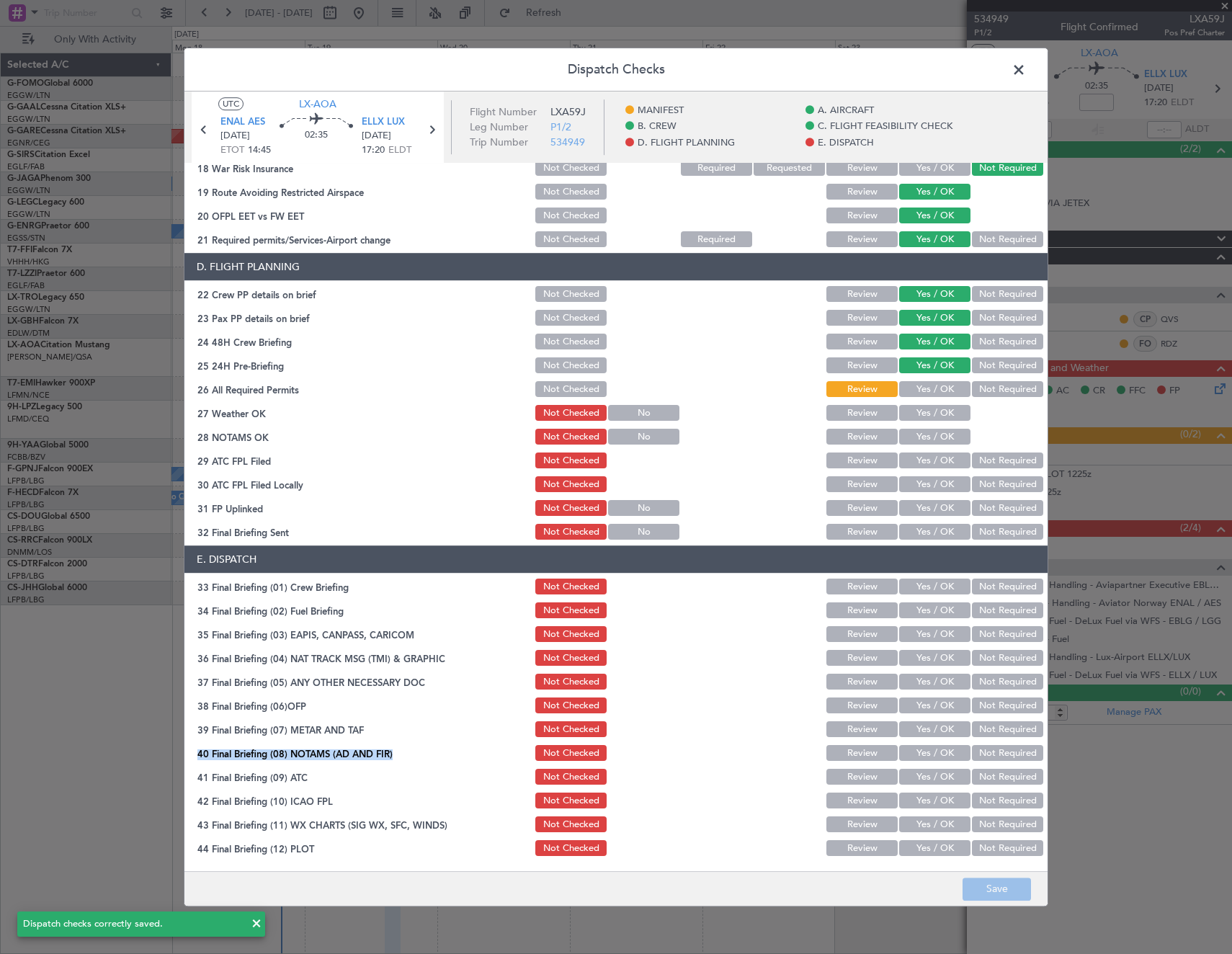
click at [1026, 67] on span at bounding box center [1026, 74] width 0 height 29
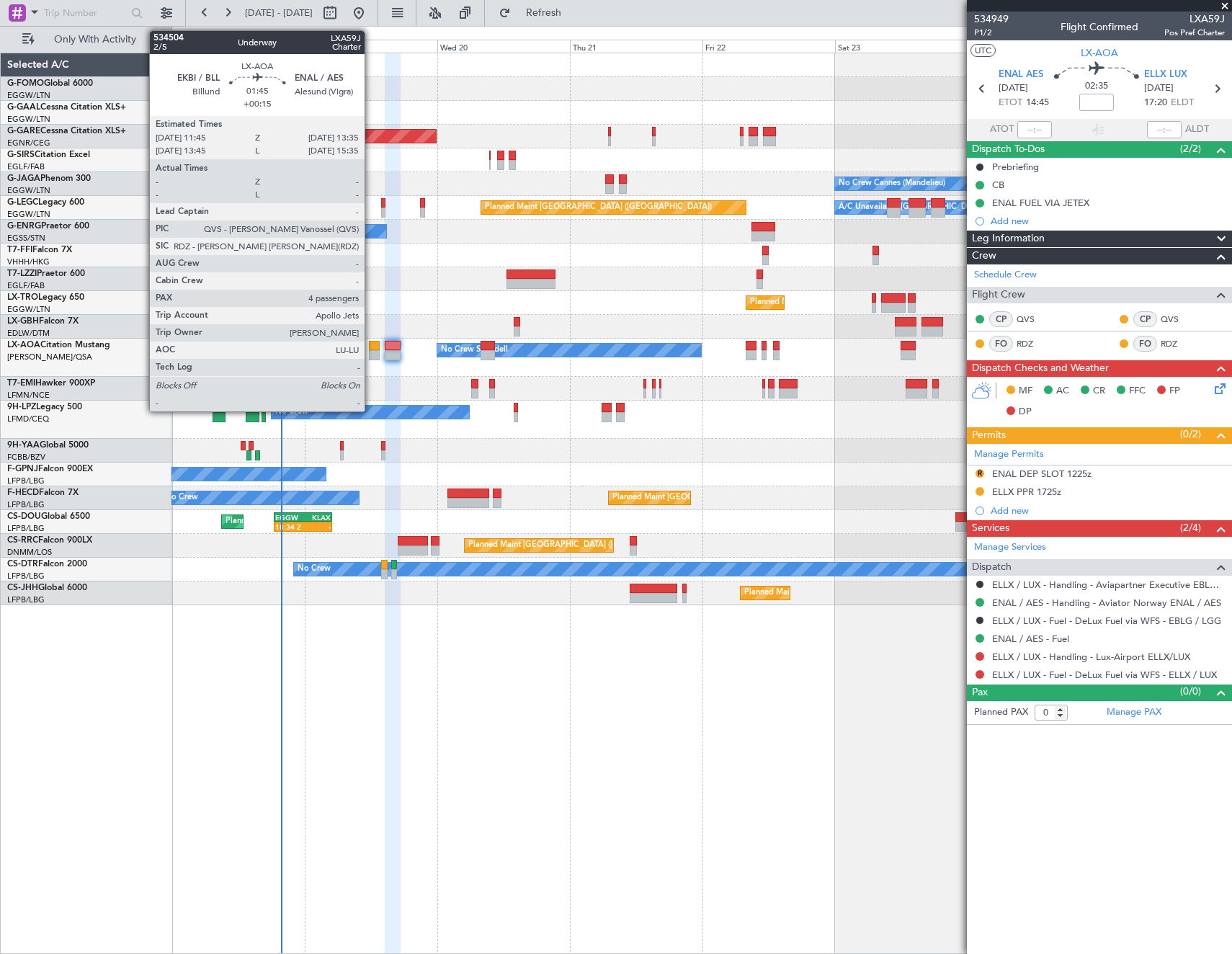
click at [373, 346] on div at bounding box center [374, 346] width 11 height 10
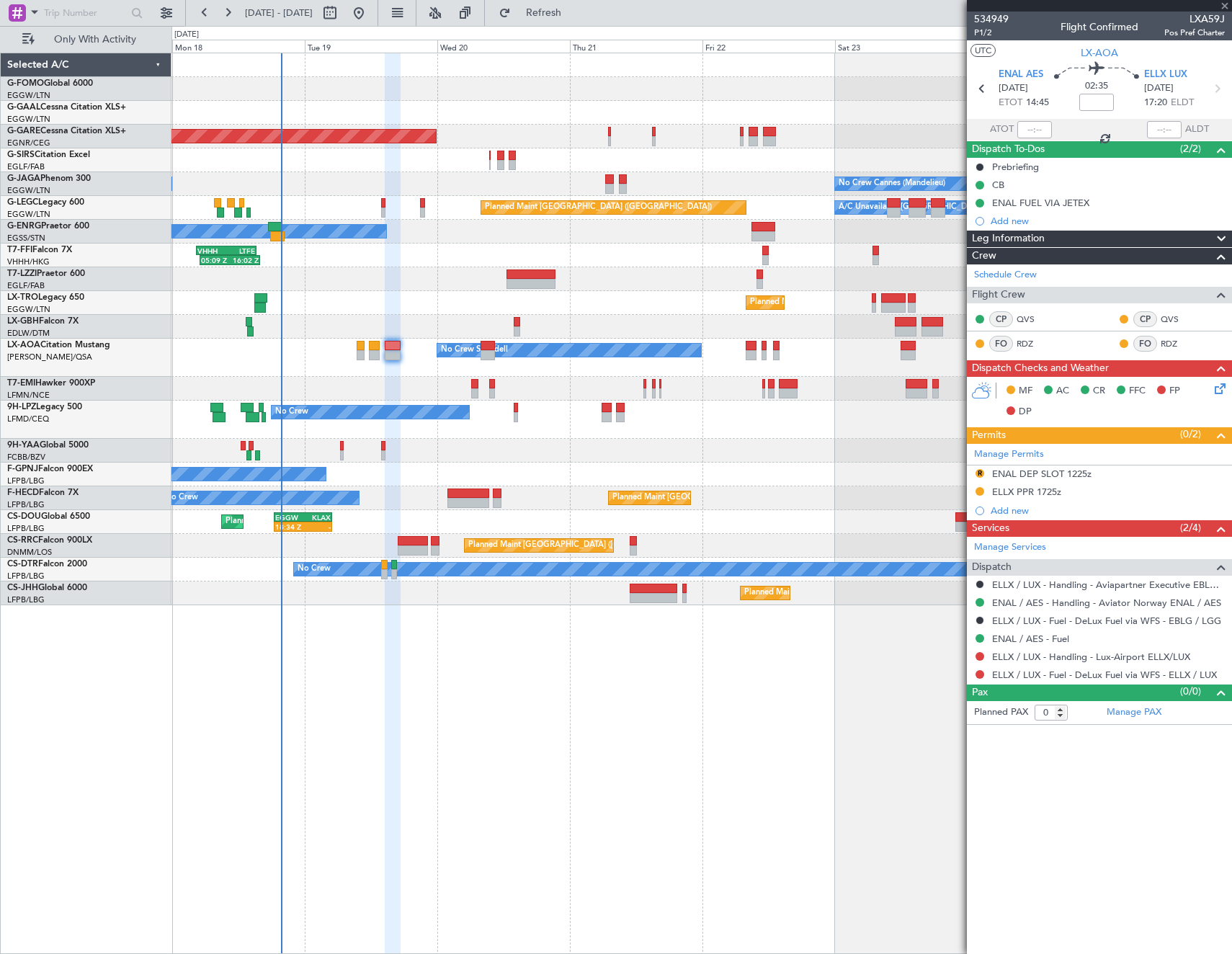
type input "+00:15"
type input "4"
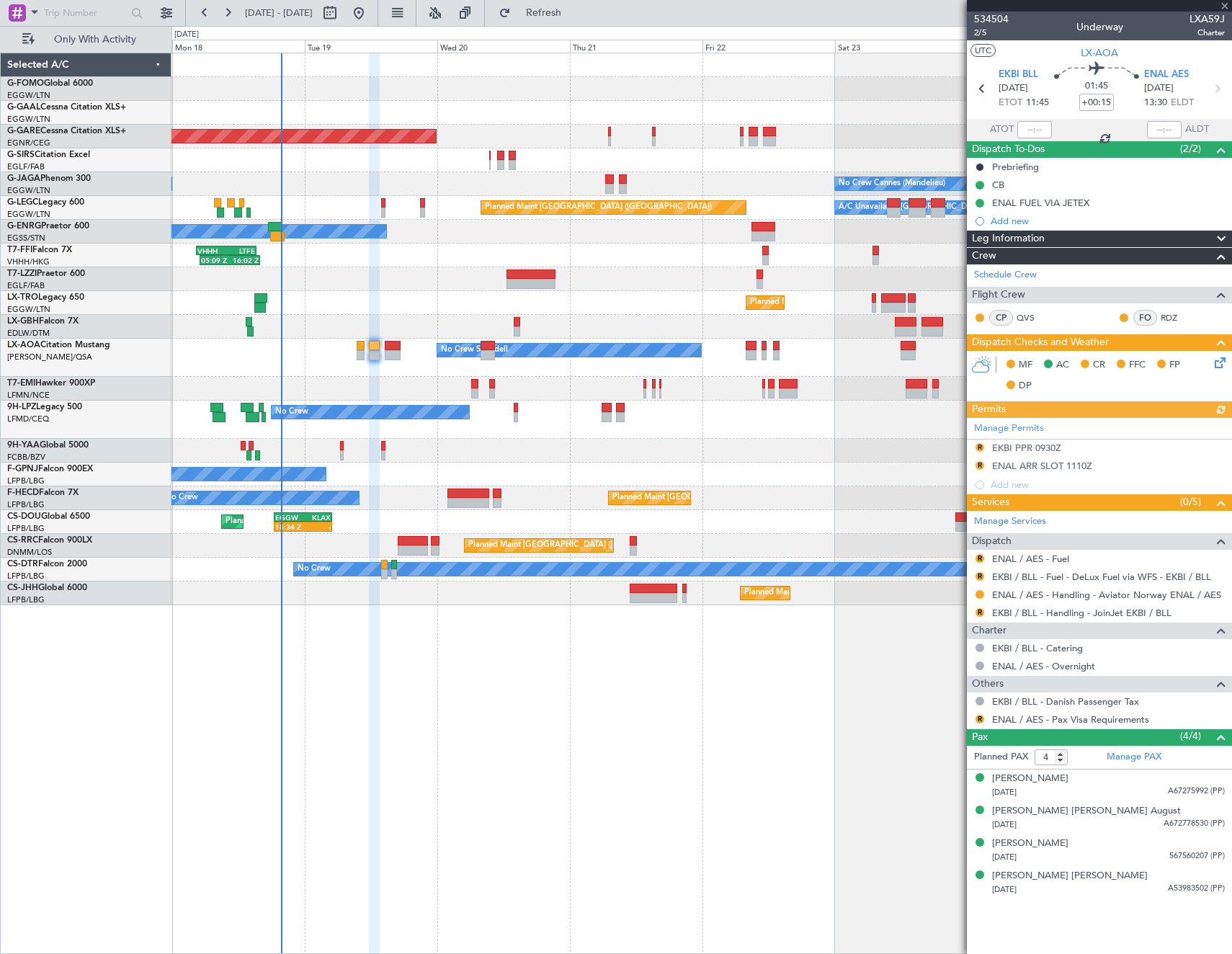
click at [1217, 360] on icon at bounding box center [1217, 360] width 11 height 11
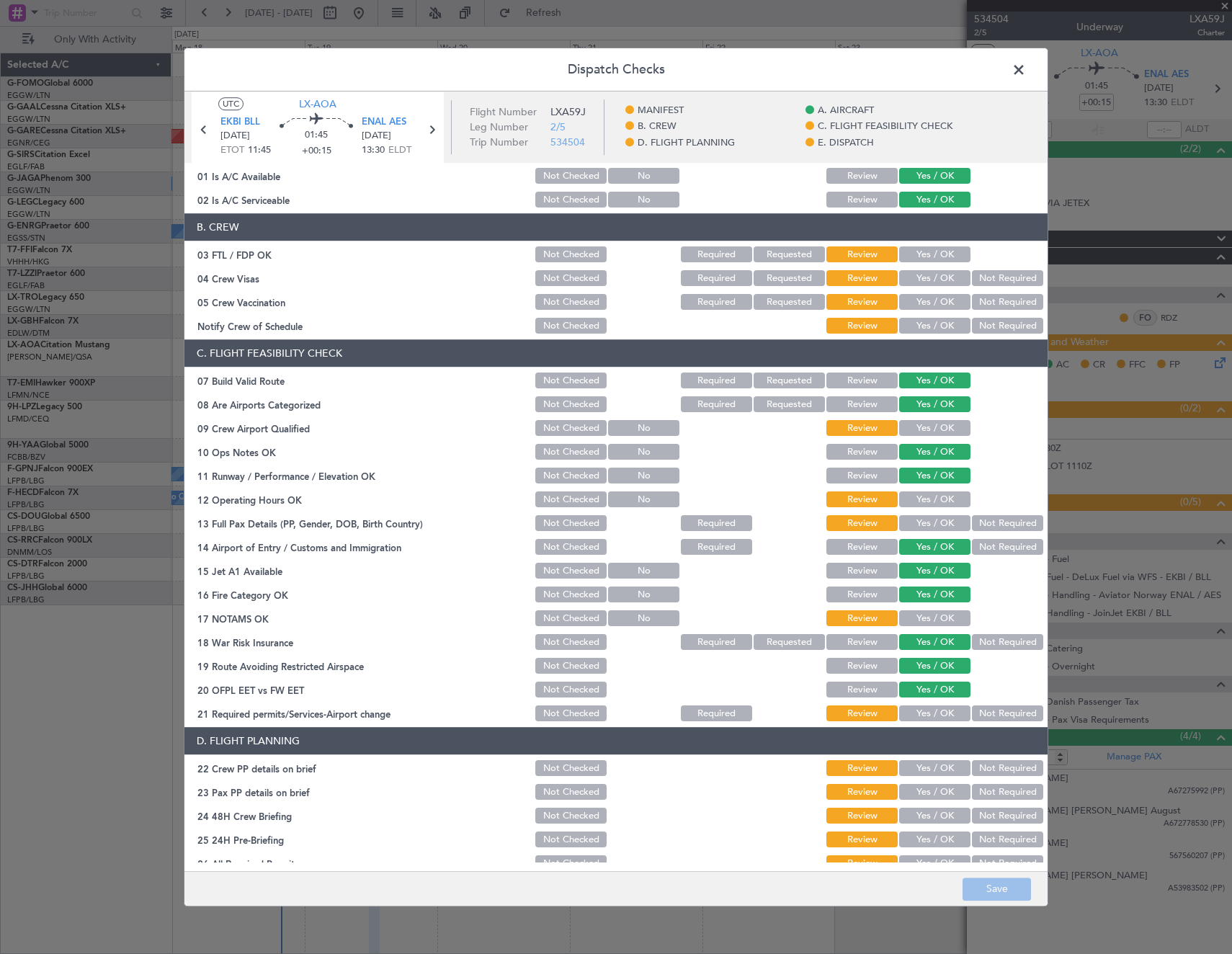
scroll to position [0, 0]
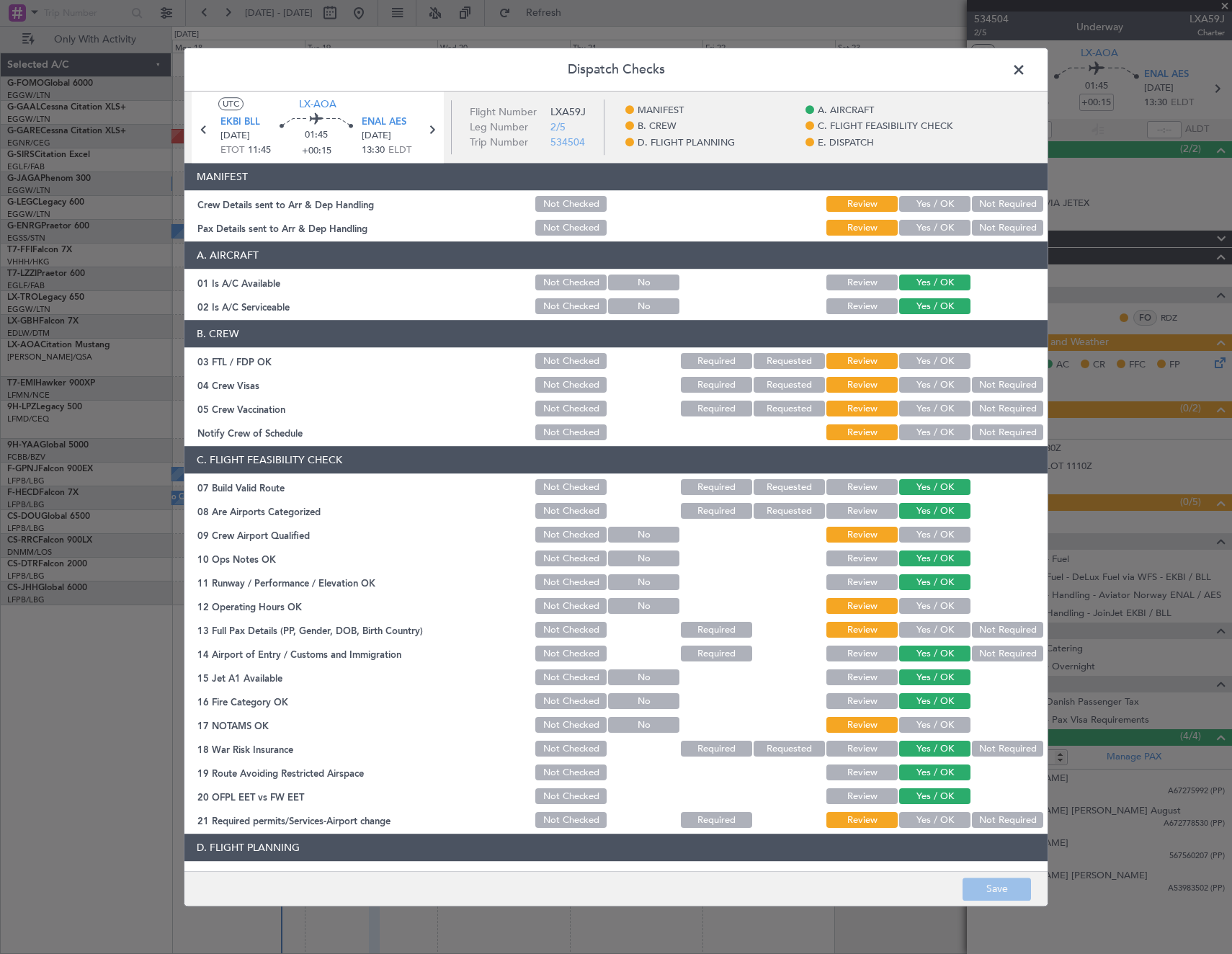
drag, startPoint x: 932, startPoint y: 355, endPoint x: 971, endPoint y: 382, distance: 47.4
click at [939, 360] on button "Yes / OK" at bounding box center [935, 362] width 71 height 16
drag, startPoint x: 971, startPoint y: 382, endPoint x: 979, endPoint y: 400, distance: 19.7
click at [972, 383] on button "Not Required" at bounding box center [1008, 385] width 71 height 16
click at [979, 403] on button "Not Required" at bounding box center [1008, 409] width 71 height 16
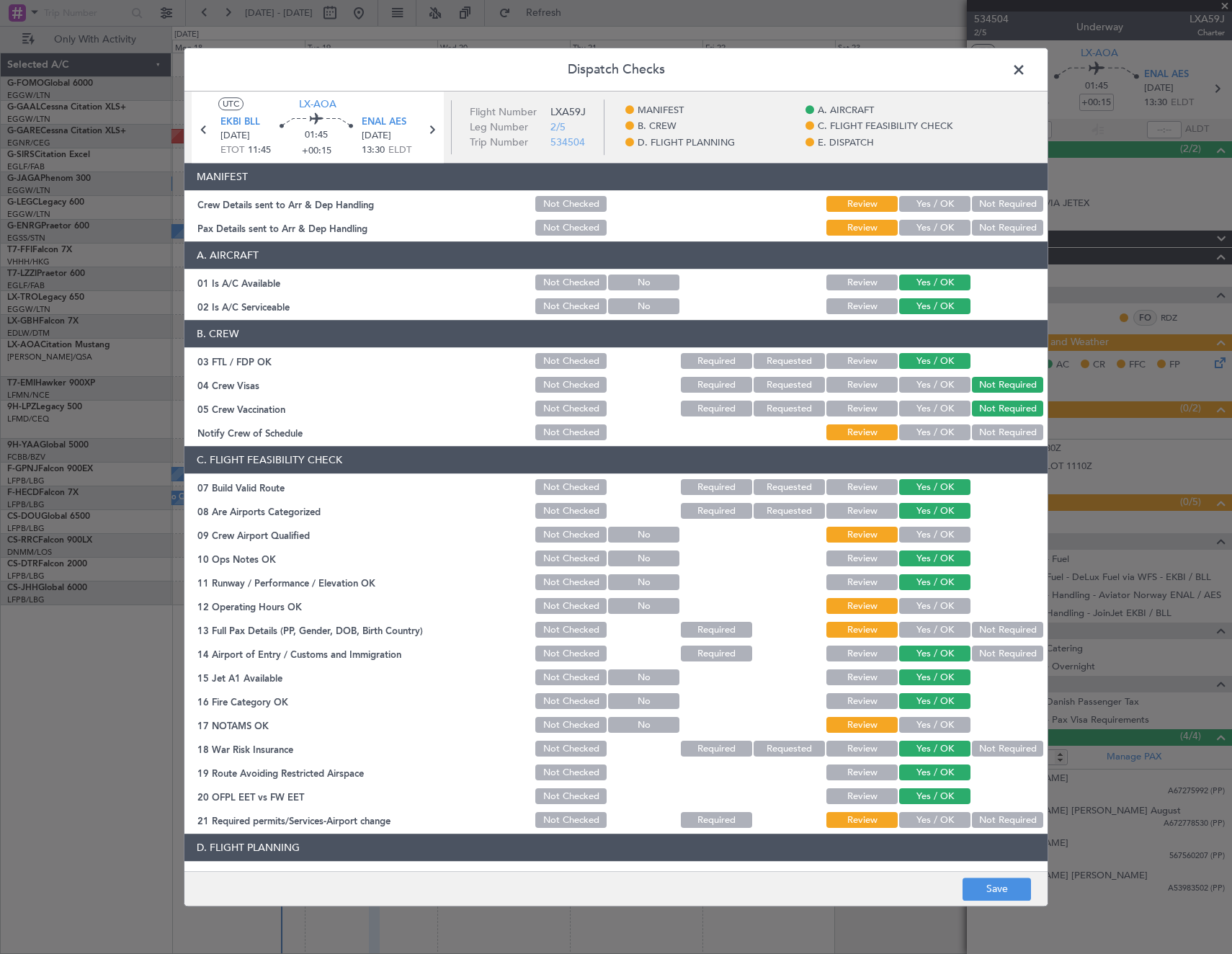
click at [933, 433] on button "Yes / OK" at bounding box center [935, 433] width 71 height 16
drag, startPoint x: 924, startPoint y: 529, endPoint x: 935, endPoint y: 595, distance: 66.9
click at [926, 531] on button "Yes / OK" at bounding box center [935, 536] width 71 height 16
drag, startPoint x: 930, startPoint y: 604, endPoint x: 934, endPoint y: 628, distance: 24.3
click at [932, 606] on button "Yes / OK" at bounding box center [935, 607] width 71 height 16
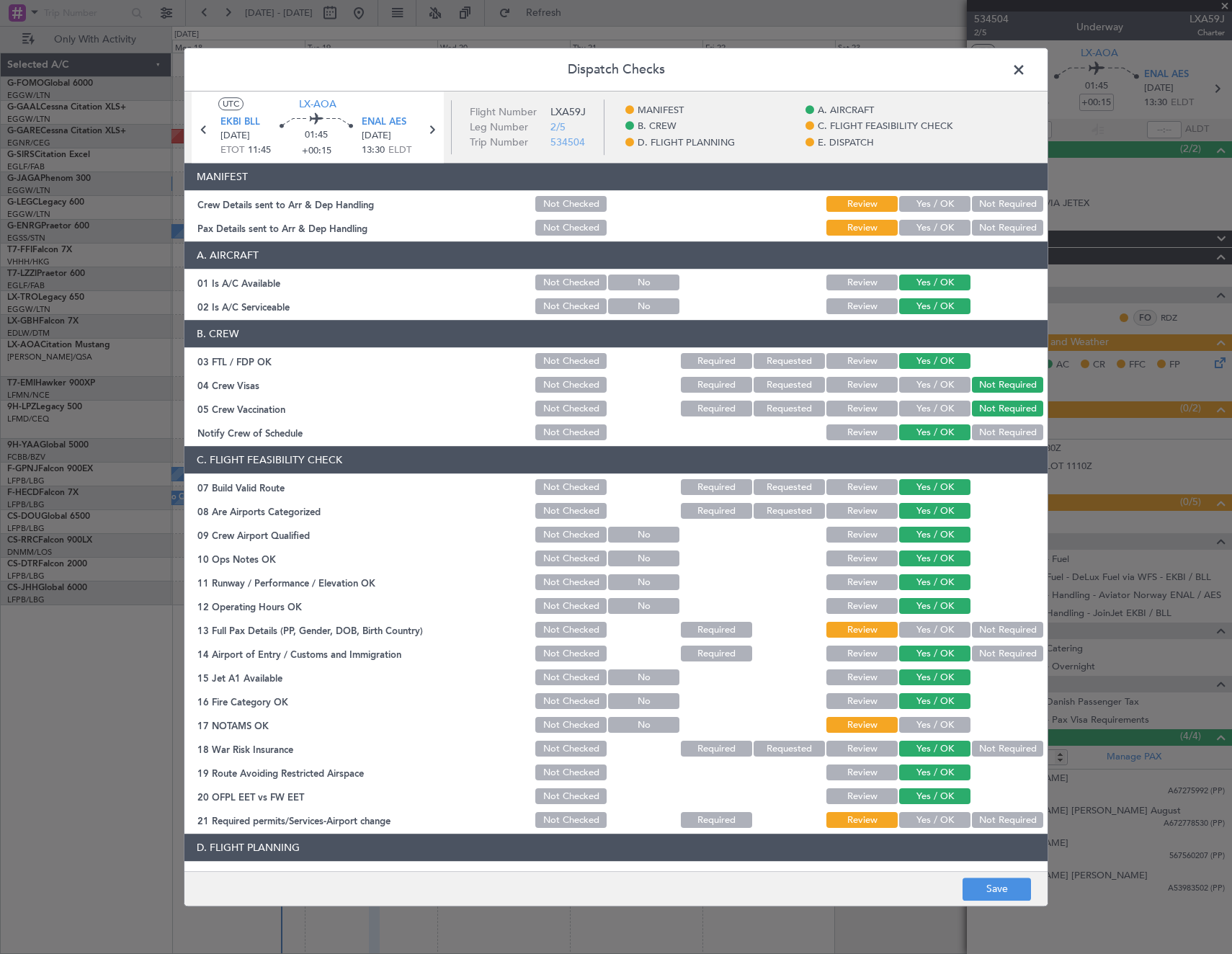
click at [933, 629] on button "Yes / OK" at bounding box center [935, 630] width 71 height 16
click at [928, 724] on button "Yes / OK" at bounding box center [935, 726] width 71 height 16
click at [934, 824] on button "Yes / OK" at bounding box center [935, 820] width 71 height 16
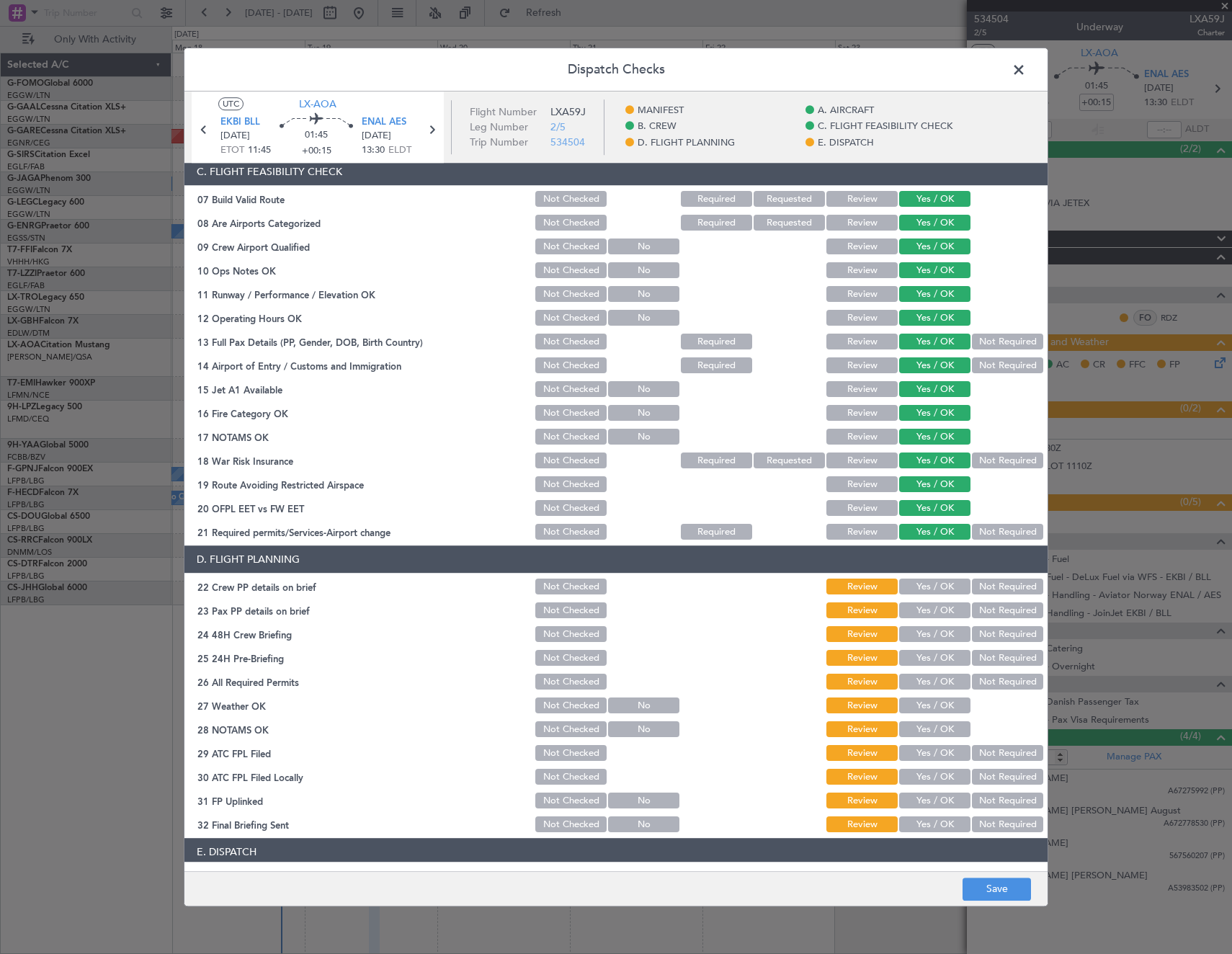
scroll to position [360, 0]
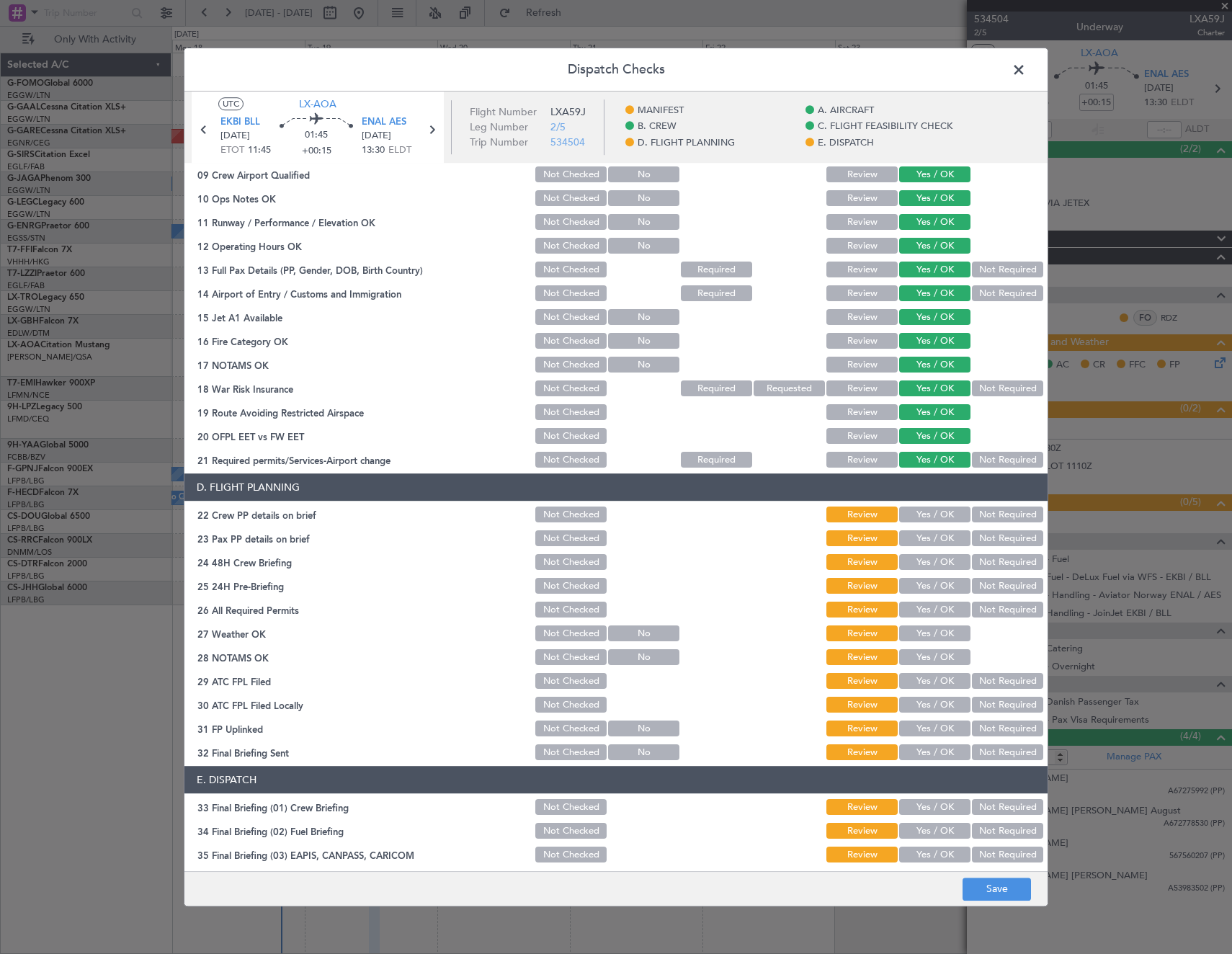
click at [928, 584] on button "Yes / OK" at bounding box center [935, 587] width 71 height 16
click at [930, 561] on button "Yes / OK" at bounding box center [935, 562] width 71 height 16
click at [928, 539] on button "Yes / OK" at bounding box center [935, 539] width 71 height 16
click at [927, 517] on button "Yes / OK" at bounding box center [935, 515] width 71 height 16
click at [554, 634] on button "Not Checked" at bounding box center [571, 634] width 71 height 16
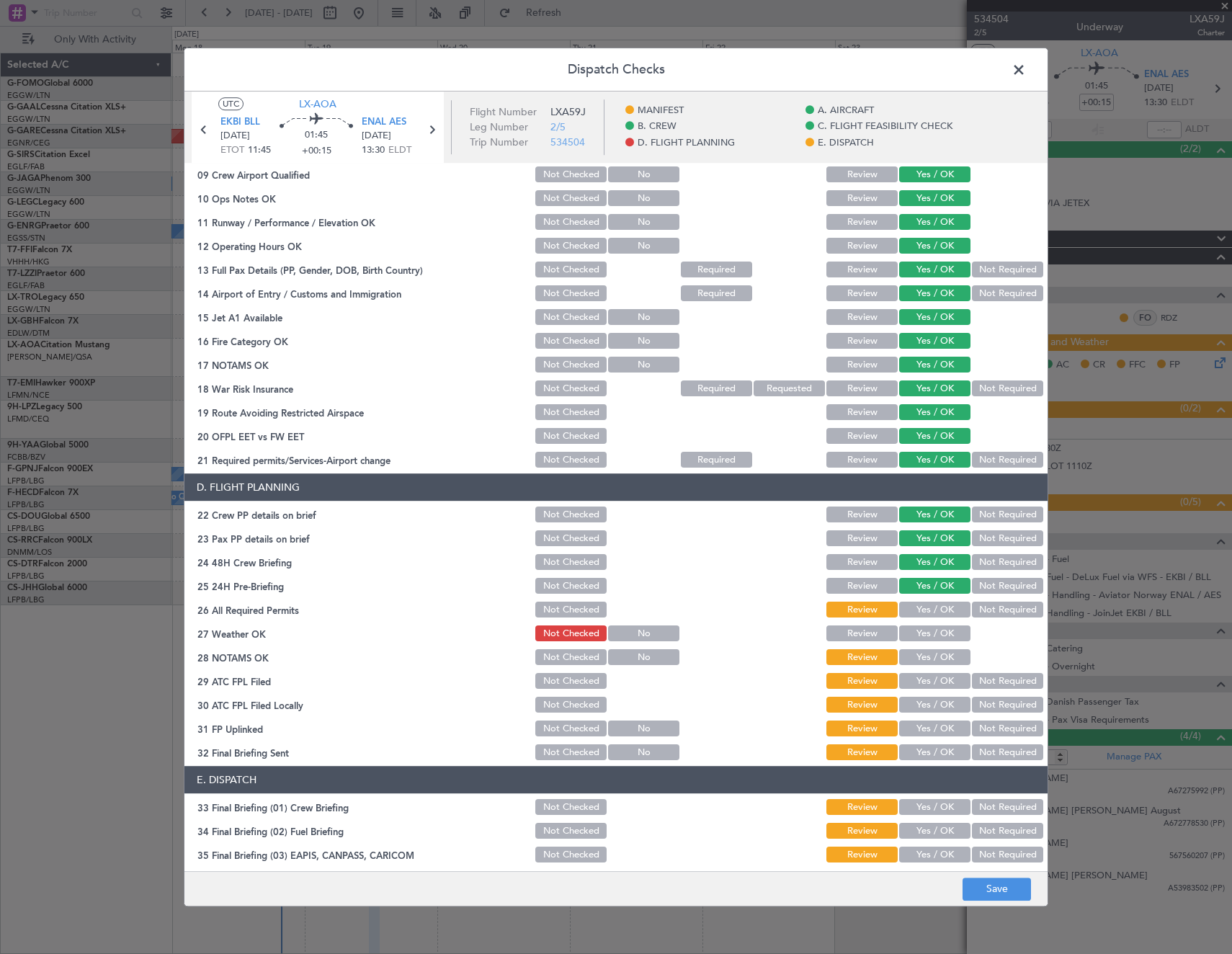
click at [567, 664] on button "Not Checked" at bounding box center [571, 658] width 71 height 16
click at [568, 682] on button "Not Checked" at bounding box center [571, 681] width 71 height 16
click at [571, 706] on button "Not Checked" at bounding box center [571, 706] width 71 height 16
click at [572, 731] on button "Not Checked" at bounding box center [571, 729] width 71 height 16
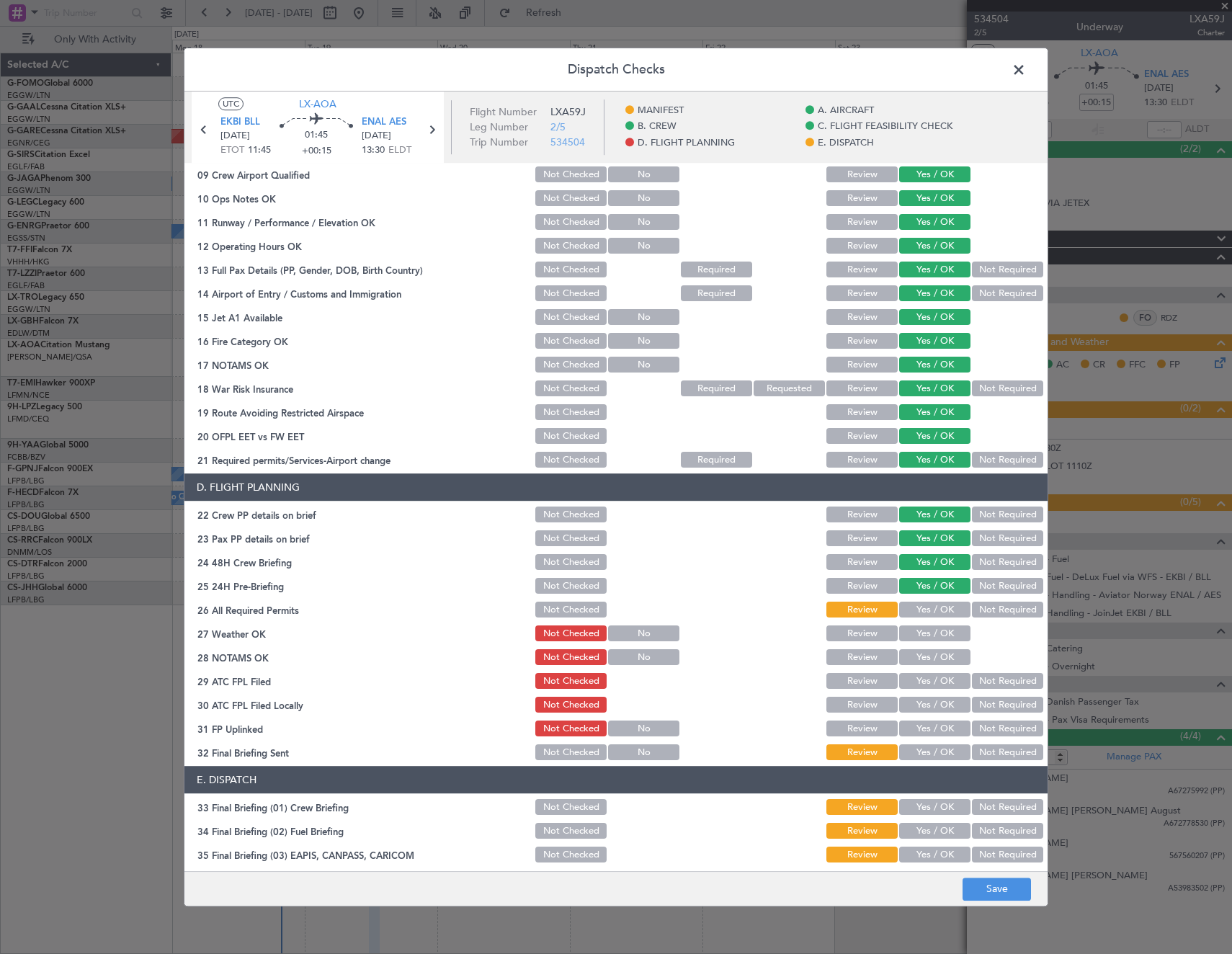
click at [573, 756] on button "Not Checked" at bounding box center [571, 753] width 71 height 16
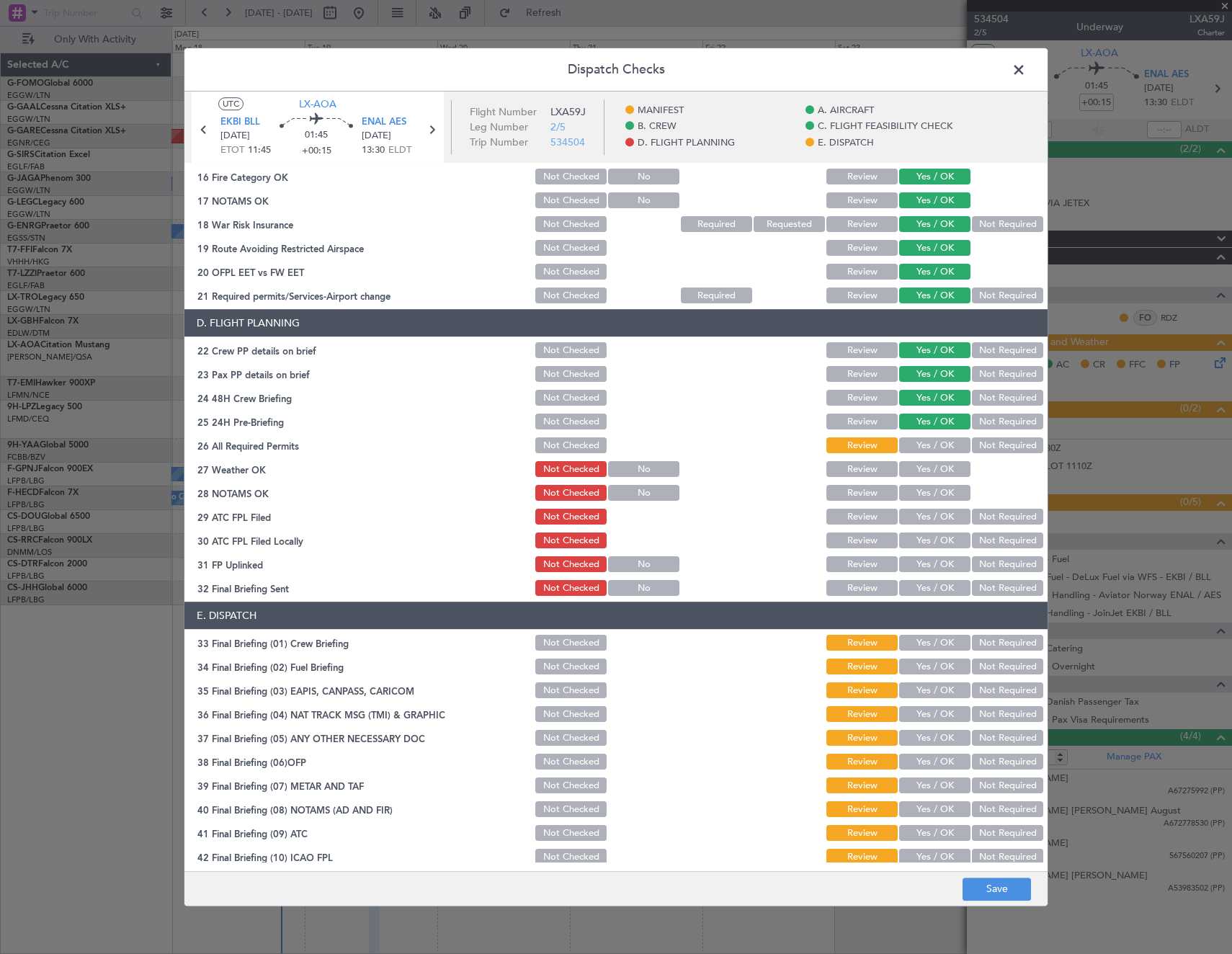
scroll to position [581, 0]
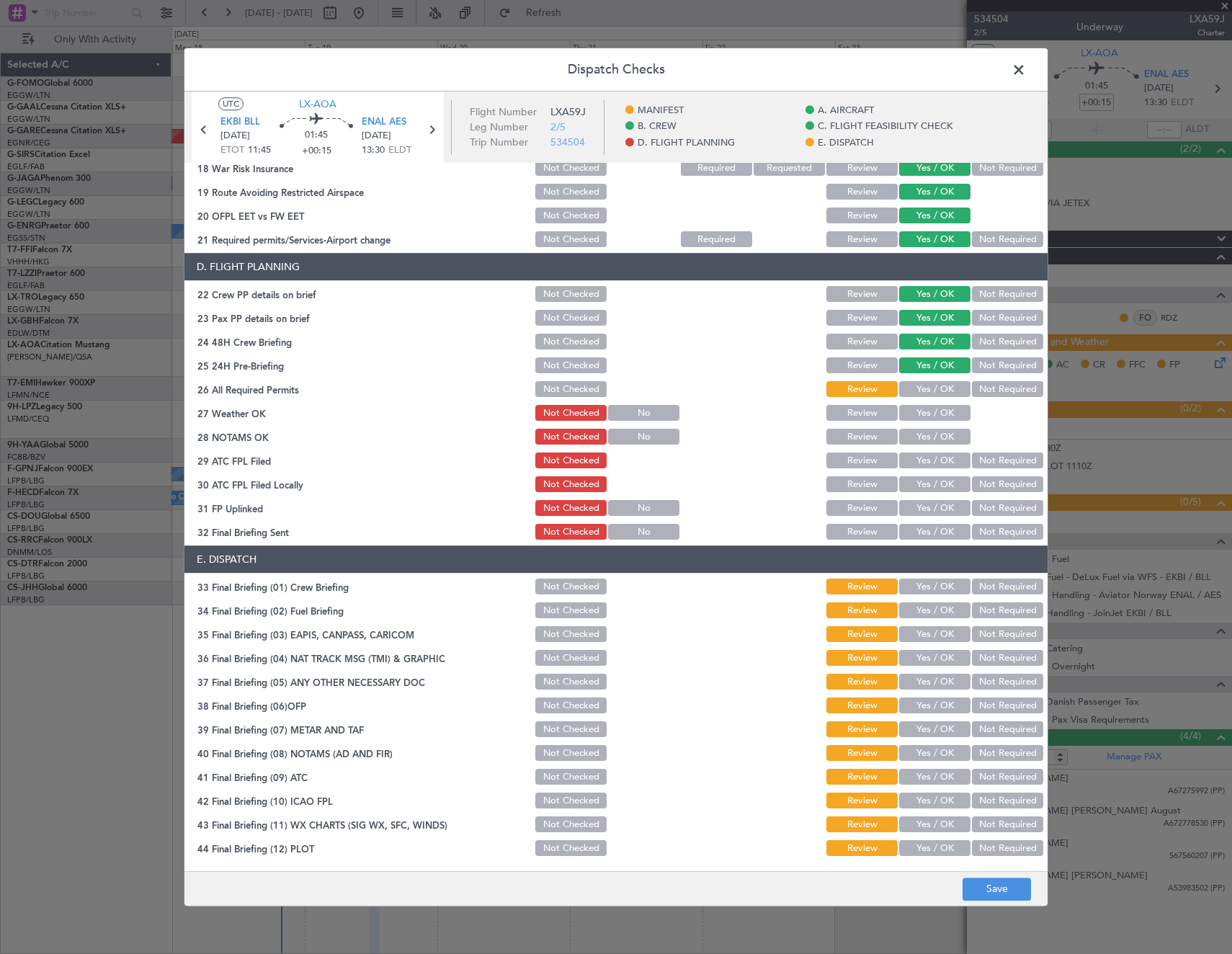
drag, startPoint x: 555, startPoint y: 581, endPoint x: 567, endPoint y: 607, distance: 28.6
click at [557, 582] on button "Not Checked" at bounding box center [571, 587] width 71 height 16
drag, startPoint x: 567, startPoint y: 608, endPoint x: 572, endPoint y: 625, distance: 17.7
click at [568, 609] on button "Not Checked" at bounding box center [571, 611] width 71 height 16
click at [572, 634] on button "Not Checked" at bounding box center [571, 635] width 71 height 16
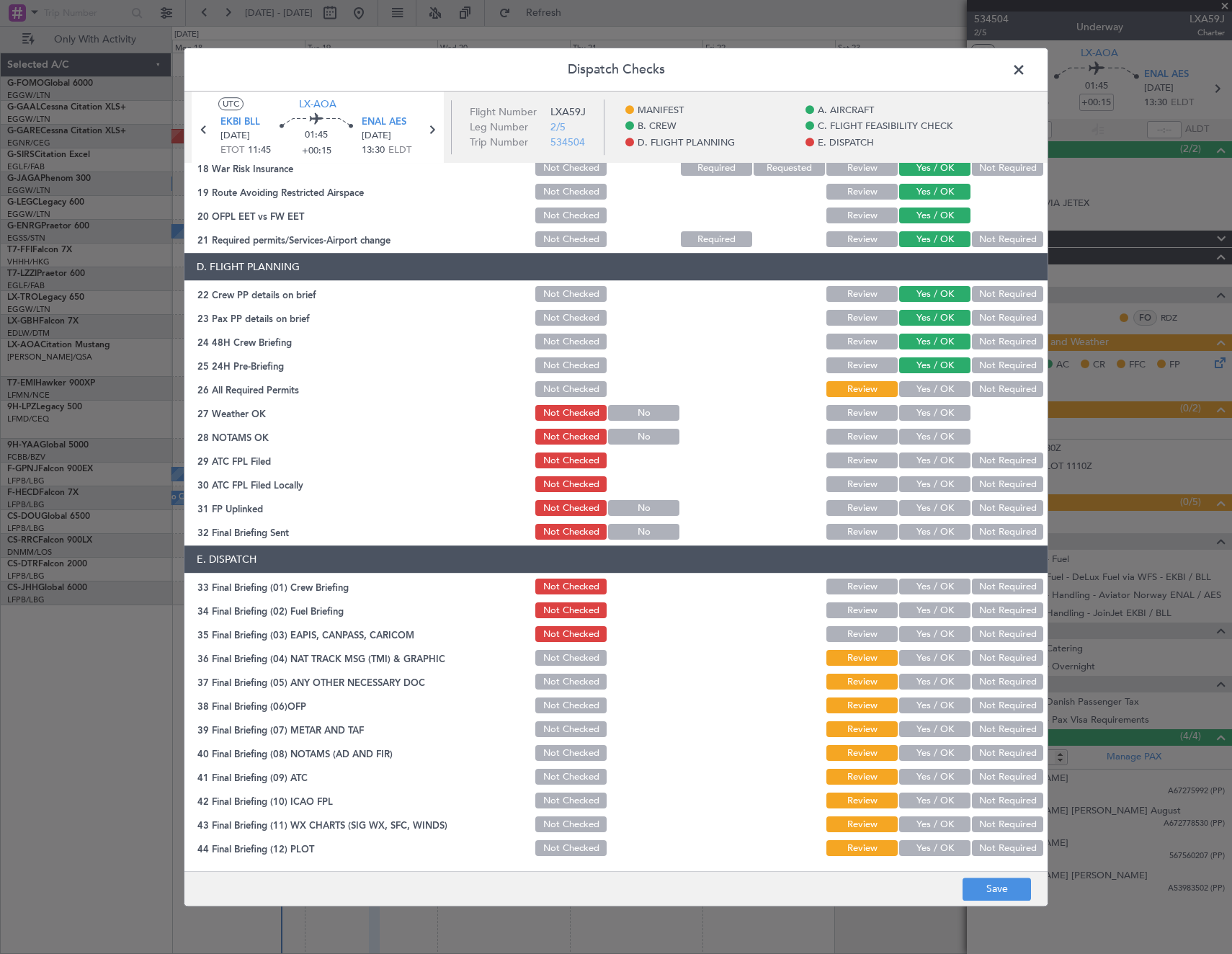
click at [563, 655] on button "Not Checked" at bounding box center [571, 659] width 71 height 16
click at [554, 681] on button "Not Checked" at bounding box center [571, 682] width 71 height 16
drag, startPoint x: 559, startPoint y: 708, endPoint x: 563, endPoint y: 723, distance: 15.5
click at [561, 712] on button "Not Checked" at bounding box center [571, 706] width 71 height 16
drag, startPoint x: 563, startPoint y: 731, endPoint x: 563, endPoint y: 750, distance: 19.0
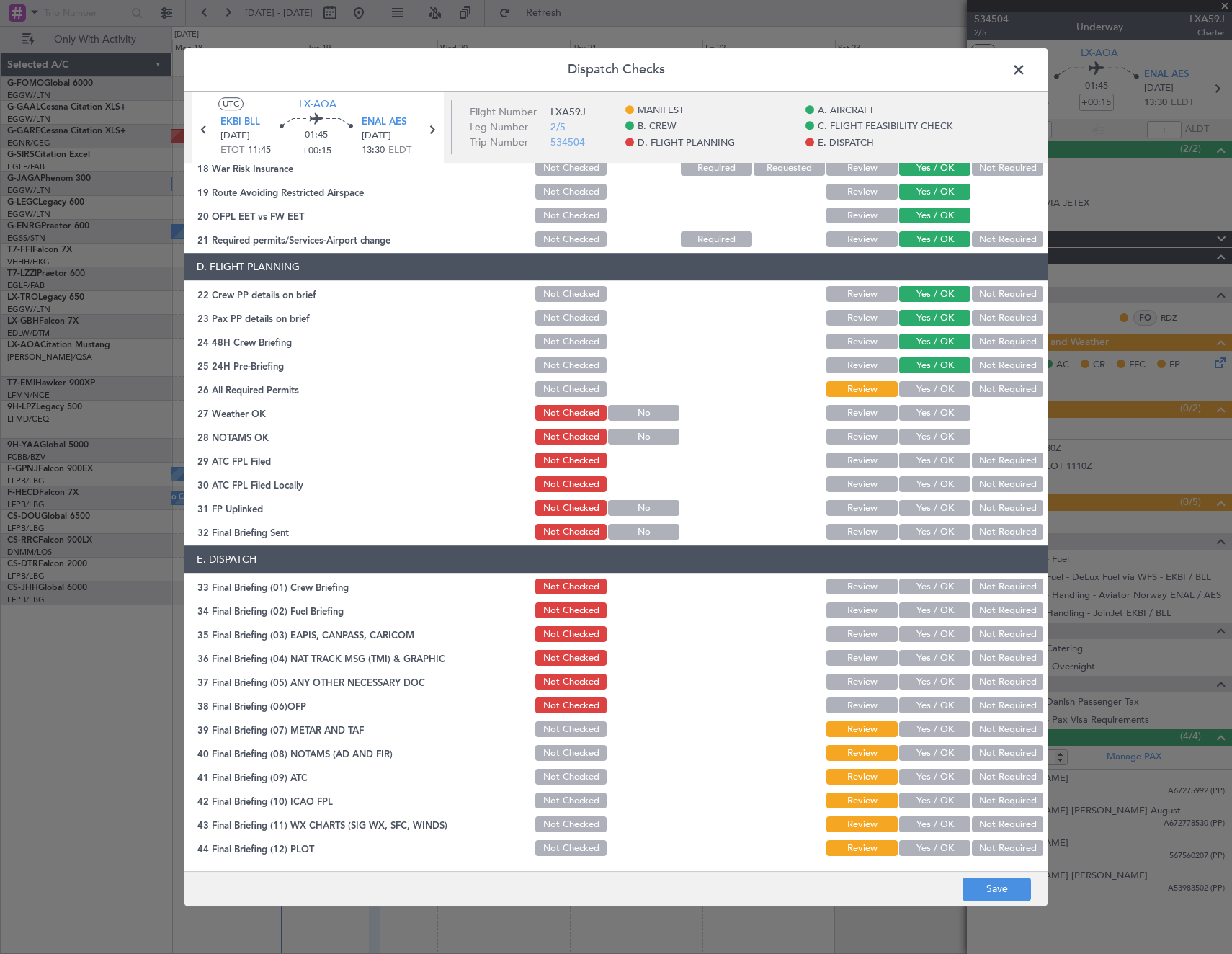
click at [563, 732] on button "Not Checked" at bounding box center [571, 730] width 71 height 16
drag, startPoint x: 563, startPoint y: 756, endPoint x: 564, endPoint y: 769, distance: 13.0
click at [563, 757] on button "Not Checked" at bounding box center [571, 753] width 71 height 16
drag, startPoint x: 563, startPoint y: 776, endPoint x: 565, endPoint y: 791, distance: 15.1
click at [563, 777] on button "Not Checked" at bounding box center [571, 778] width 71 height 16
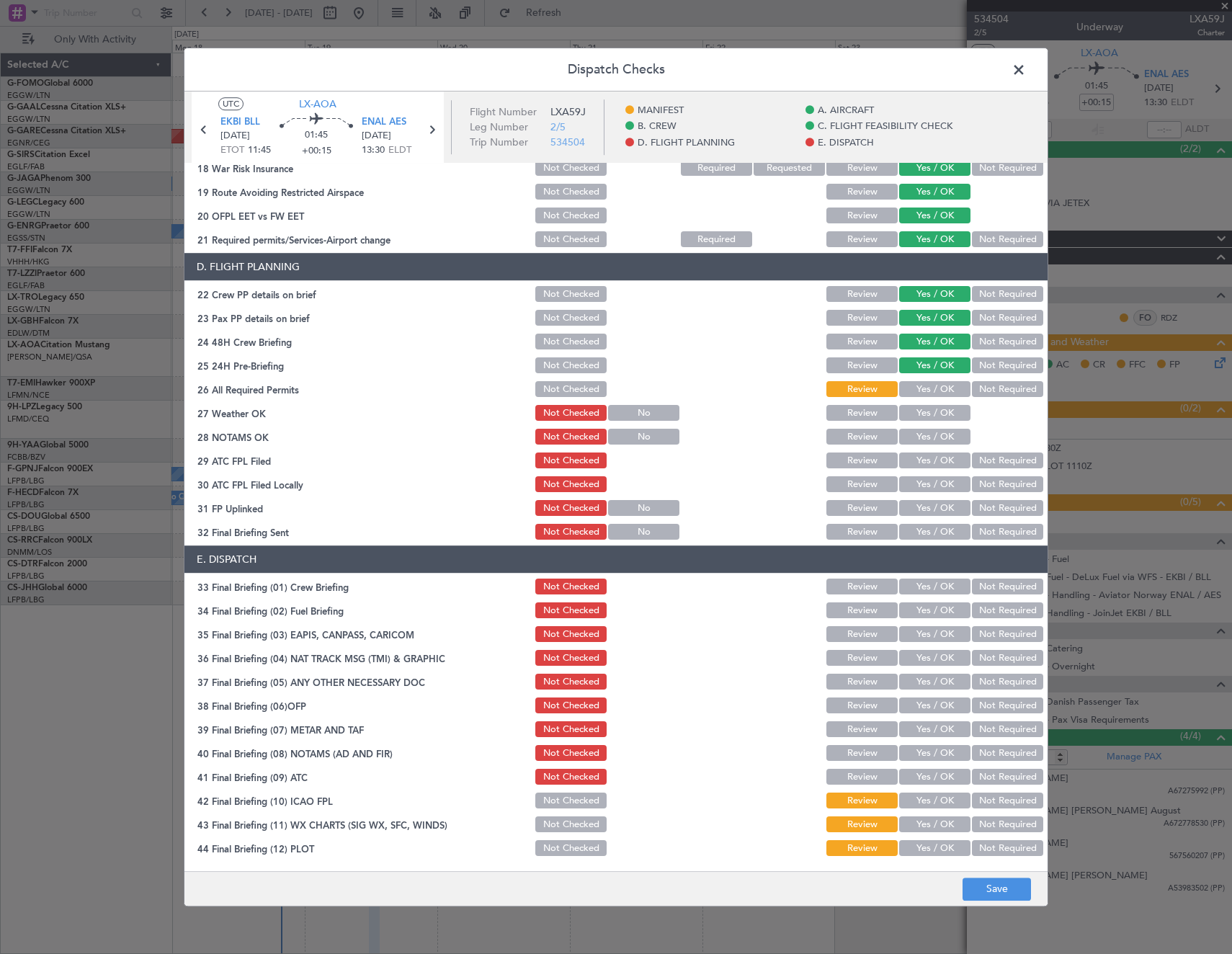
click at [568, 794] on button "Not Checked" at bounding box center [571, 801] width 71 height 16
click at [570, 812] on section "E. DISPATCH 33 Final Briefing (01) Crew Briefing Not Checked Review Yes / OK No…" at bounding box center [616, 702] width 863 height 312
click at [571, 833] on div "Not Checked" at bounding box center [570, 825] width 73 height 20
click at [568, 830] on button "Not Checked" at bounding box center [571, 825] width 71 height 16
drag, startPoint x: 568, startPoint y: 842, endPoint x: 594, endPoint y: 849, distance: 26.9
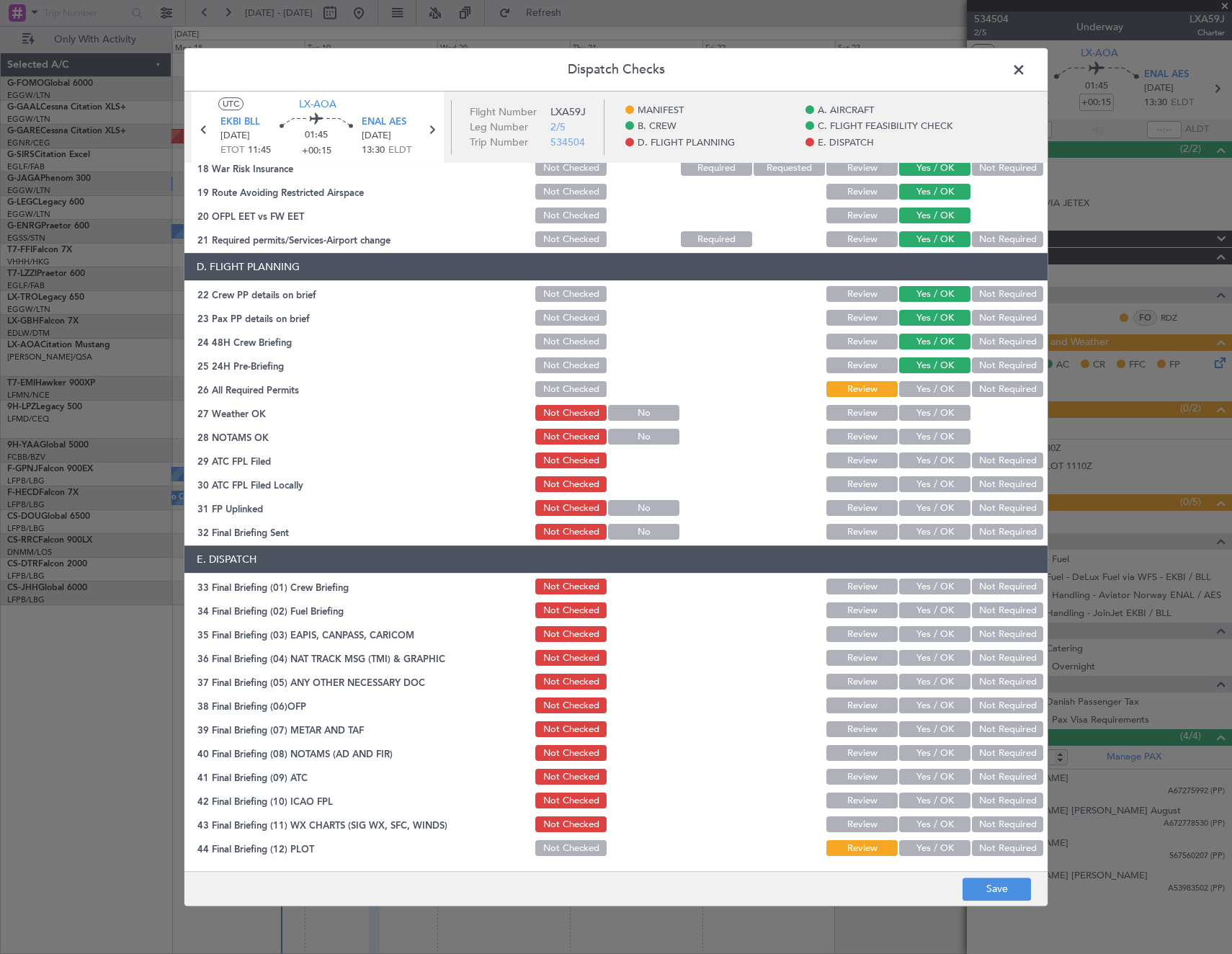
click at [569, 842] on button "Not Checked" at bounding box center [571, 849] width 71 height 16
click at [1010, 881] on button "Save" at bounding box center [996, 888] width 69 height 23
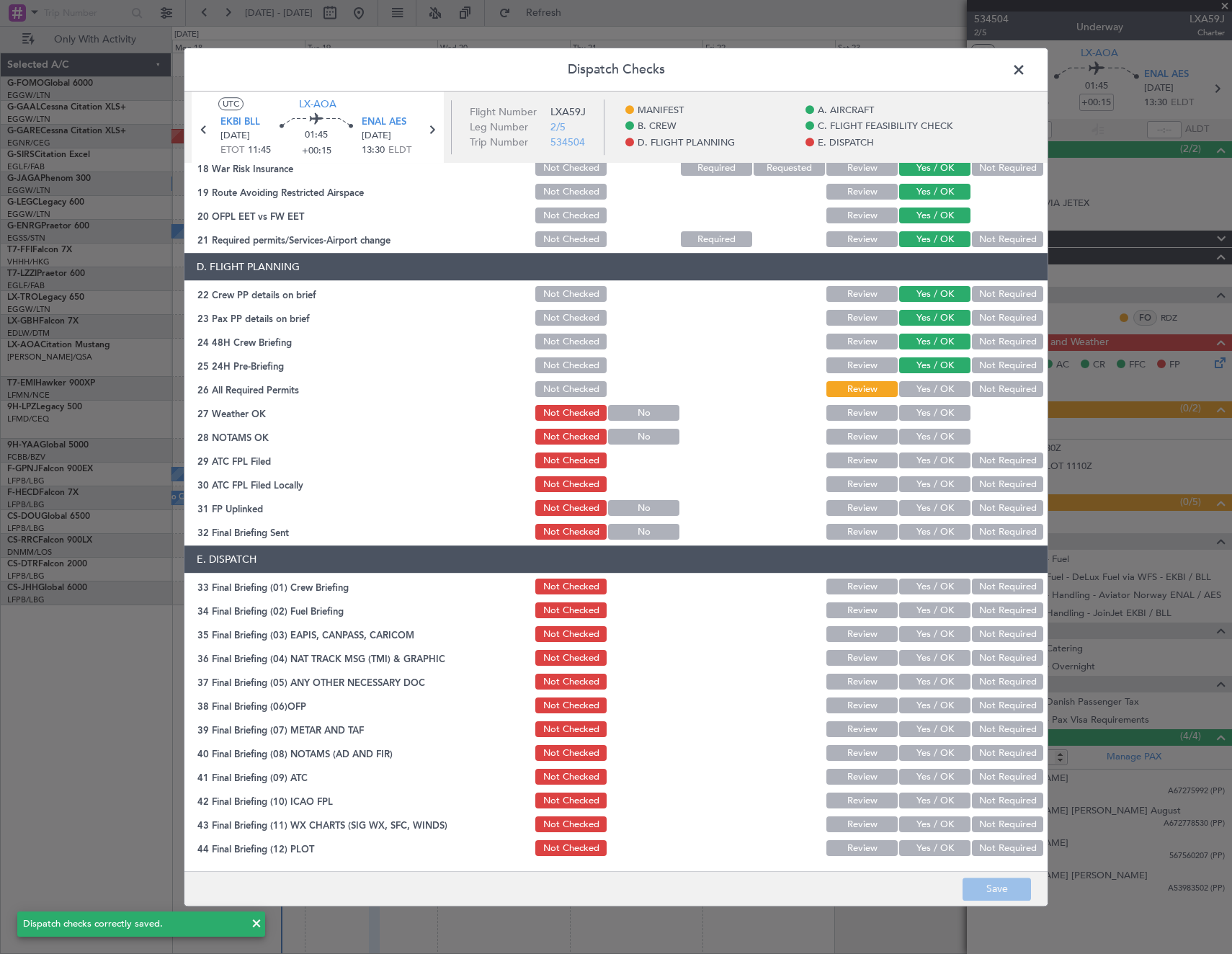
click at [1026, 75] on span at bounding box center [1026, 74] width 0 height 29
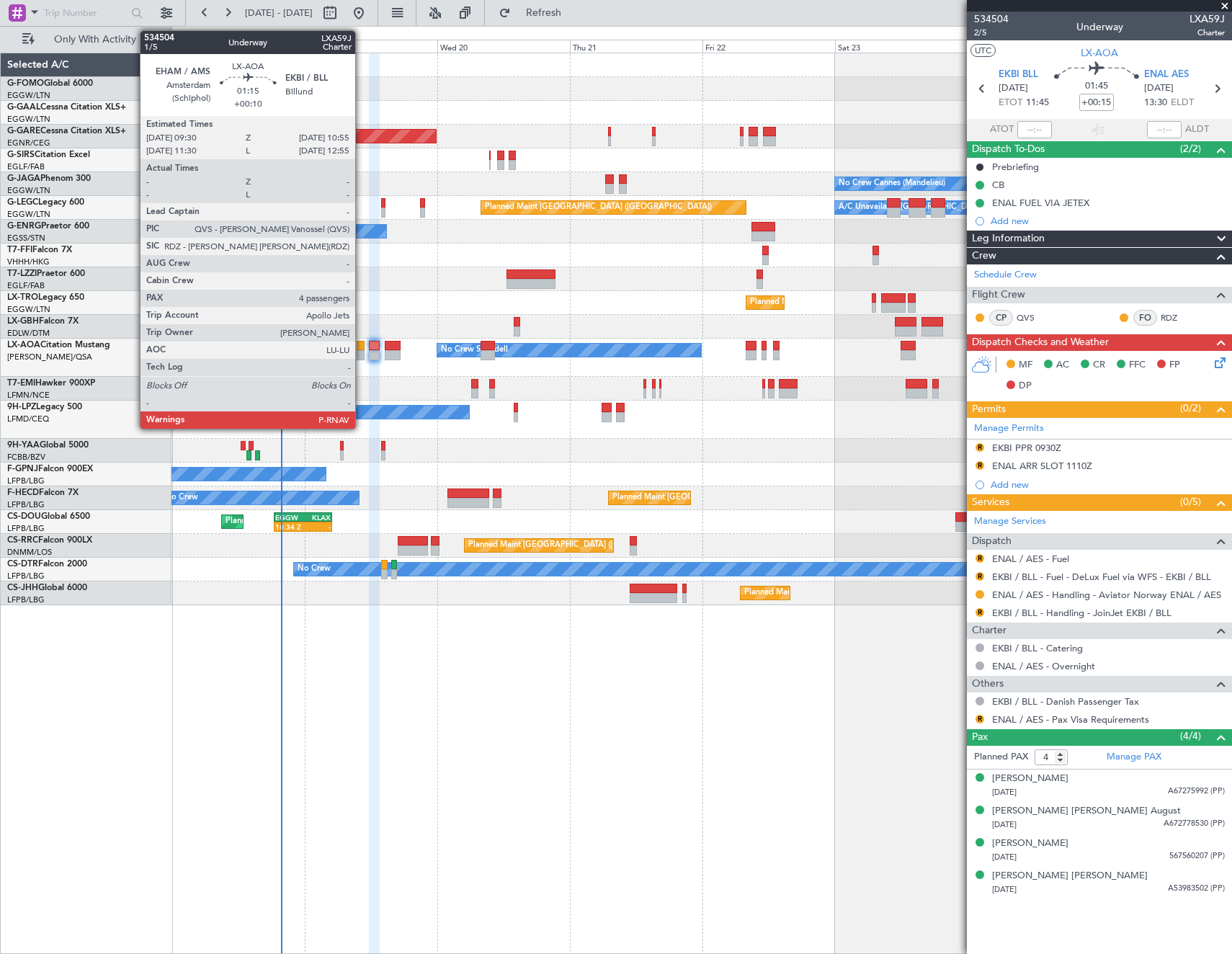
click at [362, 346] on div at bounding box center [361, 346] width 8 height 10
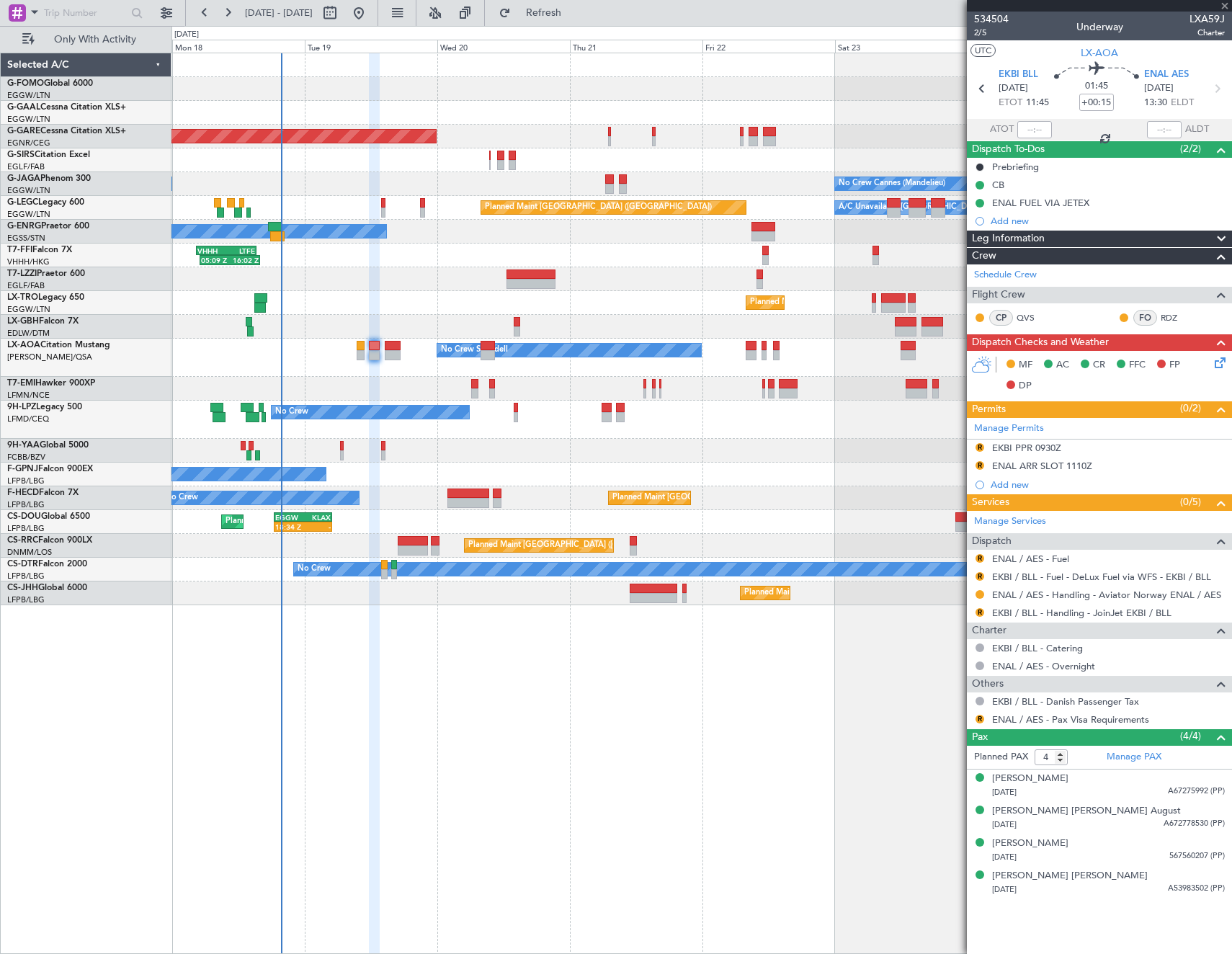
type input "+00:10"
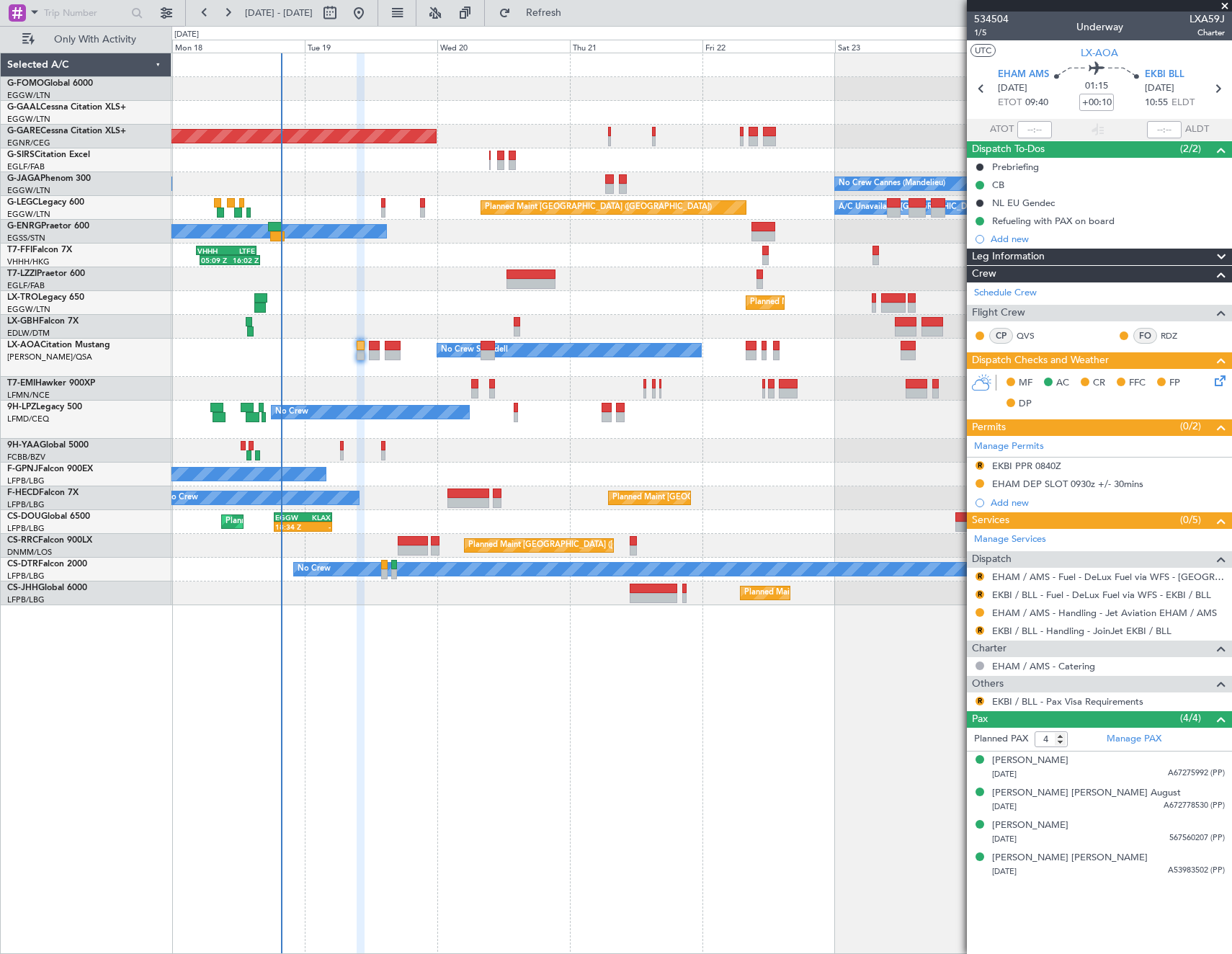
click at [1221, 384] on icon at bounding box center [1217, 378] width 11 height 11
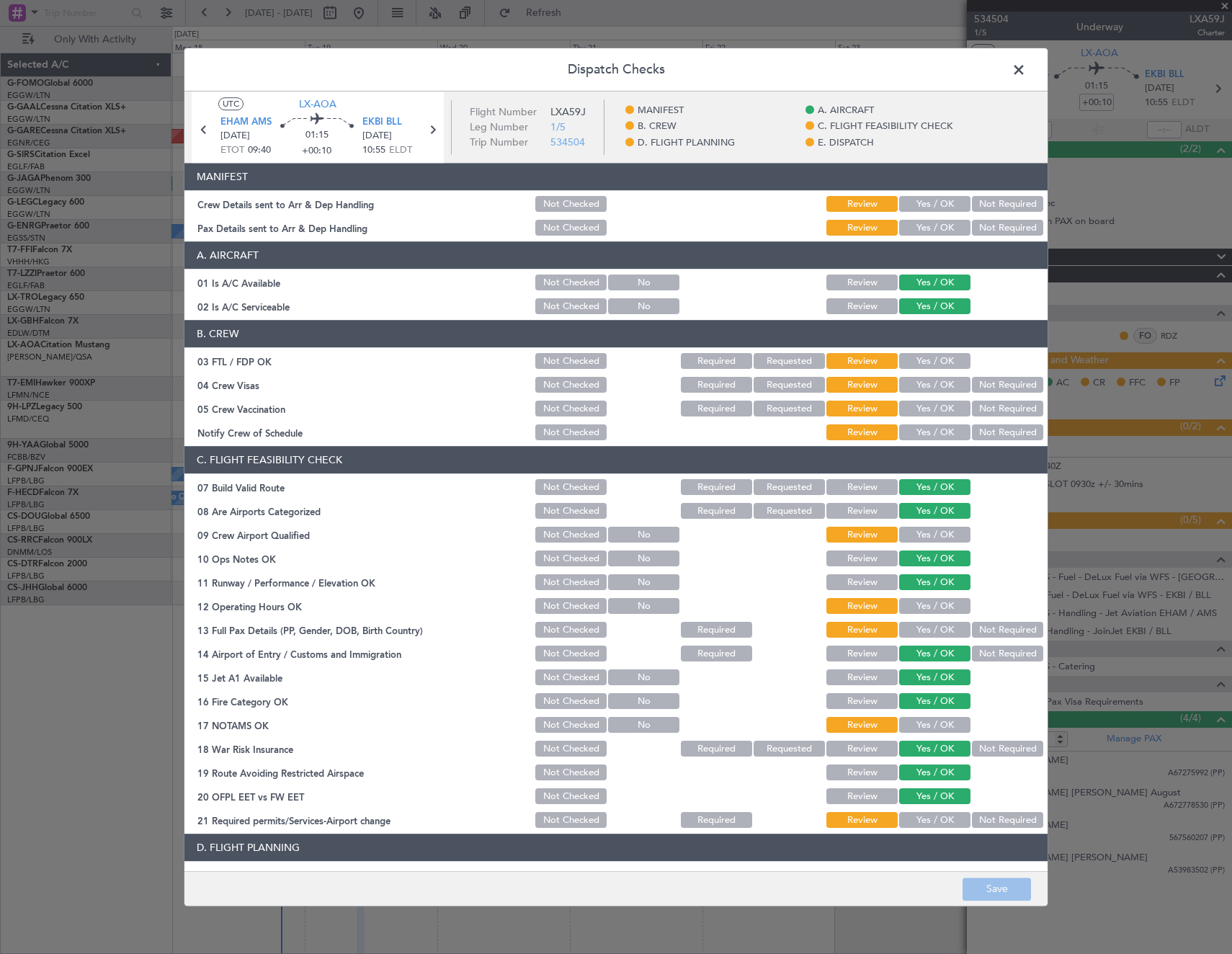
drag, startPoint x: 932, startPoint y: 358, endPoint x: 976, endPoint y: 383, distance: 50.6
click at [933, 358] on button "Yes / OK" at bounding box center [935, 362] width 71 height 16
drag, startPoint x: 979, startPoint y: 383, endPoint x: 983, endPoint y: 405, distance: 22.4
click at [979, 383] on button "Not Required" at bounding box center [1008, 385] width 71 height 16
click at [983, 405] on button "Not Required" at bounding box center [1008, 409] width 71 height 16
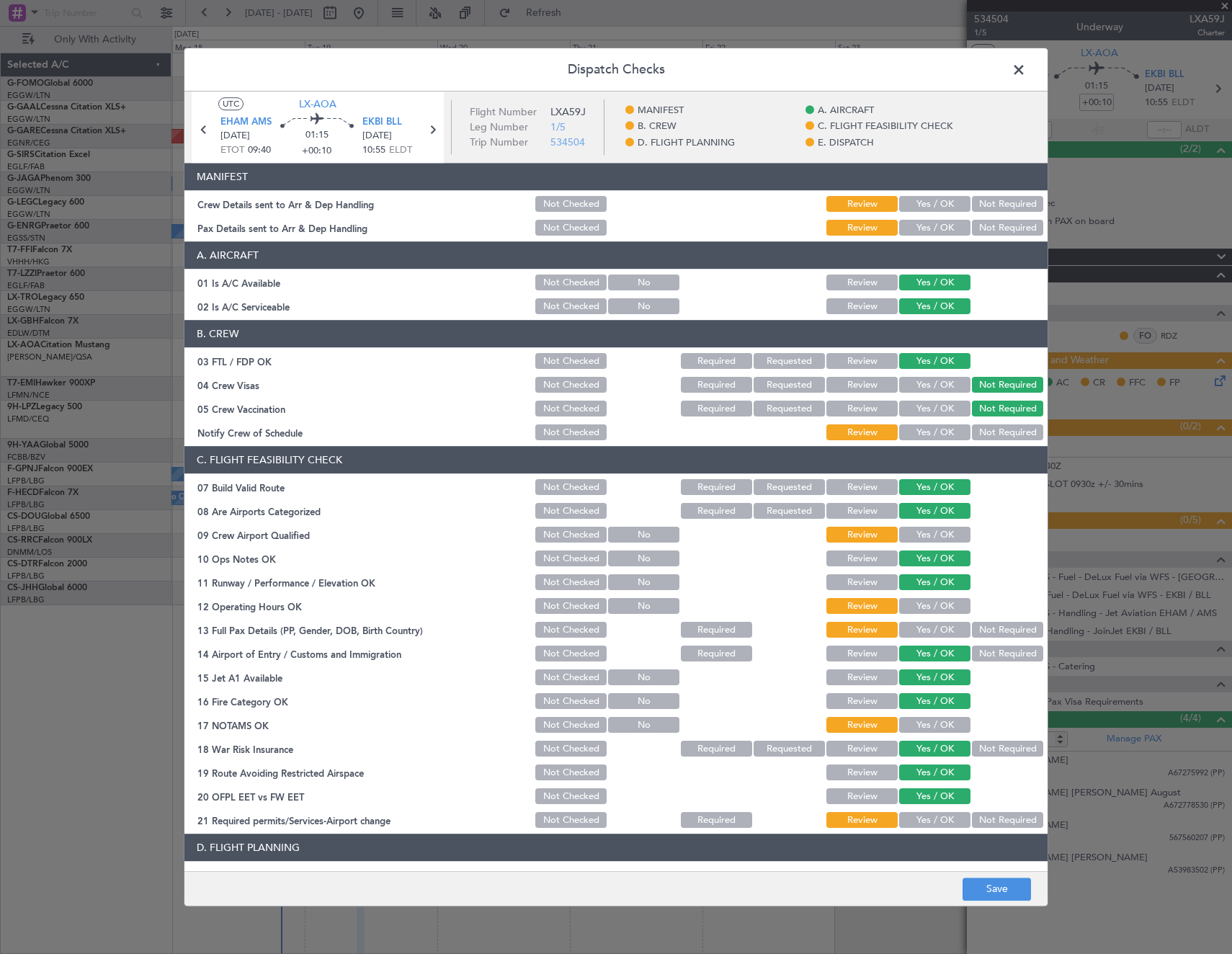
click at [936, 433] on button "Yes / OK" at bounding box center [935, 433] width 71 height 16
click at [922, 537] on button "Yes / OK" at bounding box center [935, 536] width 71 height 16
click at [924, 603] on button "Yes / OK" at bounding box center [935, 607] width 71 height 16
click at [921, 625] on button "Yes / OK" at bounding box center [935, 630] width 71 height 16
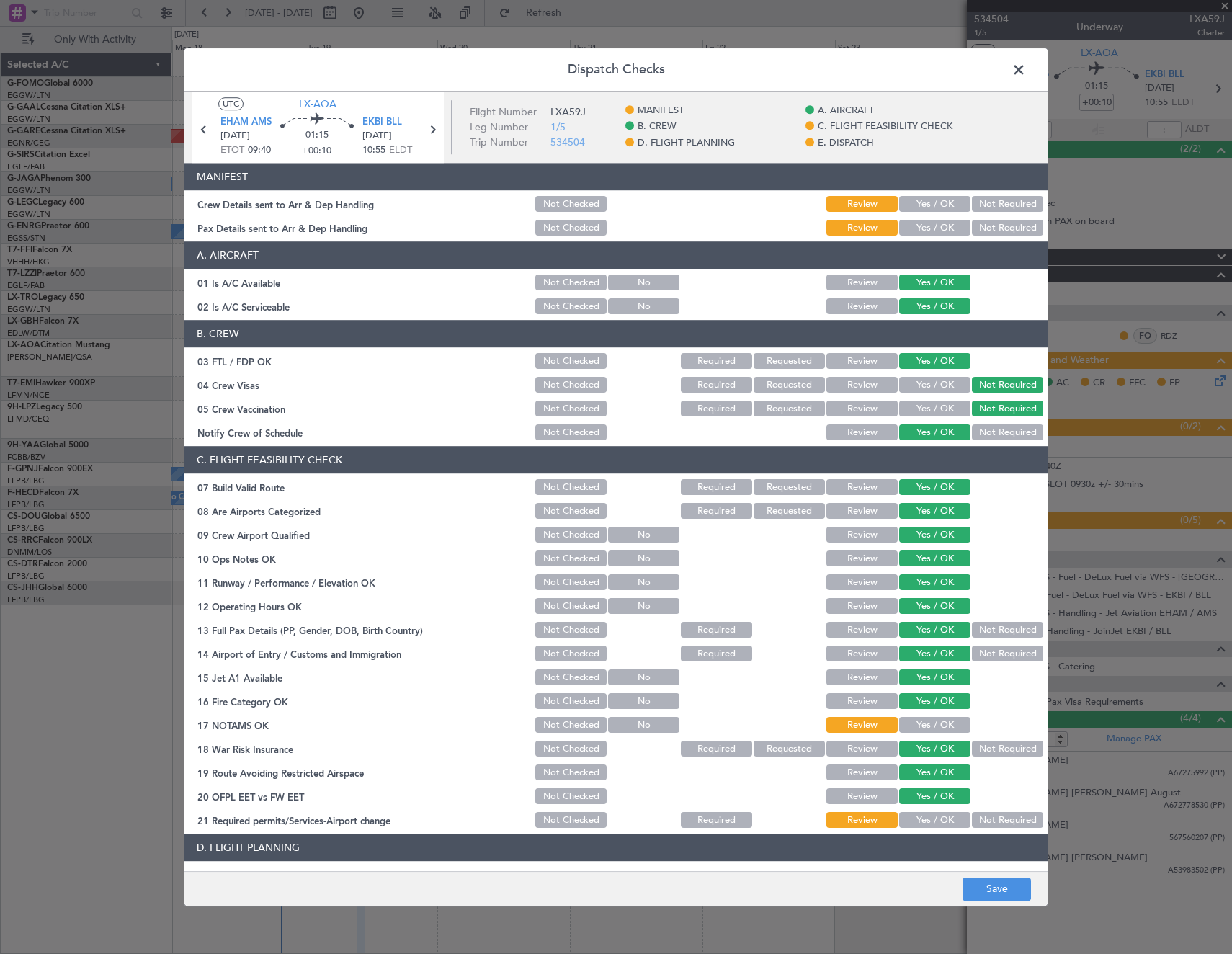
click at [914, 716] on div "Yes / OK" at bounding box center [933, 725] width 73 height 20
click at [919, 724] on button "Yes / OK" at bounding box center [935, 726] width 71 height 16
click at [922, 818] on button "Yes / OK" at bounding box center [935, 820] width 71 height 16
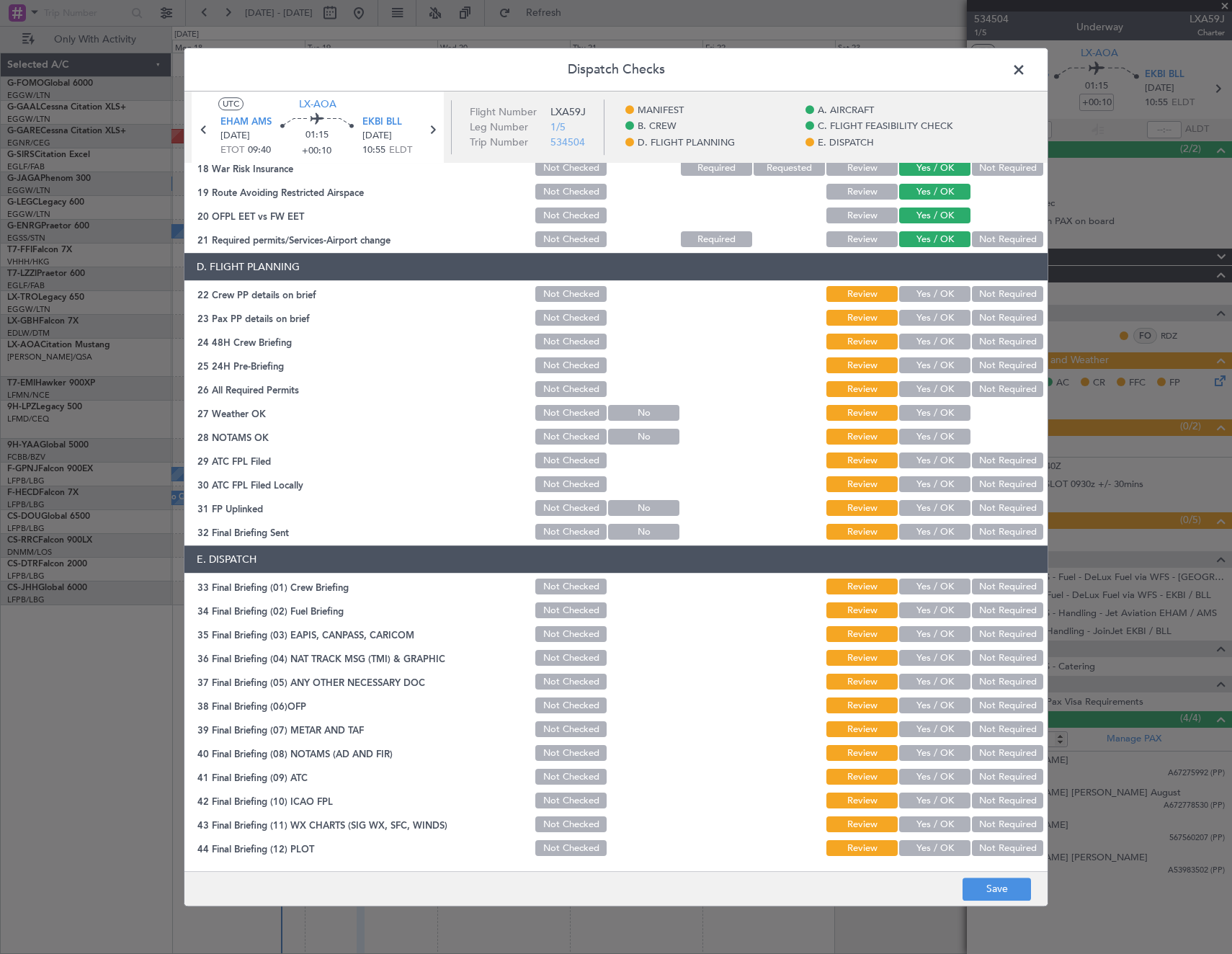
click at [569, 414] on button "Not Checked" at bounding box center [571, 413] width 71 height 16
click at [558, 438] on button "Not Checked" at bounding box center [571, 438] width 71 height 16
click at [554, 459] on button "Not Checked" at bounding box center [571, 461] width 71 height 16
click at [554, 481] on button "Not Checked" at bounding box center [571, 485] width 71 height 16
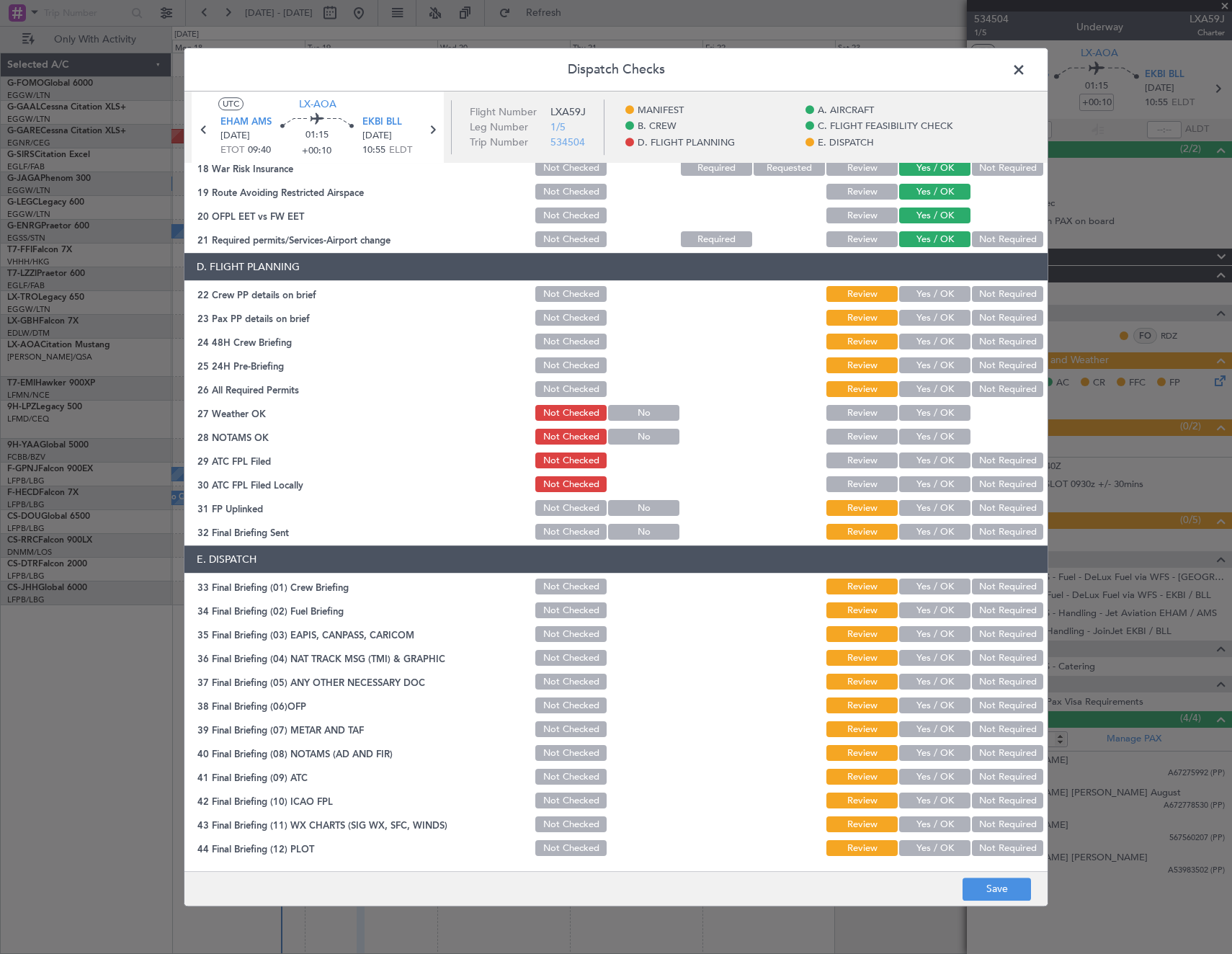
click at [550, 508] on button "Not Checked" at bounding box center [571, 509] width 71 height 16
click at [548, 531] on button "Not Checked" at bounding box center [571, 532] width 71 height 16
click at [561, 587] on button "Not Checked" at bounding box center [571, 587] width 71 height 16
drag, startPoint x: 558, startPoint y: 613, endPoint x: 558, endPoint y: 627, distance: 14.0
click at [558, 614] on button "Not Checked" at bounding box center [571, 611] width 71 height 16
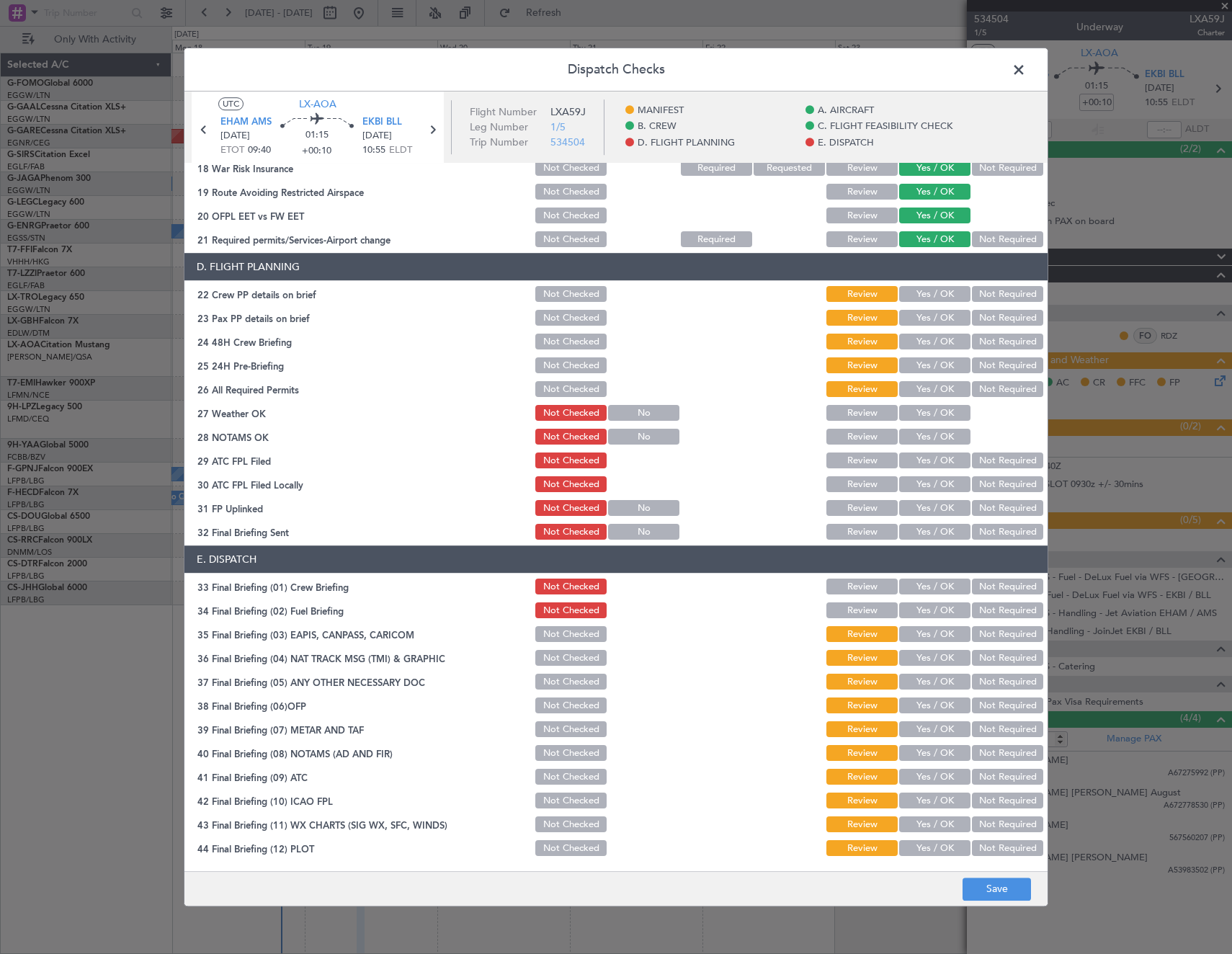
click at [558, 634] on button "Not Checked" at bounding box center [571, 635] width 71 height 16
click at [558, 648] on div "Not Checked" at bounding box center [570, 658] width 73 height 20
click at [559, 670] on section "E. DISPATCH 33 Final Briefing (01) Crew Briefing Not Checked Review Yes / OK No…" at bounding box center [616, 702] width 863 height 312
click at [554, 655] on button "Not Checked" at bounding box center [571, 659] width 71 height 16
click at [535, 691] on div "Not Checked" at bounding box center [570, 682] width 73 height 20
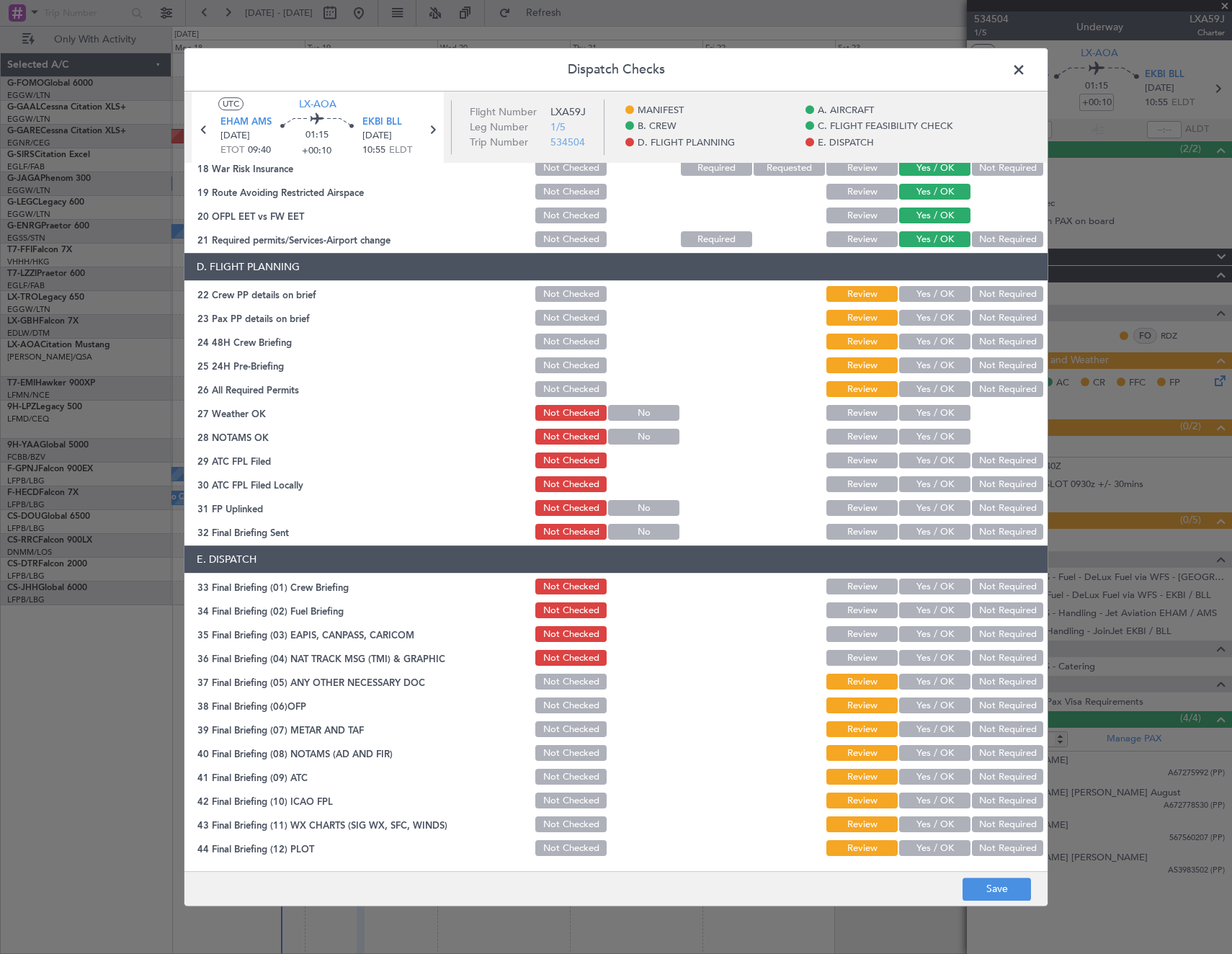
drag, startPoint x: 542, startPoint y: 685, endPoint x: 556, endPoint y: 706, distance: 25.2
click at [543, 686] on button "Not Checked" at bounding box center [571, 682] width 71 height 16
click at [556, 706] on button "Not Checked" at bounding box center [571, 706] width 71 height 16
drag, startPoint x: 559, startPoint y: 727, endPoint x: 559, endPoint y: 745, distance: 18.0
click at [559, 728] on button "Not Checked" at bounding box center [571, 730] width 71 height 16
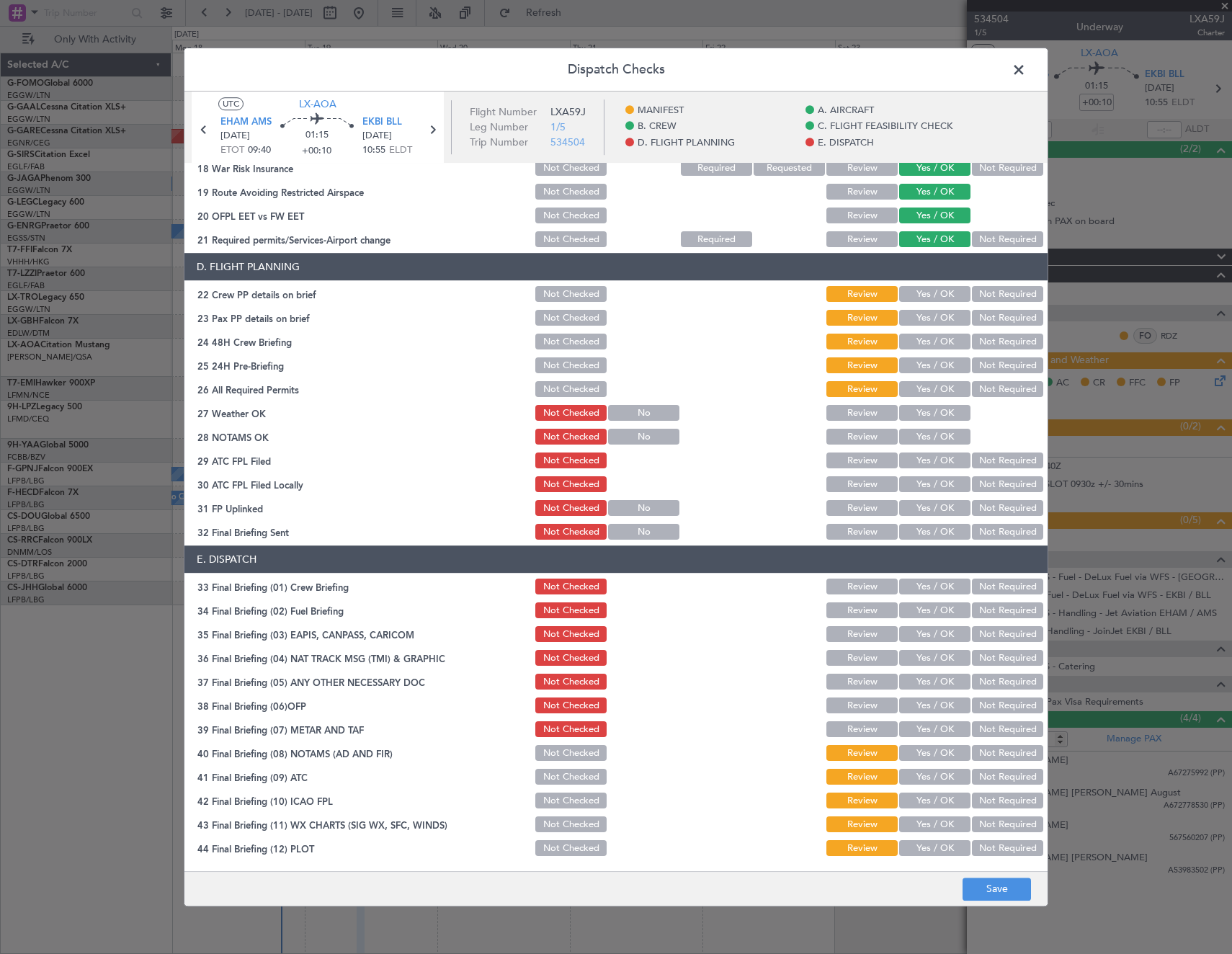
click at [560, 763] on div "Not Checked" at bounding box center [570, 753] width 73 height 20
click at [563, 758] on button "Not Checked" at bounding box center [571, 753] width 71 height 16
click at [561, 778] on button "Not Checked" at bounding box center [571, 778] width 71 height 16
click at [563, 791] on div "Not Checked" at bounding box center [570, 800] width 73 height 20
click at [563, 807] on button "Not Checked" at bounding box center [571, 801] width 71 height 16
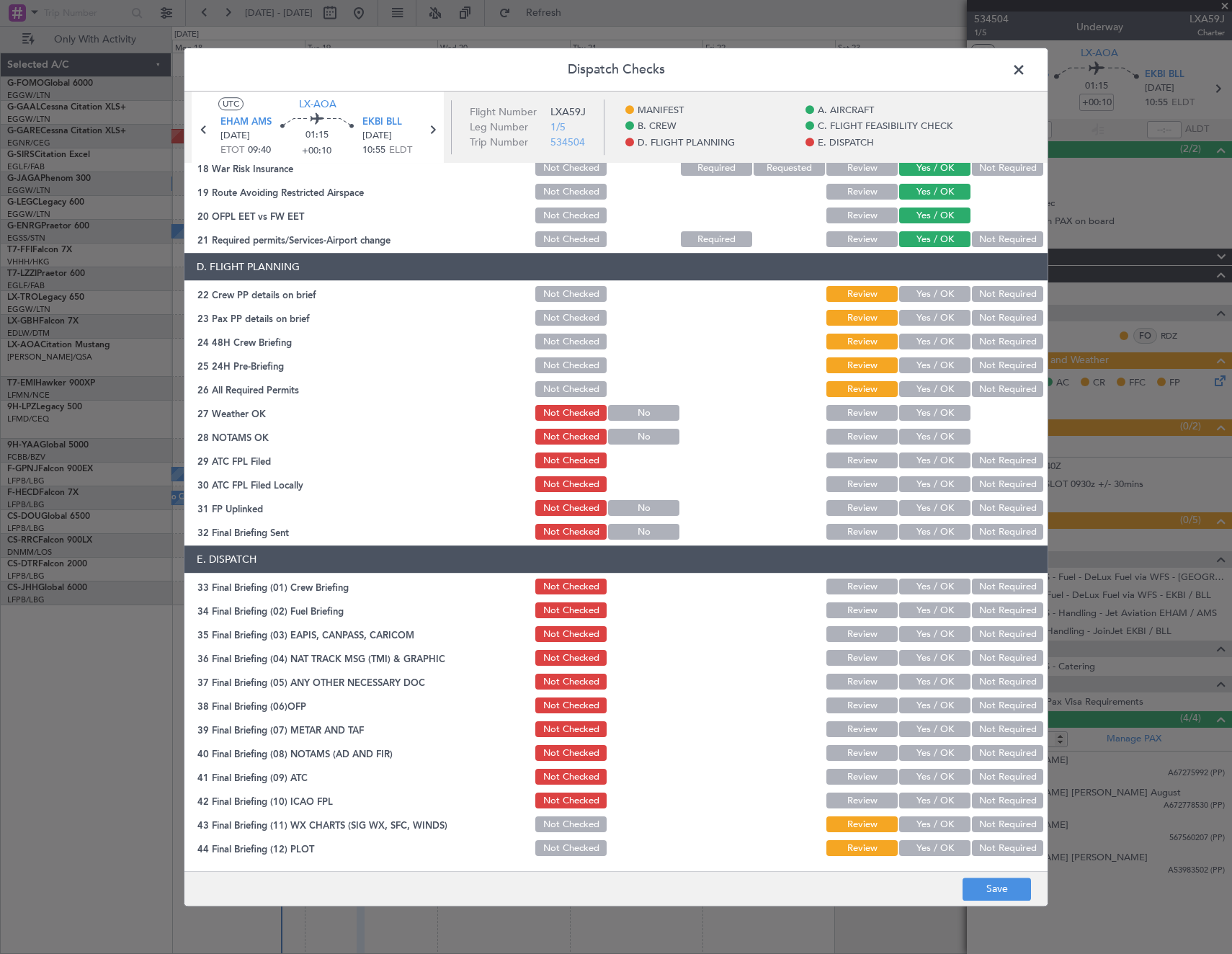
drag, startPoint x: 562, startPoint y: 824, endPoint x: 560, endPoint y: 843, distance: 19.1
click at [561, 828] on button "Not Checked" at bounding box center [571, 825] width 71 height 16
click at [561, 844] on button "Not Checked" at bounding box center [571, 849] width 71 height 16
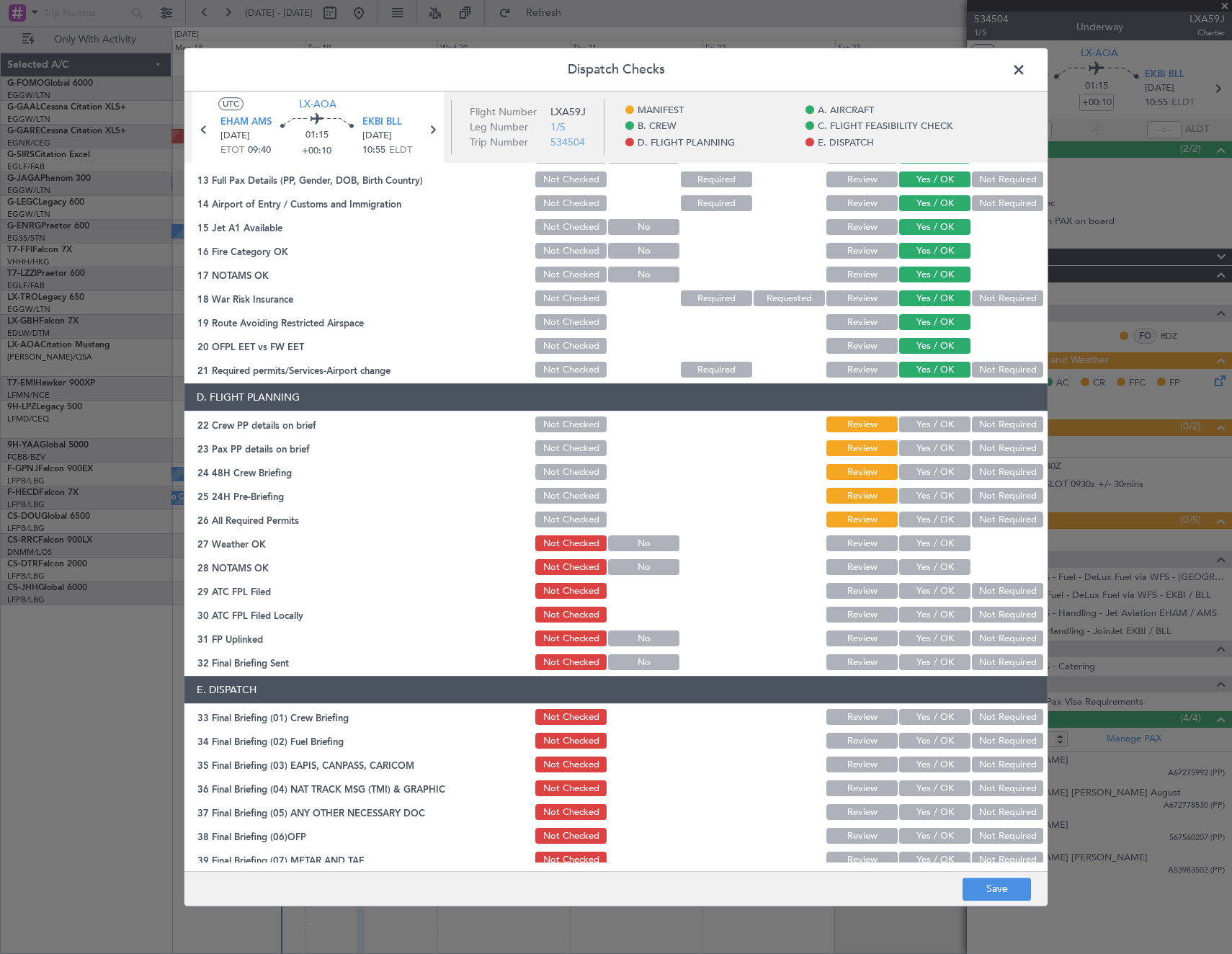
scroll to position [364, 0]
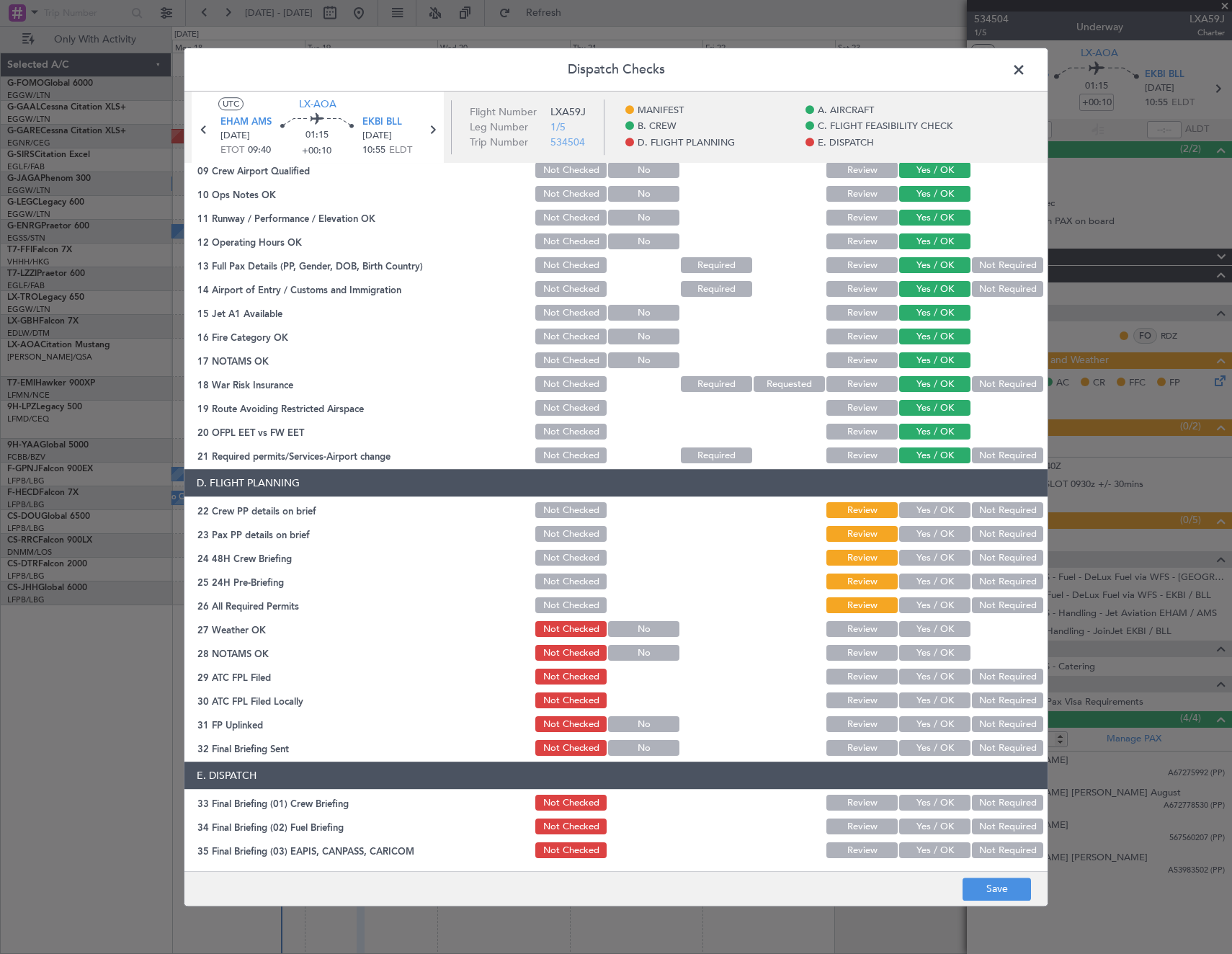
click at [929, 576] on button "Yes / OK" at bounding box center [935, 583] width 71 height 16
drag, startPoint x: 925, startPoint y: 552, endPoint x: 923, endPoint y: 544, distance: 8.2
click at [923, 544] on section "D. FLIGHT PLANNING 22 Crew PP details on brief Not Checked Review Yes / OK Not …" at bounding box center [616, 613] width 863 height 289
drag, startPoint x: 922, startPoint y: 530, endPoint x: 922, endPoint y: 514, distance: 16.0
click at [922, 528] on button "Yes / OK" at bounding box center [935, 535] width 71 height 16
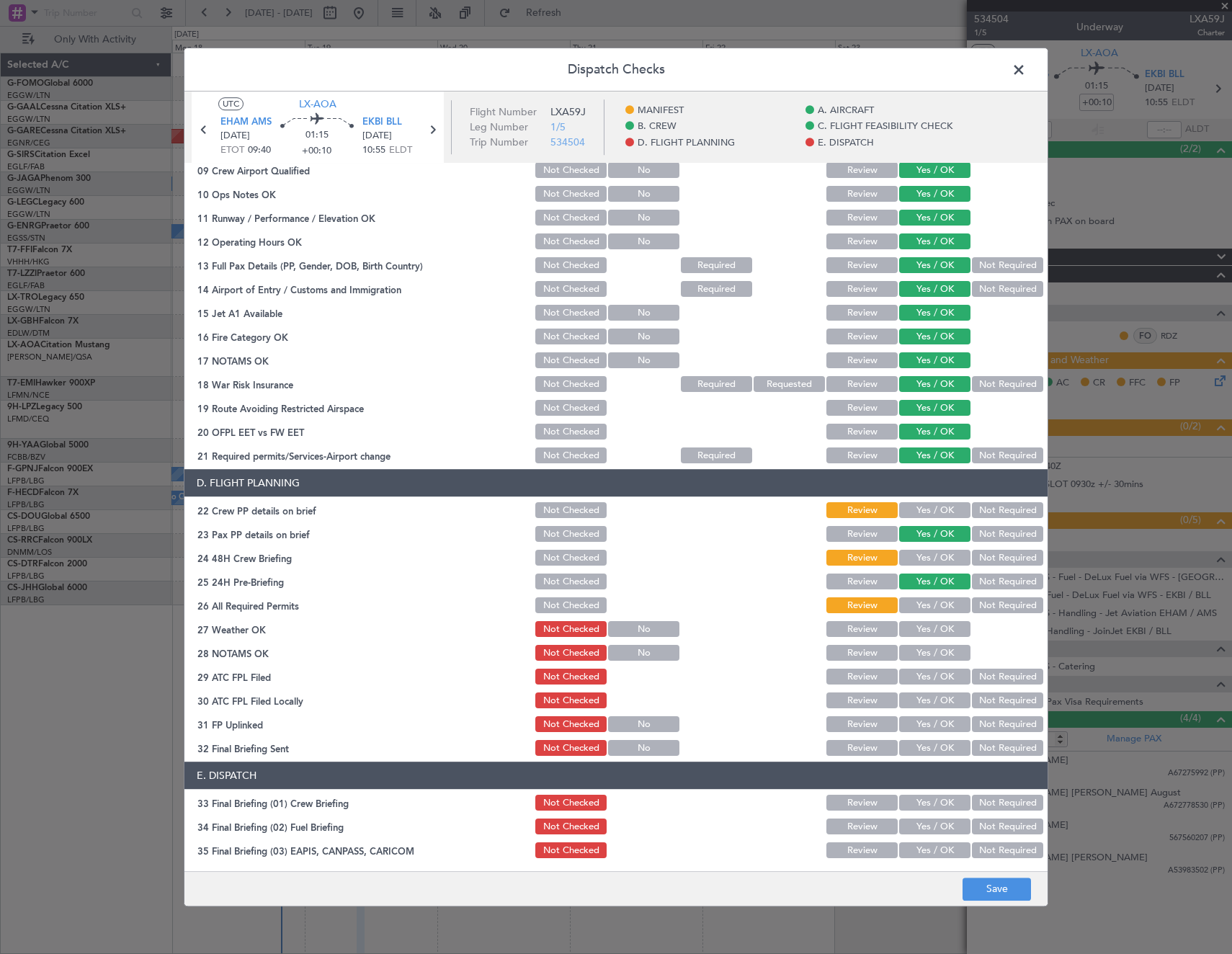
click at [922, 509] on button "Yes / OK" at bounding box center [935, 511] width 71 height 16
click at [928, 555] on button "Yes / OK" at bounding box center [935, 558] width 71 height 16
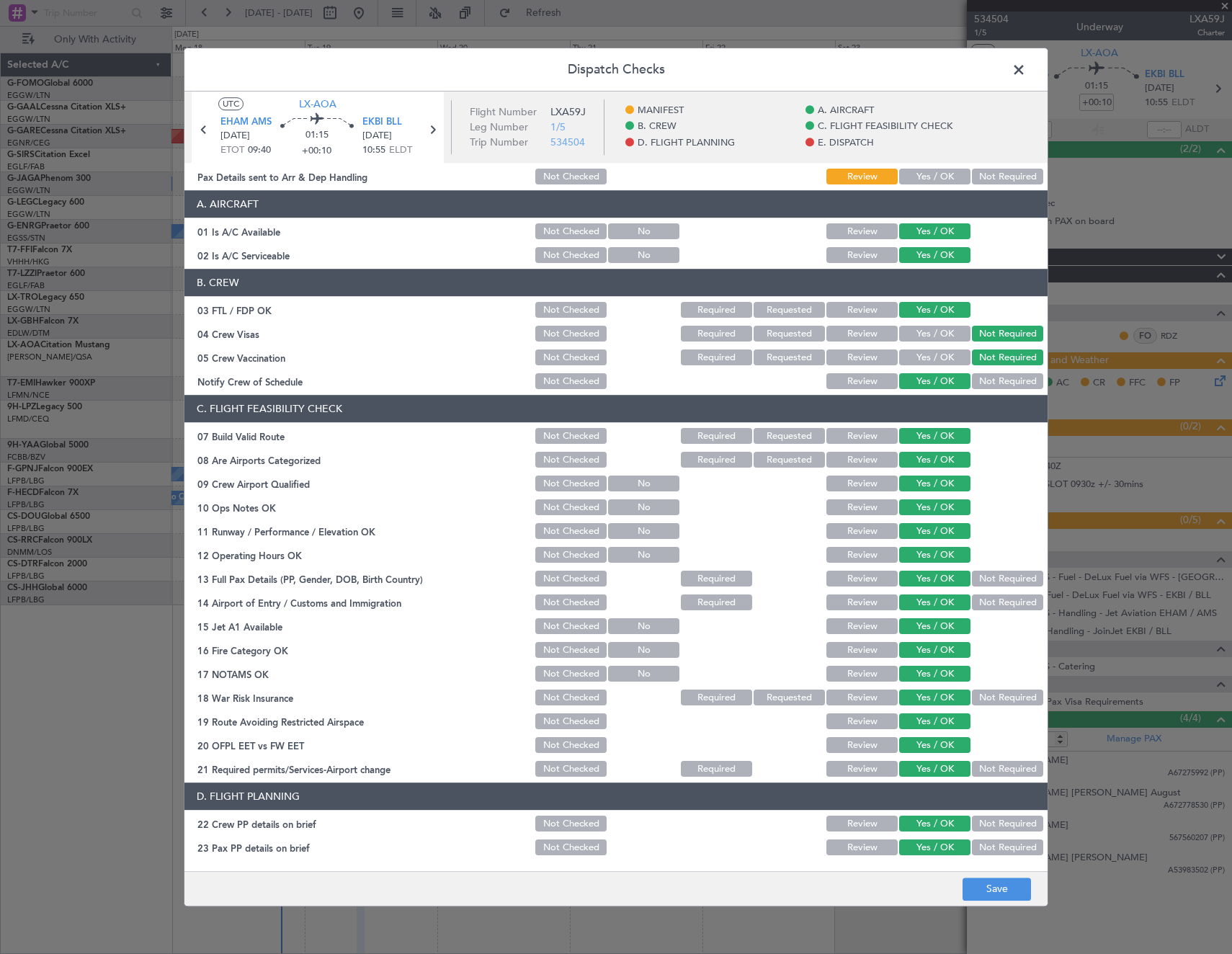
scroll to position [0, 0]
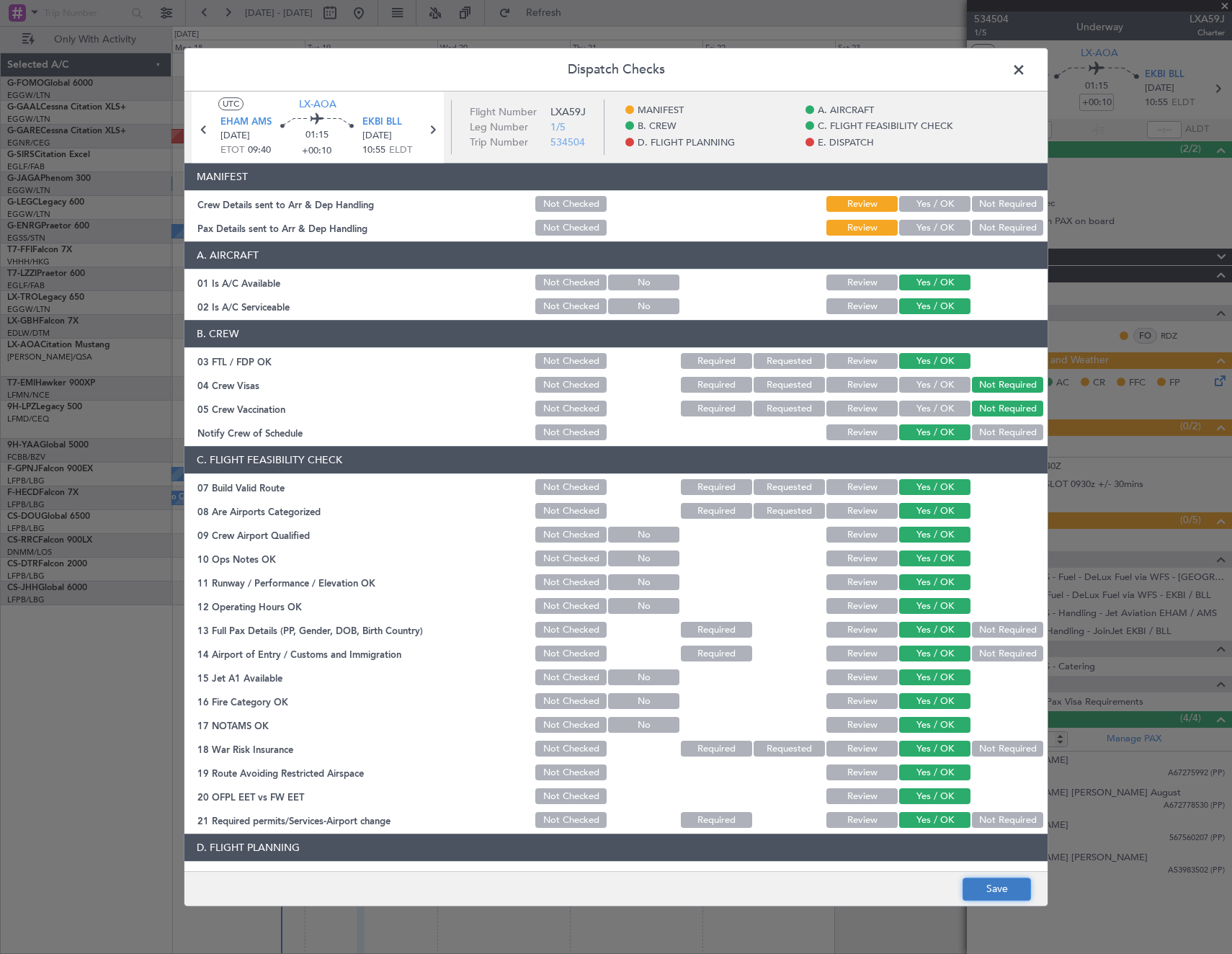
click at [1014, 890] on button "Save" at bounding box center [996, 888] width 69 height 23
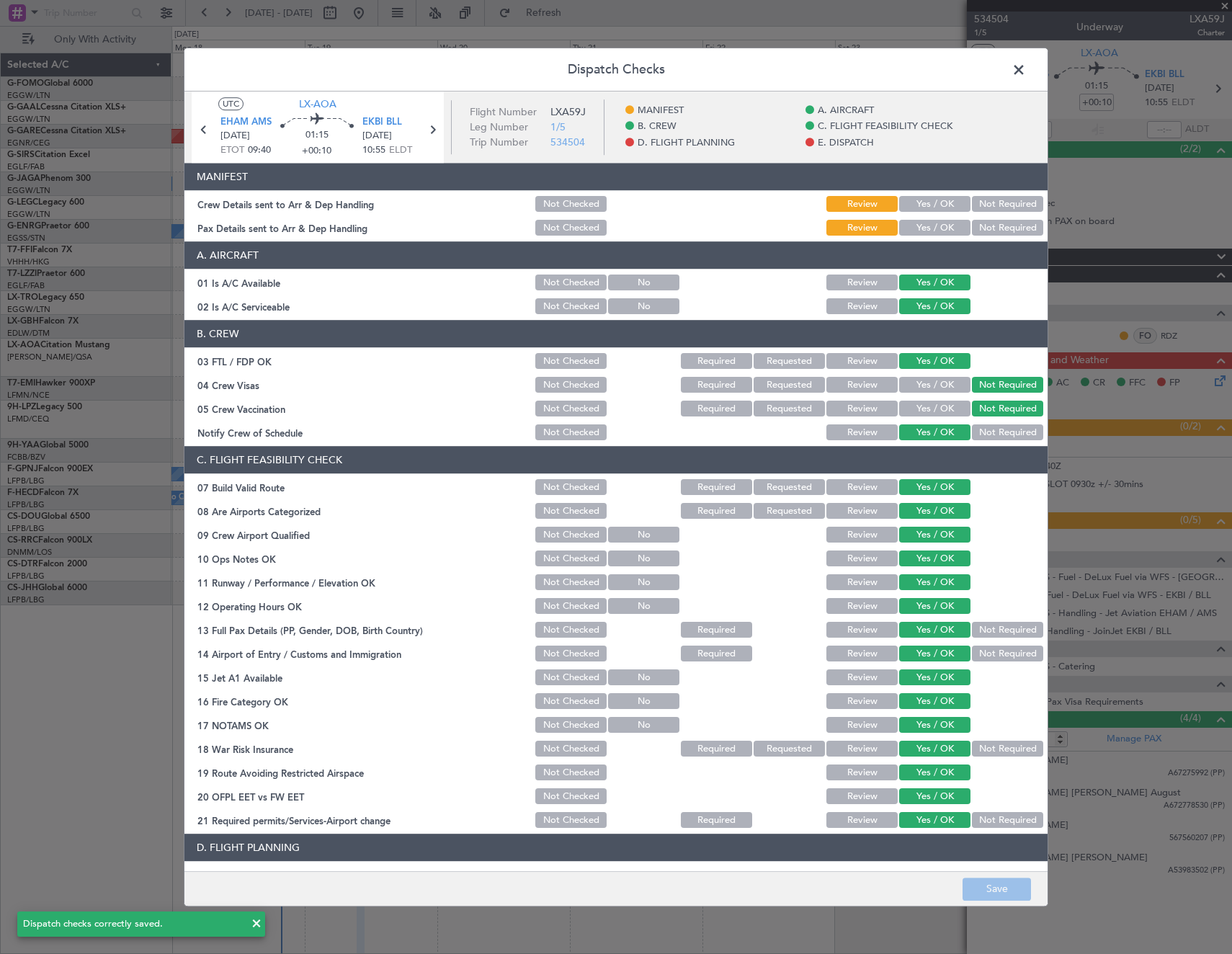
click at [1026, 69] on span at bounding box center [1026, 74] width 0 height 29
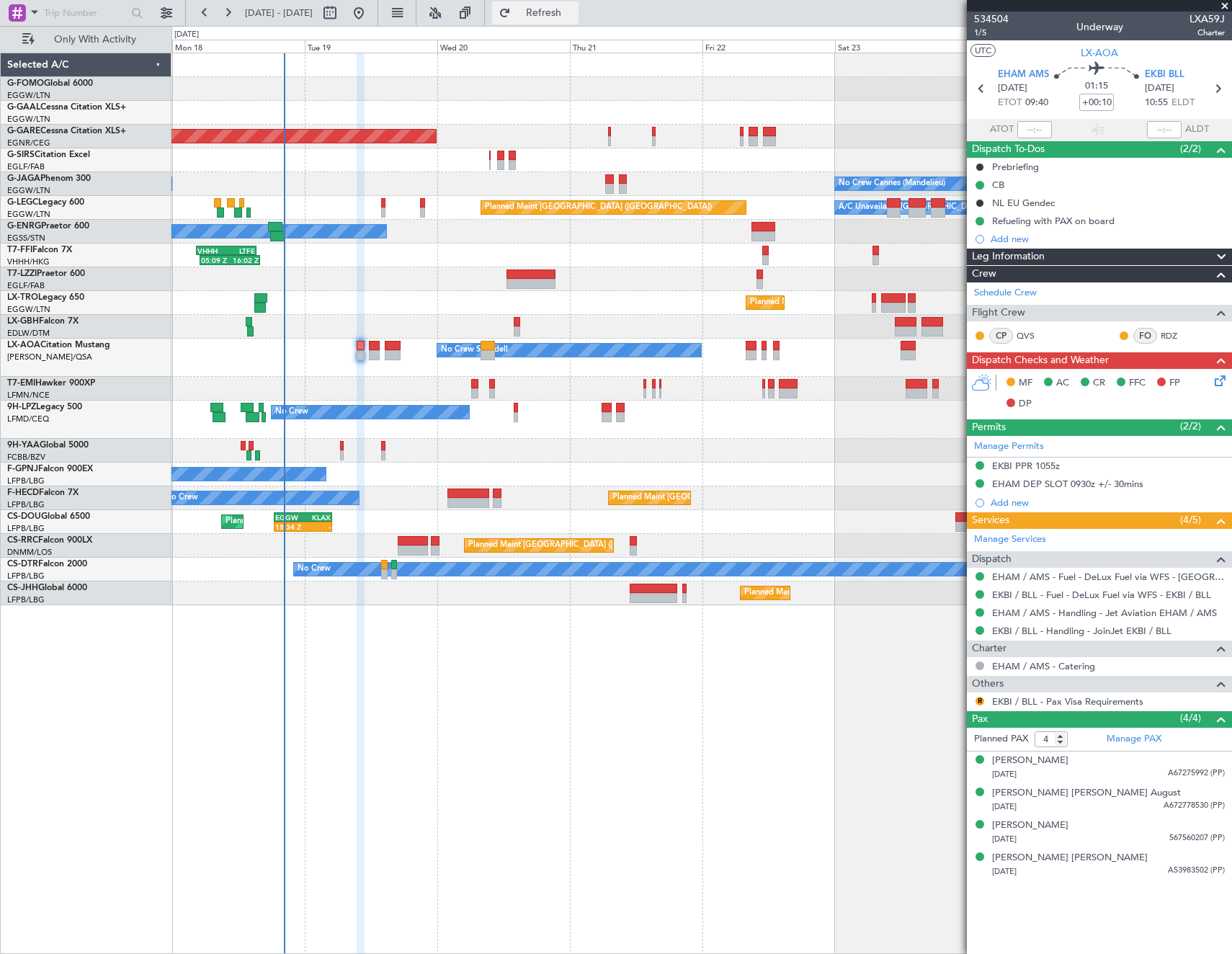
click at [575, 16] on span "Refresh" at bounding box center [544, 13] width 61 height 10
click at [1217, 83] on icon at bounding box center [1217, 88] width 19 height 19
type input "+00:15"
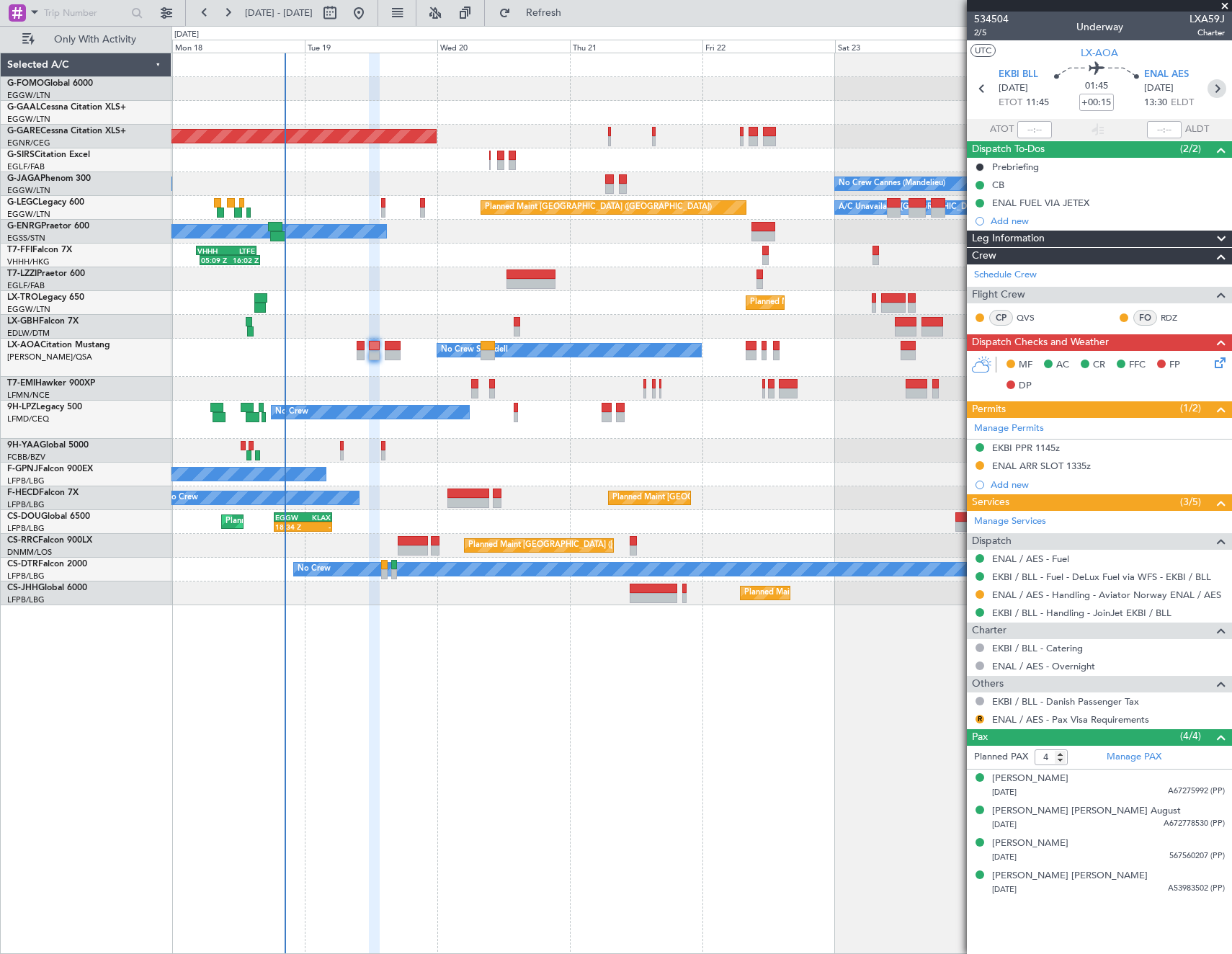
click at [1217, 95] on icon at bounding box center [1217, 88] width 19 height 19
type input "0"
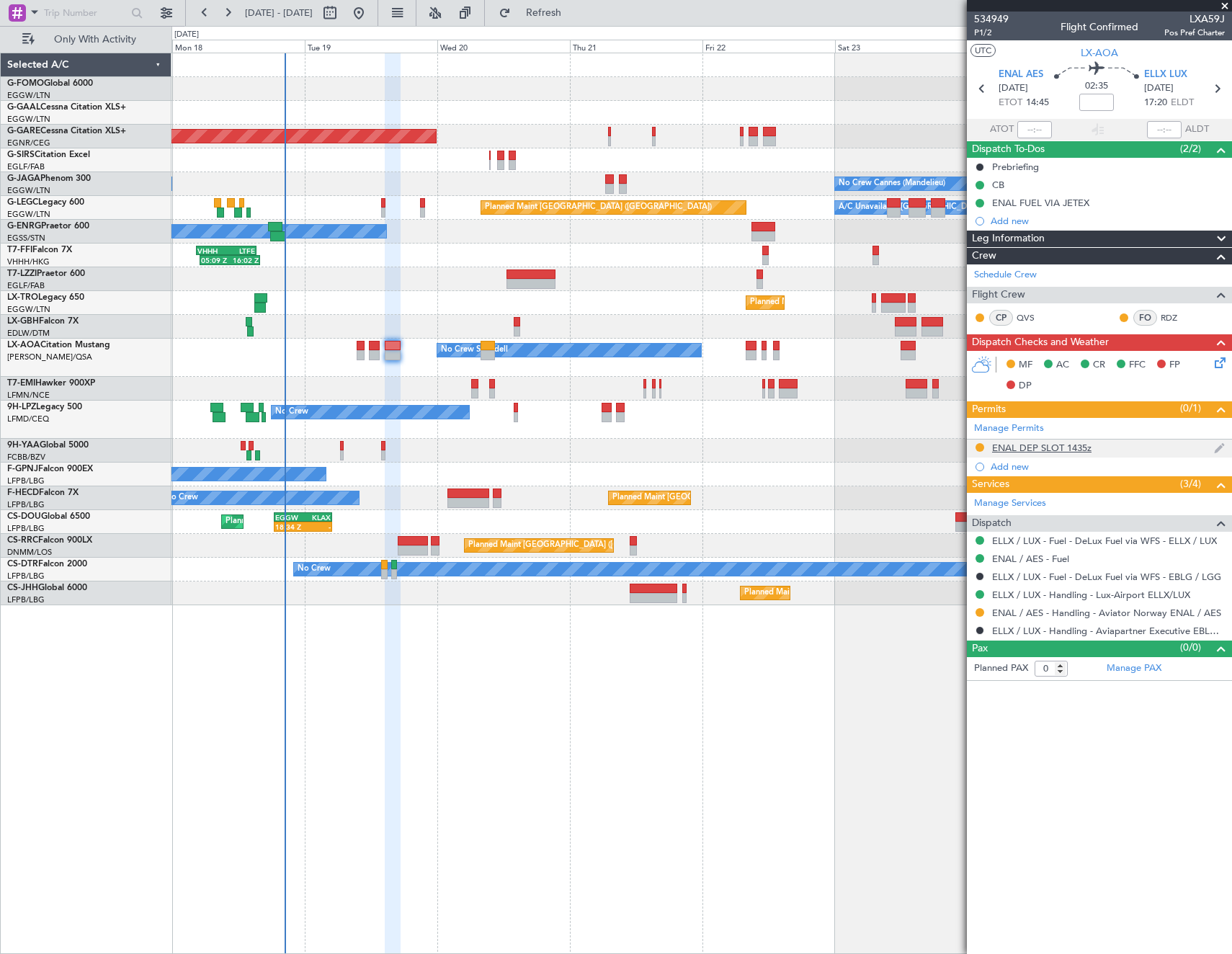
click at [1075, 448] on div "ENAL DEP SLOT 1435z" at bounding box center [1042, 447] width 100 height 12
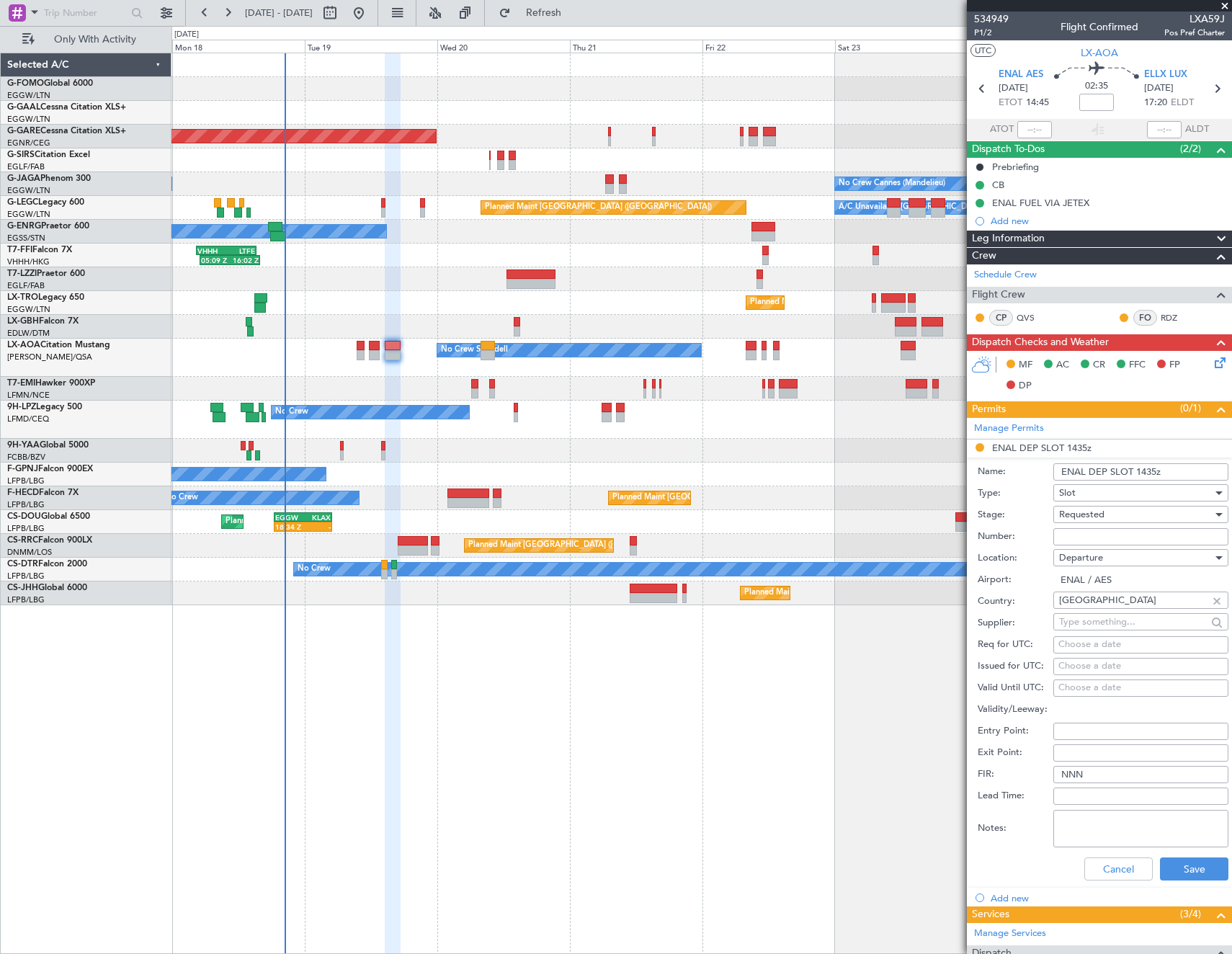
click at [1148, 470] on input "ENAL DEP SLOT 1435z" at bounding box center [1141, 471] width 175 height 17
type input "ENAL DEP SLOT 1445z"
click at [1115, 863] on button "Cancel" at bounding box center [1119, 868] width 69 height 23
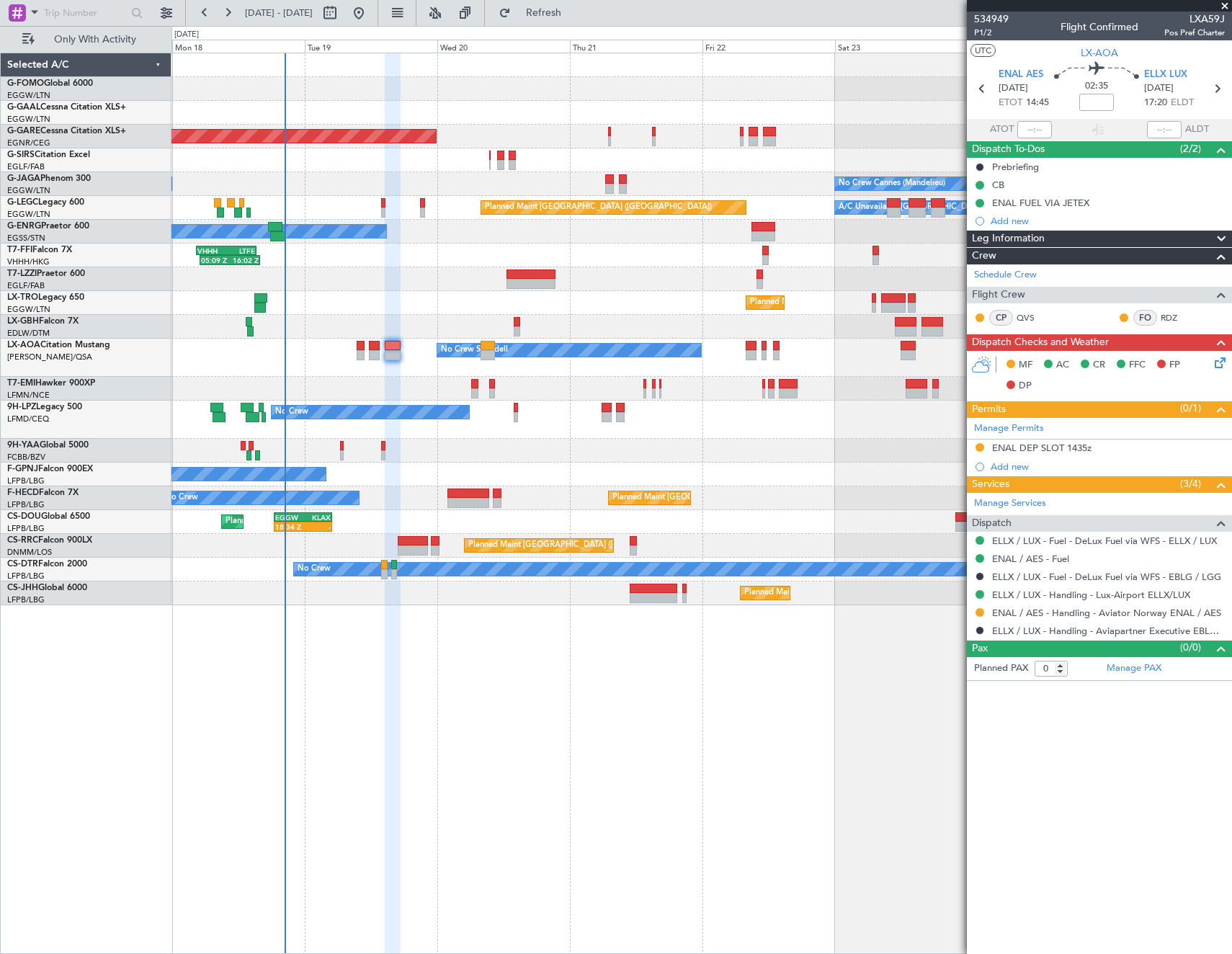
drag, startPoint x: 1080, startPoint y: 452, endPoint x: 1107, endPoint y: 455, distance: 27.2
click at [1080, 451] on div "ENAL DEP SLOT 1435z" at bounding box center [1042, 447] width 100 height 12
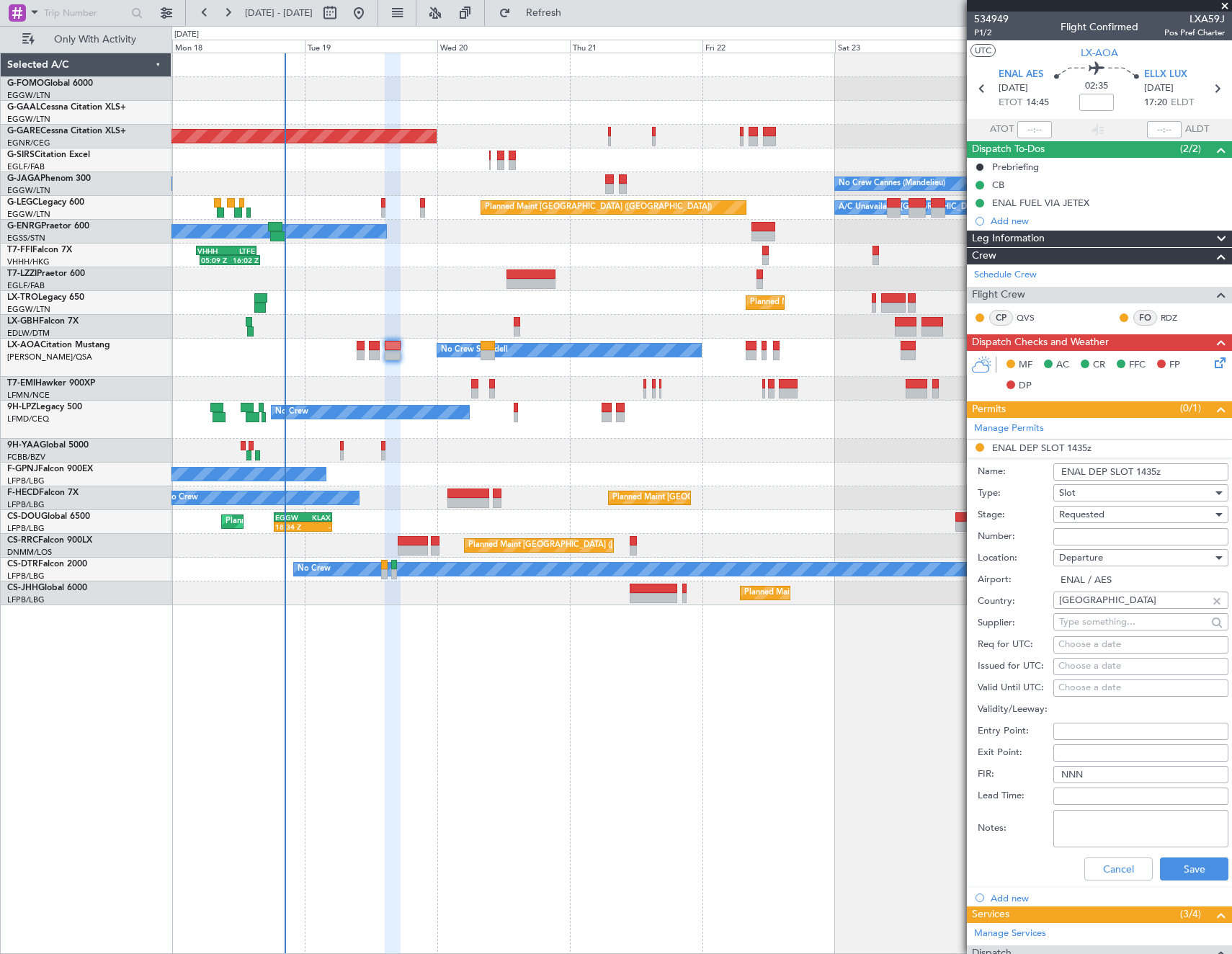
click at [1154, 473] on input "ENAL DEP SLOT 1435z" at bounding box center [1141, 471] width 175 height 17
type input "ENAL DEP SLOT 1445z"
click at [1179, 868] on button "Save" at bounding box center [1194, 868] width 69 height 23
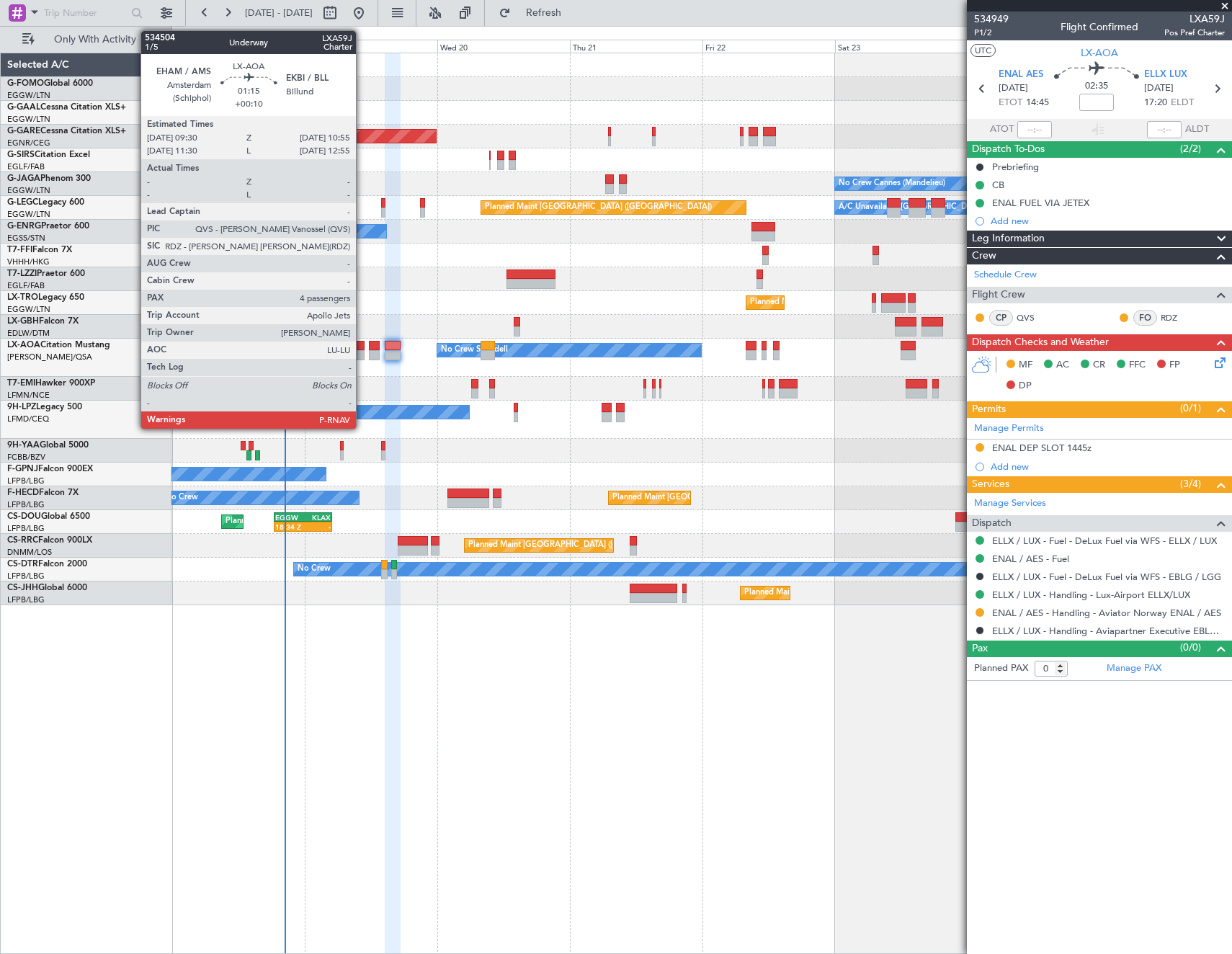
click at [363, 349] on div at bounding box center [361, 346] width 8 height 10
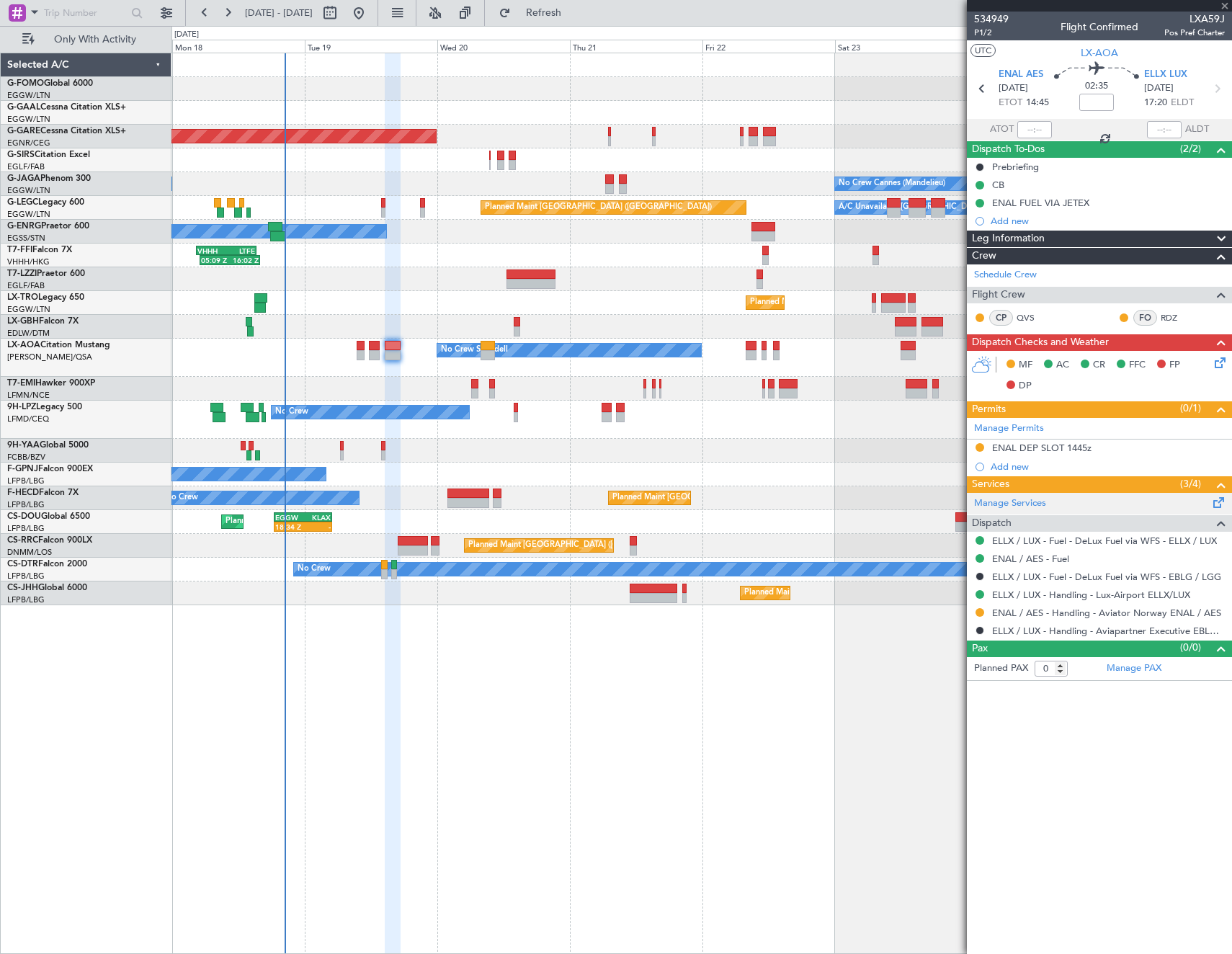
type input "+00:10"
type input "4"
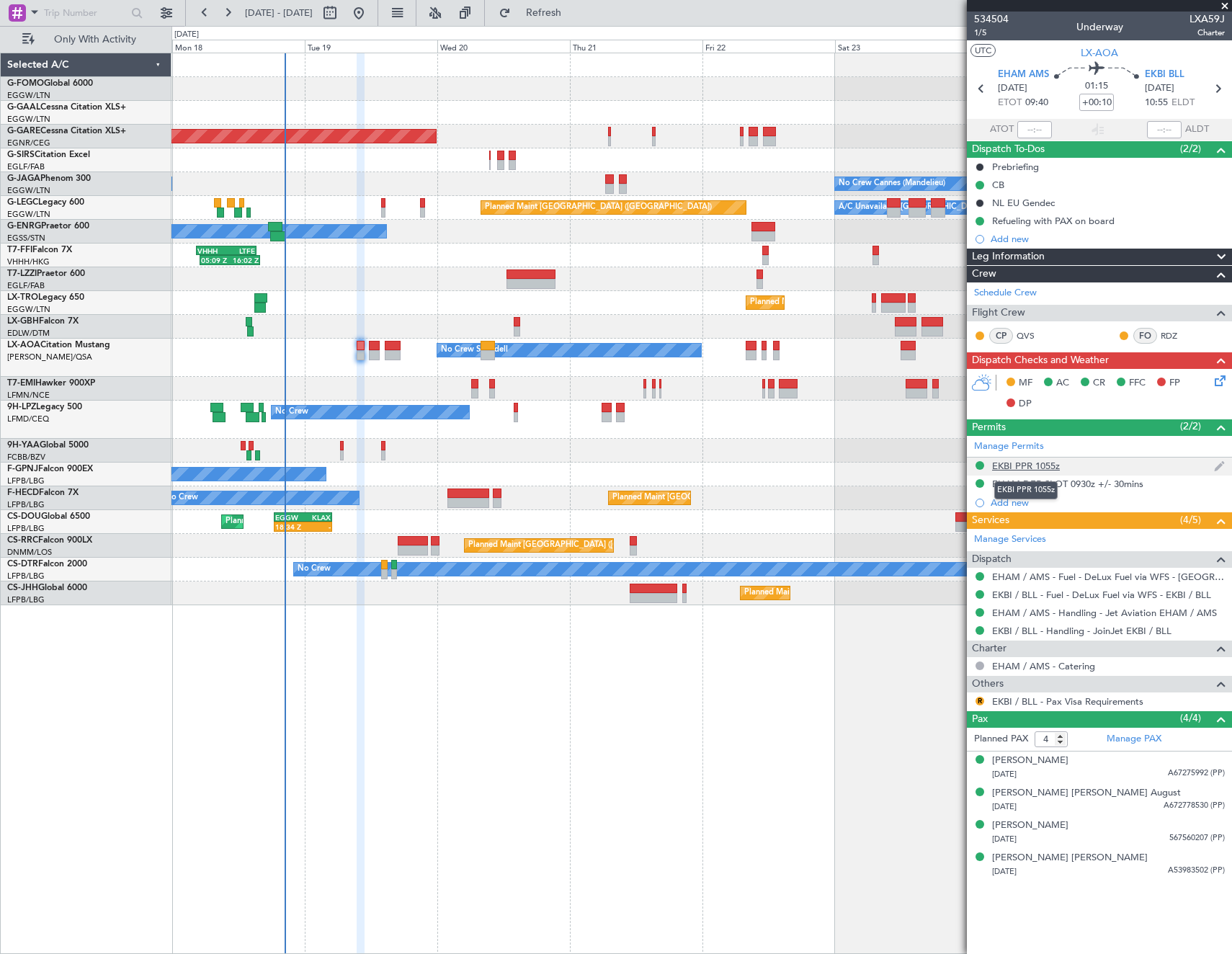
click at [1059, 464] on div "EKBI PPR 1055z" at bounding box center [1026, 465] width 68 height 12
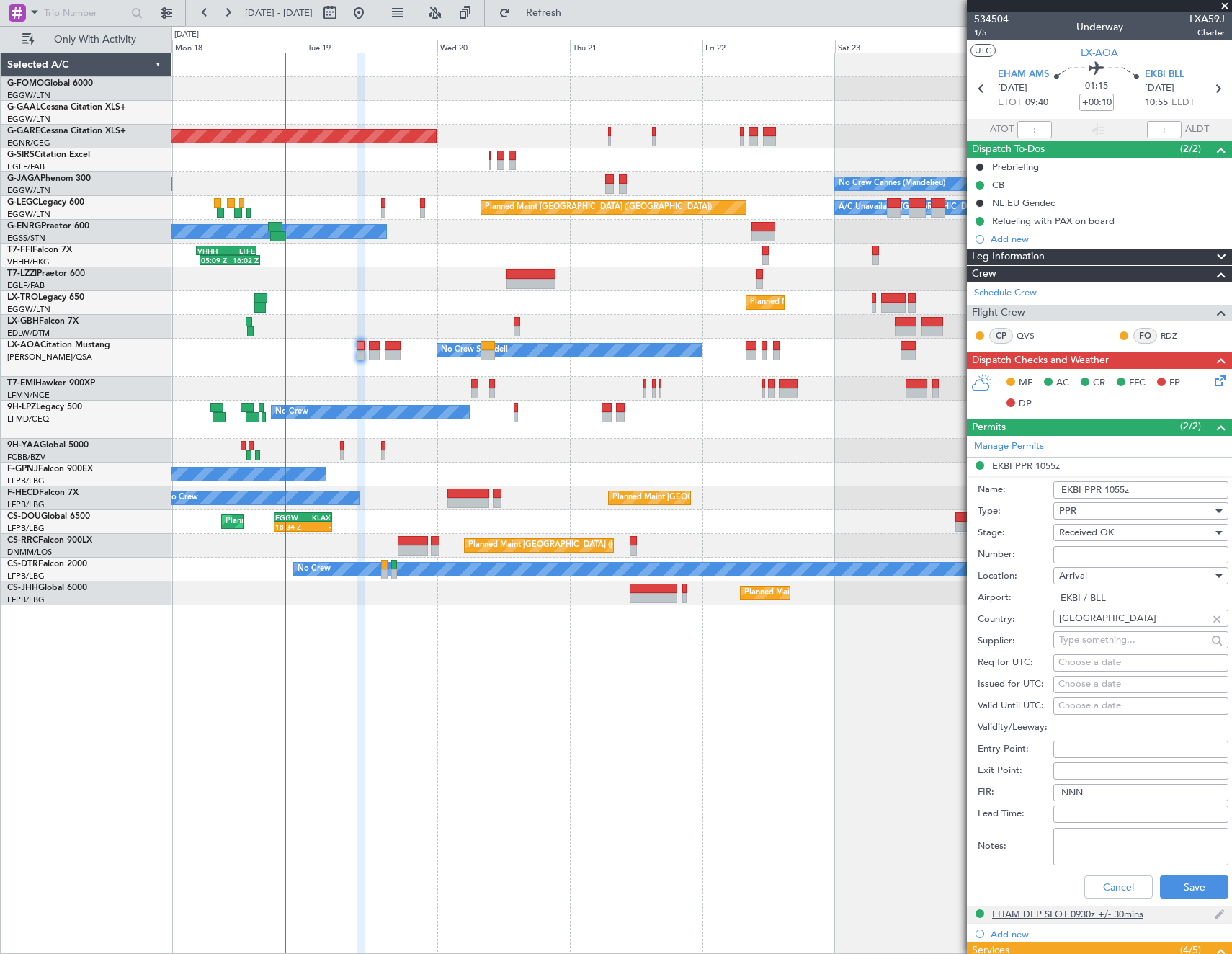
click at [1066, 909] on div "EHAM DEP SLOT 0930z +/- 30mins" at bounding box center [1068, 914] width 151 height 12
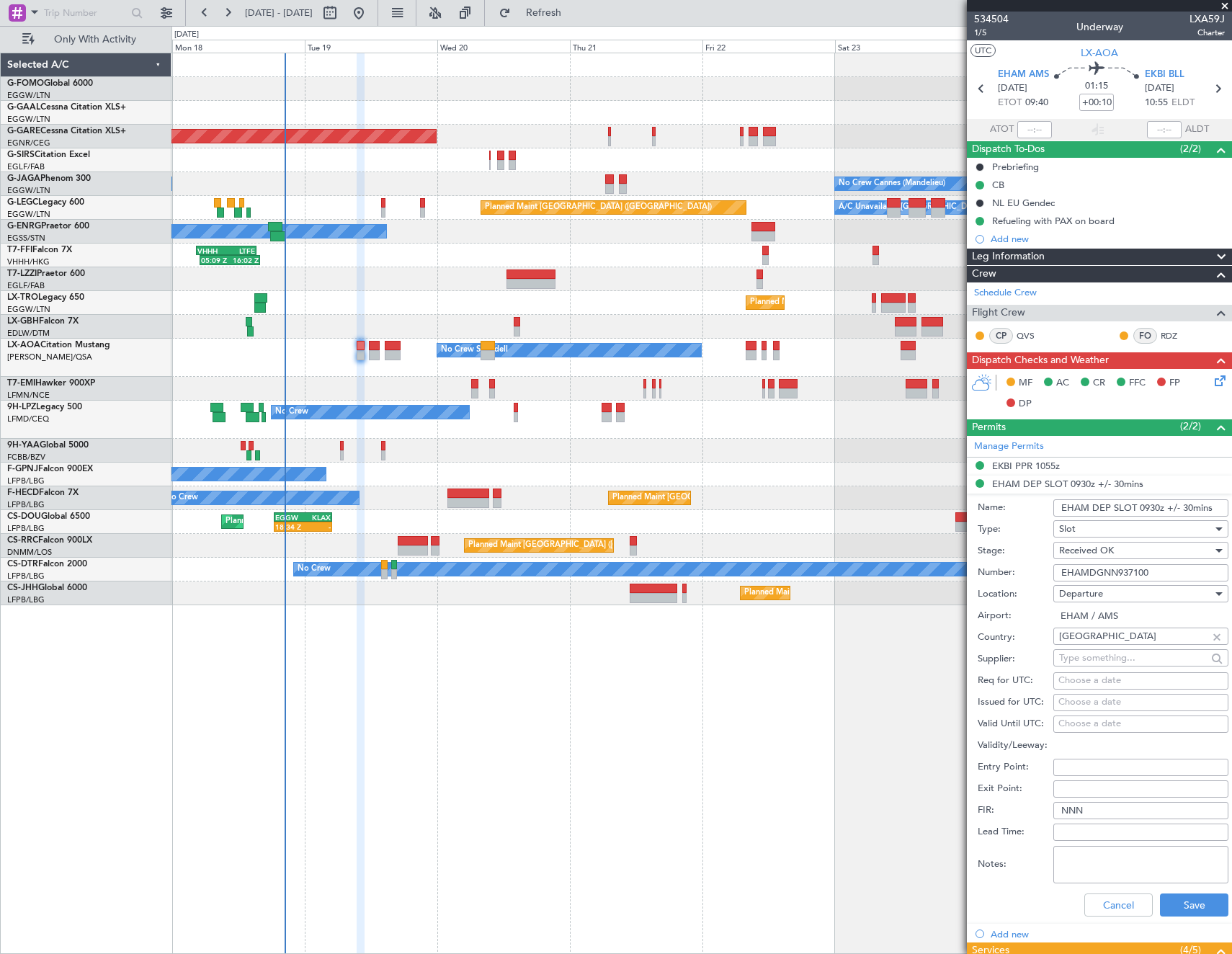
click at [1156, 571] on input "EHAMDGNN937100" at bounding box center [1141, 572] width 175 height 17
drag, startPoint x: 1099, startPoint y: 897, endPoint x: 1115, endPoint y: 888, distance: 18.4
click at [1099, 897] on button "Cancel" at bounding box center [1119, 905] width 69 height 23
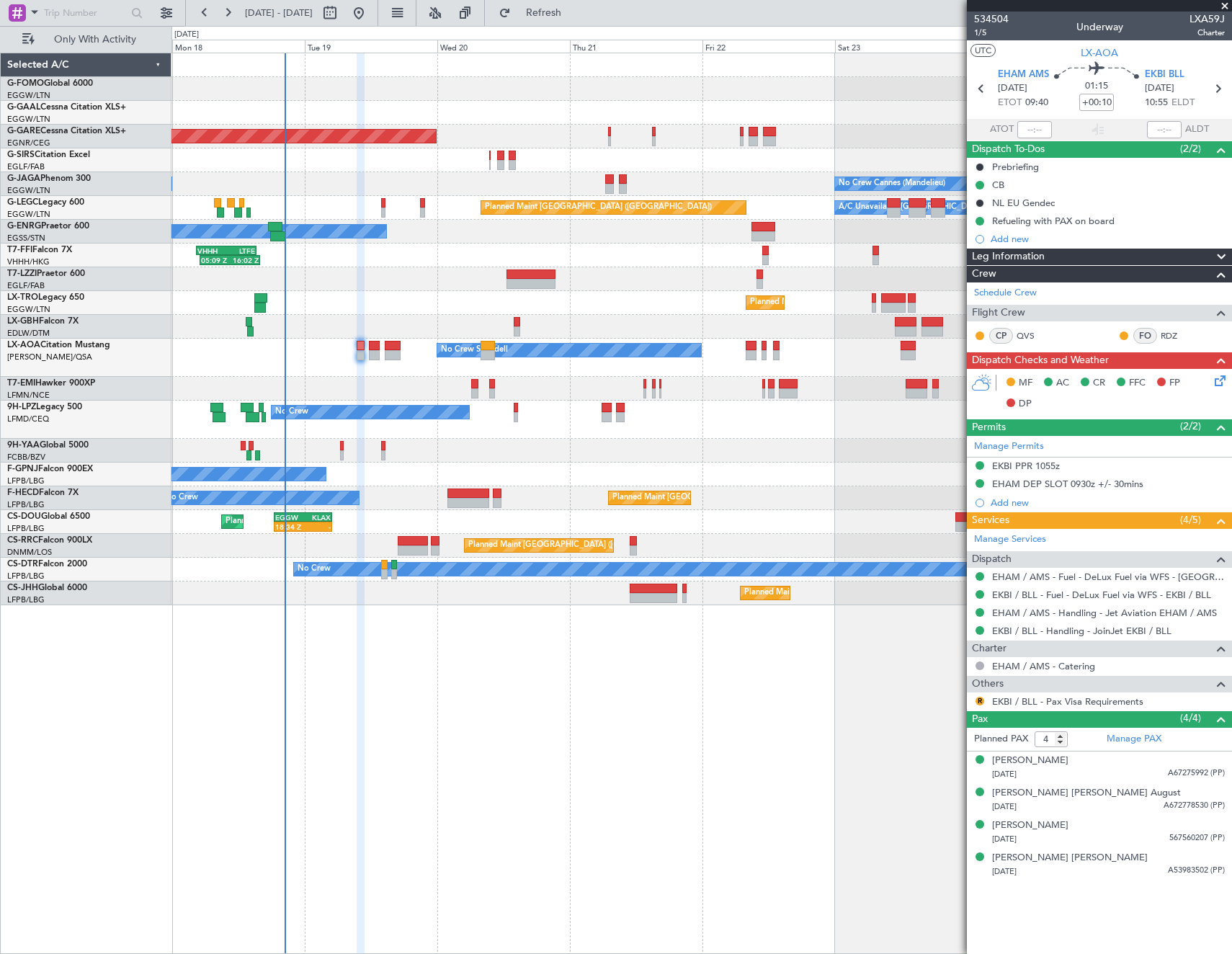
click at [1107, 99] on mat-tooltip-component "Aircraft" at bounding box center [1100, 80] width 53 height 38
click at [1098, 102] on input "+00:10" at bounding box center [1097, 102] width 35 height 17
type input "+00:00"
click at [980, 35] on span "1/5" at bounding box center [992, 32] width 35 height 12
click at [1223, 380] on icon at bounding box center [1217, 378] width 11 height 11
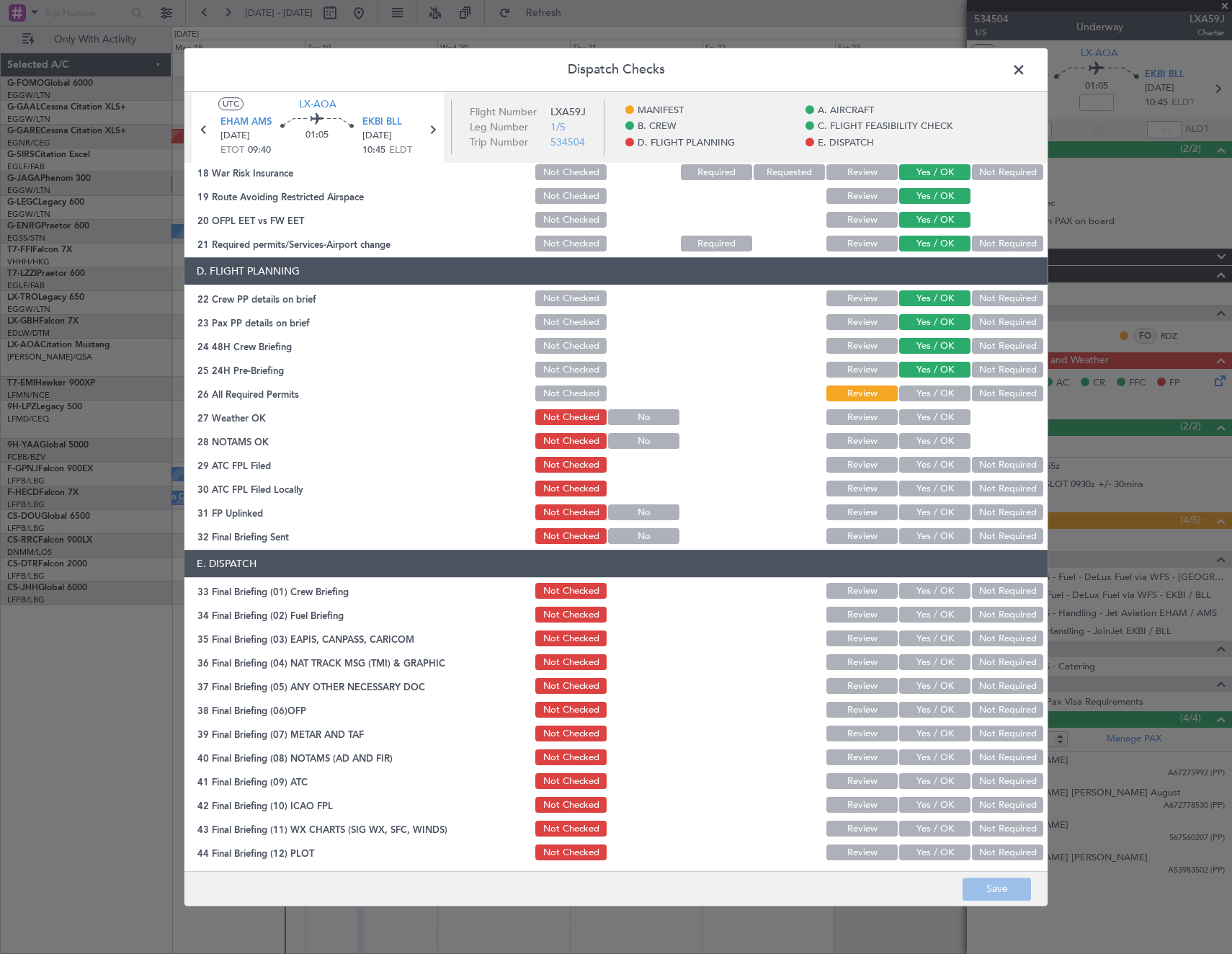
scroll to position [581, 0]
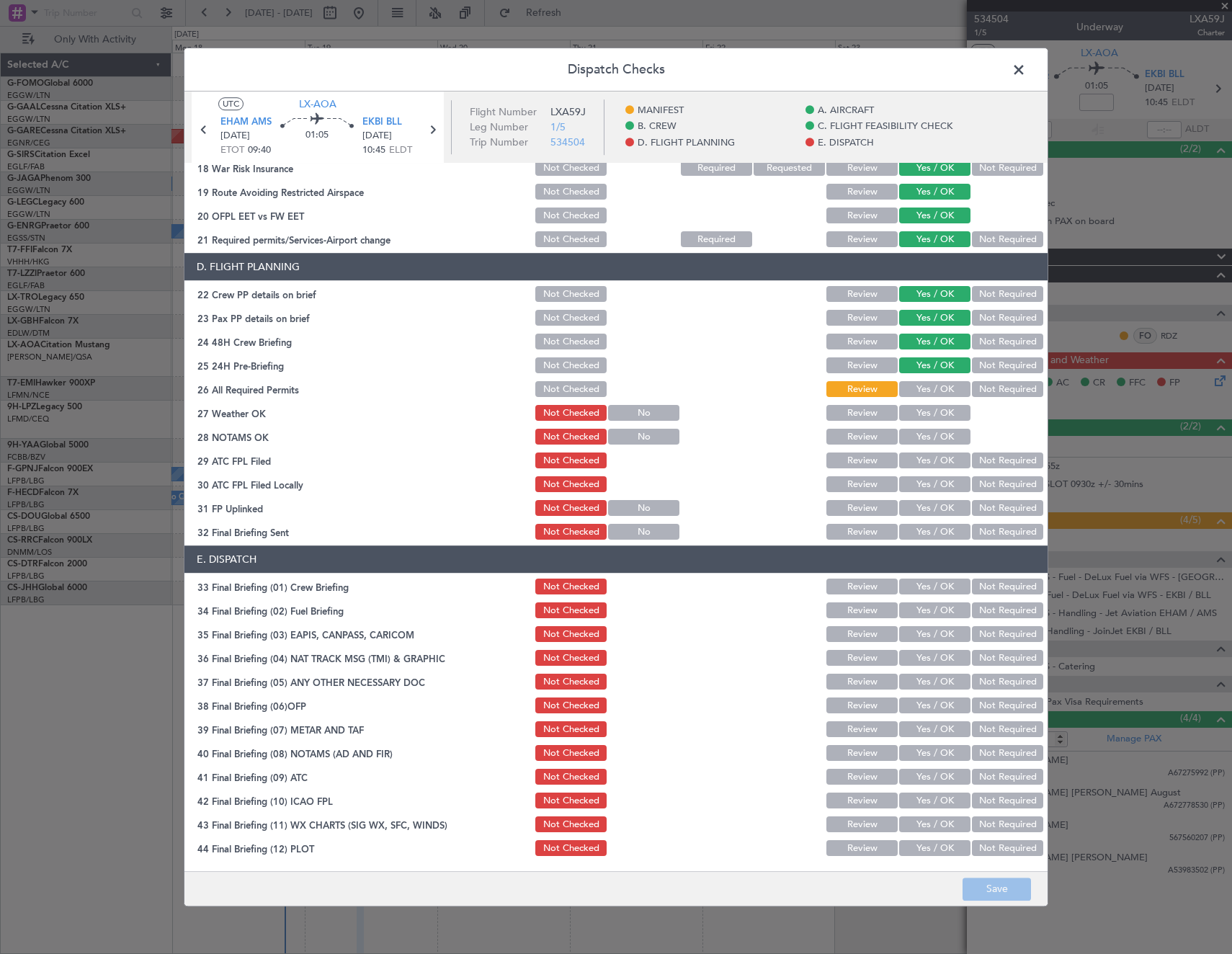
click at [1026, 69] on span at bounding box center [1026, 74] width 0 height 29
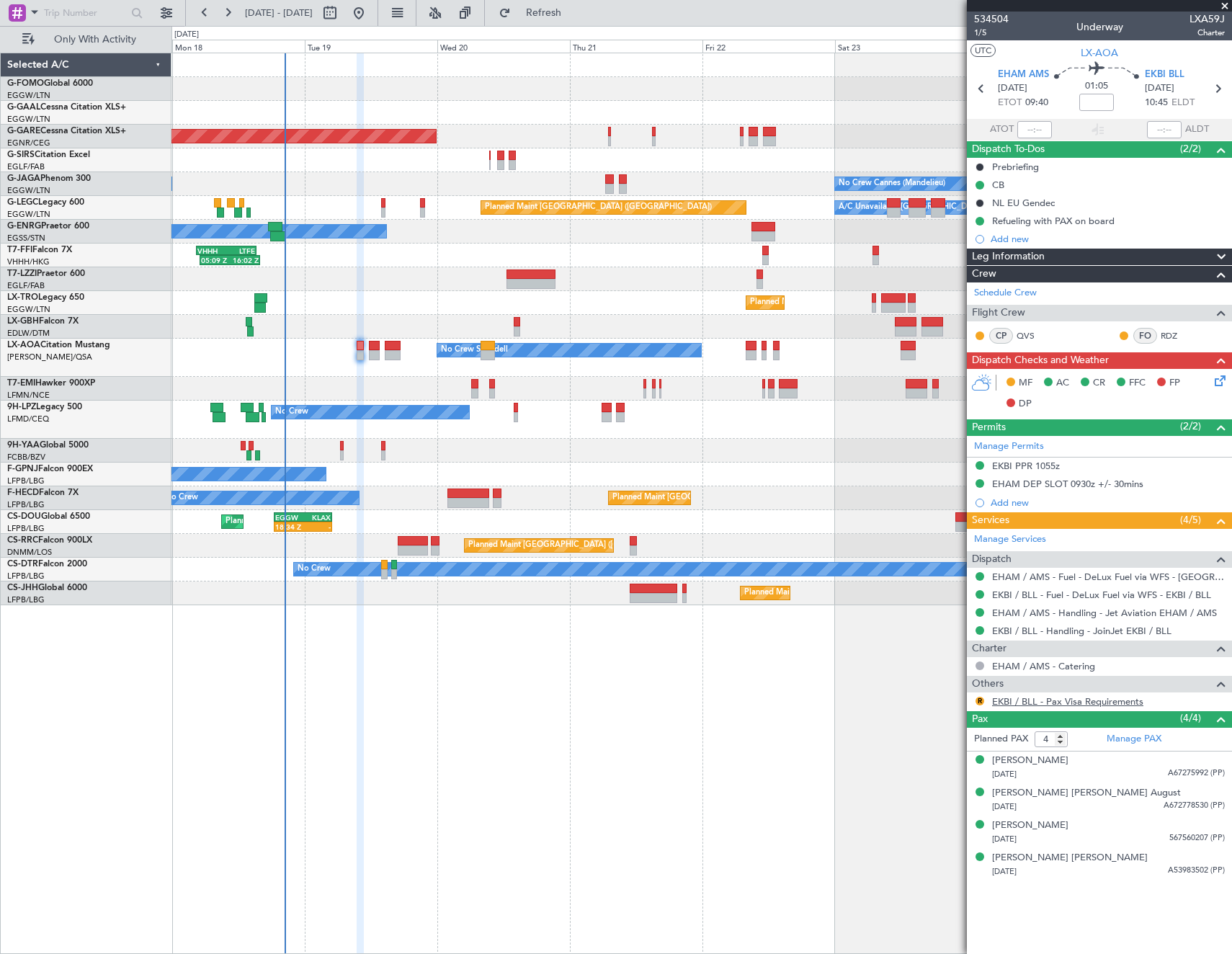
click at [1051, 700] on link "EKBI / BLL - Pax Visa Requirements" at bounding box center [1068, 701] width 151 height 12
click at [981, 701] on button "R" at bounding box center [979, 701] width 9 height 9
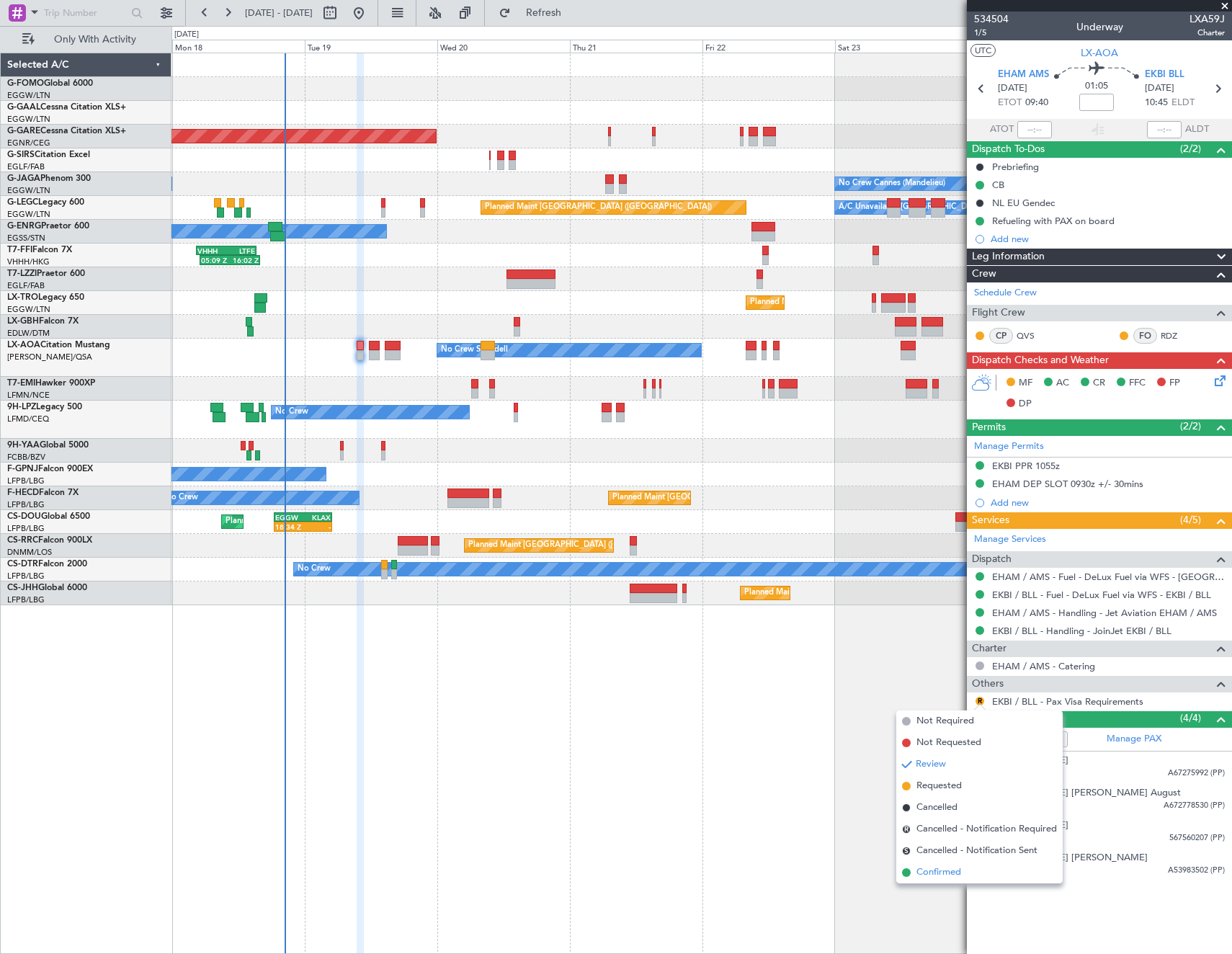
click at [918, 870] on span "Confirmed" at bounding box center [938, 872] width 45 height 15
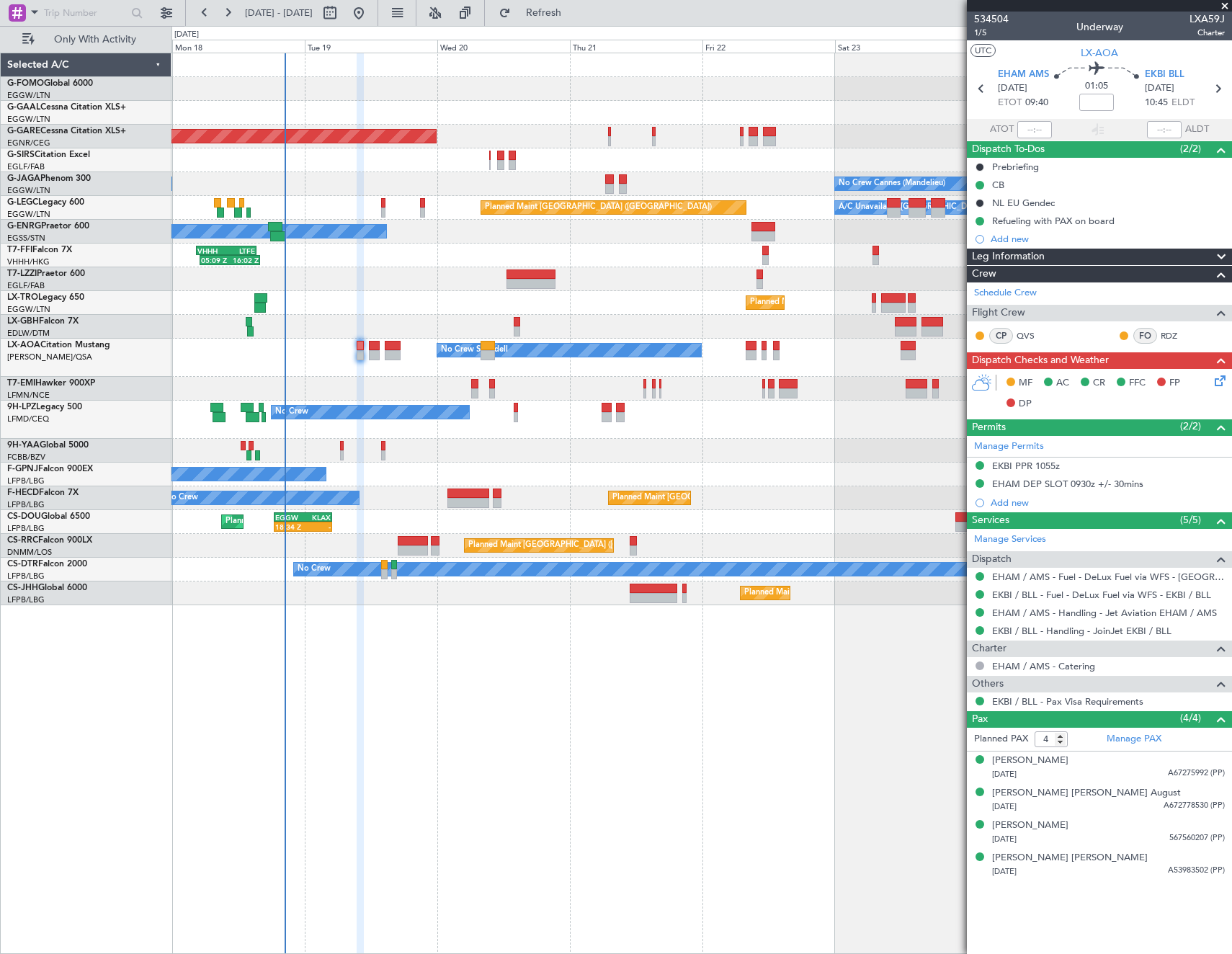
click at [1224, 384] on icon at bounding box center [1217, 378] width 11 height 11
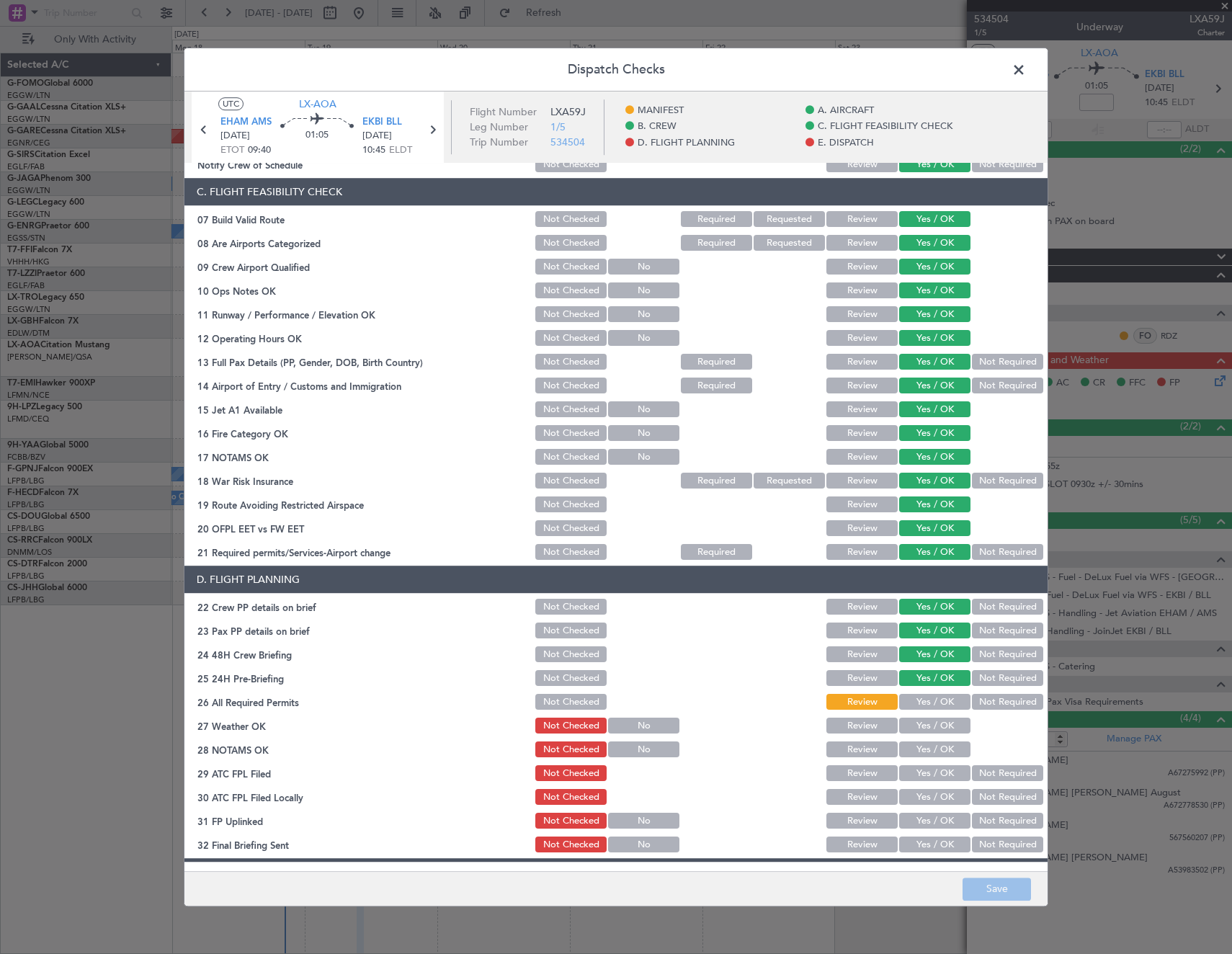
scroll to position [576, 0]
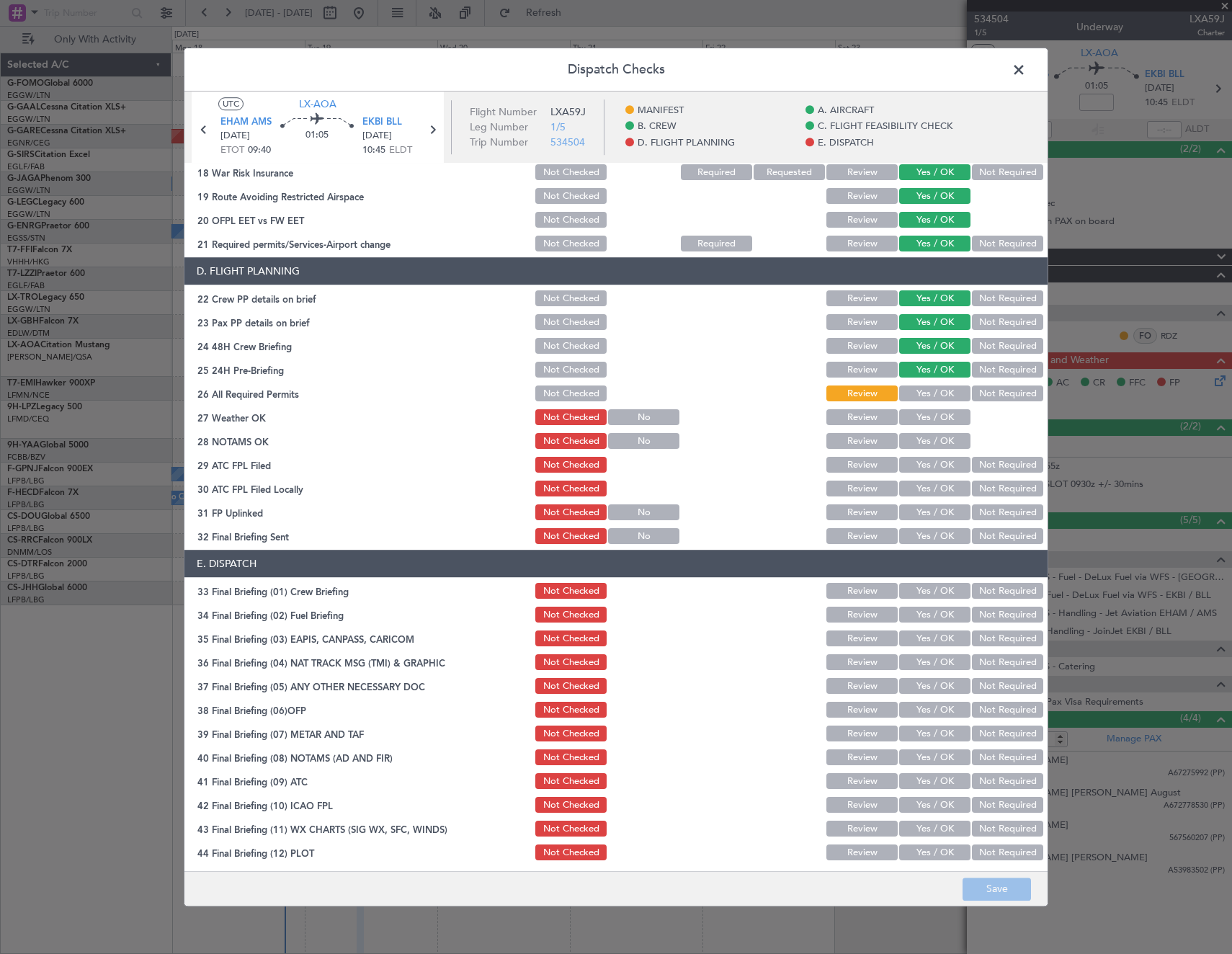
click at [928, 396] on button "Yes / OK" at bounding box center [935, 394] width 71 height 16
click at [928, 418] on button "Yes / OK" at bounding box center [935, 418] width 71 height 16
click at [935, 443] on button "Yes / OK" at bounding box center [935, 442] width 71 height 16
drag, startPoint x: 935, startPoint y: 469, endPoint x: 1000, endPoint y: 482, distance: 66.3
click at [934, 469] on button "Yes / OK" at bounding box center [935, 465] width 71 height 16
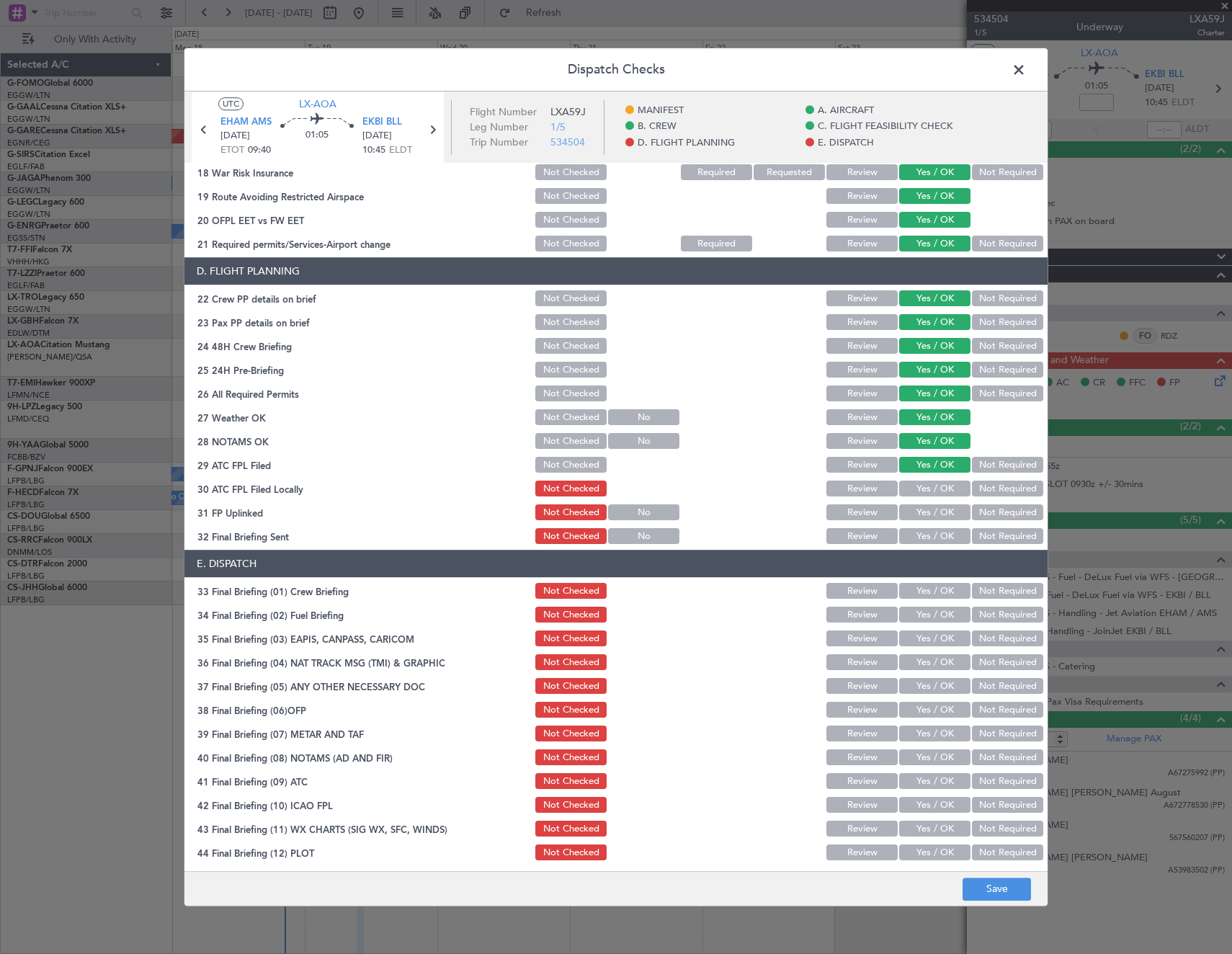
drag, startPoint x: 1001, startPoint y: 483, endPoint x: 955, endPoint y: 509, distance: 52.8
click at [995, 488] on button "Not Required" at bounding box center [1008, 490] width 71 height 16
click at [953, 513] on button "Yes / OK" at bounding box center [935, 513] width 71 height 16
click at [981, 529] on button "Not Required" at bounding box center [1008, 536] width 71 height 16
click at [929, 591] on button "Yes / OK" at bounding box center [935, 591] width 71 height 16
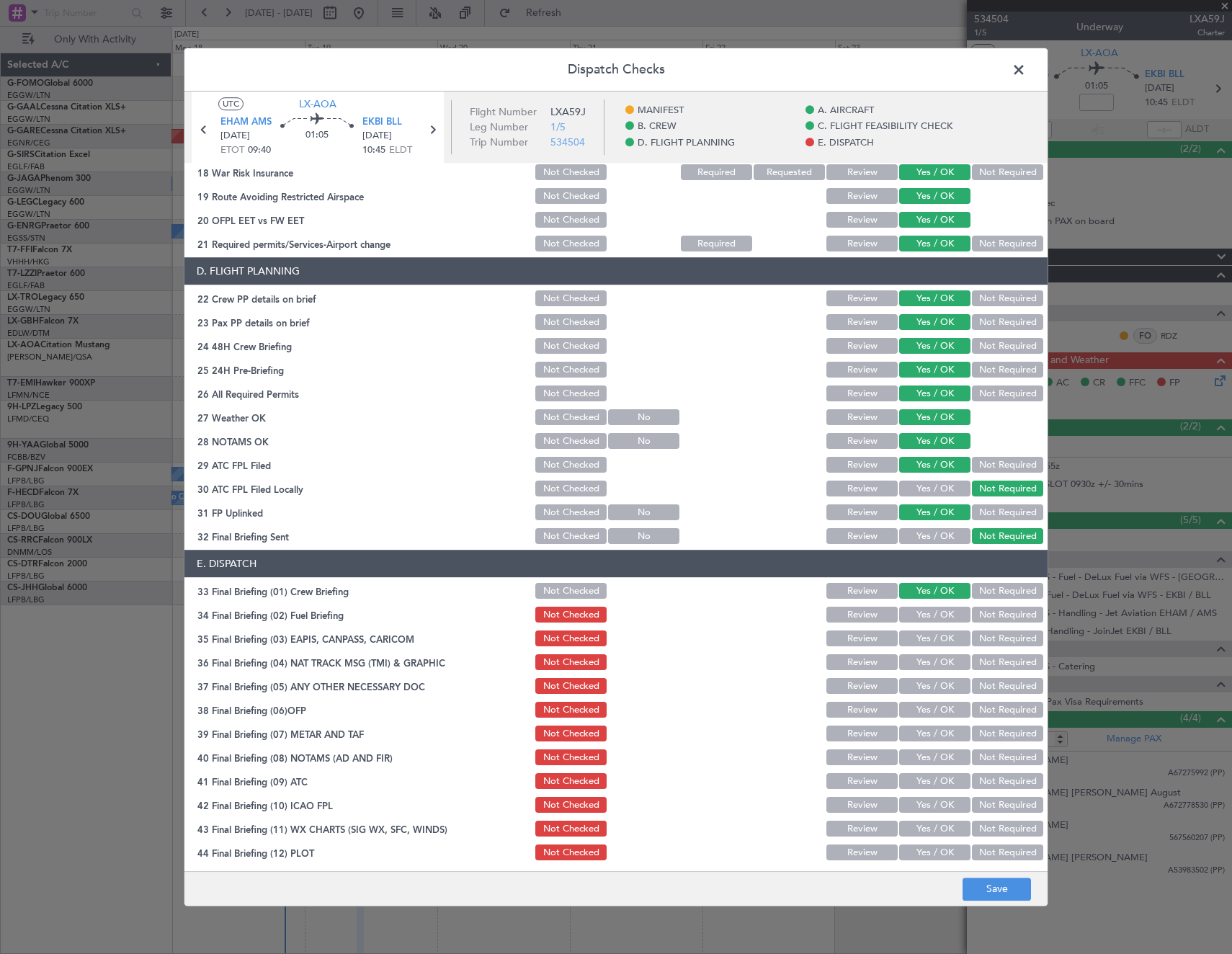
click at [932, 615] on button "Yes / OK" at bounding box center [935, 615] width 71 height 16
click at [992, 647] on div "Not Required" at bounding box center [1006, 638] width 73 height 20
click at [981, 644] on button "Not Required" at bounding box center [1008, 639] width 71 height 16
click at [983, 664] on button "Not Required" at bounding box center [1008, 663] width 71 height 16
click at [935, 685] on button "Yes / OK" at bounding box center [935, 687] width 71 height 16
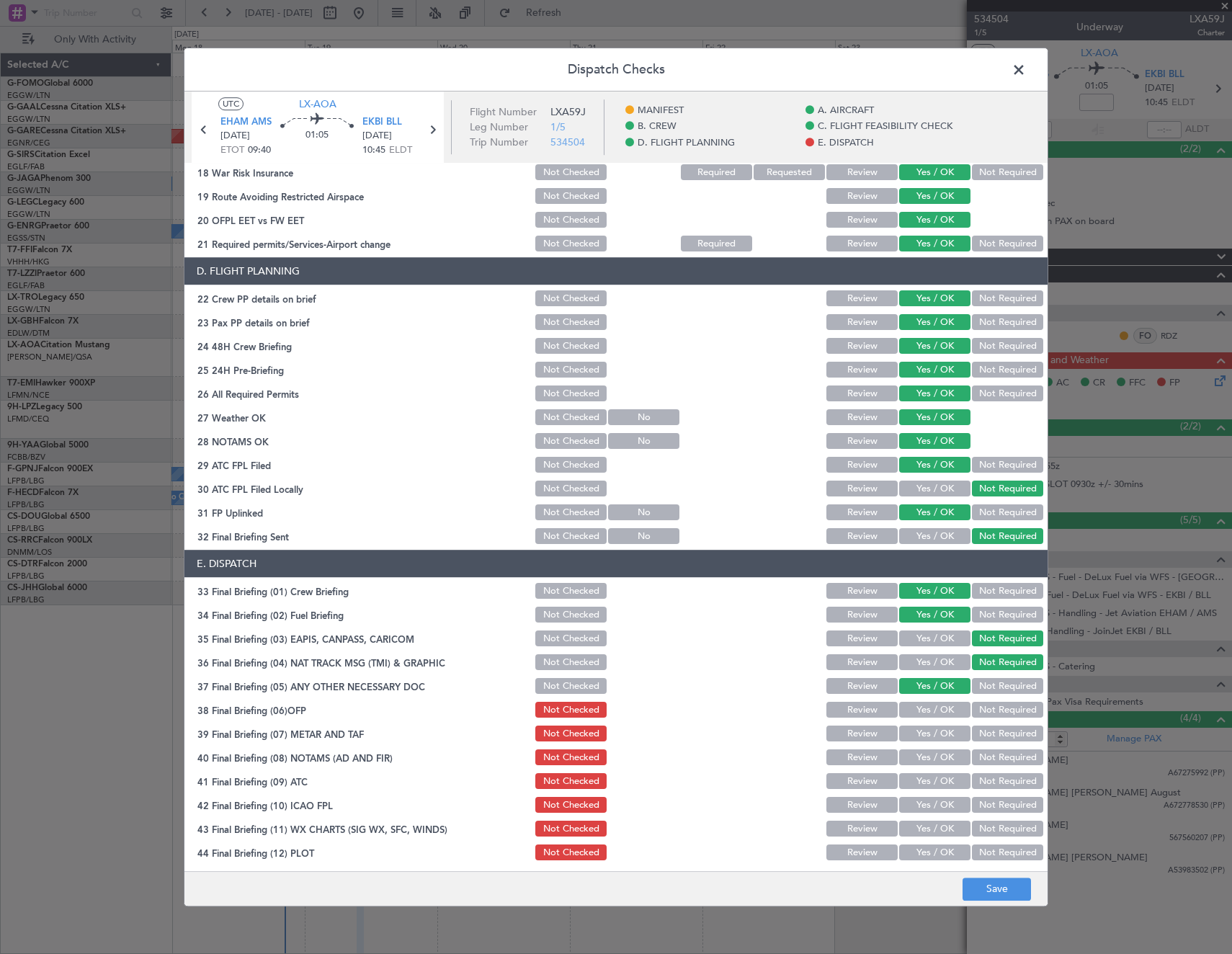
drag, startPoint x: 928, startPoint y: 721, endPoint x: 927, endPoint y: 708, distance: 13.0
click at [928, 717] on section "E. DISPATCH 33 Final Briefing (01) Crew Briefing Not Checked Review Yes / OK No…" at bounding box center [616, 706] width 863 height 312
drag, startPoint x: 927, startPoint y: 707, endPoint x: 928, endPoint y: 716, distance: 9.1
click at [927, 708] on button "Yes / OK" at bounding box center [935, 710] width 71 height 16
drag, startPoint x: 929, startPoint y: 731, endPoint x: 926, endPoint y: 754, distance: 23.2
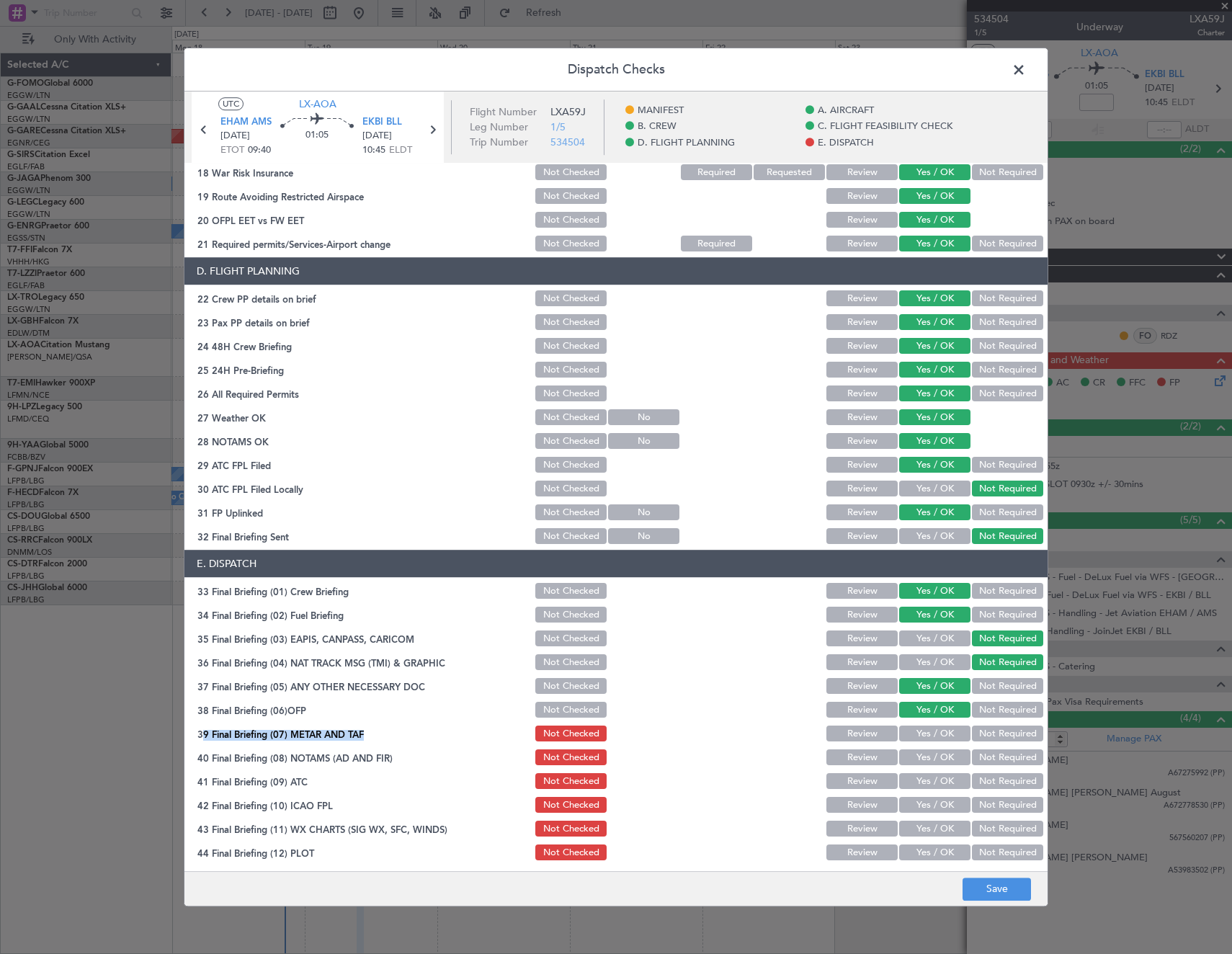
click at [929, 732] on button "Yes / OK" at bounding box center [935, 734] width 71 height 16
click at [926, 754] on button "Yes / OK" at bounding box center [935, 758] width 71 height 16
click at [927, 771] on section "E. DISPATCH 33 Final Briefing (01) Crew Briefing Not Checked Review Yes / OK No…" at bounding box center [616, 706] width 863 height 312
drag, startPoint x: 924, startPoint y: 780, endPoint x: 921, endPoint y: 793, distance: 13.3
click at [923, 787] on button "Yes / OK" at bounding box center [935, 782] width 71 height 16
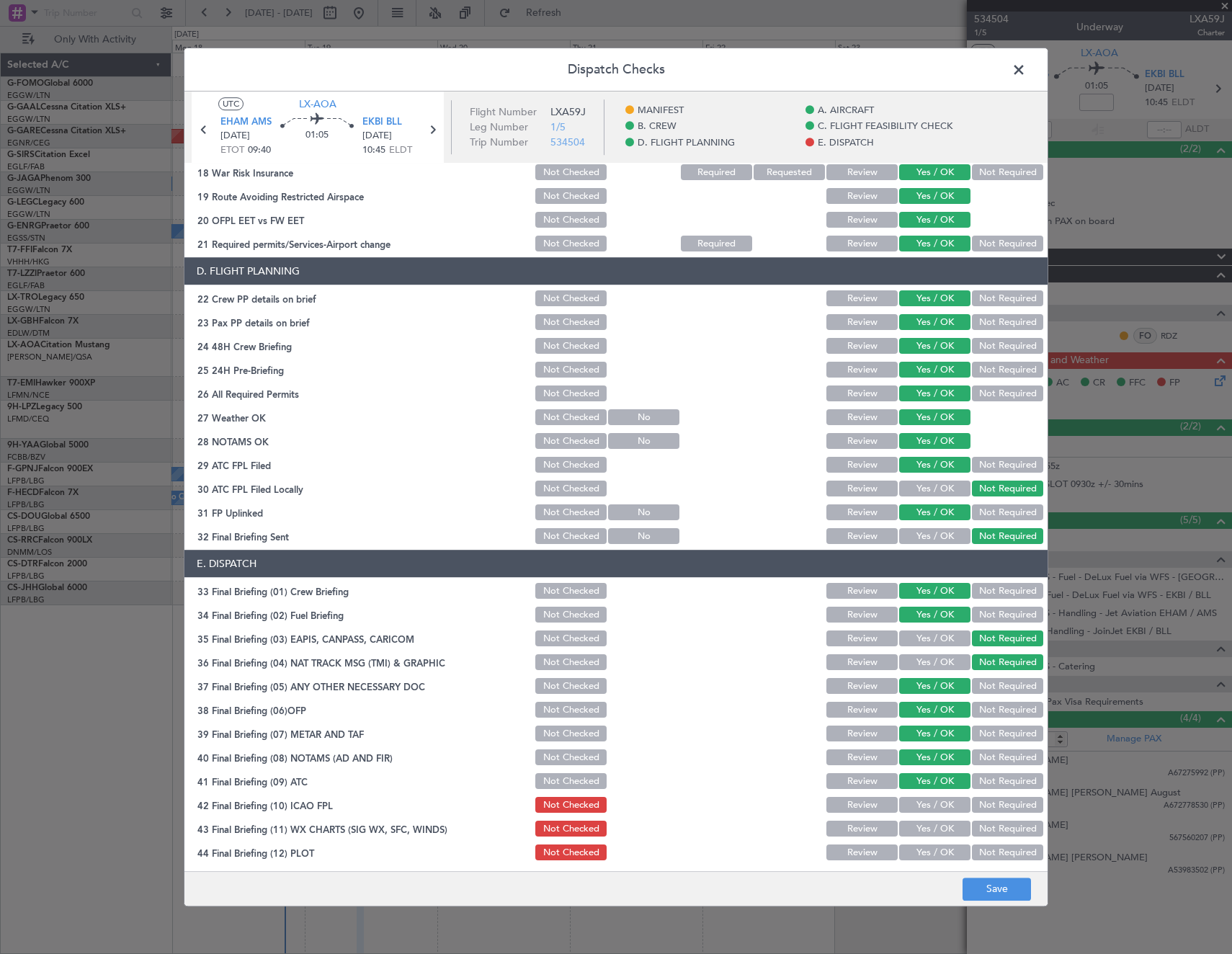
click at [916, 807] on button "Yes / OK" at bounding box center [935, 805] width 71 height 16
click at [916, 831] on button "Yes / OK" at bounding box center [935, 829] width 71 height 16
click at [916, 856] on button "Yes / OK" at bounding box center [935, 853] width 71 height 16
click at [997, 892] on button "Save" at bounding box center [996, 888] width 69 height 23
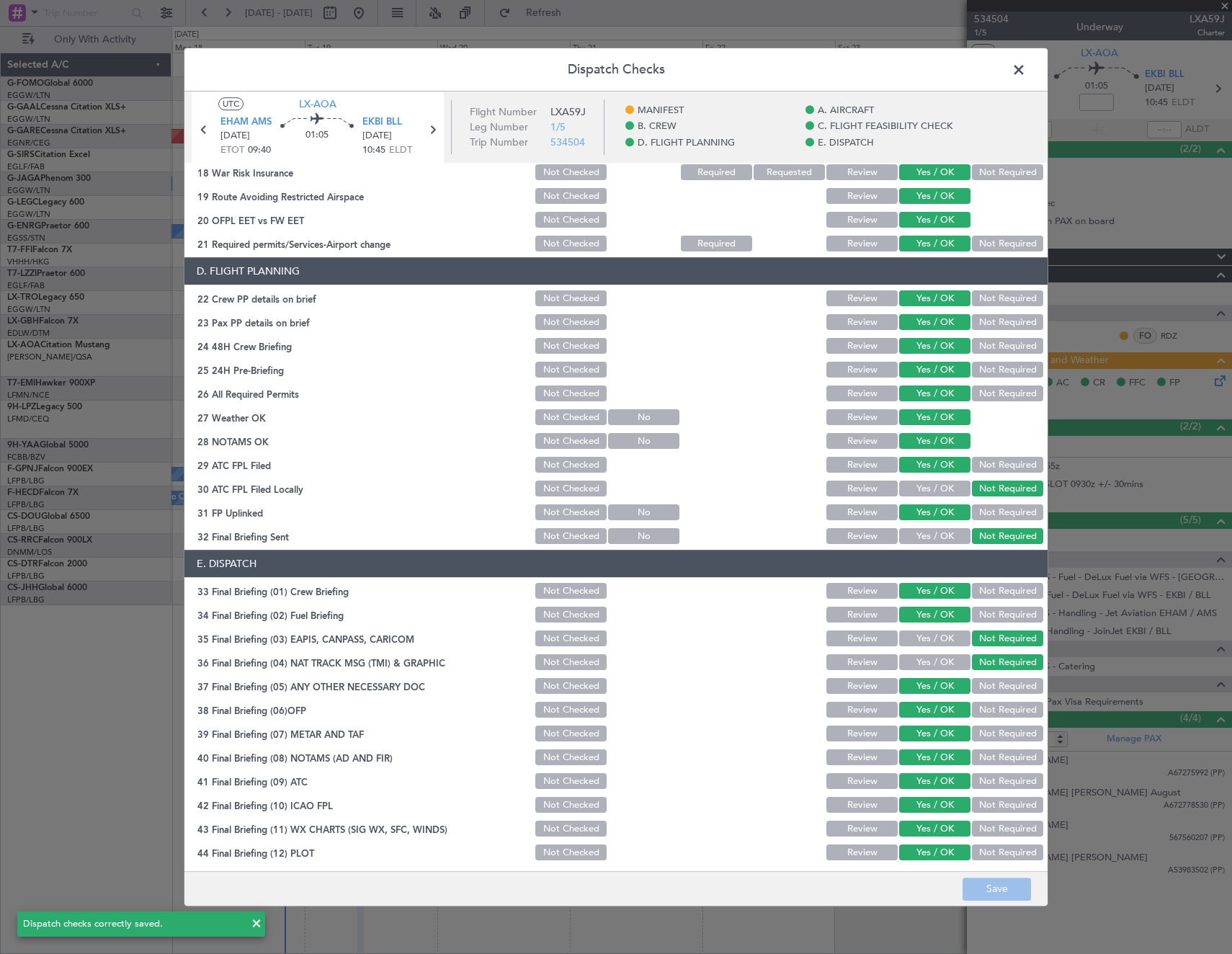
click at [1026, 73] on span at bounding box center [1026, 74] width 0 height 29
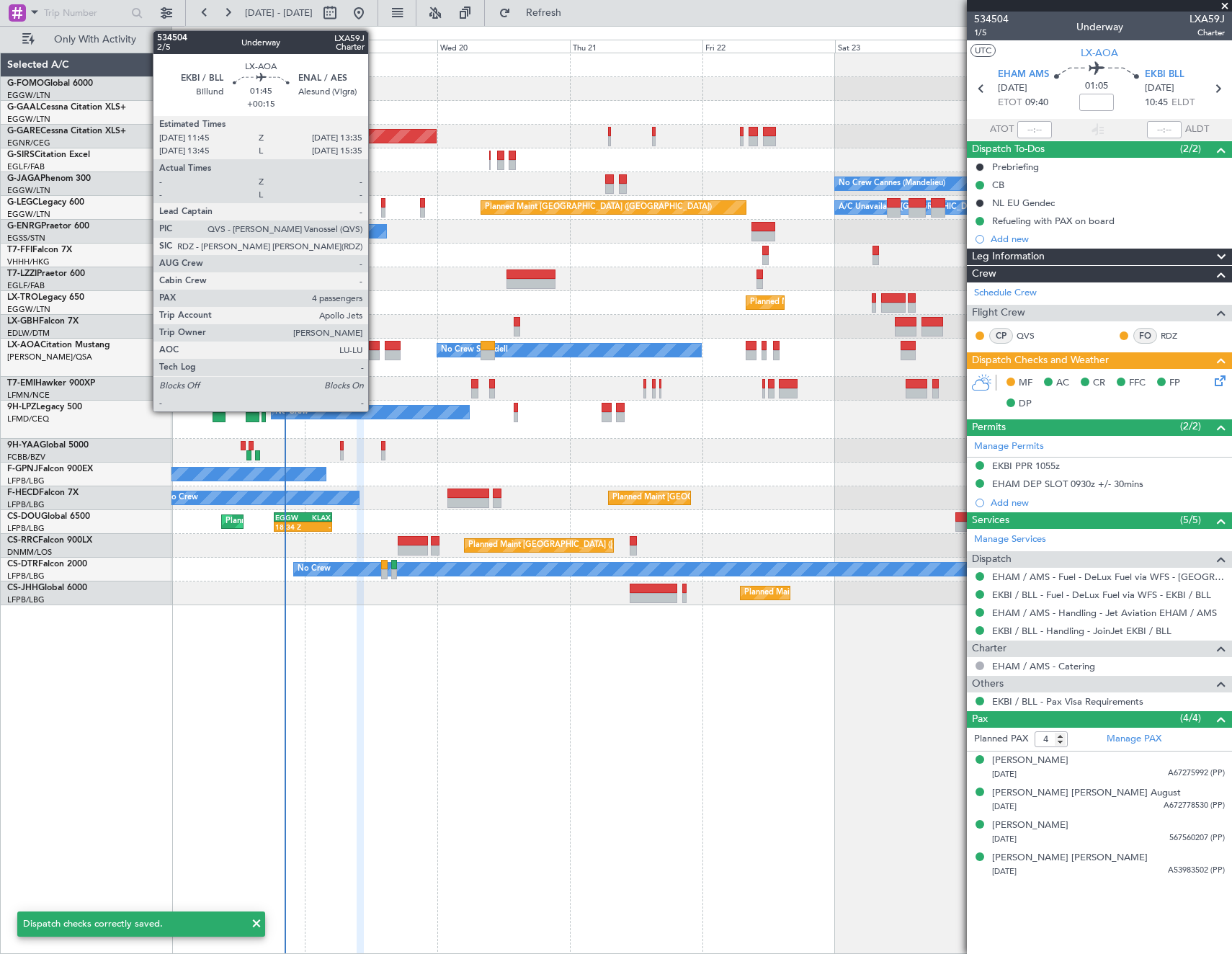
click at [375, 352] on div at bounding box center [374, 355] width 11 height 10
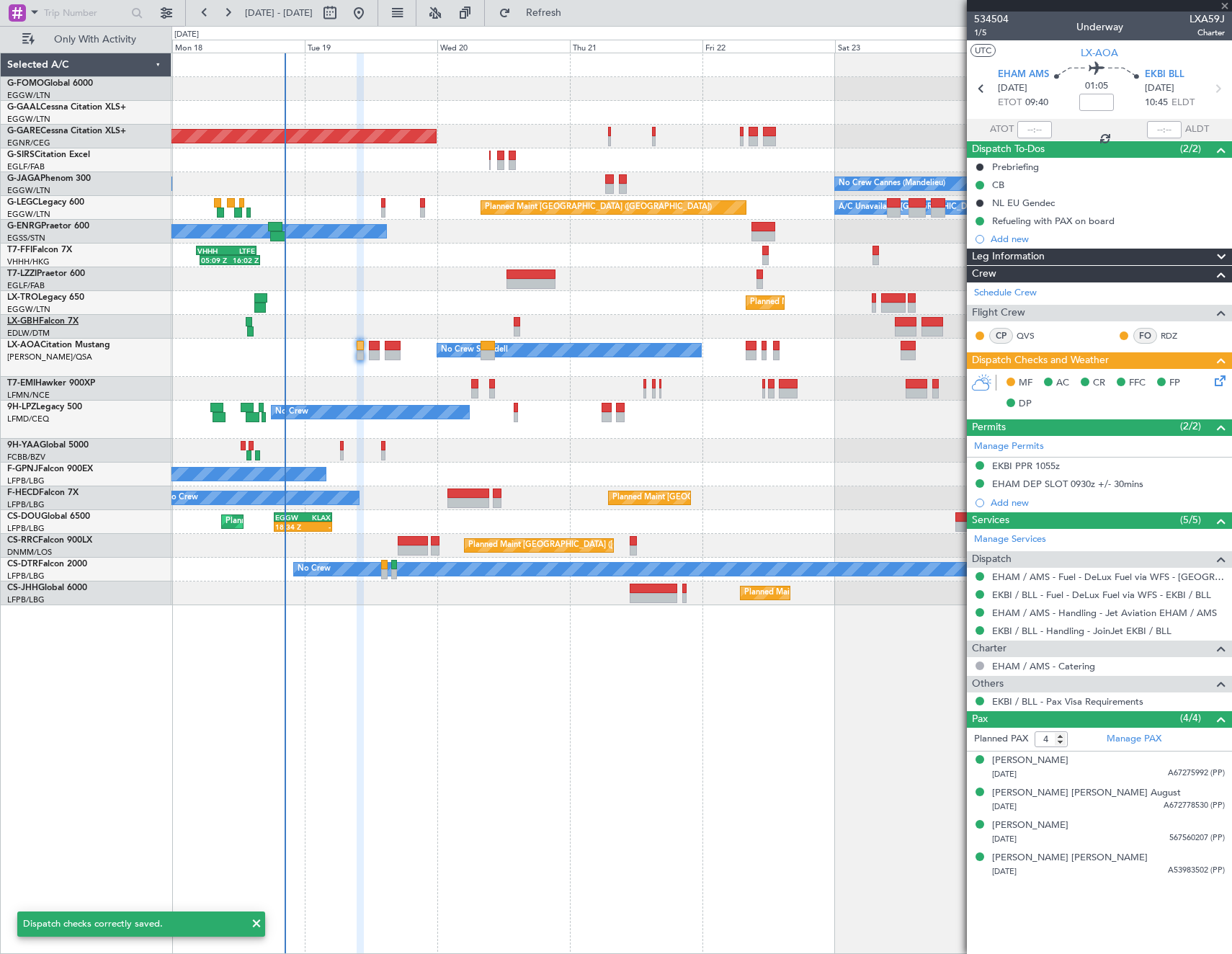
type input "+00:15"
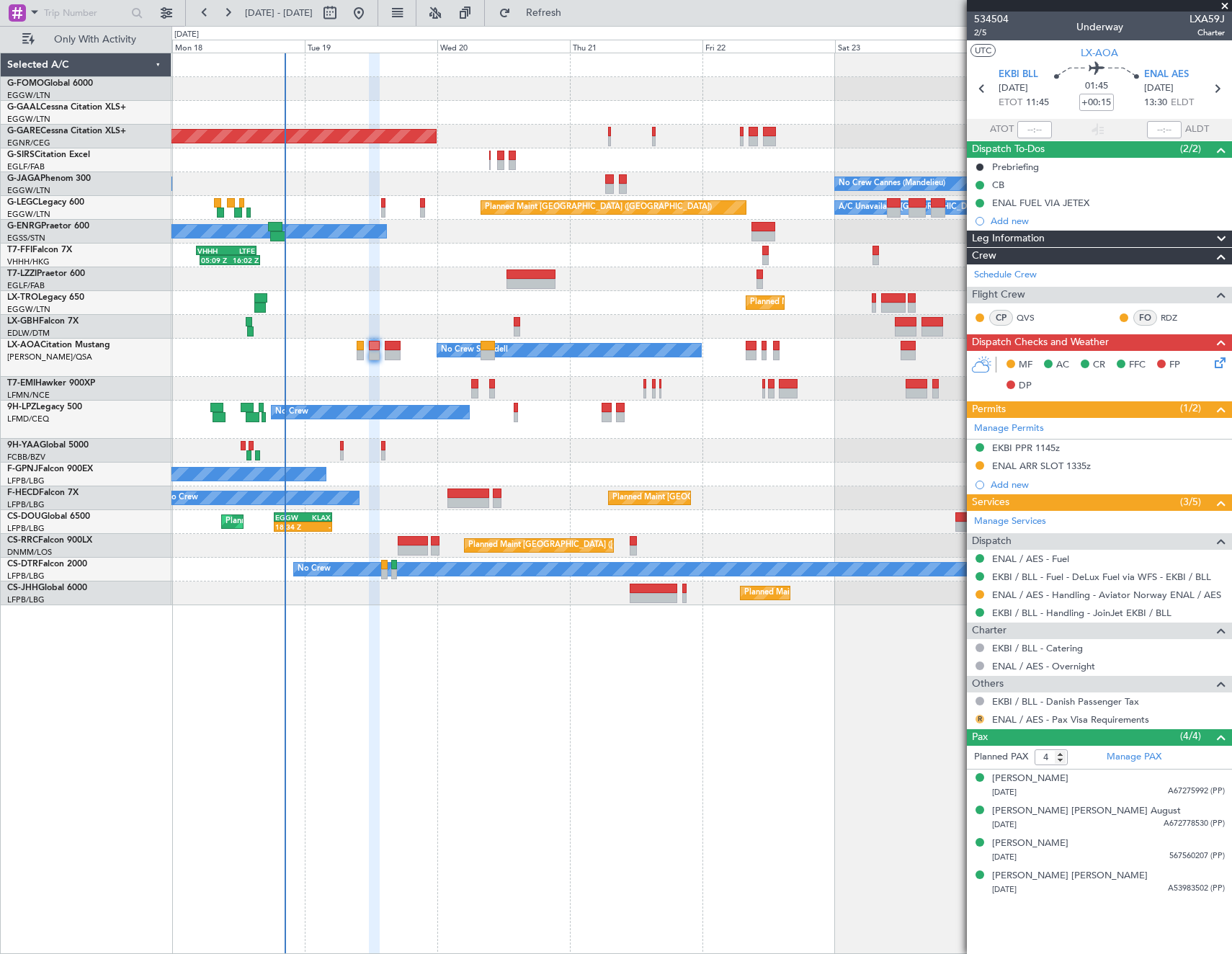
click at [978, 718] on button "R" at bounding box center [979, 719] width 9 height 9
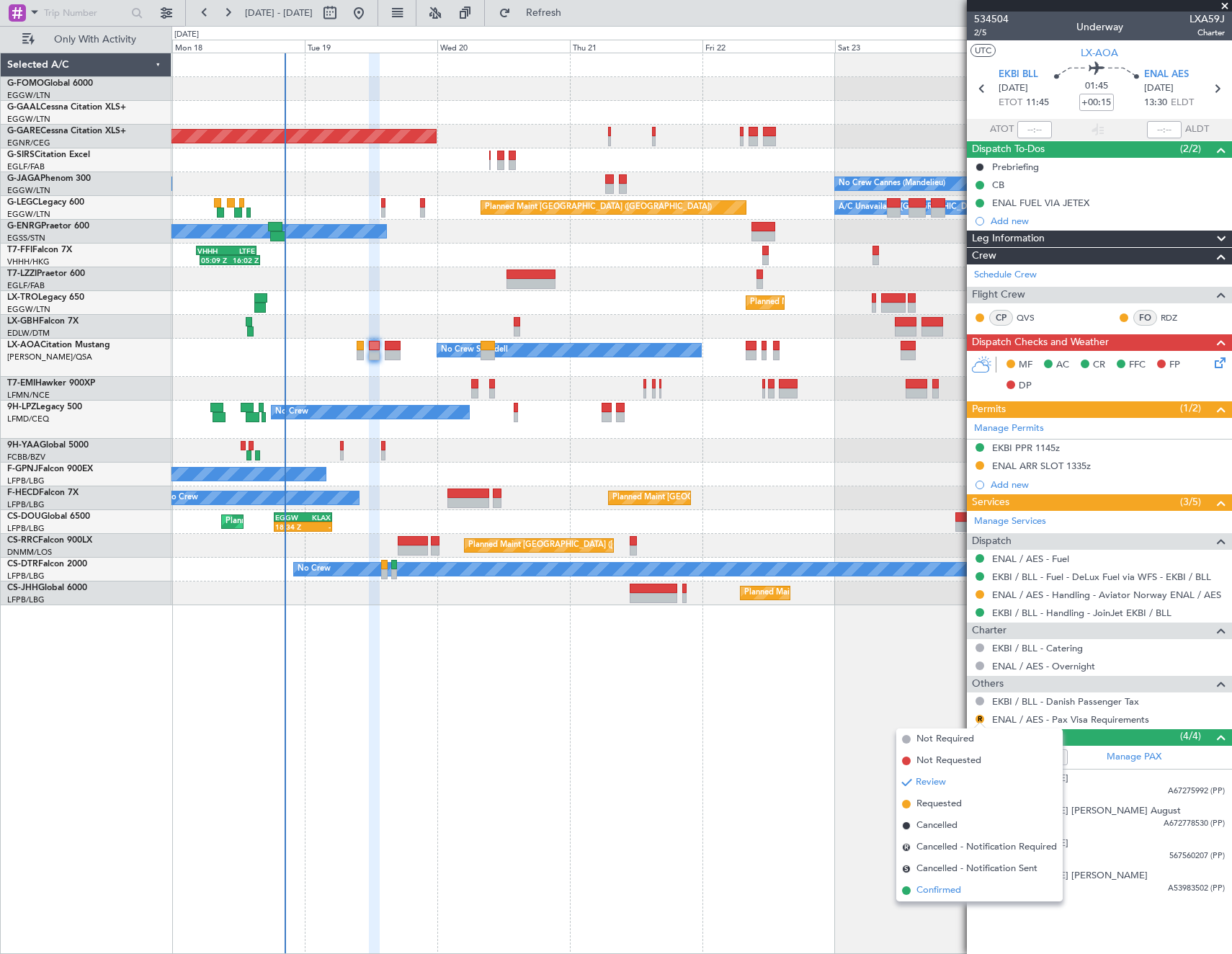
click at [934, 886] on span "Confirmed" at bounding box center [938, 890] width 45 height 15
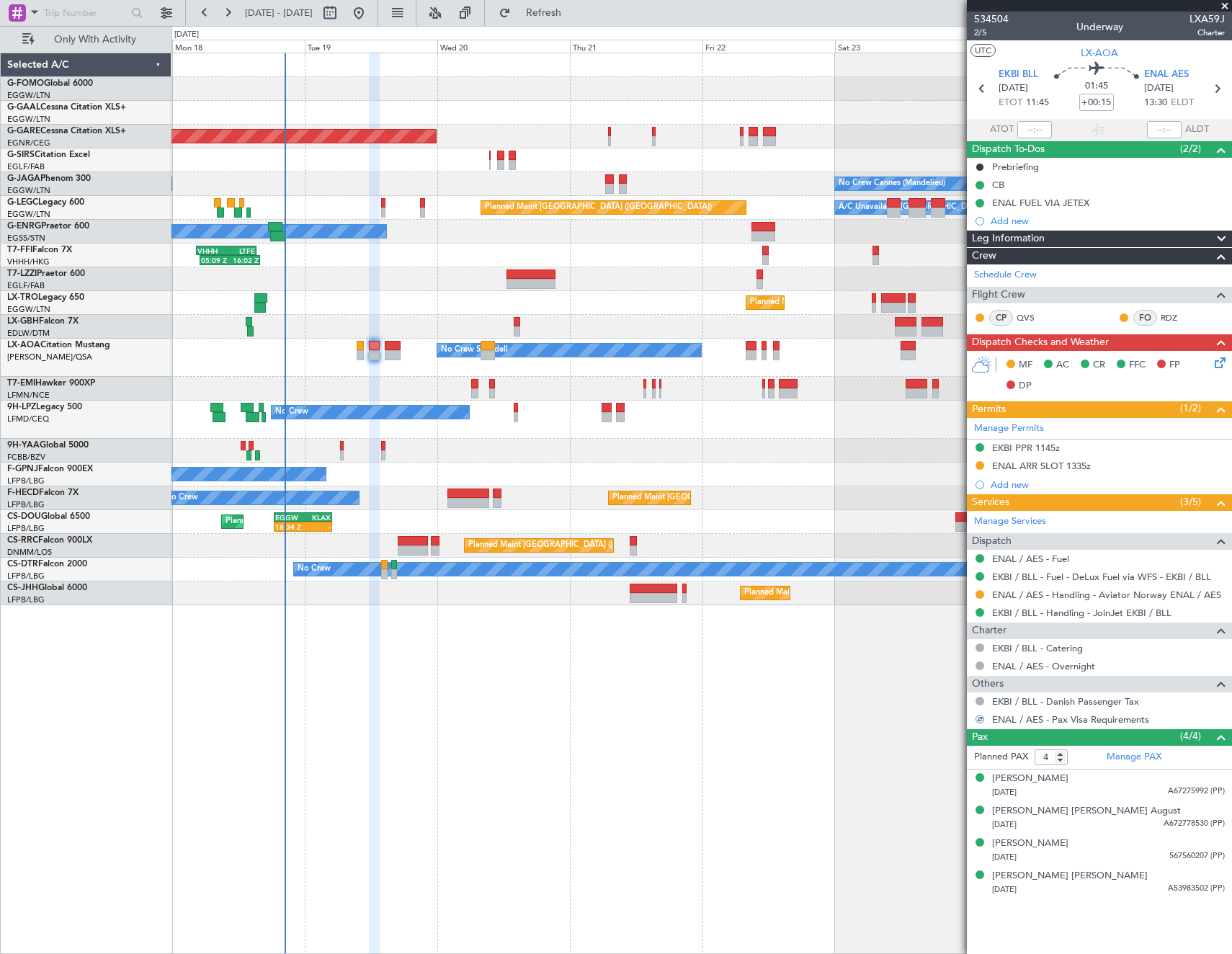
click at [1221, 366] on icon at bounding box center [1217, 360] width 11 height 11
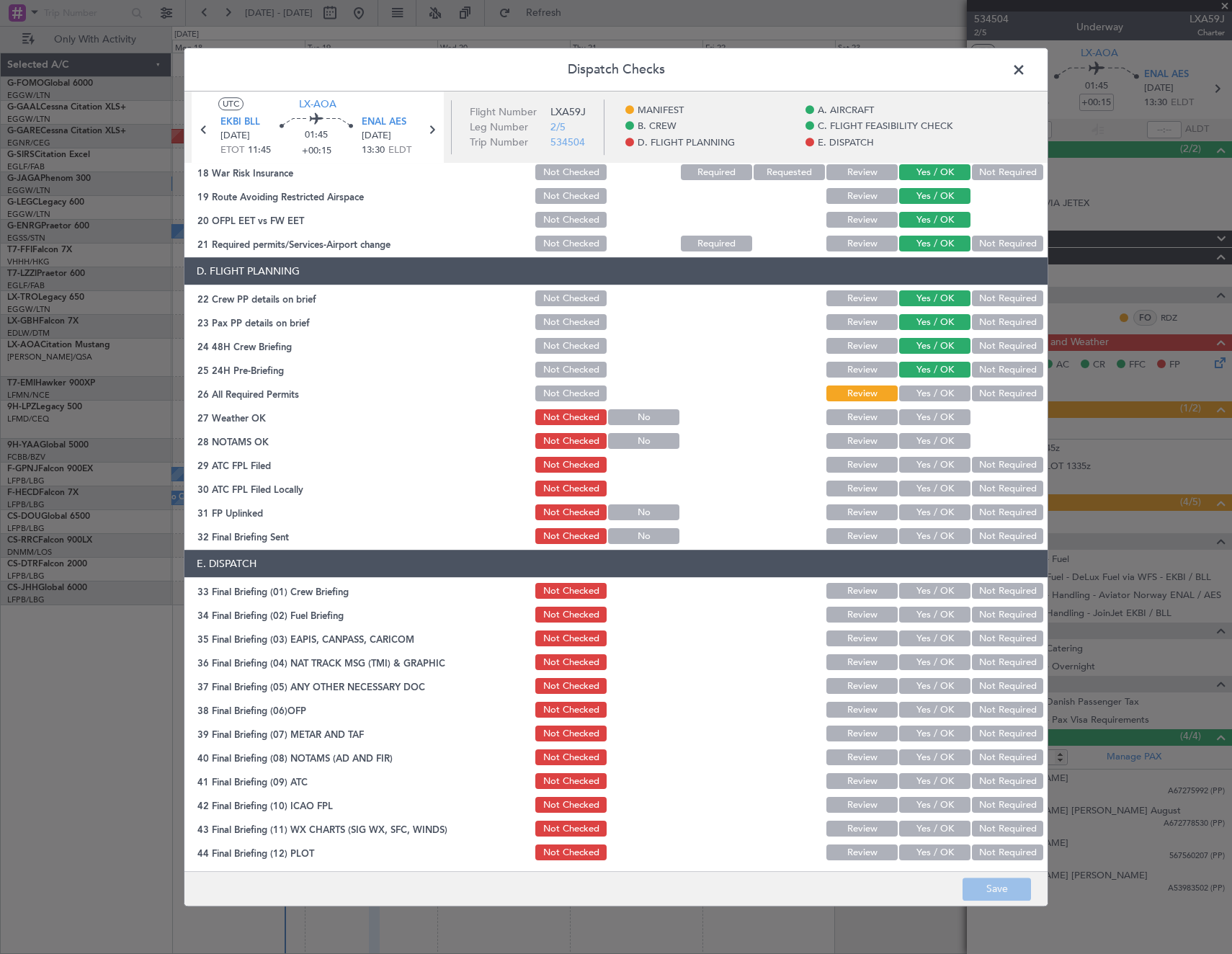
click at [922, 420] on button "Yes / OK" at bounding box center [935, 418] width 71 height 16
click at [930, 441] on button "Yes / OK" at bounding box center [935, 442] width 71 height 16
drag, startPoint x: 935, startPoint y: 465, endPoint x: 987, endPoint y: 480, distance: 54.1
click at [942, 465] on button "Yes / OK" at bounding box center [935, 465] width 71 height 16
click at [985, 488] on button "Not Required" at bounding box center [1008, 490] width 71 height 16
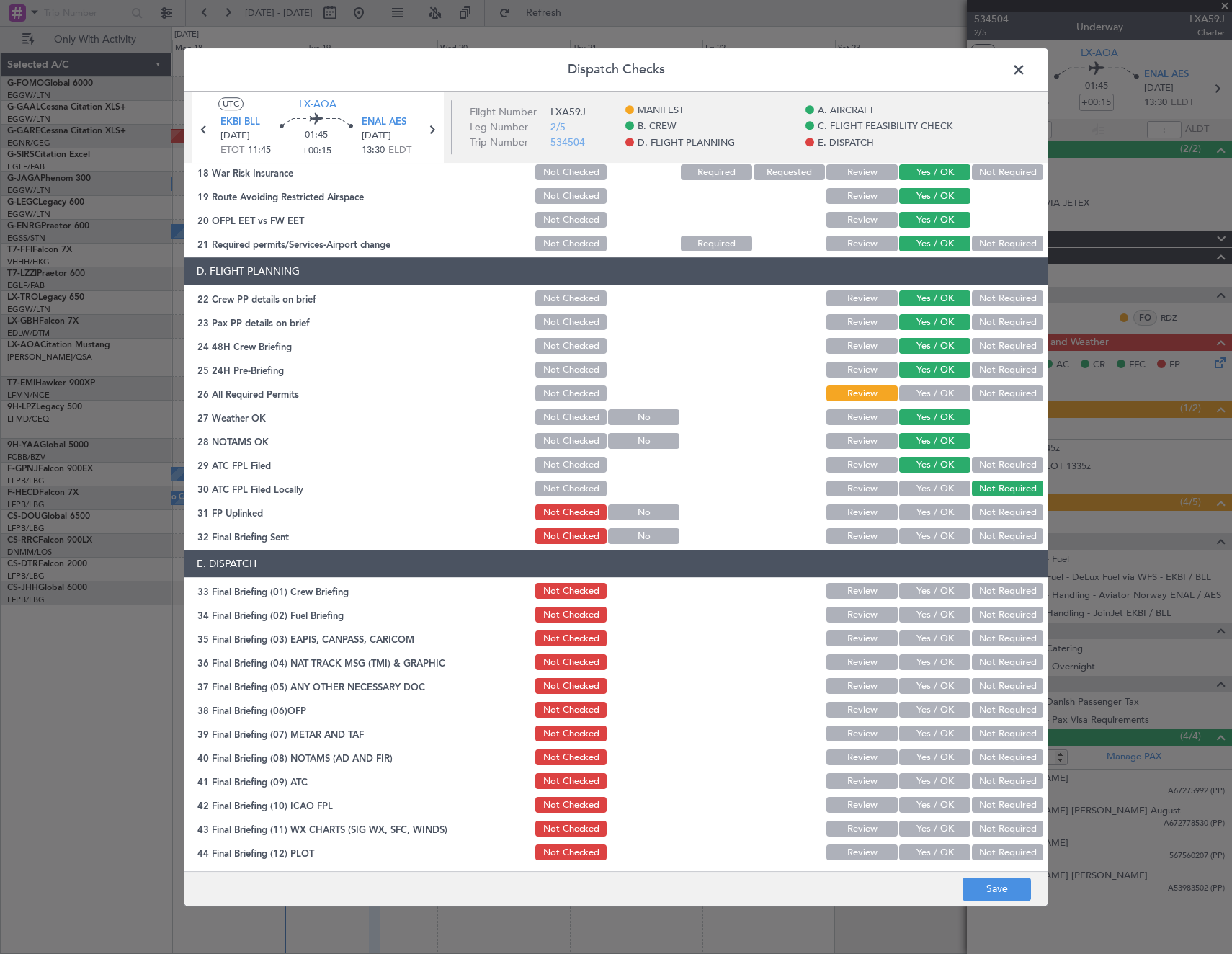
drag, startPoint x: 929, startPoint y: 510, endPoint x: 982, endPoint y: 538, distance: 59.9
click at [932, 511] on button "Yes / OK" at bounding box center [935, 513] width 71 height 16
click at [984, 541] on button "Not Required" at bounding box center [1008, 536] width 71 height 16
click at [938, 598] on button "Yes / OK" at bounding box center [935, 591] width 71 height 16
click at [931, 630] on div "Yes / OK" at bounding box center [933, 638] width 73 height 20
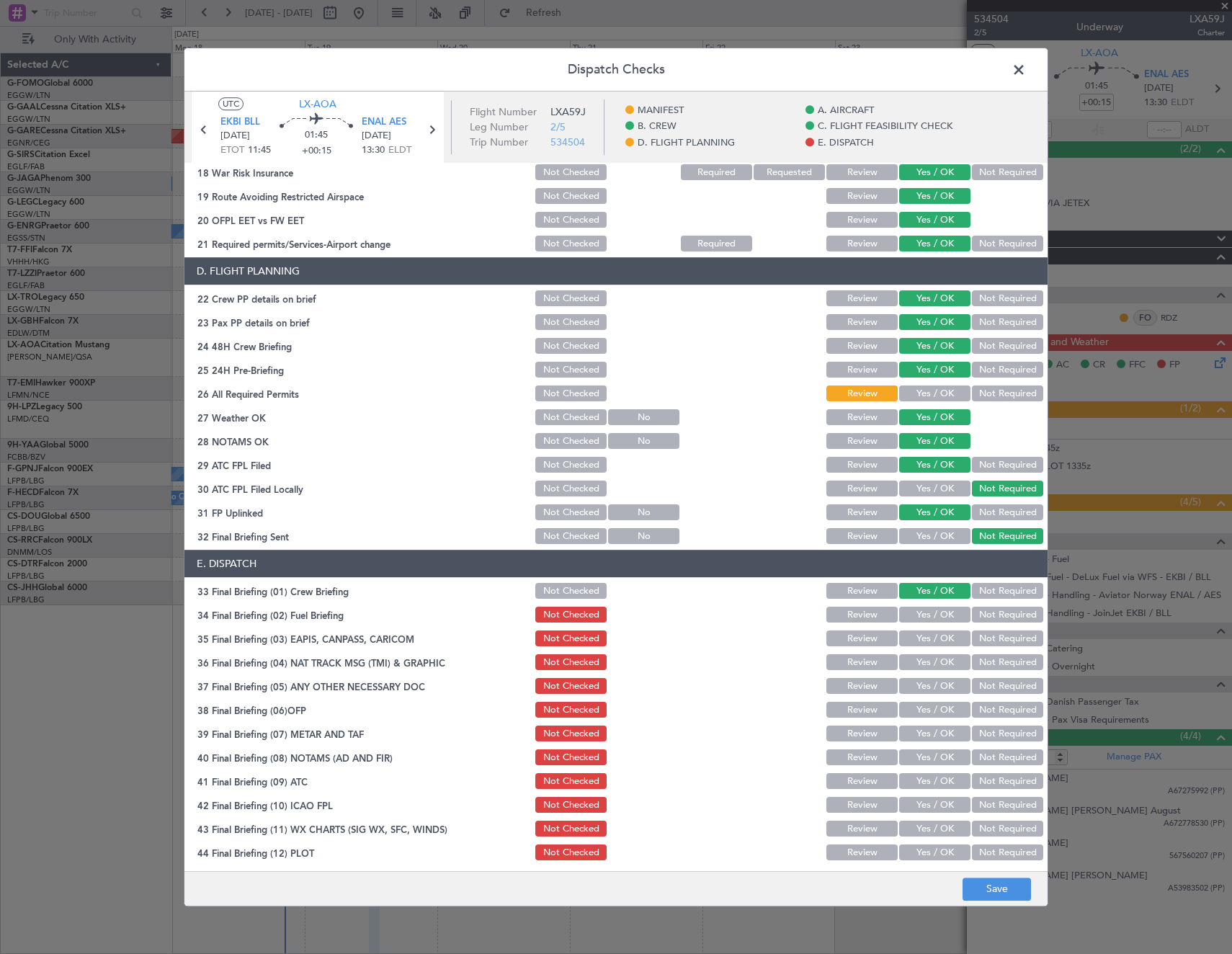
click at [932, 617] on button "Yes / OK" at bounding box center [935, 615] width 71 height 16
click at [983, 638] on button "Not Required" at bounding box center [1008, 639] width 71 height 16
click at [981, 665] on button "Not Required" at bounding box center [1008, 663] width 71 height 16
drag, startPoint x: 940, startPoint y: 682, endPoint x: 930, endPoint y: 699, distance: 19.7
click at [940, 684] on button "Yes / OK" at bounding box center [935, 687] width 71 height 16
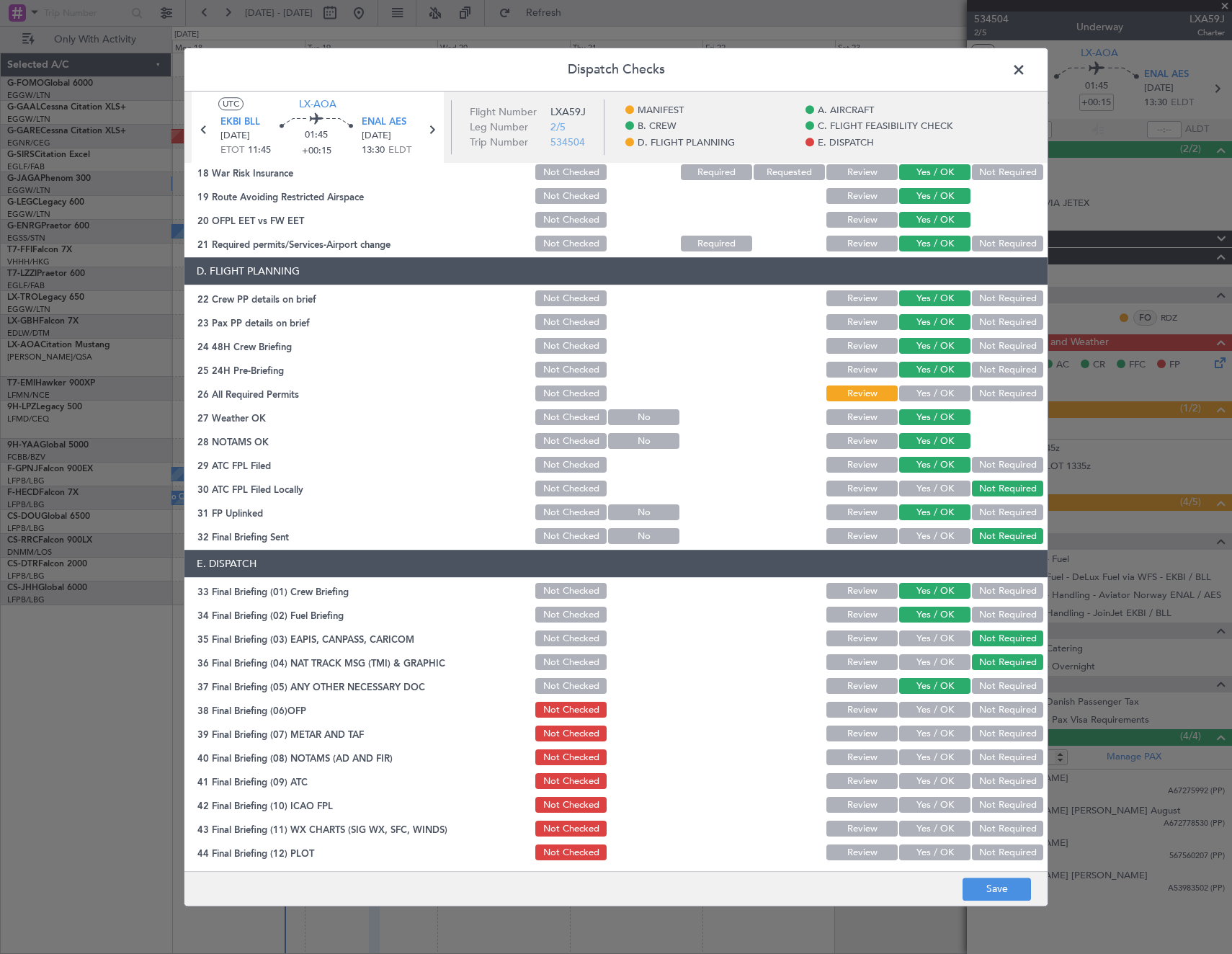
click at [925, 709] on button "Yes / OK" at bounding box center [935, 710] width 71 height 16
click at [927, 734] on button "Yes / OK" at bounding box center [935, 734] width 71 height 16
drag, startPoint x: 924, startPoint y: 755, endPoint x: 924, endPoint y: 782, distance: 27.0
click at [924, 757] on button "Yes / OK" at bounding box center [935, 758] width 71 height 16
click at [924, 784] on button "Yes / OK" at bounding box center [935, 782] width 71 height 16
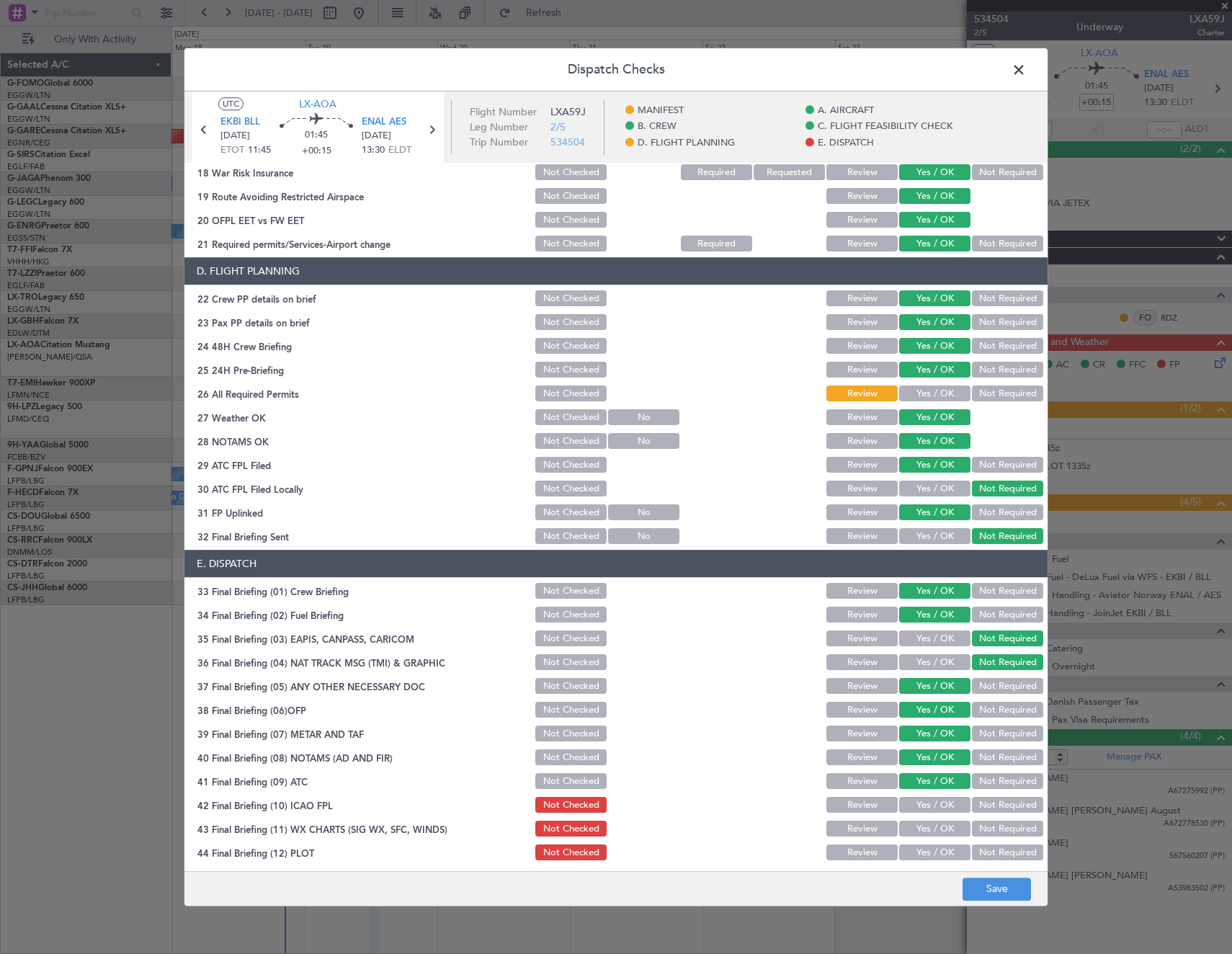
drag, startPoint x: 925, startPoint y: 799, endPoint x: 928, endPoint y: 816, distance: 17.3
click at [925, 801] on button "Yes / OK" at bounding box center [935, 805] width 71 height 16
drag, startPoint x: 928, startPoint y: 829, endPoint x: 931, endPoint y: 837, distance: 8.5
click at [928, 830] on button "Yes / OK" at bounding box center [935, 829] width 71 height 16
drag, startPoint x: 931, startPoint y: 853, endPoint x: 941, endPoint y: 861, distance: 12.8
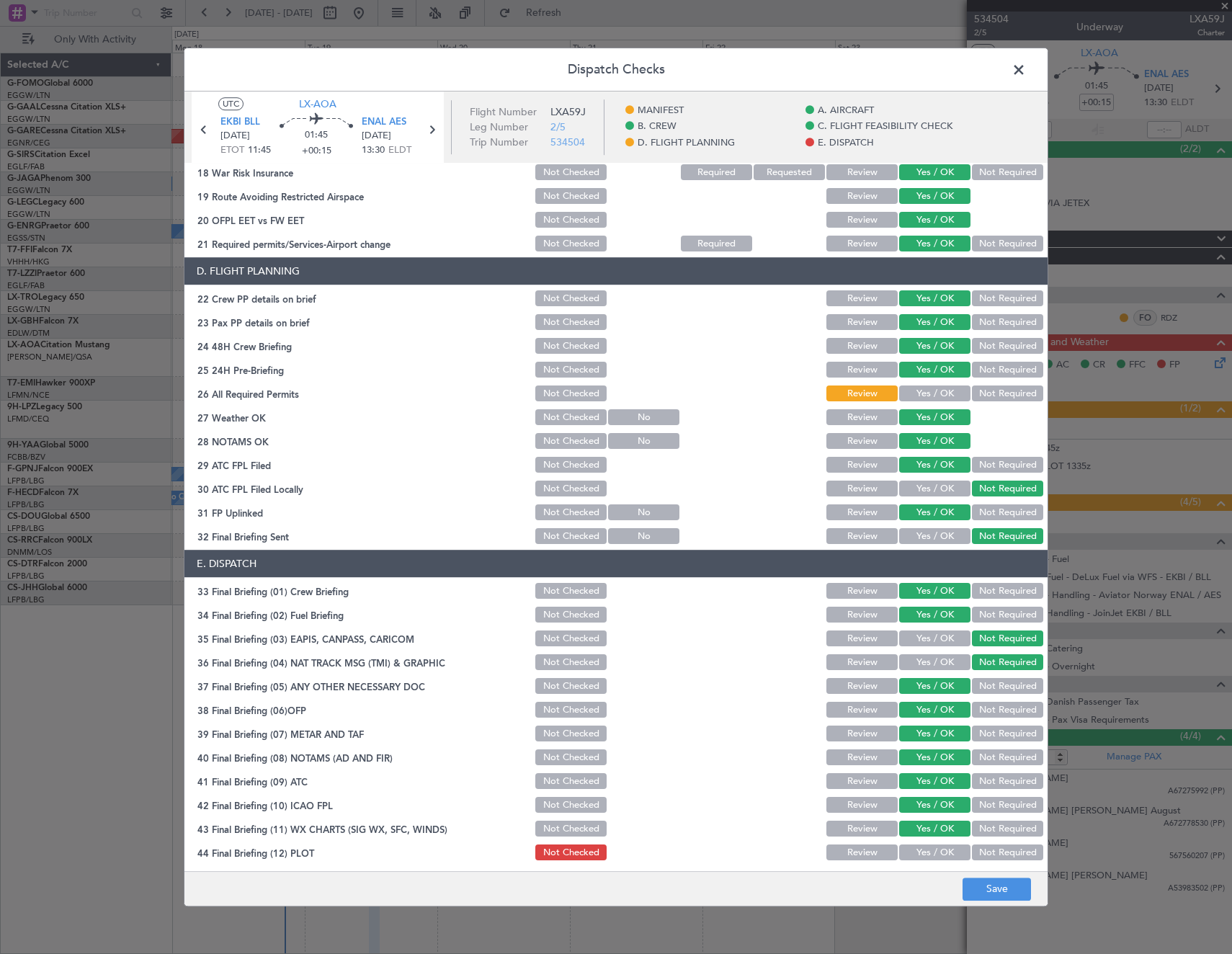
click at [931, 854] on button "Yes / OK" at bounding box center [935, 853] width 71 height 16
click at [971, 881] on button "Save" at bounding box center [996, 888] width 69 height 23
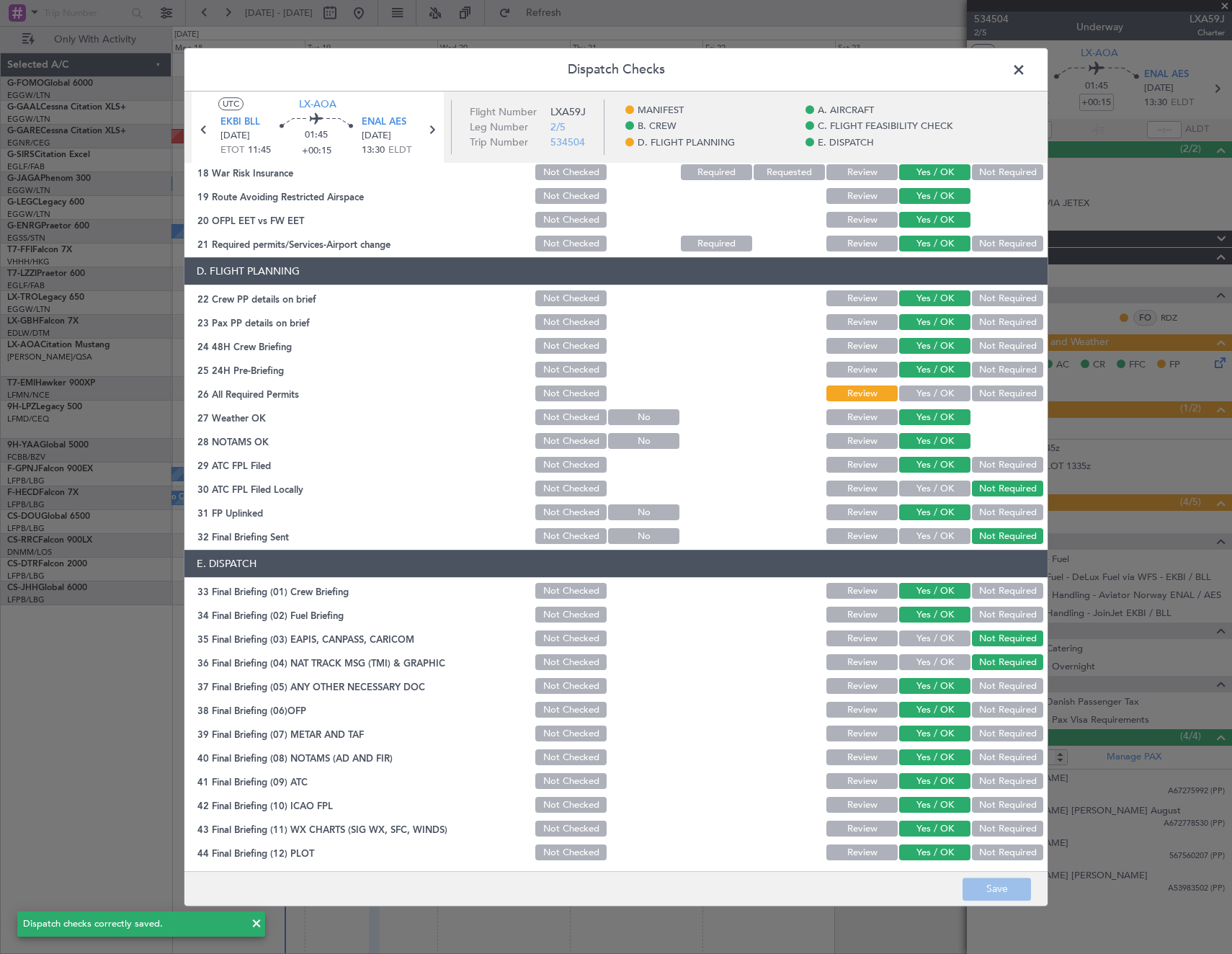
drag, startPoint x: 1013, startPoint y: 74, endPoint x: 1043, endPoint y: 238, distance: 166.7
click at [1026, 74] on span at bounding box center [1026, 74] width 0 height 29
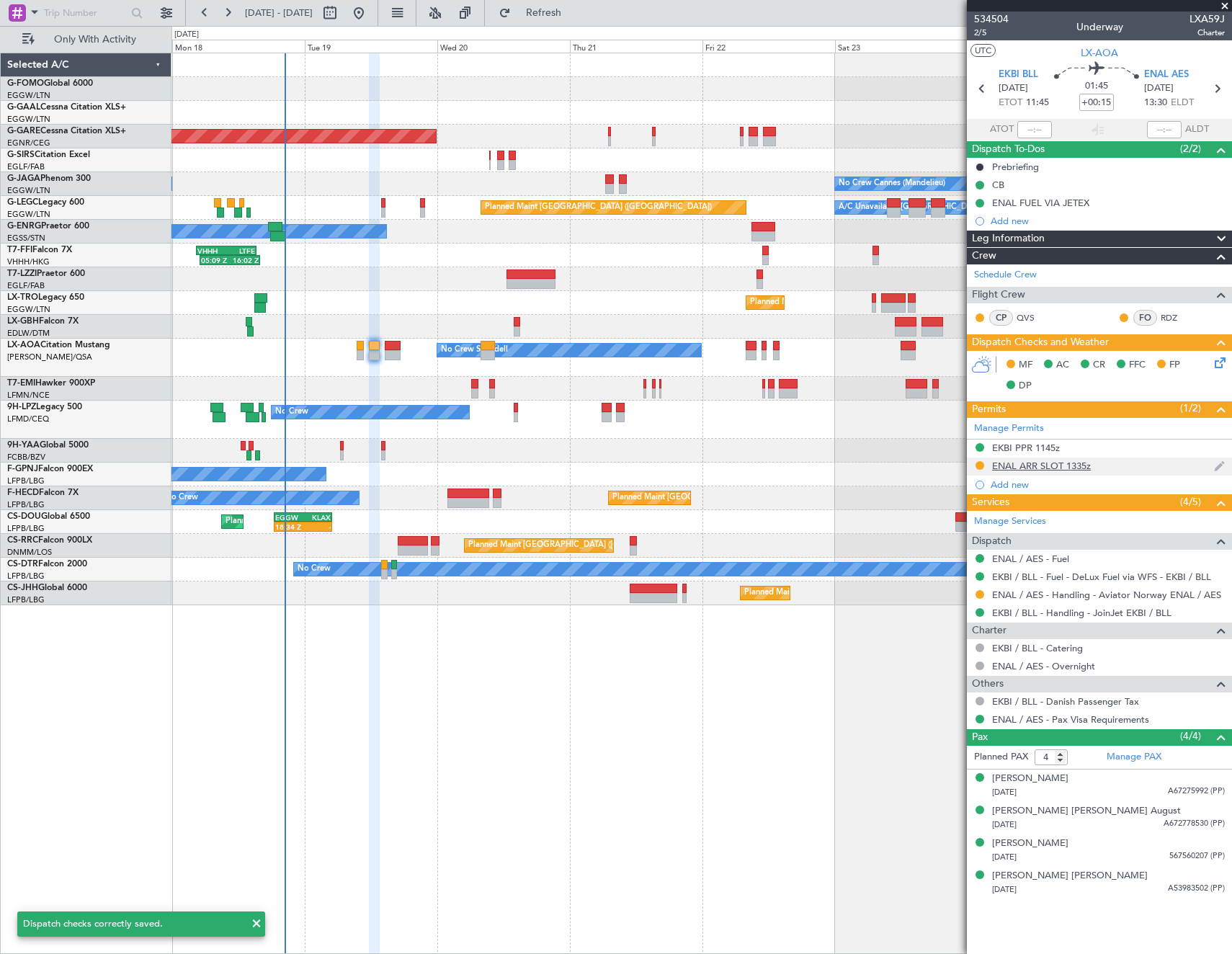
click at [1026, 466] on div "ENAL ARR SLOT 1335z" at bounding box center [1042, 465] width 99 height 12
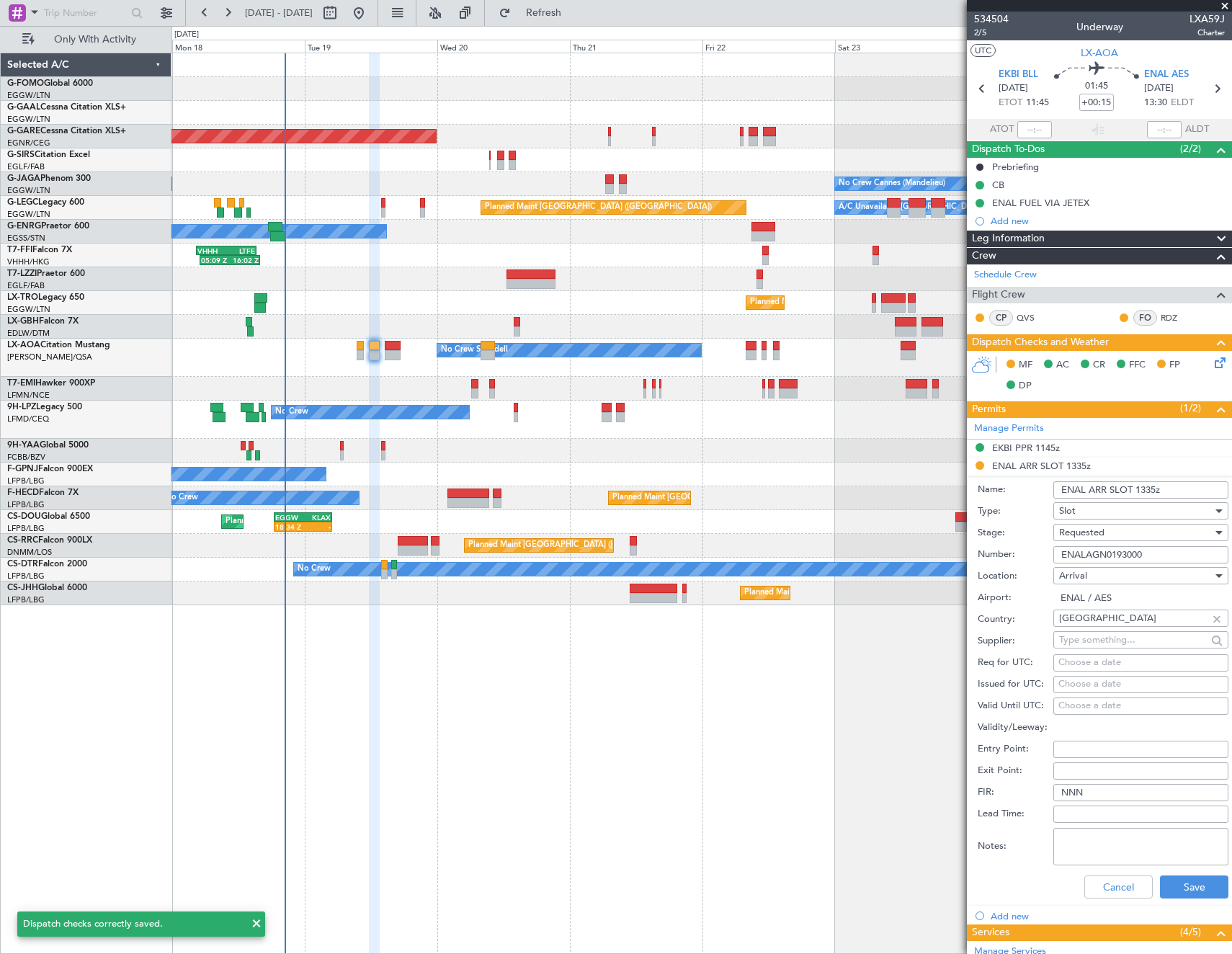
click at [1154, 556] on input "ENALAGN0193000" at bounding box center [1141, 554] width 175 height 17
drag, startPoint x: 1099, startPoint y: 104, endPoint x: 1111, endPoint y: 104, distance: 12.0
click at [1099, 104] on input "+00:15" at bounding box center [1097, 102] width 35 height 17
click at [980, 32] on span "2/5" at bounding box center [992, 32] width 35 height 12
click at [1102, 889] on button "Cancel" at bounding box center [1119, 887] width 69 height 23
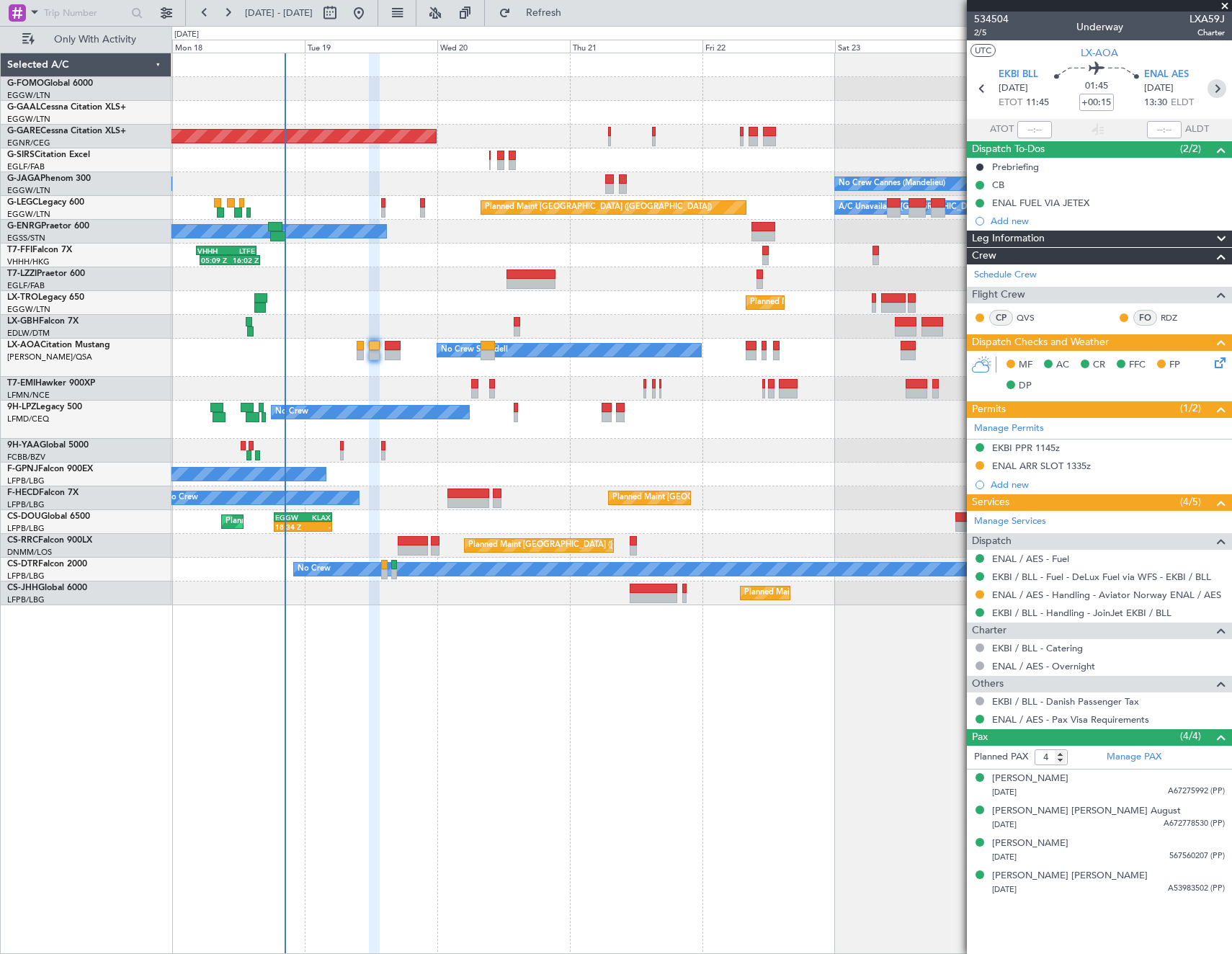
click at [1213, 90] on icon at bounding box center [1217, 88] width 19 height 19
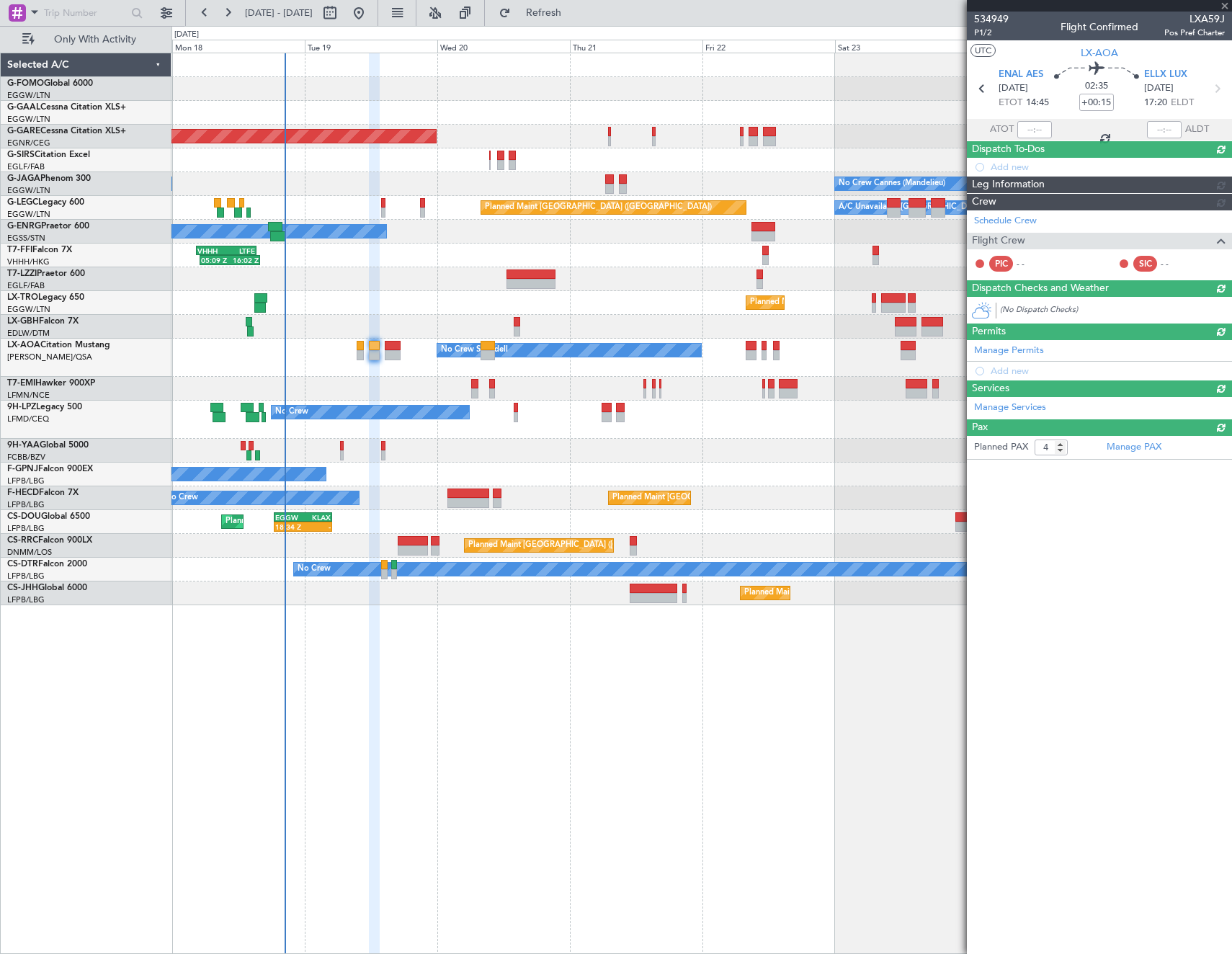
type input "0"
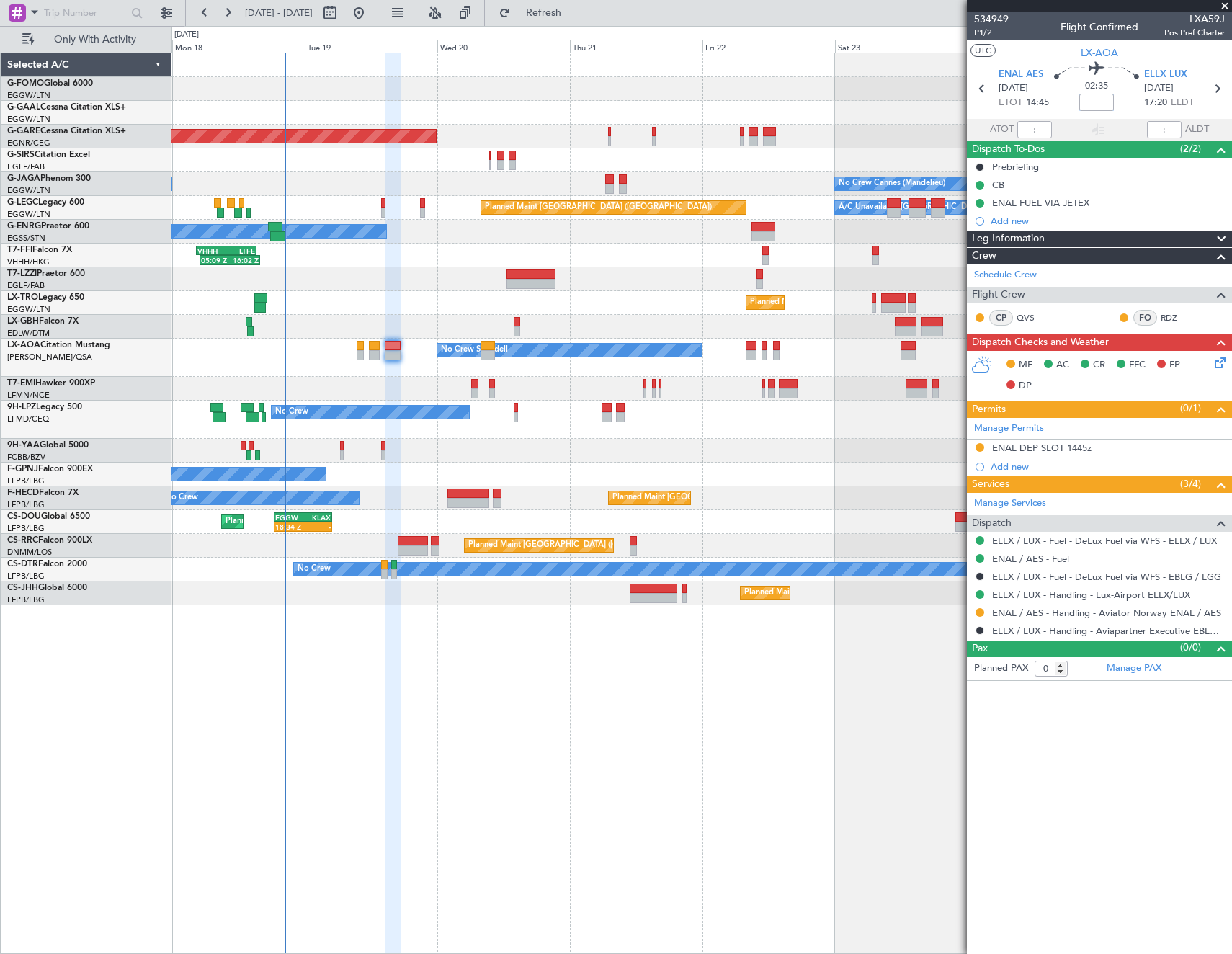
drag, startPoint x: 1102, startPoint y: 103, endPoint x: 1215, endPoint y: 105, distance: 113.0
click at [1102, 103] on input at bounding box center [1097, 102] width 35 height 17
type input "+00:05"
click at [1028, 440] on div "ENAL DEP SLOT 1445z" at bounding box center [1100, 448] width 266 height 18
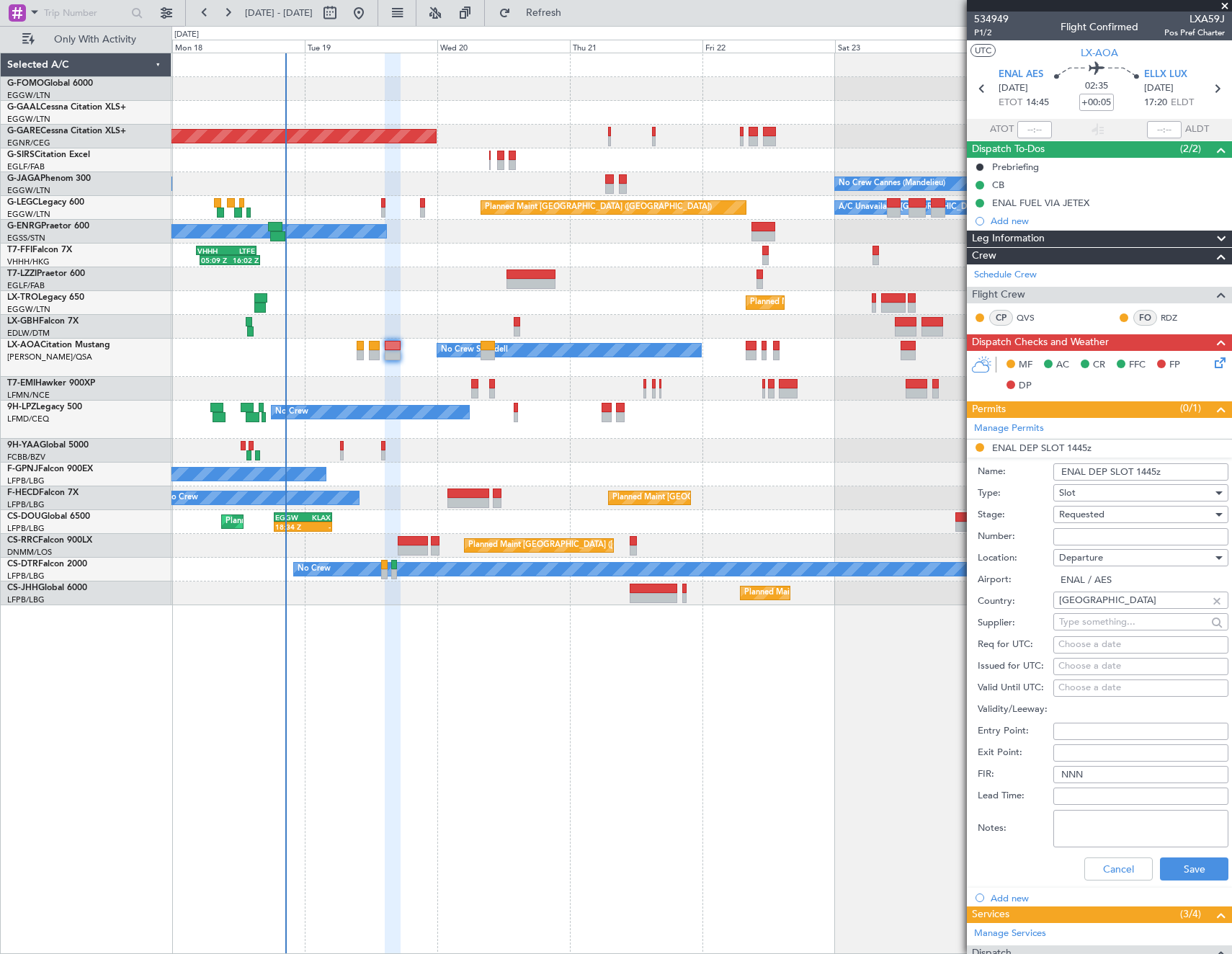
drag, startPoint x: 1101, startPoint y: 532, endPoint x: 1108, endPoint y: 535, distance: 7.6
click at [1101, 532] on input "Number:" at bounding box center [1141, 536] width 175 height 17
paste input "ENALDGN0194000"
type input "ENALDGN0194000"
click at [1179, 868] on button "Save" at bounding box center [1194, 868] width 69 height 23
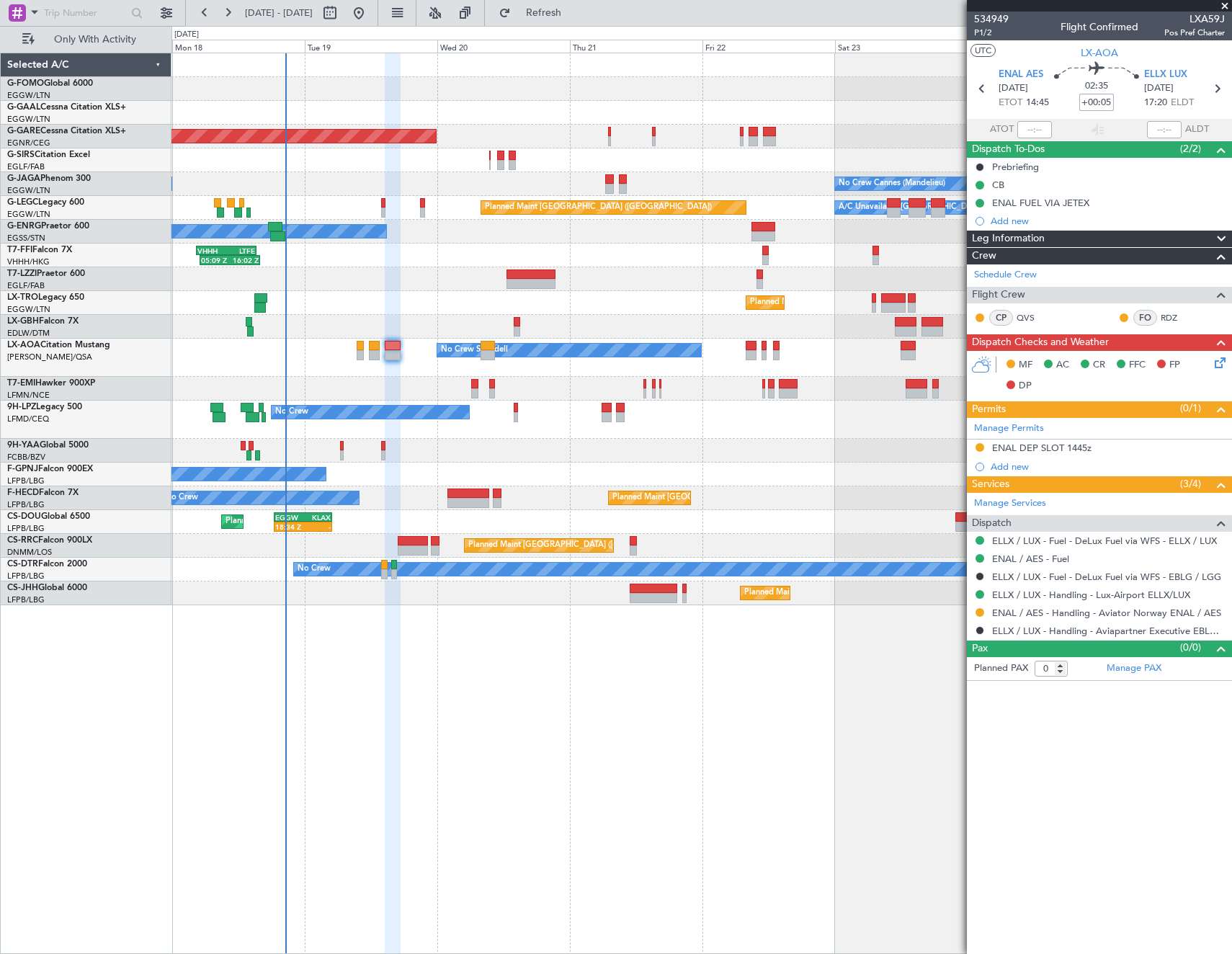
click at [1107, 97] on input "+00:05" at bounding box center [1097, 102] width 35 height 17
type input "+00:10"
click at [1087, 793] on article "534949 P1/2 Flight Confirmed LXA59J Pos Pref Charter UTC LX-AOA ENAL AES [DATE]…" at bounding box center [1100, 482] width 266 height 942
click at [984, 32] on span "P1/2" at bounding box center [992, 32] width 35 height 12
click at [1223, 366] on icon at bounding box center [1217, 360] width 11 height 11
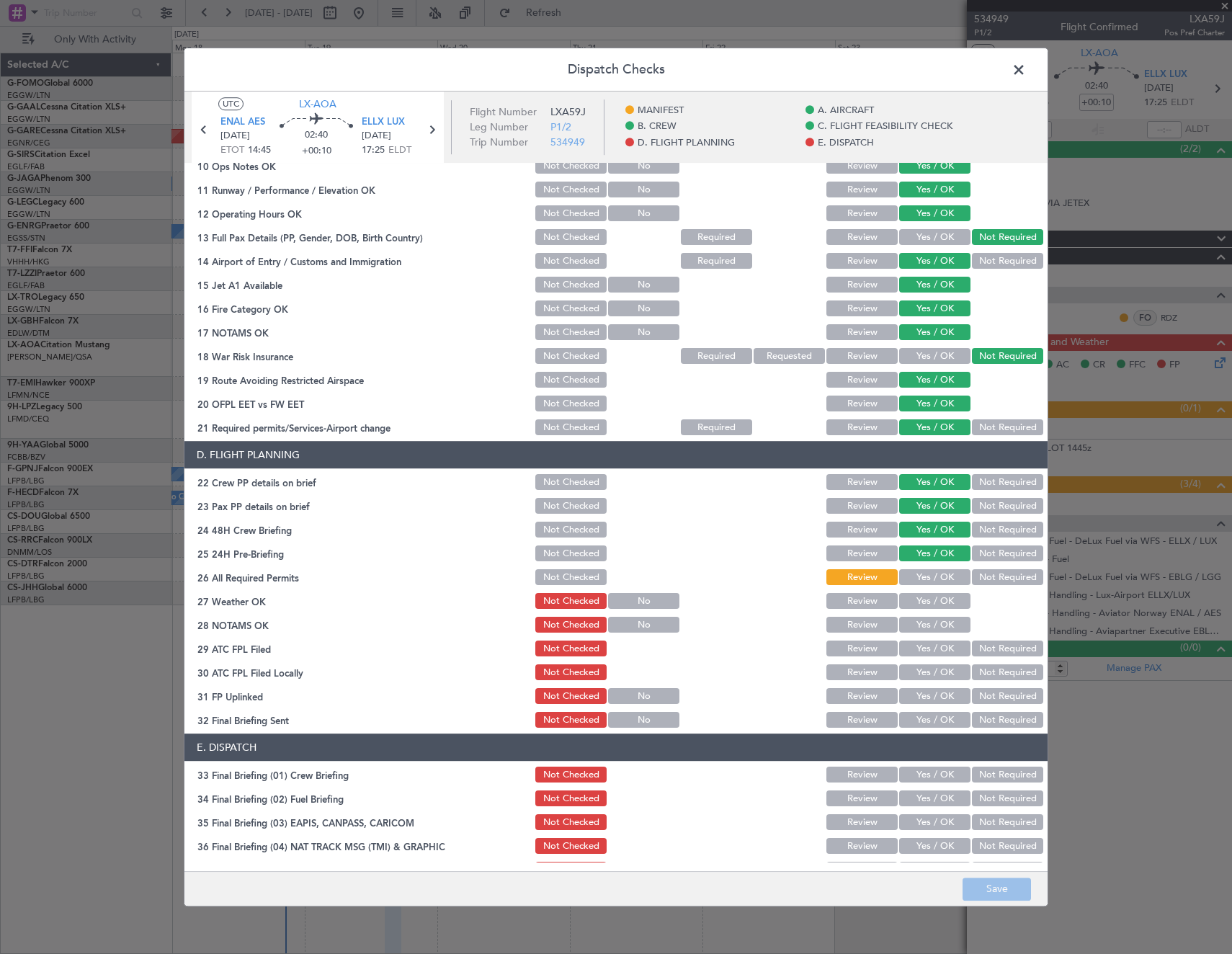
scroll to position [504, 0]
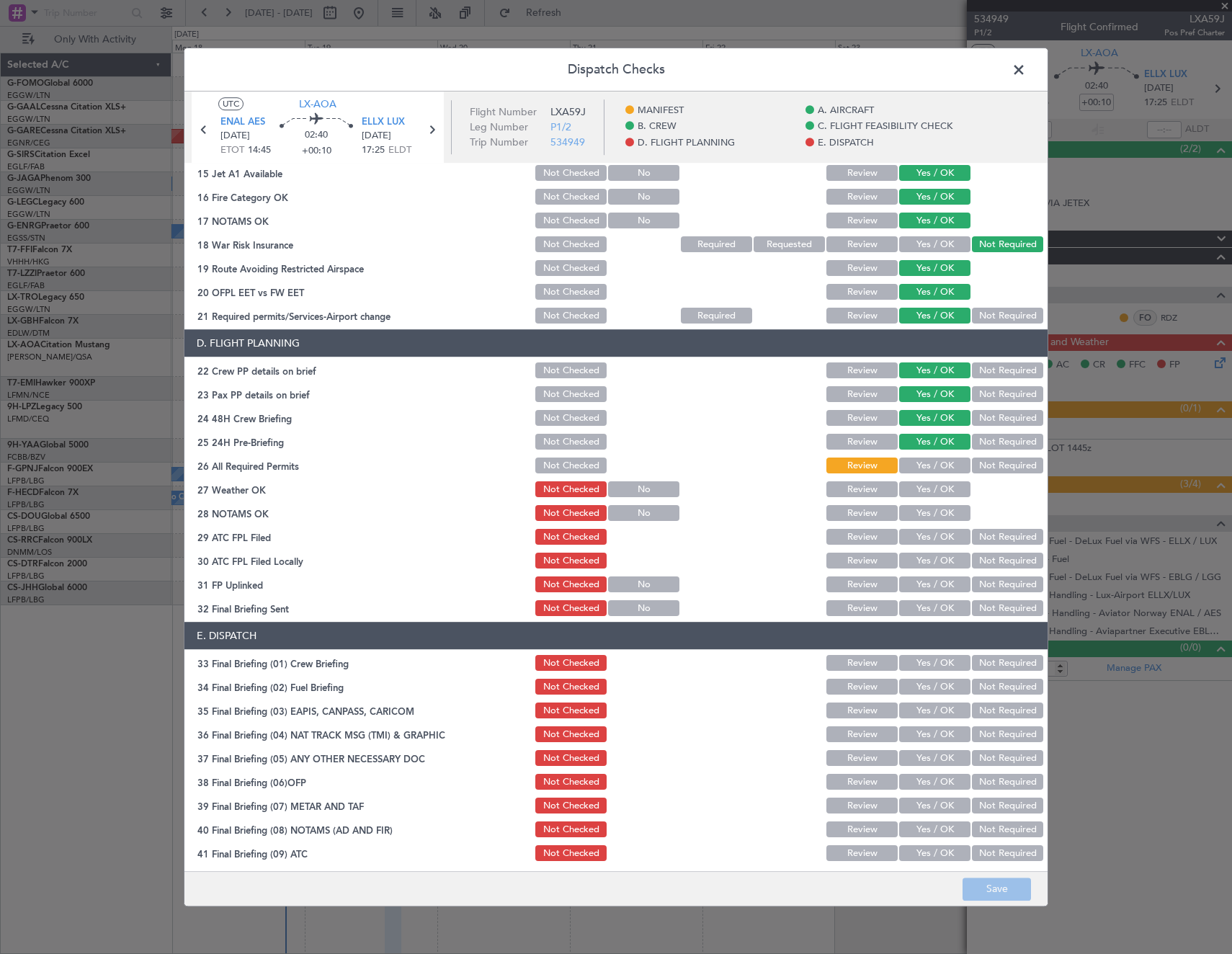
click at [935, 492] on button "Yes / OK" at bounding box center [935, 490] width 71 height 16
click at [934, 517] on button "Yes / OK" at bounding box center [935, 514] width 71 height 16
drag, startPoint x: 931, startPoint y: 534, endPoint x: 972, endPoint y: 549, distance: 43.7
click at [933, 534] on button "Yes / OK" at bounding box center [935, 537] width 71 height 16
drag, startPoint x: 985, startPoint y: 561, endPoint x: 945, endPoint y: 576, distance: 42.7
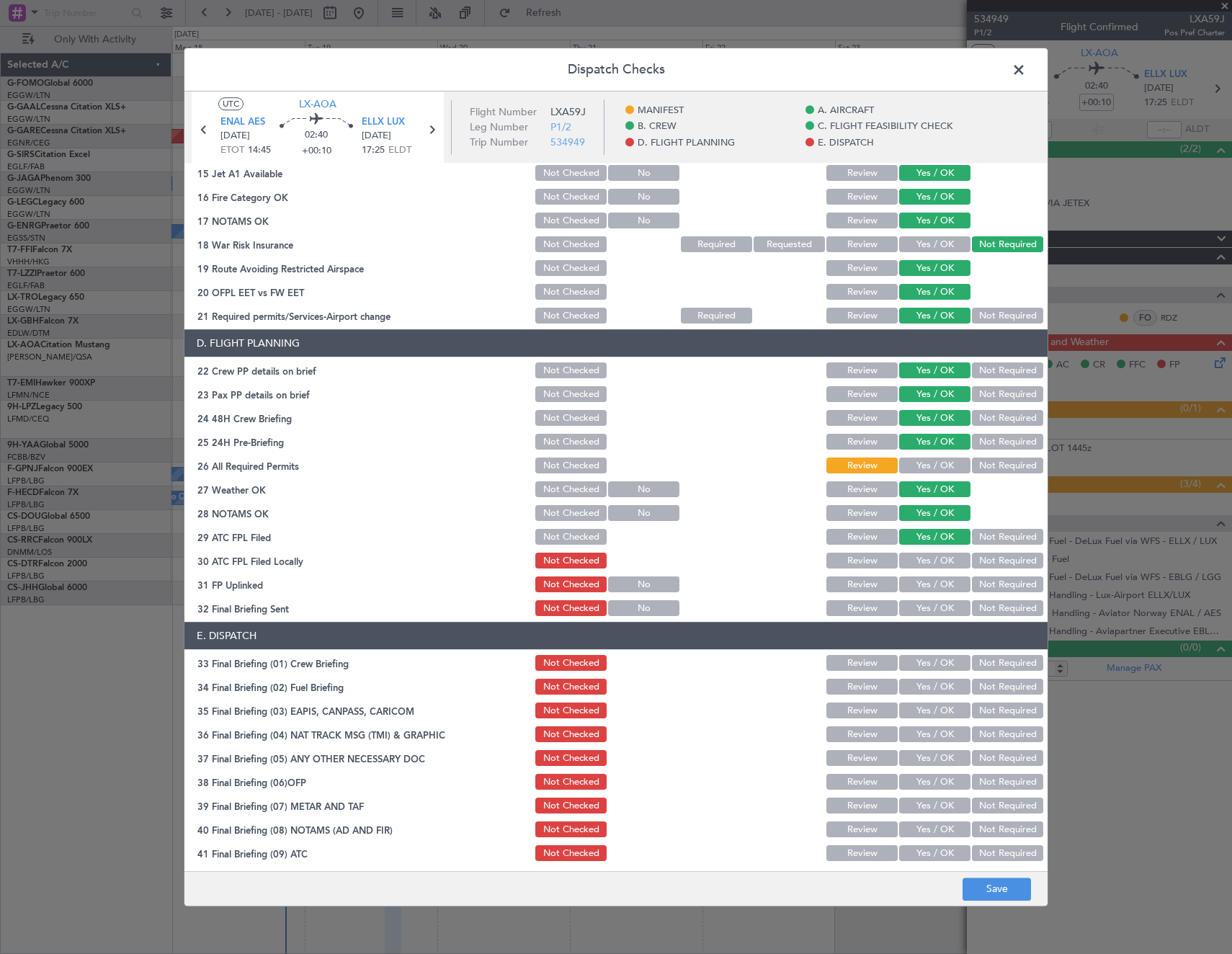
click at [979, 563] on button "Not Required" at bounding box center [1008, 562] width 71 height 16
click at [948, 579] on button "Yes / OK" at bounding box center [935, 585] width 71 height 16
click at [988, 604] on button "Not Required" at bounding box center [1008, 608] width 71 height 16
drag, startPoint x: 935, startPoint y: 661, endPoint x: 931, endPoint y: 686, distance: 25.3
click at [935, 664] on button "Yes / OK" at bounding box center [935, 664] width 71 height 16
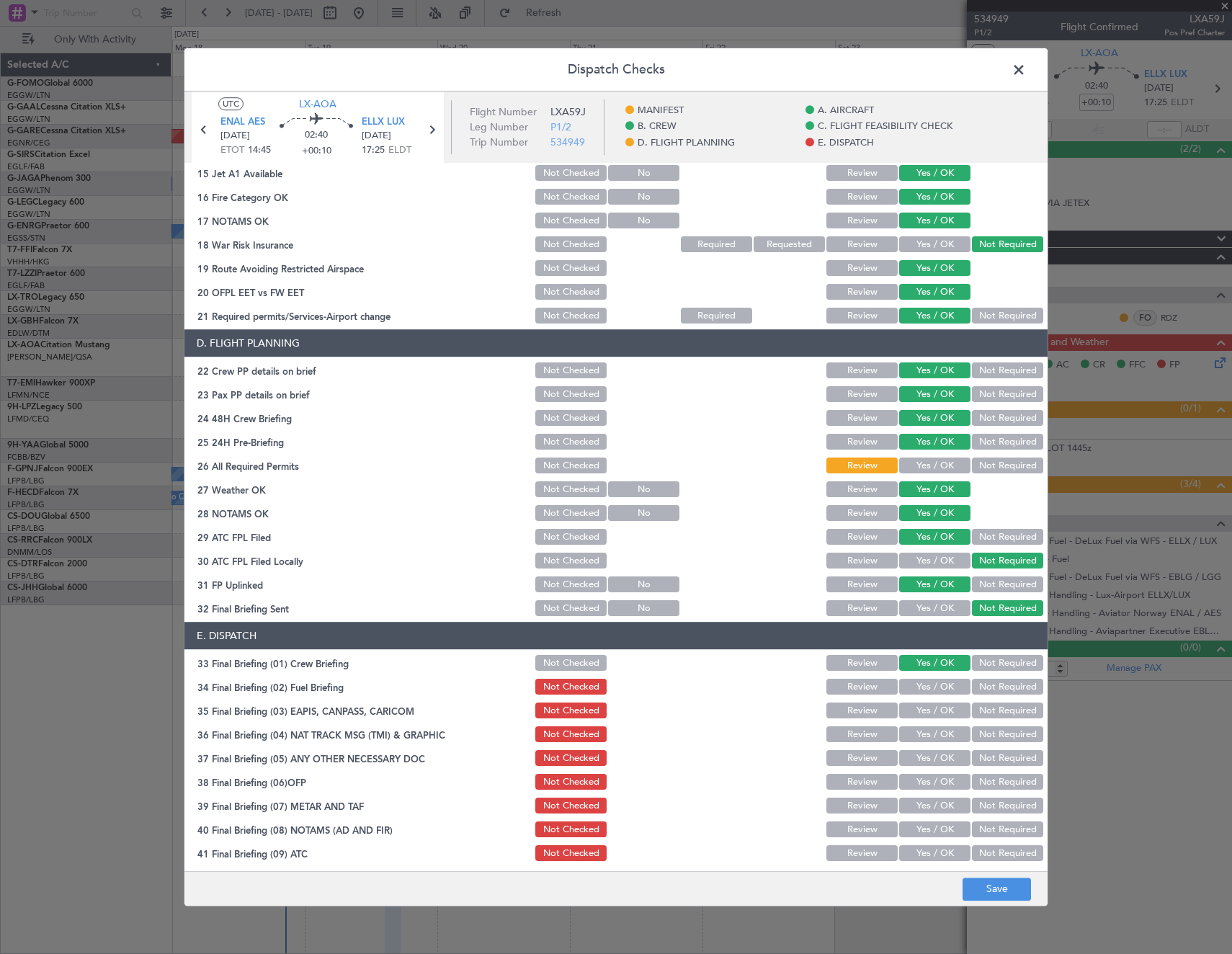
drag, startPoint x: 931, startPoint y: 686, endPoint x: 987, endPoint y: 714, distance: 62.6
click at [936, 687] on button "Yes / OK" at bounding box center [935, 687] width 71 height 16
click at [988, 714] on button "Not Required" at bounding box center [1008, 711] width 71 height 16
click at [983, 734] on button "Not Required" at bounding box center [1008, 735] width 71 height 16
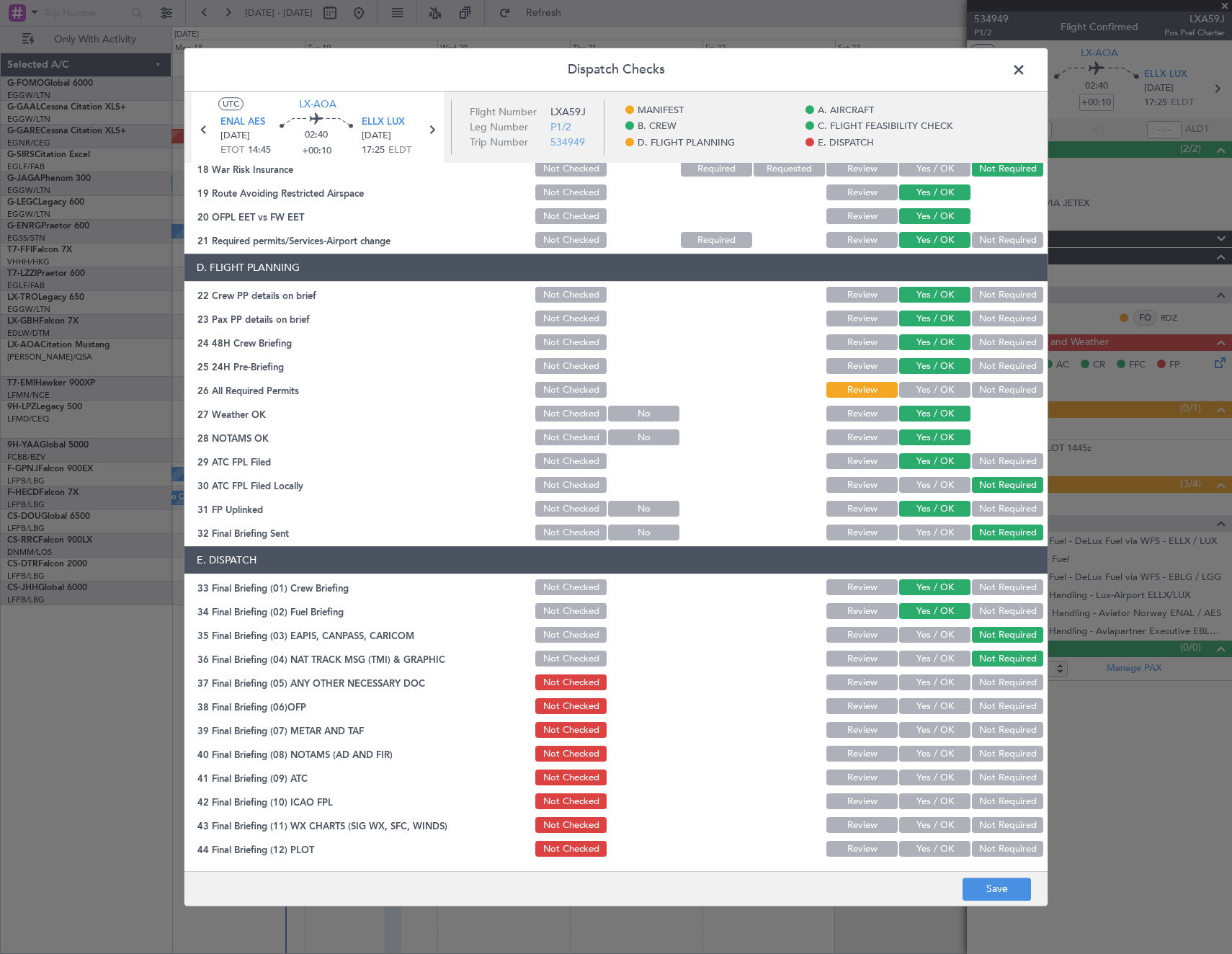
scroll to position [581, 0]
click at [932, 679] on button "Yes / OK" at bounding box center [935, 682] width 71 height 16
click at [932, 703] on button "Yes / OK" at bounding box center [935, 706] width 71 height 16
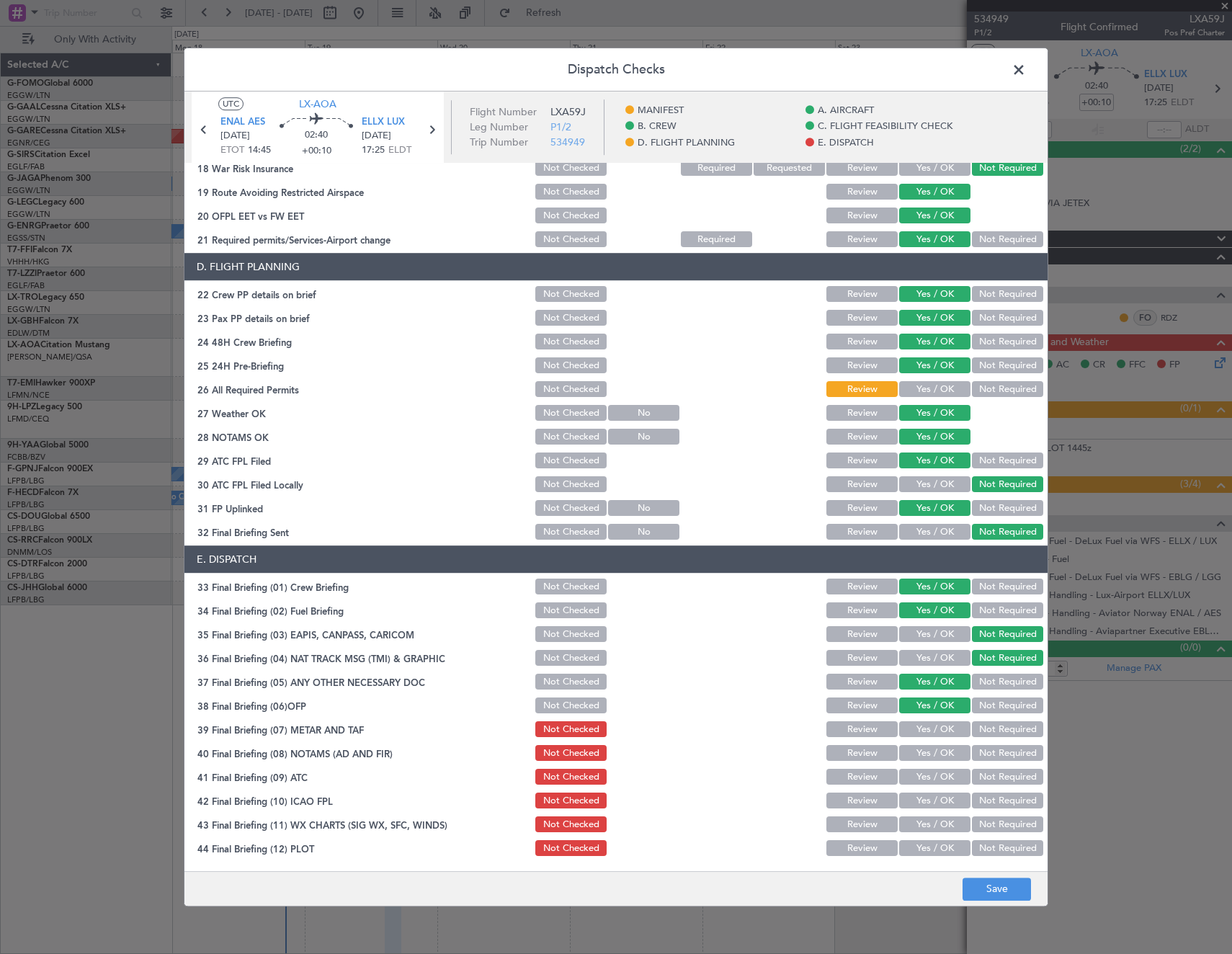
click at [928, 737] on button "Yes / OK" at bounding box center [935, 730] width 71 height 16
drag, startPoint x: 922, startPoint y: 750, endPoint x: 921, endPoint y: 776, distance: 26.0
click at [922, 753] on button "Yes / OK" at bounding box center [935, 753] width 71 height 16
click at [921, 778] on button "Yes / OK" at bounding box center [935, 778] width 71 height 16
drag, startPoint x: 921, startPoint y: 803, endPoint x: 922, endPoint y: 820, distance: 17.0
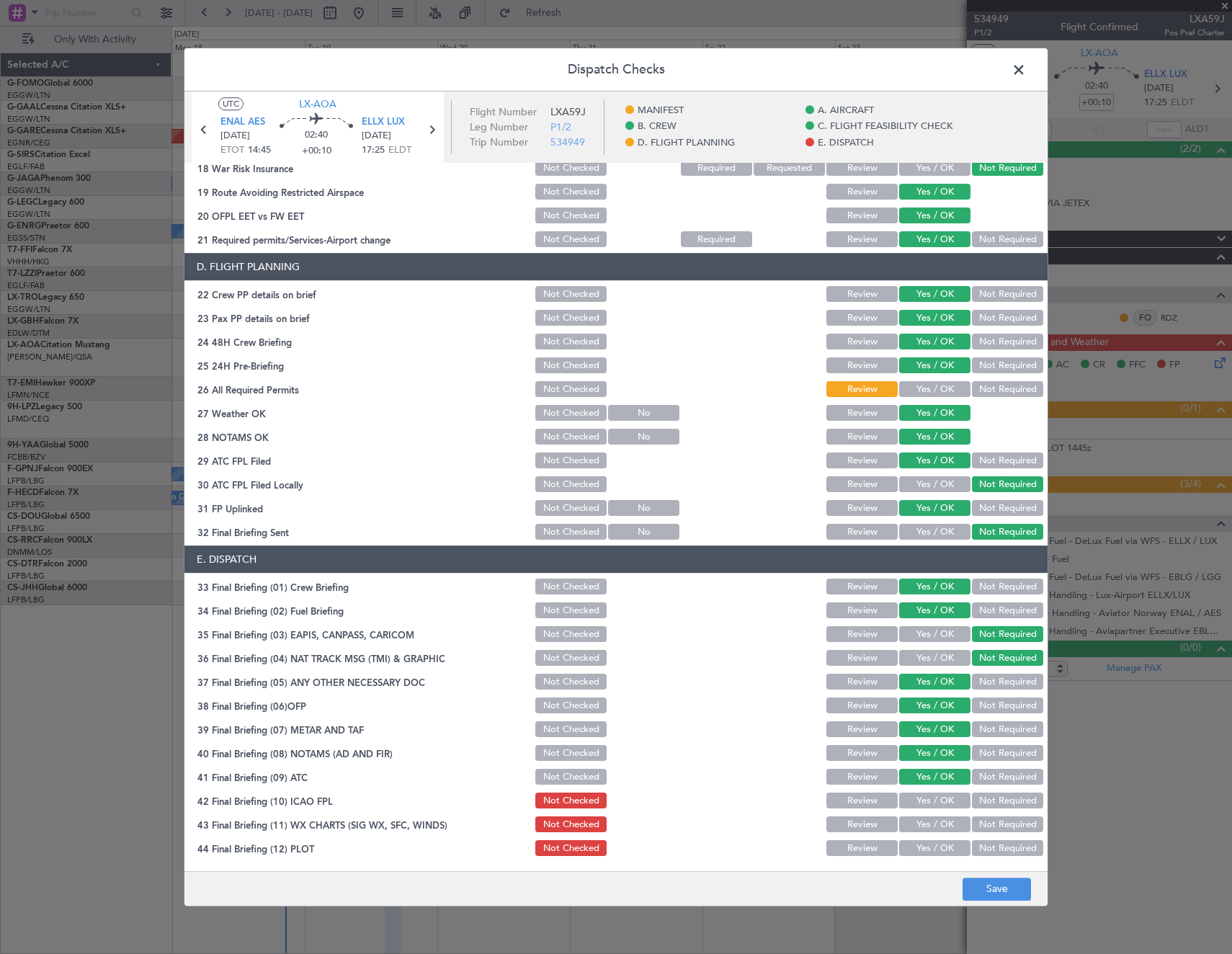
click at [922, 803] on button "Yes / OK" at bounding box center [935, 801] width 71 height 16
click at [924, 830] on button "Yes / OK" at bounding box center [935, 825] width 71 height 16
click at [922, 842] on button "Yes / OK" at bounding box center [935, 849] width 71 height 16
click at [1026, 63] on span at bounding box center [1026, 74] width 0 height 29
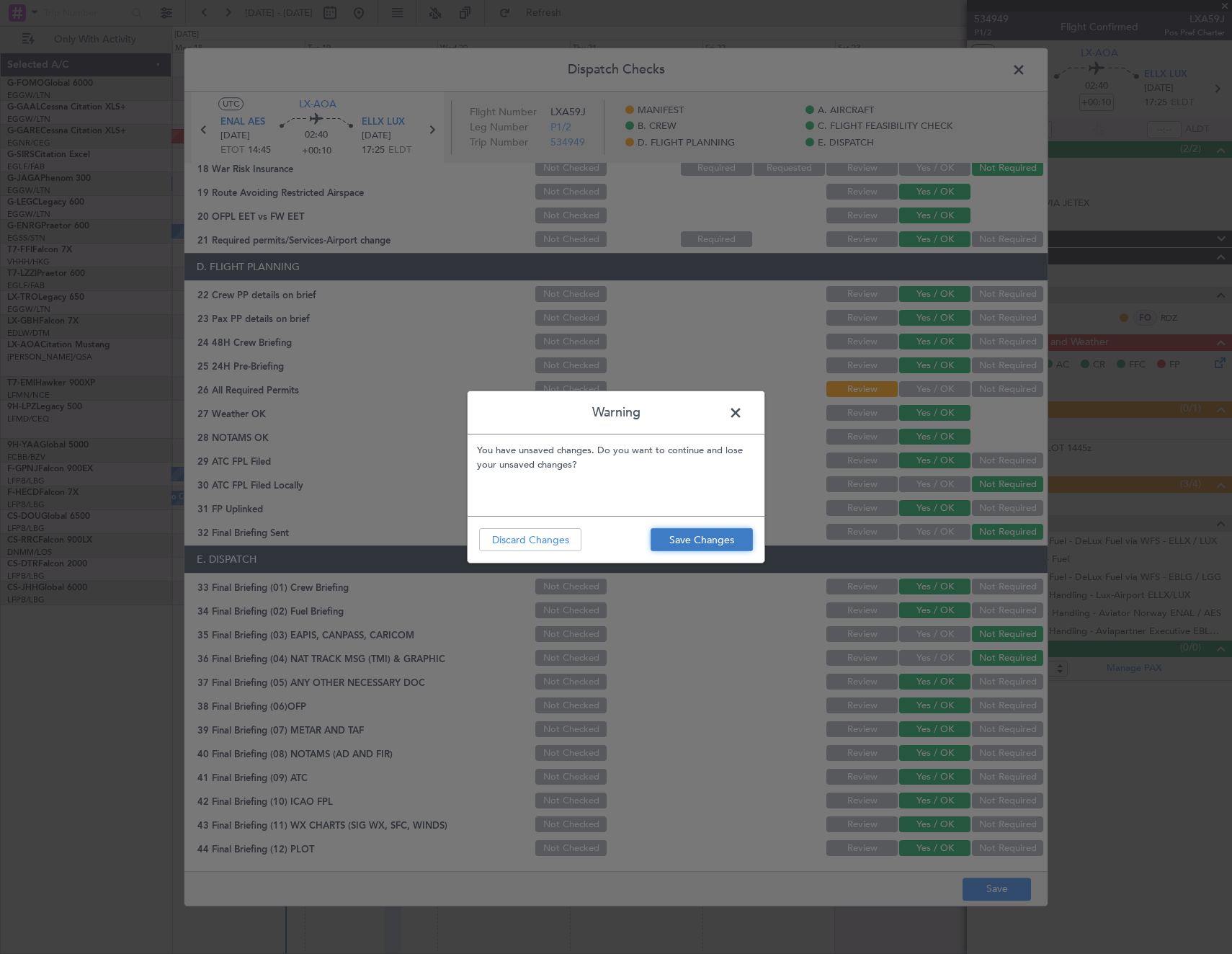
click at [731, 541] on button "Save Changes" at bounding box center [702, 540] width 102 height 23
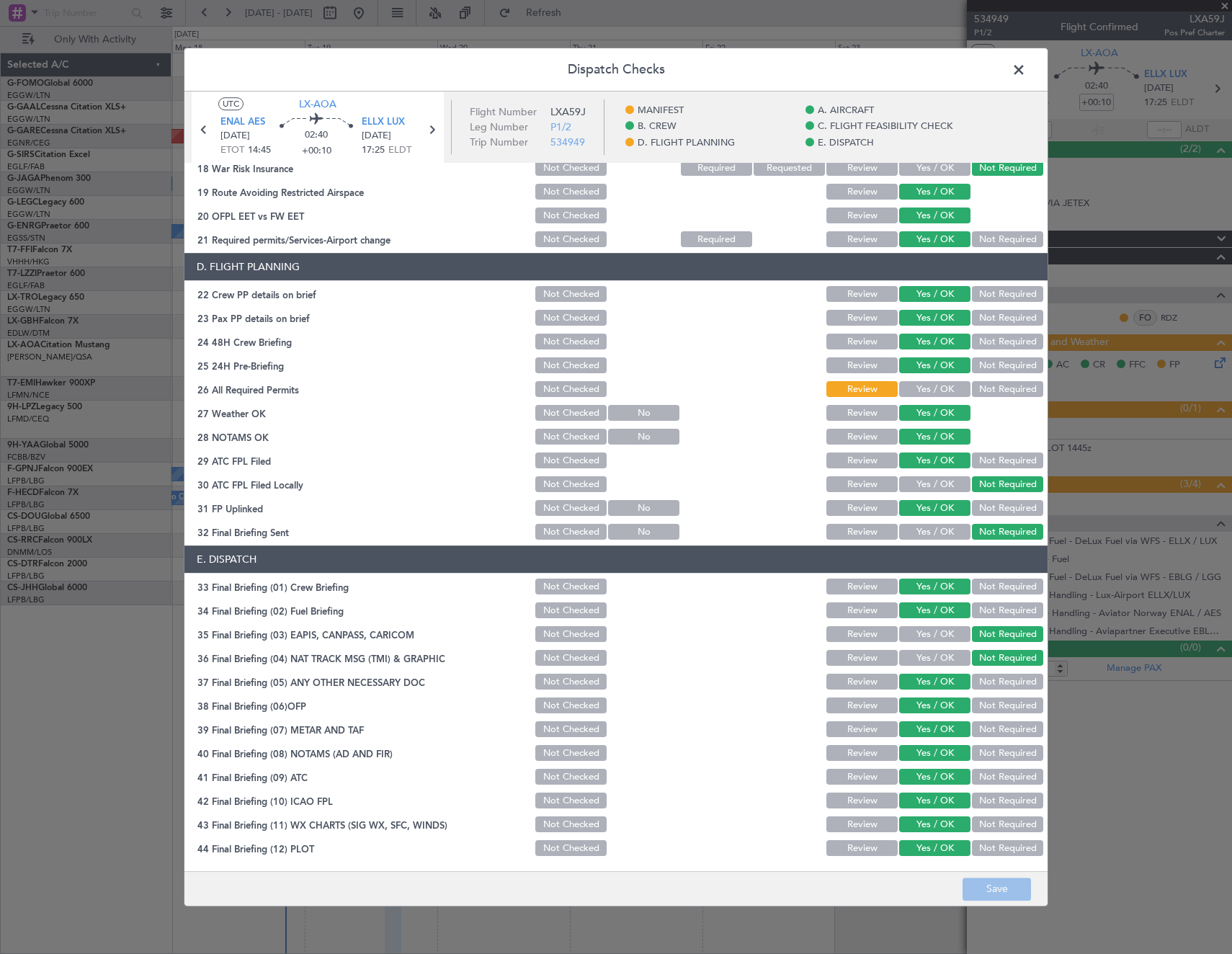
click at [1026, 70] on span at bounding box center [1026, 74] width 0 height 29
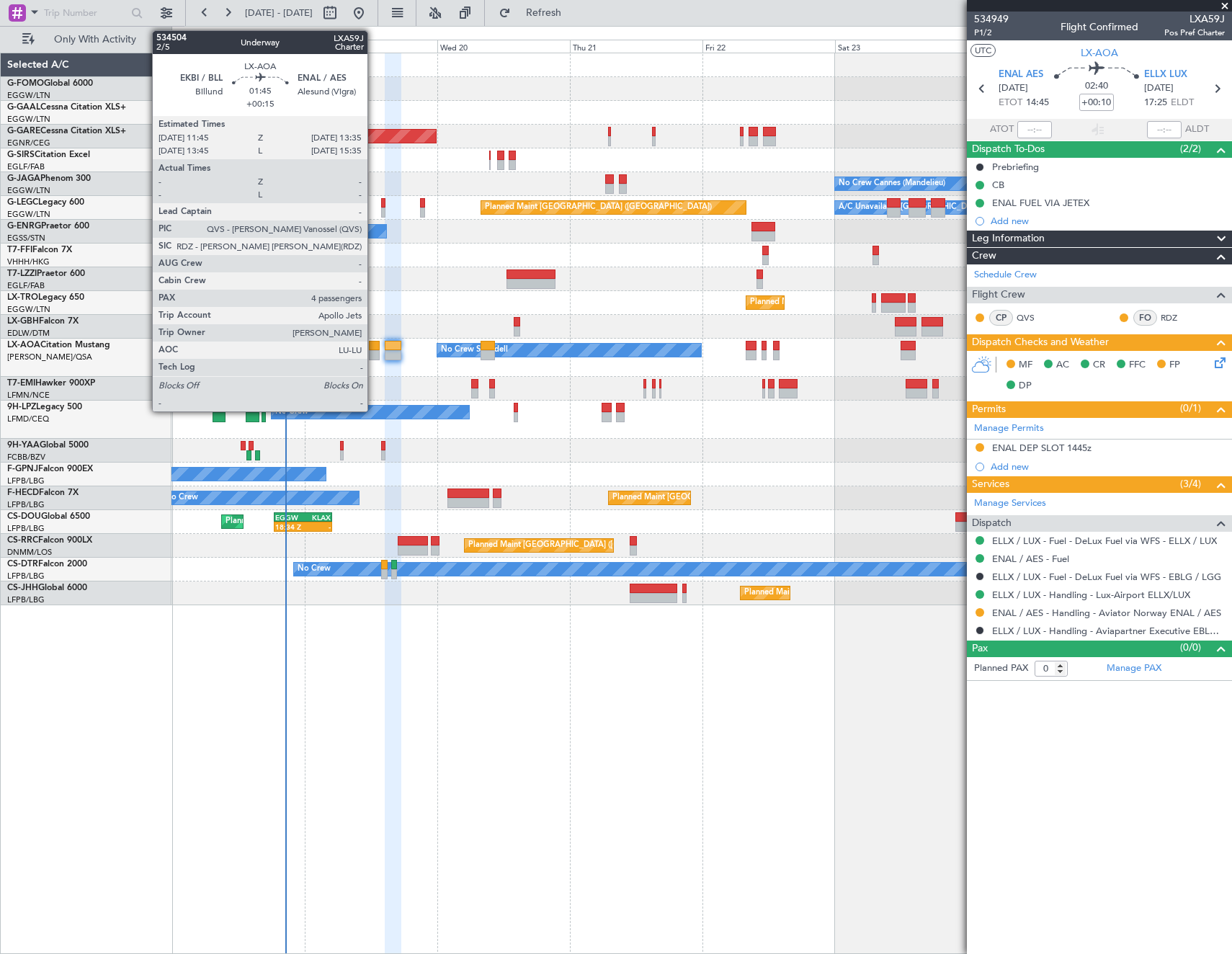
click at [374, 348] on div at bounding box center [374, 346] width 11 height 10
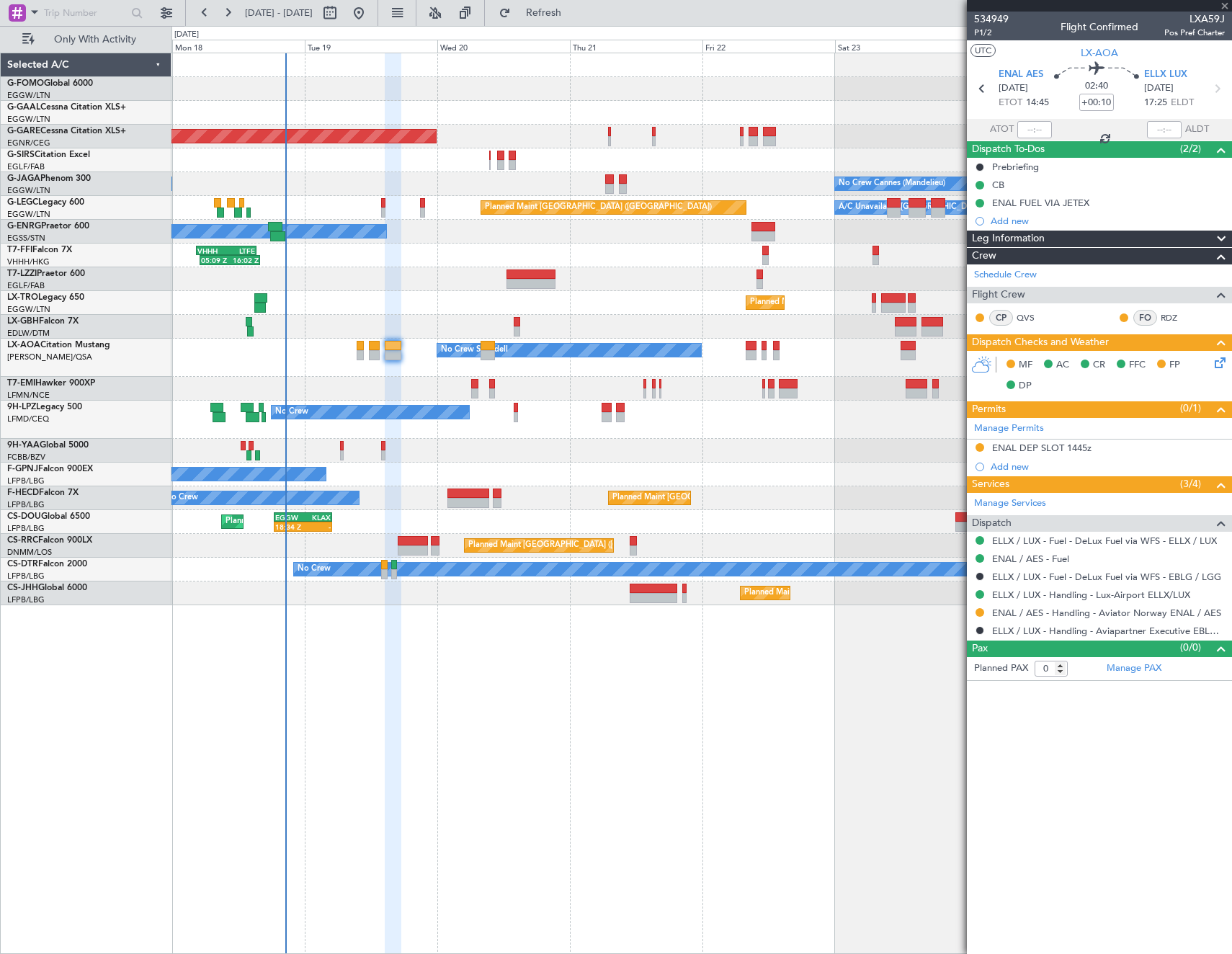
type input "+00:15"
type input "4"
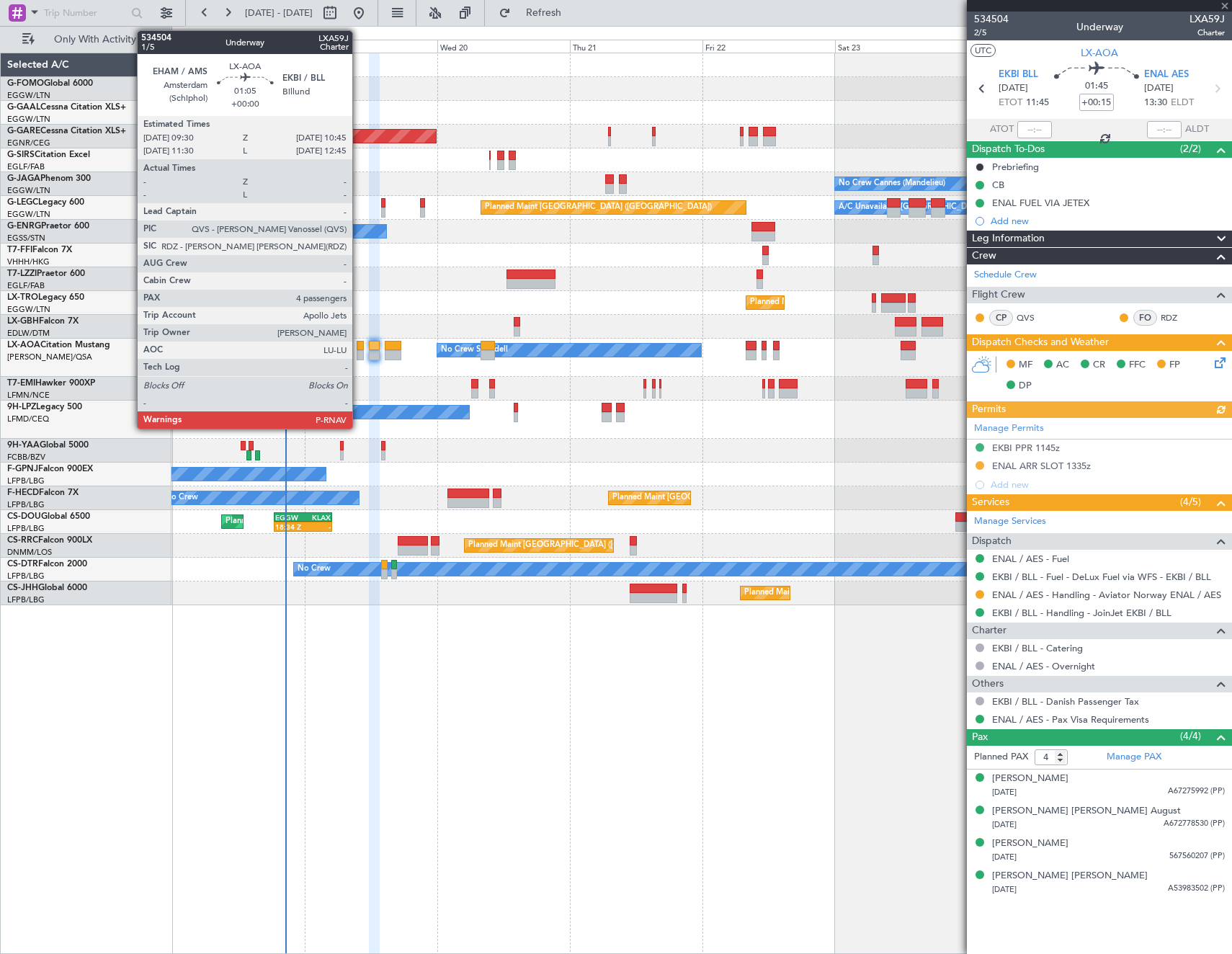
click at [359, 345] on div at bounding box center [360, 346] width 7 height 10
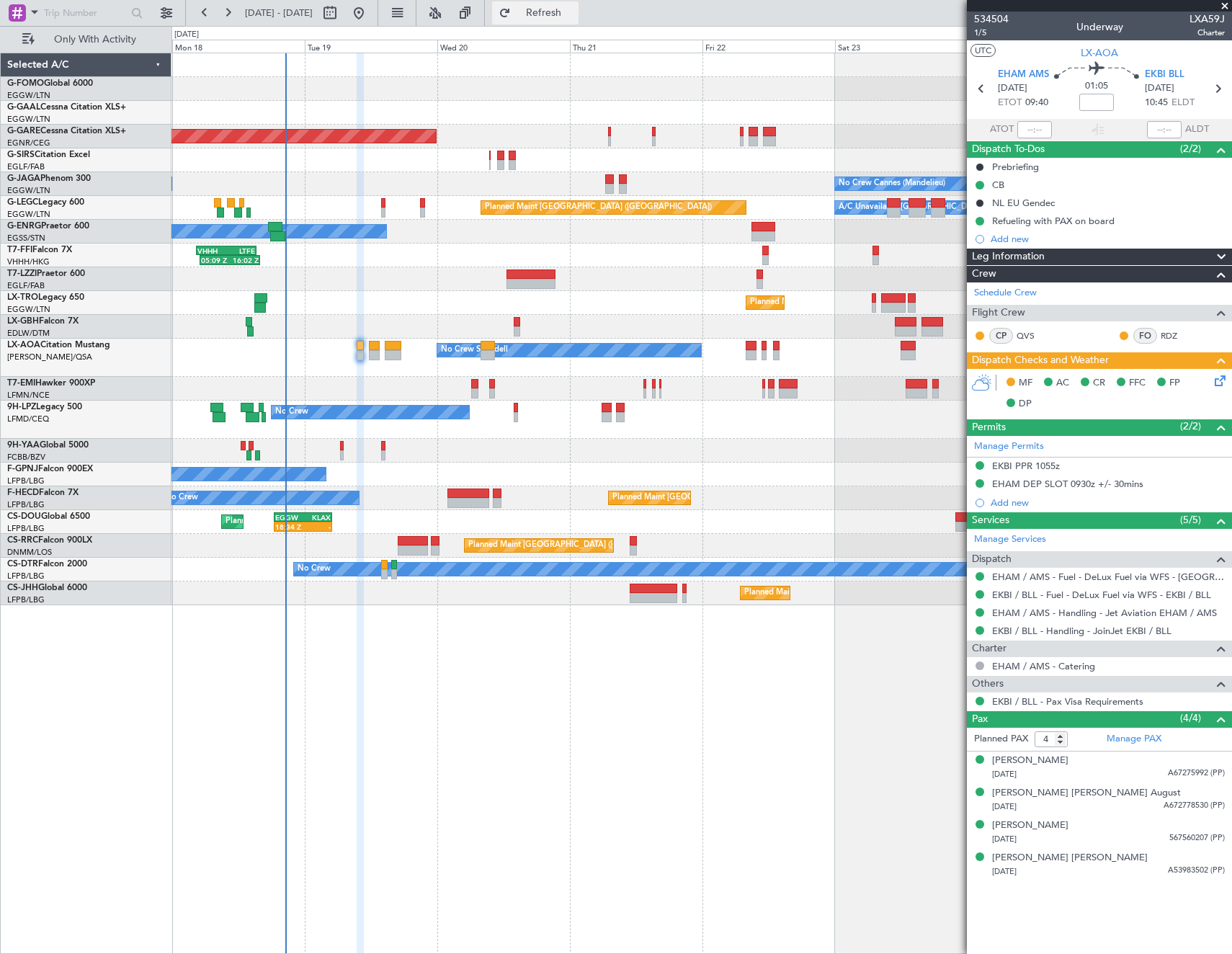
click at [575, 17] on span "Refresh" at bounding box center [544, 13] width 61 height 10
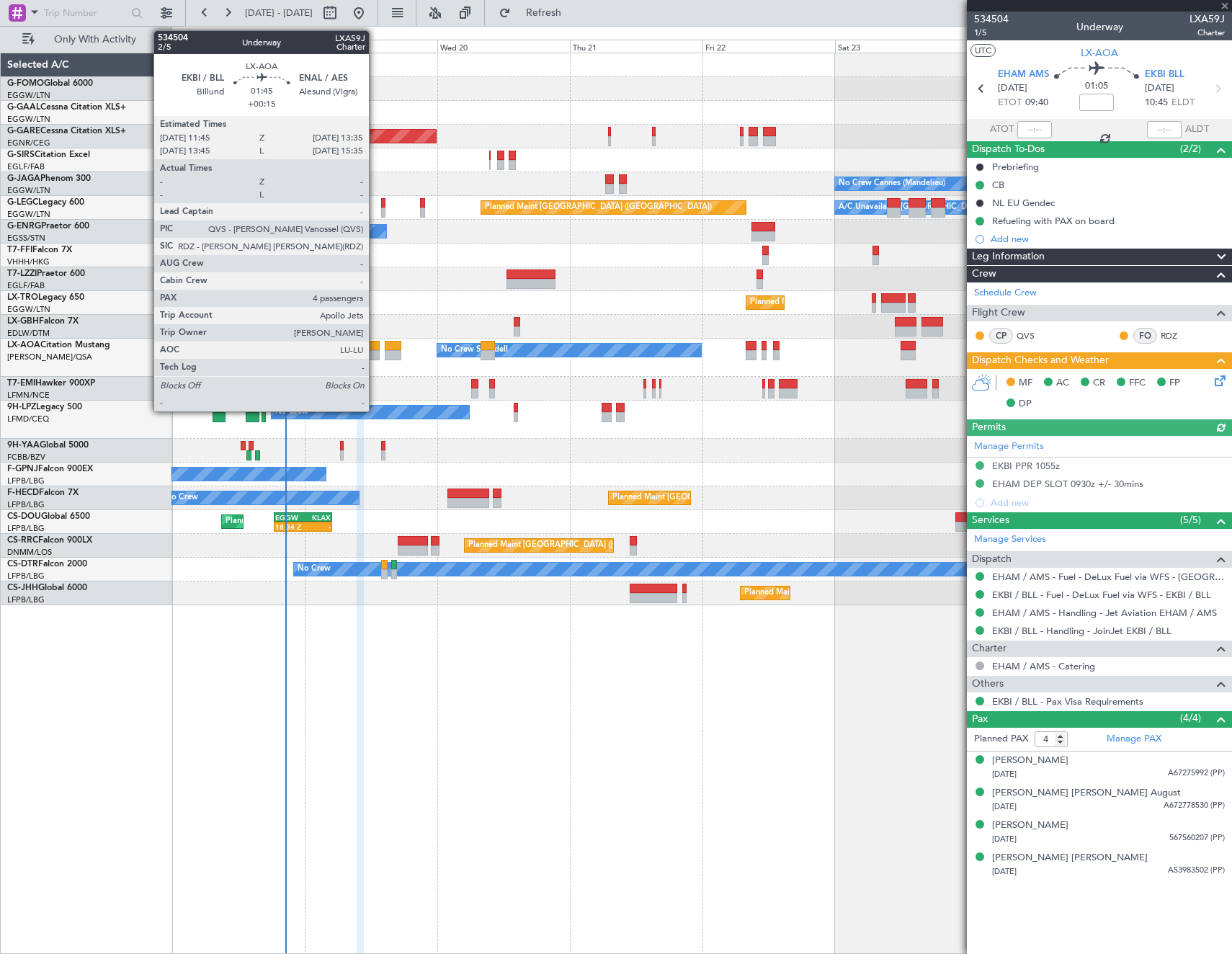
click at [376, 345] on div at bounding box center [374, 346] width 11 height 10
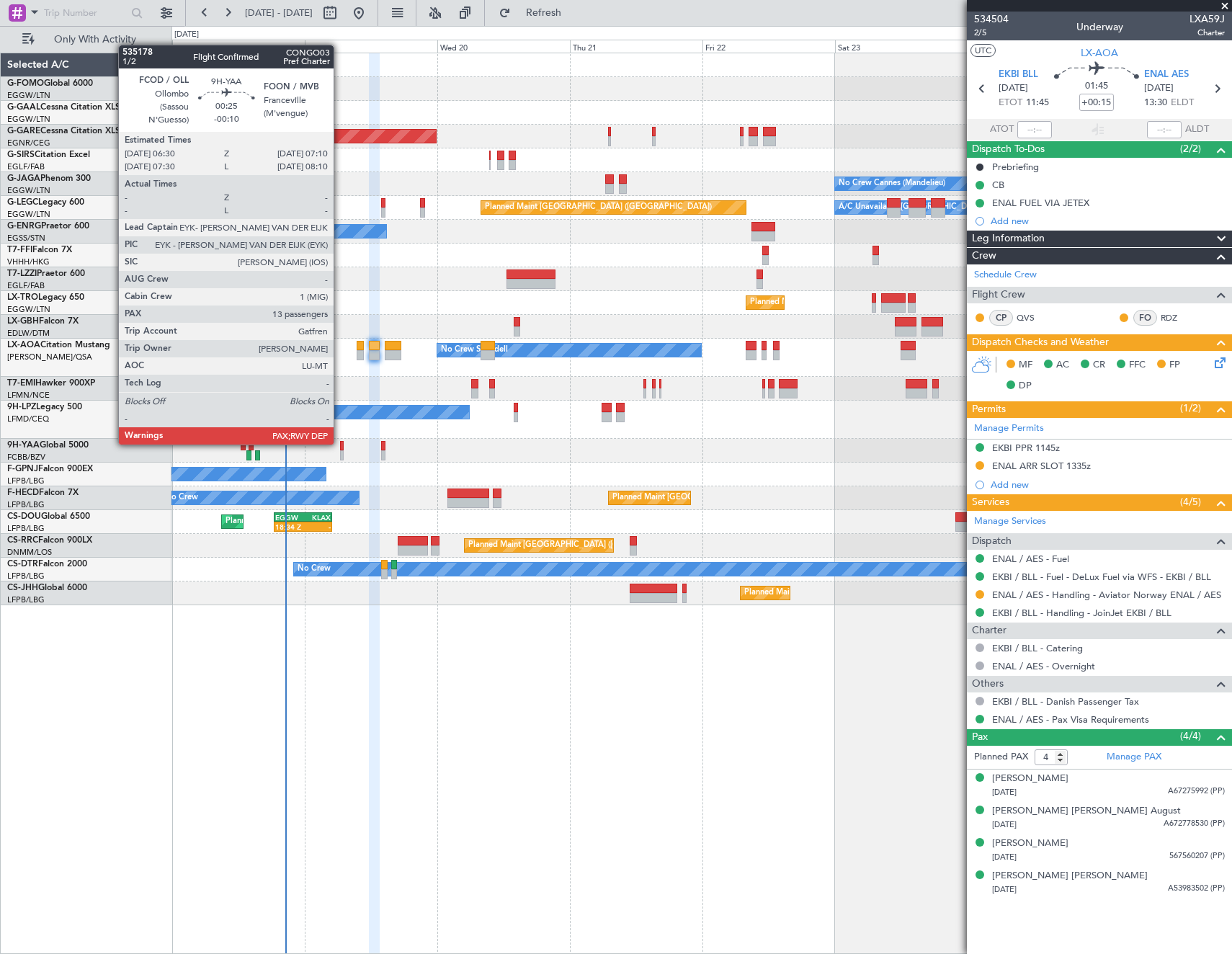
click at [340, 443] on div at bounding box center [342, 446] width 4 height 10
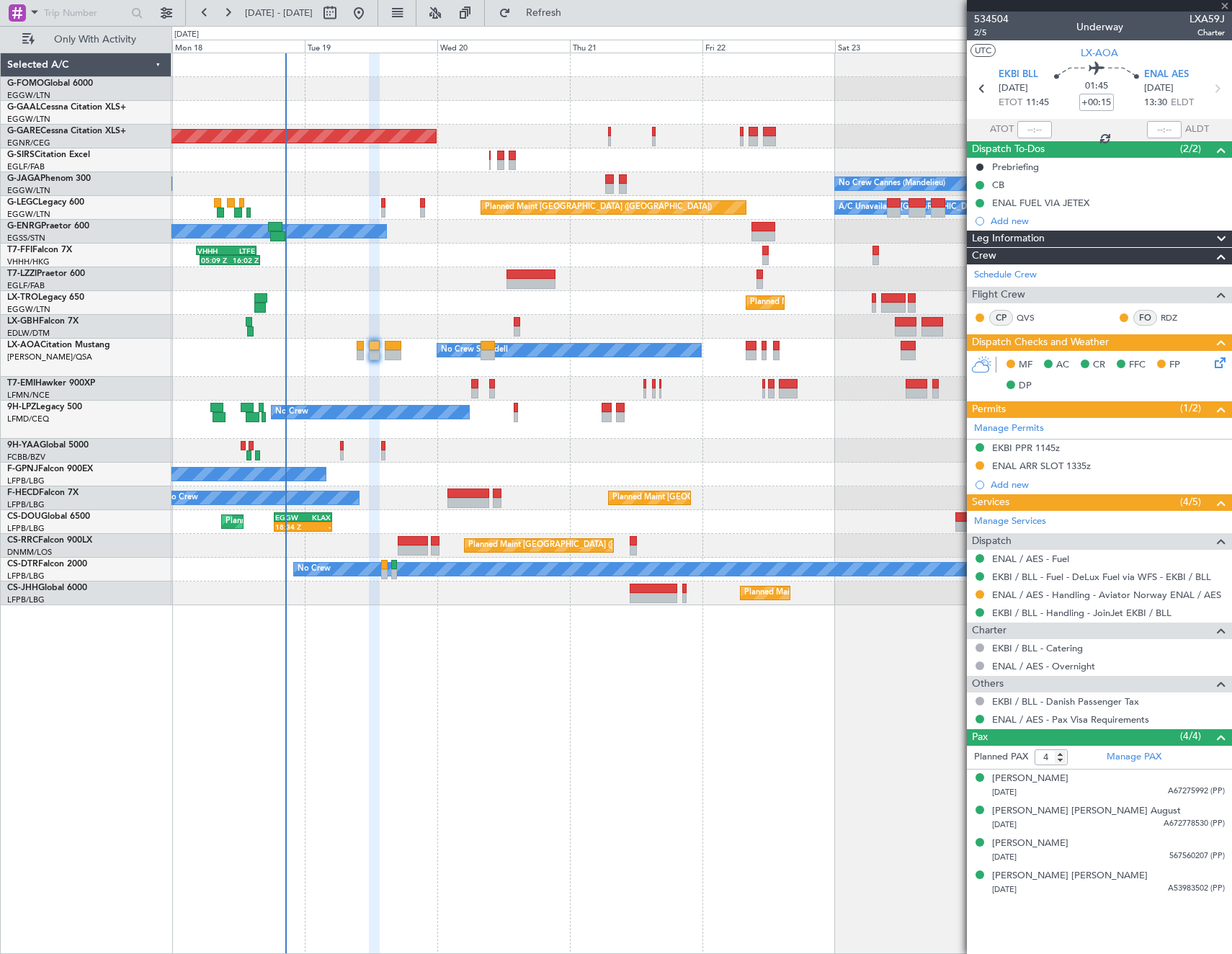
type input "-00:10"
type input "13"
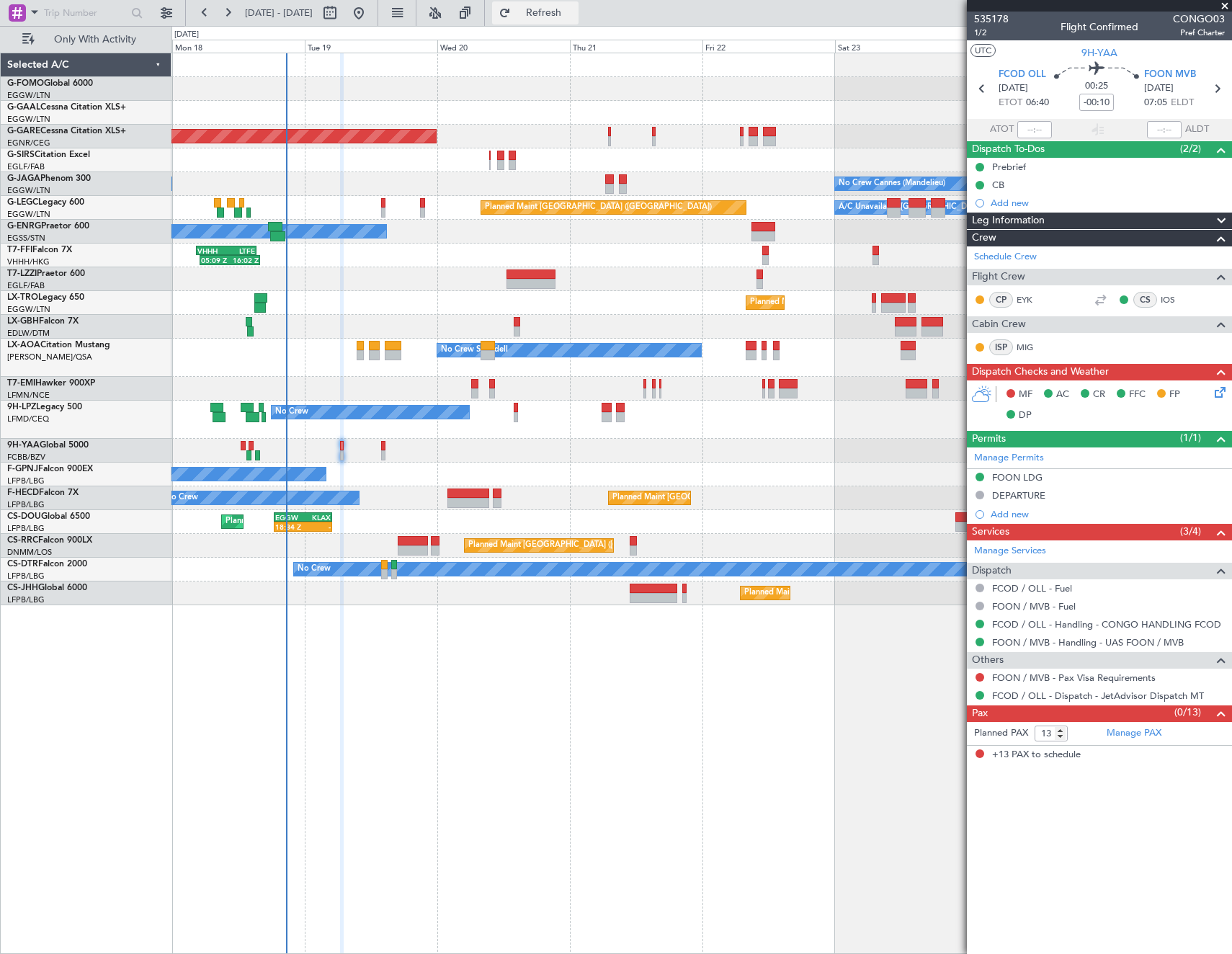
click at [575, 15] on span "Refresh" at bounding box center [544, 13] width 61 height 10
click at [575, 10] on span "Refresh" at bounding box center [544, 13] width 61 height 10
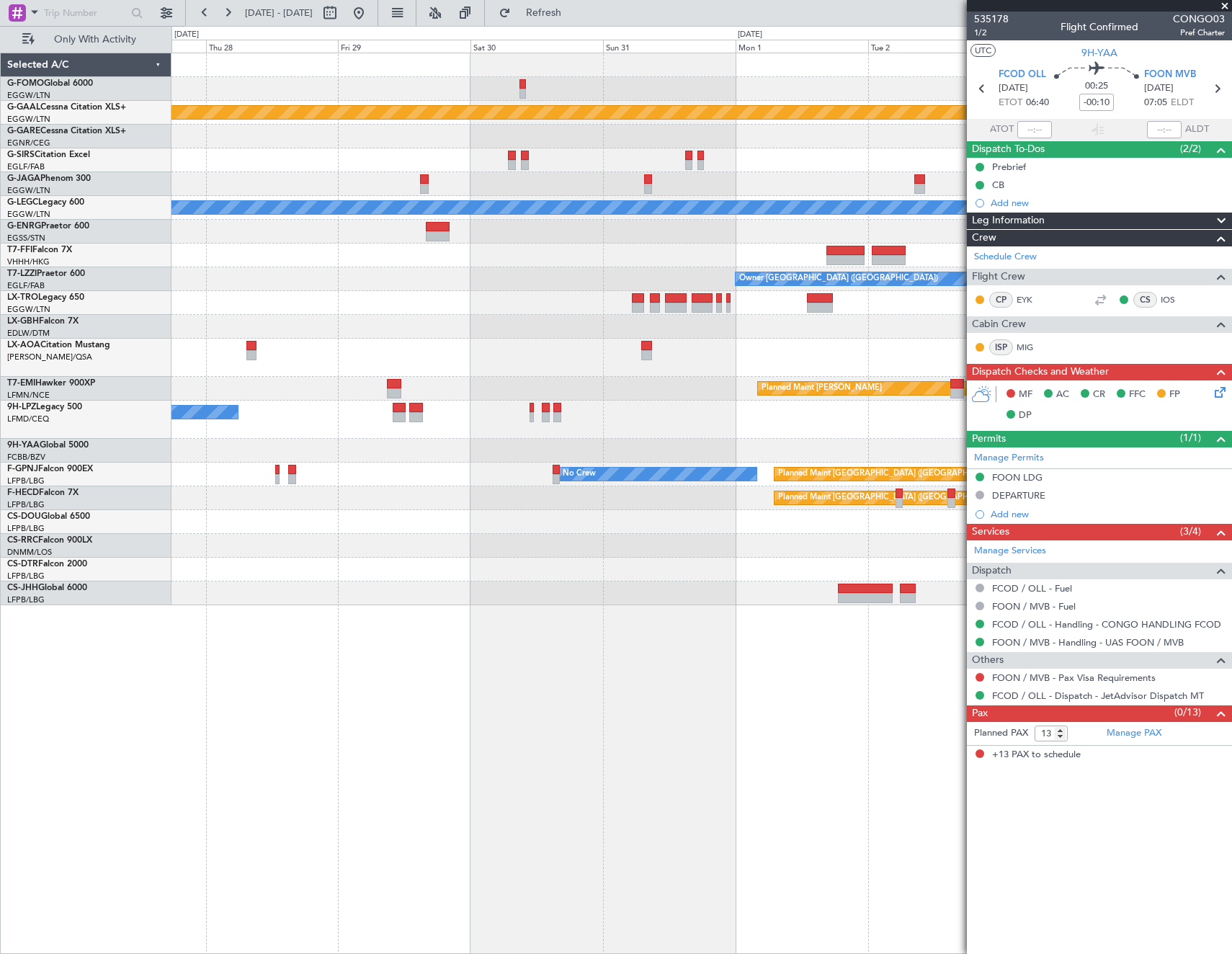
click at [0, 529] on html "17 Aug 2025 - 25 Aug 2025 Refresh Quick Links Only With Activity Planned Maint …" at bounding box center [616, 477] width 1232 height 954
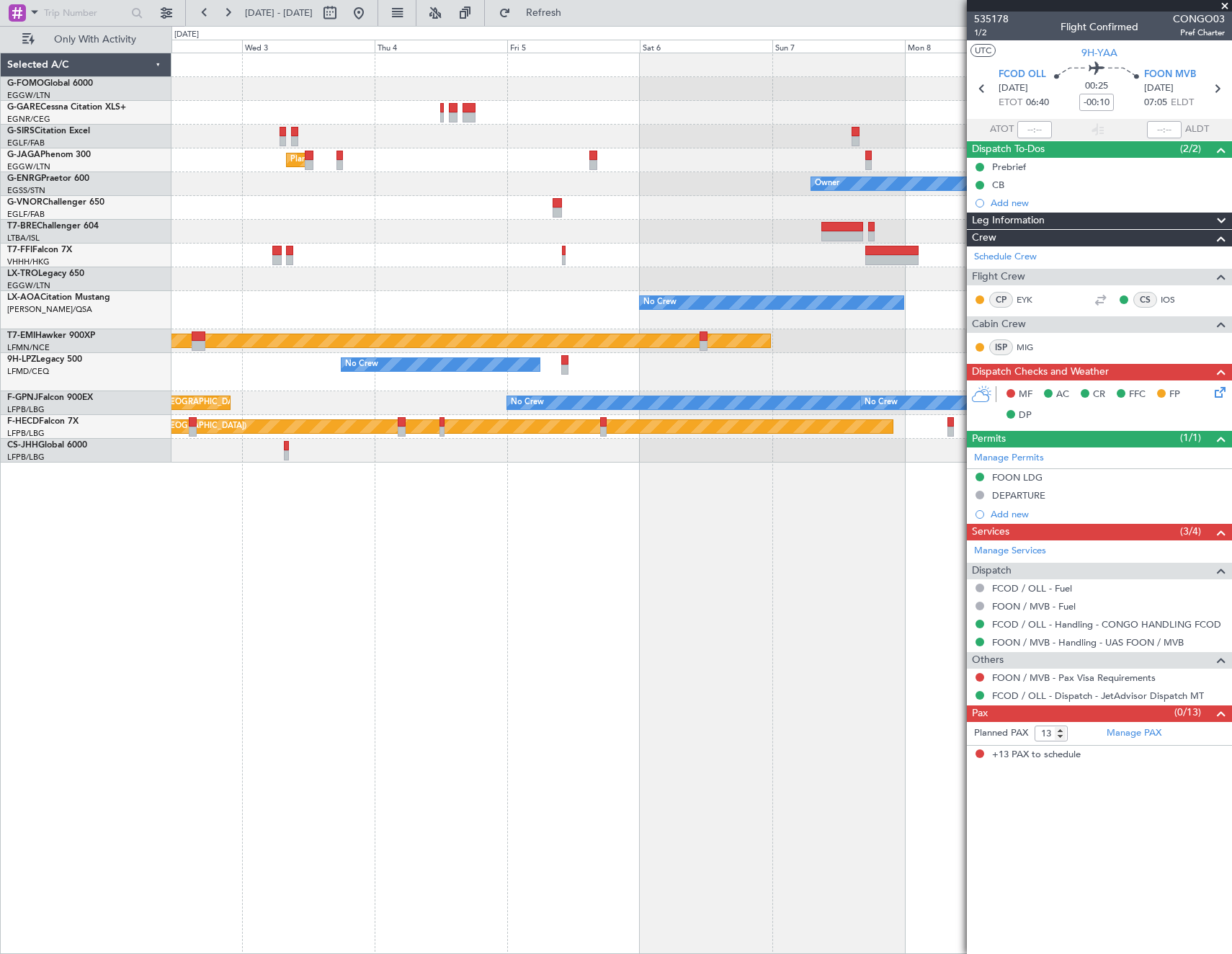
click at [232, 553] on div "Planned Maint London (Luton) Owner Planned Maint Geneva (Cointrin) No Crew Plan…" at bounding box center [702, 503] width 1060 height 901
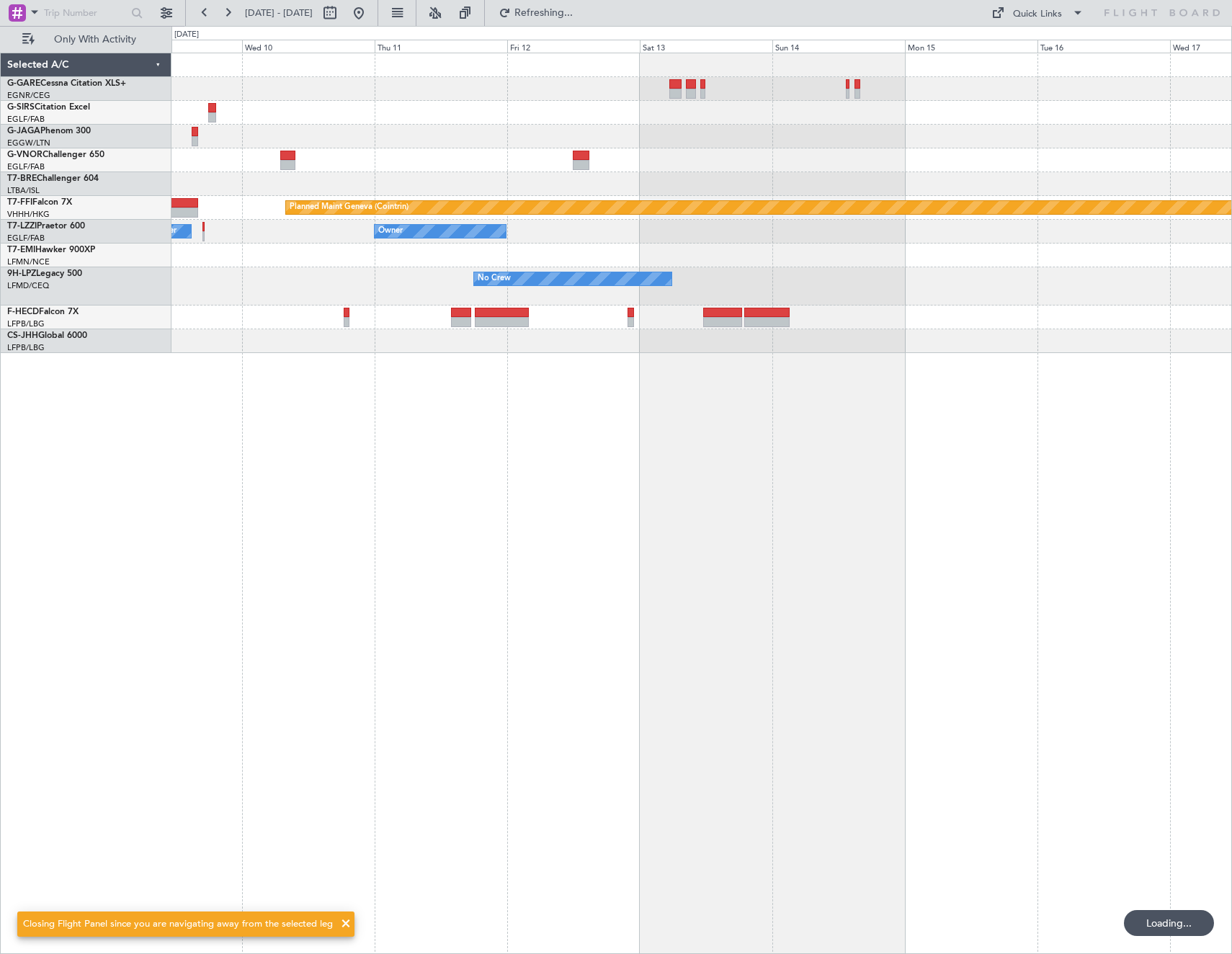
click at [0, 753] on html "02 Sep 2025 - 10 Sep 2025 Refreshing... Quick Links Only With Activity Planned …" at bounding box center [616, 477] width 1232 height 954
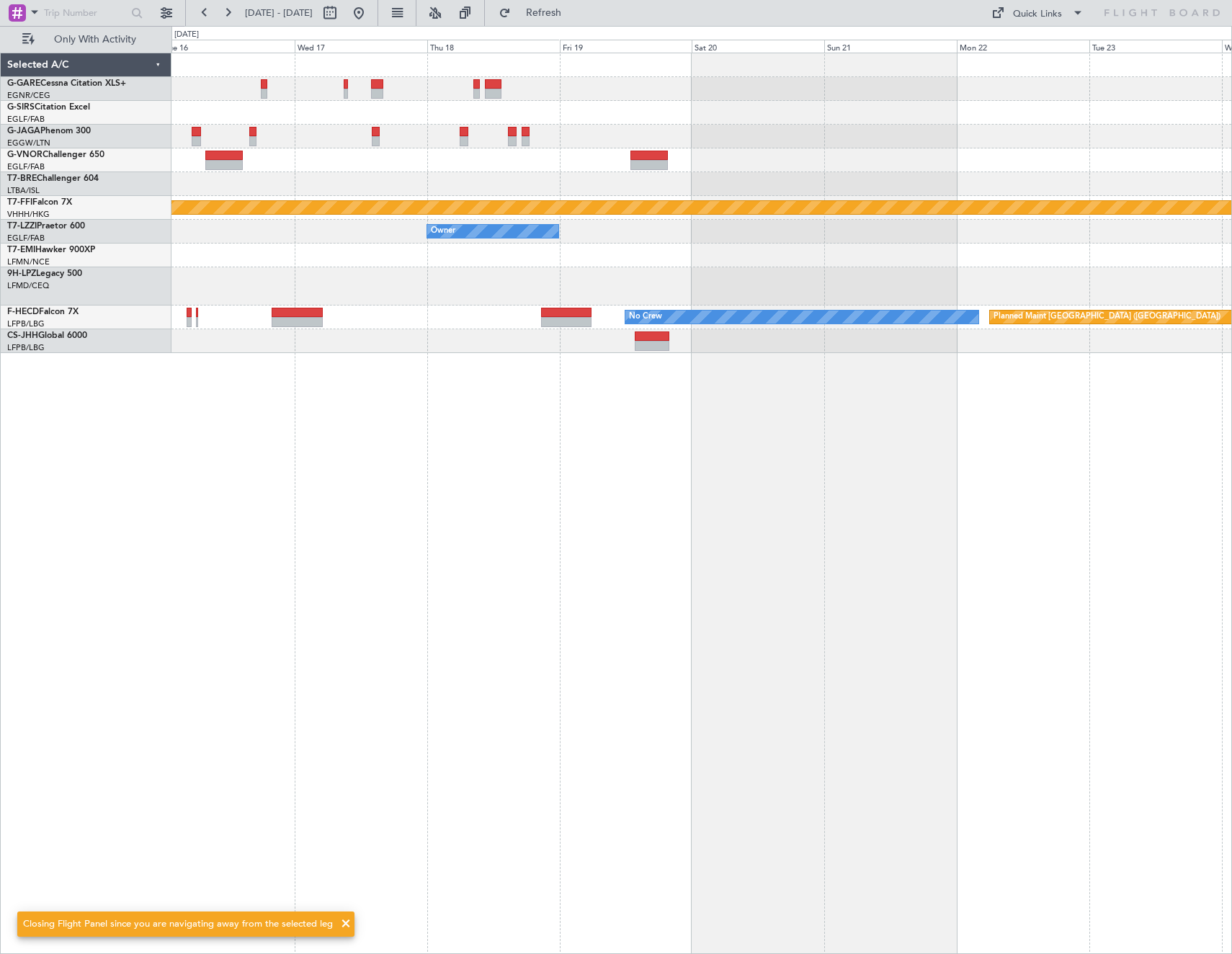
click at [394, 731] on div "Planned Maint Geneva (Cointrin) Owner No Crew Planned Maint Paris (Le Bourget)" at bounding box center [702, 503] width 1060 height 901
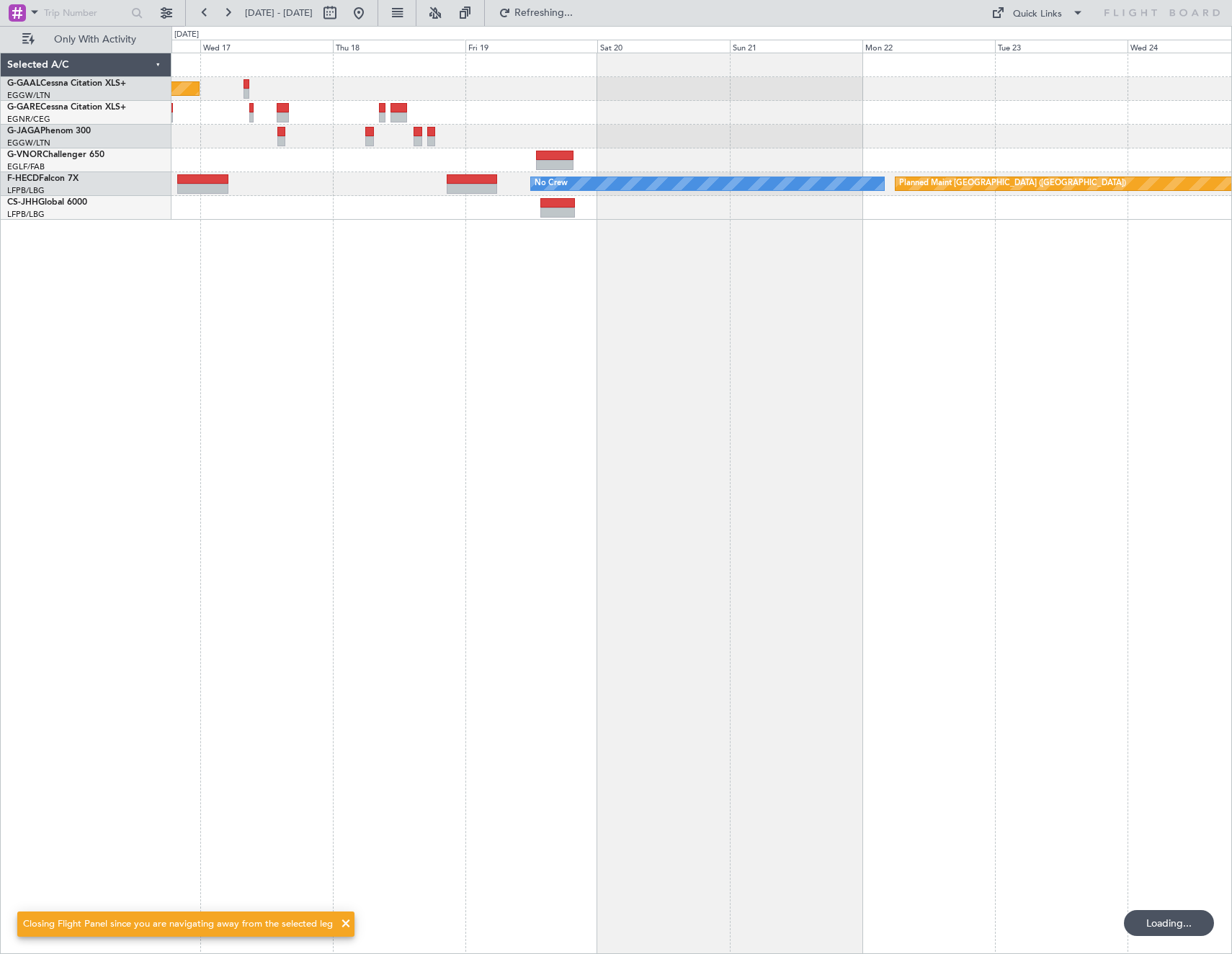
click at [870, 515] on div "Planned Maint Dusseldorf No Crew Planned Maint Paris (Le Bourget)" at bounding box center [702, 503] width 1060 height 901
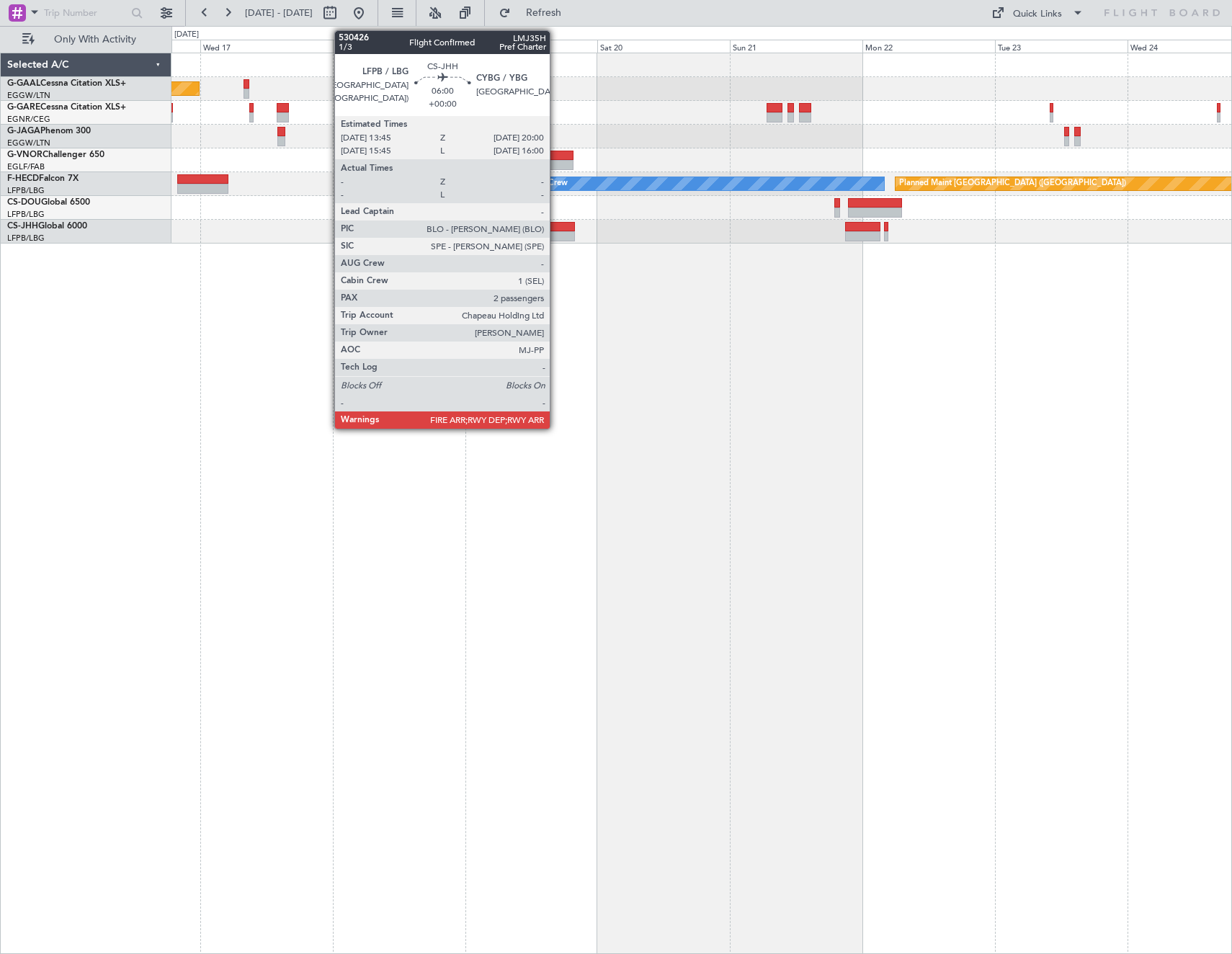
click at [556, 229] on div at bounding box center [558, 227] width 35 height 10
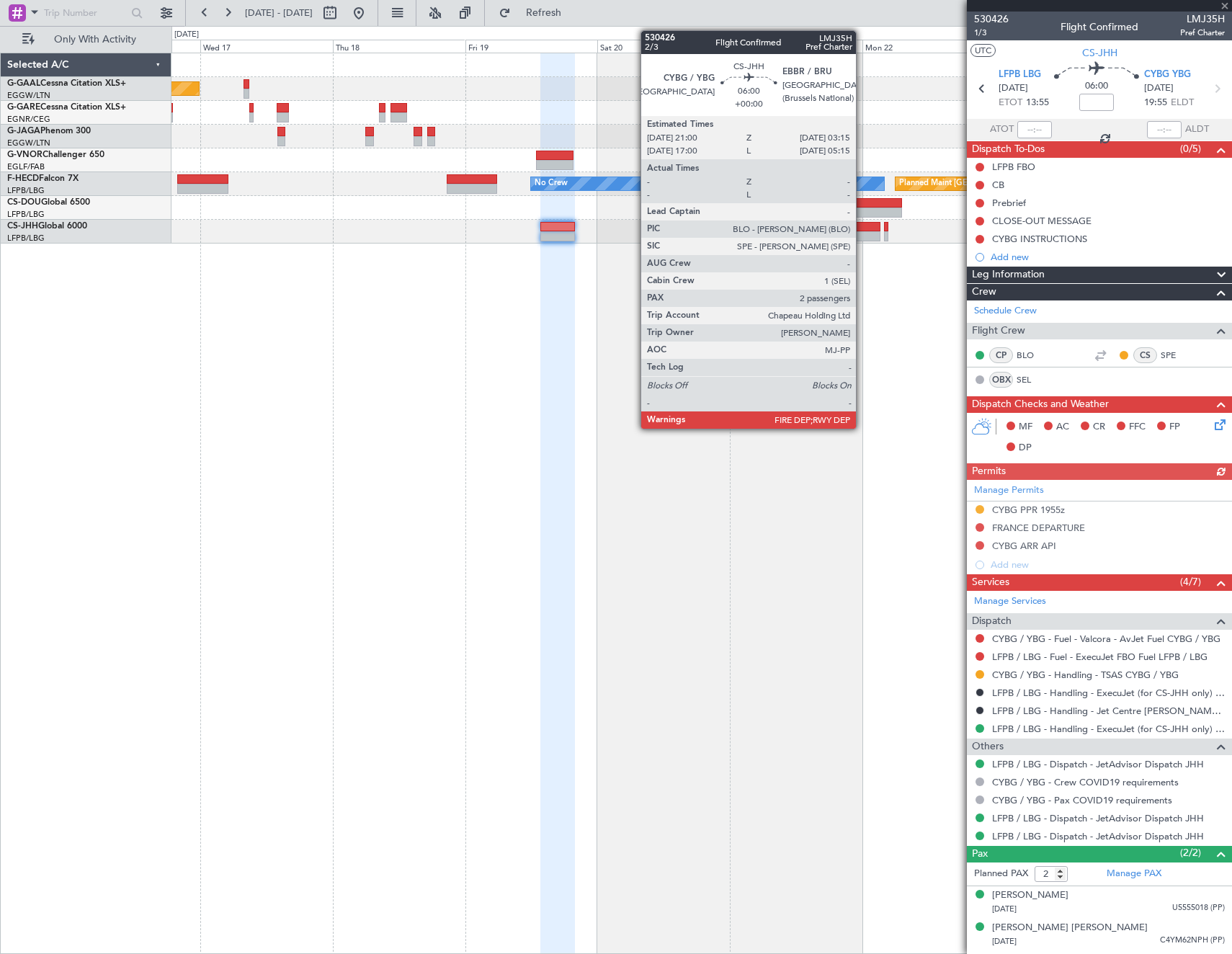
click at [863, 232] on div at bounding box center [862, 236] width 35 height 10
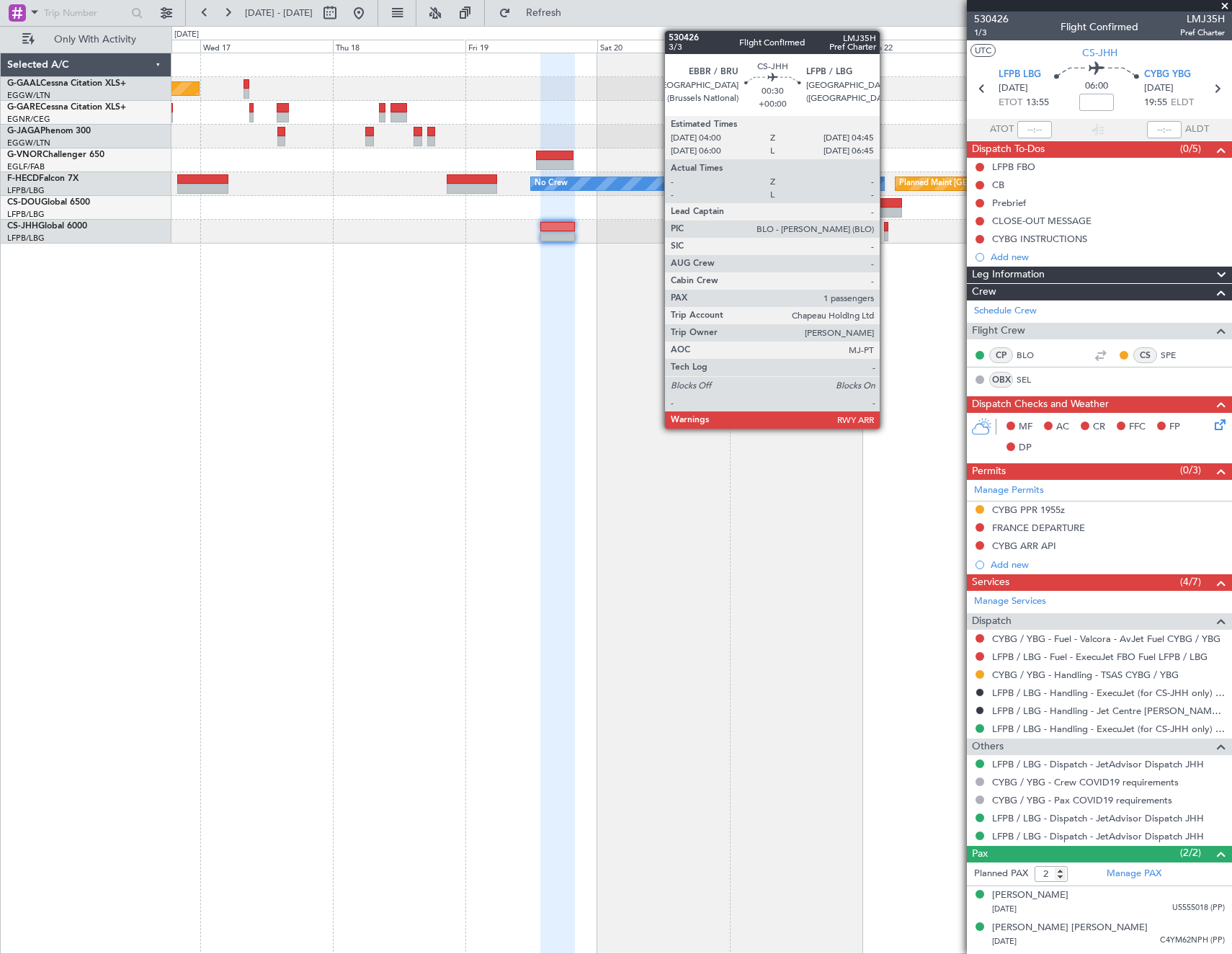
click at [886, 224] on div at bounding box center [886, 227] width 4 height 10
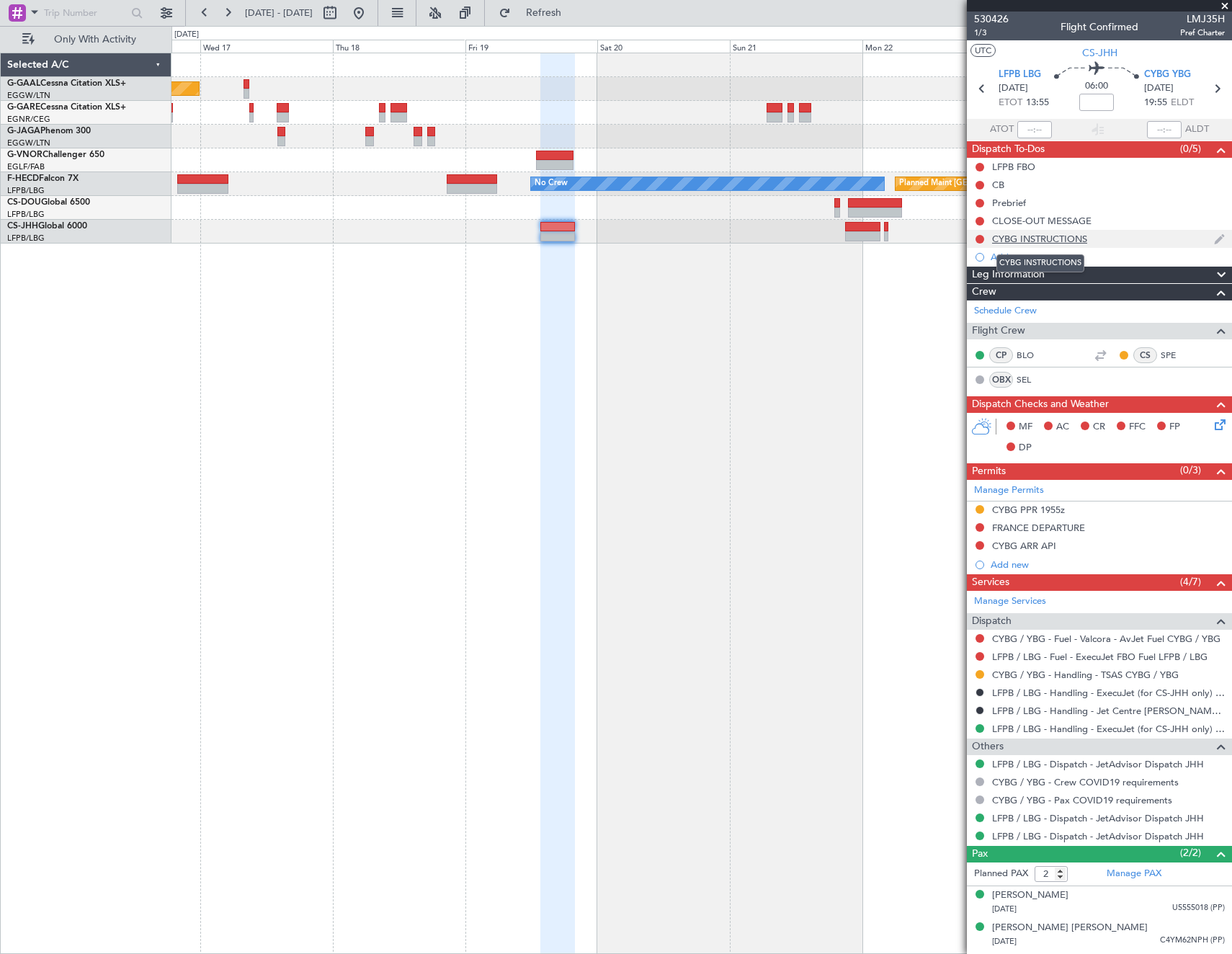
click at [1061, 243] on div "CYBG INSTRUCTIONS" at bounding box center [1040, 239] width 96 height 12
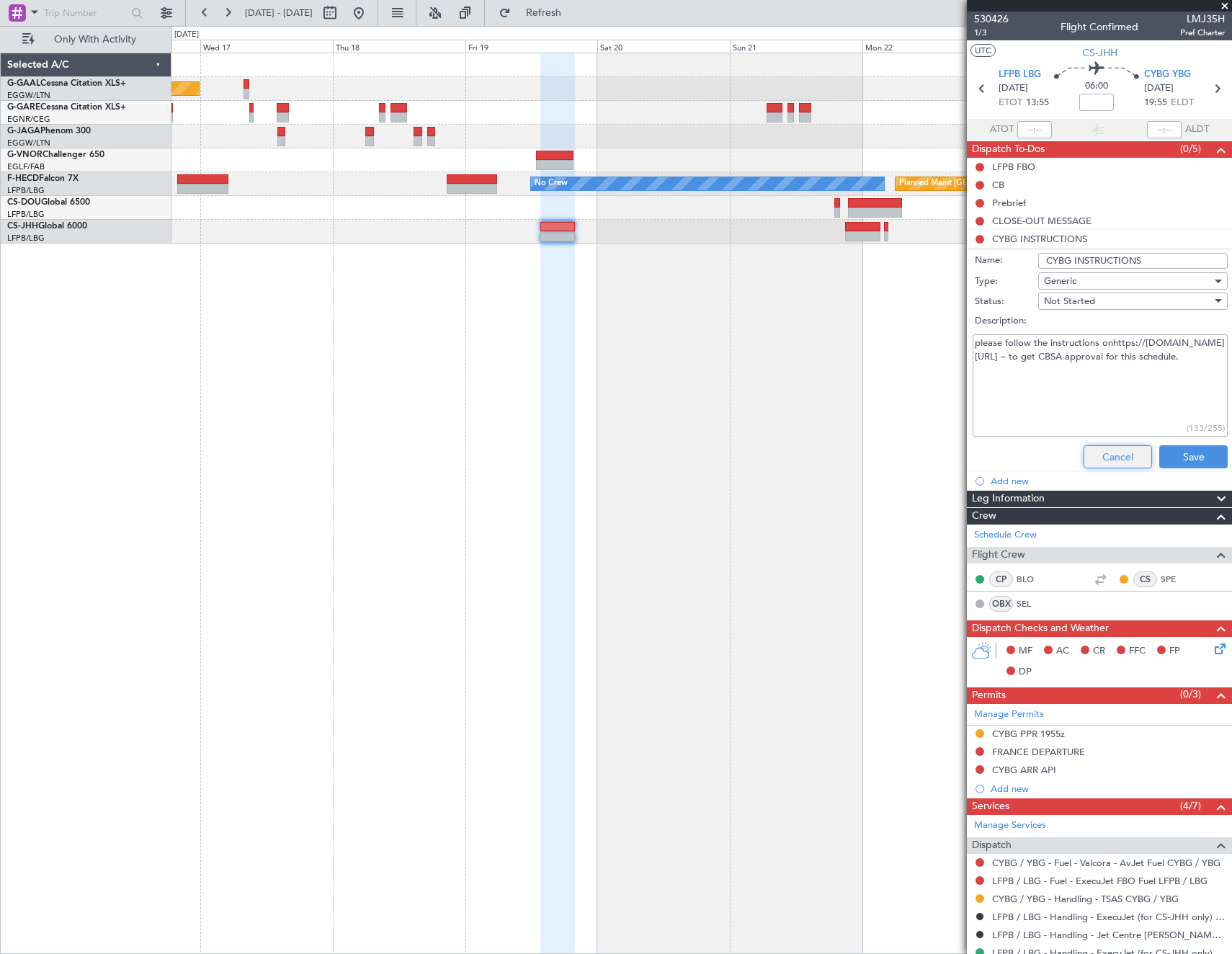
click at [1114, 453] on button "Cancel" at bounding box center [1118, 456] width 69 height 23
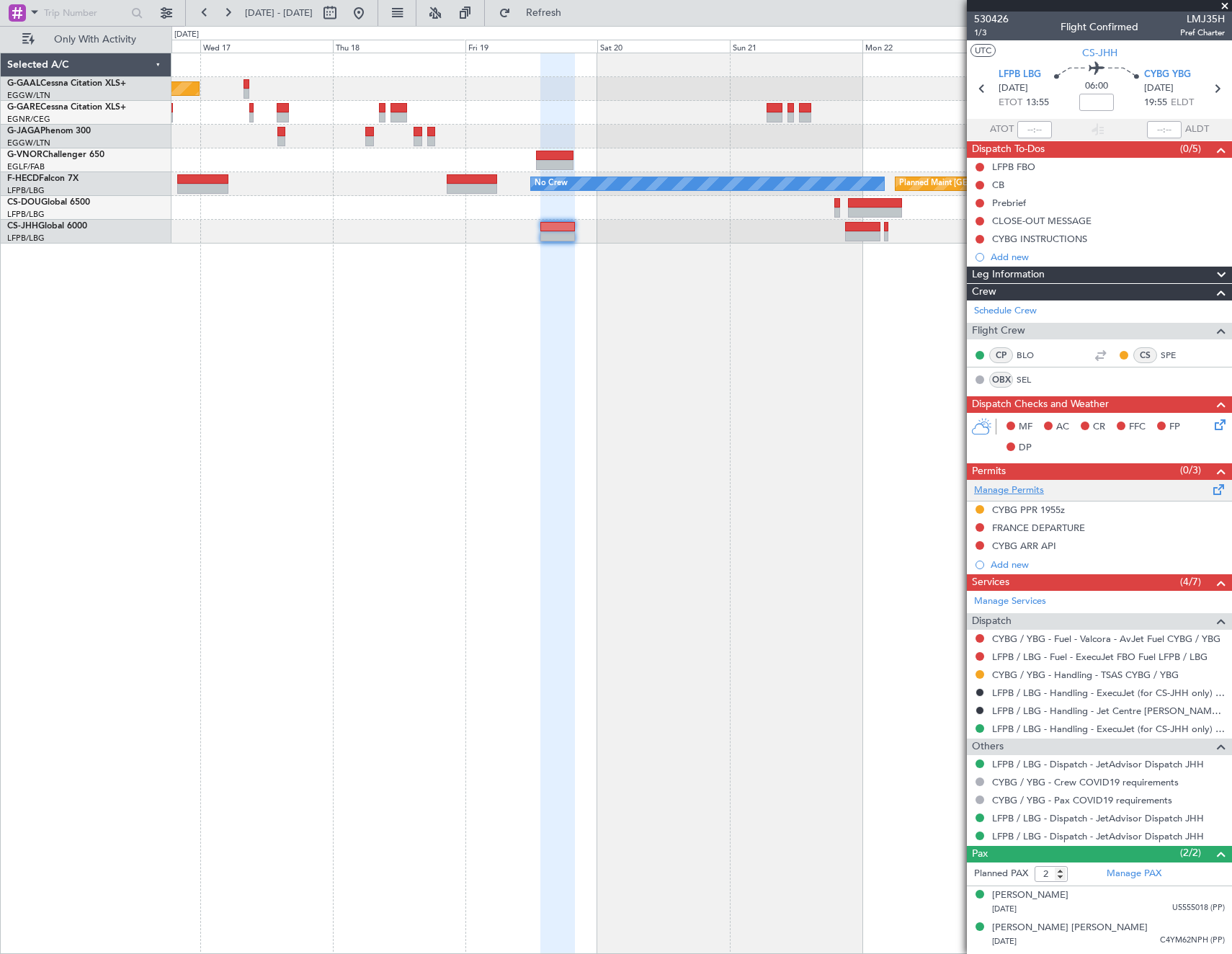
click at [1040, 486] on link "Manage Permits" at bounding box center [1009, 490] width 70 height 15
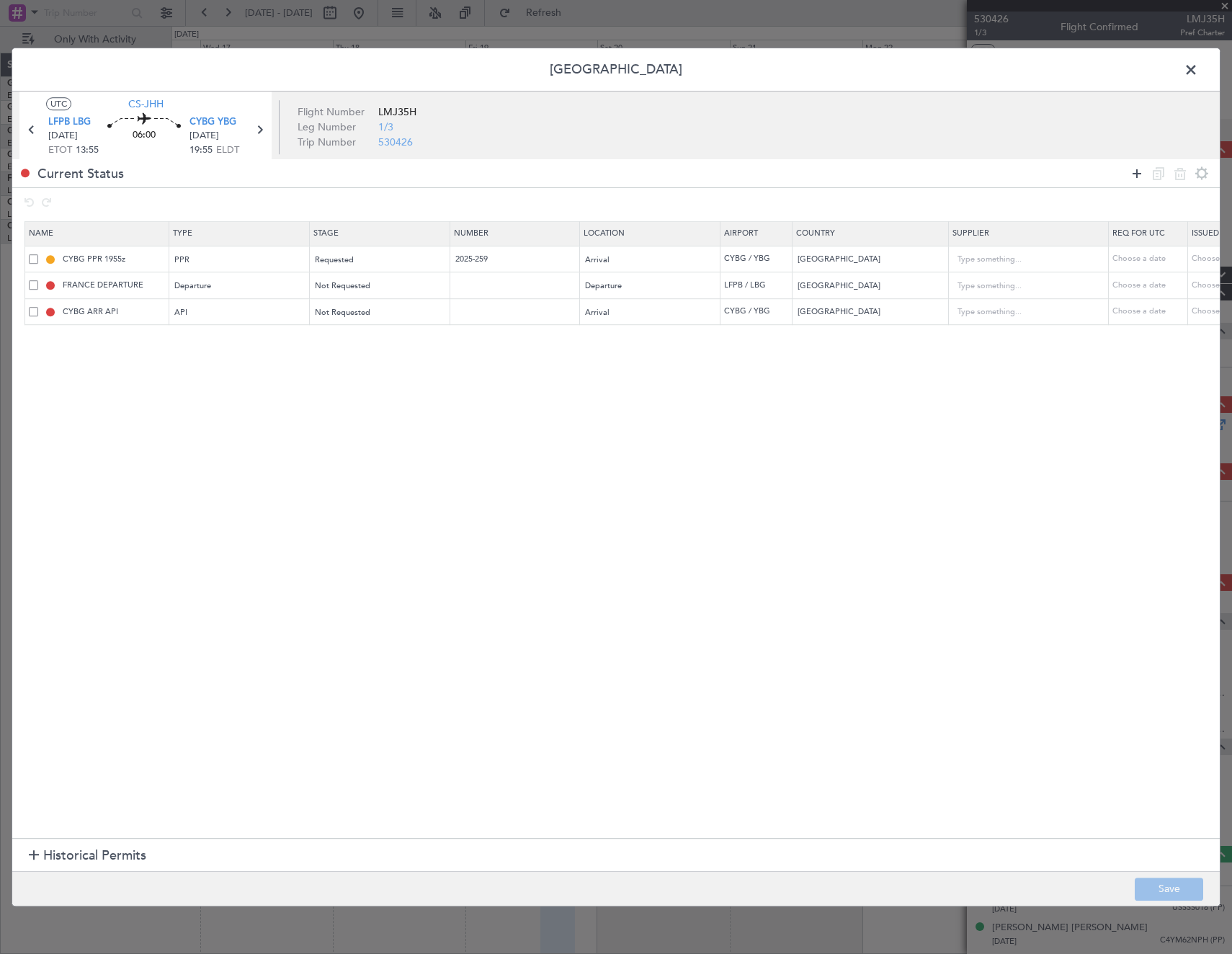
click at [1134, 173] on icon at bounding box center [1136, 173] width 17 height 17
click at [221, 338] on div "Type" at bounding box center [236, 339] width 120 height 22
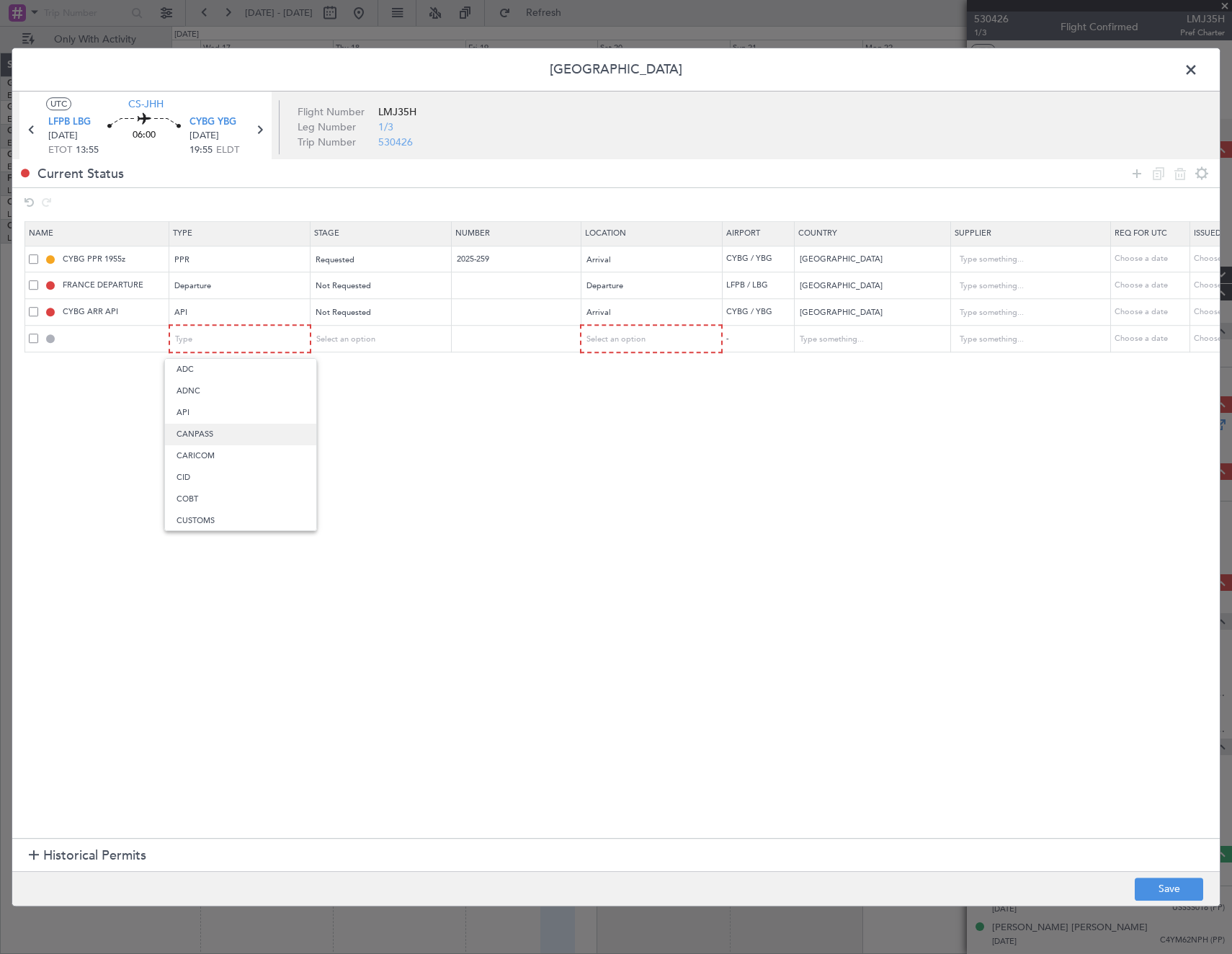
click at [227, 439] on span "CANPASS" at bounding box center [240, 434] width 128 height 22
click at [400, 337] on div "Select an option" at bounding box center [376, 339] width 120 height 22
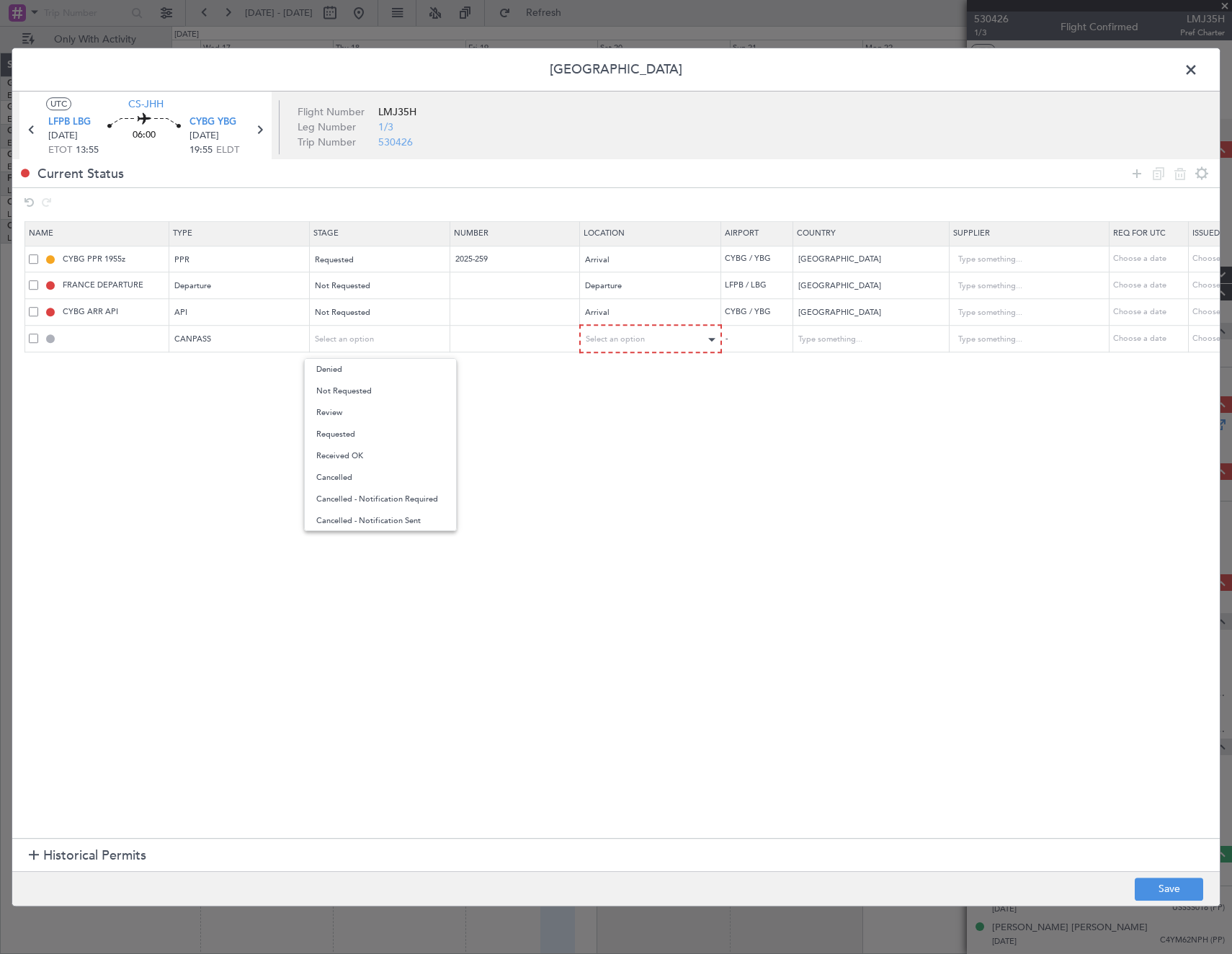
drag, startPoint x: 382, startPoint y: 388, endPoint x: 601, endPoint y: 346, distance: 223.0
click at [384, 387] on span "Not Requested" at bounding box center [380, 391] width 128 height 22
click at [658, 330] on div "Select an option" at bounding box center [647, 339] width 120 height 22
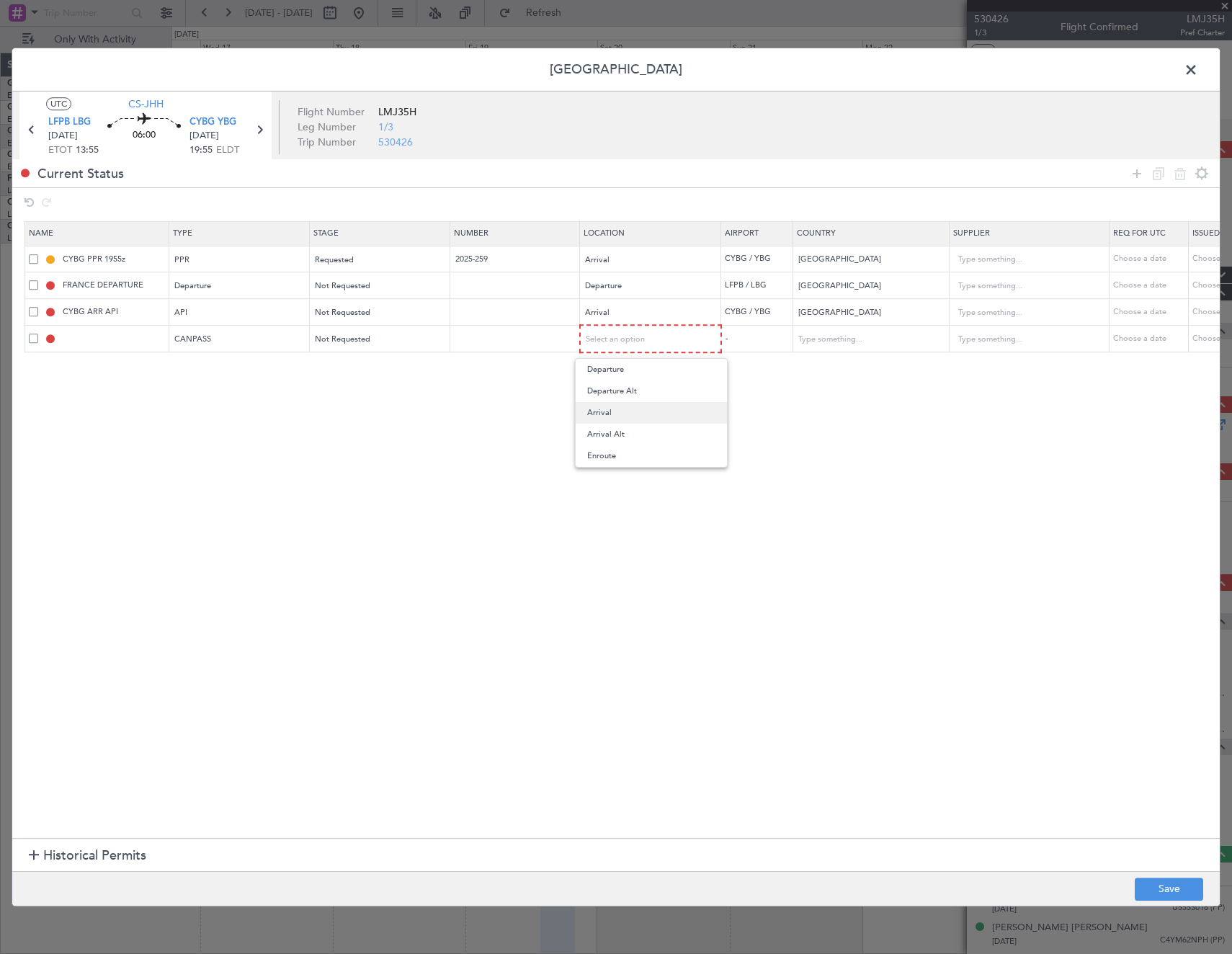
click at [618, 413] on span "Arrival" at bounding box center [652, 413] width 128 height 22
click at [29, 312] on span at bounding box center [34, 312] width 10 height 10
click at [39, 307] on input "checkbox" at bounding box center [39, 307] width 0 height 0
click at [1180, 179] on icon at bounding box center [1180, 173] width 17 height 17
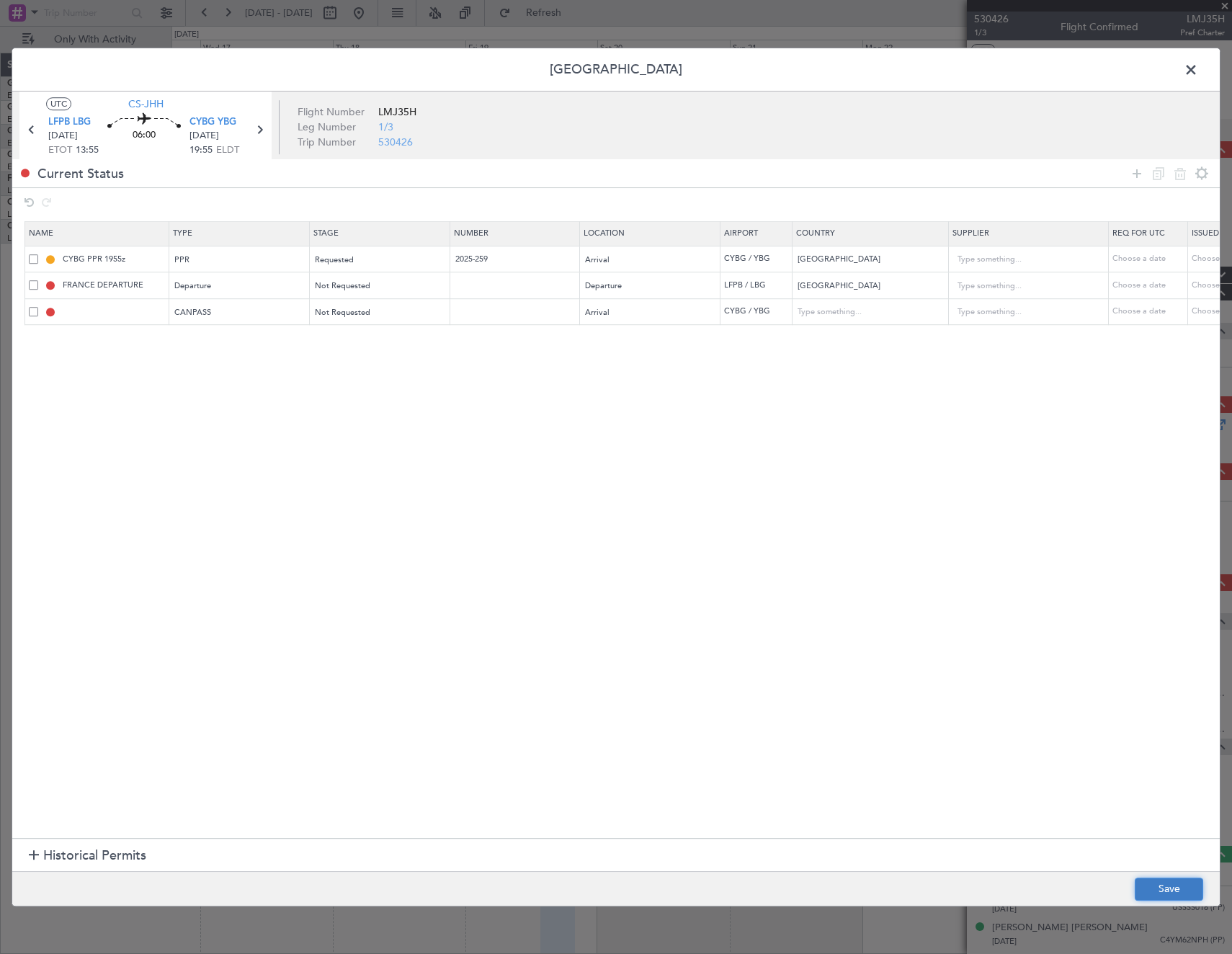
click at [1179, 879] on button "Save" at bounding box center [1169, 888] width 69 height 23
type input "CANPASS"
type input "Canada"
type input "NNN"
click at [1198, 69] on span at bounding box center [1198, 74] width 0 height 29
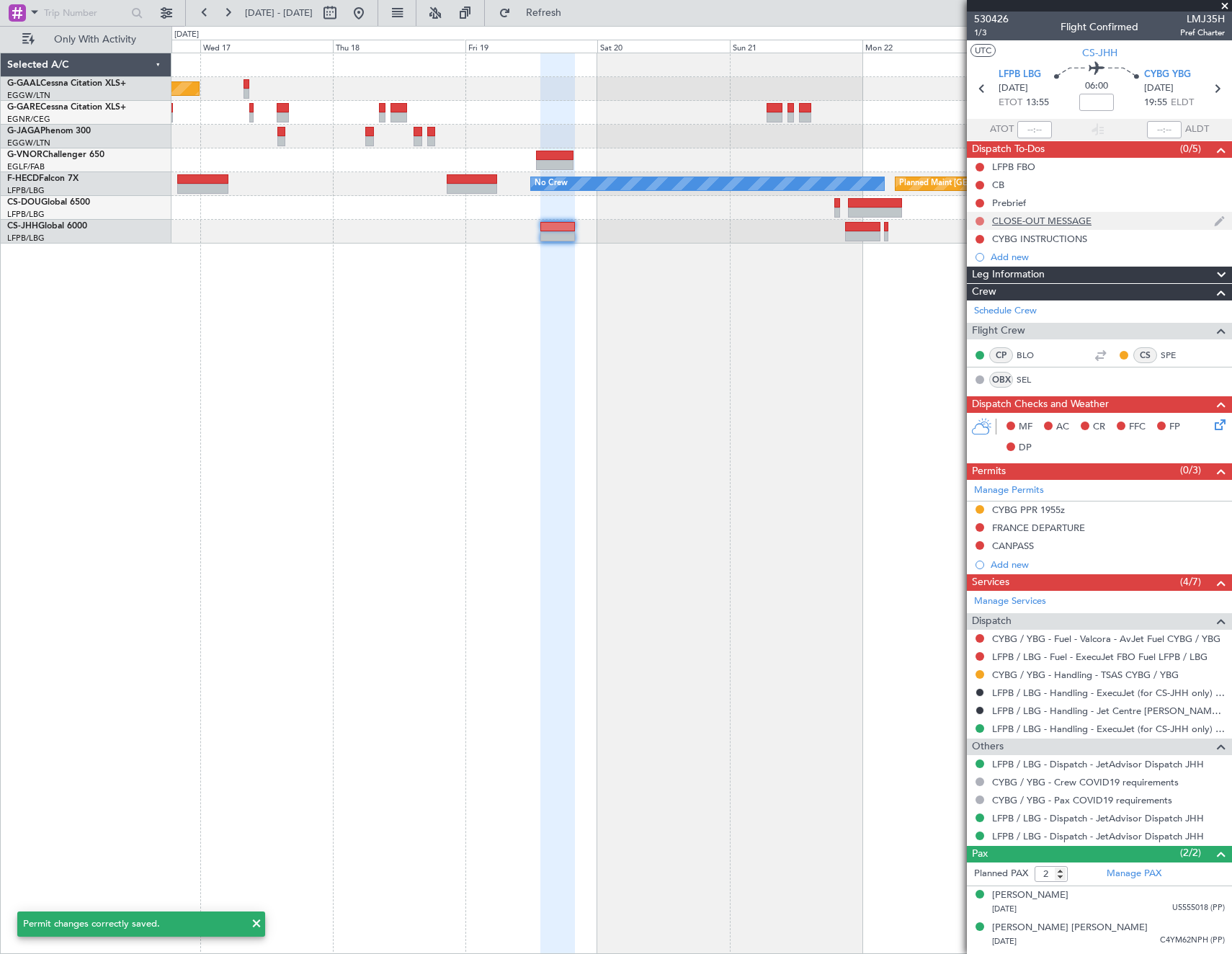
click at [981, 221] on button at bounding box center [979, 221] width 9 height 9
click at [979, 308] on span "Cancelled" at bounding box center [983, 306] width 41 height 15
click at [1068, 212] on div "CLOSE-OUT MESSAGE" at bounding box center [1100, 221] width 266 height 18
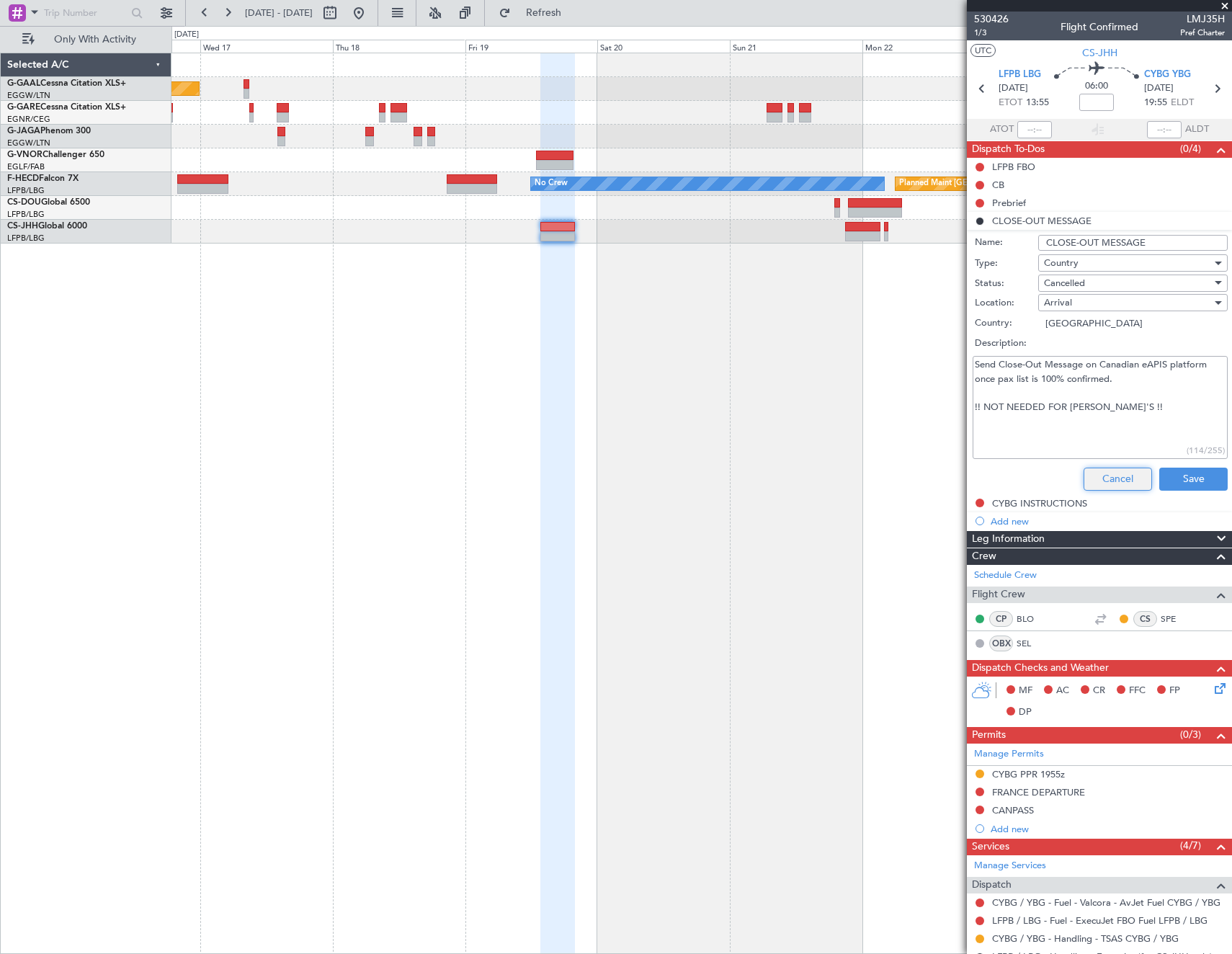
click at [1105, 481] on button "Cancel" at bounding box center [1118, 479] width 69 height 23
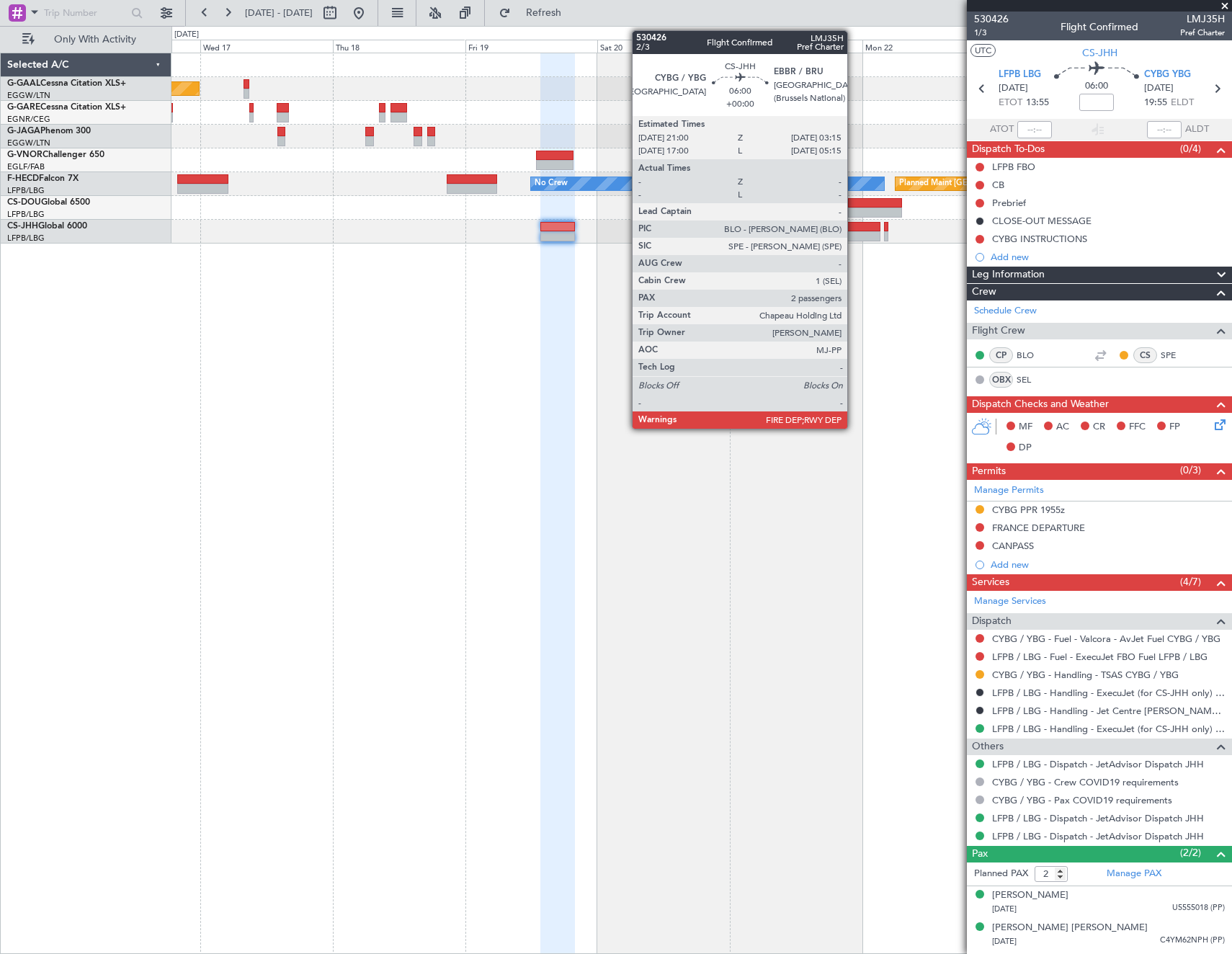
click at [854, 233] on div at bounding box center [862, 236] width 35 height 10
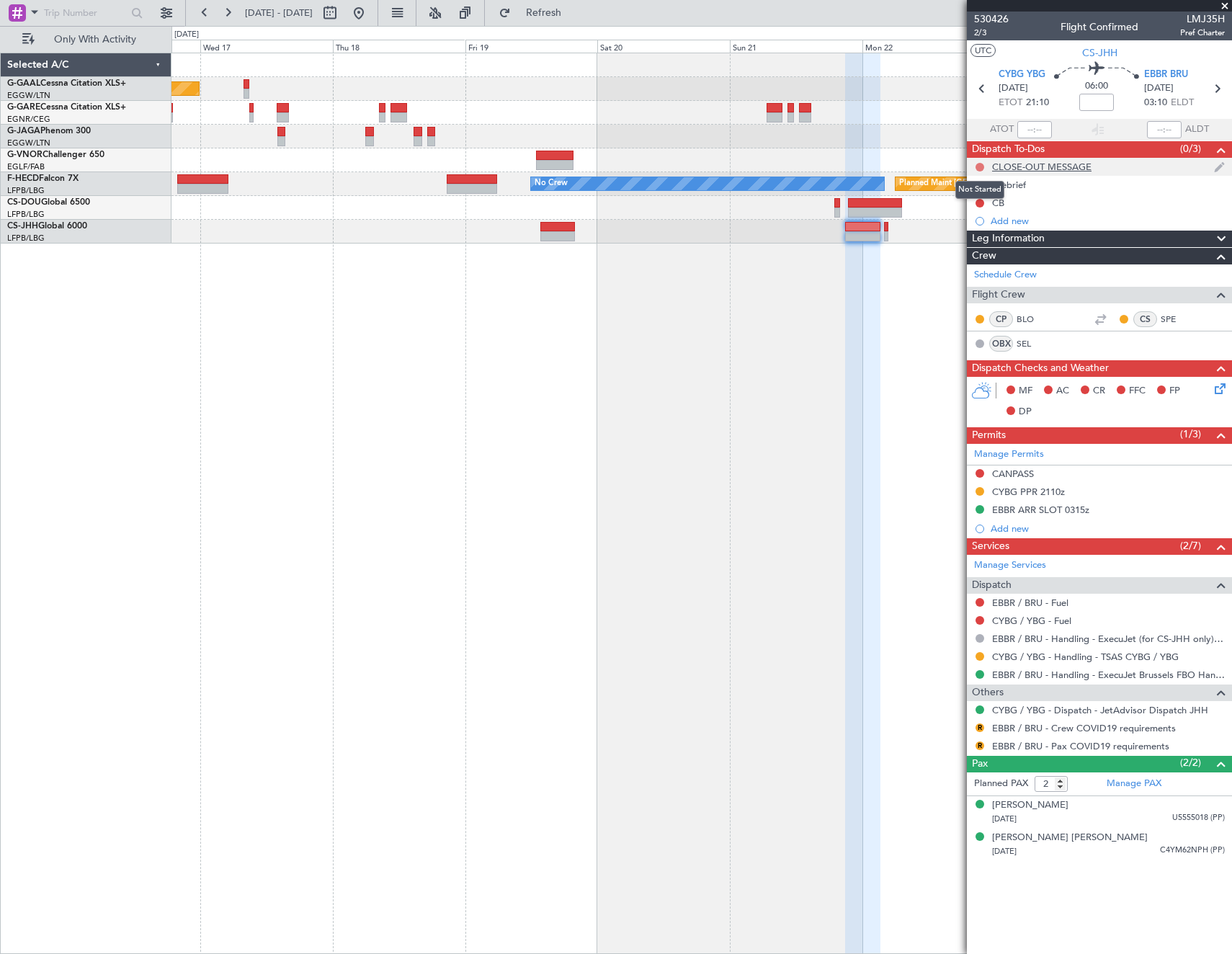
click at [981, 163] on button at bounding box center [979, 167] width 9 height 9
click at [968, 250] on span "Cancelled" at bounding box center [983, 252] width 41 height 15
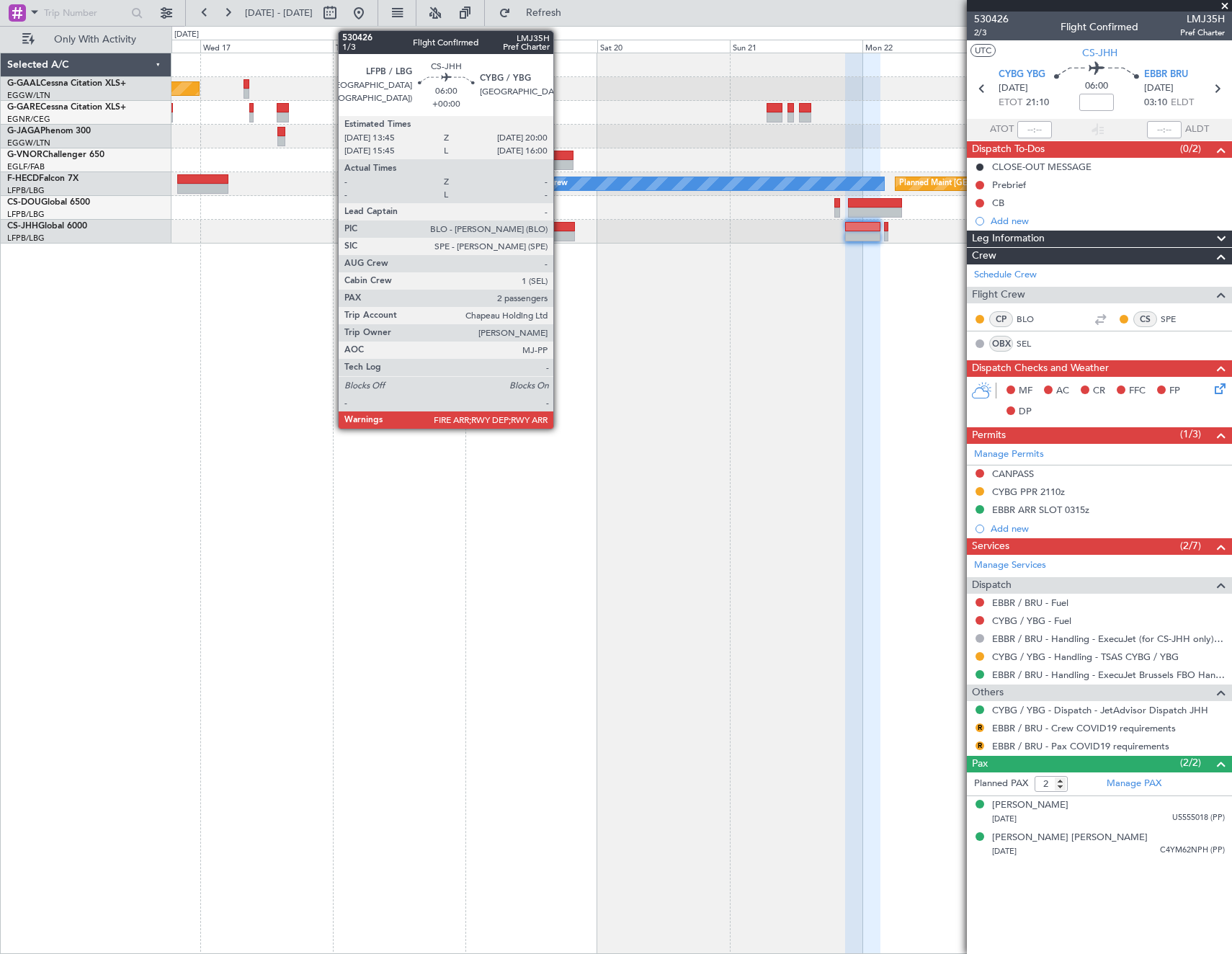
click at [560, 236] on div at bounding box center [558, 236] width 35 height 10
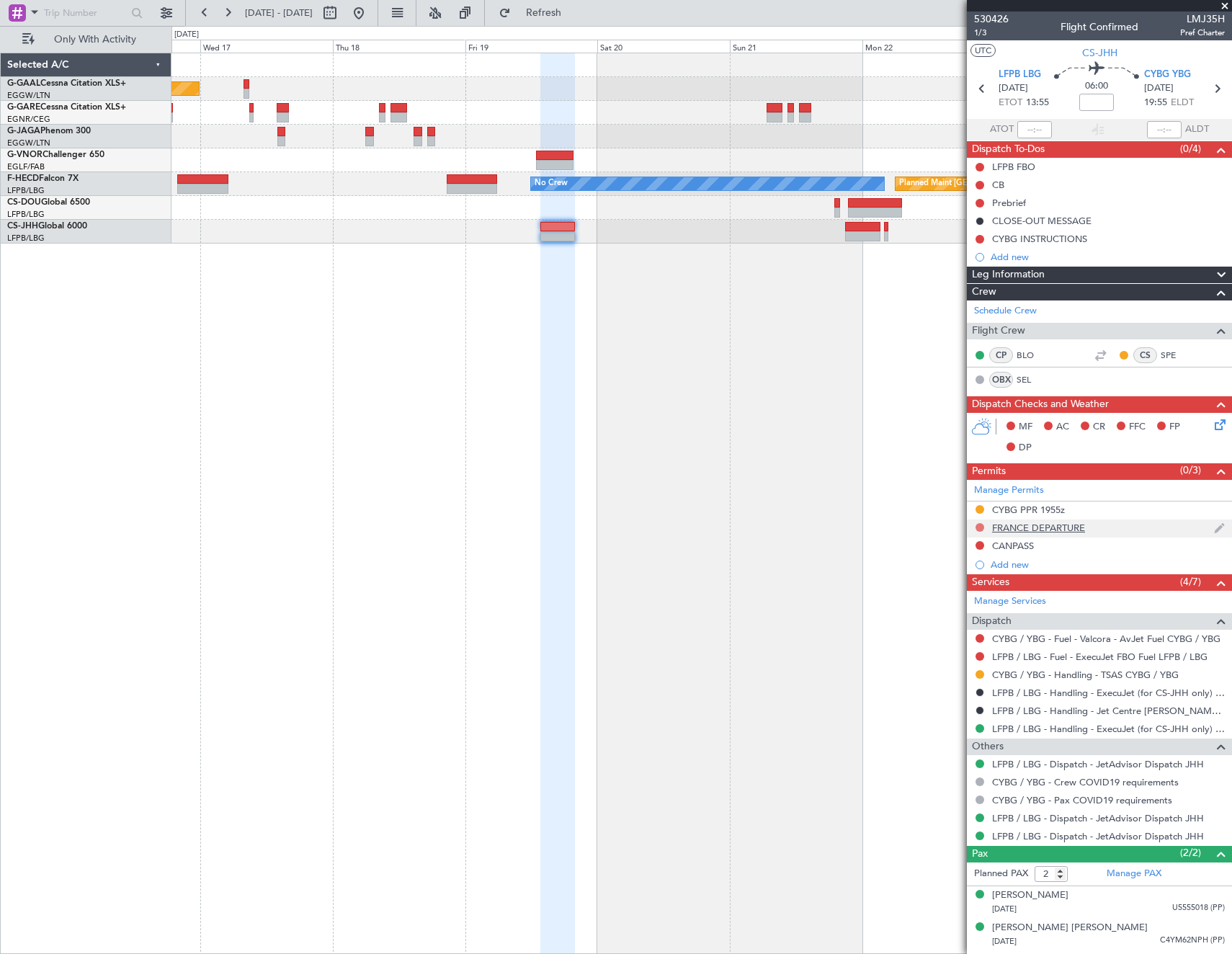
click at [981, 523] on button at bounding box center [979, 527] width 9 height 9
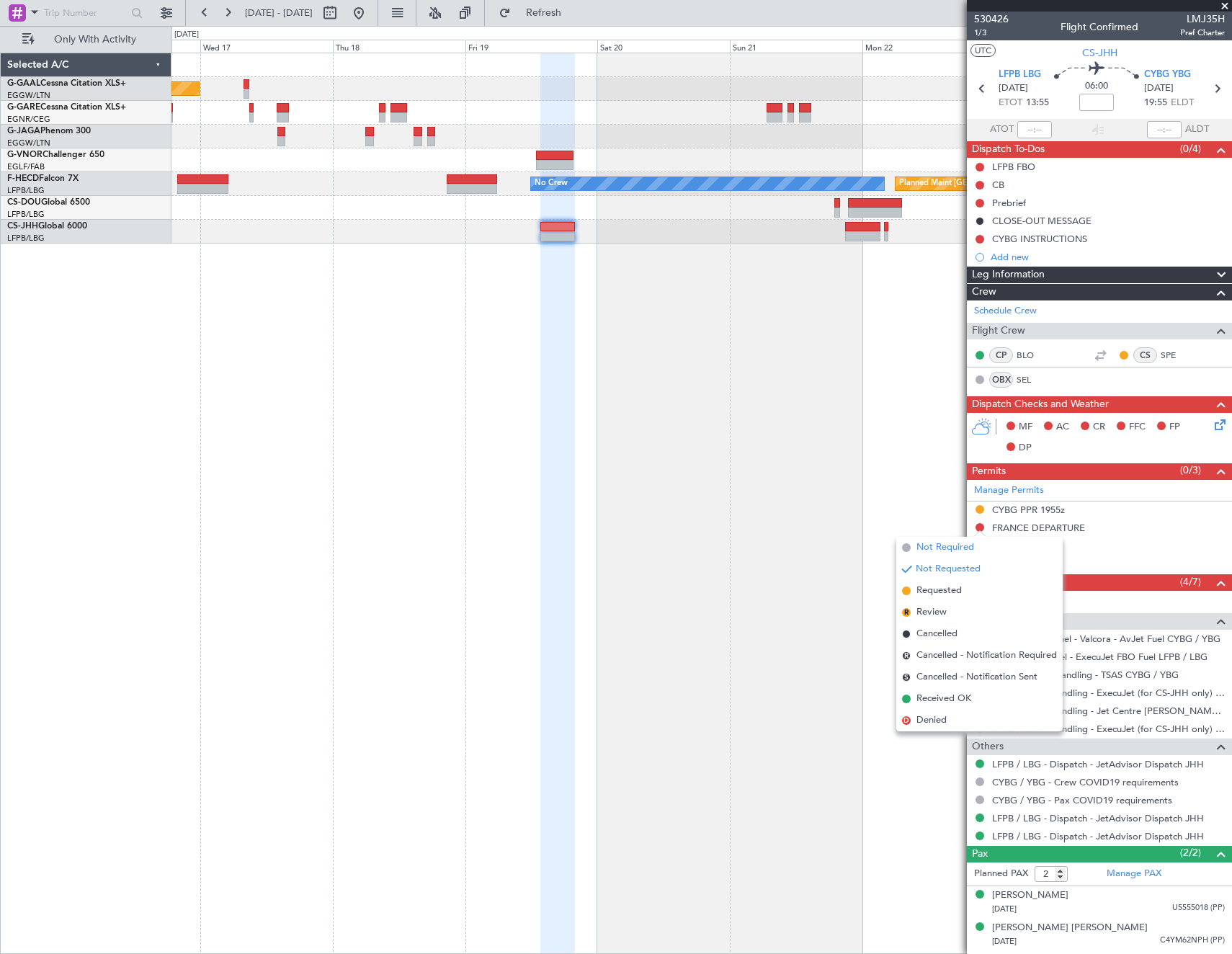
click at [936, 545] on span "Not Required" at bounding box center [945, 548] width 57 height 15
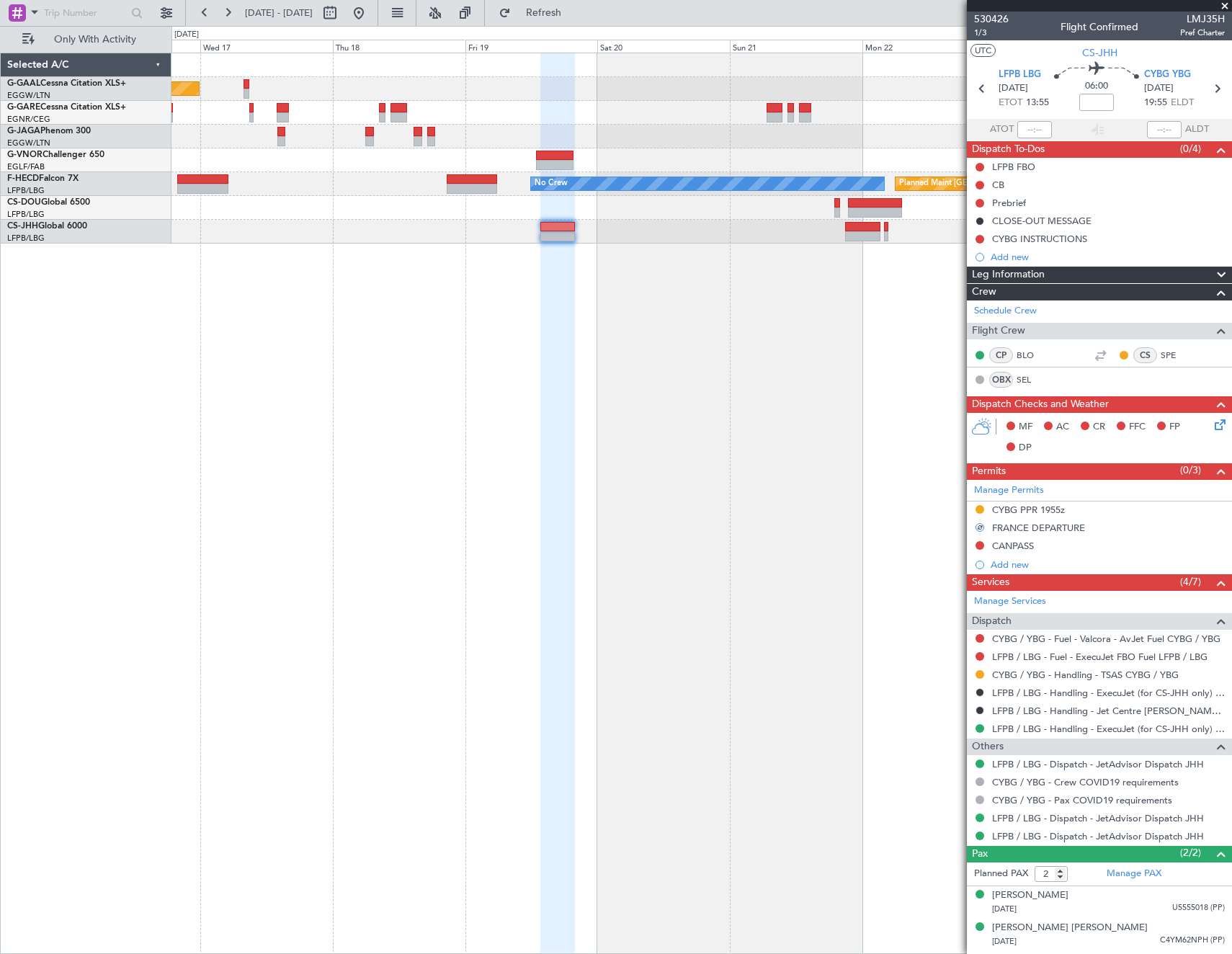
click at [1040, 254] on div "CYBG INSTRUCTIONS" at bounding box center [1040, 254] width 0 height 0
click at [1003, 260] on div "Add new" at bounding box center [1101, 257] width 221 height 12
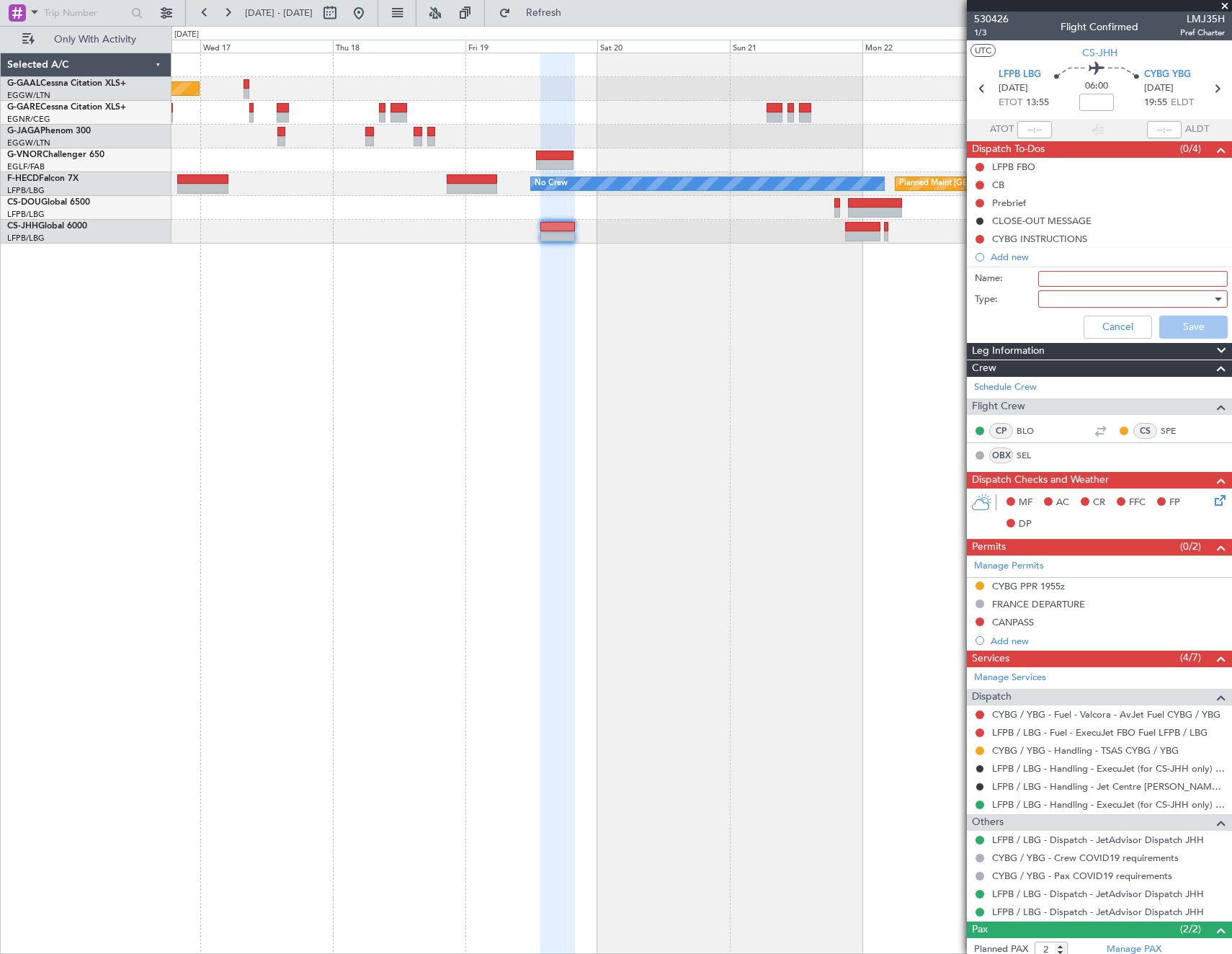
click at [1051, 275] on input "Name:" at bounding box center [1133, 279] width 189 height 16
type input "PRIVATE"
click at [1077, 292] on div at bounding box center [1128, 299] width 168 height 22
click at [1084, 335] on span "Generic" at bounding box center [1126, 329] width 168 height 22
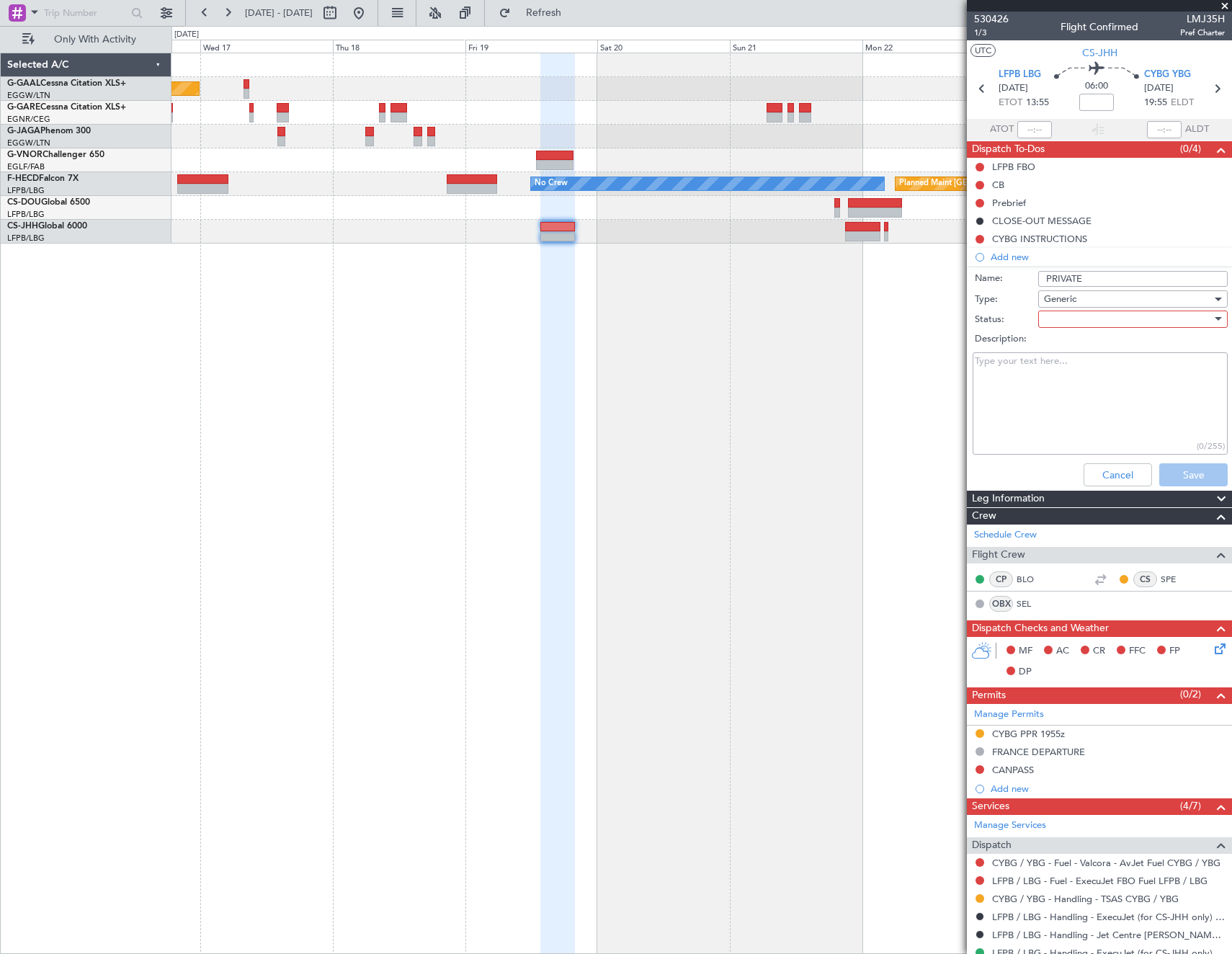
click at [1079, 321] on div at bounding box center [1128, 319] width 168 height 22
click at [1082, 350] on span "Not Started" at bounding box center [1126, 348] width 168 height 22
click at [1179, 465] on button "Save" at bounding box center [1193, 474] width 69 height 23
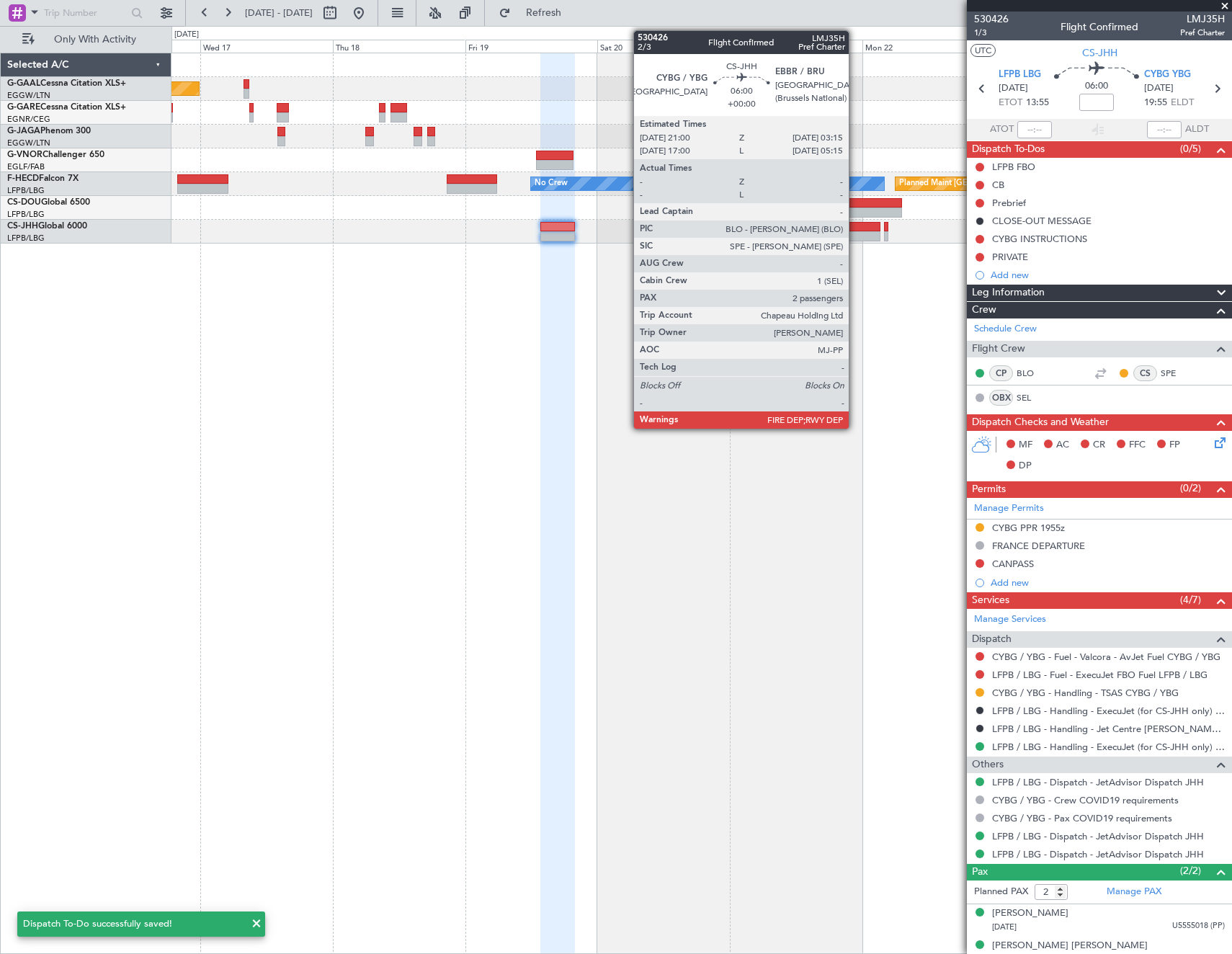
click at [856, 233] on div at bounding box center [862, 236] width 35 height 10
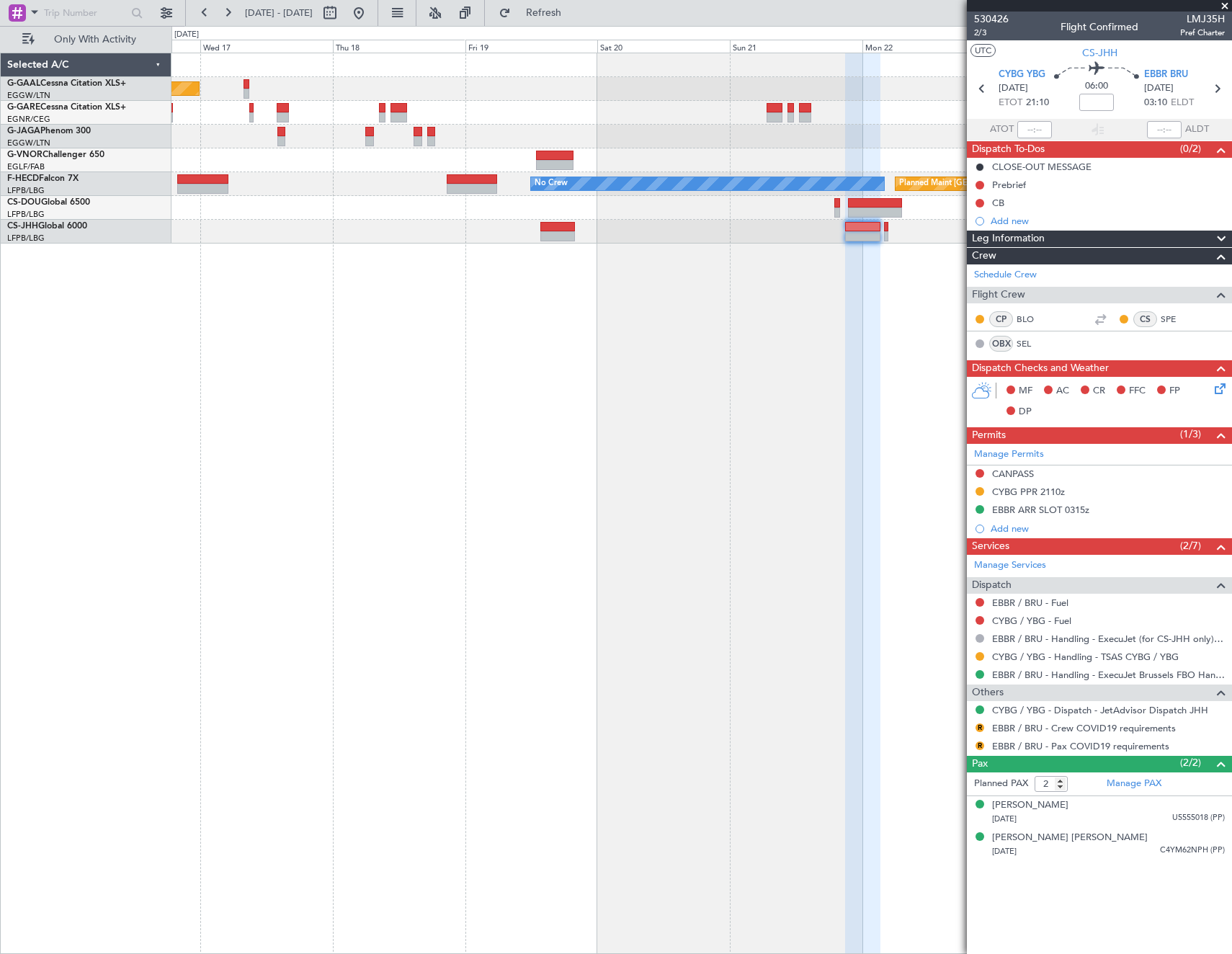
click at [1014, 221] on div "Add new" at bounding box center [1107, 220] width 234 height 12
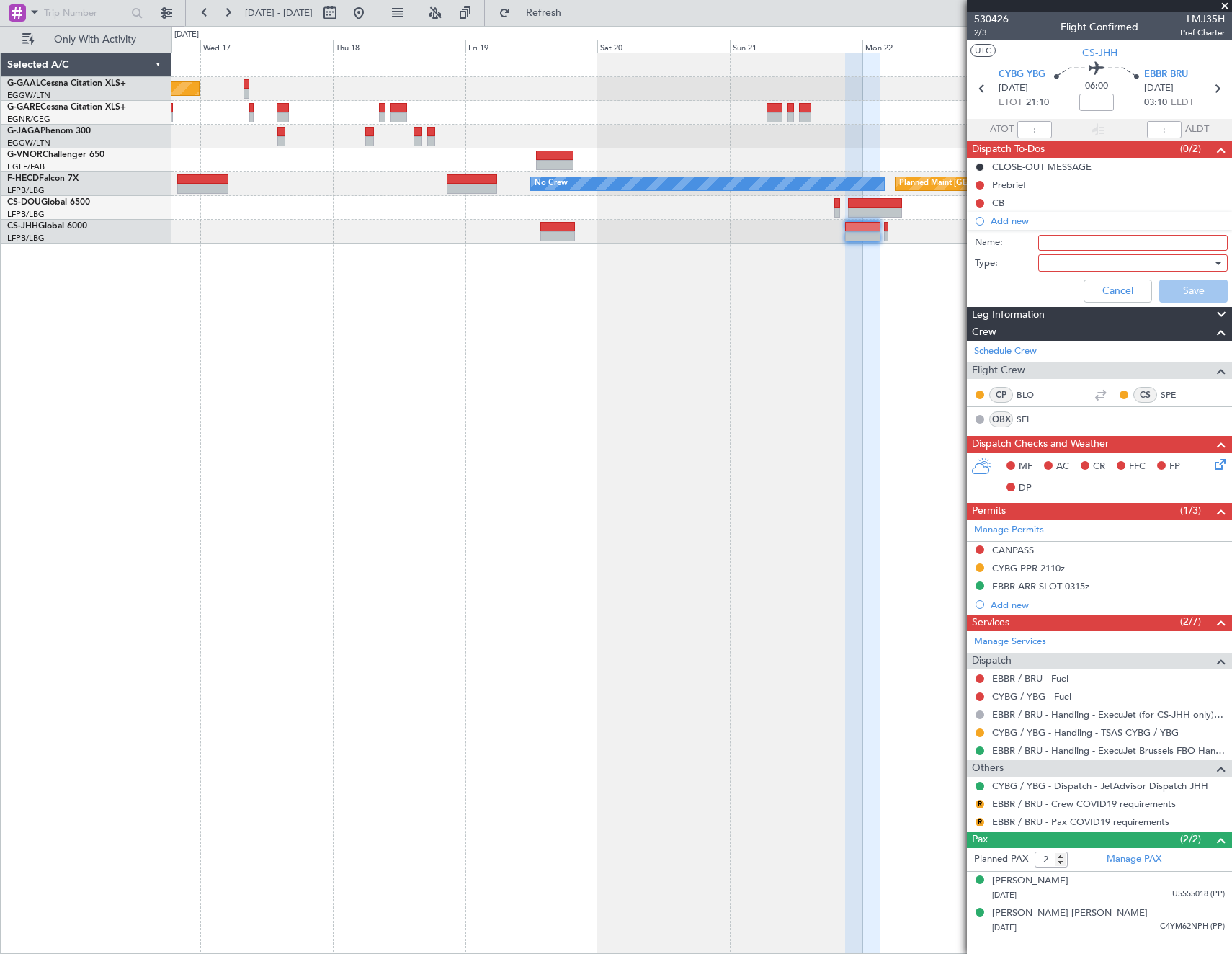
click at [1067, 246] on input "Name:" at bounding box center [1133, 243] width 189 height 16
type input "PRIVATE"
click at [1073, 267] on div at bounding box center [1128, 263] width 168 height 22
click at [1073, 293] on span "Generic" at bounding box center [1126, 292] width 176 height 22
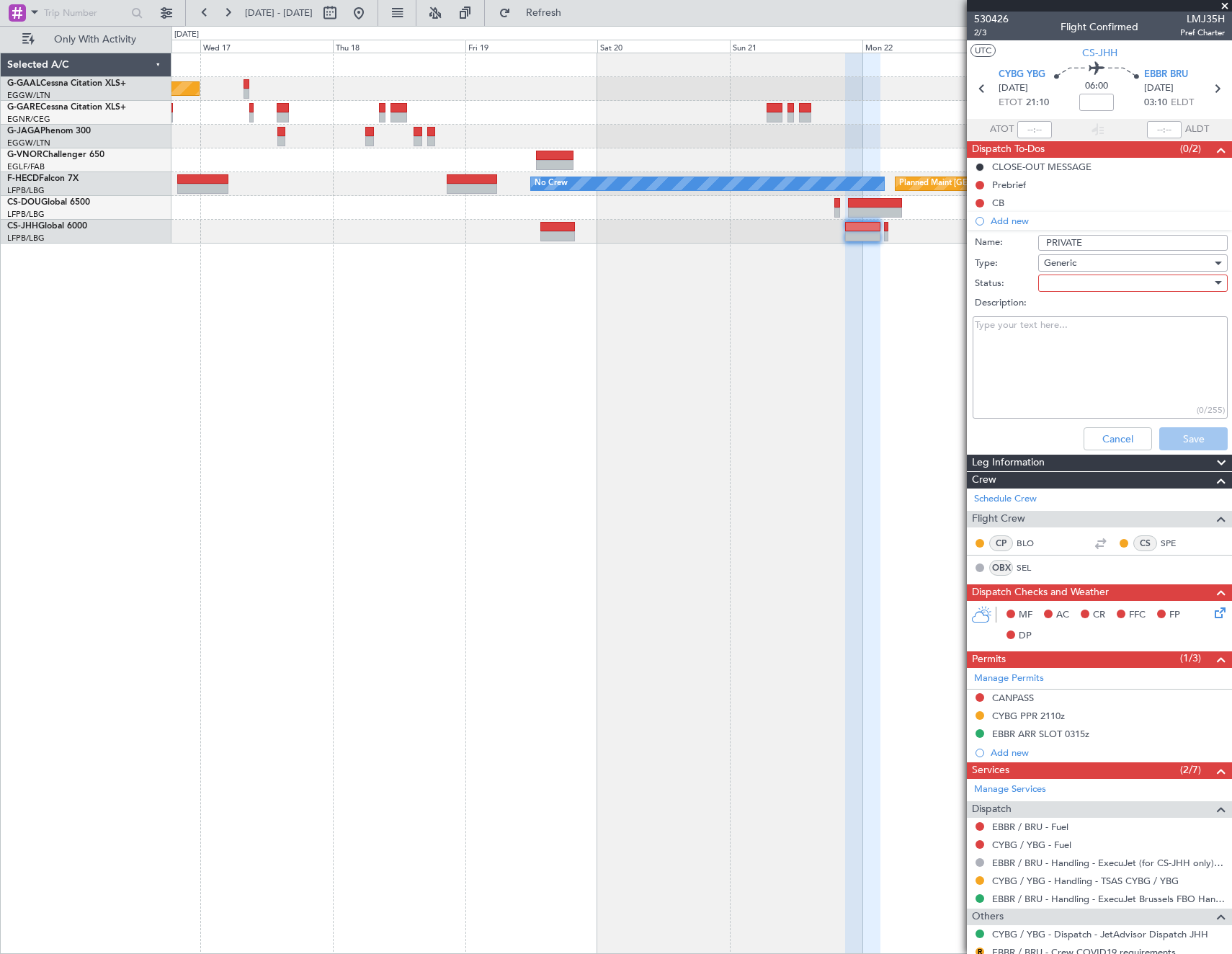
click at [1174, 288] on div at bounding box center [1128, 283] width 168 height 22
click at [1091, 305] on span "Not Started" at bounding box center [1126, 312] width 168 height 22
click at [1164, 427] on button "Save" at bounding box center [1193, 439] width 69 height 23
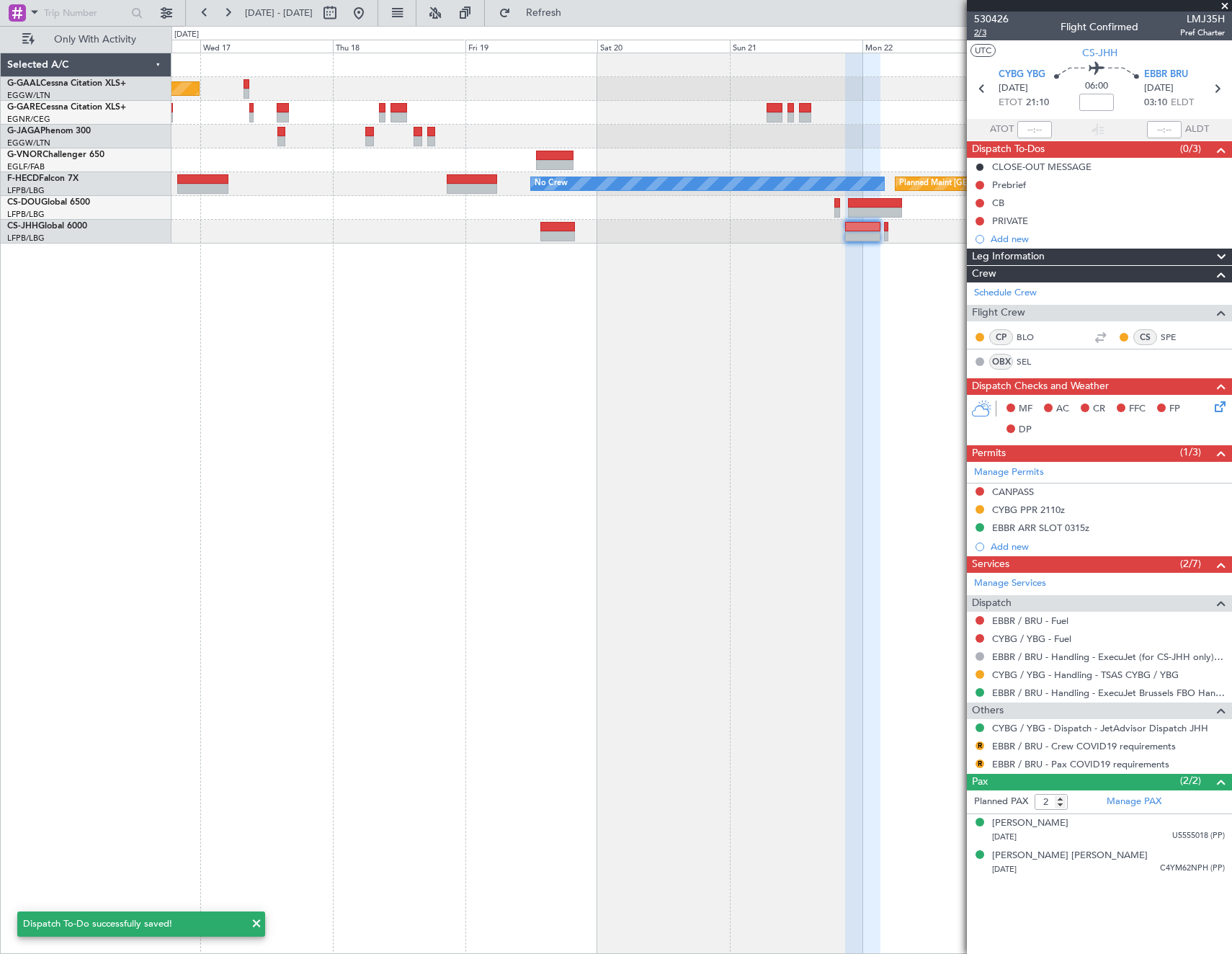
click at [981, 31] on span "2/3" at bounding box center [992, 32] width 35 height 12
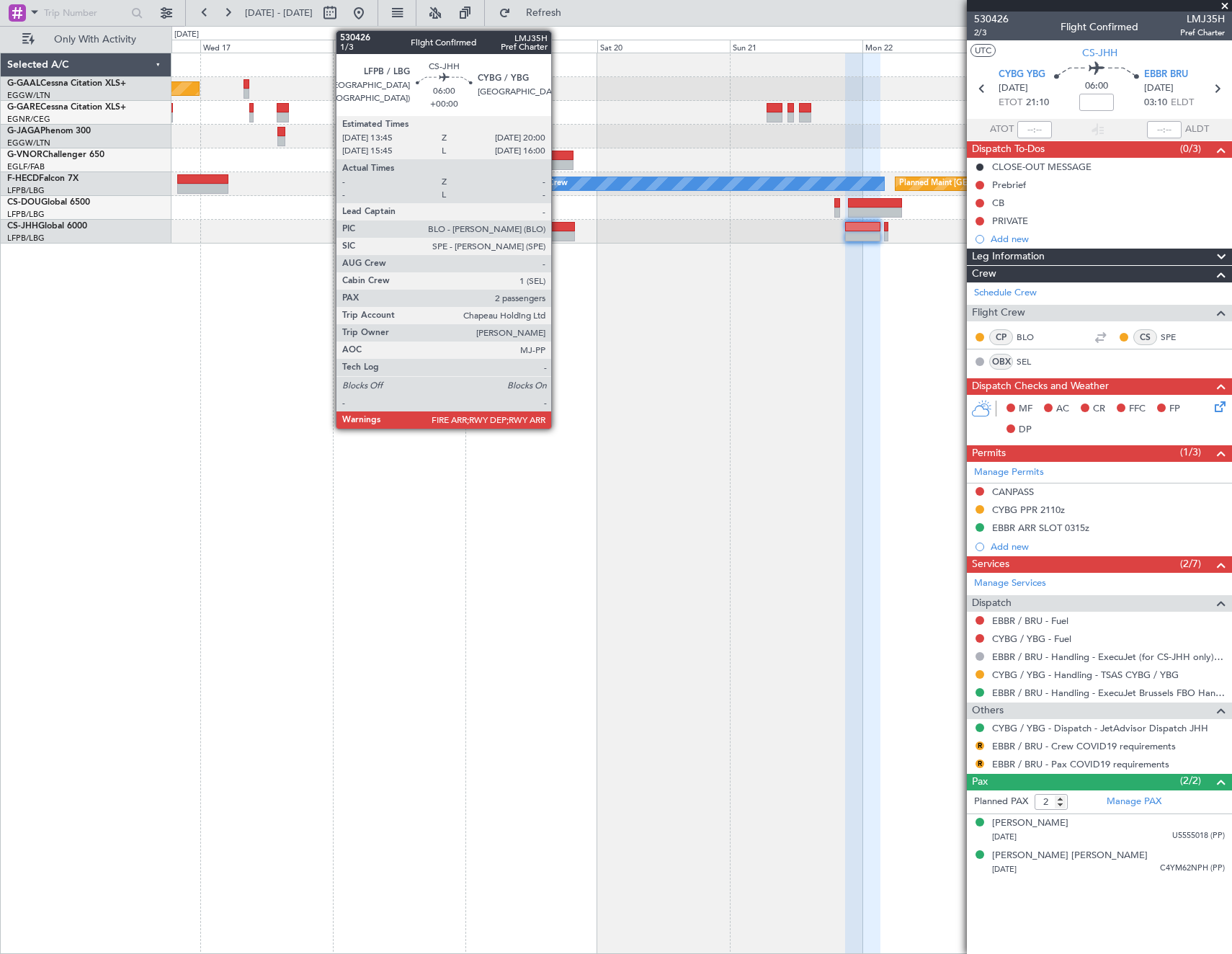
click at [558, 232] on div at bounding box center [558, 236] width 35 height 10
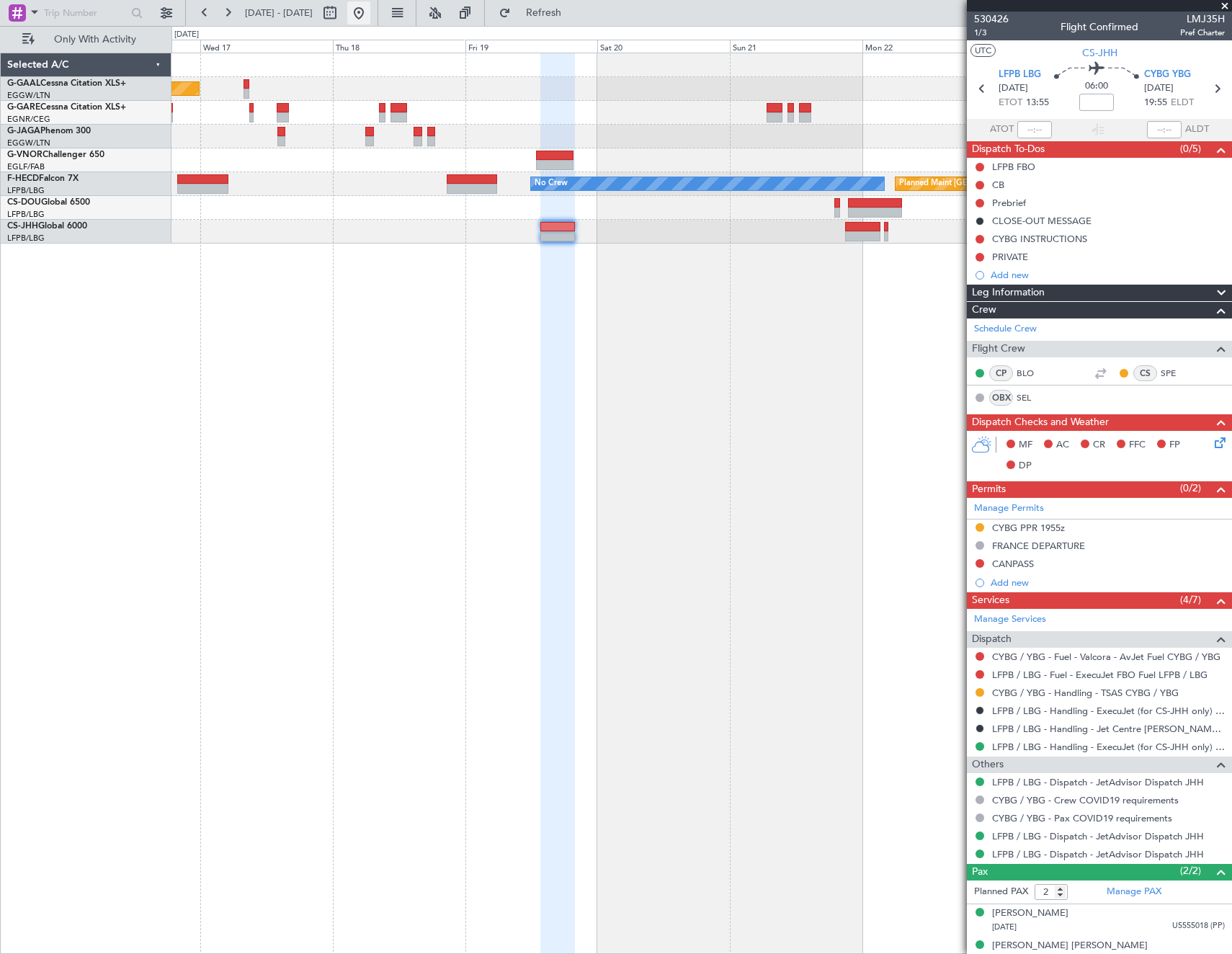
click at [371, 14] on button at bounding box center [359, 13] width 23 height 23
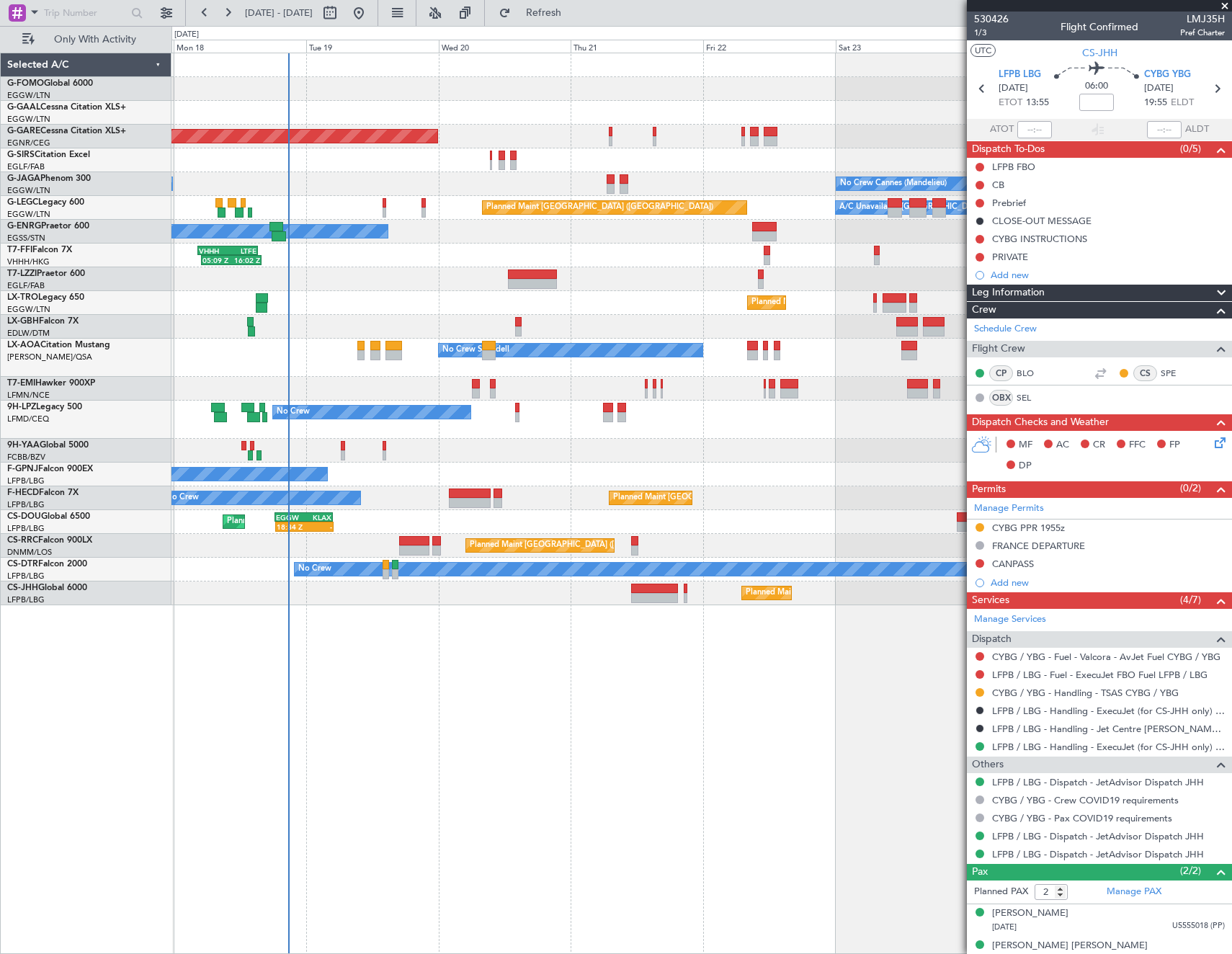
click at [478, 315] on div "Planned Maint Windsor Locks (Bradley Intl) Planned Maint Dusseldorf Unplanned M…" at bounding box center [702, 503] width 1060 height 901
click at [342, 12] on button at bounding box center [329, 13] width 23 height 23
select select "8"
select select "2025"
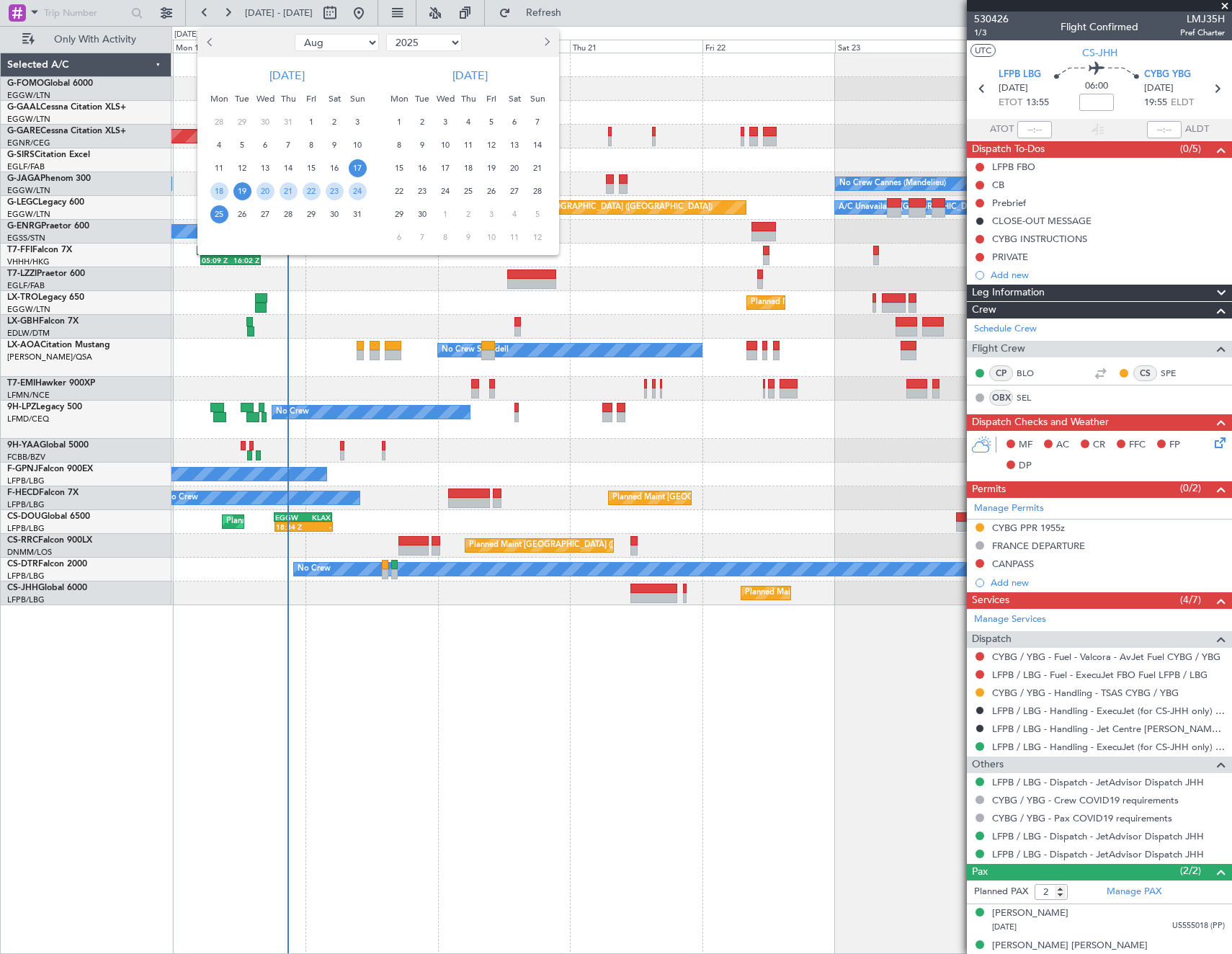
click at [240, 194] on span "19" at bounding box center [242, 191] width 18 height 18
click at [217, 190] on span "18" at bounding box center [219, 191] width 18 height 18
click at [222, 214] on span "25" at bounding box center [219, 214] width 18 height 18
